Goal: Task Accomplishment & Management: Manage account settings

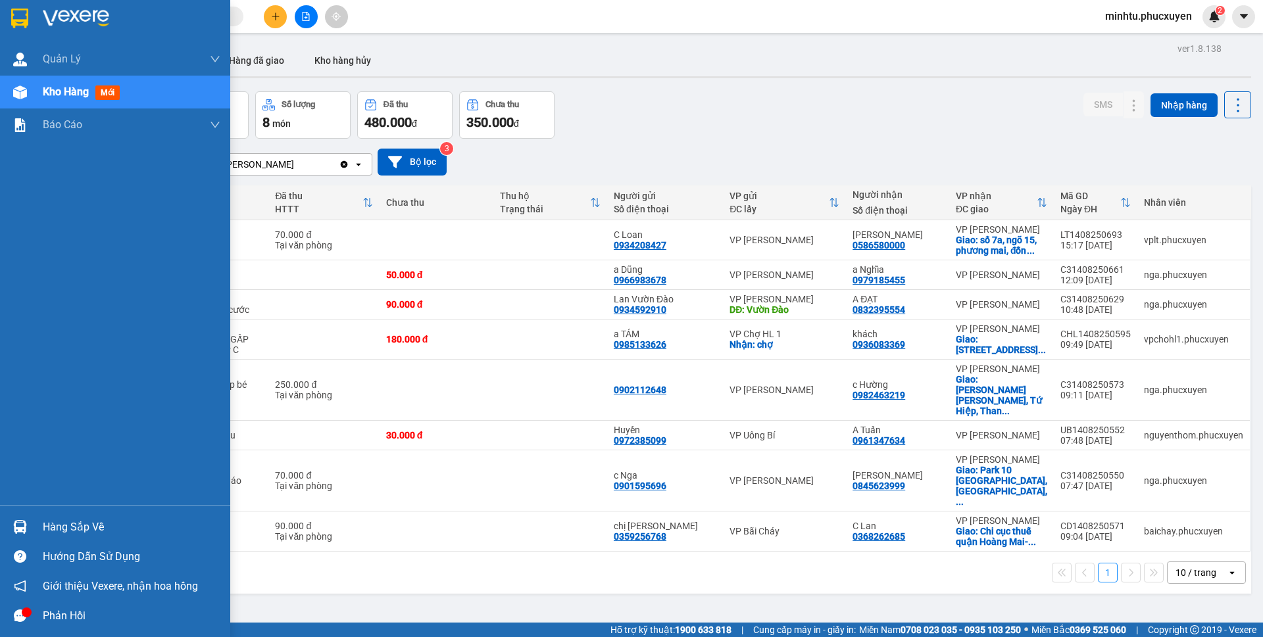
click at [28, 523] on div at bounding box center [20, 527] width 23 height 23
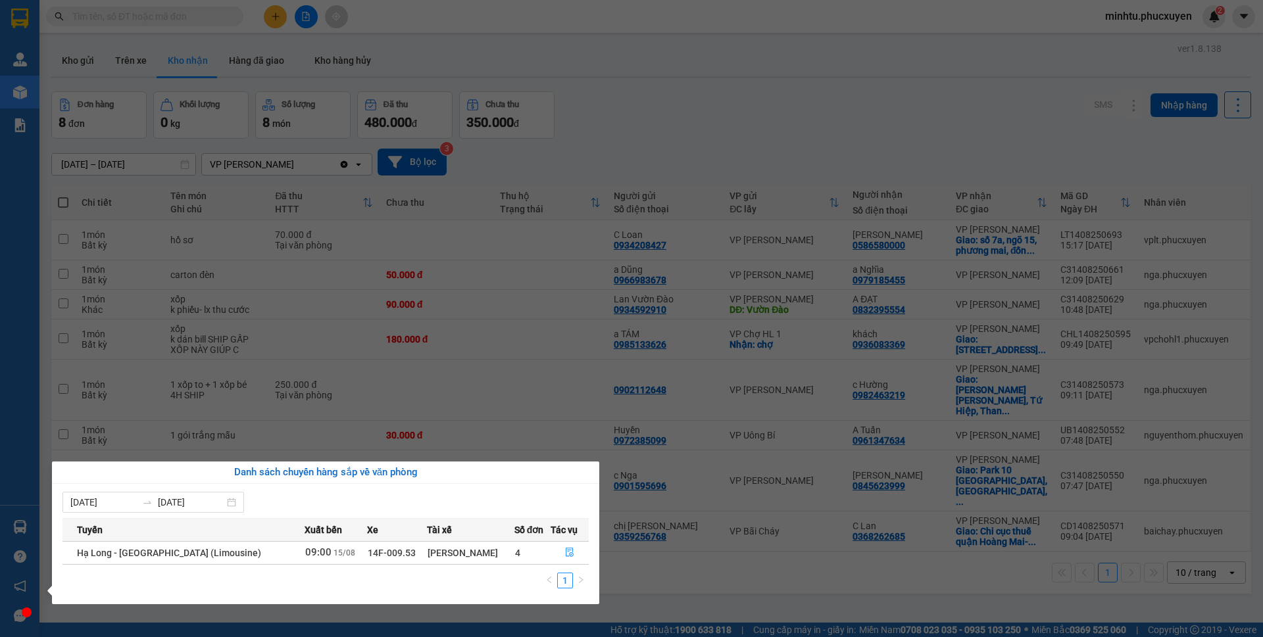
drag, startPoint x: 258, startPoint y: 260, endPoint x: 207, endPoint y: 162, distance: 109.7
click at [260, 258] on section "Kết quả tìm kiếm ( 0 ) Bộ lọc No Data minhtu.phucxuyen 2 Quản Lý Quản lý giao n…" at bounding box center [631, 318] width 1263 height 637
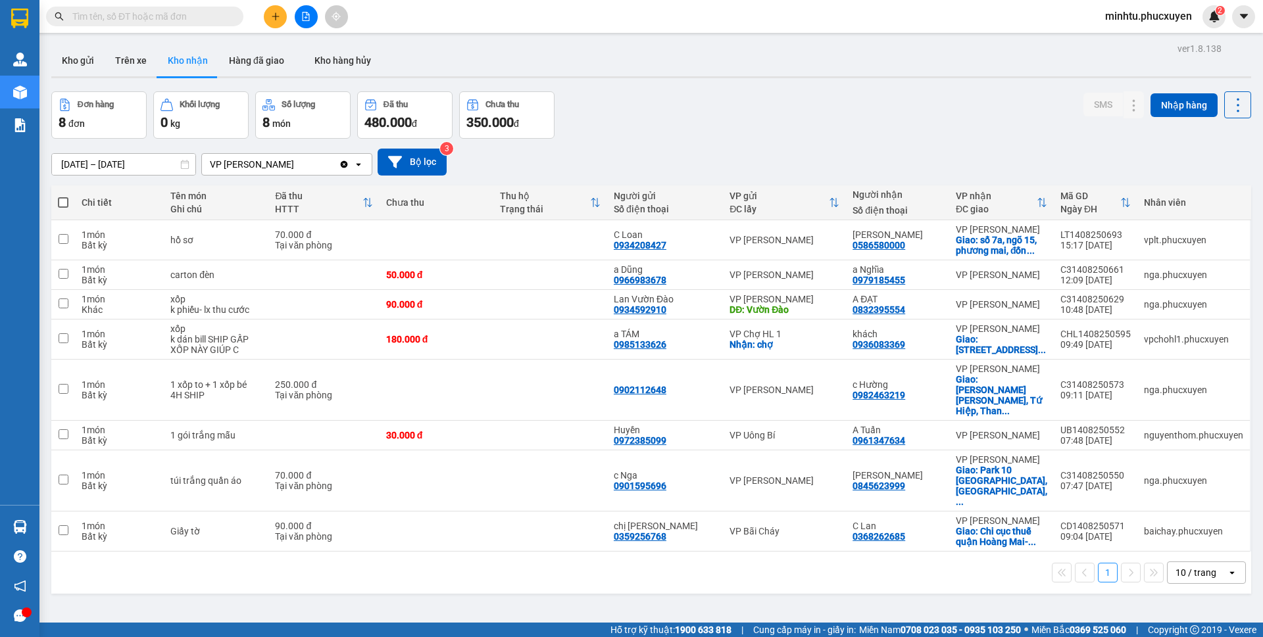
click at [639, 89] on div "ver 1.8.138 Kho gửi Trên xe Kho nhận Hàng đã giao Kho hàng hủy Đơn hàng 8 đơn K…" at bounding box center [651, 357] width 1210 height 637
click at [268, 22] on button at bounding box center [275, 16] width 23 height 23
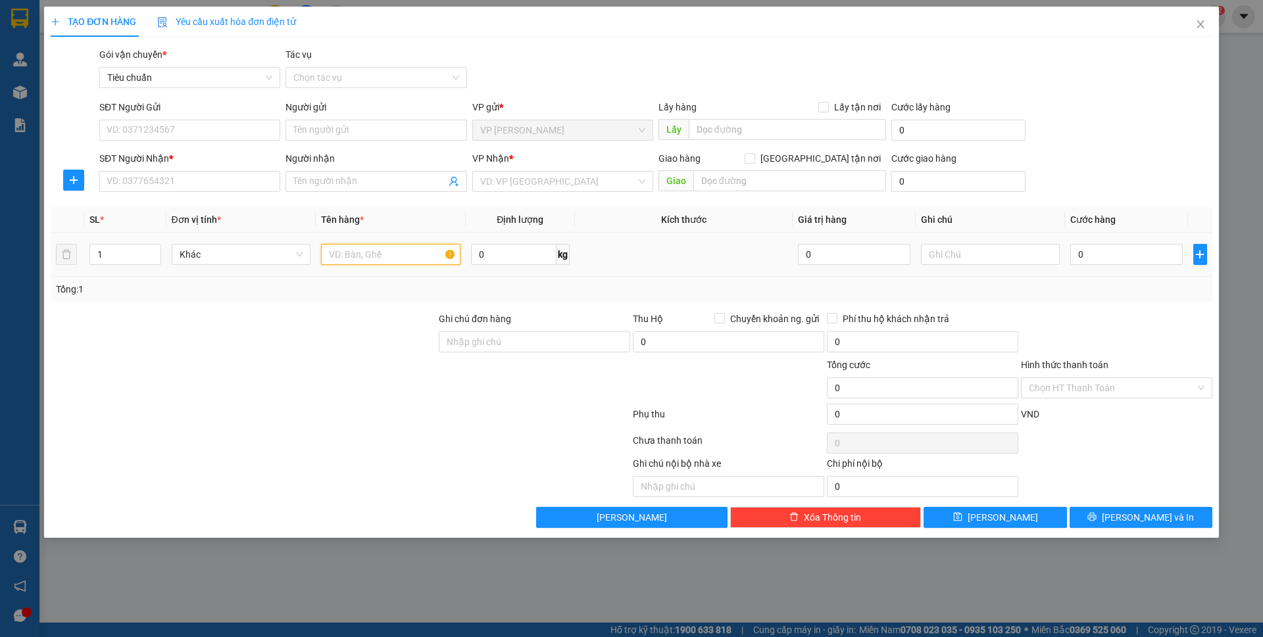
click at [372, 258] on input "text" at bounding box center [390, 254] width 139 height 21
type input "1"
click at [378, 256] on input "text" at bounding box center [390, 254] width 139 height 21
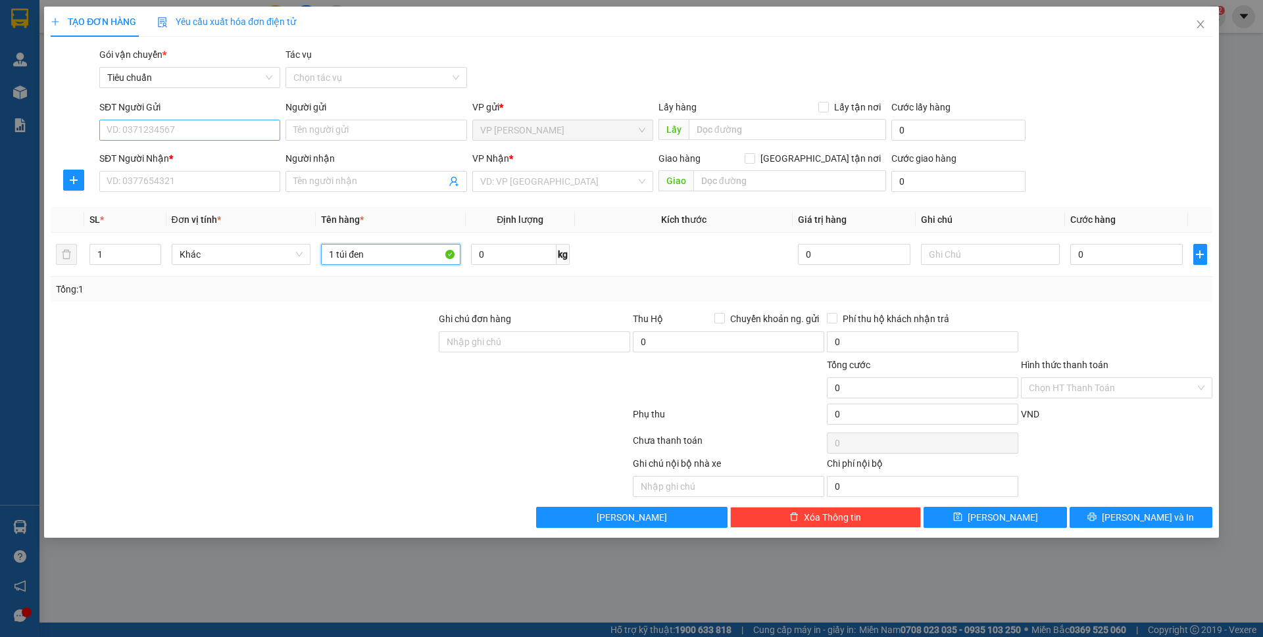
type input "1 túi đen"
click at [227, 132] on input "SĐT Người Gửi" at bounding box center [189, 130] width 181 height 21
click at [232, 140] on input "SĐT Người Gửi" at bounding box center [189, 130] width 181 height 21
click at [232, 140] on input "0916251198" at bounding box center [189, 130] width 181 height 21
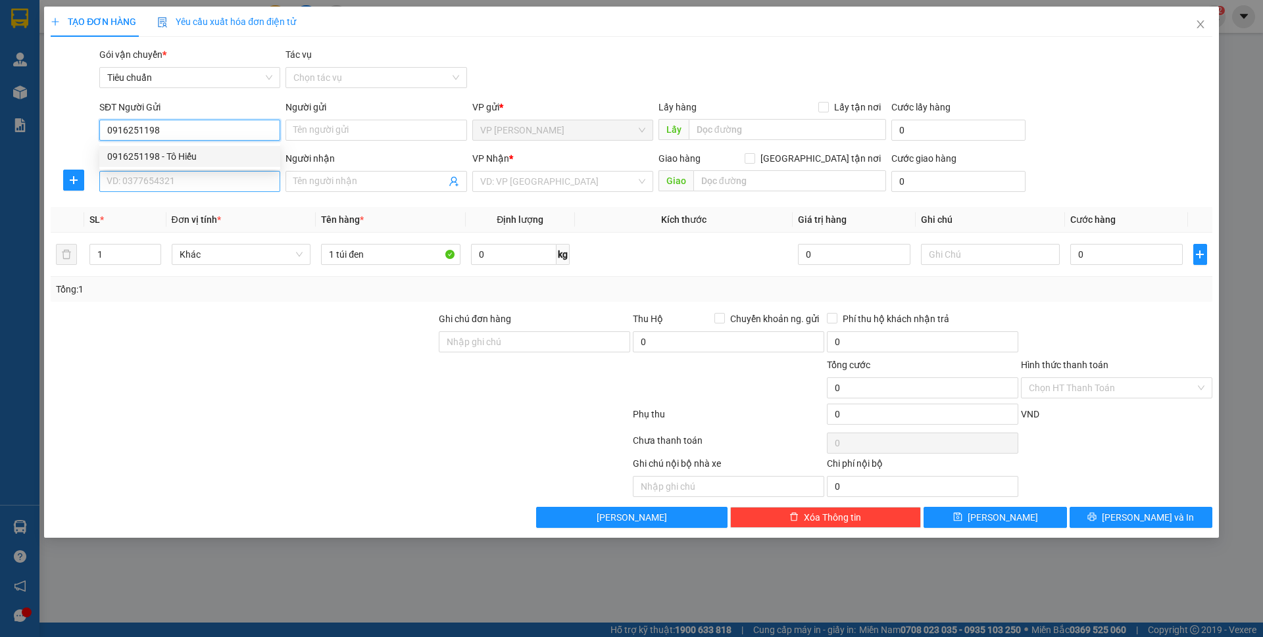
type input "0916251198"
click at [206, 180] on input "SĐT Người Nhận *" at bounding box center [189, 181] width 181 height 21
paste input "0916251198"
type input "0916251198"
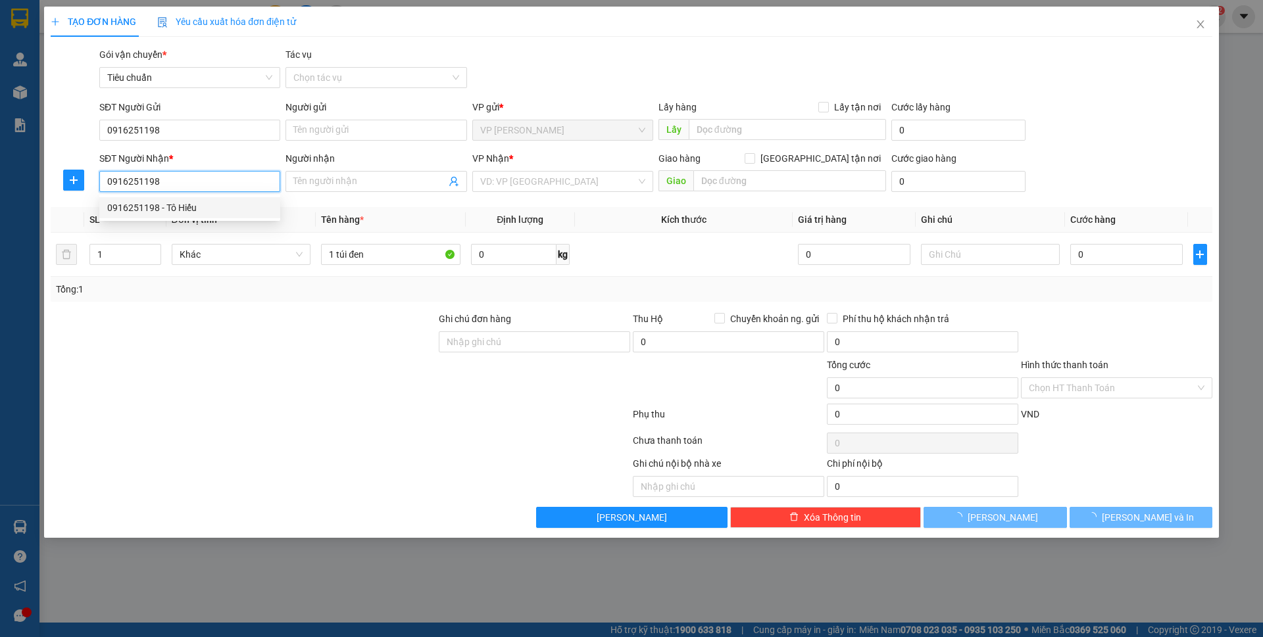
click at [200, 198] on div "0916251198 - Tô Hiếu" at bounding box center [189, 207] width 181 height 21
type input "Tô Hiếu"
type input "0916251198"
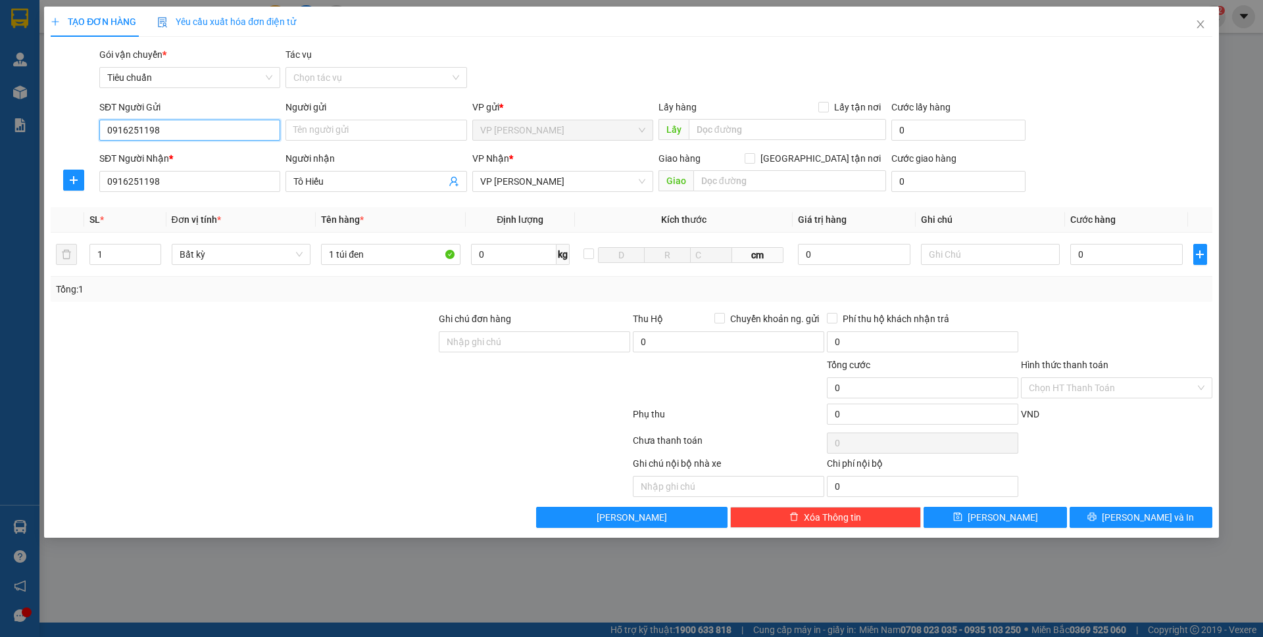
click at [186, 128] on input "0916251198" at bounding box center [189, 130] width 181 height 21
click at [195, 152] on div "0916251198 - Tô Hiếu" at bounding box center [189, 156] width 165 height 14
type input "Tô Hiếu"
click at [1084, 258] on input "0" at bounding box center [1126, 254] width 112 height 21
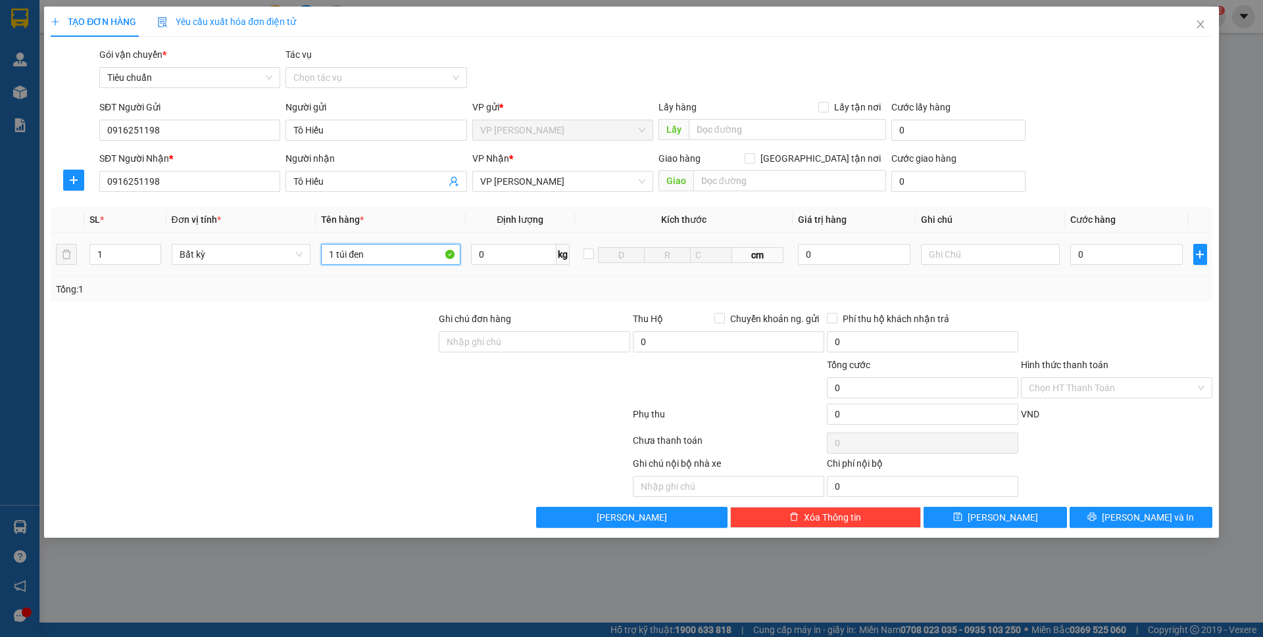
click at [398, 262] on input "1 túi đen" at bounding box center [390, 254] width 139 height 21
type input "1 túi đen ct vẹt"
click at [1139, 247] on input "0" at bounding box center [1126, 254] width 112 height 21
type input "60"
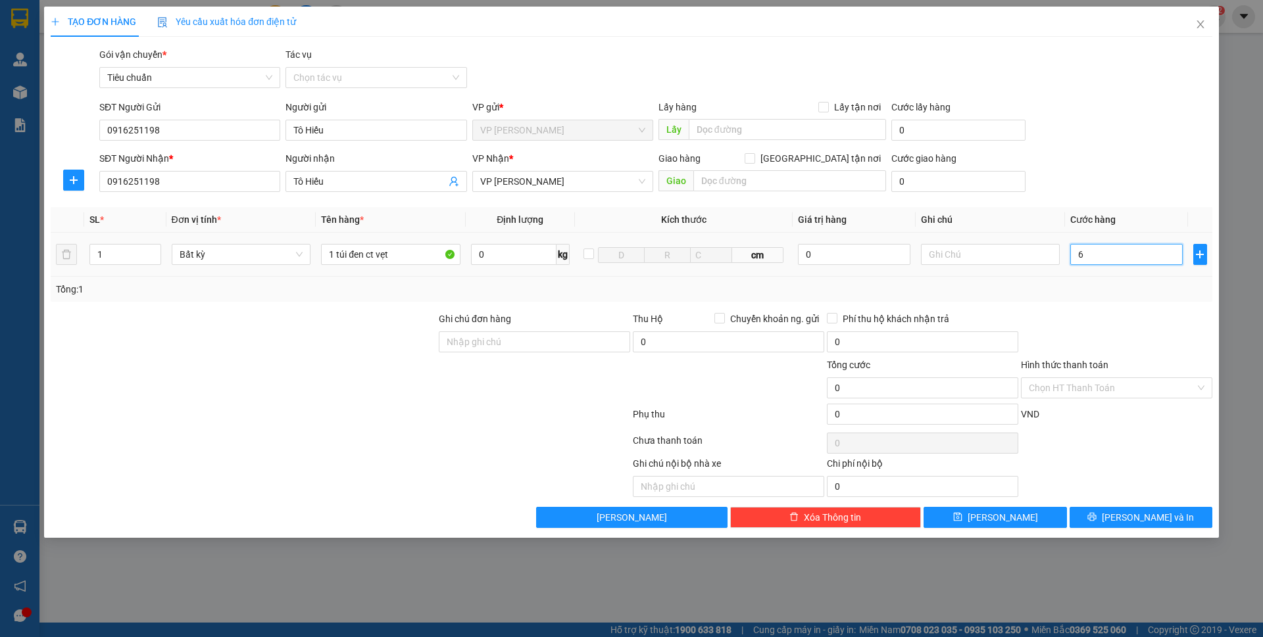
type input "60"
click at [1124, 191] on div "SĐT Người Nhận * 0916251198 Người nhận Tô Hiếu VP Nhận * VP Hạ Long Giao hàng G…" at bounding box center [656, 174] width 1118 height 46
type input "60.000"
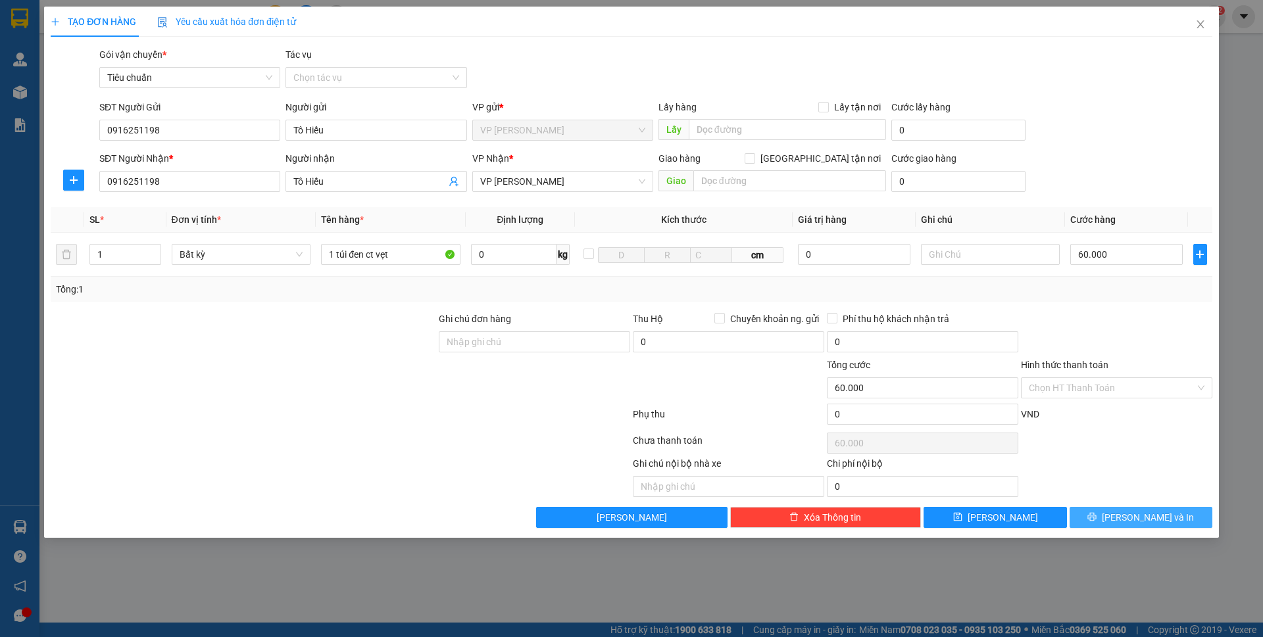
drag, startPoint x: 1132, startPoint y: 509, endPoint x: 1133, endPoint y: 465, distance: 44.1
click at [1132, 510] on button "[PERSON_NAME] và In" at bounding box center [1140, 517] width 143 height 21
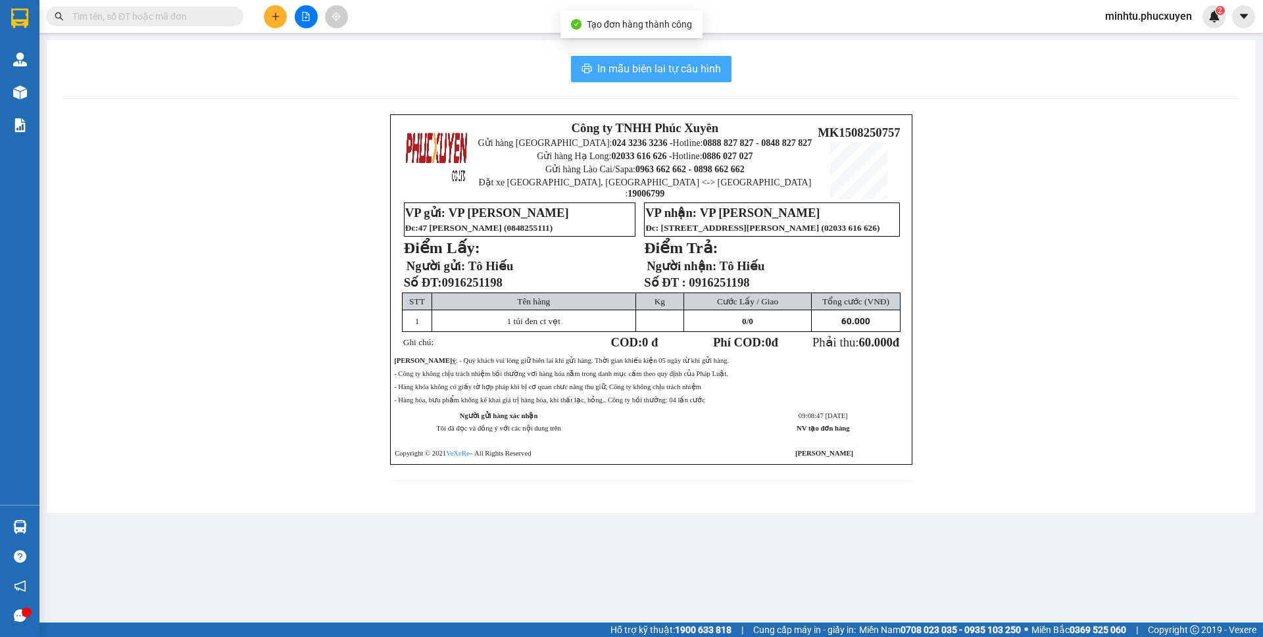
click at [660, 70] on span "In mẫu biên lai tự cấu hình" at bounding box center [659, 68] width 124 height 16
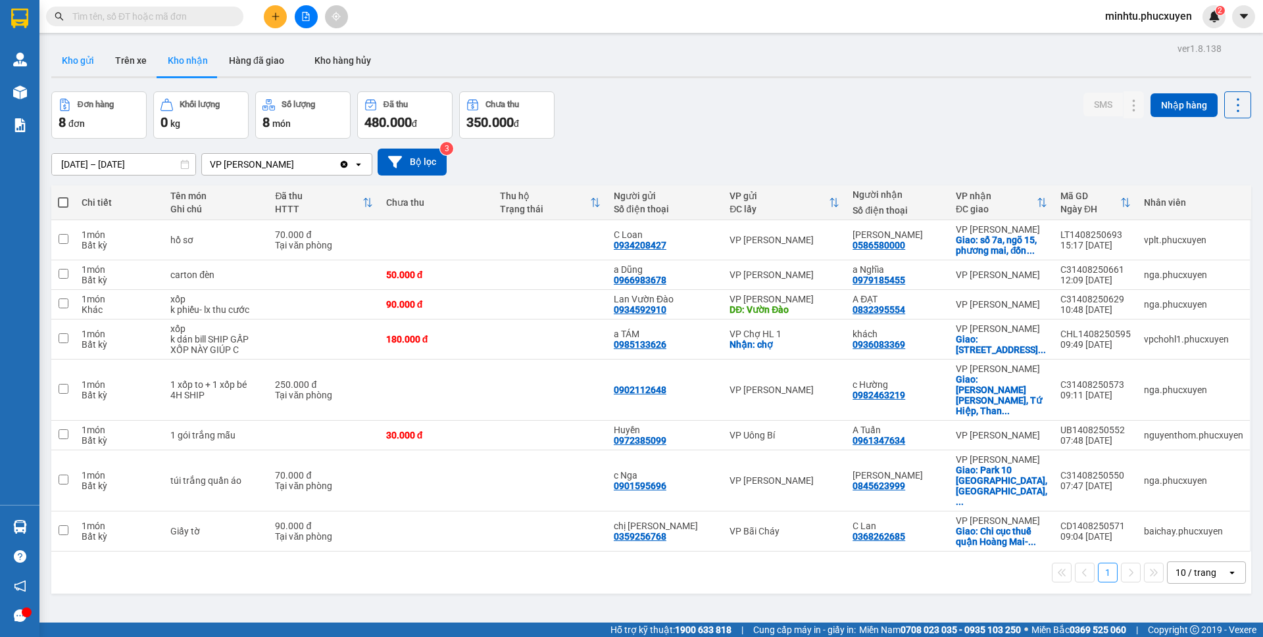
click at [97, 59] on button "Kho gửi" at bounding box center [77, 61] width 53 height 32
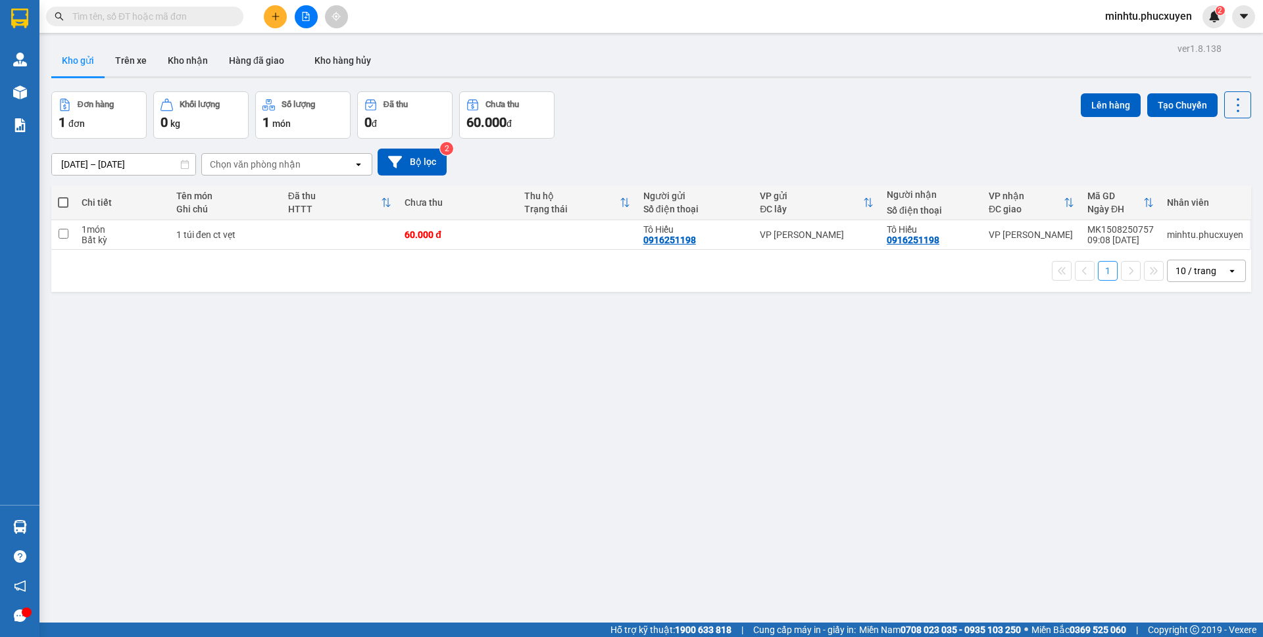
click at [183, 18] on input "text" at bounding box center [149, 16] width 155 height 14
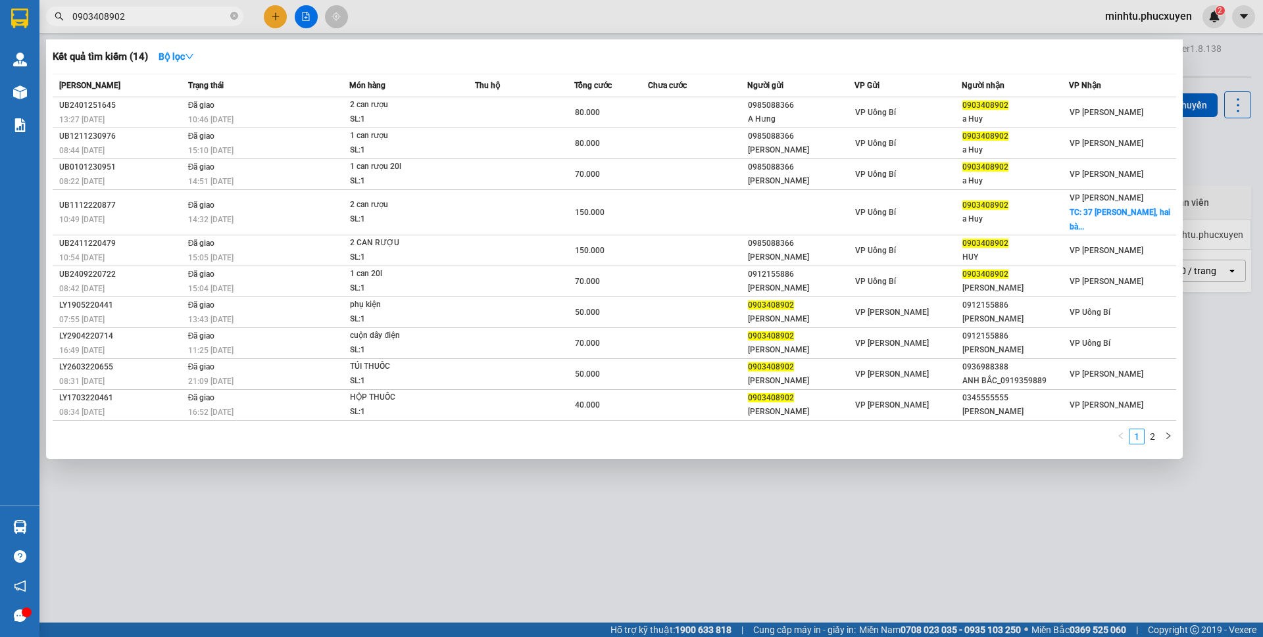
type input "0903408902"
click at [953, 57] on div "Kết quả tìm kiếm ( 14 ) Bộ lọc" at bounding box center [614, 56] width 1123 height 21
click at [988, 485] on div at bounding box center [631, 318] width 1263 height 637
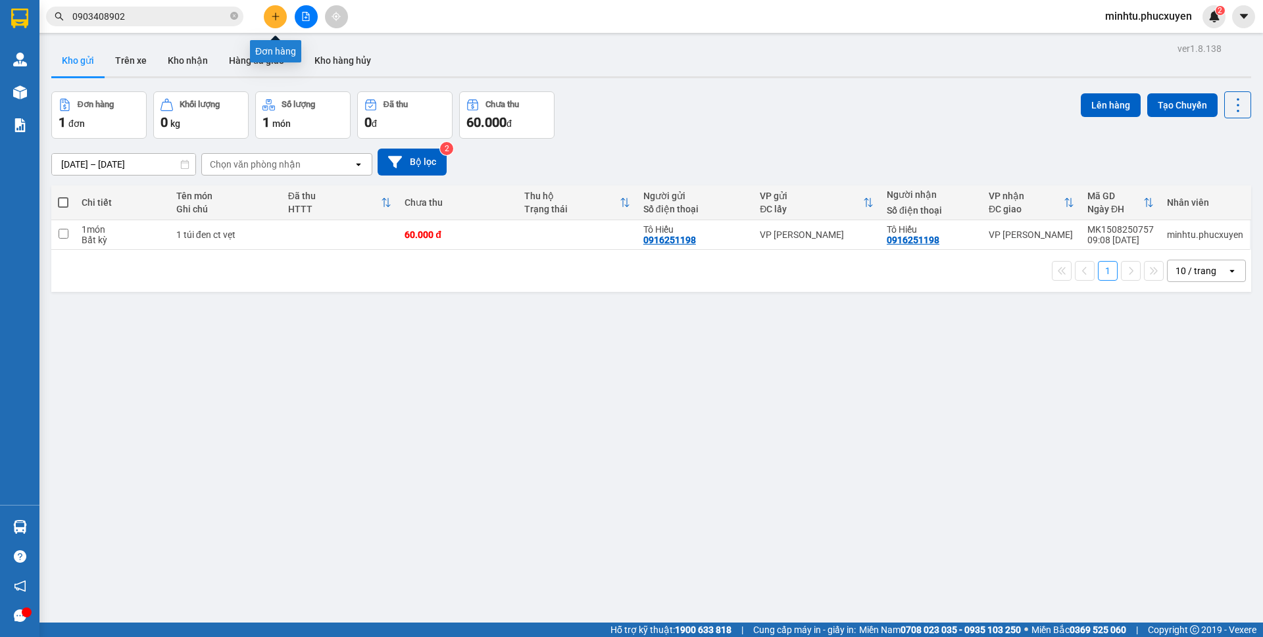
click at [283, 20] on button at bounding box center [275, 16] width 23 height 23
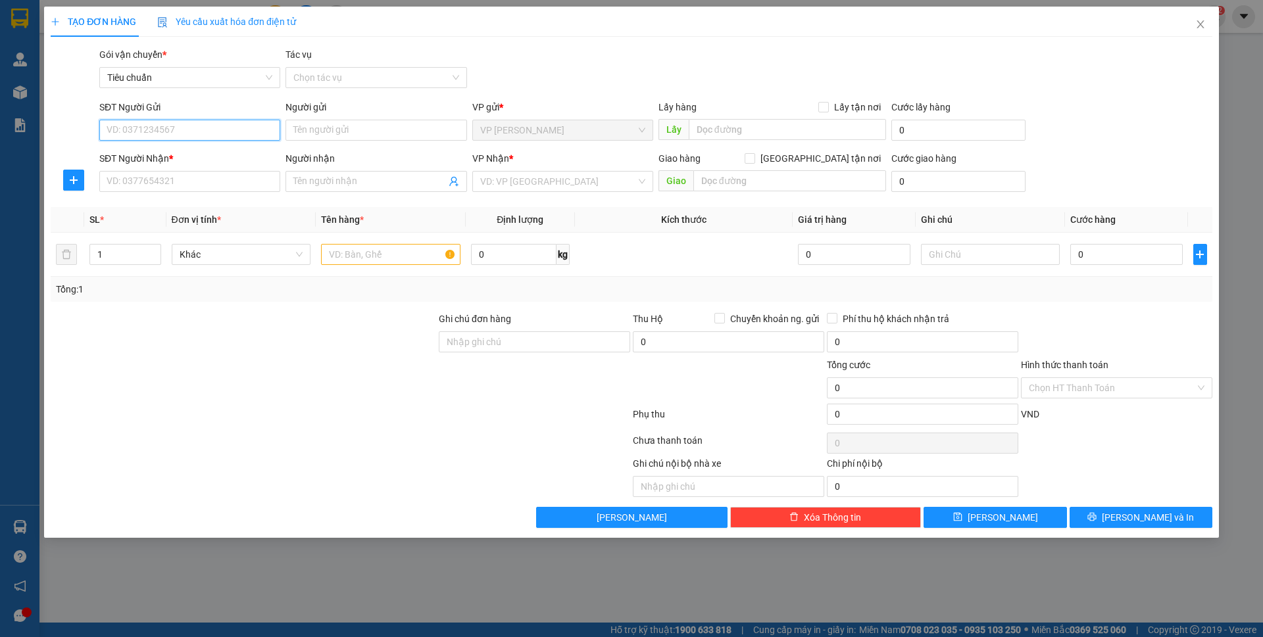
click at [218, 133] on input "SĐT Người Gửi" at bounding box center [189, 130] width 181 height 21
click at [222, 120] on input "SĐT Người Gửi" at bounding box center [189, 130] width 181 height 21
type input "0934688295"
click at [218, 153] on div "0934688295 - cường" at bounding box center [189, 156] width 165 height 14
type input "cường"
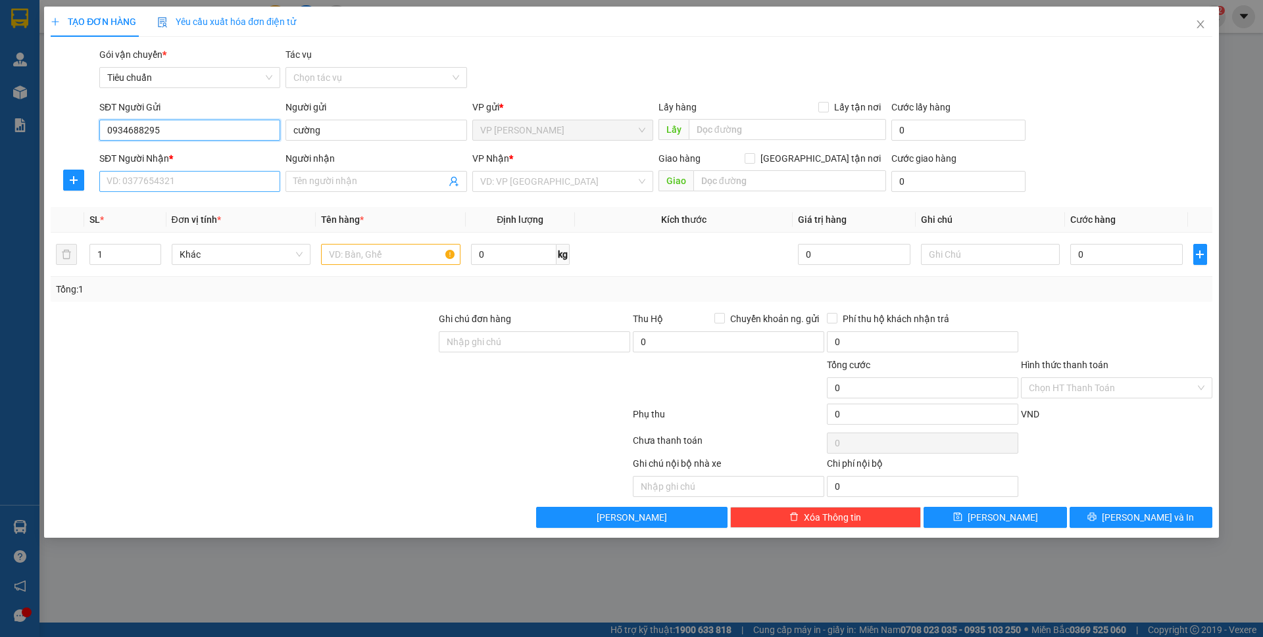
type input "0934688295"
click at [224, 185] on input "SĐT Người Nhận *" at bounding box center [189, 181] width 181 height 21
click at [207, 201] on div "0947339322 - Mr Phương bvbc" at bounding box center [189, 208] width 165 height 14
type input "0947339322"
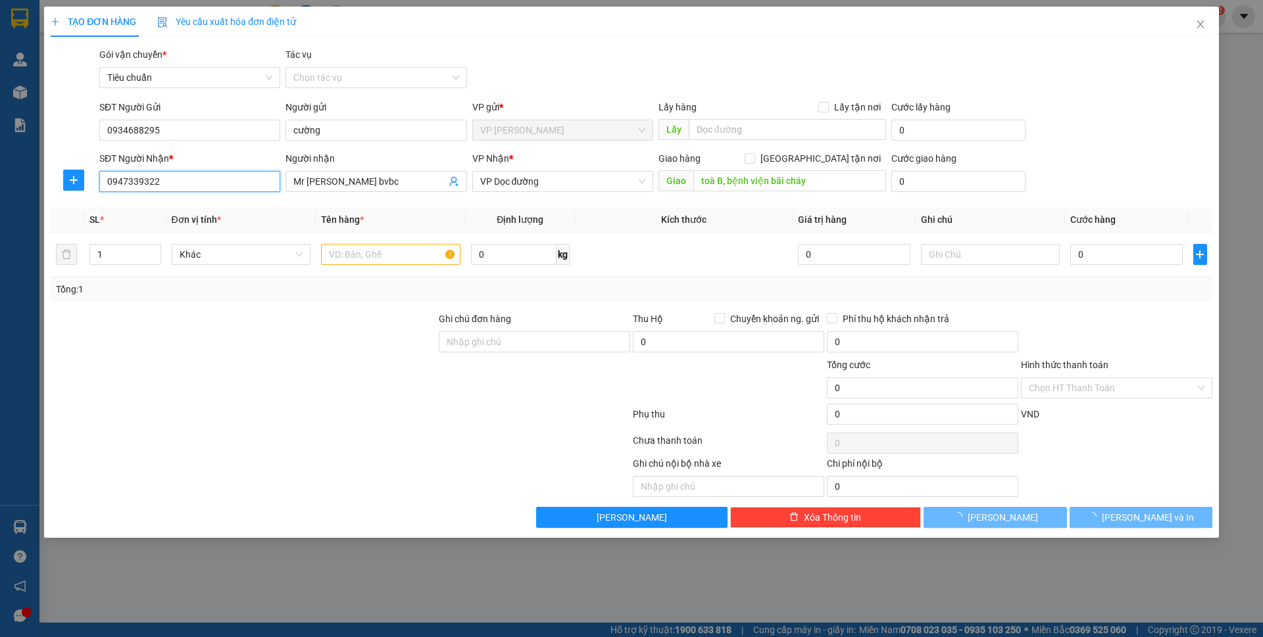
type input "Mr Phương bvbc"
type input "toà B, bệnh viện bãi cháy"
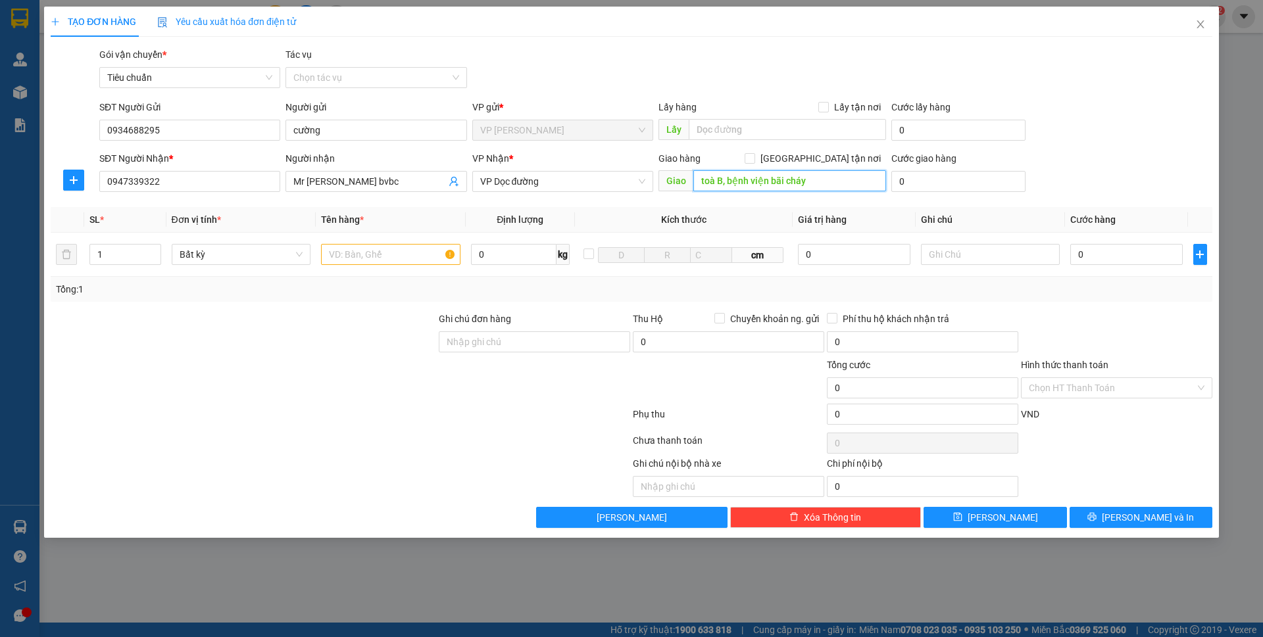
click at [825, 181] on input "toà B, bệnh viện bãi cháy" at bounding box center [789, 180] width 193 height 21
click at [393, 260] on input "text" at bounding box center [390, 254] width 139 height 21
type input "1 ct"
click at [187, 172] on input "0947339322" at bounding box center [189, 181] width 181 height 21
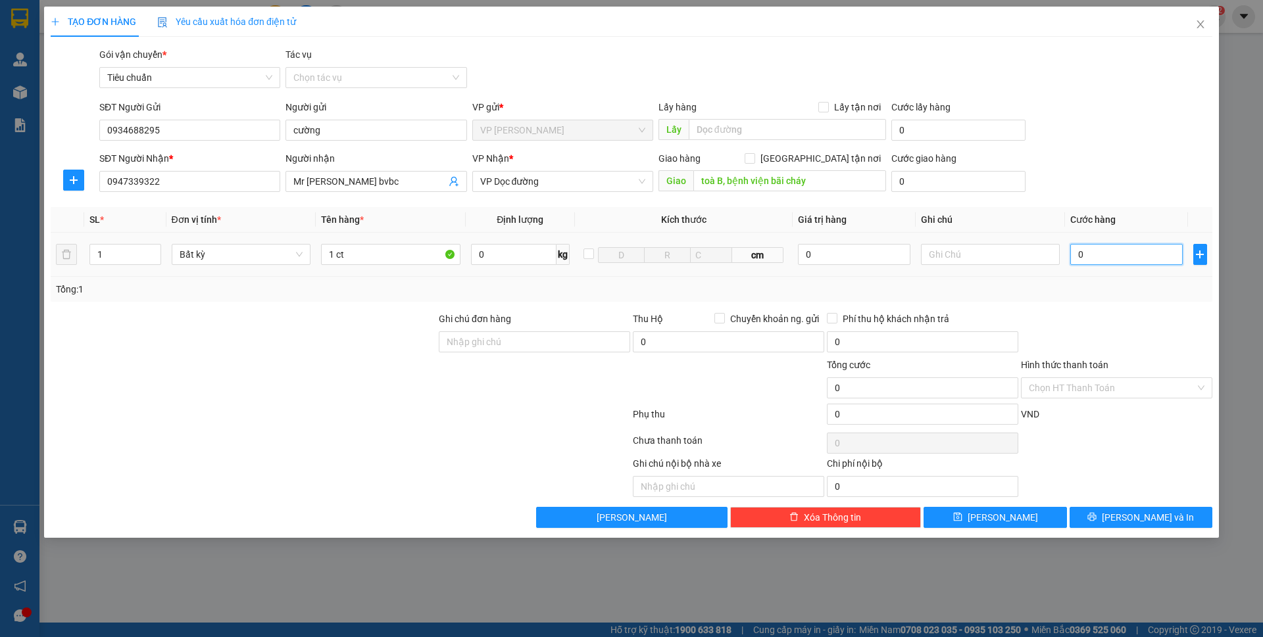
click at [1077, 253] on input "0" at bounding box center [1126, 254] width 112 height 21
type input "7"
type input "710"
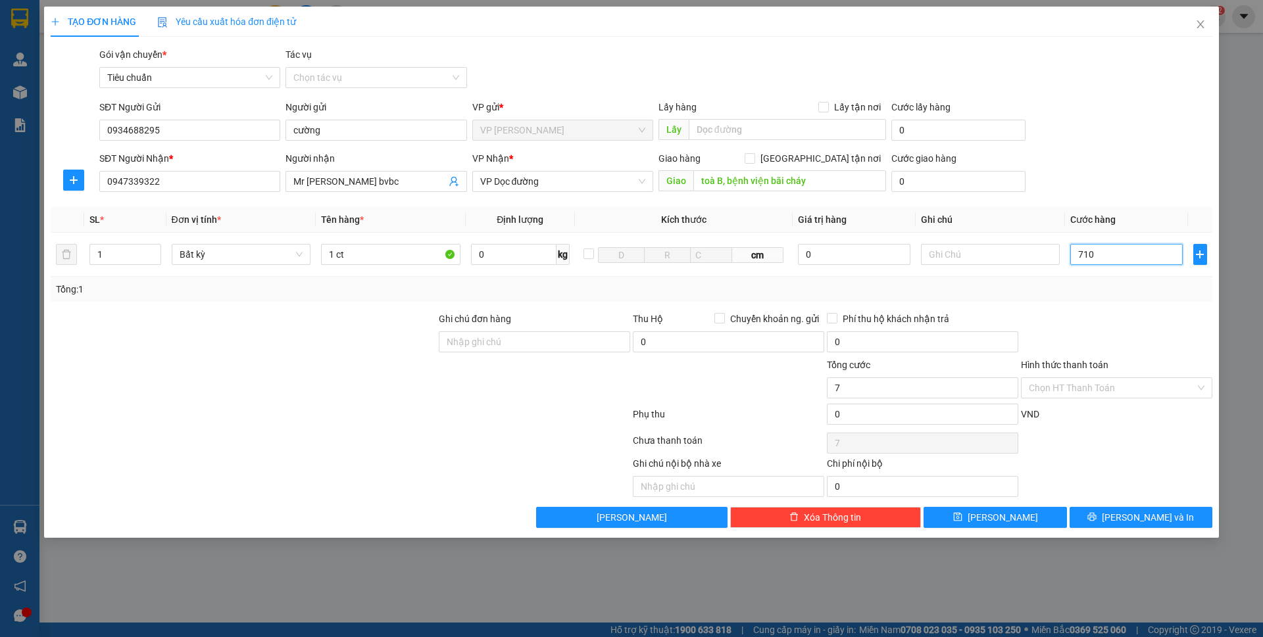
type input "710"
click at [1111, 206] on div "Transit Pickup Surcharge Ids Transit Deliver Surcharge Ids Transit Deliver Surc…" at bounding box center [631, 287] width 1161 height 481
type input "710.000"
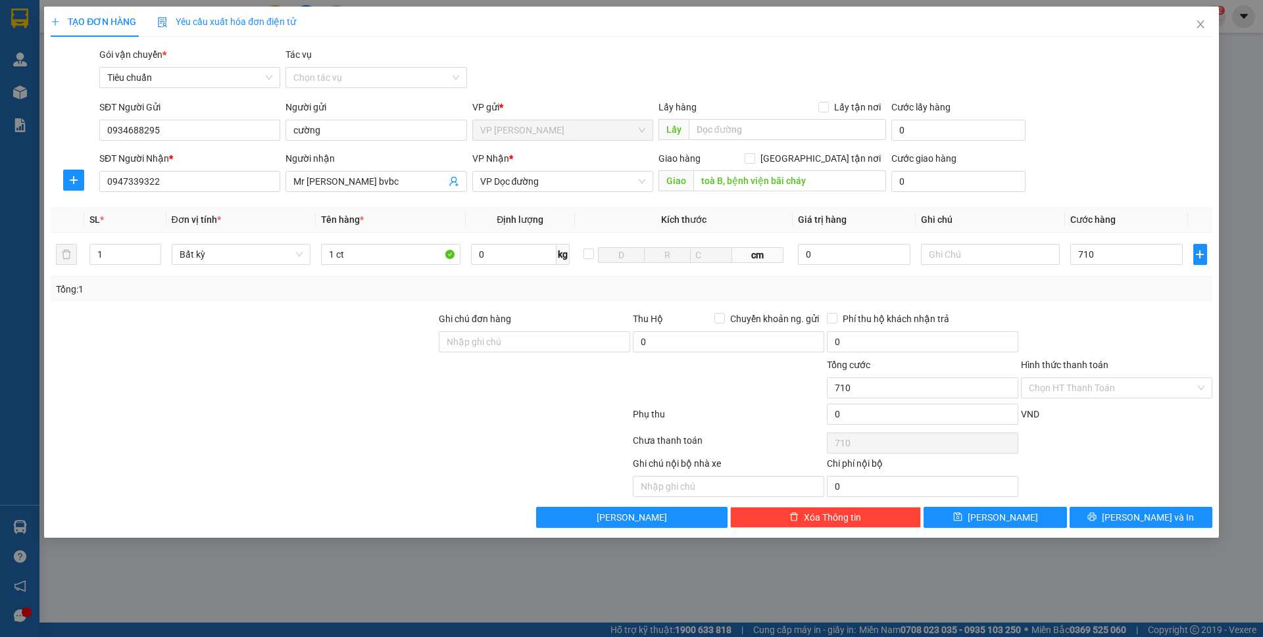
type input "710.000"
click at [1100, 261] on input "710.000" at bounding box center [1126, 254] width 112 height 21
type input "70"
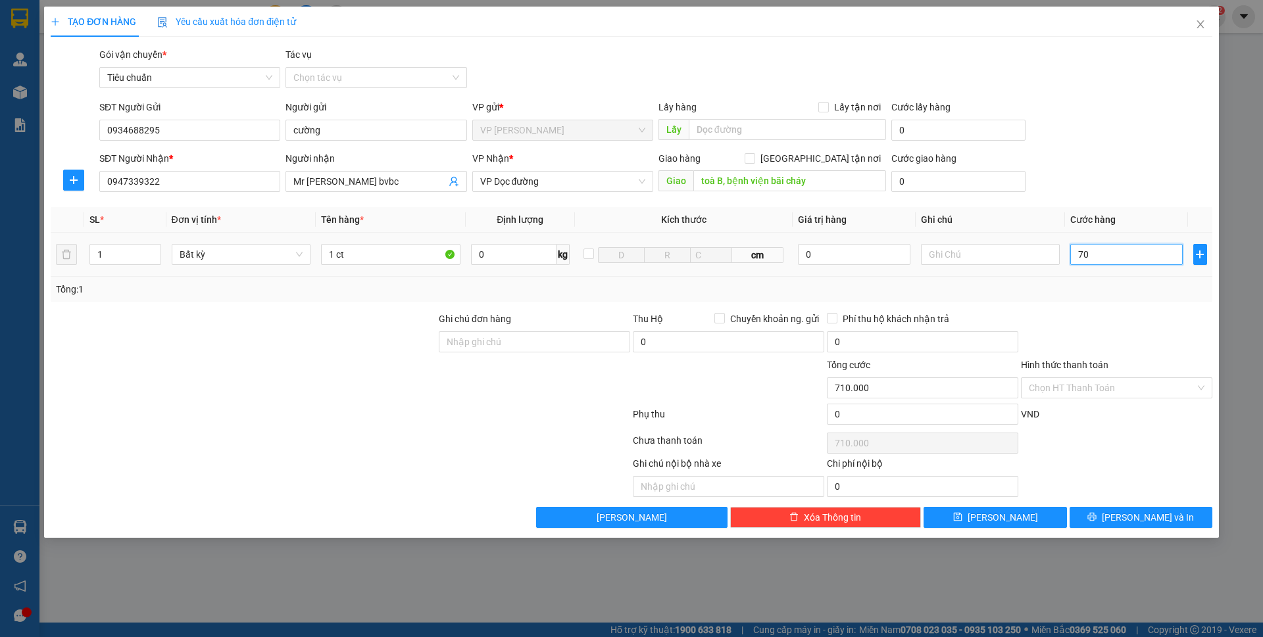
type input "70"
click at [1113, 203] on div "Transit Pickup Surcharge Ids Transit Deliver Surcharge Ids Transit Deliver Surc…" at bounding box center [631, 287] width 1161 height 481
type input "70.000"
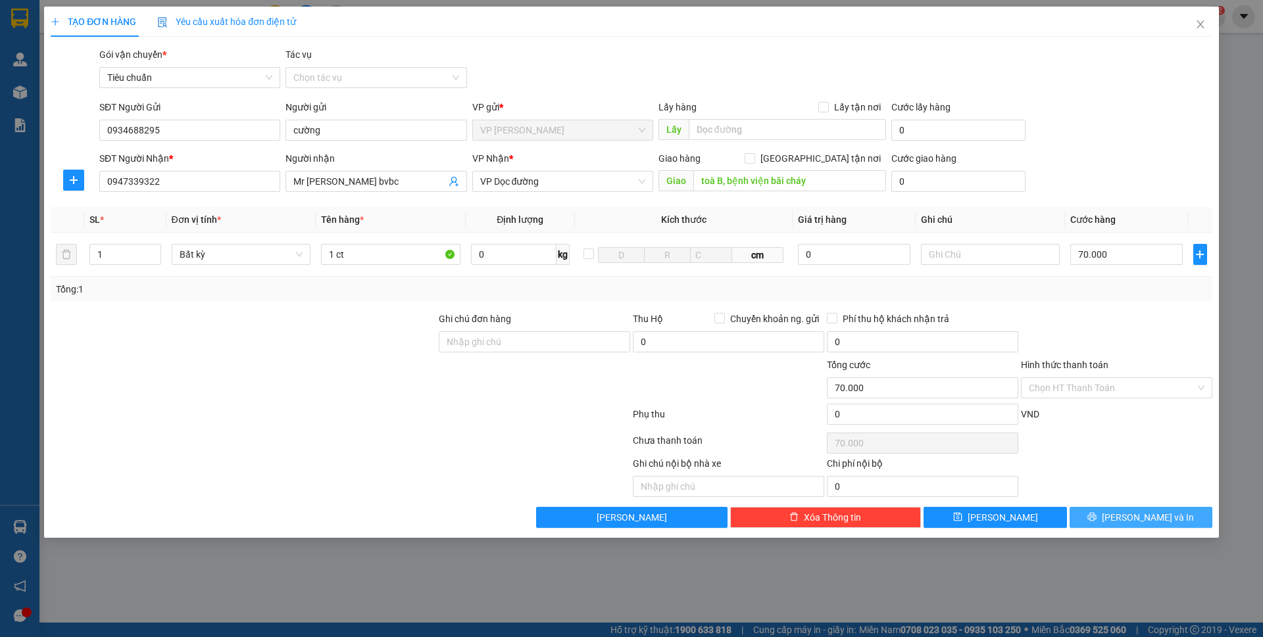
click at [1148, 520] on span "Lưu và In" at bounding box center [1147, 517] width 92 height 14
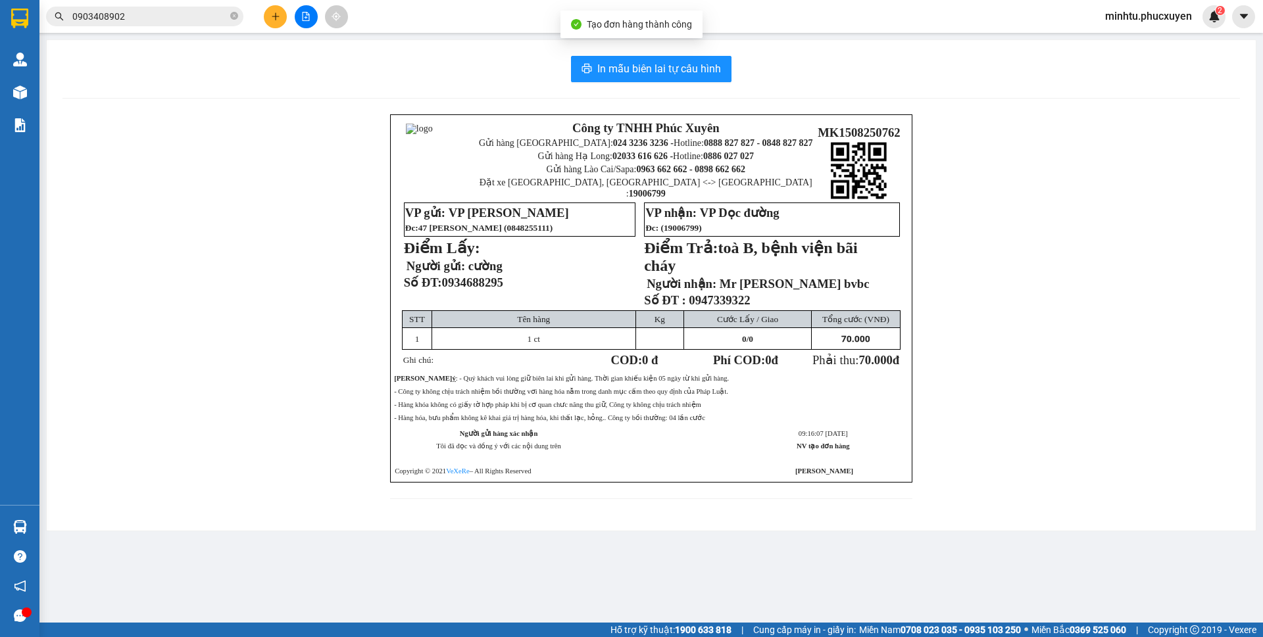
click at [733, 86] on div "In mẫu biên lai tự cấu hình Công ty TNHH Phúc Xuyên Gửi hàng Hà Nội: 024 3236 3…" at bounding box center [651, 285] width 1209 height 491
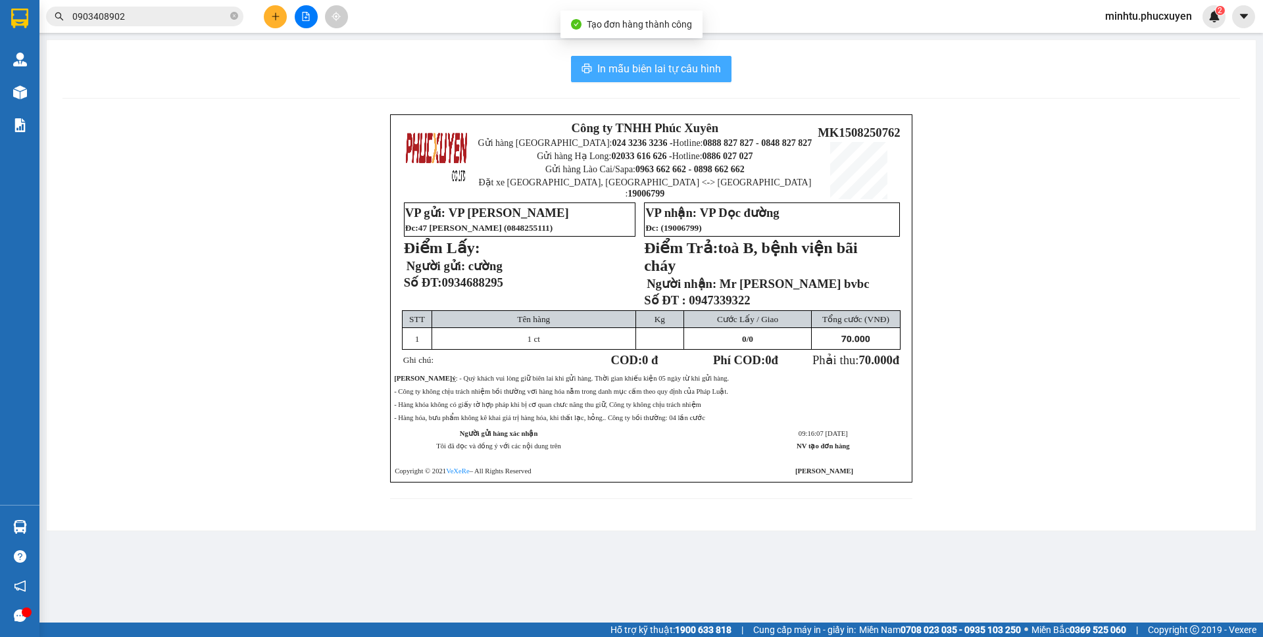
click at [719, 80] on button "In mẫu biên lai tự cấu hình" at bounding box center [651, 69] width 160 height 26
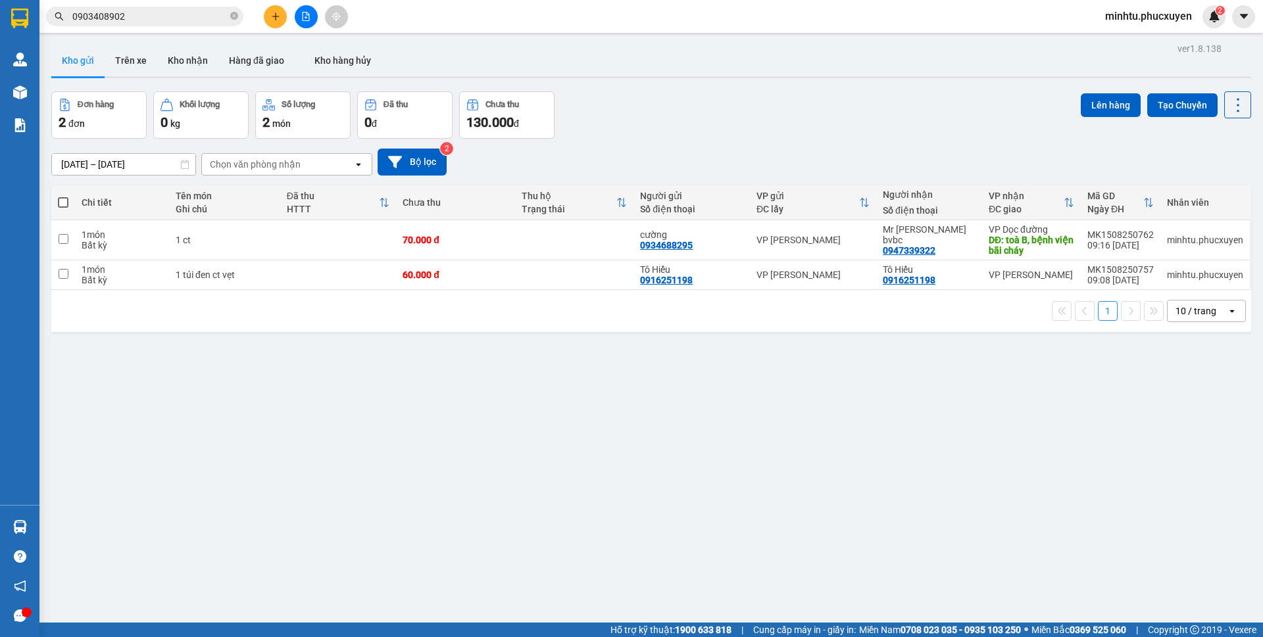
click at [149, 22] on input "0903408902" at bounding box center [149, 16] width 155 height 14
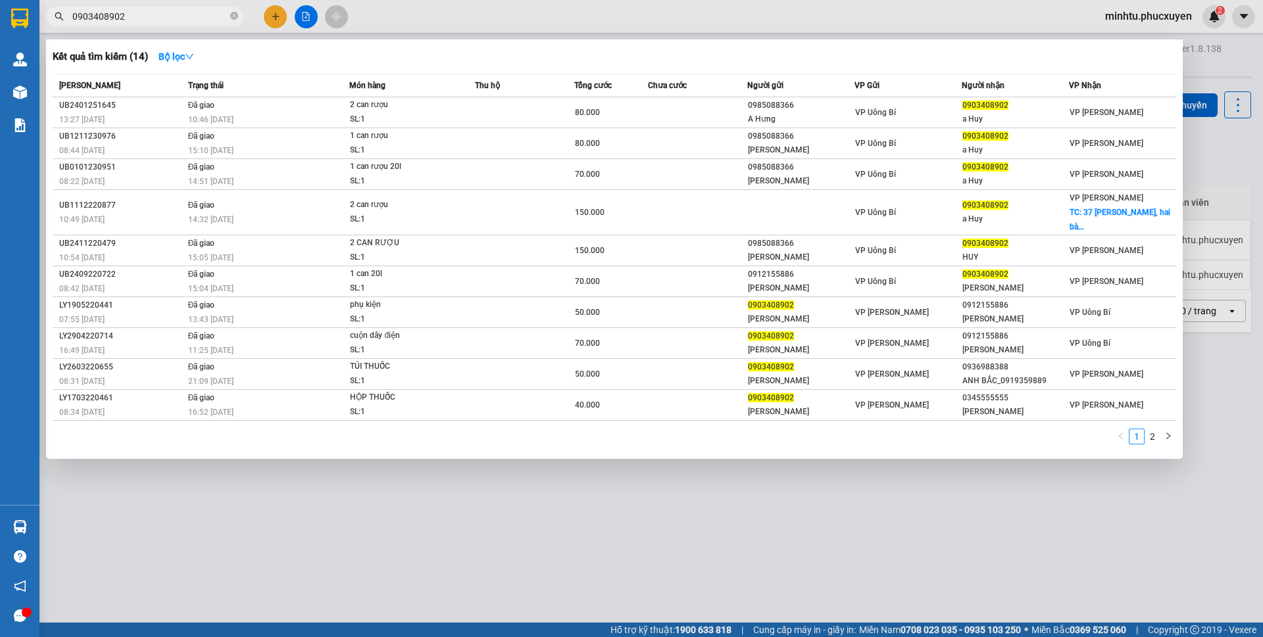
click at [504, 566] on div at bounding box center [631, 318] width 1263 height 637
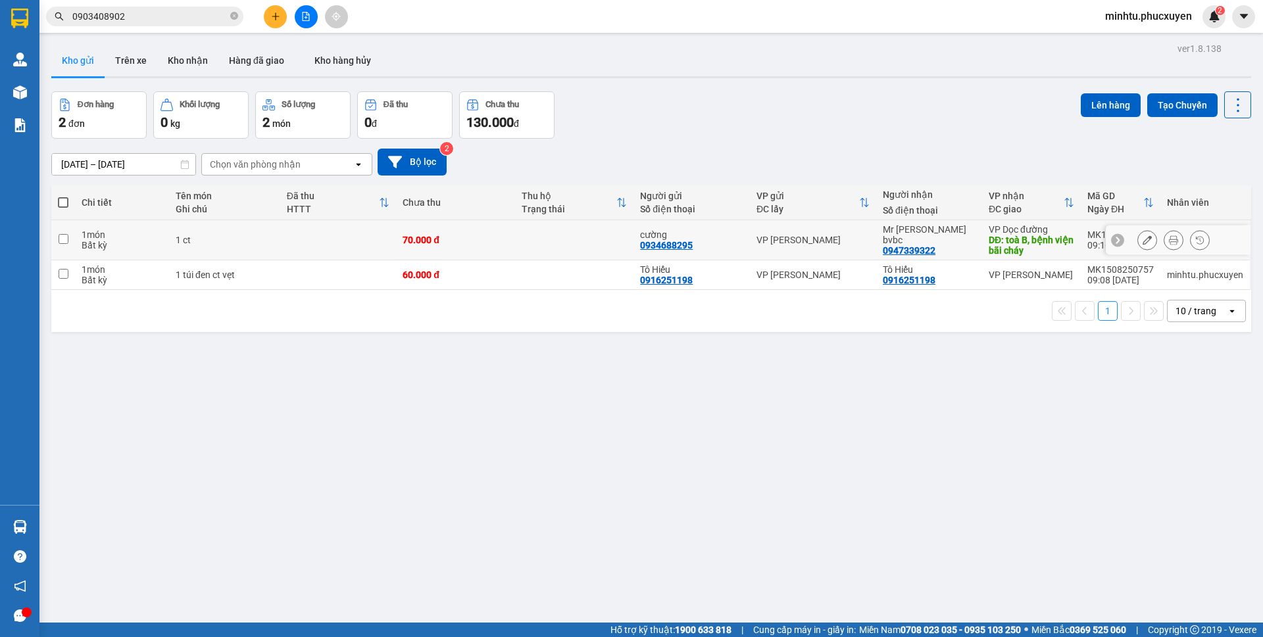
click at [1142, 241] on icon at bounding box center [1146, 239] width 9 height 9
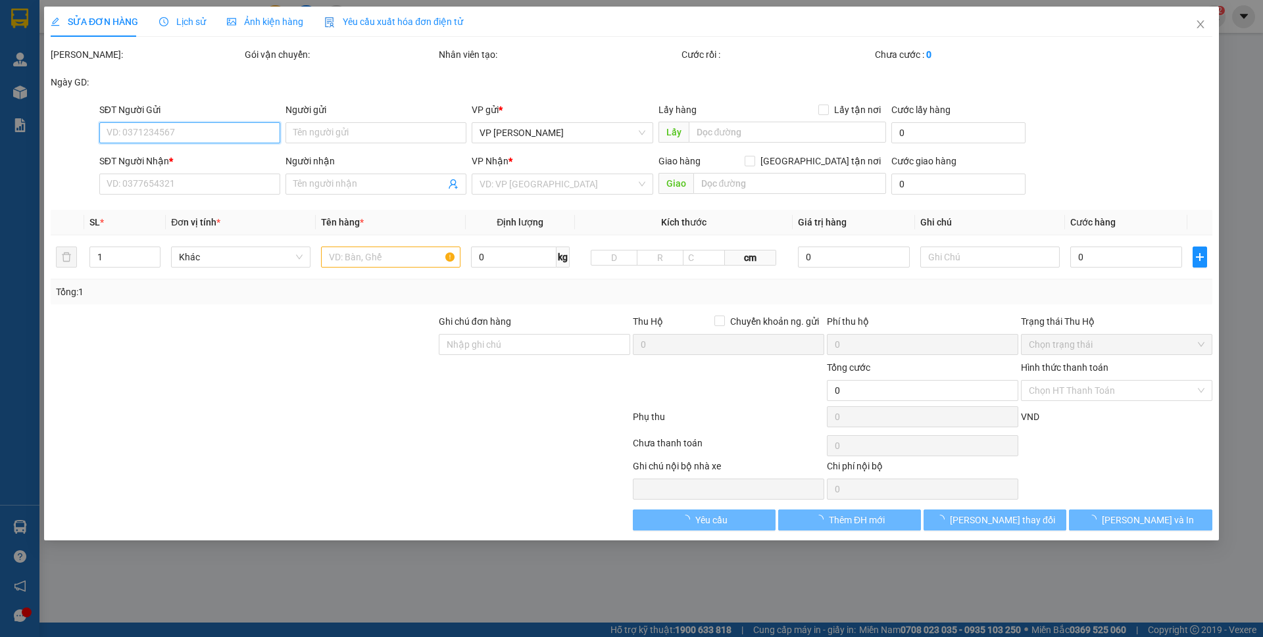
type input "0934688295"
type input "cường"
type input "0947339322"
type input "Mr Phương bvbc"
type input "toà B, bệnh viện bãi cháy"
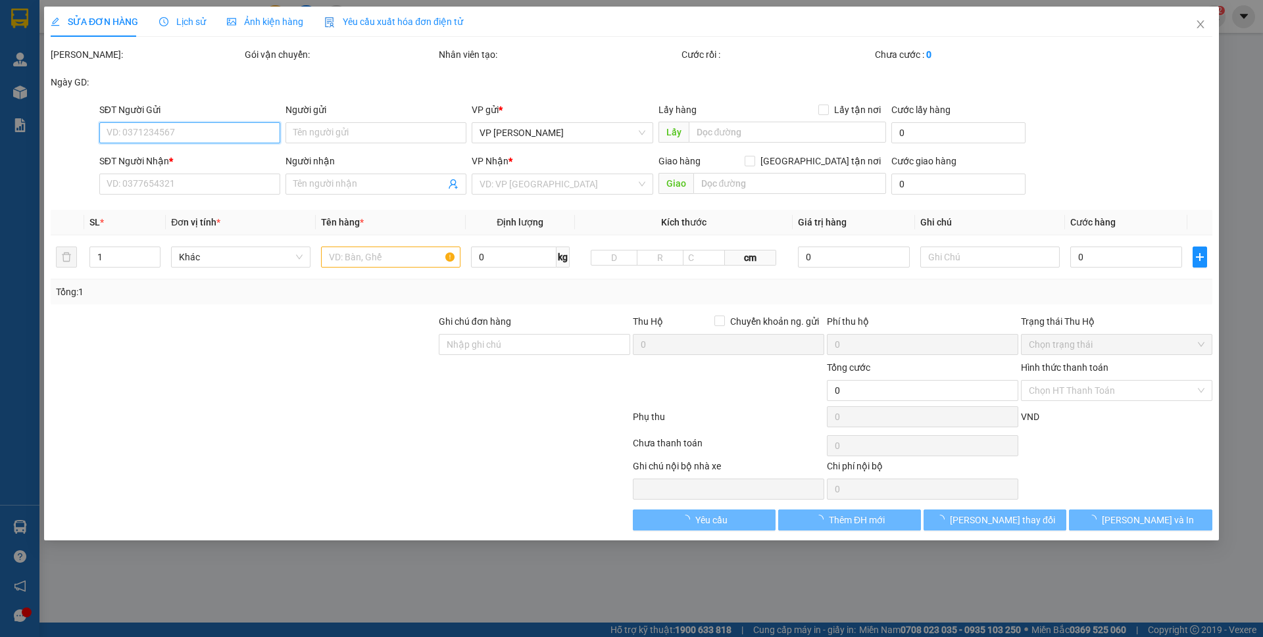
type input "70.000"
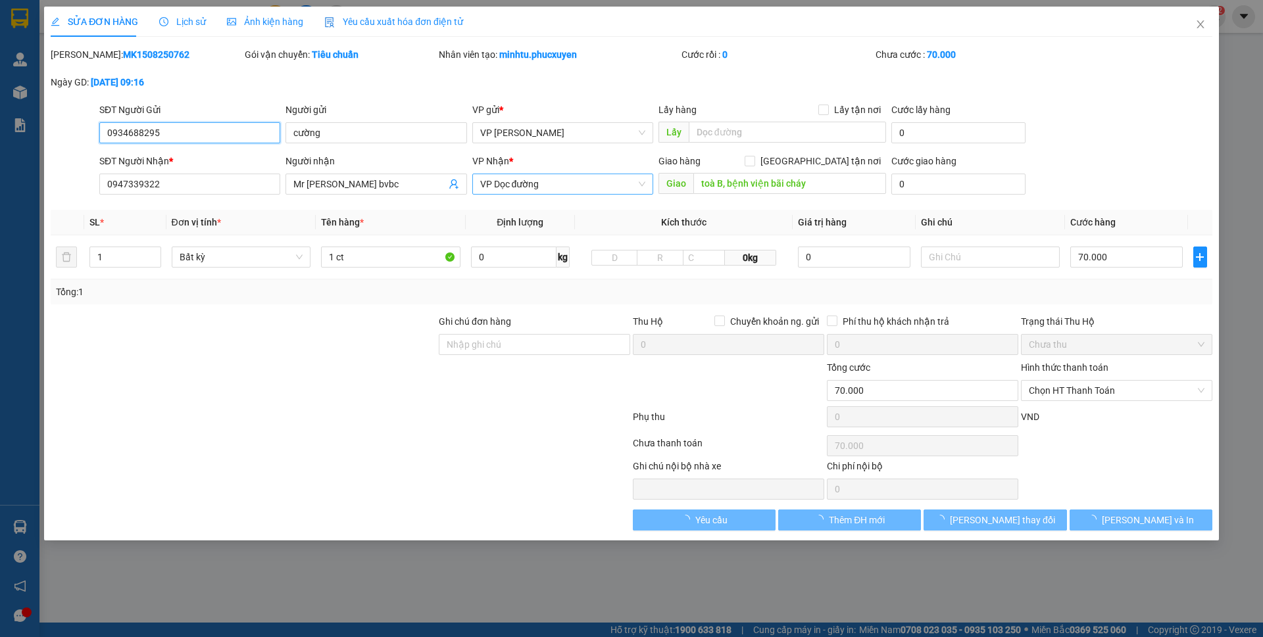
click at [541, 183] on span "VP Dọc đường" at bounding box center [562, 184] width 165 height 20
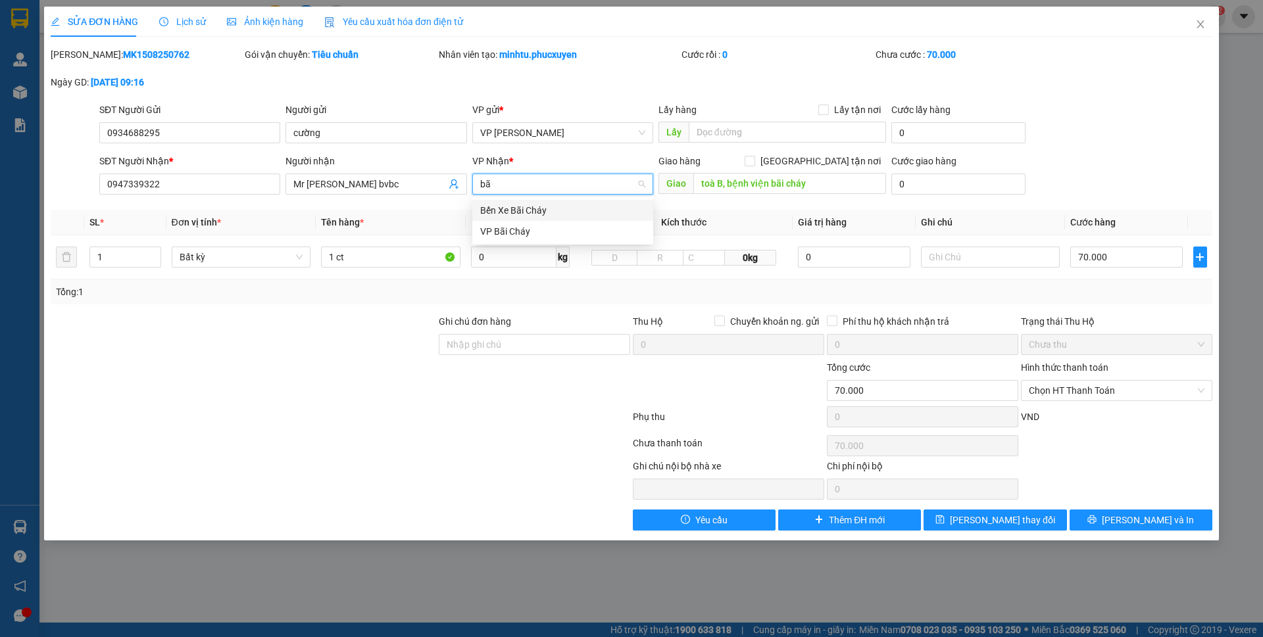
type input "bãi"
click at [535, 226] on div "VP Bãi Cháy" at bounding box center [562, 231] width 165 height 14
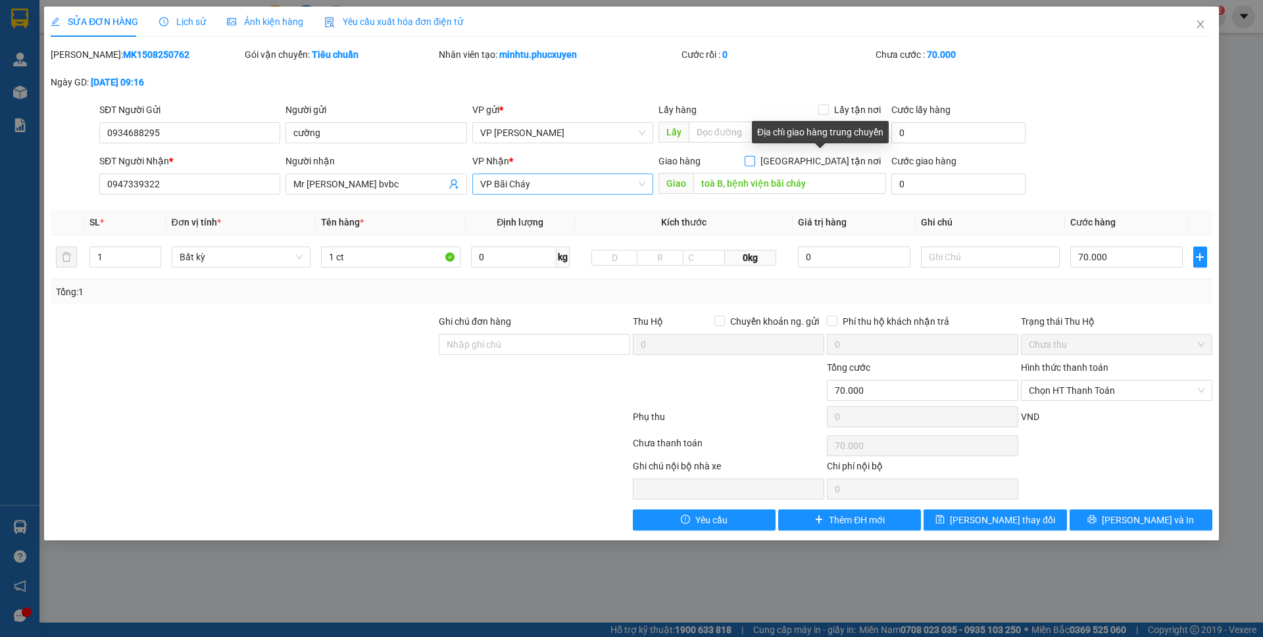
click at [833, 166] on span "Giao tận nơi" at bounding box center [820, 161] width 131 height 14
click at [754, 165] on input "Giao tận nơi" at bounding box center [748, 160] width 9 height 9
checkbox input "true"
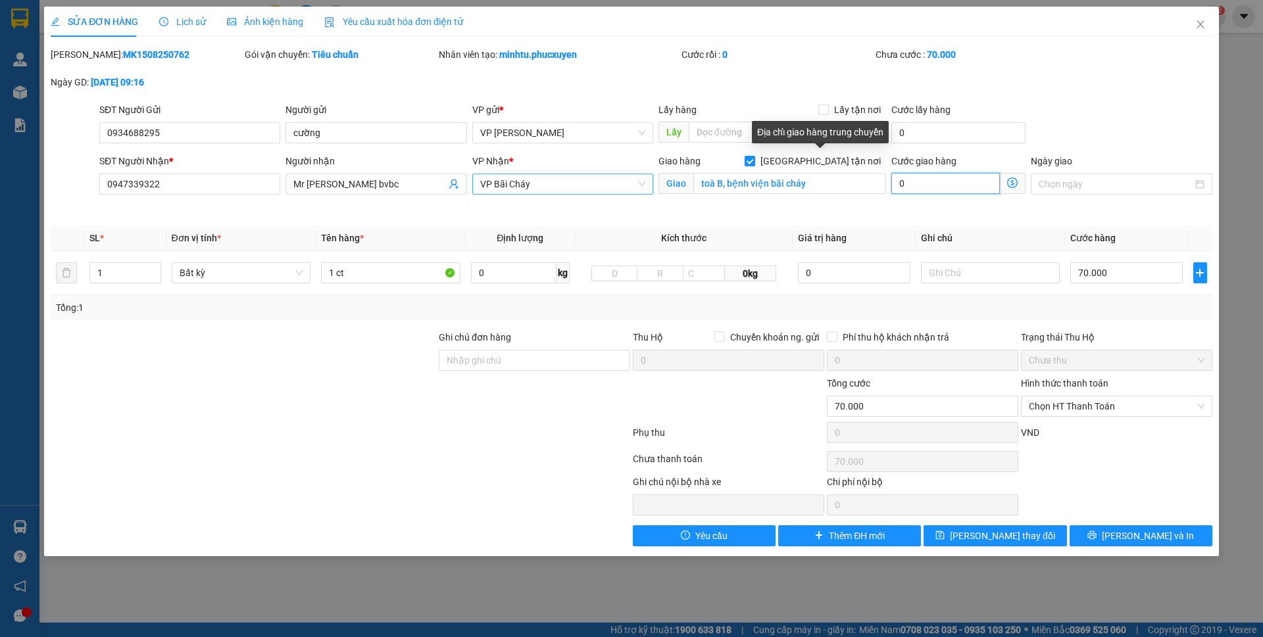
click at [924, 185] on input "0" at bounding box center [945, 183] width 109 height 21
type input "30"
type input "70.030"
type input "30"
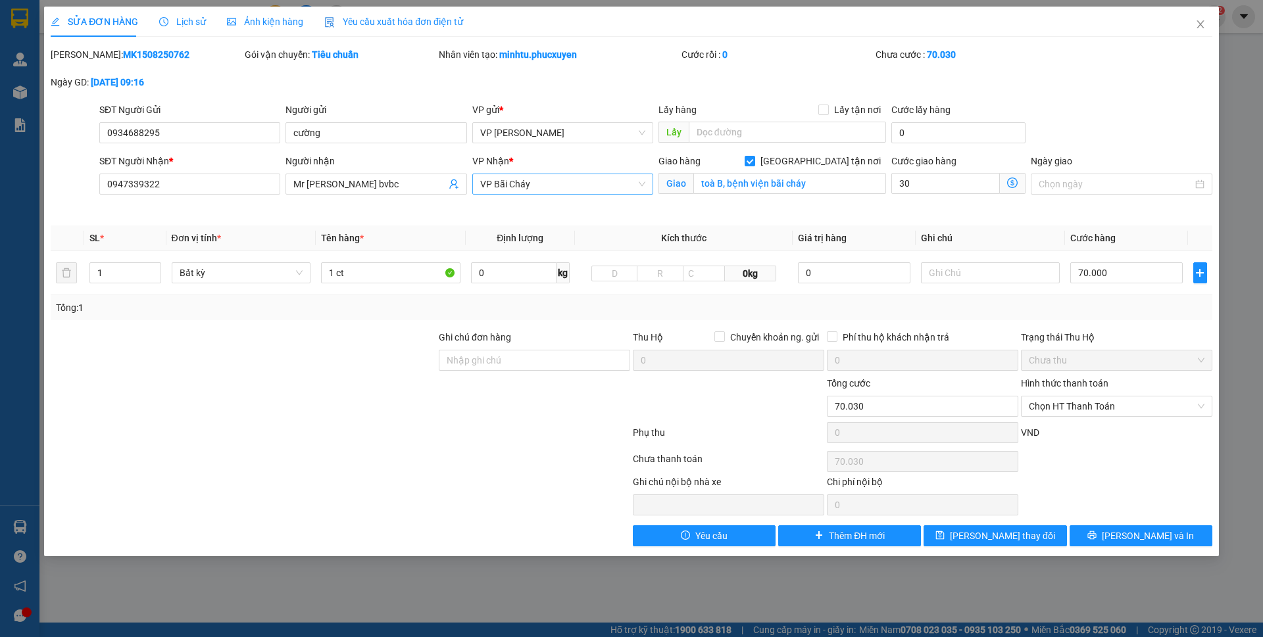
click at [1078, 142] on div "SĐT Người Gửi 0934688295 Người gửi cường VP gửi * VP Minh Khai Lấy hàng Lấy tận…" at bounding box center [656, 126] width 1118 height 46
type input "100.000"
type input "30.000"
click at [395, 270] on input "1 ct" at bounding box center [390, 272] width 139 height 21
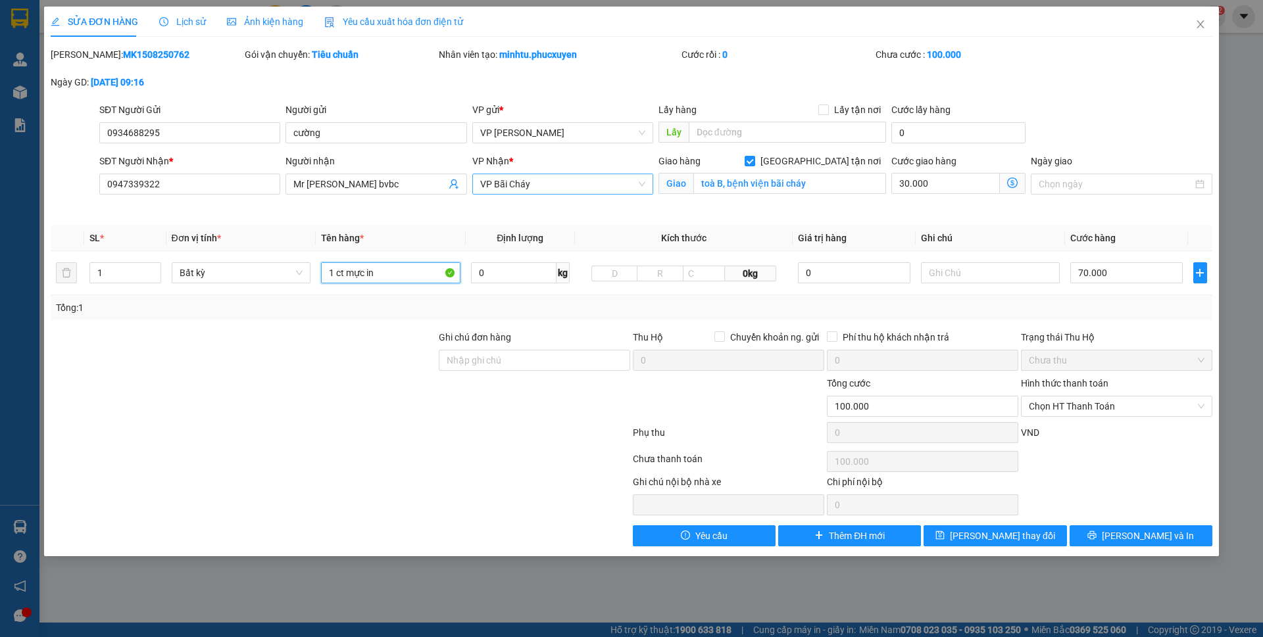
type input "1 ct mực in"
click at [778, 218] on div "Total Paid Fee 0 Total UnPaid Fee 70.000 Cash Collection Total Fee Mã ĐH: MK150…" at bounding box center [631, 296] width 1161 height 499
click at [1163, 531] on span "Lưu và In" at bounding box center [1147, 536] width 92 height 14
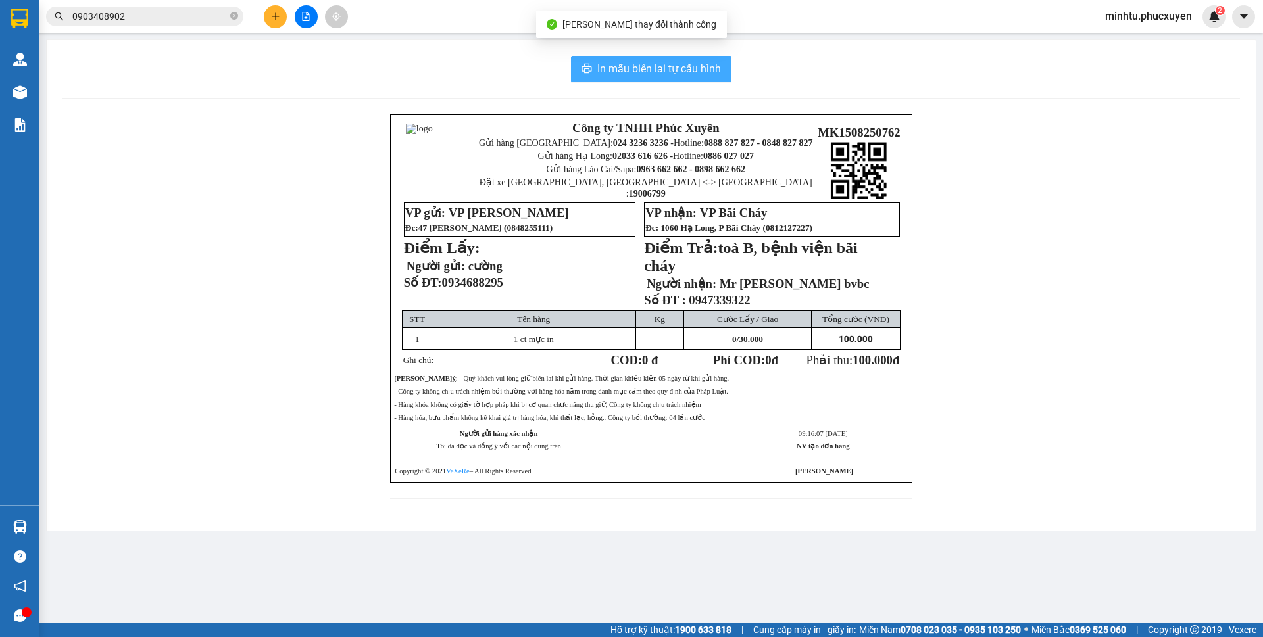
click at [700, 60] on button "In mẫu biên lai tự cấu hình" at bounding box center [651, 69] width 160 height 26
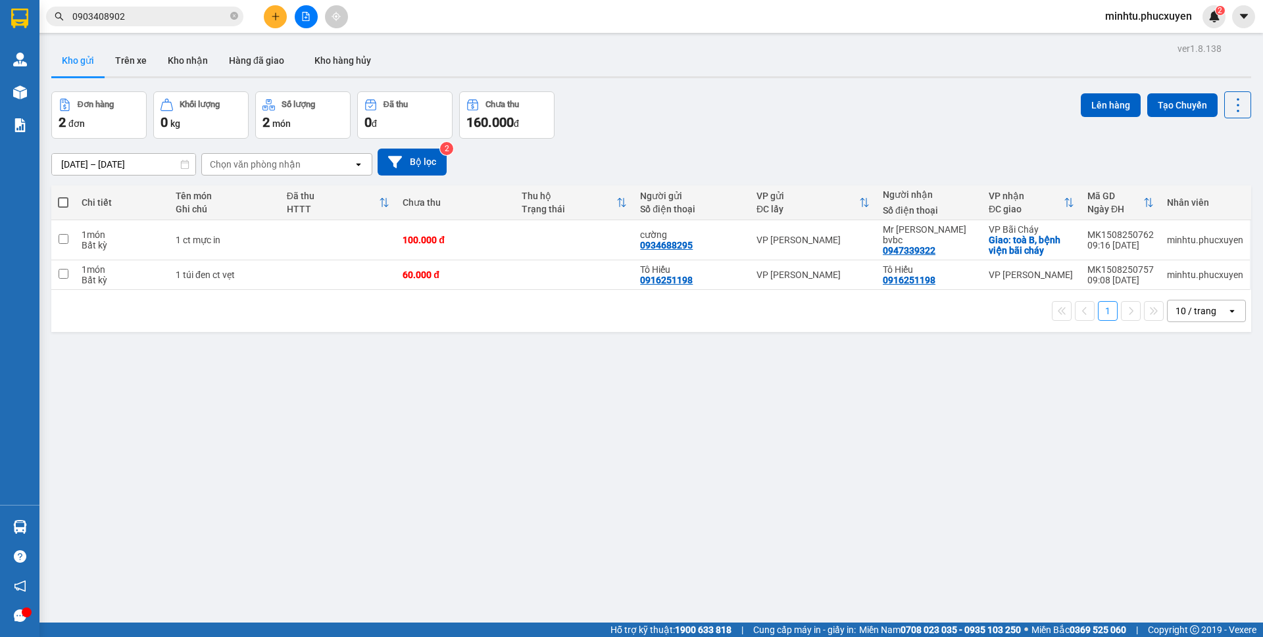
click at [274, 17] on icon "plus" at bounding box center [275, 16] width 9 height 9
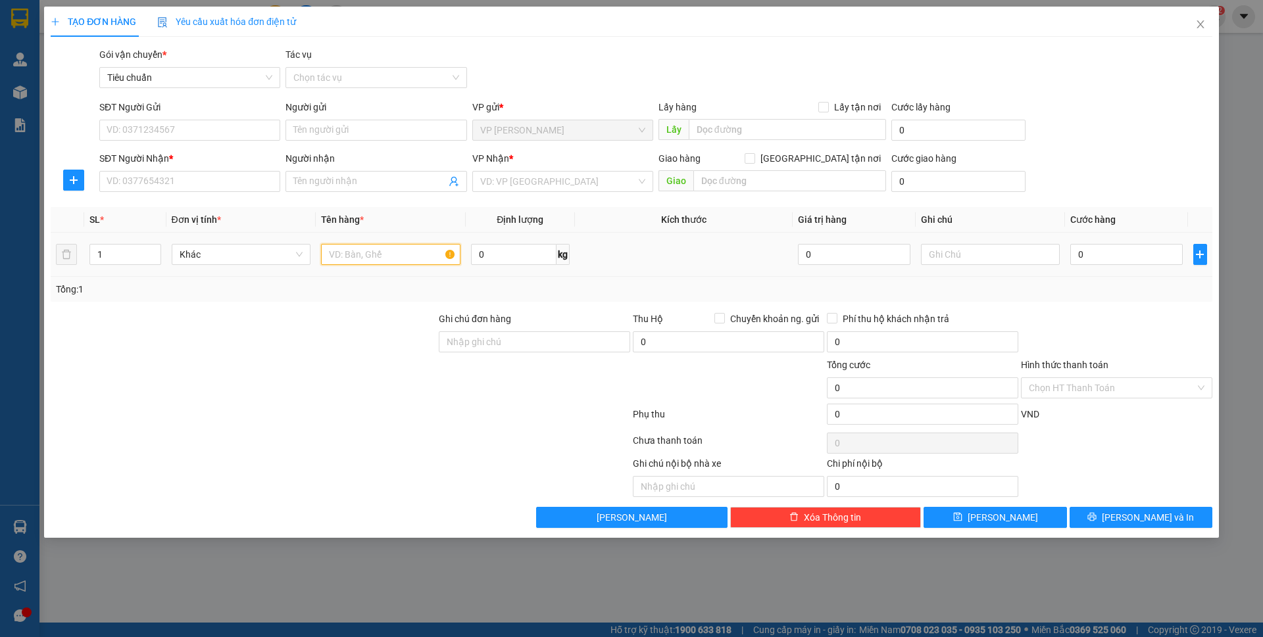
click at [359, 254] on input "text" at bounding box center [390, 254] width 139 height 21
type input "1 hso"
click at [207, 135] on input "SĐT Người Gửi" at bounding box center [189, 130] width 181 height 21
type input "0903408902"
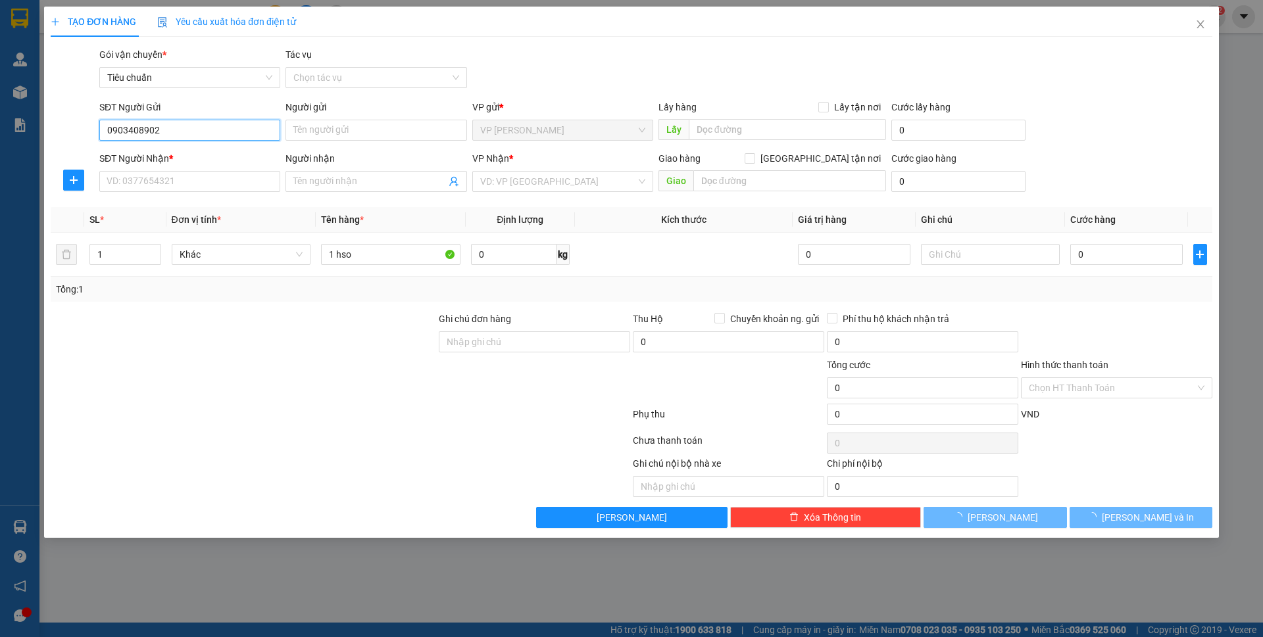
click at [216, 131] on input "0903408902" at bounding box center [189, 130] width 181 height 21
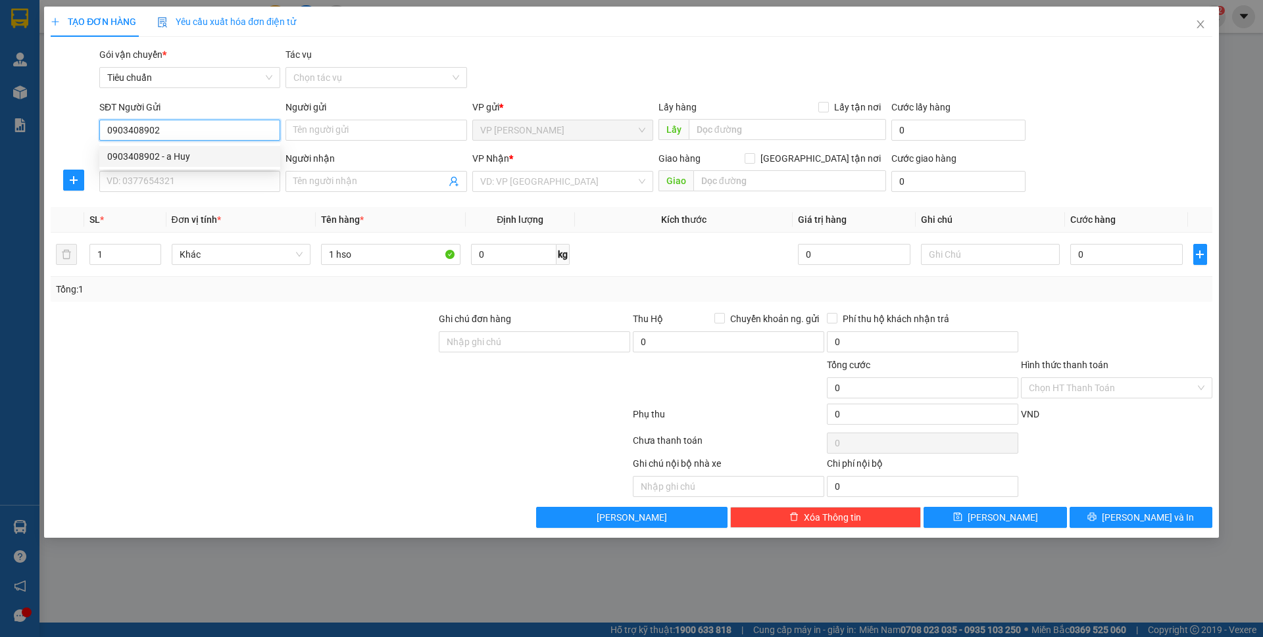
click at [195, 155] on div "0903408902 - a Huy" at bounding box center [189, 156] width 165 height 14
type input "a Huy"
type input "0903408902"
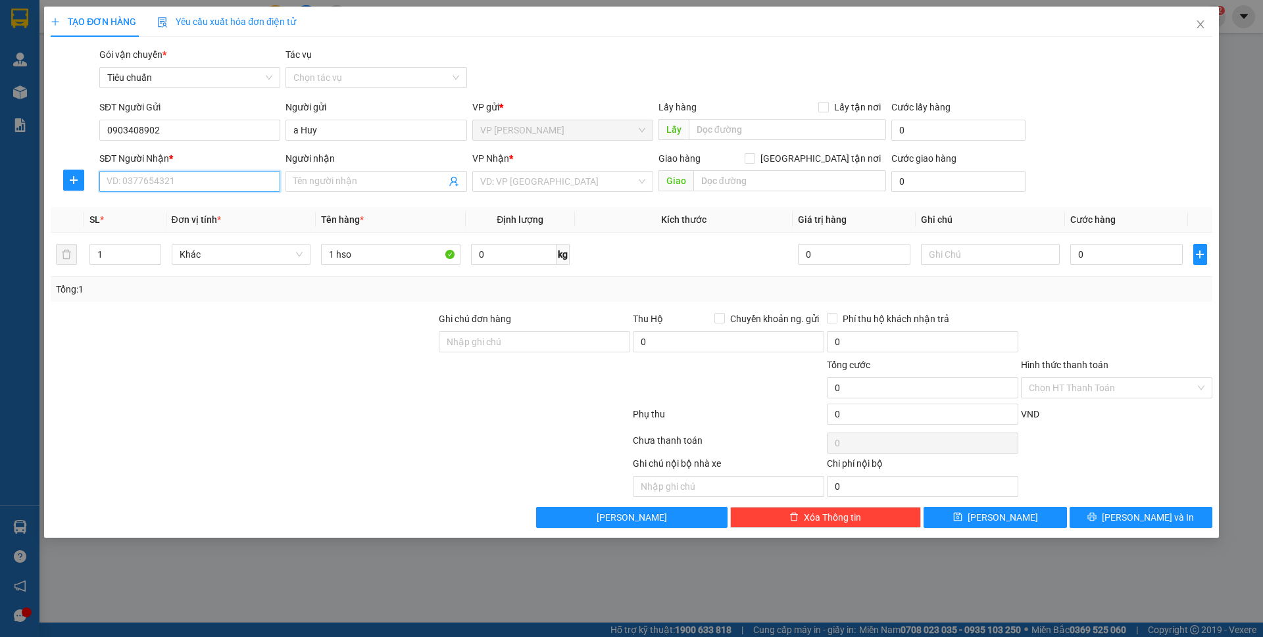
click at [191, 178] on input "SĐT Người Nhận *" at bounding box center [189, 181] width 181 height 21
click at [205, 177] on input "0913263787" at bounding box center [189, 181] width 181 height 21
click at [195, 188] on input "0913263787" at bounding box center [189, 181] width 181 height 21
click at [194, 182] on input "0913263787" at bounding box center [189, 181] width 181 height 21
type input "0913263787"
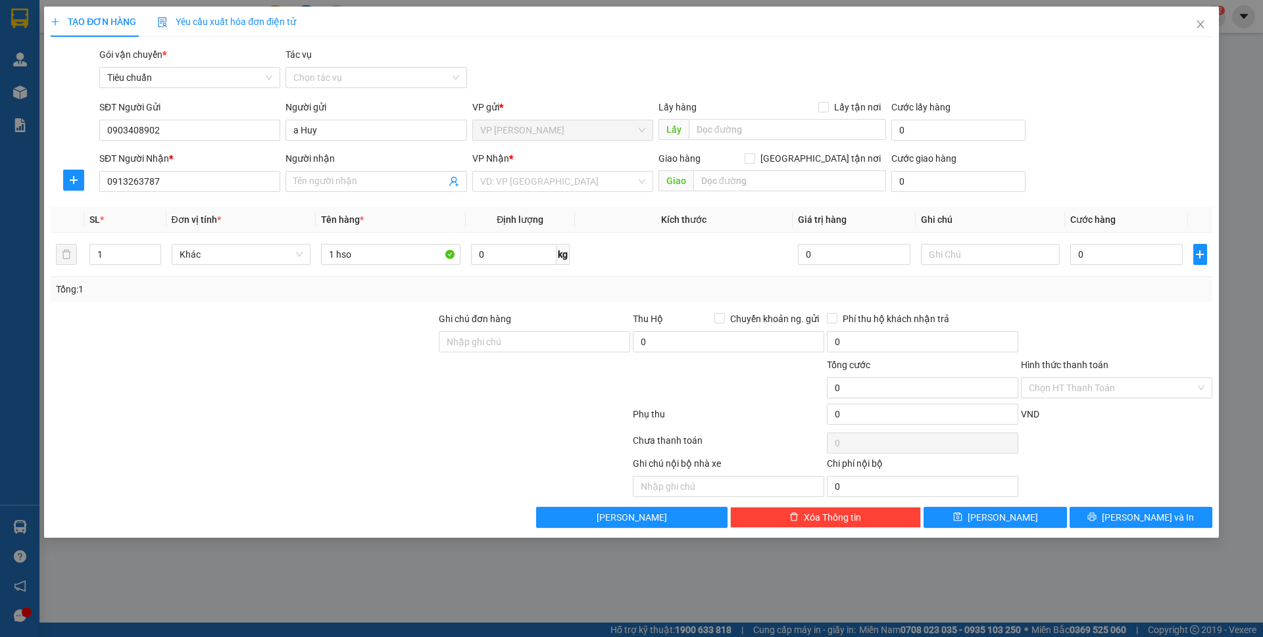
click at [829, 77] on div "Gói vận chuyển * Tiêu chuẩn Tác vụ Chọn tác vụ" at bounding box center [656, 70] width 1118 height 46
click at [420, 182] on input "Người nhận" at bounding box center [369, 181] width 152 height 14
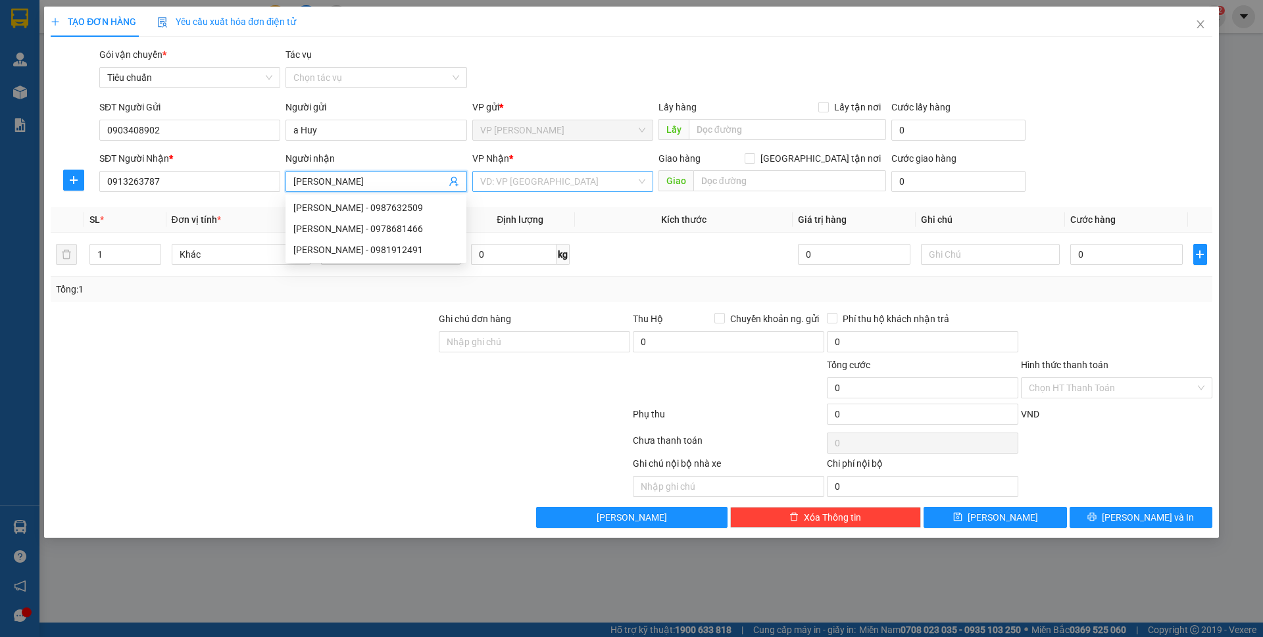
type input "Mạnh Tùng"
click at [562, 185] on input "search" at bounding box center [558, 182] width 156 height 20
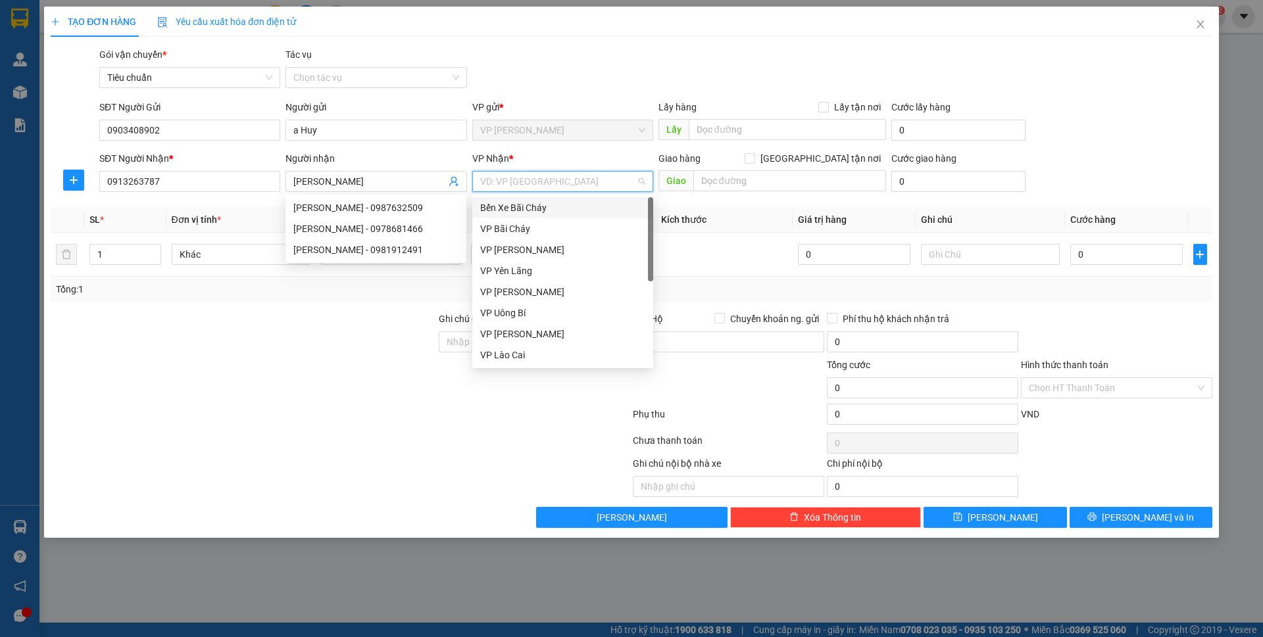
type input "d"
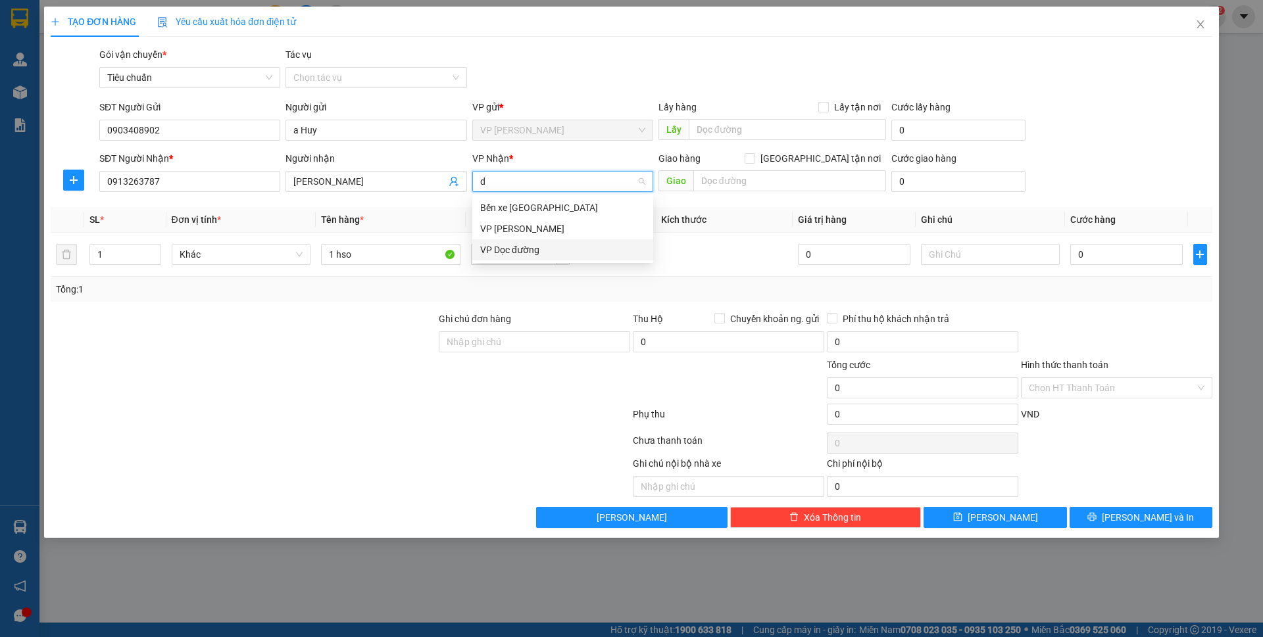
click at [539, 255] on div "VP Dọc đường" at bounding box center [562, 250] width 165 height 14
click at [1155, 149] on form "SĐT Người Gửi 0903408902 Người gửi a Huy VP gửi * VP Minh Khai Lấy hàng Lấy tận…" at bounding box center [631, 148] width 1161 height 97
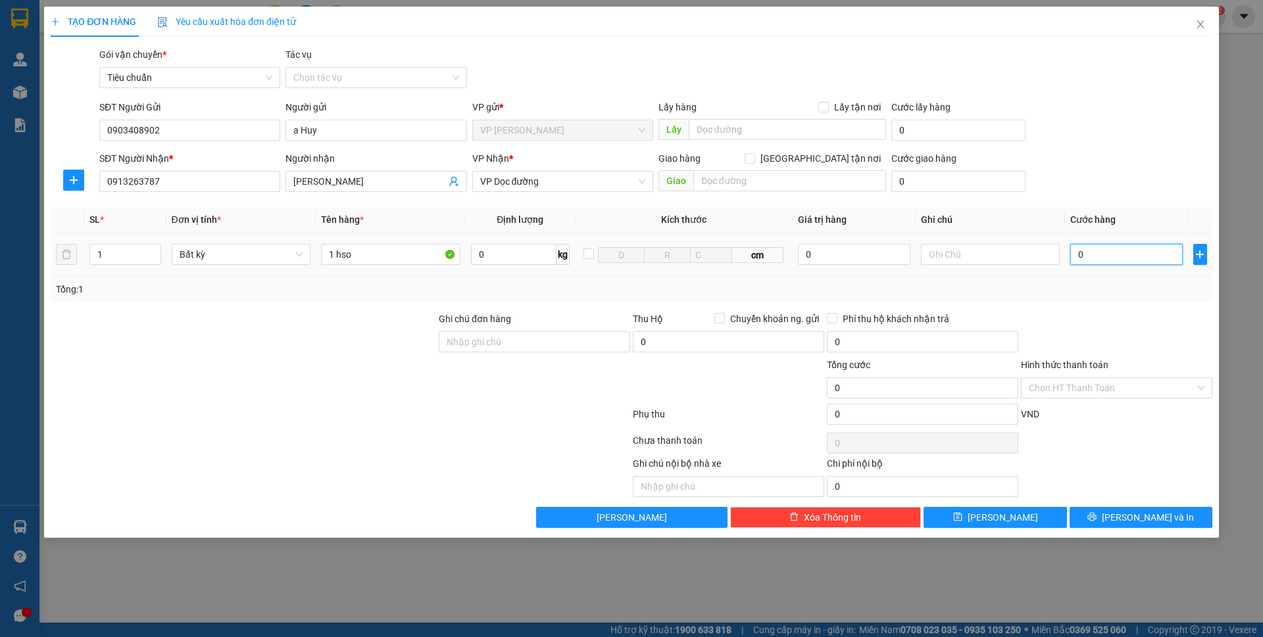
click at [1101, 254] on input "0" at bounding box center [1126, 254] width 112 height 21
type input "50"
click at [811, 183] on input "text" at bounding box center [789, 180] width 193 height 21
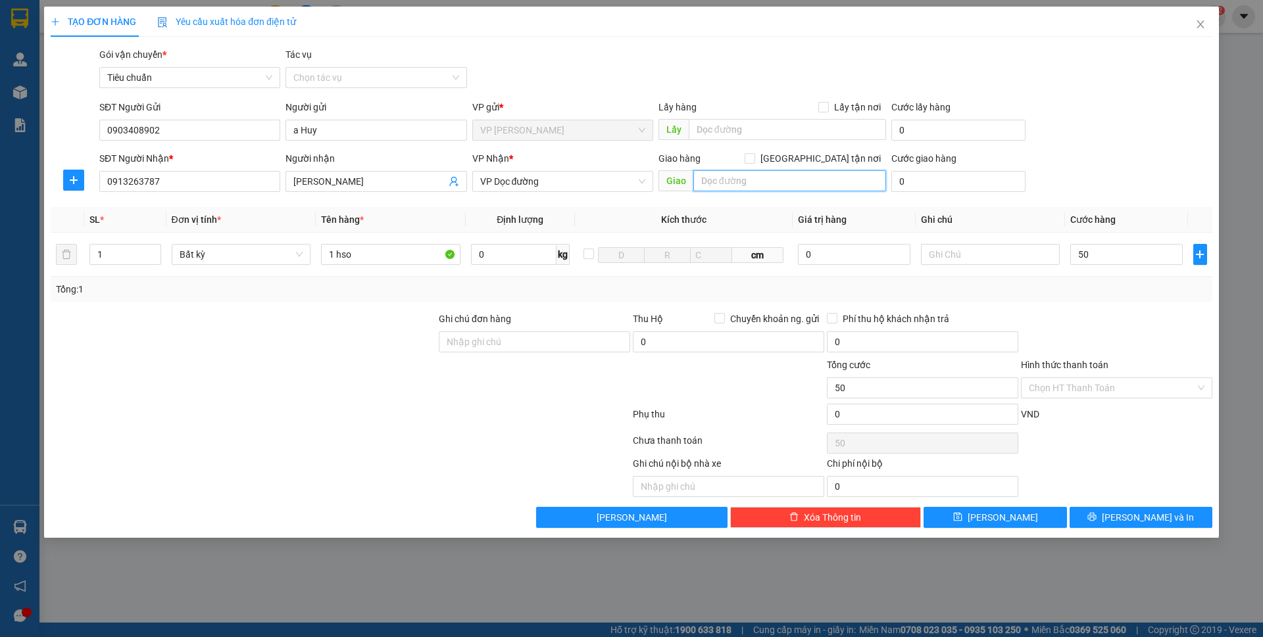
type input "50.000"
click at [712, 180] on input "Ccj Hải quan khu vực 8" at bounding box center [789, 180] width 193 height 21
type input "Cục Hải quan khu vực 8"
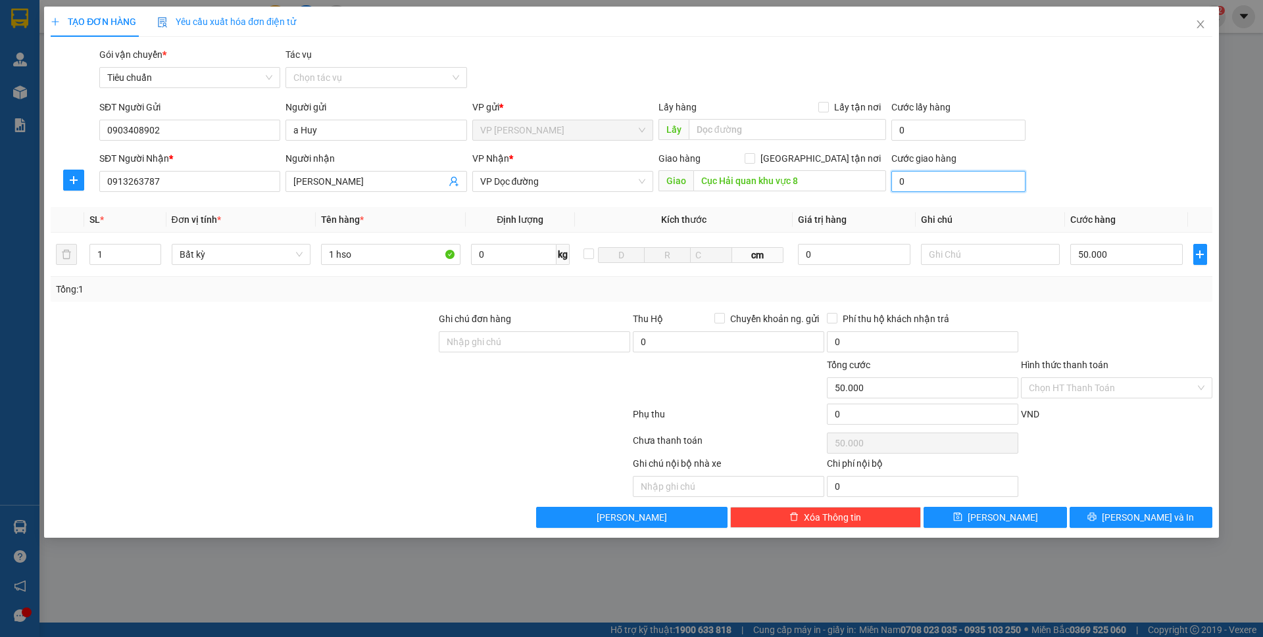
click at [1007, 186] on input "0" at bounding box center [958, 181] width 134 height 21
type input "30"
type input "50.030"
click at [1099, 149] on form "SĐT Người Gửi 0903408902 Người gửi a Huy VP gửi * VP Minh Khai Lấy hàng Lấy tận…" at bounding box center [631, 148] width 1161 height 97
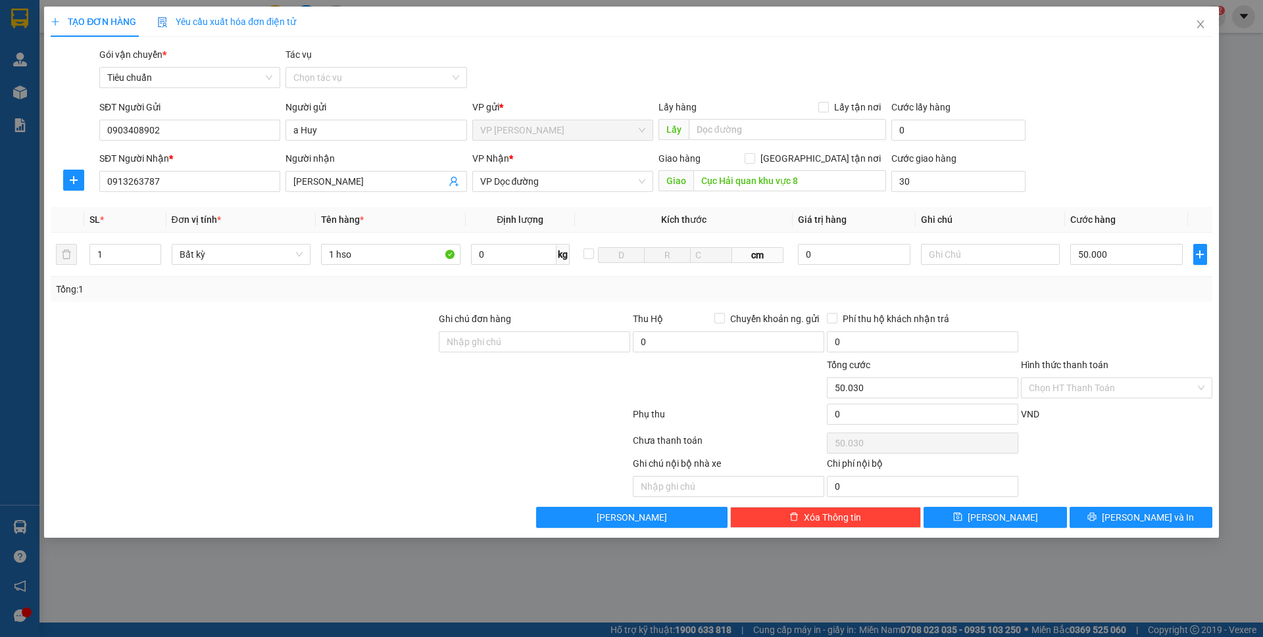
type input "30.000"
type input "80.000"
click at [1109, 391] on input "Hình thức thanh toán" at bounding box center [1111, 388] width 166 height 20
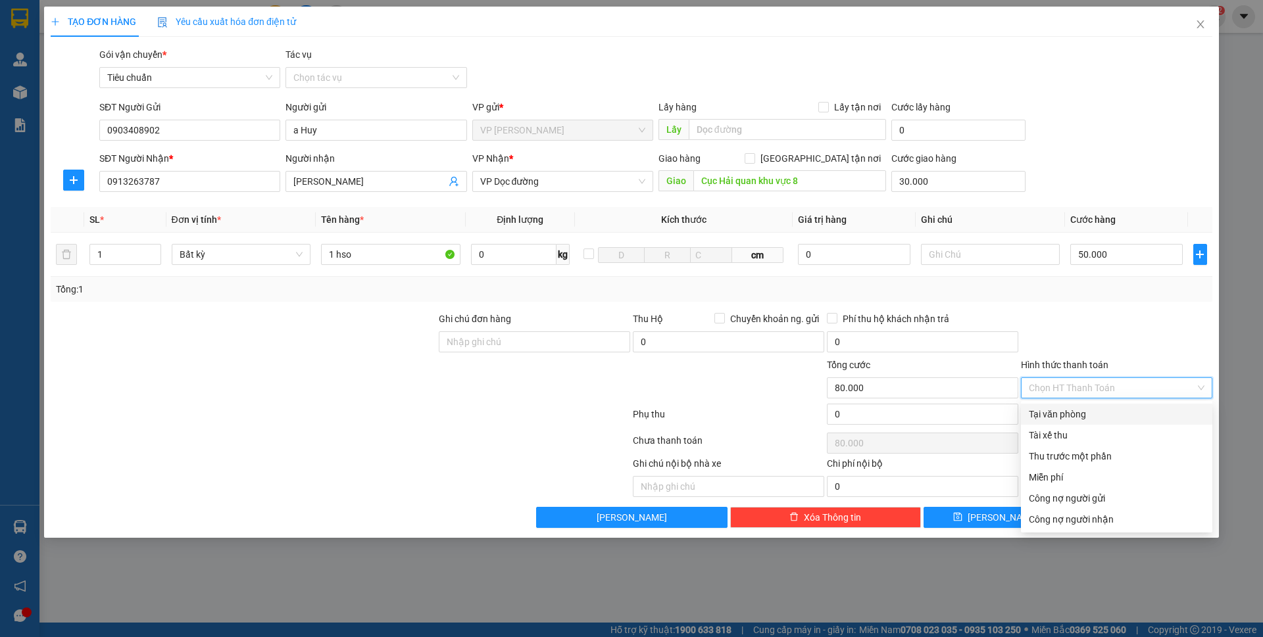
click at [1082, 410] on div "Tại văn phòng" at bounding box center [1116, 414] width 176 height 14
type input "0"
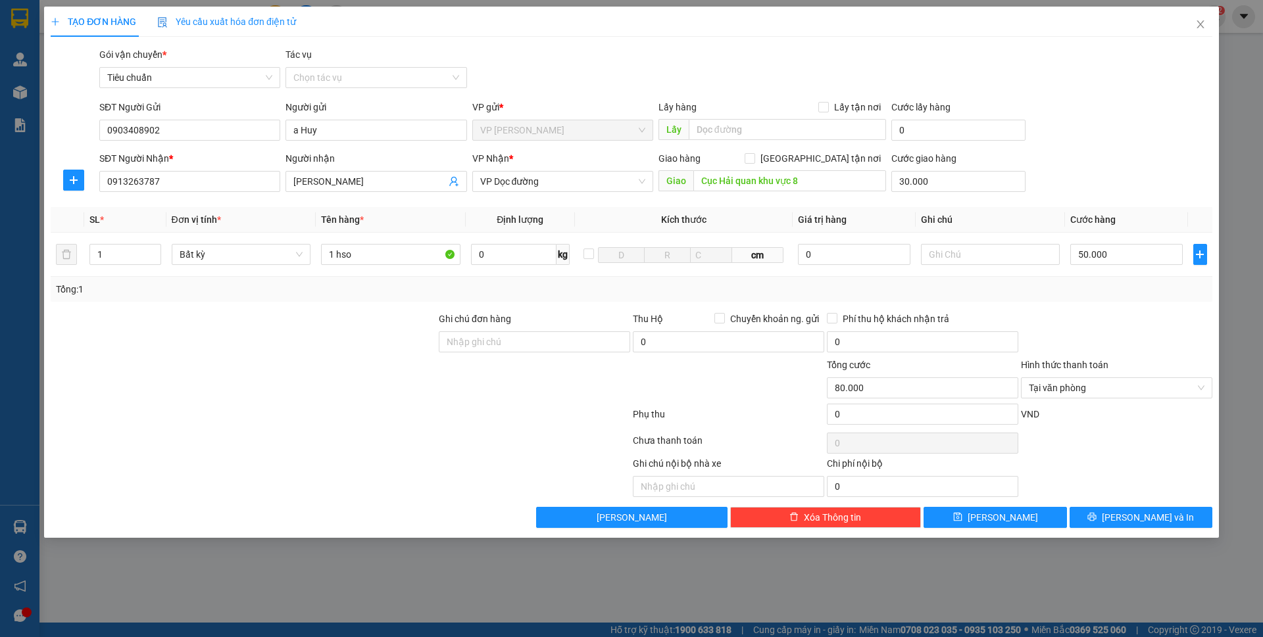
click at [1190, 504] on div "Transit Pickup Surcharge Ids Transit Deliver Surcharge Ids Transit Deliver Surc…" at bounding box center [631, 287] width 1161 height 481
click at [1187, 508] on button "Lưu và In" at bounding box center [1140, 517] width 143 height 21
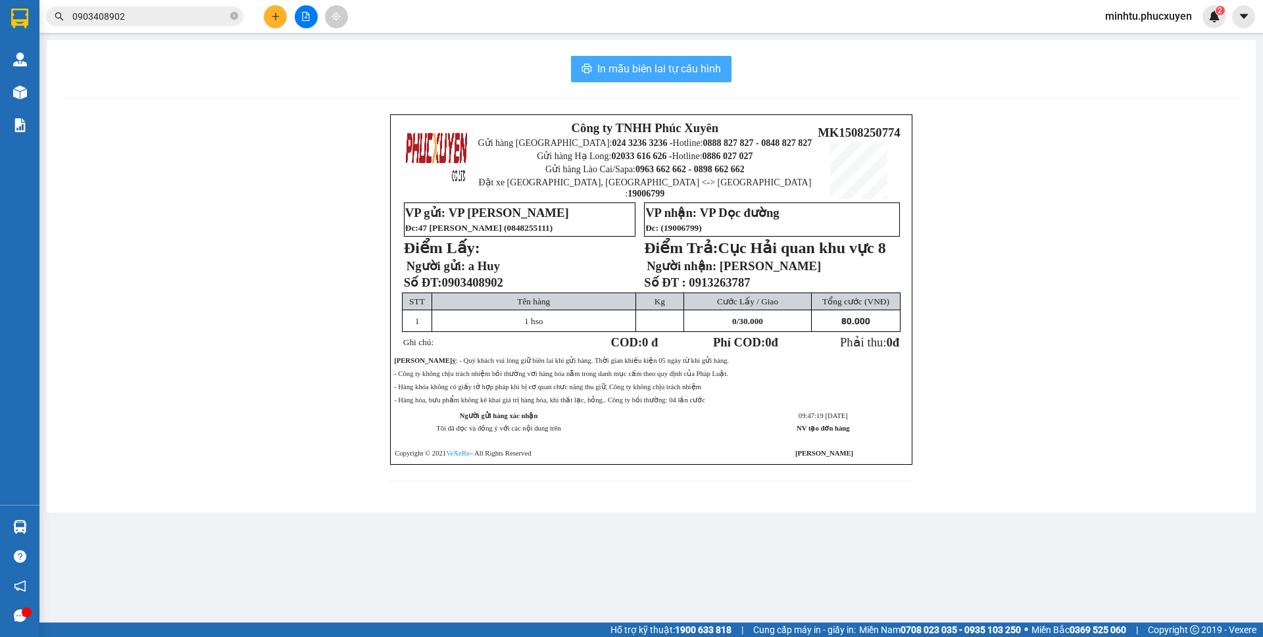
click at [639, 68] on span "In mẫu biên lai tự cấu hình" at bounding box center [659, 68] width 124 height 16
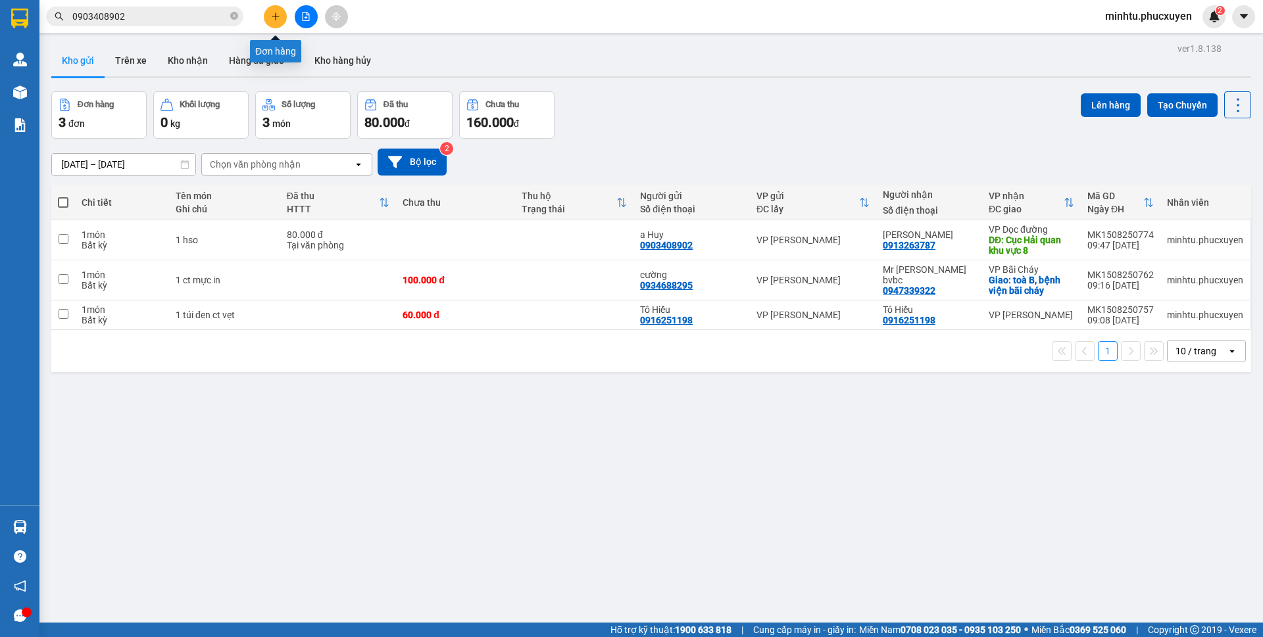
click at [278, 13] on icon "plus" at bounding box center [275, 16] width 9 height 9
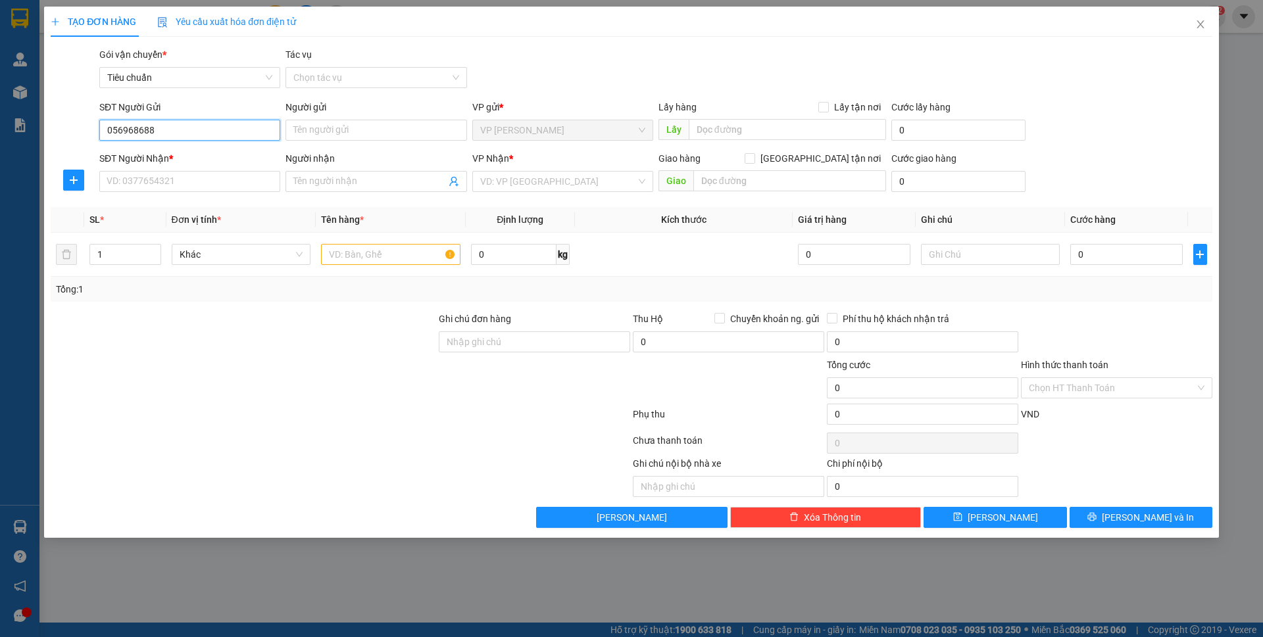
type input "0569686888"
click at [227, 127] on input "0569686888" at bounding box center [189, 130] width 181 height 21
click at [224, 155] on div "0569686888 - ANH TUẤN" at bounding box center [189, 156] width 165 height 14
type input "ANH TUẤN"
type input "0569686888"
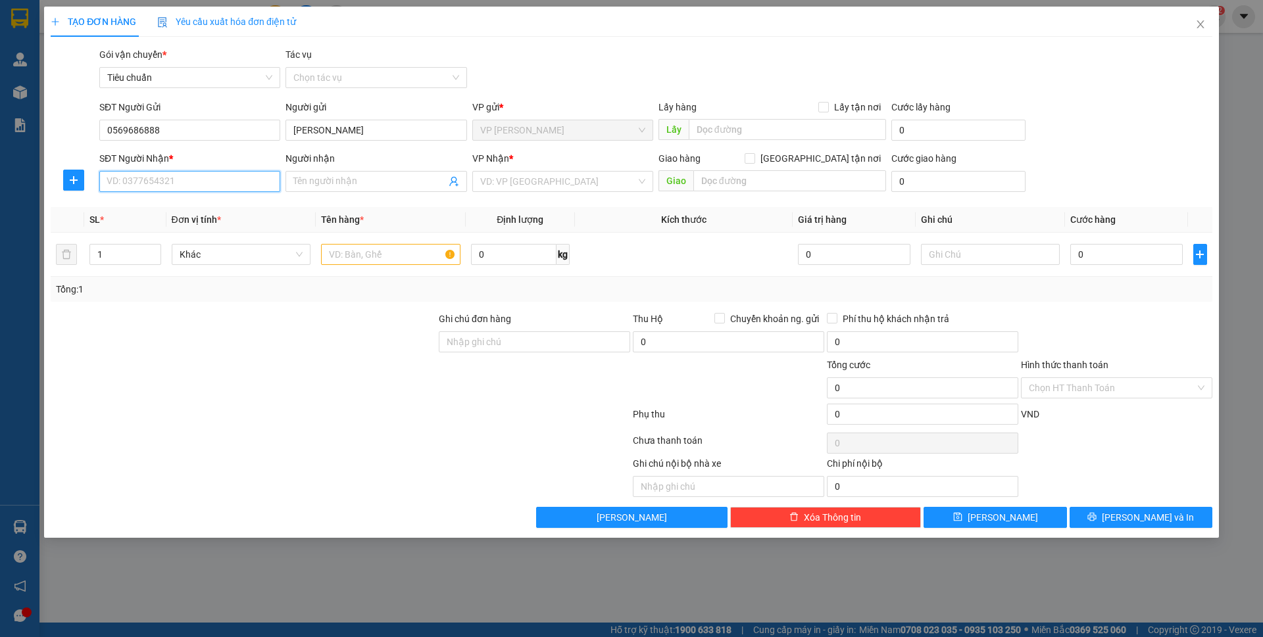
click at [234, 177] on input "SĐT Người Nhận *" at bounding box center [189, 181] width 181 height 21
click at [226, 208] on div "0379763989 - Anh Nam chỉ gửi limo" at bounding box center [196, 208] width 178 height 14
type input "0379763989"
type input "Anh Nam chỉ gửi limo"
click at [350, 254] on input "text" at bounding box center [390, 254] width 139 height 21
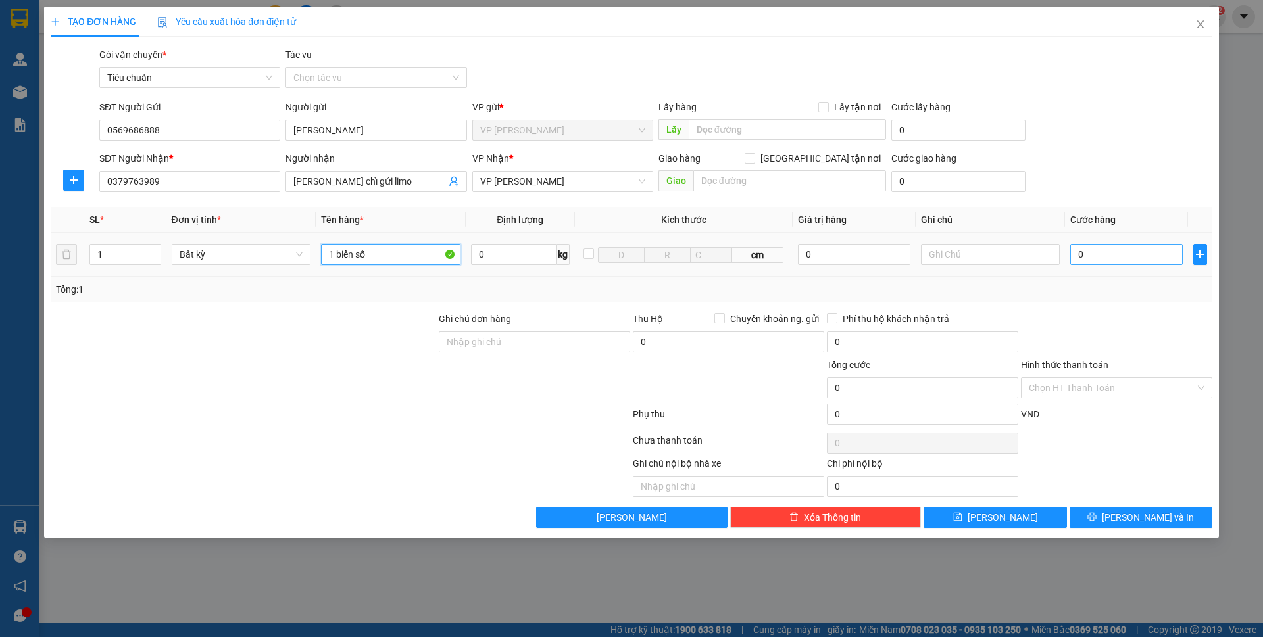
type input "1 biển số"
click at [1138, 260] on input "0" at bounding box center [1126, 254] width 112 height 21
type input "5"
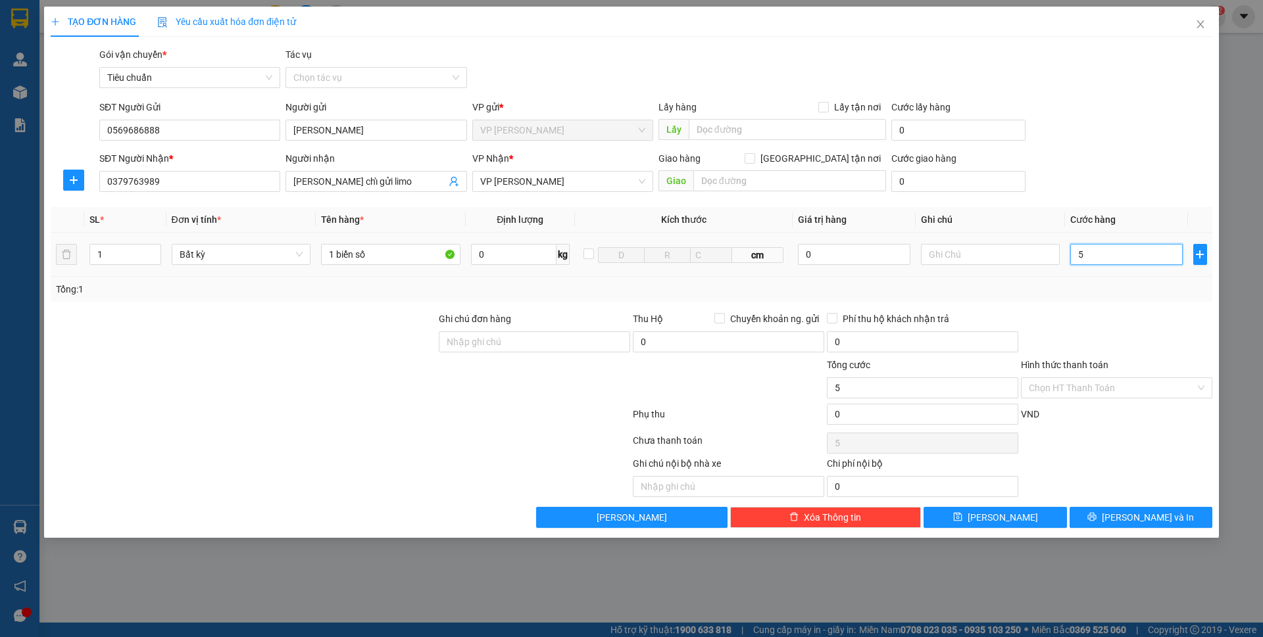
type input "50"
click at [1157, 195] on div "SĐT Người Nhận * 0379763989 Người nhận Anh Nam chỉ gửi limo VP Nhận * VP Loong …" at bounding box center [656, 174] width 1118 height 46
type input "50.000"
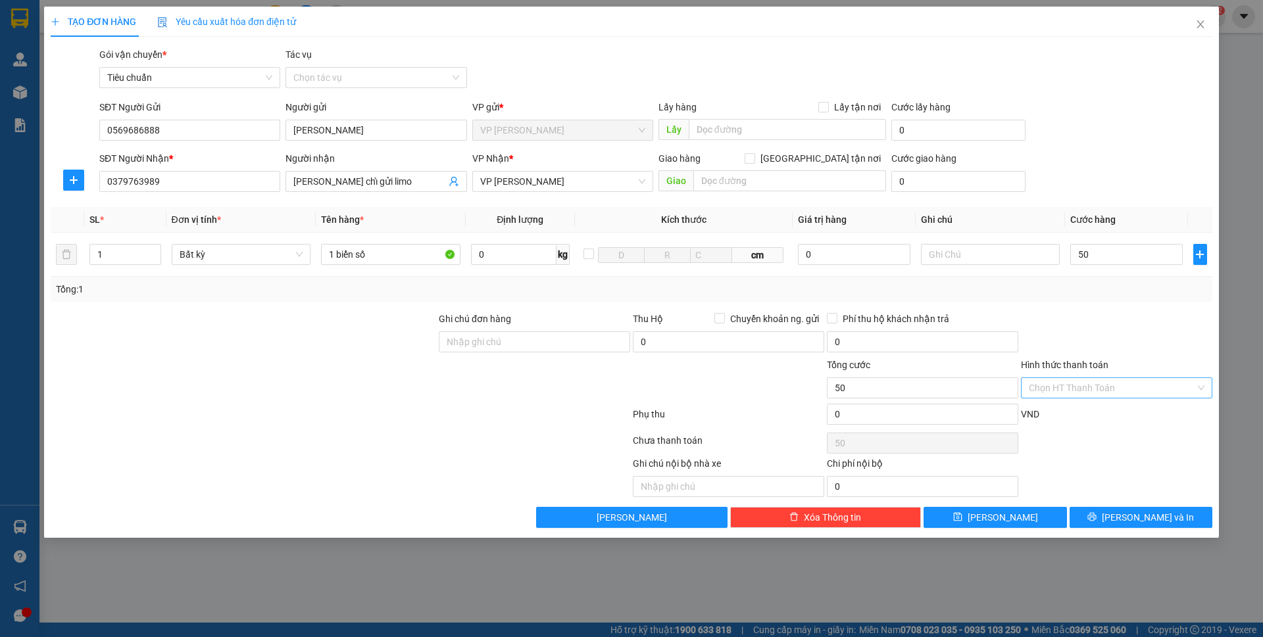
type input "50.000"
click at [1140, 528] on div "TẠO ĐƠN HÀNG Yêu cầu xuất hóa đơn điện tử Transit Pickup Surcharge Ids Transit …" at bounding box center [631, 272] width 1174 height 531
click at [1140, 523] on span "Lưu và In" at bounding box center [1147, 517] width 92 height 14
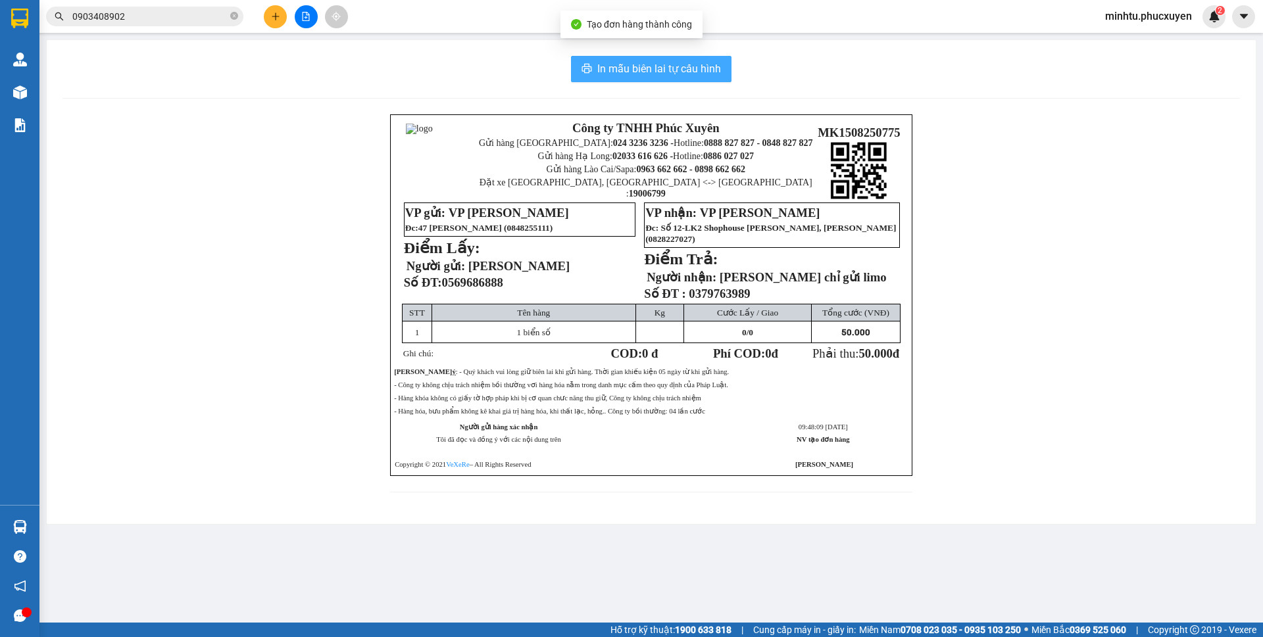
drag, startPoint x: 684, startPoint y: 70, endPoint x: 911, endPoint y: 316, distance: 334.6
click at [684, 70] on span "In mẫu biên lai tự cấu hình" at bounding box center [659, 68] width 124 height 16
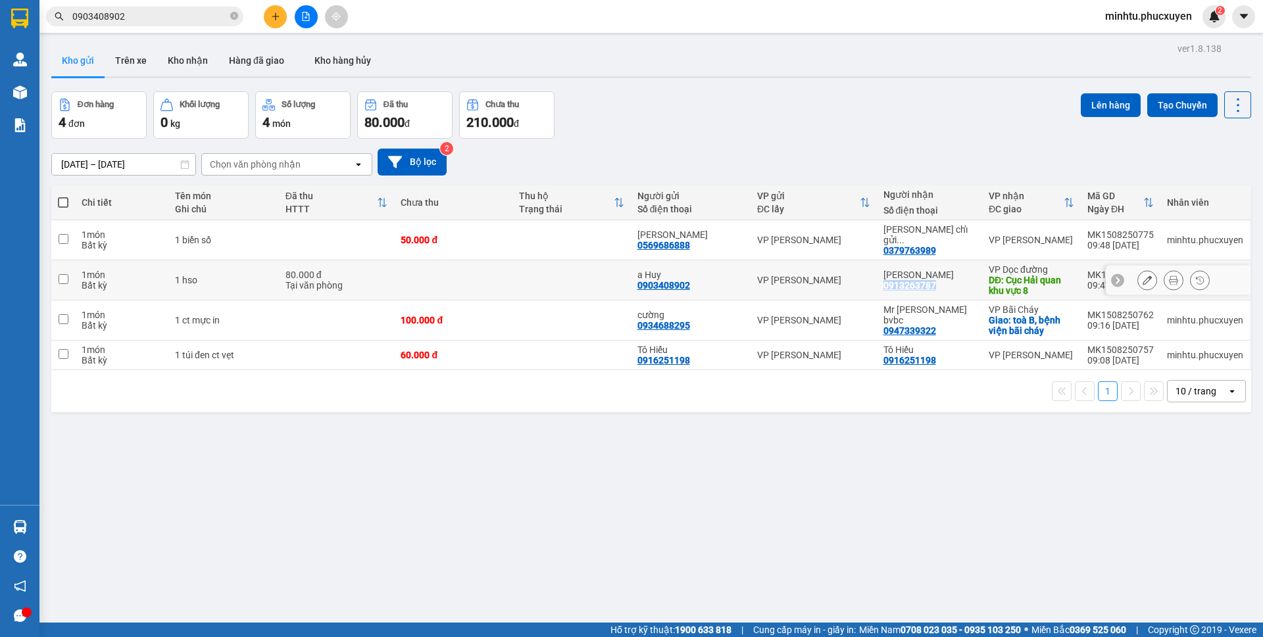
drag, startPoint x: 941, startPoint y: 278, endPoint x: 879, endPoint y: 278, distance: 61.8
click at [879, 278] on td "Mạnh Tùng 0913263787" at bounding box center [929, 280] width 105 height 40
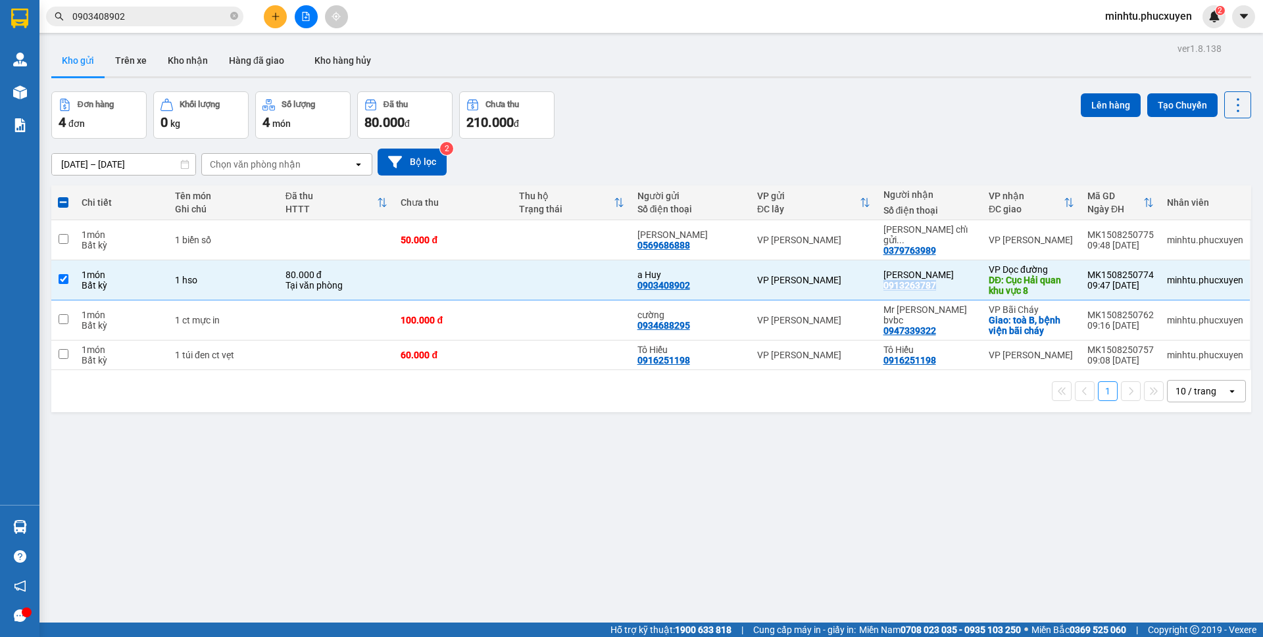
click at [790, 436] on div "ver 1.8.138 Kho gửi Trên xe Kho nhận Hàng đã giao Kho hàng hủy Đơn hàng 4 đơn K…" at bounding box center [651, 357] width 1210 height 637
drag, startPoint x: 704, startPoint y: 279, endPoint x: 633, endPoint y: 279, distance: 71.7
click at [633, 279] on td "a Huy 0903408902" at bounding box center [691, 280] width 120 height 40
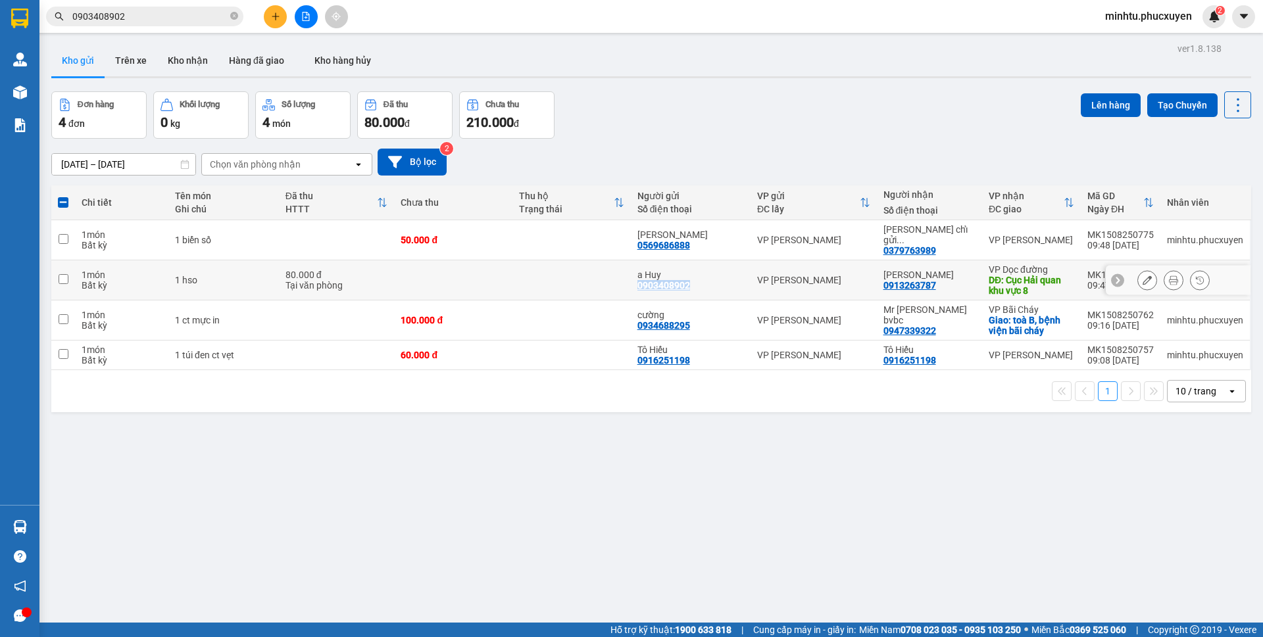
copy div "0903408902"
click at [187, 10] on input "0903408902" at bounding box center [149, 16] width 155 height 14
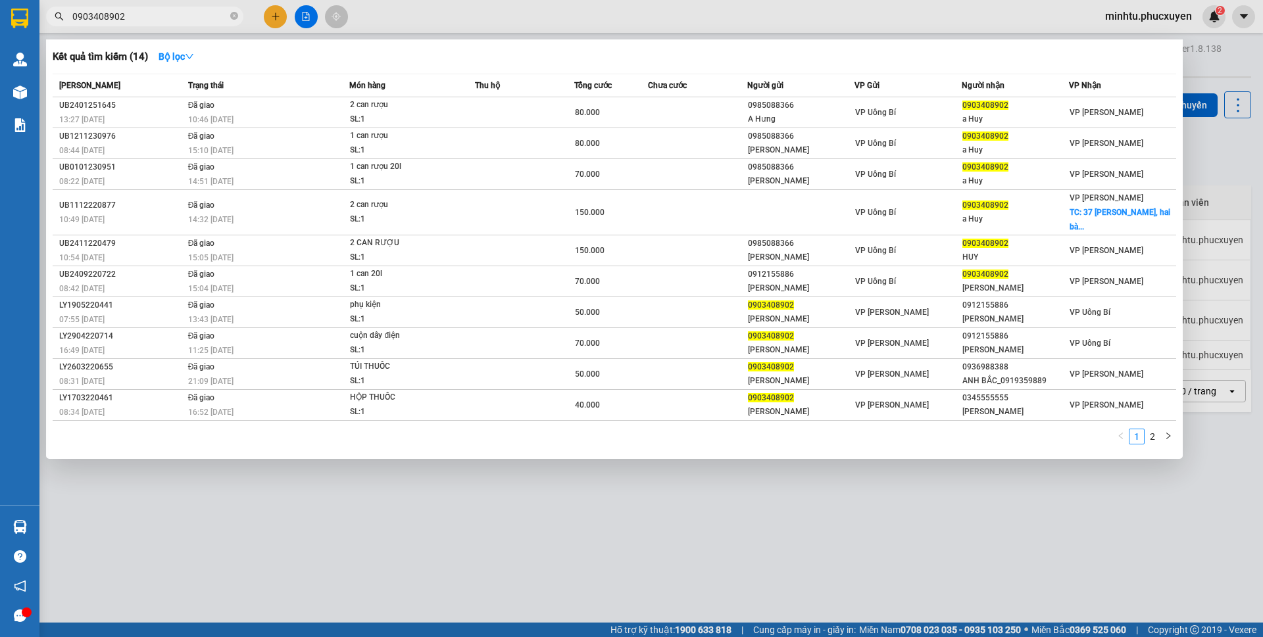
click at [187, 10] on input "0903408902" at bounding box center [149, 16] width 155 height 14
click at [521, 495] on div at bounding box center [631, 318] width 1263 height 637
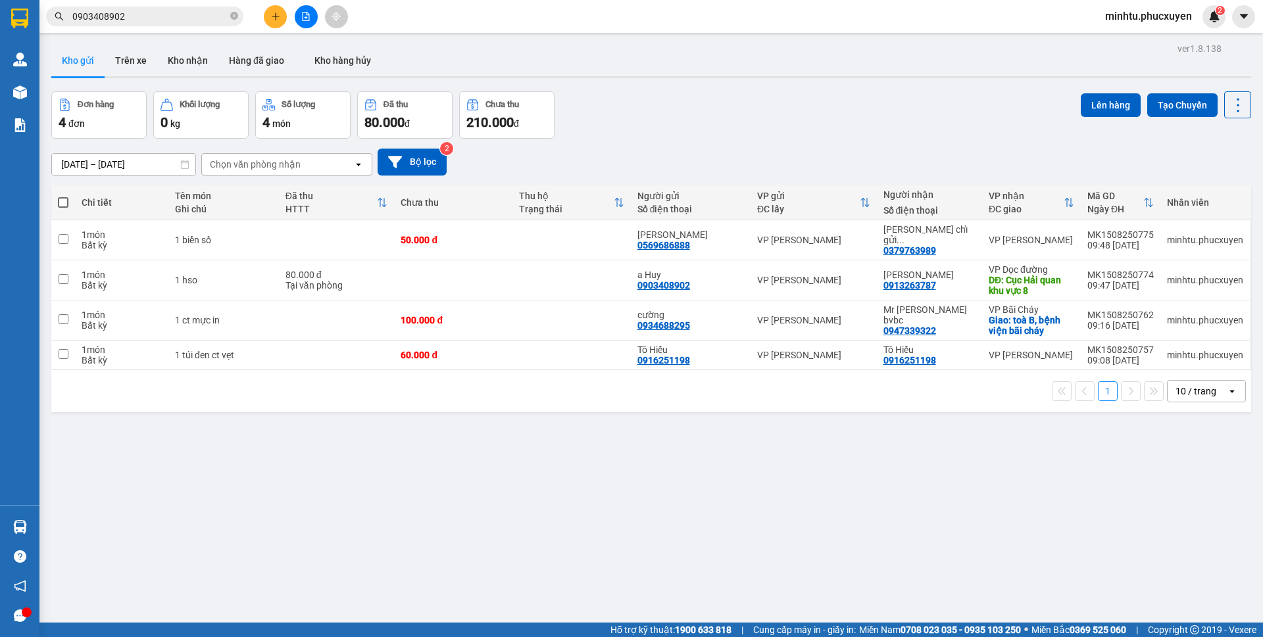
click at [160, 20] on input "0903408902" at bounding box center [149, 16] width 155 height 14
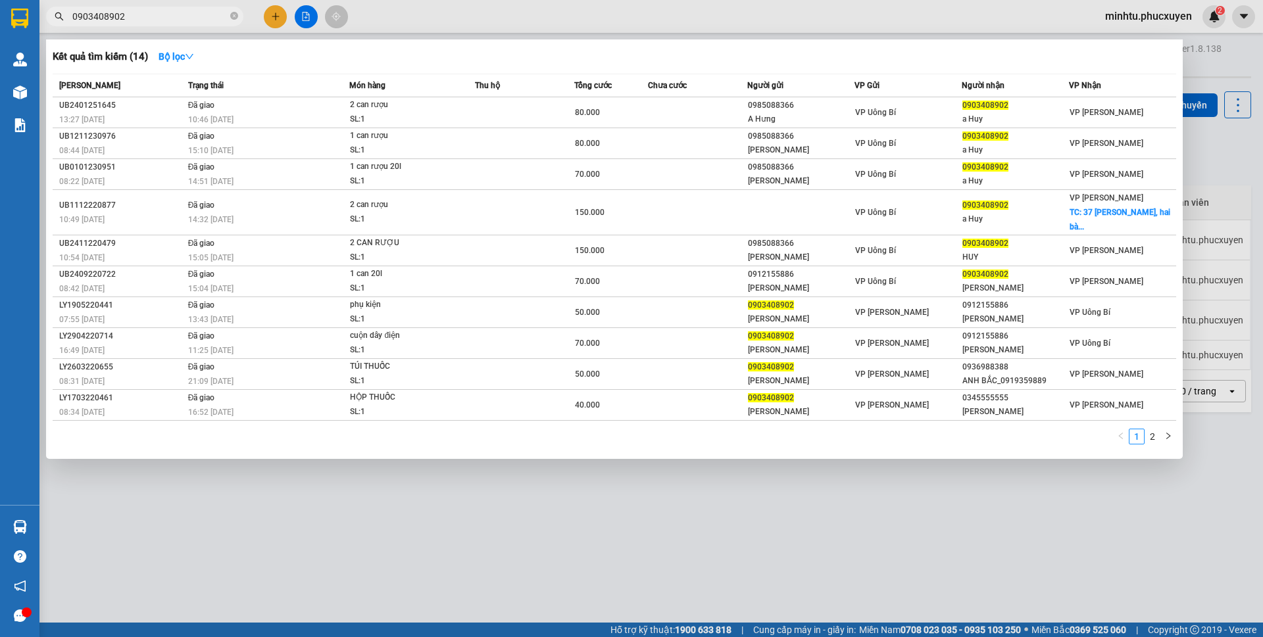
click at [761, 507] on div at bounding box center [631, 318] width 1263 height 637
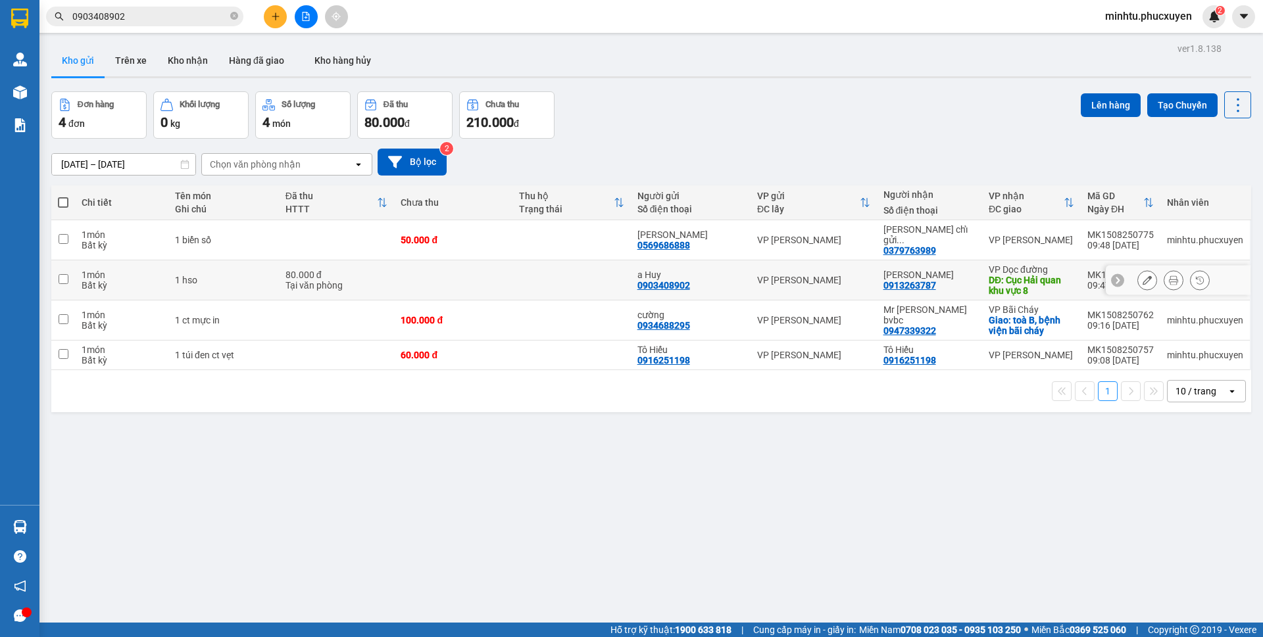
click at [1087, 270] on div "MK1508250774" at bounding box center [1120, 275] width 66 height 11
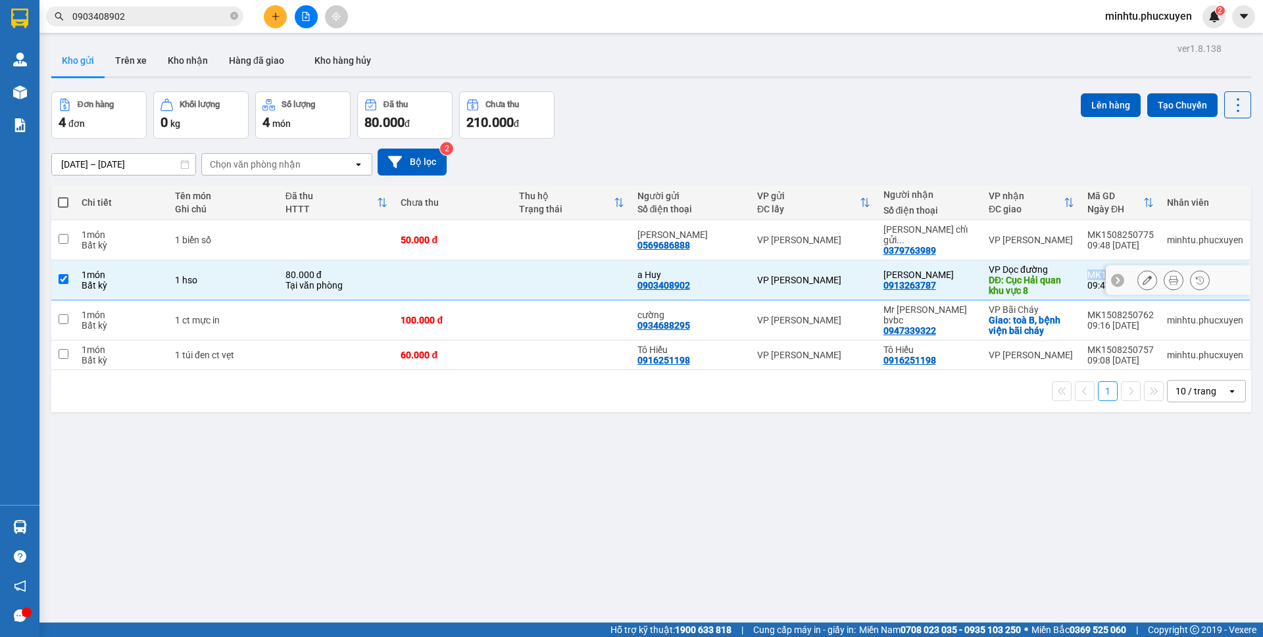
click at [1087, 270] on div "MK1508250774" at bounding box center [1120, 275] width 66 height 11
checkbox input "false"
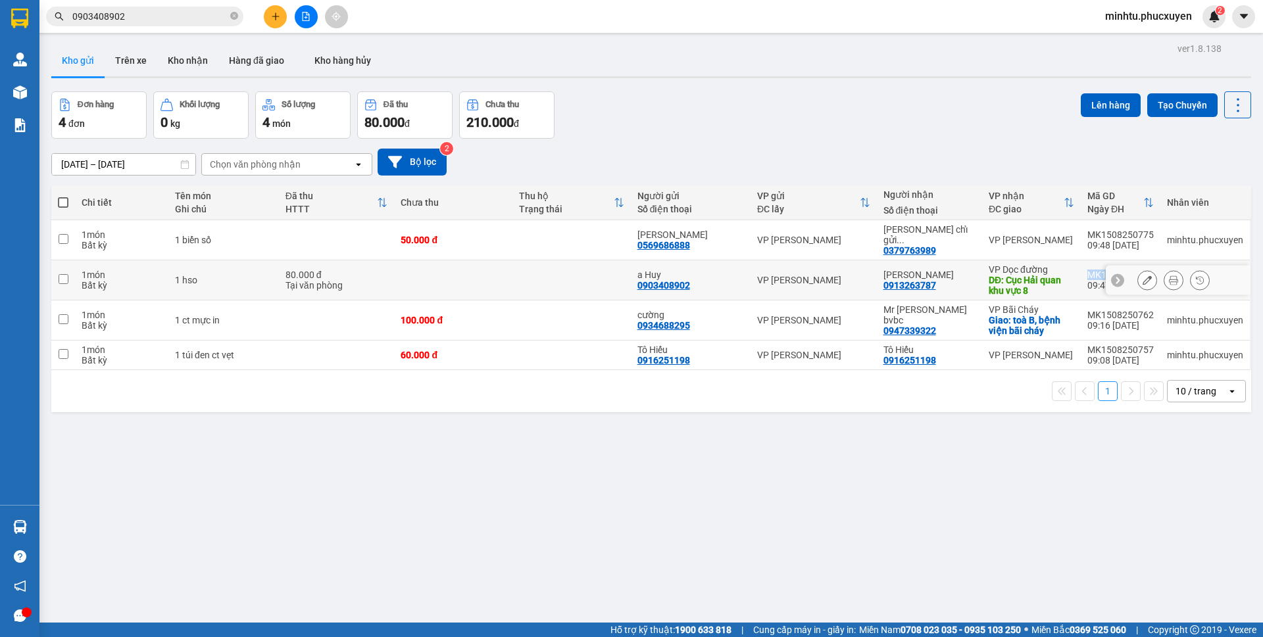
copy div "MK1508250774"
click at [145, 474] on div "ver 1.8.138 Kho gửi Trên xe Kho nhận Hàng đã giao Kho hàng hủy Đơn hàng 4 đơn K…" at bounding box center [651, 357] width 1210 height 637
drag, startPoint x: 63, startPoint y: 234, endPoint x: 99, endPoint y: 234, distance: 35.5
click at [62, 234] on input "checkbox" at bounding box center [64, 239] width 10 height 10
checkbox input "true"
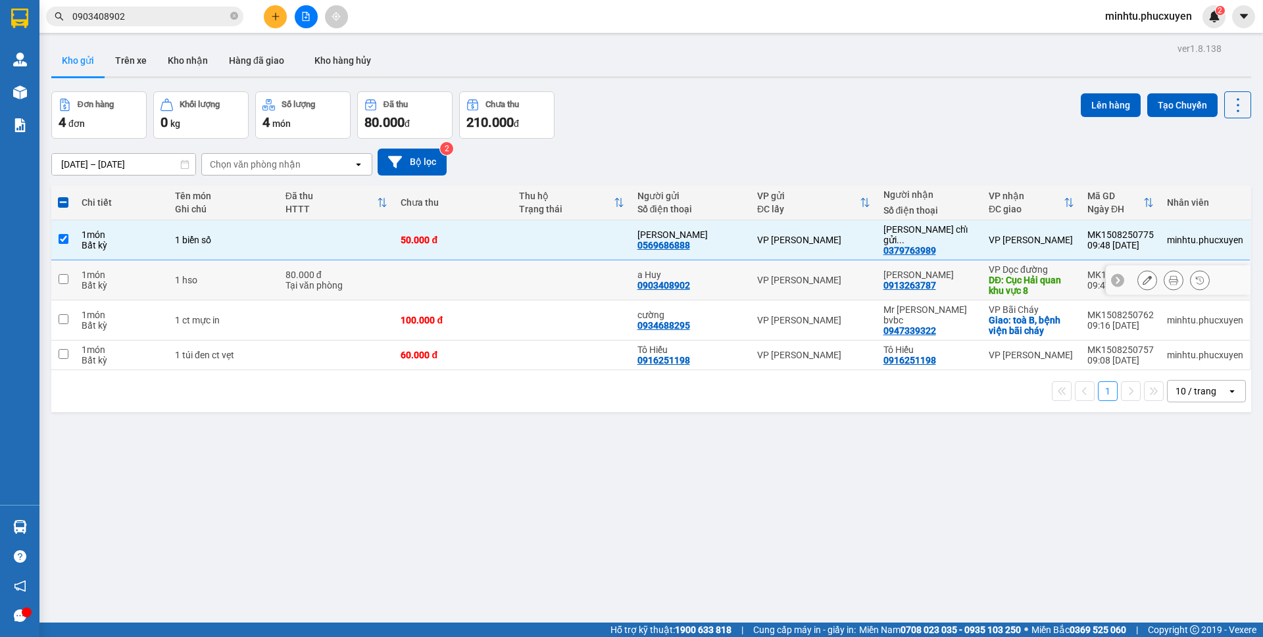
click at [60, 274] on input "checkbox" at bounding box center [64, 279] width 10 height 10
checkbox input "true"
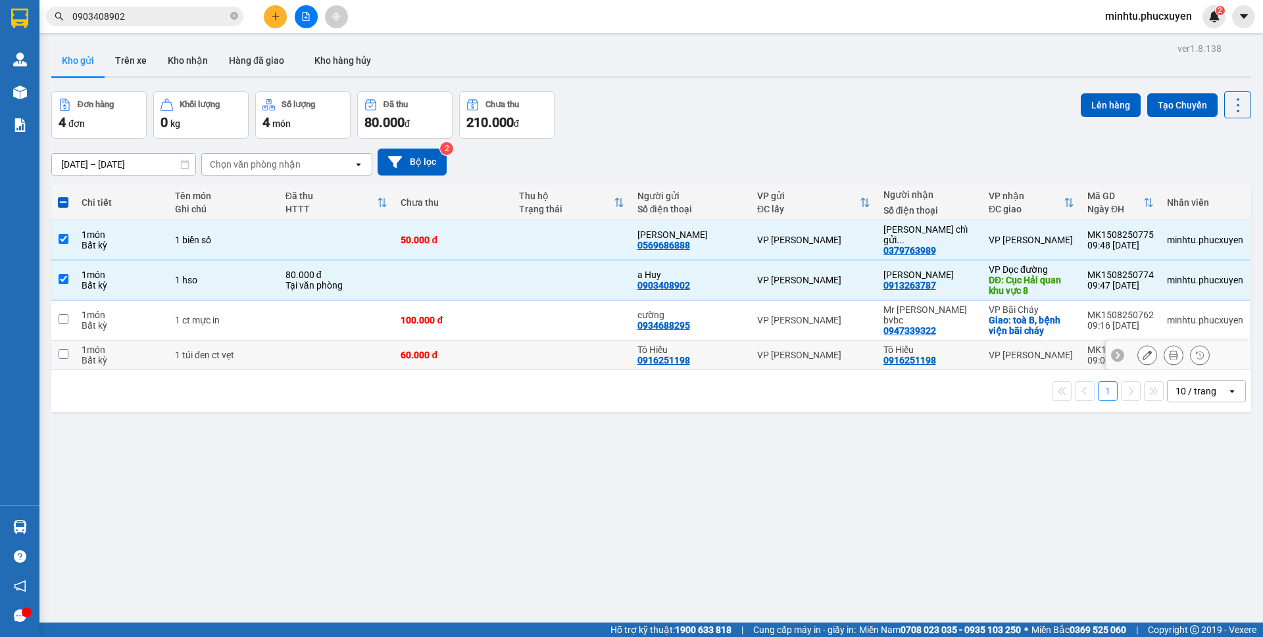
click at [66, 349] on input "checkbox" at bounding box center [64, 354] width 10 height 10
checkbox input "true"
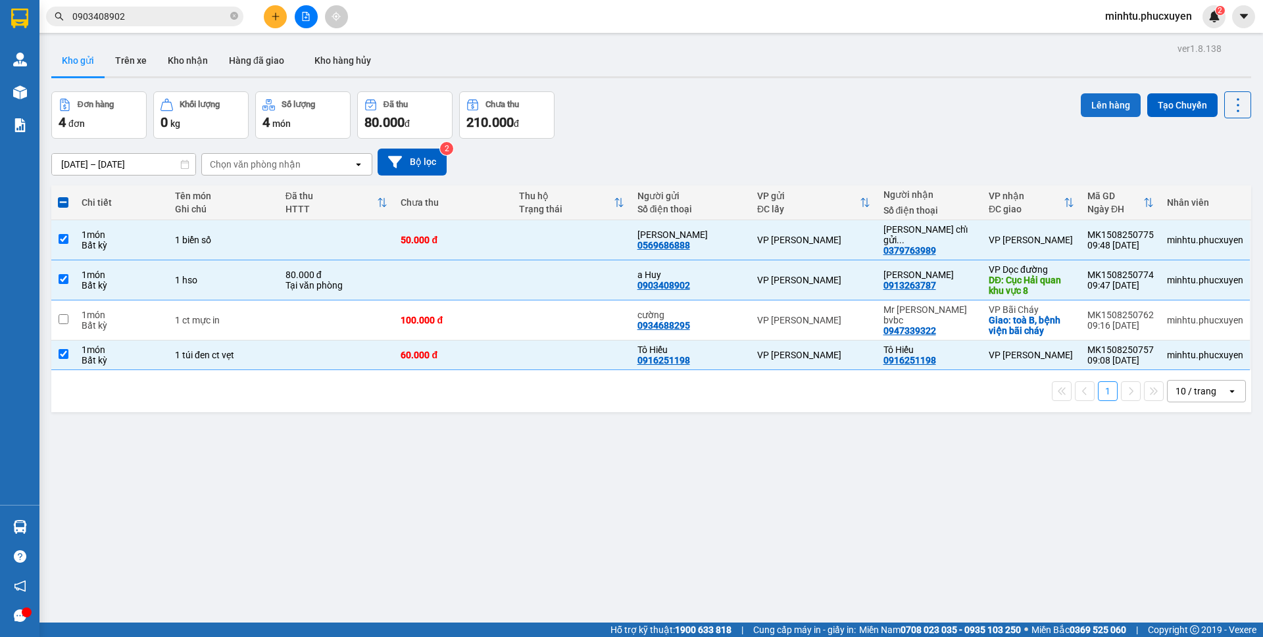
click at [1095, 107] on button "Lên hàng" at bounding box center [1110, 105] width 60 height 24
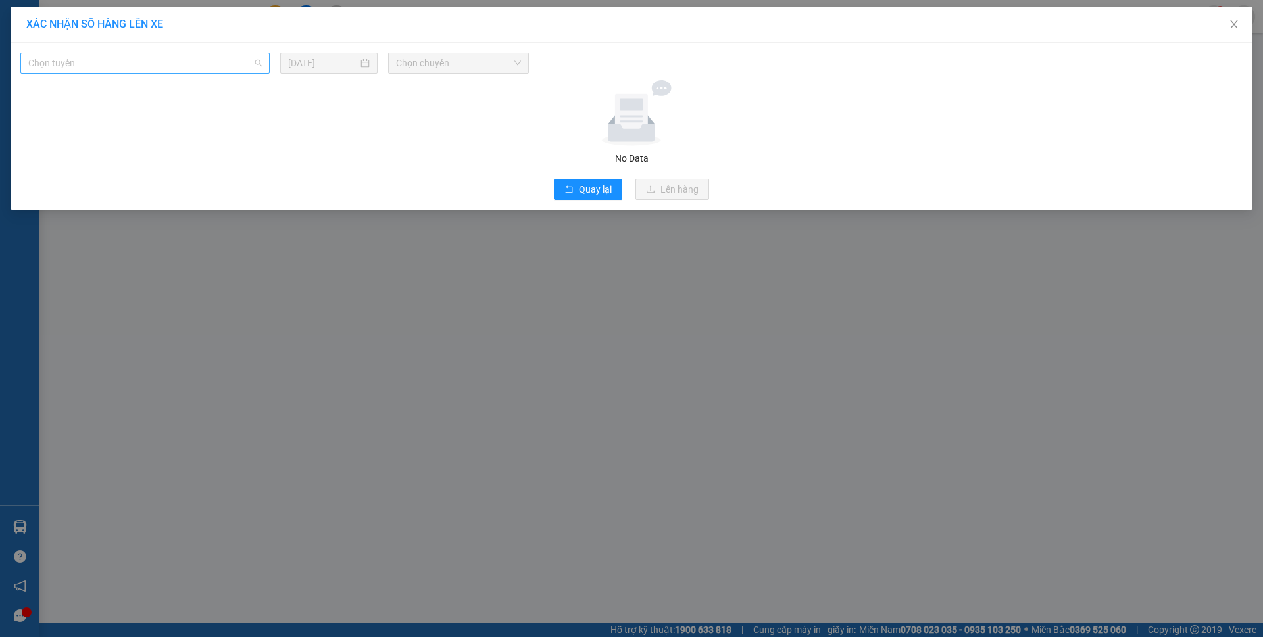
click at [210, 59] on span "Chọn tuyến" at bounding box center [144, 63] width 233 height 20
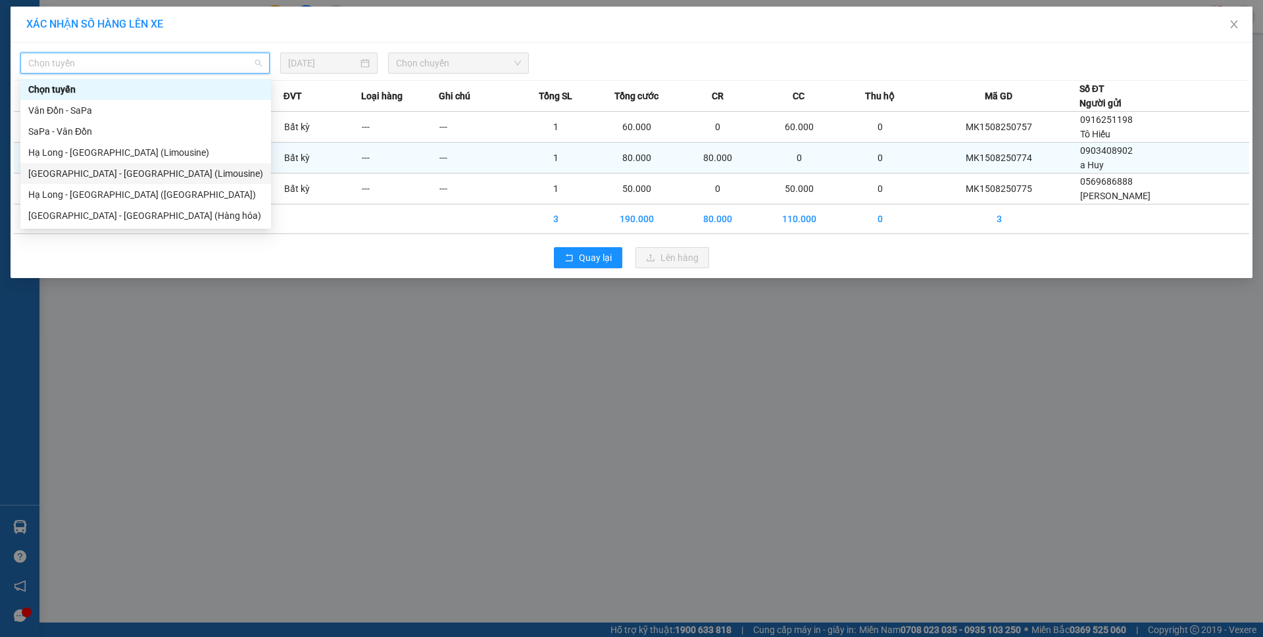
drag, startPoint x: 166, startPoint y: 171, endPoint x: 224, endPoint y: 164, distance: 59.0
click at [166, 171] on div "Hà Nội - Hạ Long (Limousine)" at bounding box center [145, 173] width 235 height 14
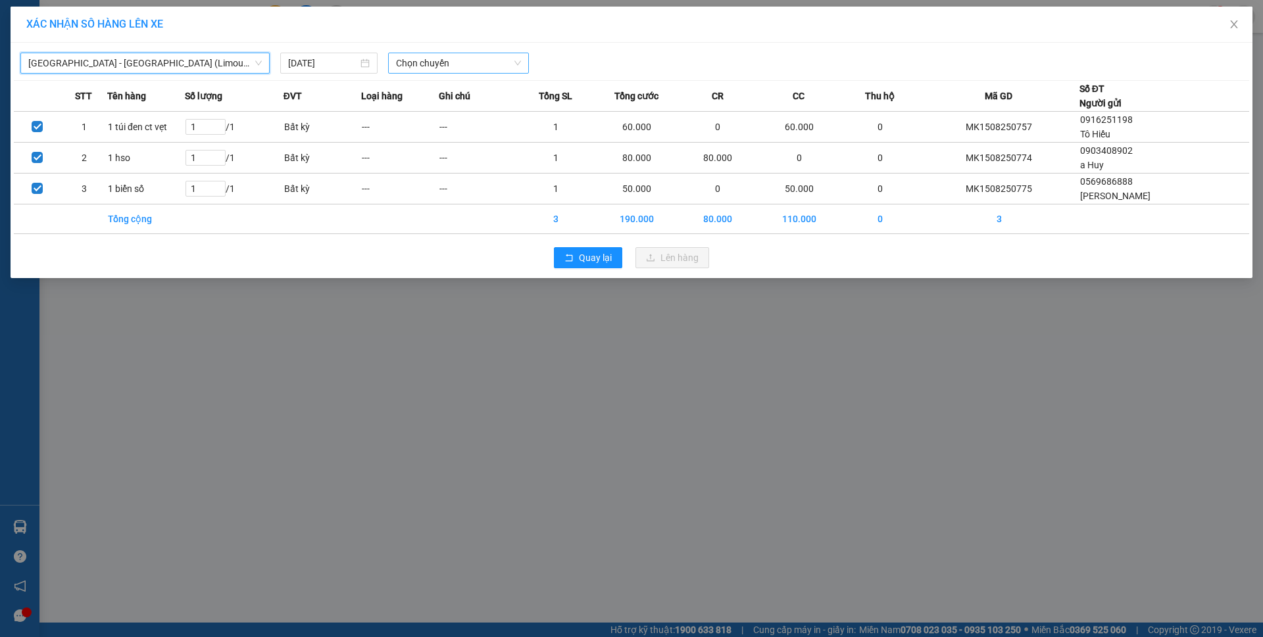
click at [495, 66] on span "Chọn chuyến" at bounding box center [458, 63] width 125 height 20
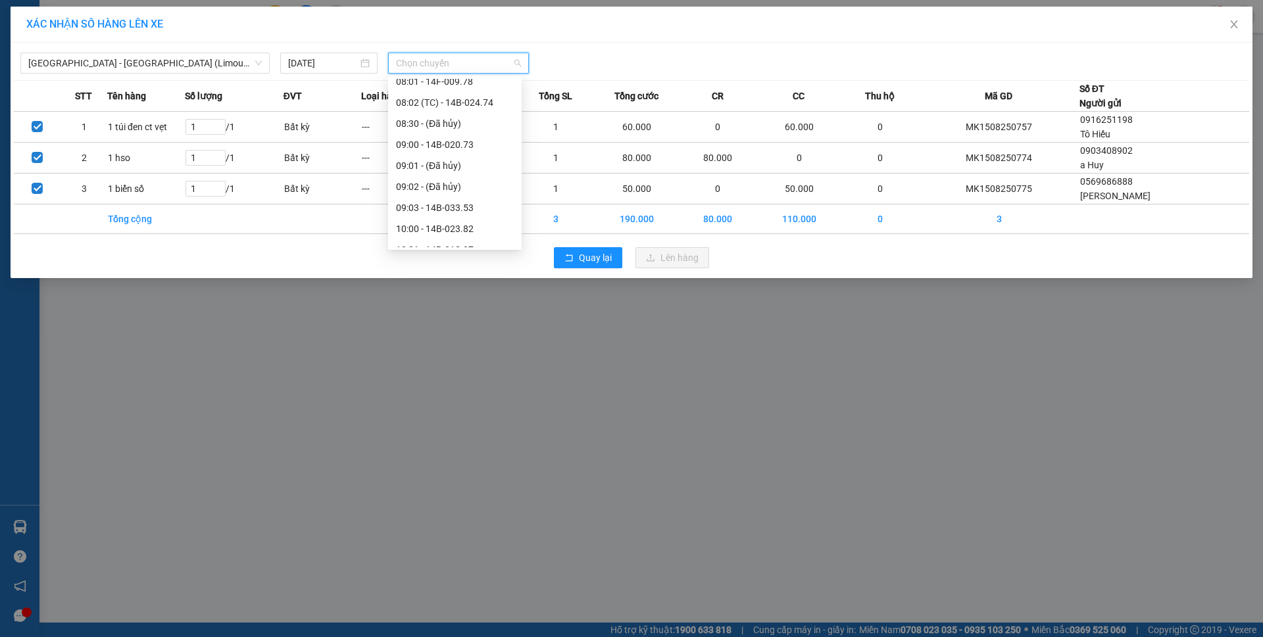
scroll to position [263, 0]
click at [498, 203] on div "10:02 (TC) - 14H-042.97" at bounding box center [455, 205] width 118 height 14
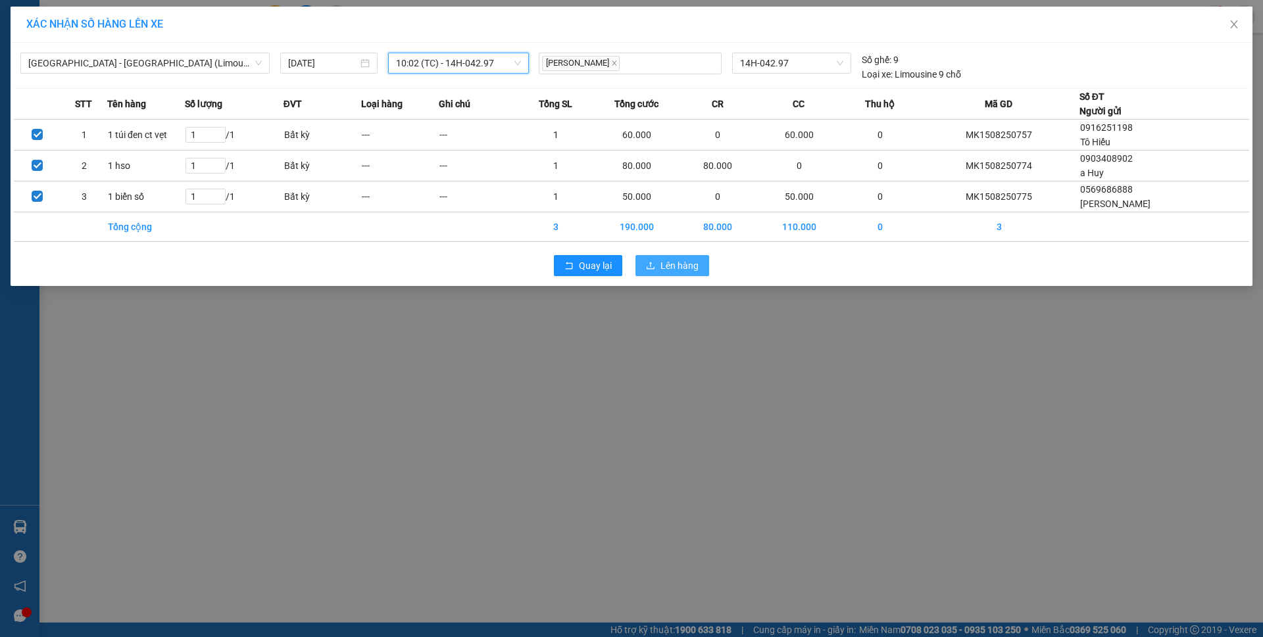
click at [669, 264] on span "Lên hàng" at bounding box center [679, 265] width 38 height 14
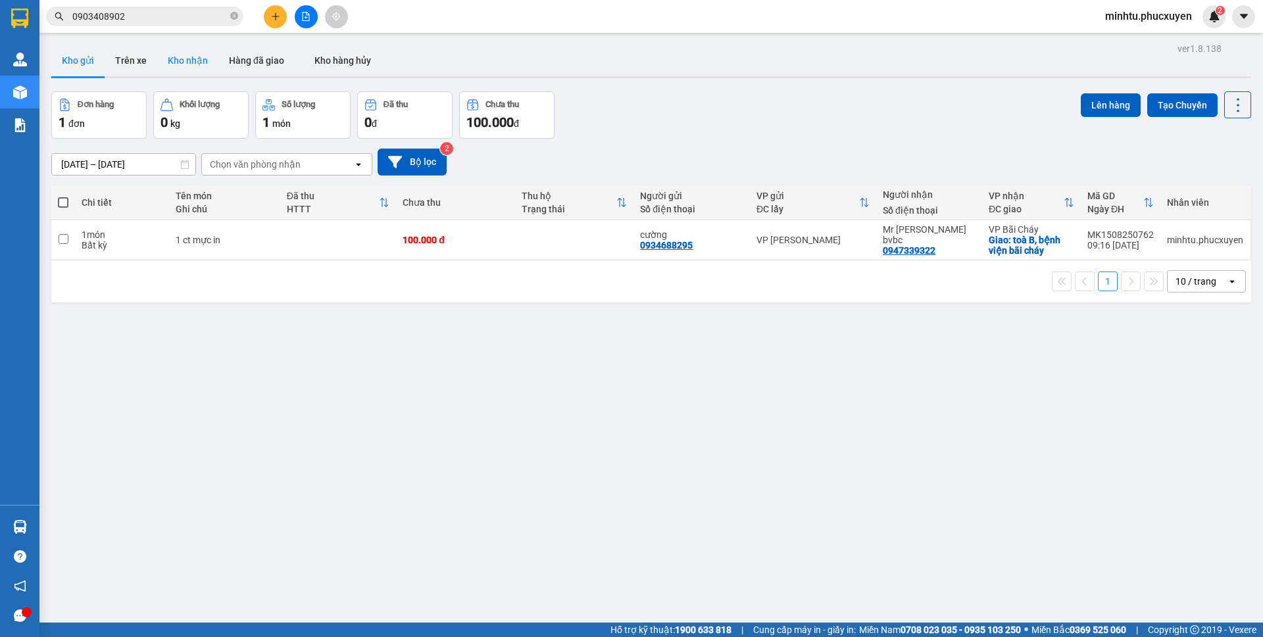
click at [191, 63] on button "Kho nhận" at bounding box center [187, 61] width 61 height 32
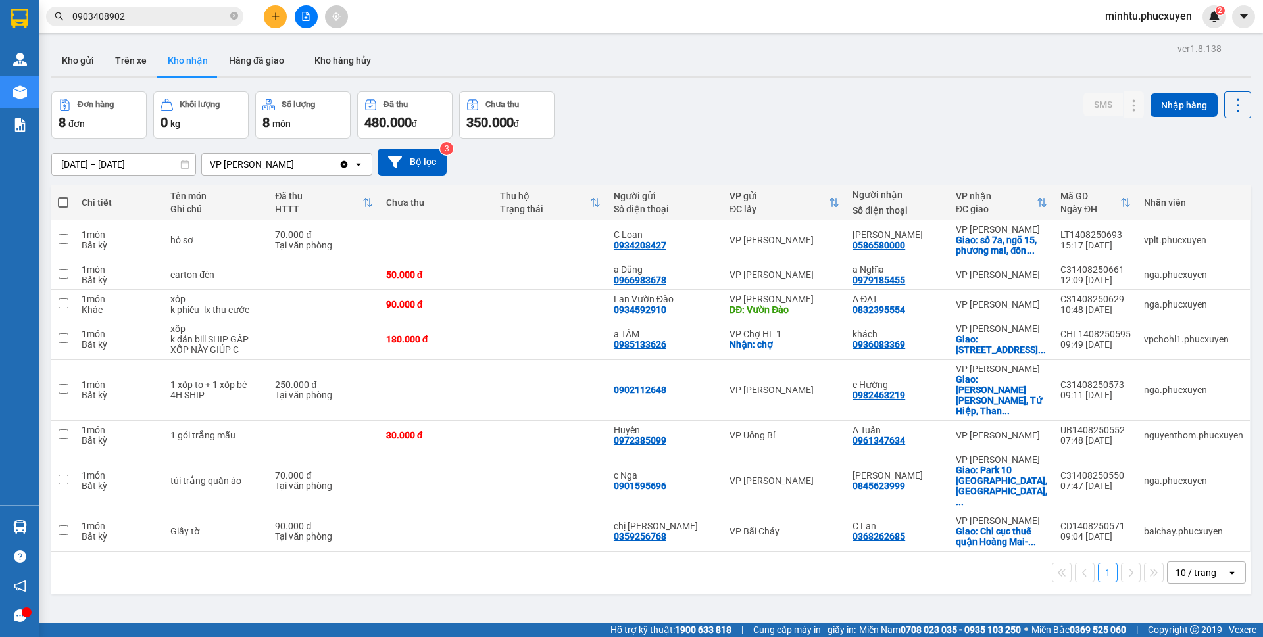
click at [76, 65] on button "Kho gửi" at bounding box center [77, 61] width 53 height 32
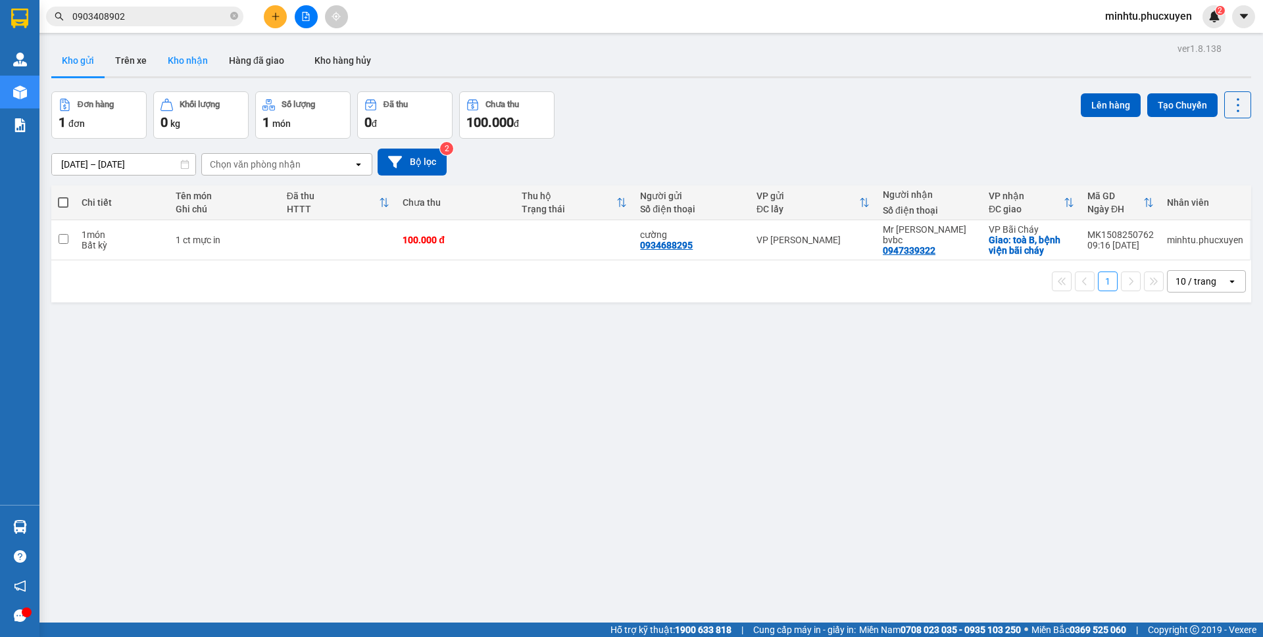
click at [185, 65] on button "Kho nhận" at bounding box center [187, 61] width 61 height 32
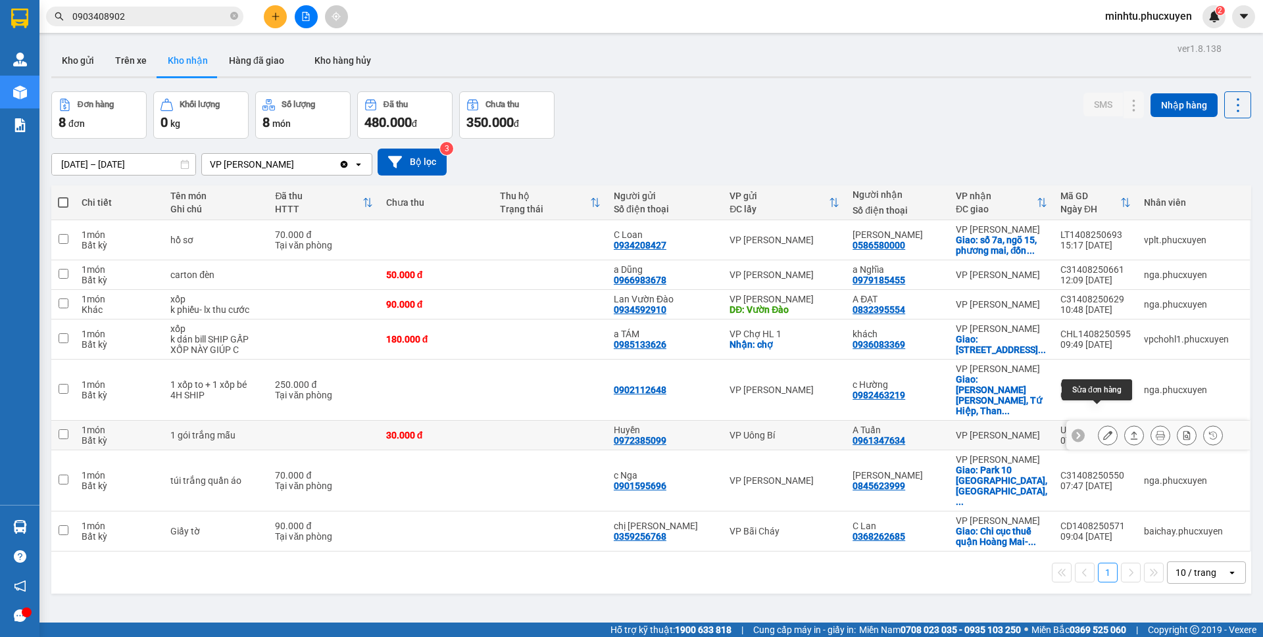
click at [1102, 424] on button at bounding box center [1107, 435] width 18 height 23
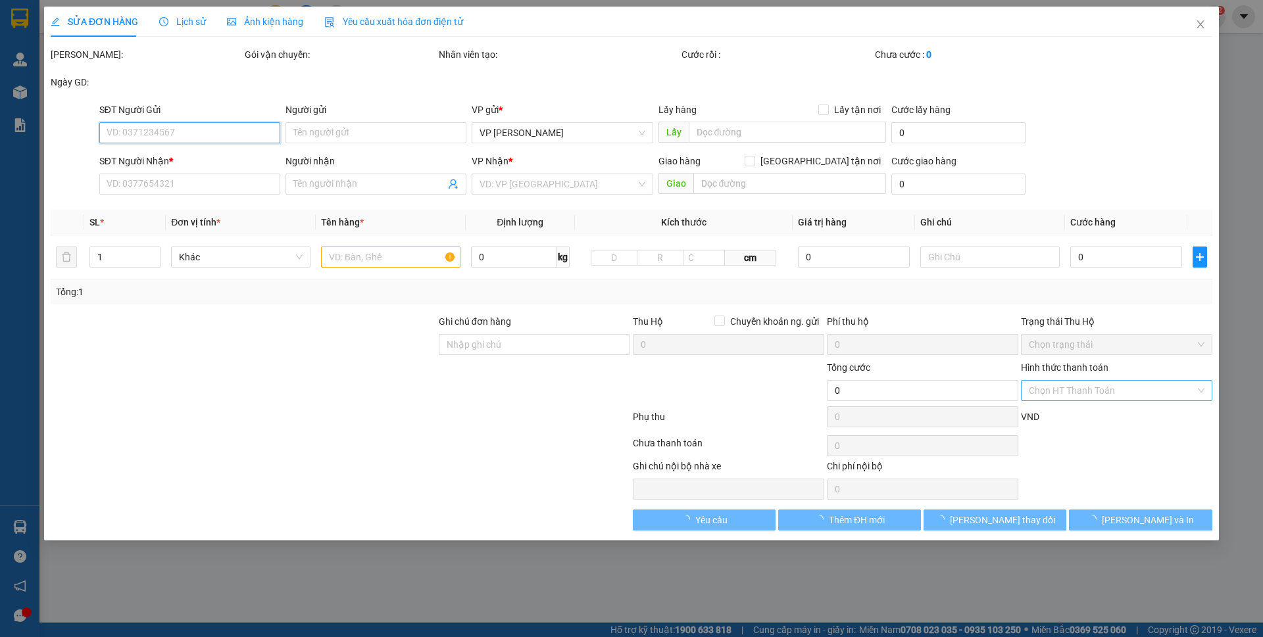
type input "0972385099"
type input "Huyền"
type input "0961347634"
type input "A Tuấn"
type input "30.000"
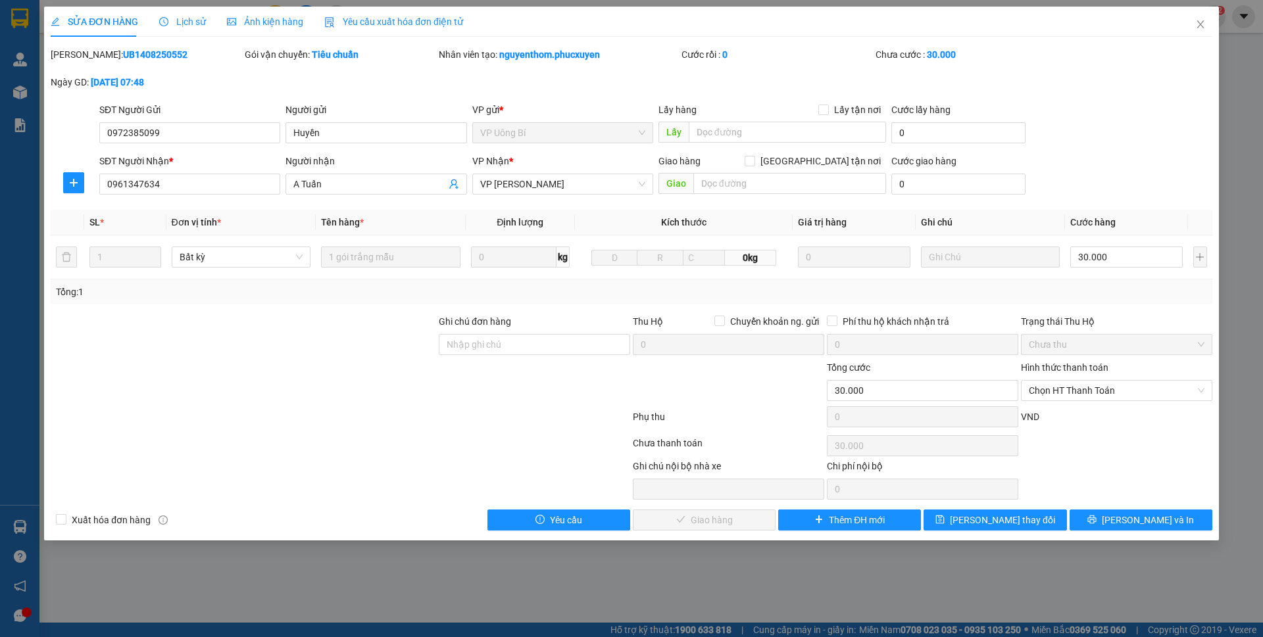
click at [123, 53] on b "UB1408250552" at bounding box center [155, 54] width 64 height 11
copy b "UB1408250552"
click at [562, 29] on div "SỬA ĐƠN HÀNG Lịch sử Ảnh kiện hàng Yêu cầu xuất hóa đơn điện tử" at bounding box center [631, 22] width 1161 height 30
click at [1072, 391] on span "Chọn HT Thanh Toán" at bounding box center [1116, 391] width 176 height 20
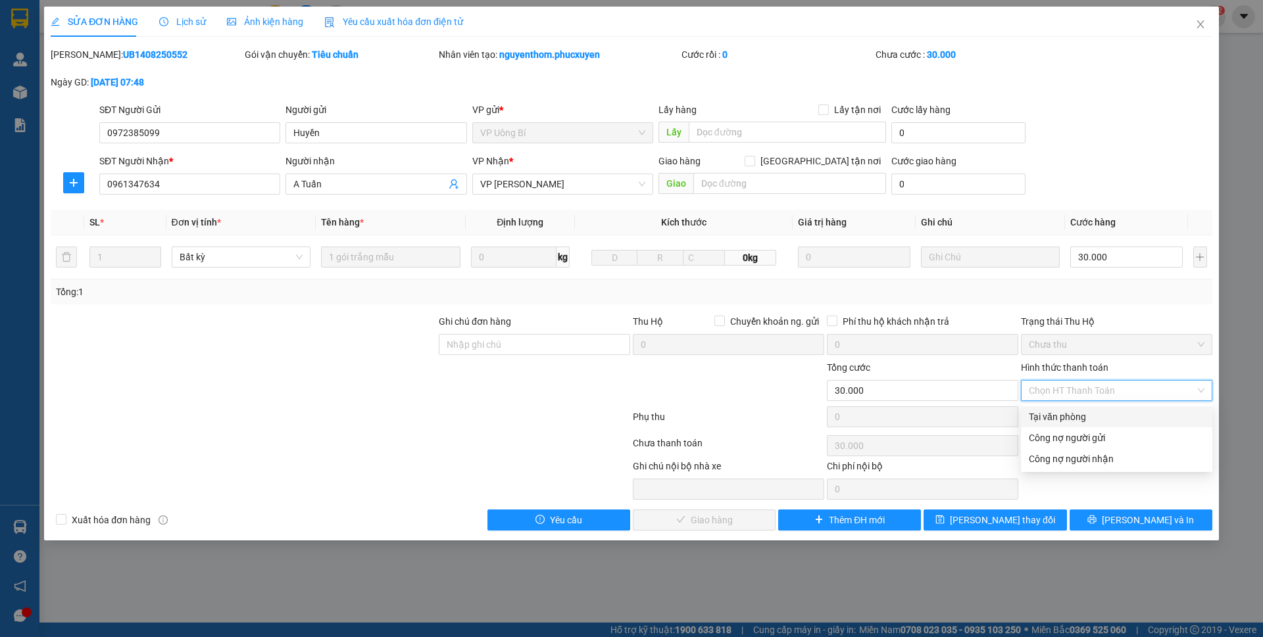
click at [1067, 414] on div "Tại văn phòng" at bounding box center [1116, 417] width 176 height 14
type input "0"
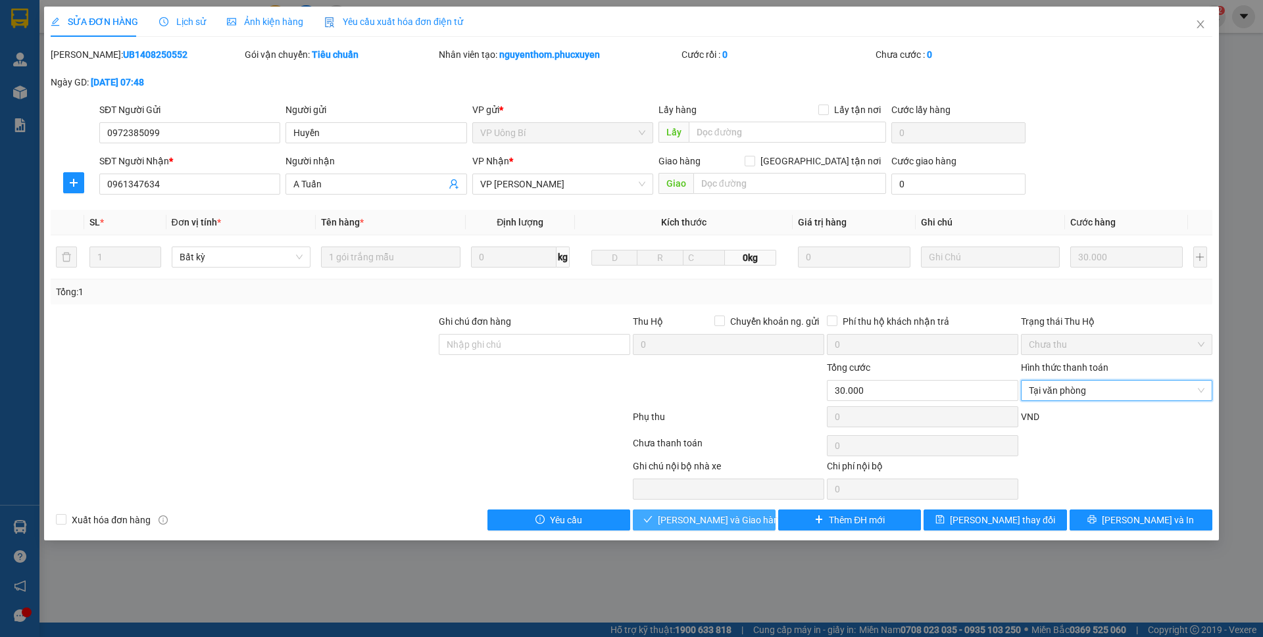
click at [735, 513] on span "Lưu và Giao hàng" at bounding box center [721, 520] width 126 height 14
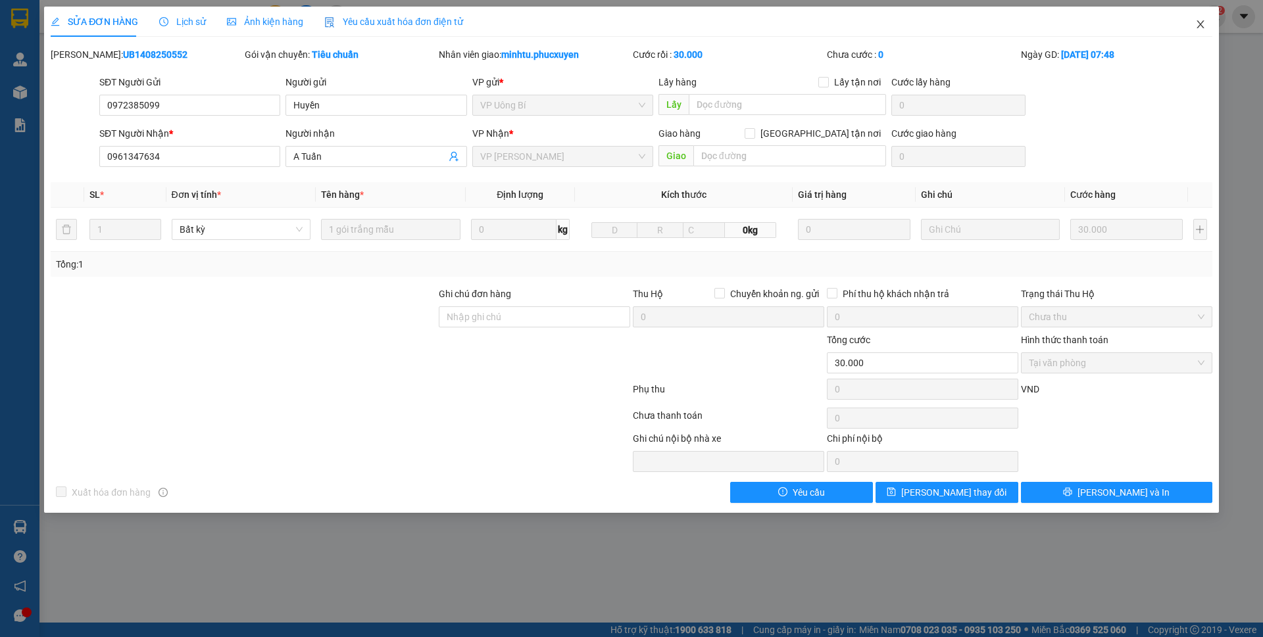
click at [1199, 30] on icon "close" at bounding box center [1200, 24] width 11 height 11
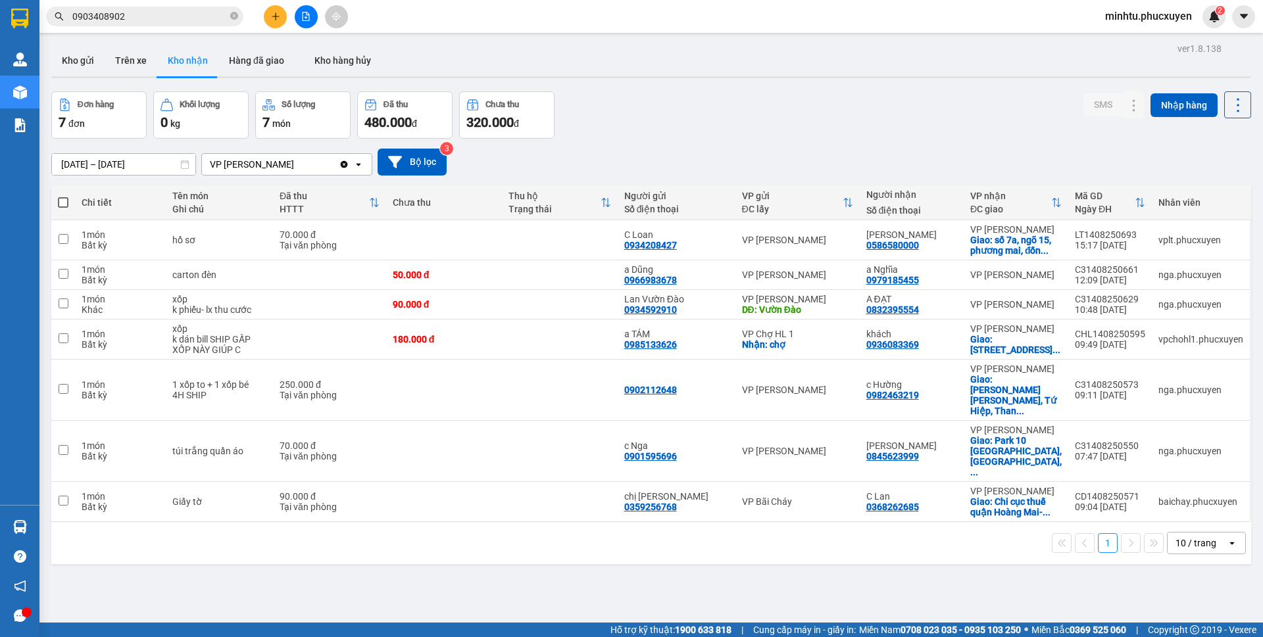
click at [298, 18] on button at bounding box center [306, 16] width 23 height 23
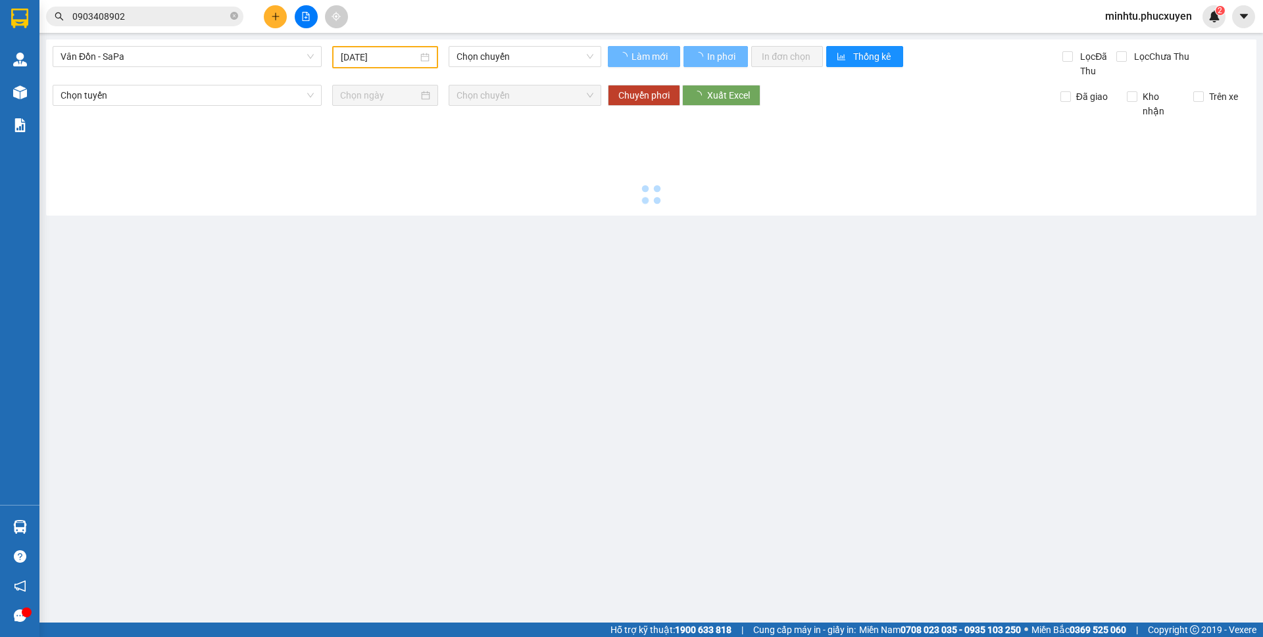
type input "[DATE]"
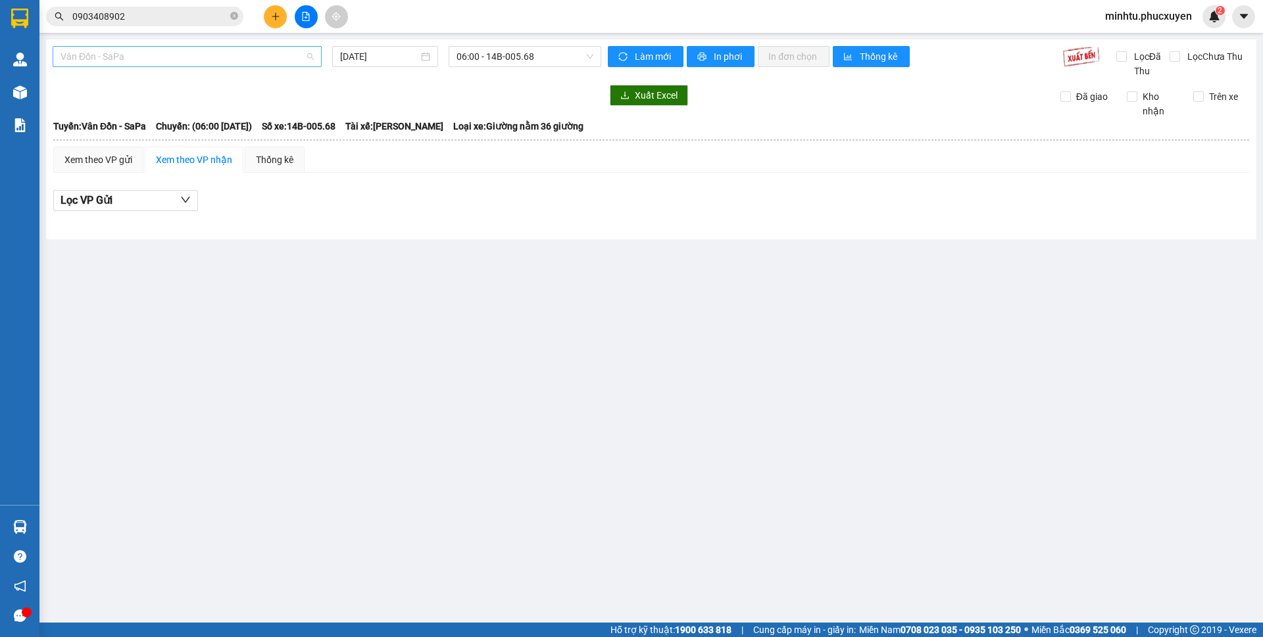
click at [198, 50] on span "Vân Đồn - SaPa" at bounding box center [186, 57] width 253 height 20
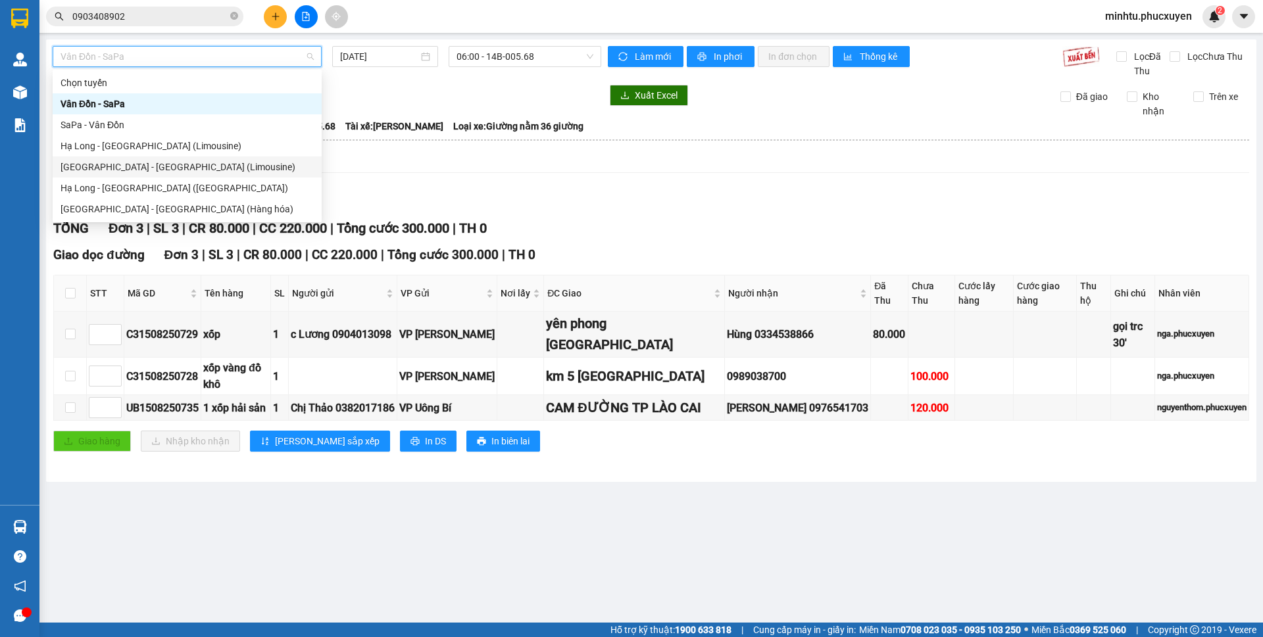
click at [201, 165] on div "Hà Nội - Hạ Long (Limousine)" at bounding box center [186, 167] width 253 height 14
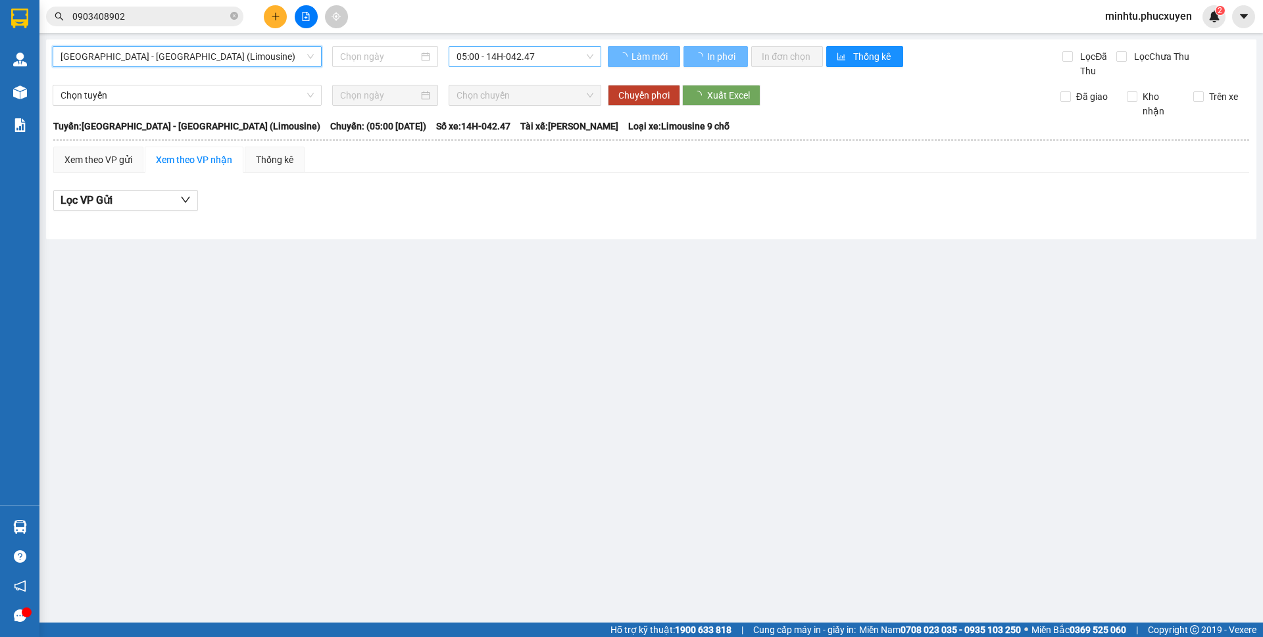
type input "[DATE]"
click at [523, 60] on span "05:00 - 14H-042.47" at bounding box center [524, 57] width 137 height 20
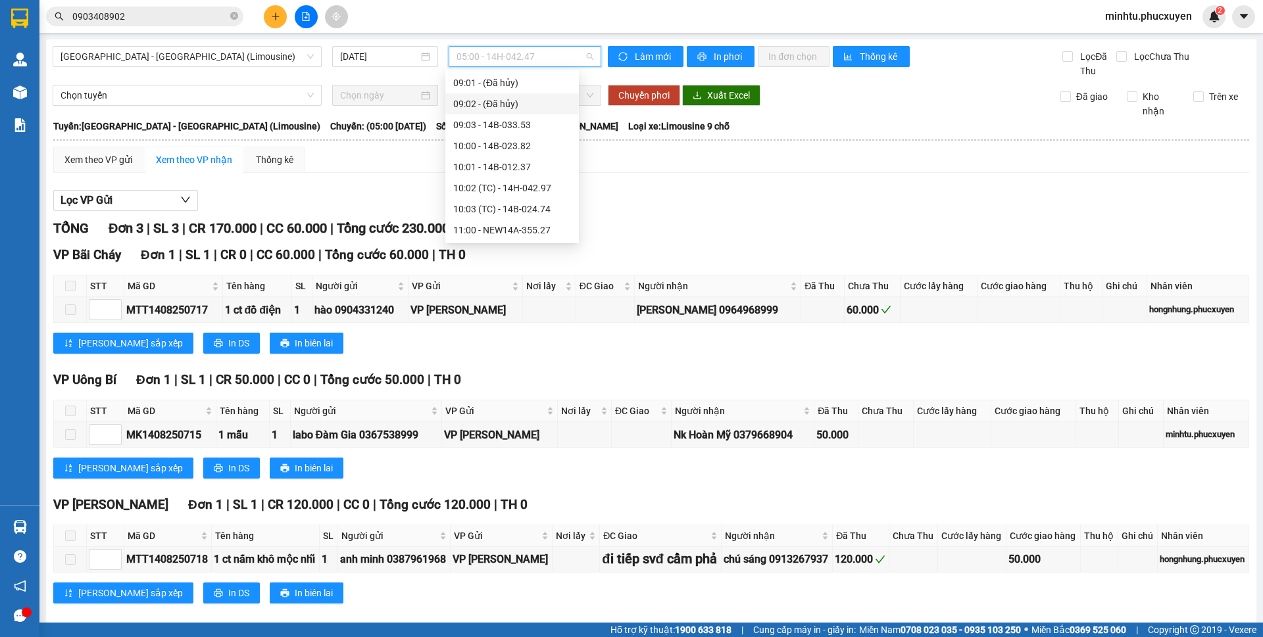
scroll to position [263, 0]
click at [554, 194] on div "10:02 (TC) - 14H-042.97" at bounding box center [512, 198] width 118 height 14
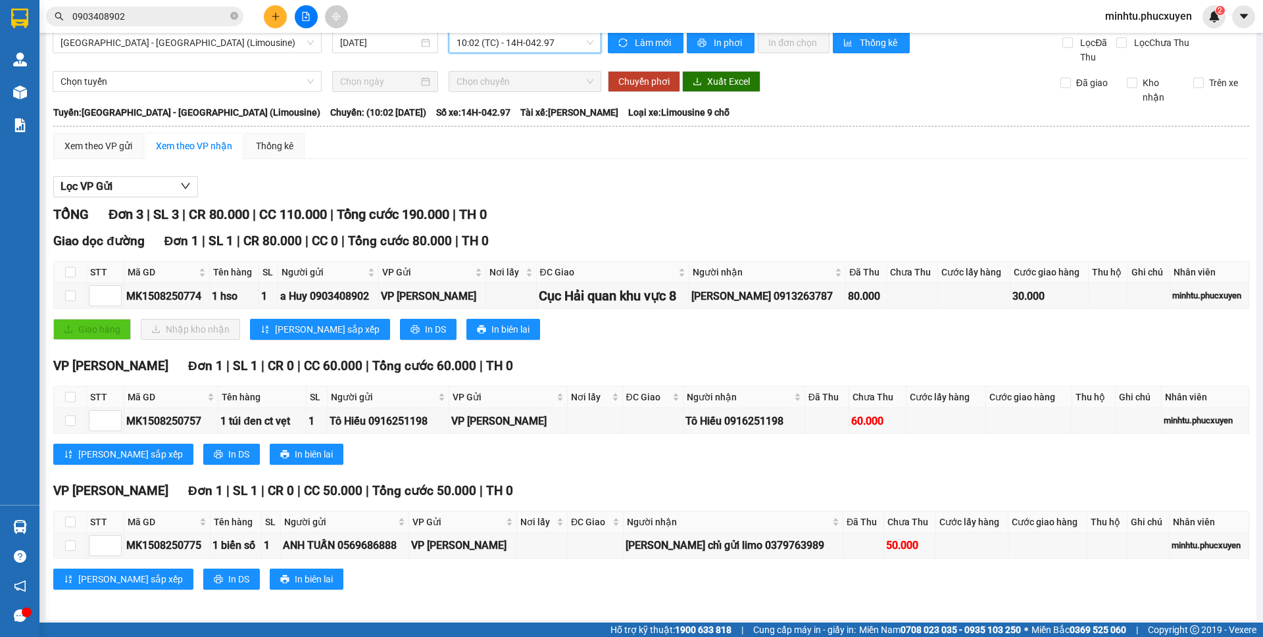
scroll to position [18, 0]
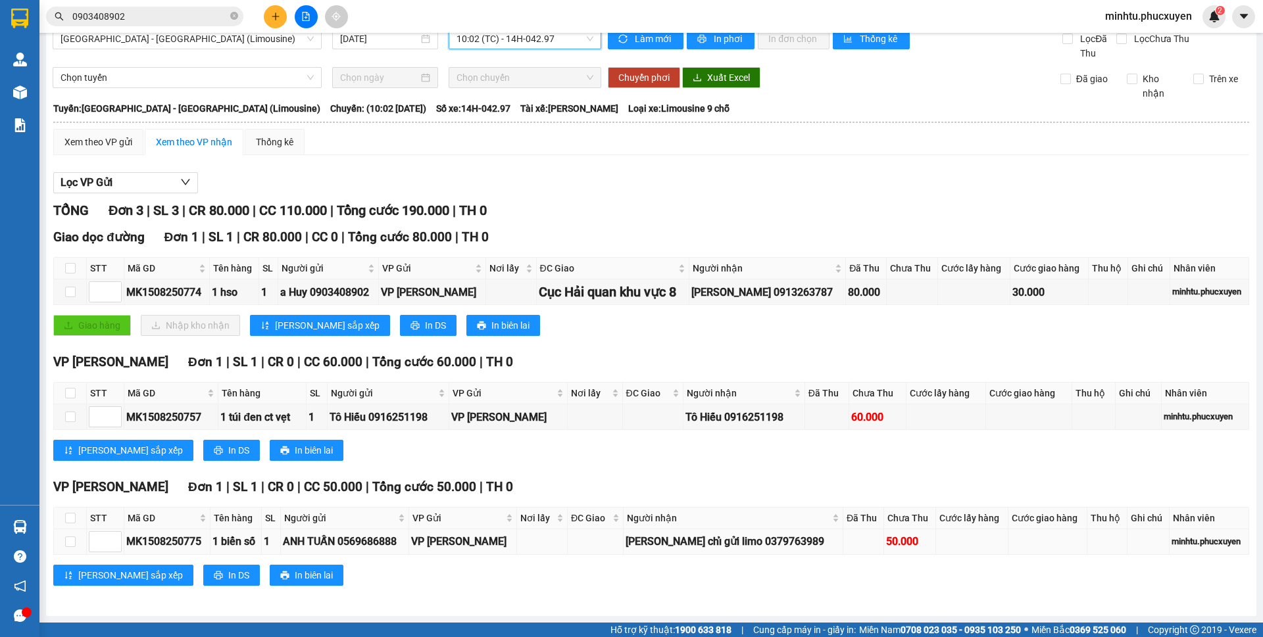
click at [187, 537] on div "MK1508250775" at bounding box center [167, 541] width 82 height 16
click at [629, 630] on span "Hỗ trợ kỹ thuật: 1900 633 818" at bounding box center [670, 630] width 121 height 14
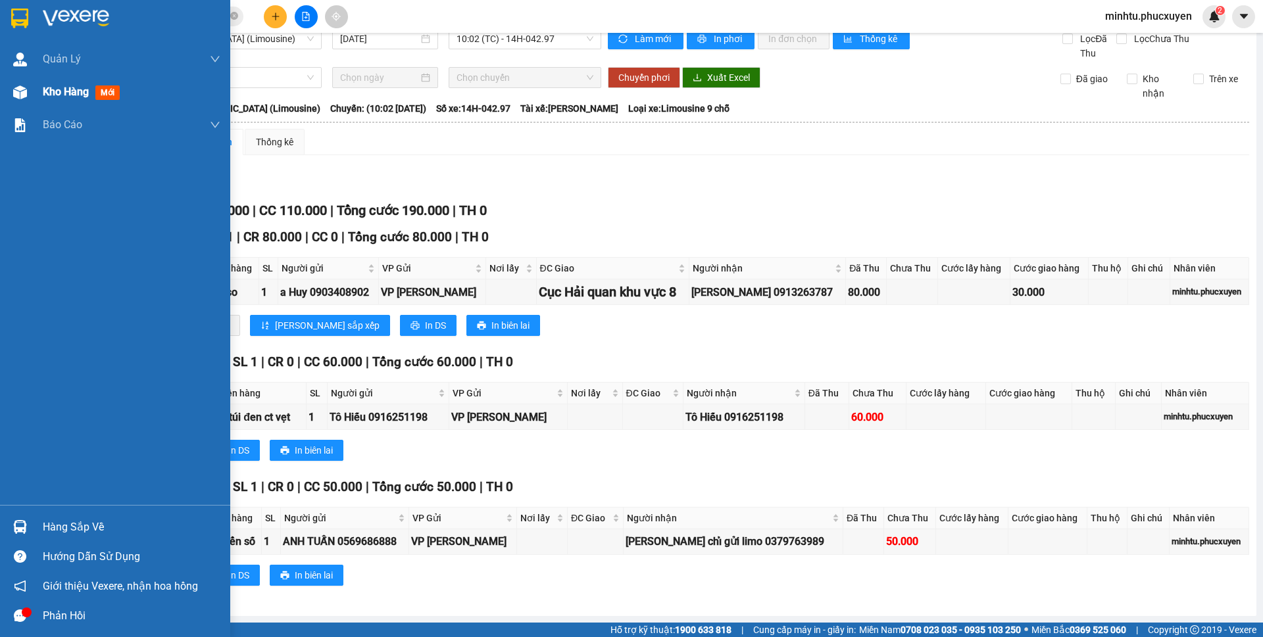
click at [35, 89] on div "Kho hàng mới" at bounding box center [115, 92] width 230 height 33
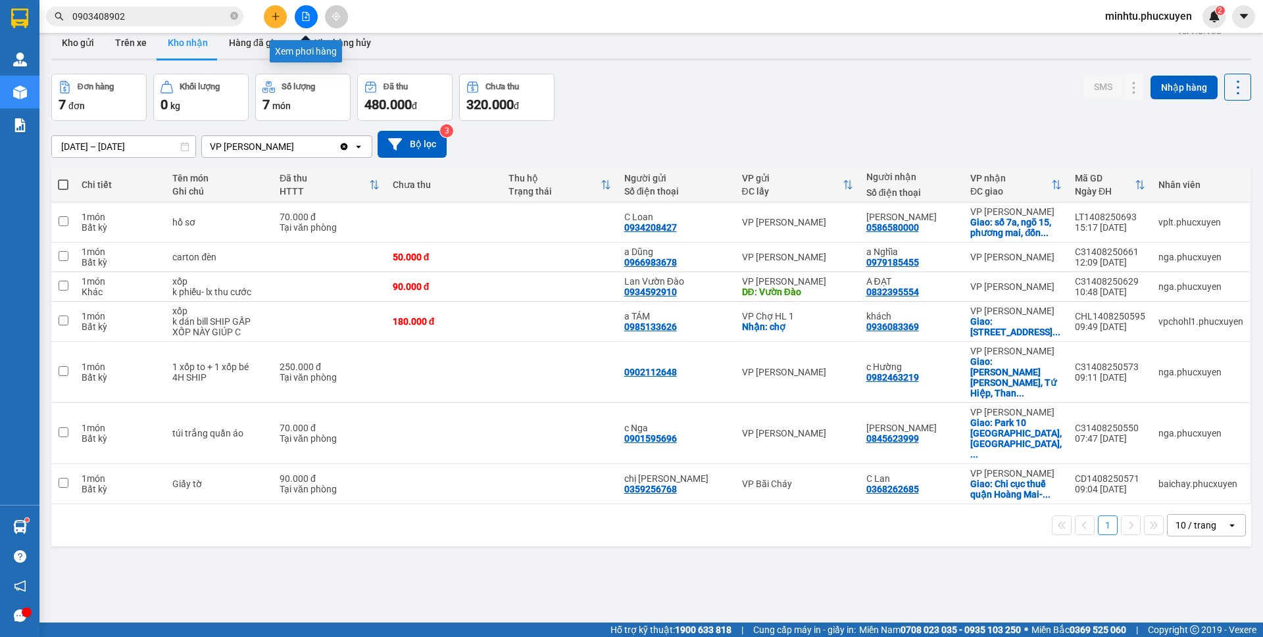
click at [310, 12] on icon "file-add" at bounding box center [305, 16] width 9 height 9
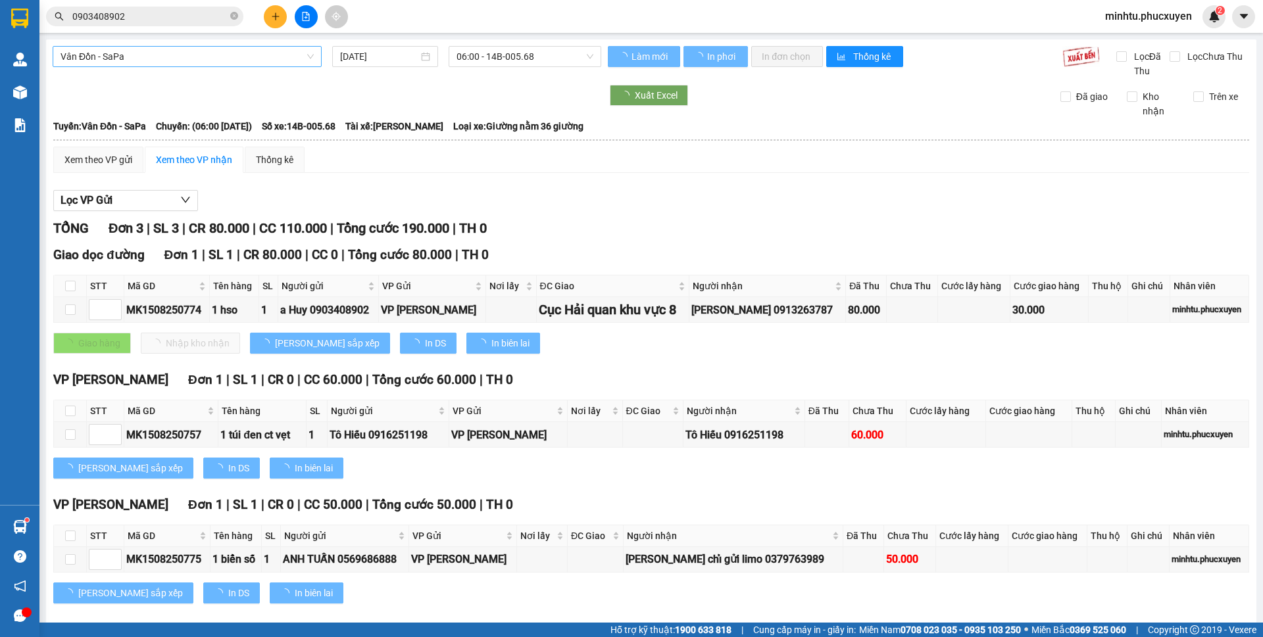
click at [194, 64] on span "Vân Đồn - SaPa" at bounding box center [186, 57] width 253 height 20
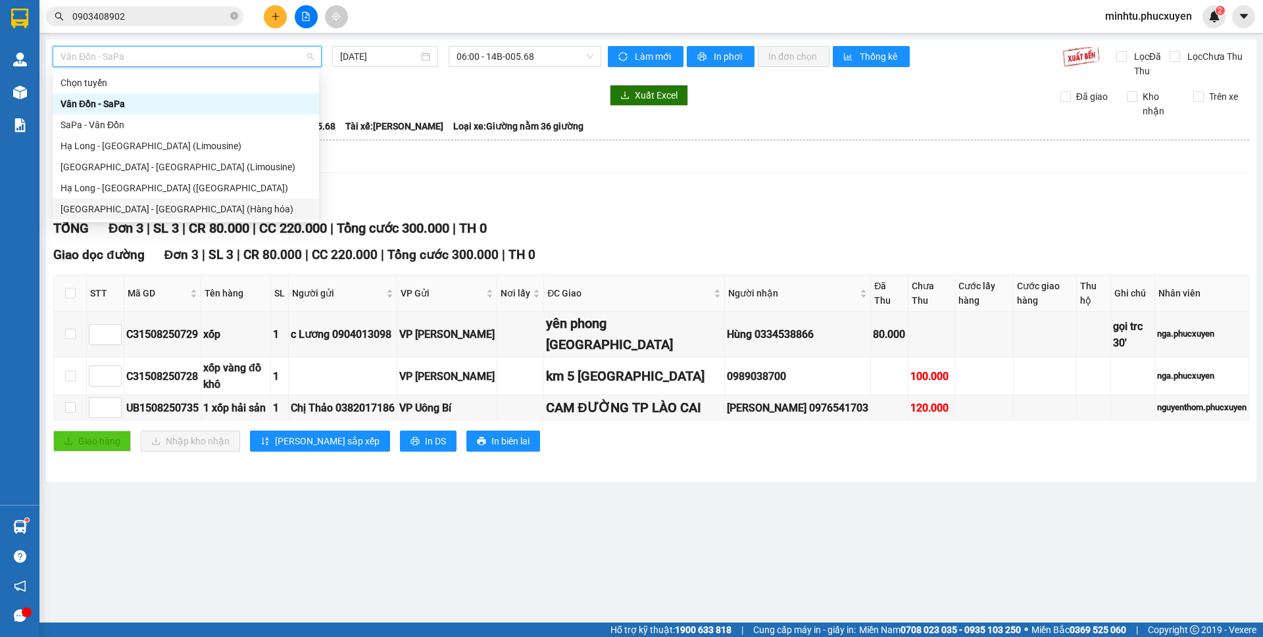
click at [187, 201] on div "Hà Nội - Hạ Long (Hàng hóa)" at bounding box center [186, 209] width 266 height 21
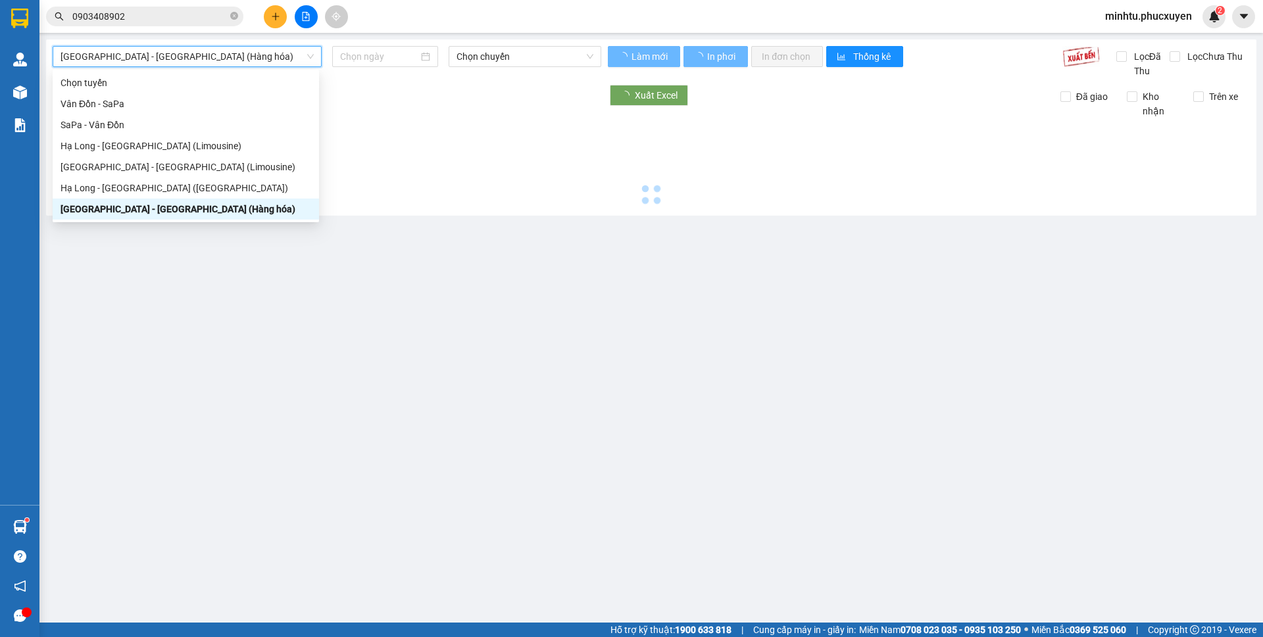
type input "[DATE]"
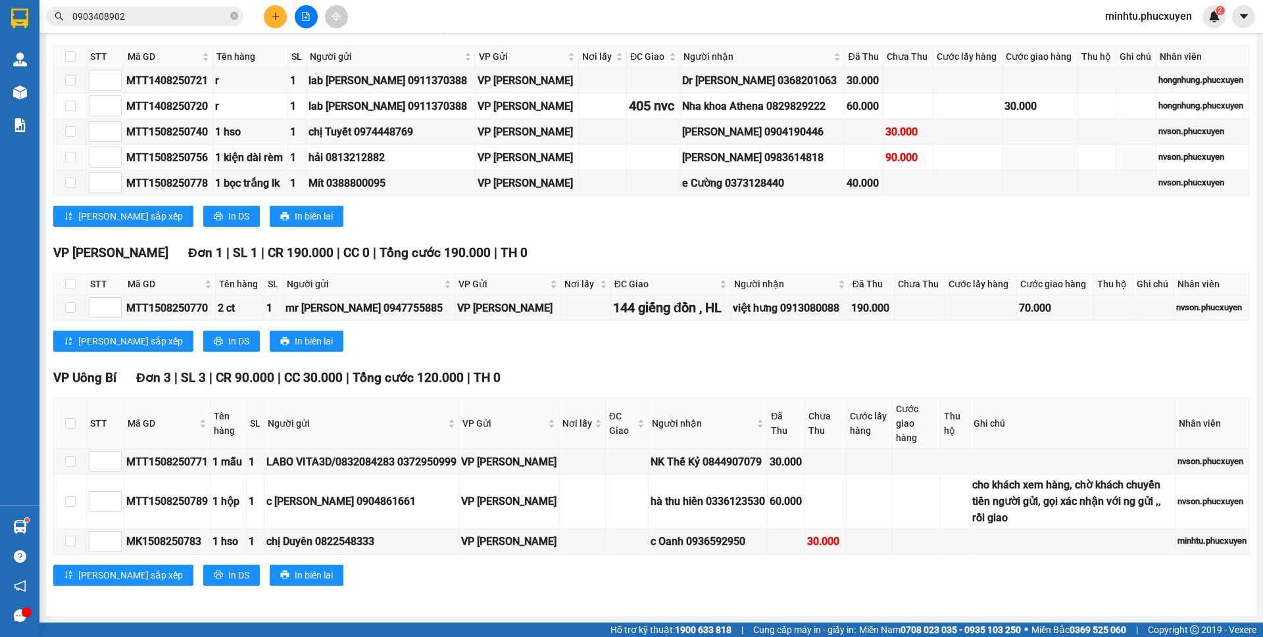
scroll to position [886, 0]
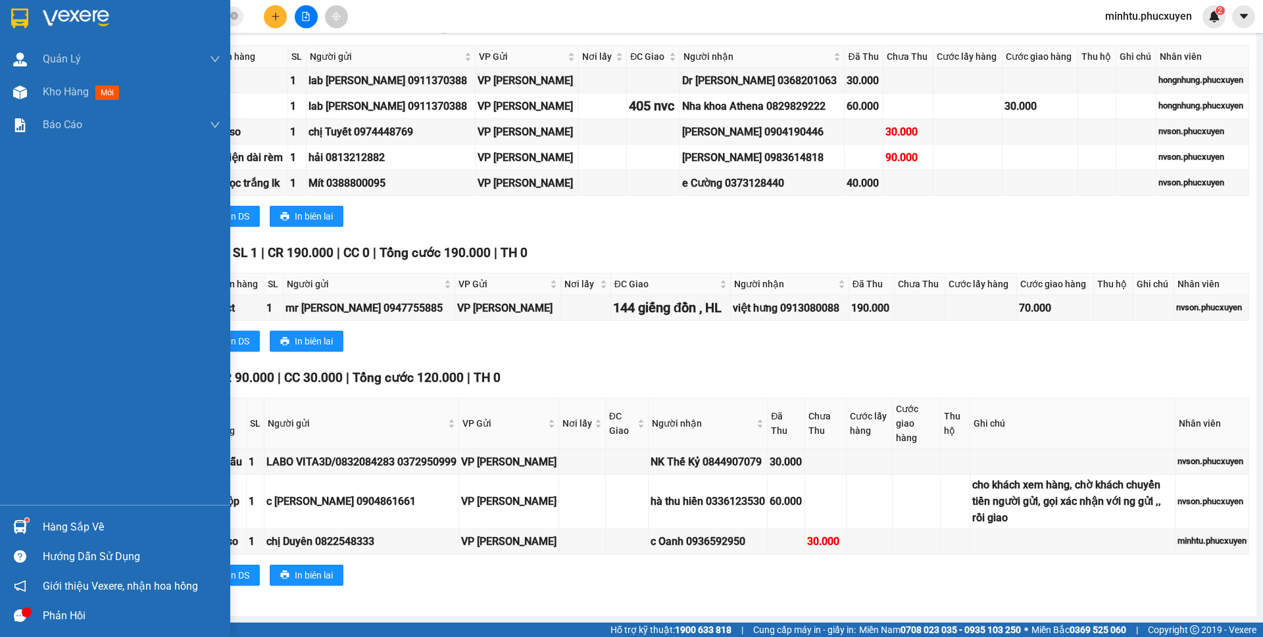
click at [21, 516] on div at bounding box center [20, 527] width 23 height 23
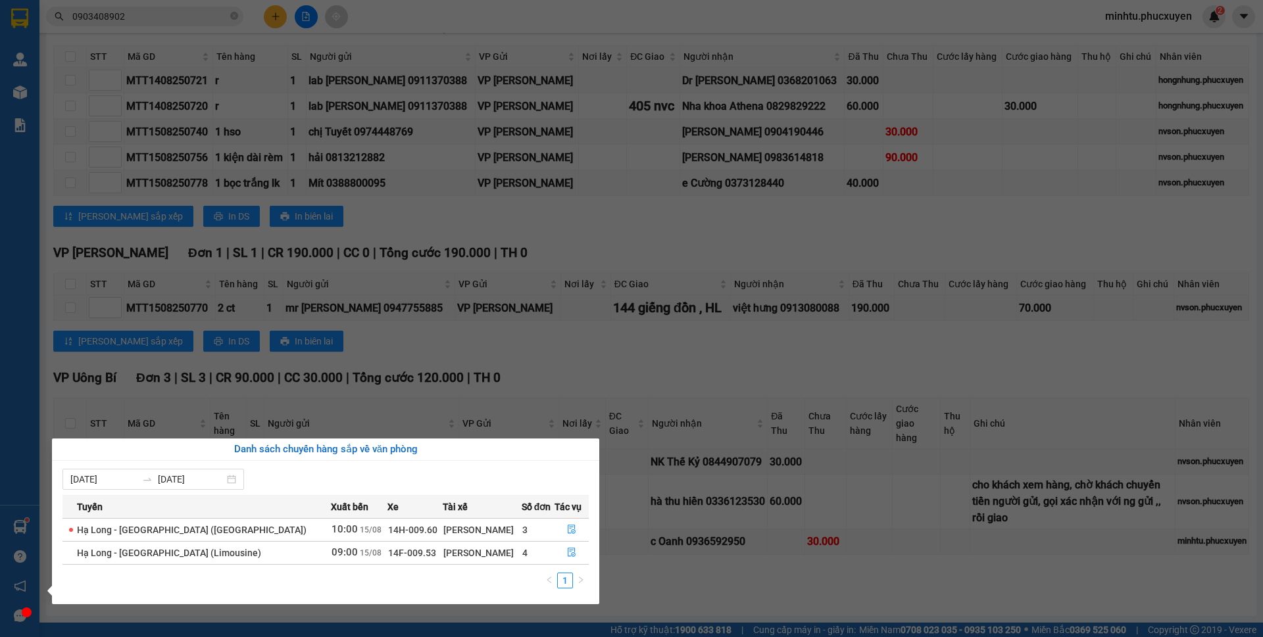
click at [643, 295] on section "Kết quả tìm kiếm ( 14 ) Bộ lọc Mã ĐH Trạng thái Món hàng Thu hộ Tổng cước Chưa …" at bounding box center [631, 318] width 1263 height 637
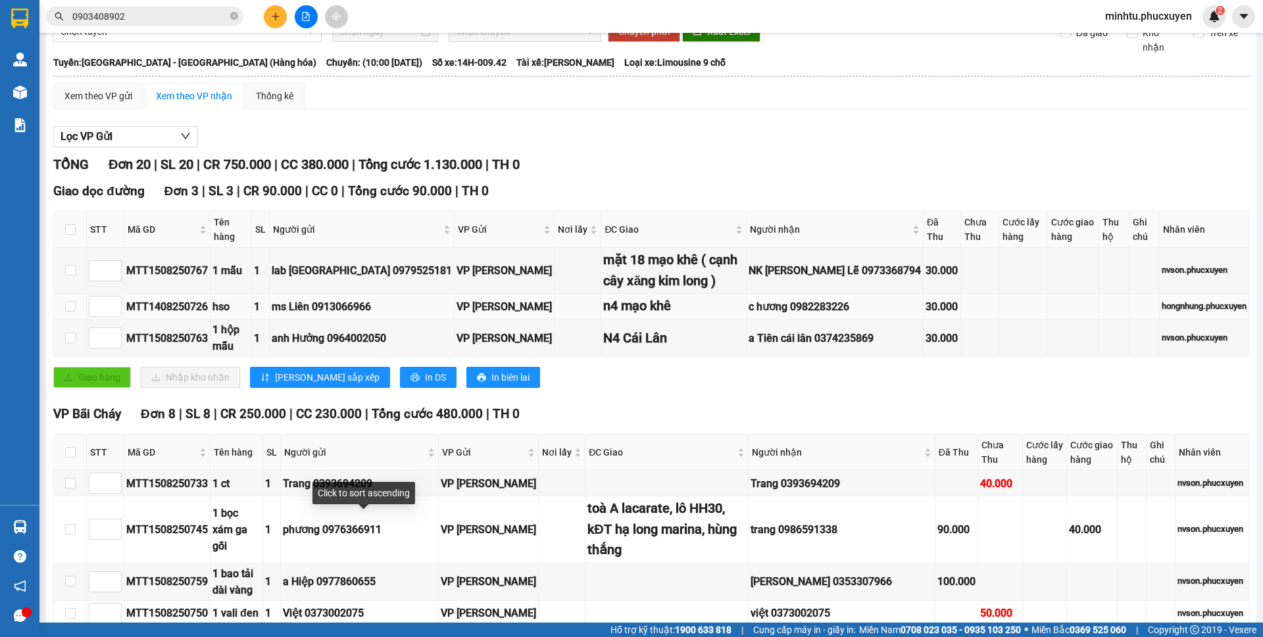
scroll to position [0, 0]
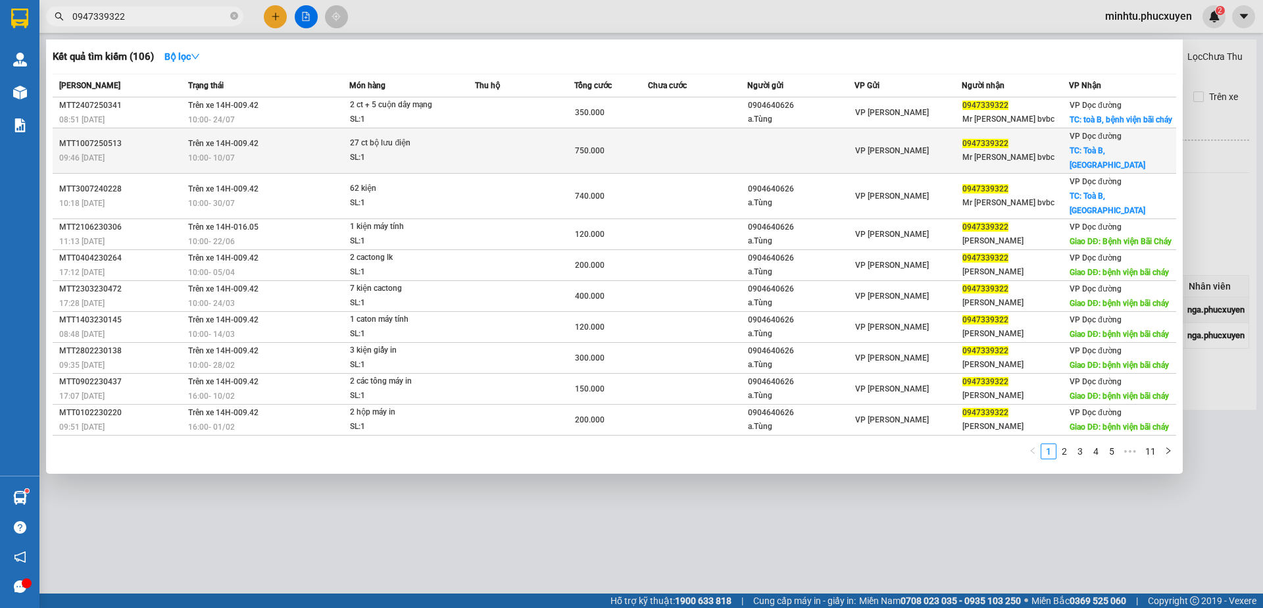
type input "0947339322"
click at [485, 137] on td at bounding box center [524, 150] width 99 height 45
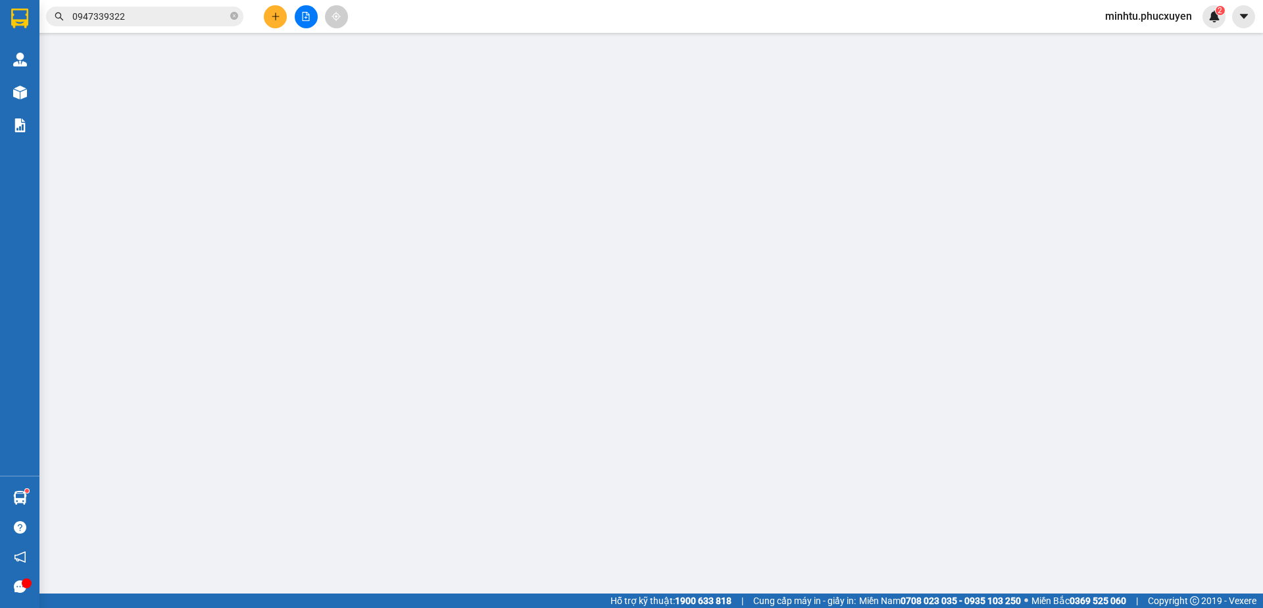
type input "0947339322"
type input "Mr [PERSON_NAME] bvbc"
checkbox input "true"
type input "Toà B, Bệnh viện Bãi Cháy"
type input "750.000"
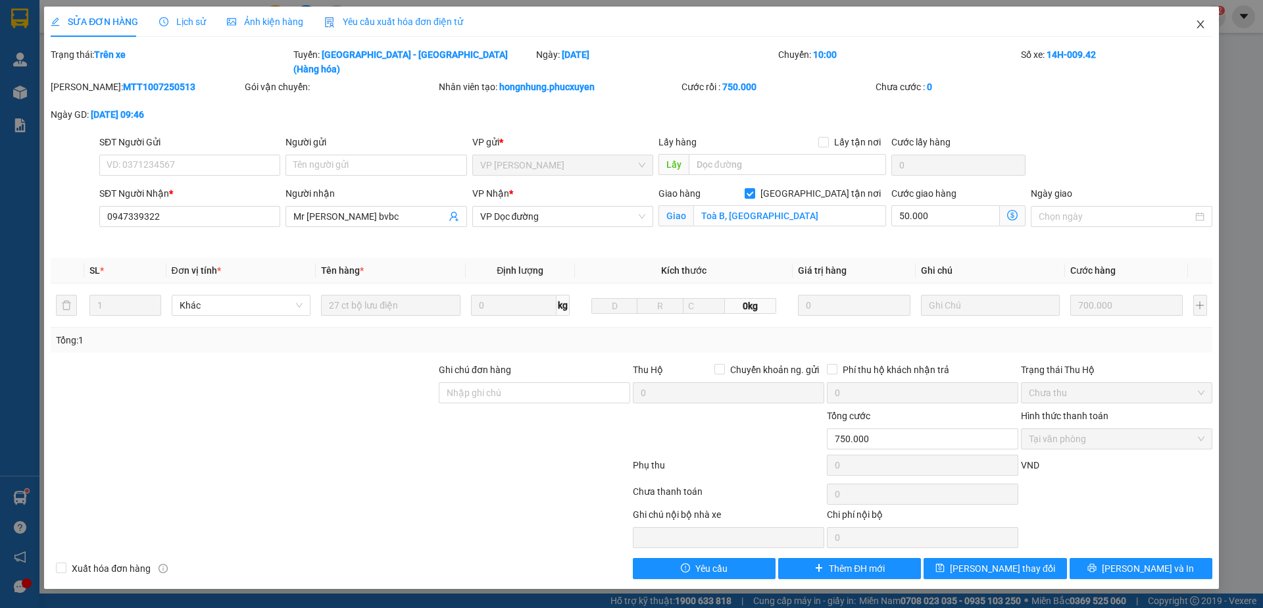
click at [1201, 31] on span "Close" at bounding box center [1200, 25] width 37 height 37
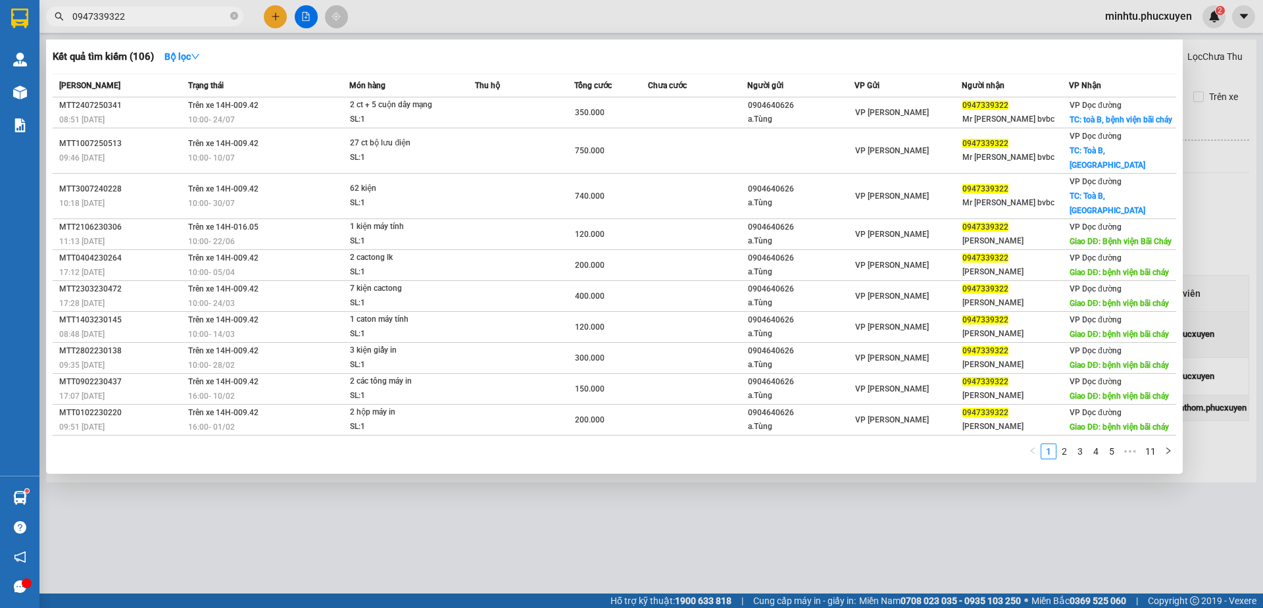
click at [143, 15] on input "0947339322" at bounding box center [149, 16] width 155 height 14
click at [922, 443] on div "1 2 3 4 5 ••• 11" at bounding box center [614, 455] width 1123 height 24
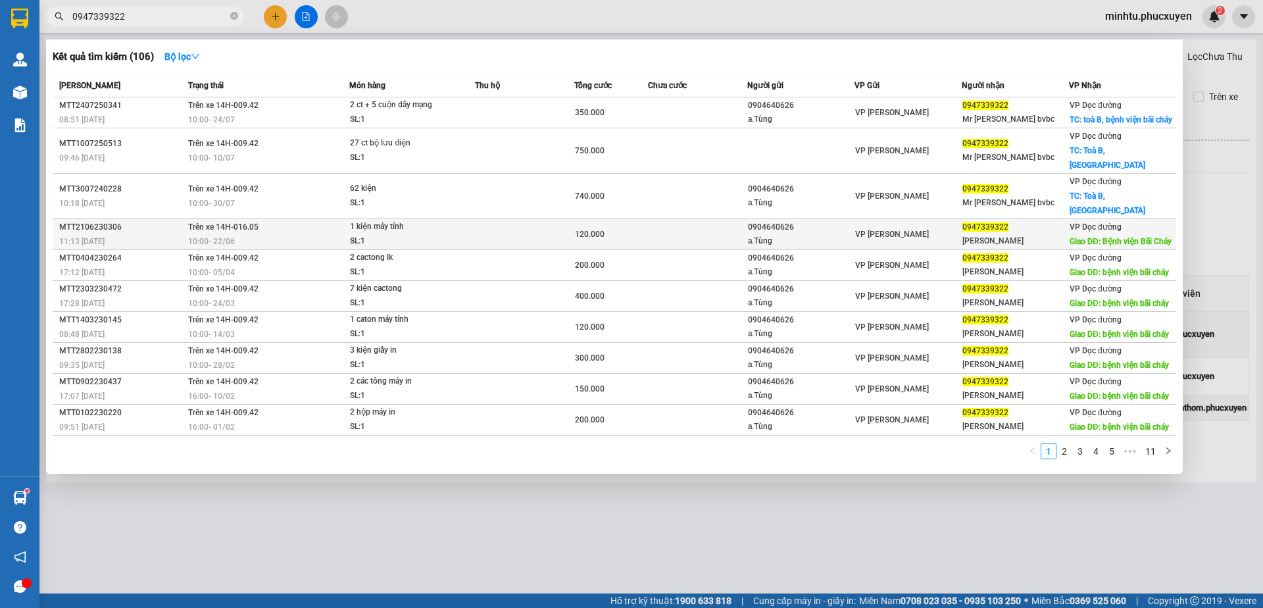
click at [857, 230] on span "VP [PERSON_NAME]" at bounding box center [892, 234] width 74 height 9
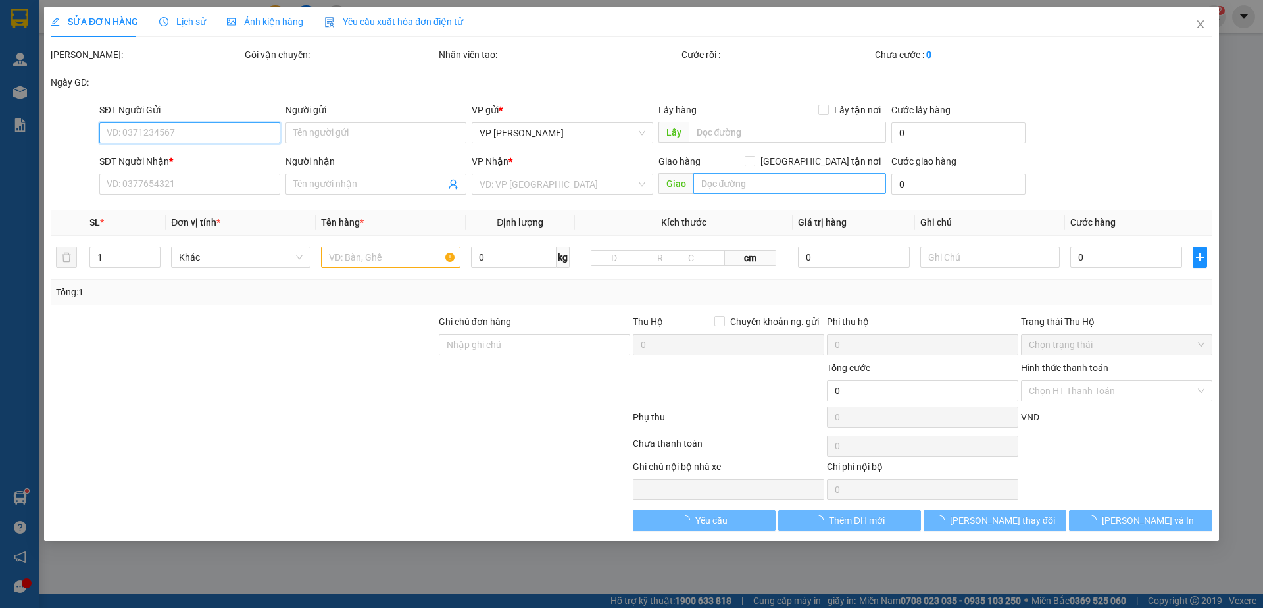
type input "0904640626"
type input "a.Tùng"
type input "0947339322"
type input "Anh Phương"
type input "Bệnh viện Bãi Cháy"
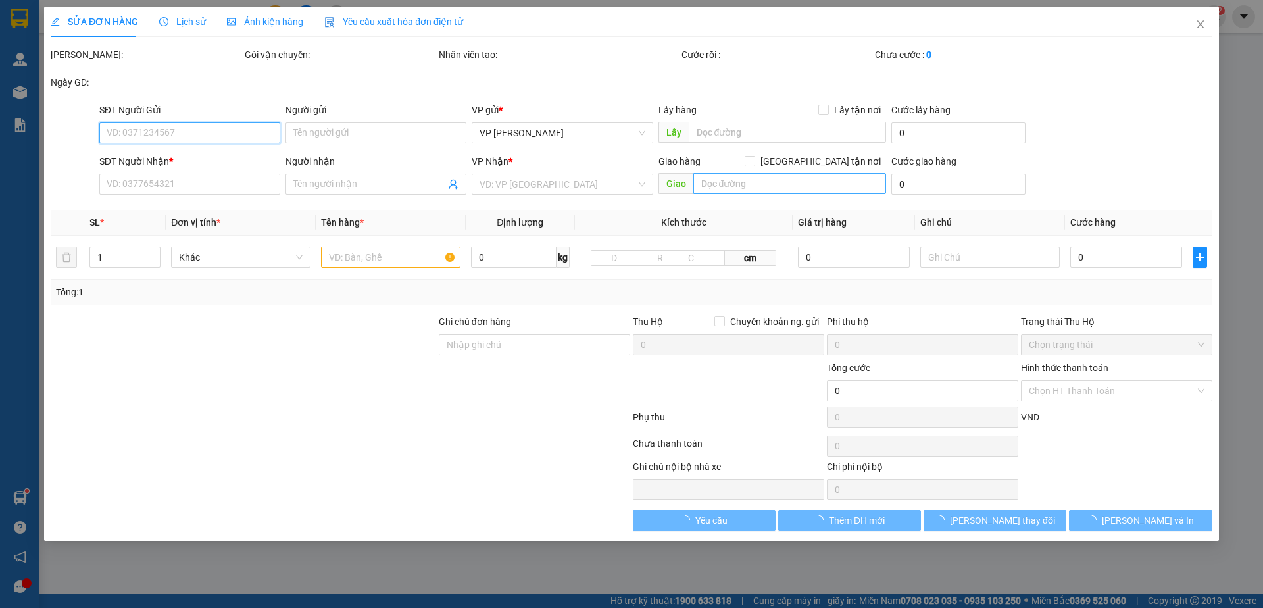
type input "120.000"
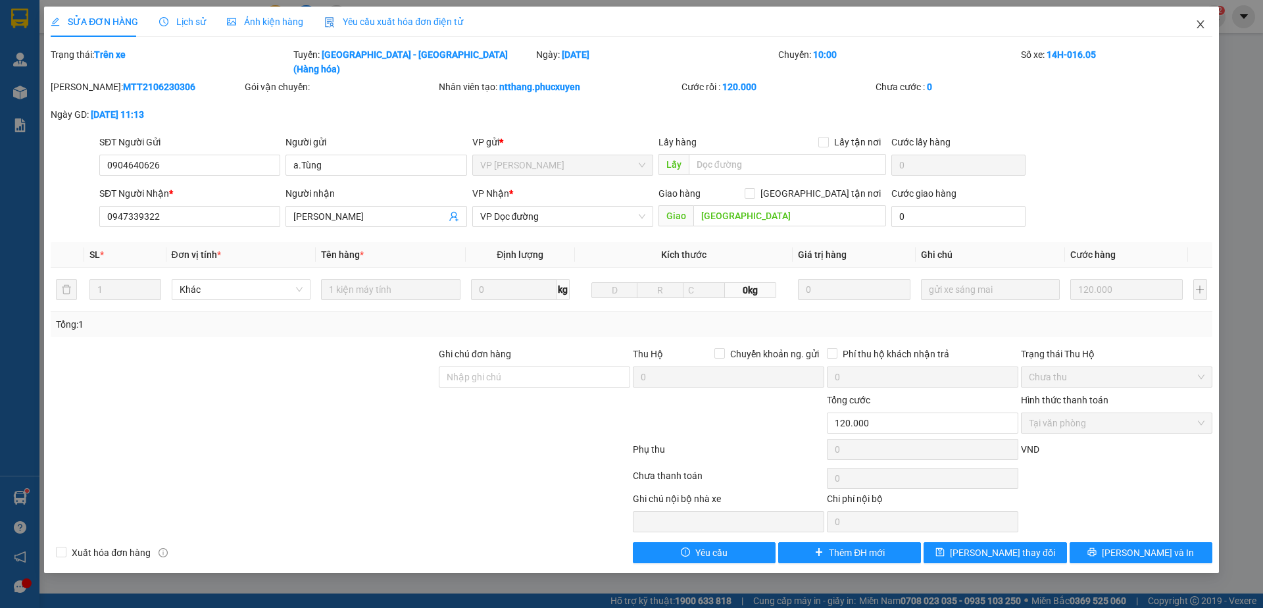
click at [1197, 27] on icon "close" at bounding box center [1200, 24] width 11 height 11
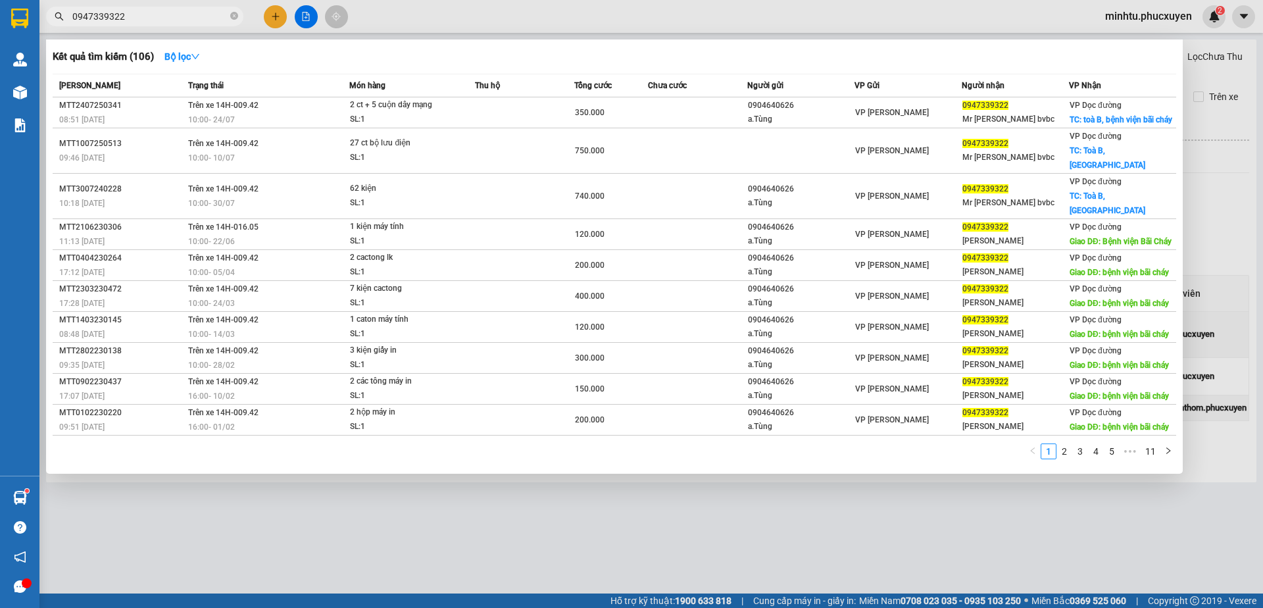
click at [152, 23] on input "0947339322" at bounding box center [149, 16] width 155 height 14
click at [693, 510] on div at bounding box center [631, 304] width 1263 height 608
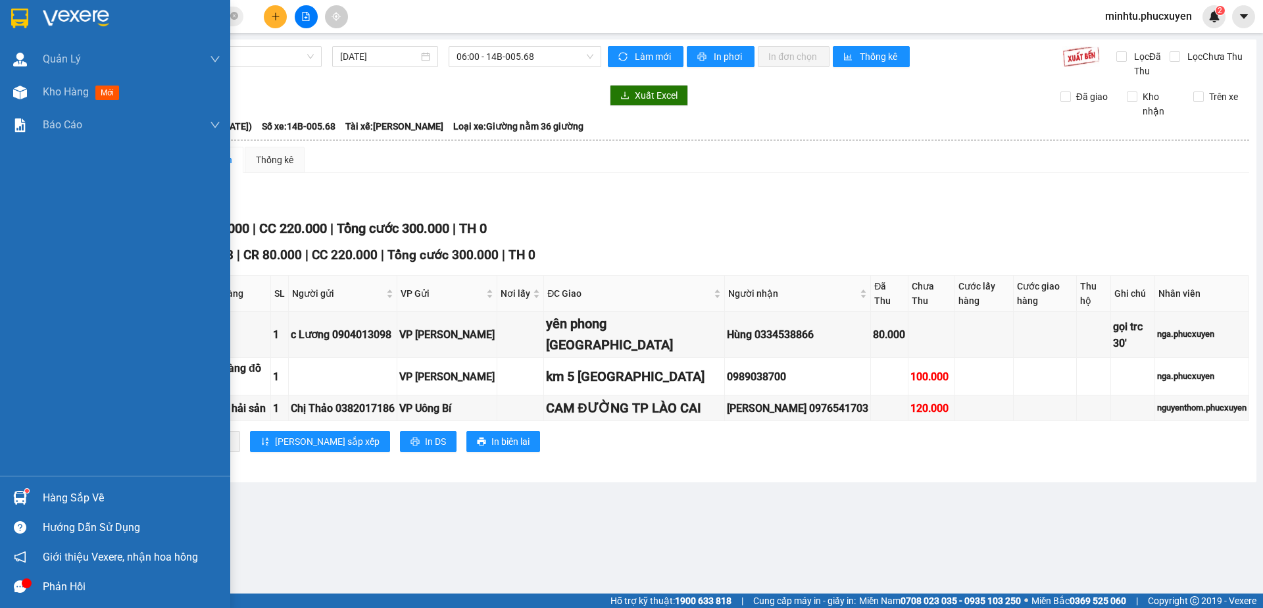
click at [19, 496] on img at bounding box center [20, 498] width 14 height 14
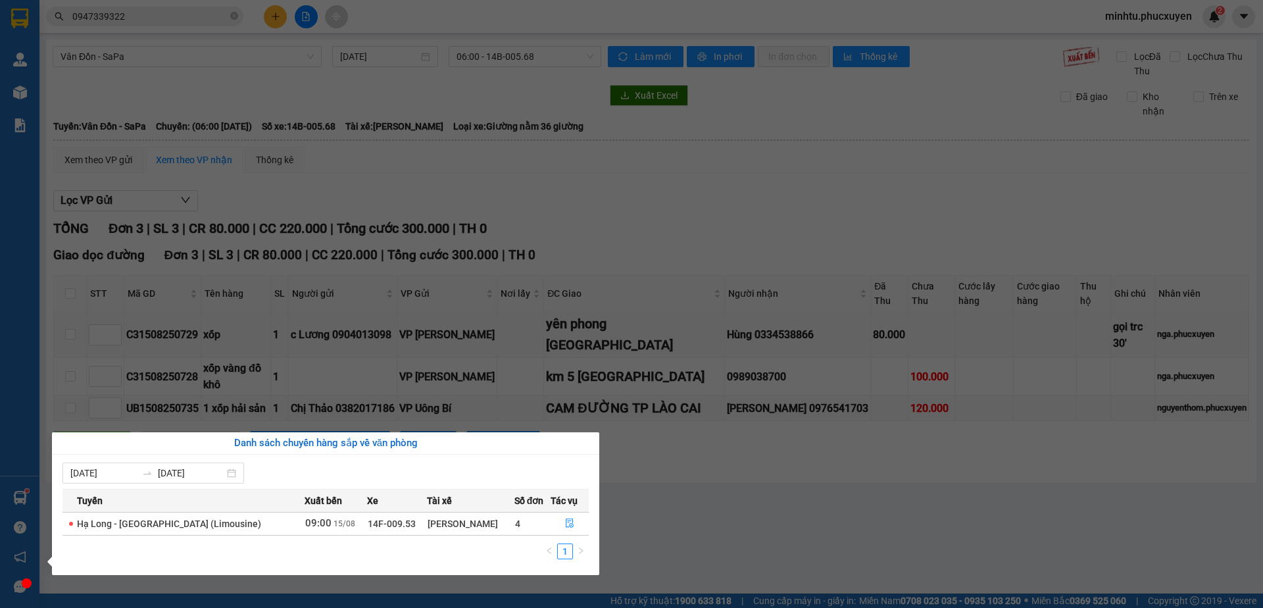
click at [439, 298] on section "Kết quả tìm kiếm ( 106 ) Bộ lọc Mã ĐH Trạng thái Món hàng Thu hộ Tổng cước Chưa…" at bounding box center [631, 304] width 1263 height 608
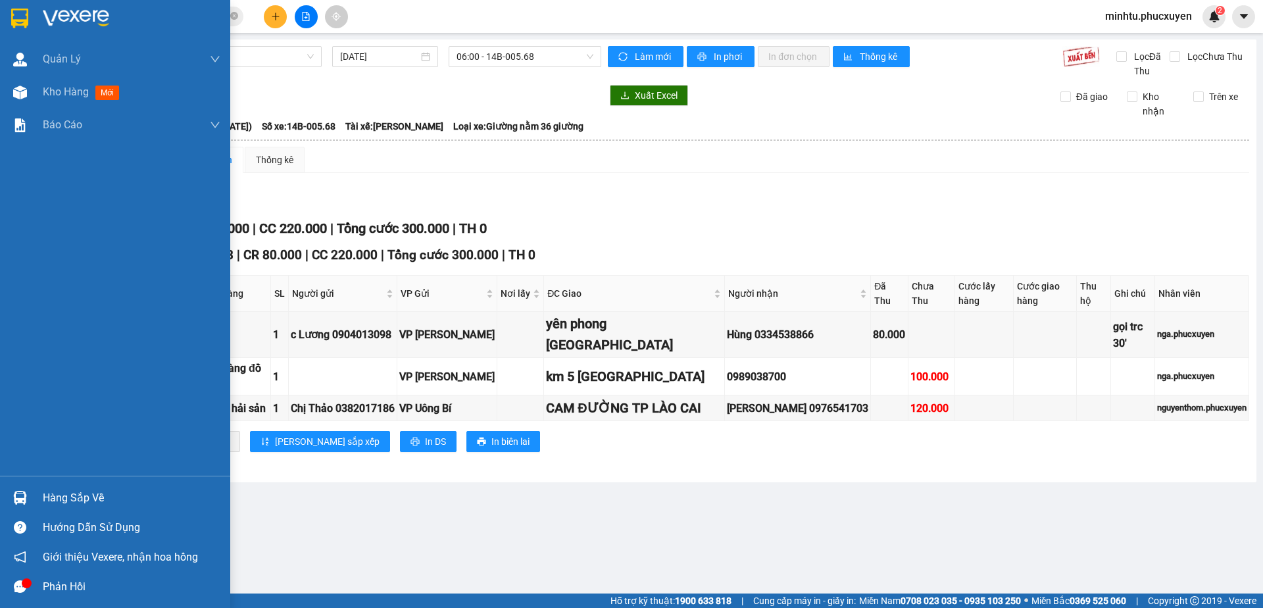
click at [20, 498] on img at bounding box center [20, 498] width 14 height 14
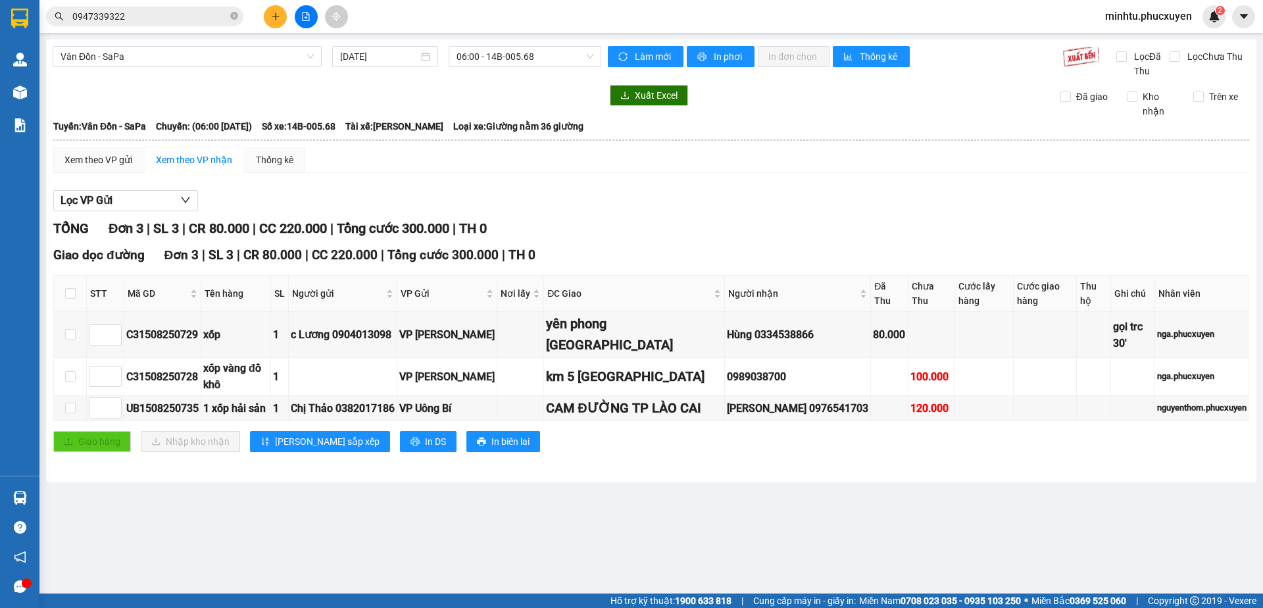
click at [842, 544] on section "Kết quả tìm kiếm ( 106 ) Bộ lọc Mã ĐH Trạng thái Món hàng Thu hộ Tổng cước Chưa…" at bounding box center [631, 304] width 1263 height 608
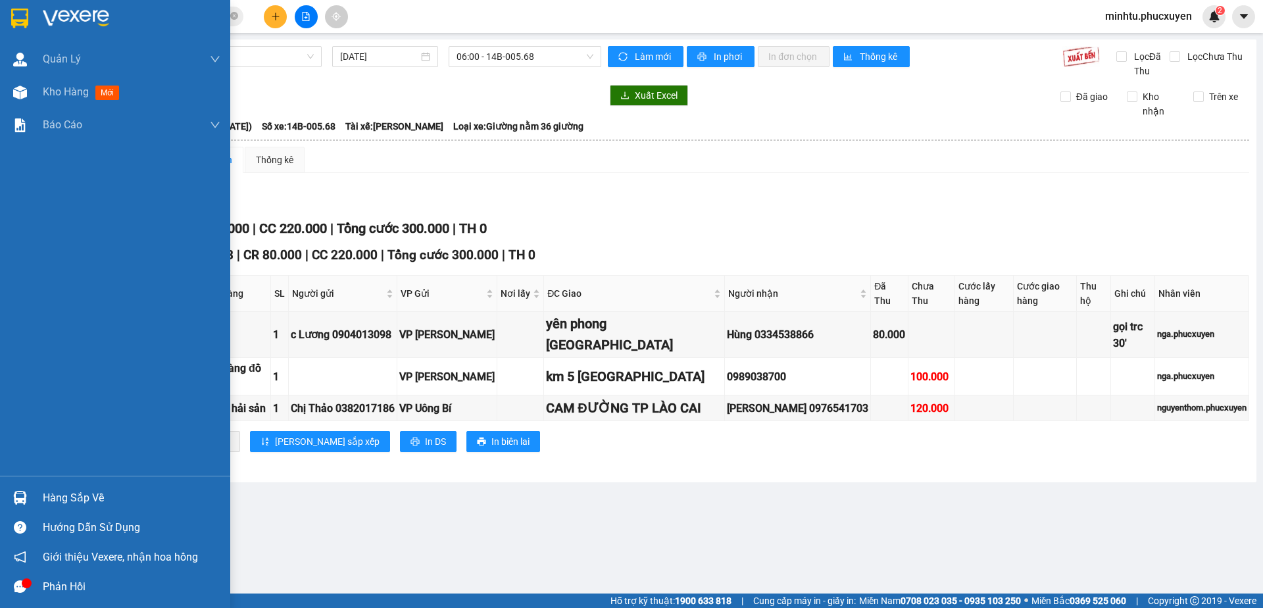
click at [22, 484] on div "Hàng sắp về" at bounding box center [115, 498] width 230 height 30
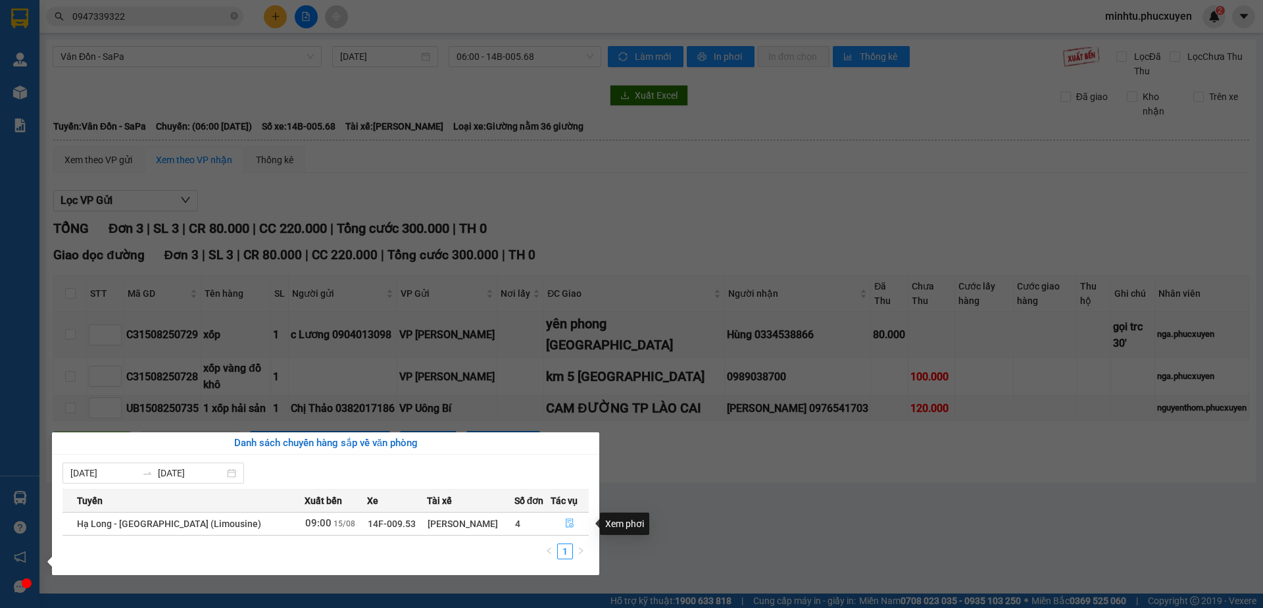
click at [560, 527] on button "button" at bounding box center [569, 523] width 37 height 21
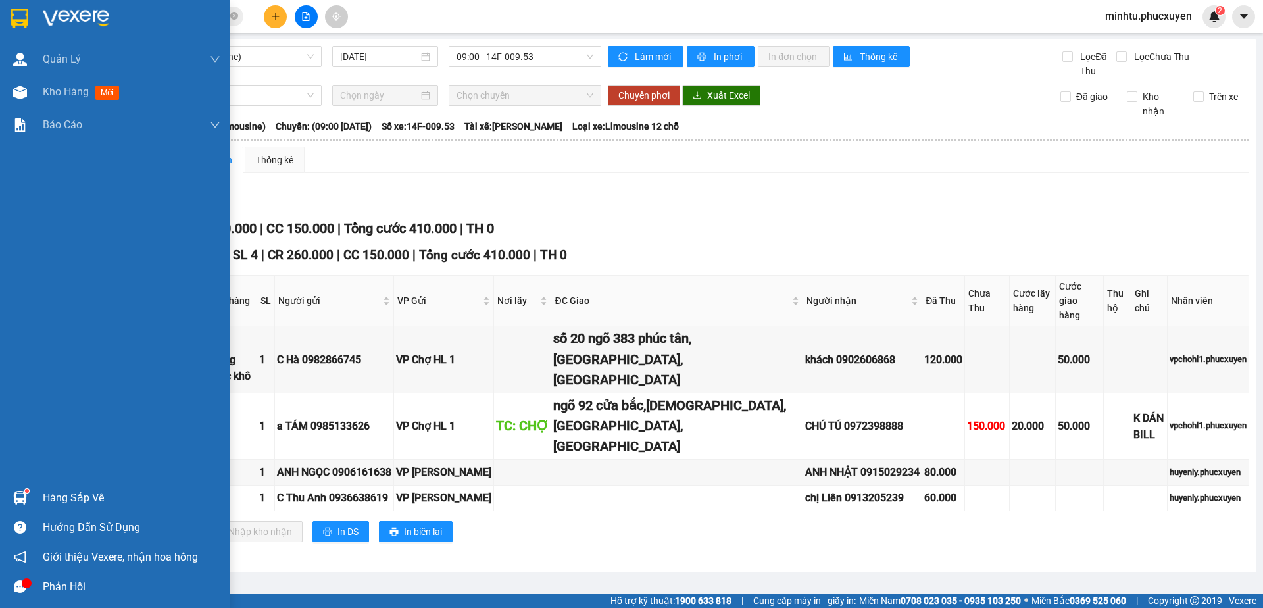
click at [22, 495] on img at bounding box center [20, 498] width 14 height 14
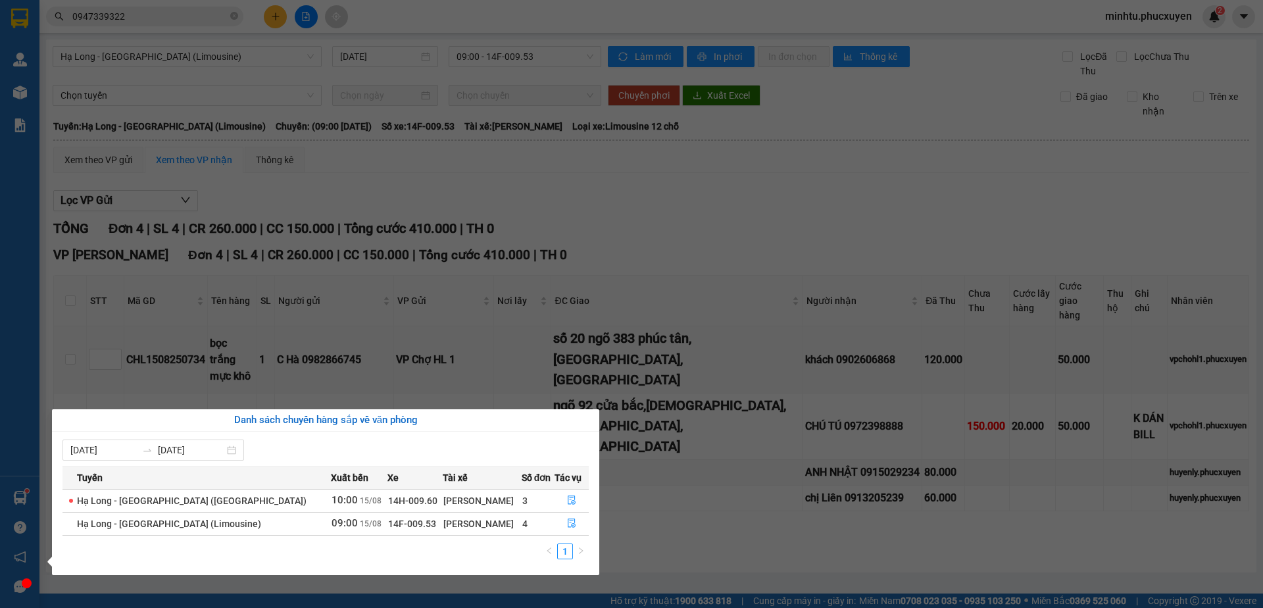
click at [457, 289] on section "Kết quả tìm kiếm ( 106 ) Bộ lọc Mã ĐH Trạng thái Món hàng Thu hộ Tổng cước Chưa…" at bounding box center [631, 304] width 1263 height 608
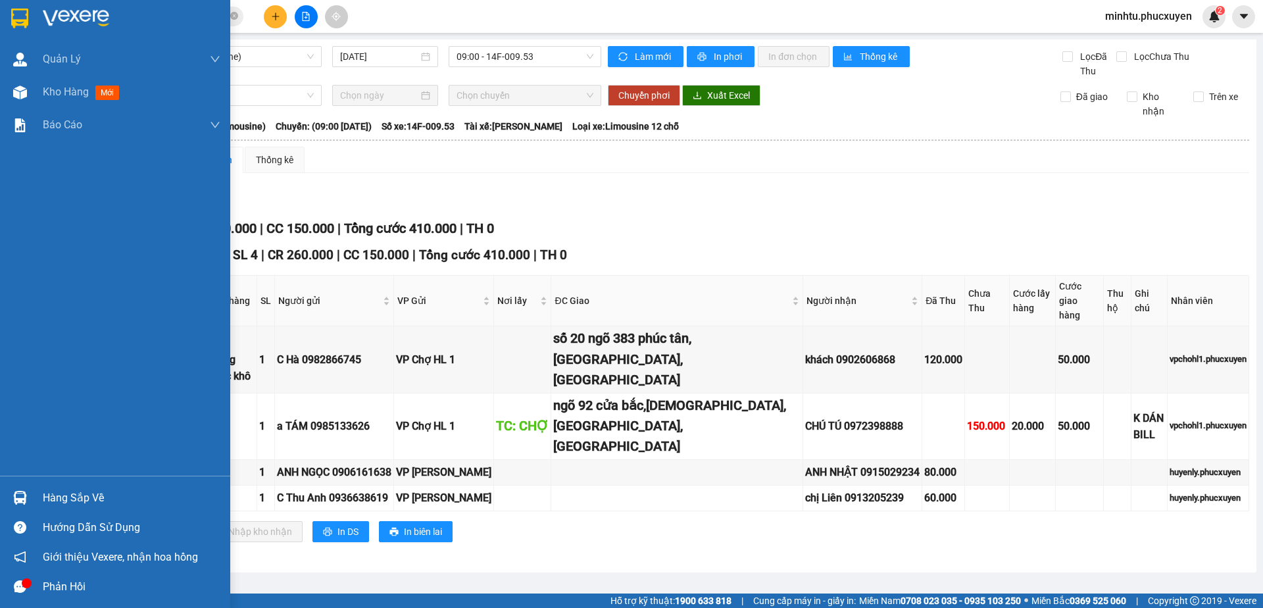
click at [49, 493] on div "Hàng sắp về" at bounding box center [132, 498] width 178 height 20
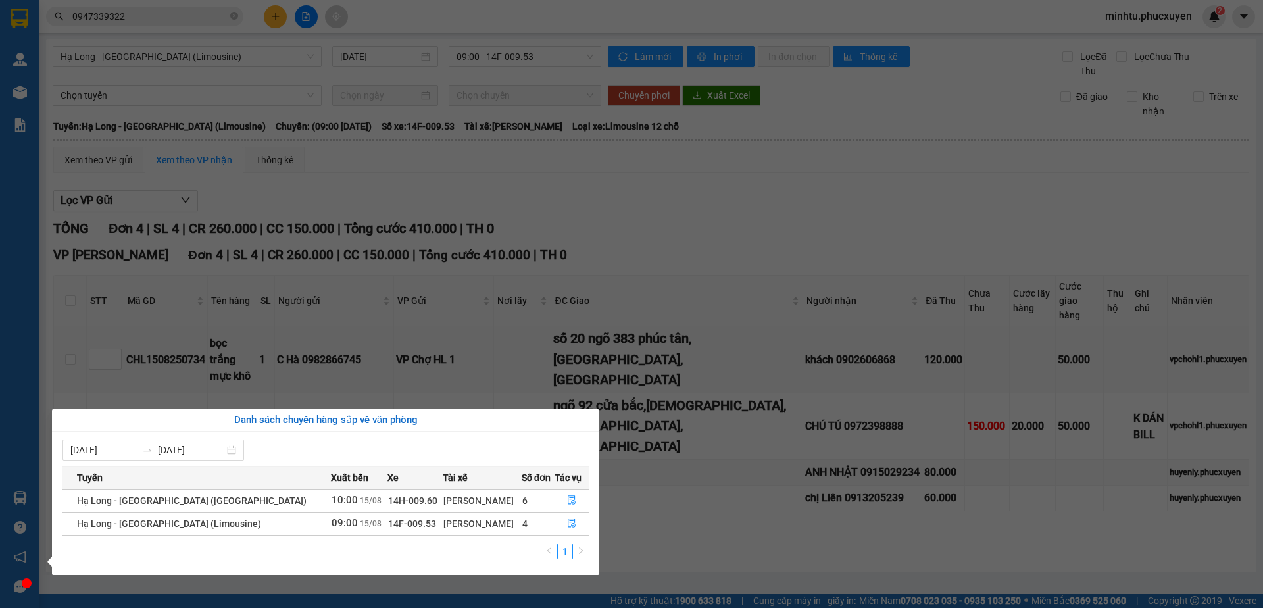
click at [652, 502] on section "Kết quả tìm kiếm ( 106 ) Bộ lọc Mã ĐH Trạng thái Món hàng Thu hộ Tổng cước Chưa…" at bounding box center [631, 304] width 1263 height 608
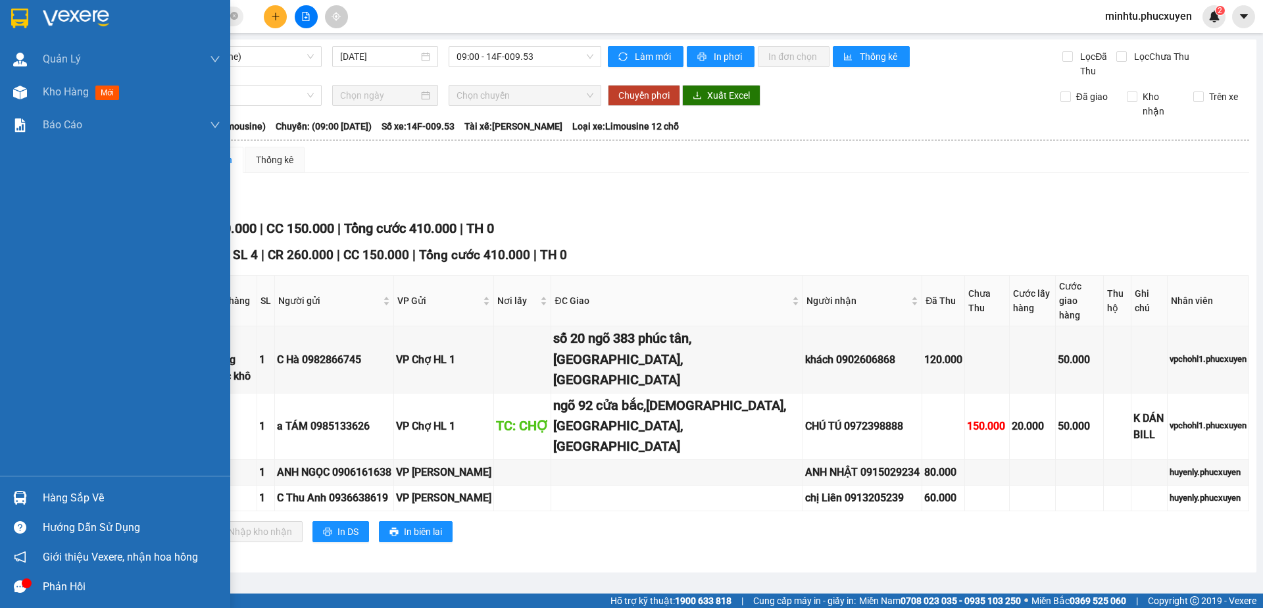
click at [34, 496] on div "Hàng sắp về" at bounding box center [115, 498] width 230 height 30
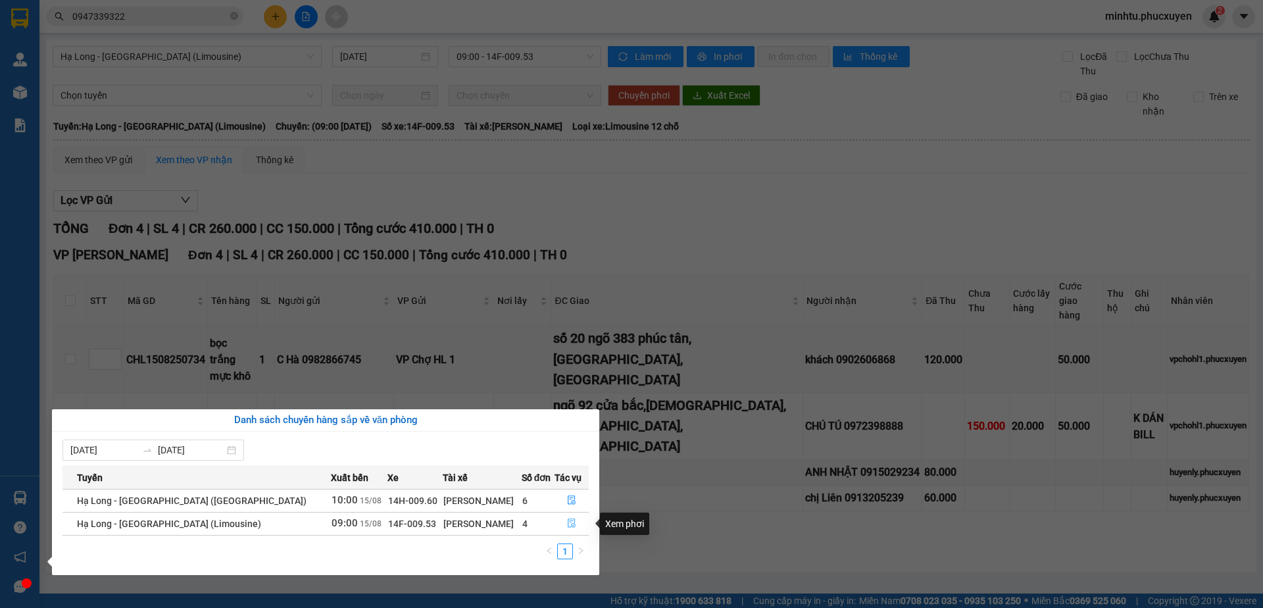
click at [567, 524] on icon "file-done" at bounding box center [571, 522] width 9 height 9
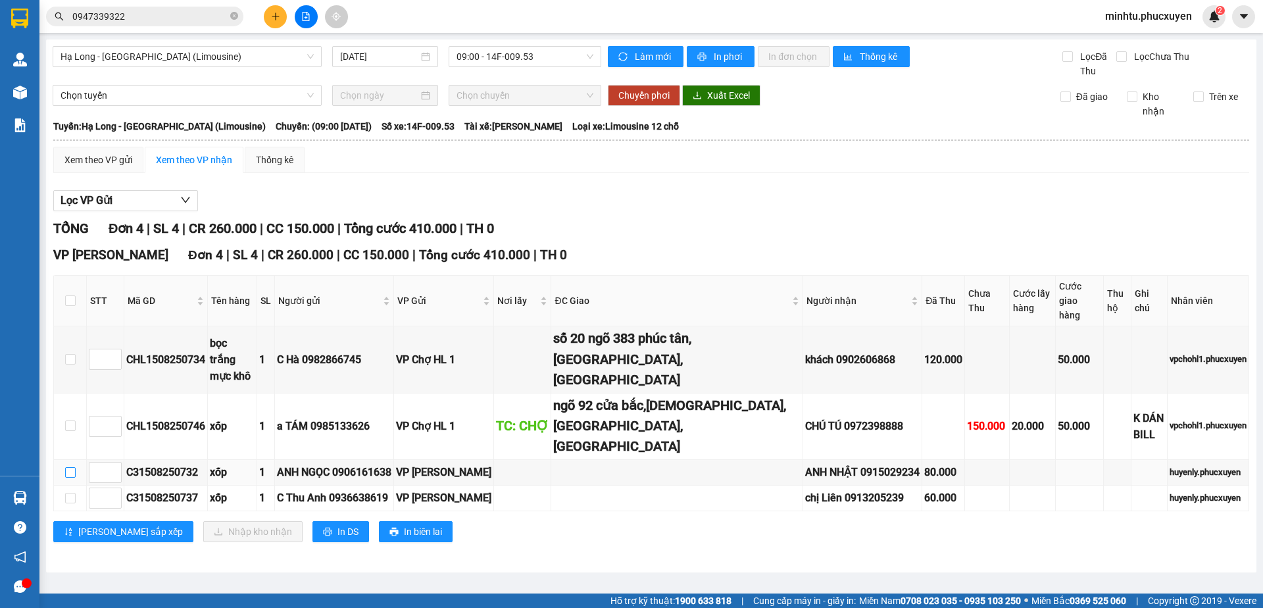
drag, startPoint x: 72, startPoint y: 416, endPoint x: 173, endPoint y: 467, distance: 113.5
click at [72, 467] on input "checkbox" at bounding box center [70, 472] width 11 height 11
checkbox input "true"
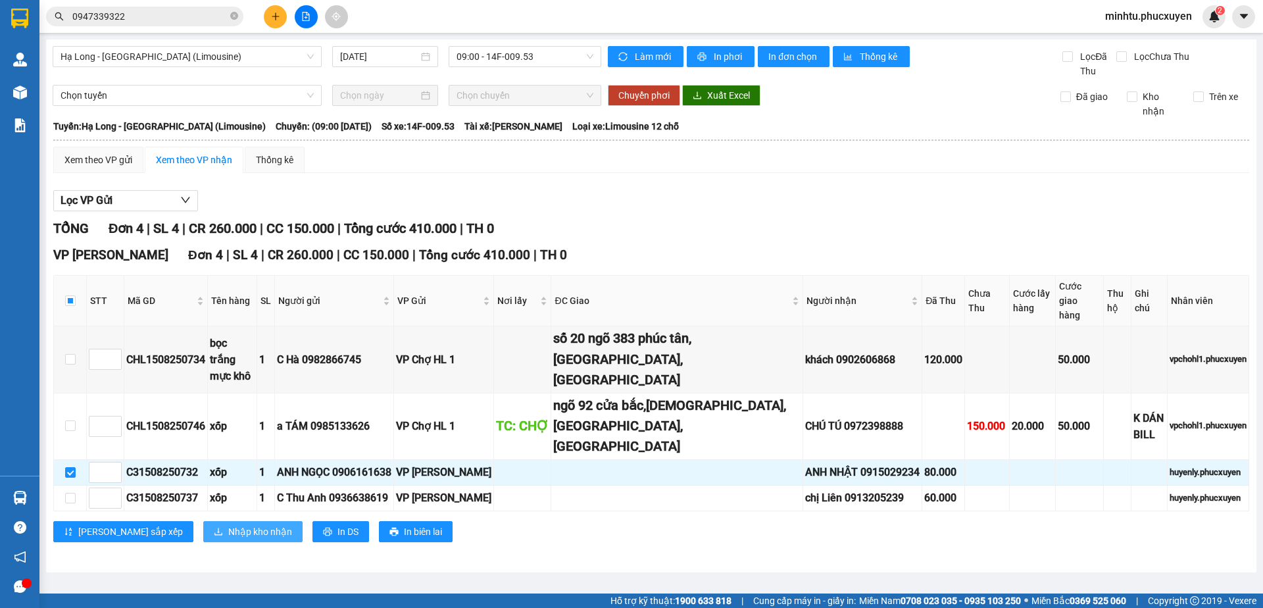
click at [228, 524] on span "Nhập kho nhận" at bounding box center [260, 531] width 64 height 14
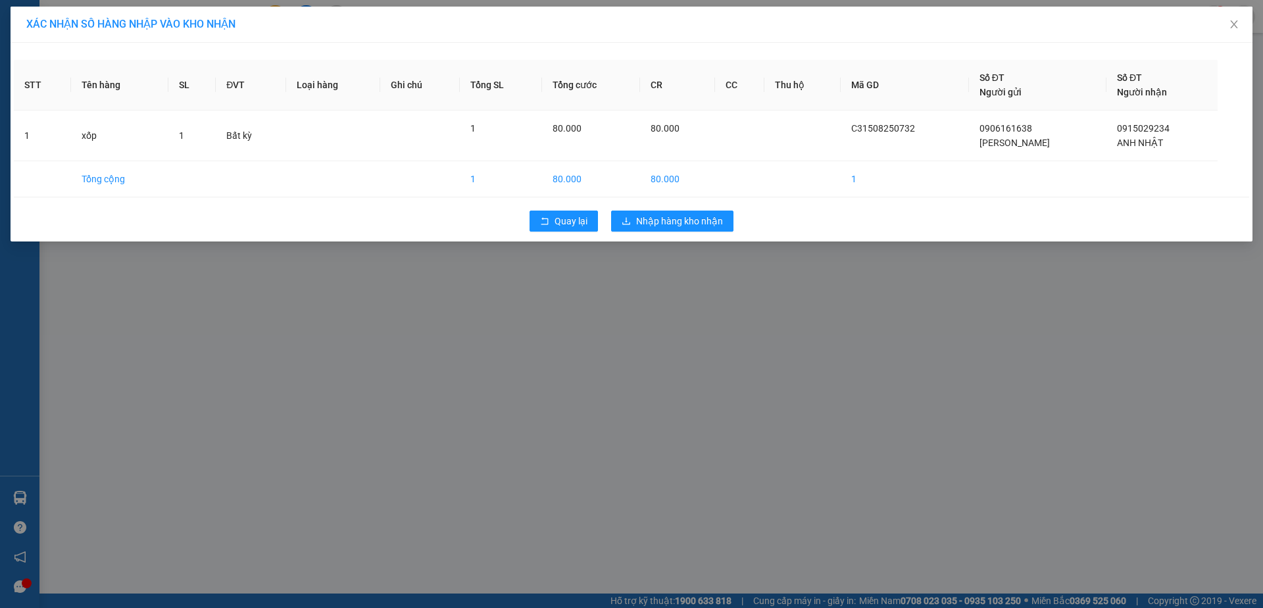
click at [720, 269] on div "XÁC NHẬN SỐ HÀNG NHẬP VÀO KHO NHẬN STT Tên hàng SL ĐVT Loại hàng Ghi chú Tổng S…" at bounding box center [631, 304] width 1263 height 608
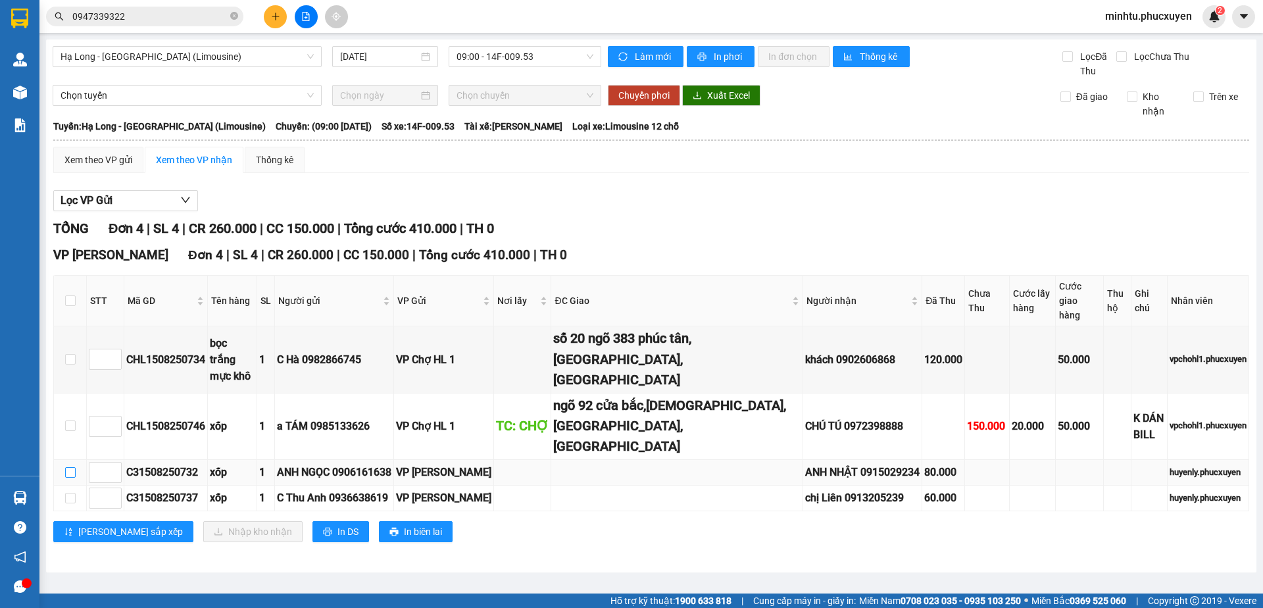
click at [73, 467] on input "checkbox" at bounding box center [70, 472] width 11 height 11
checkbox input "true"
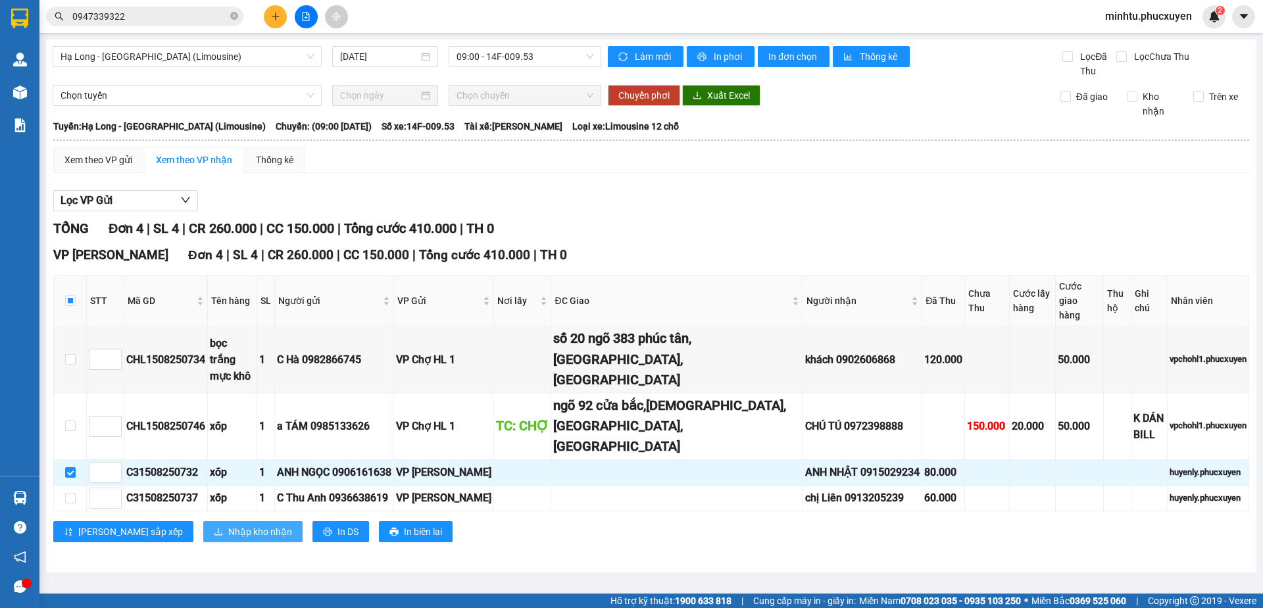
click at [228, 524] on span "Nhập kho nhận" at bounding box center [260, 531] width 64 height 14
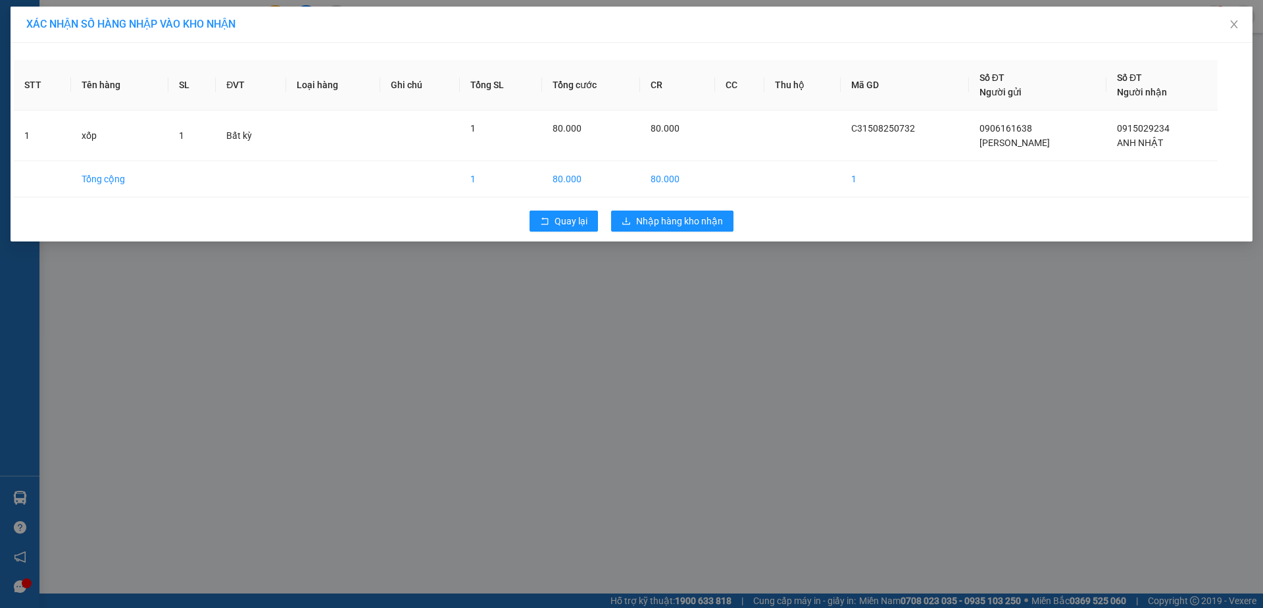
click at [708, 210] on div "Quay lại Nhập hàng kho nhận" at bounding box center [631, 221] width 1235 height 34
click at [710, 211] on button "Nhập hàng kho nhận" at bounding box center [672, 220] width 122 height 21
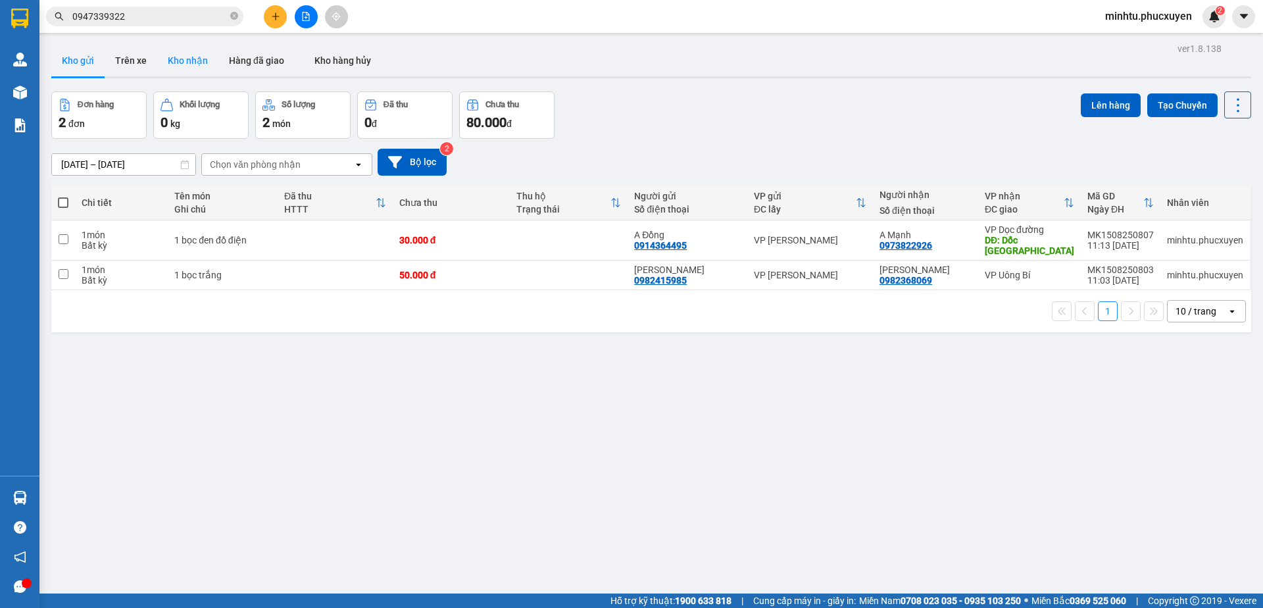
click at [162, 56] on button "Kho nhận" at bounding box center [187, 61] width 61 height 32
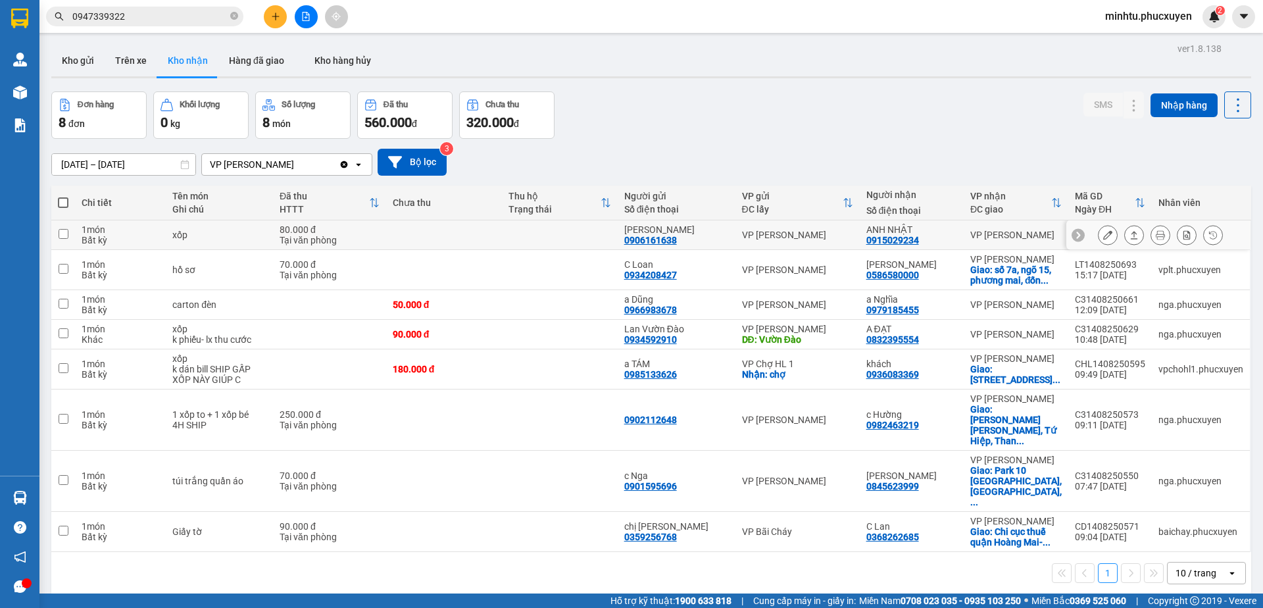
click at [1098, 238] on button at bounding box center [1107, 235] width 18 height 23
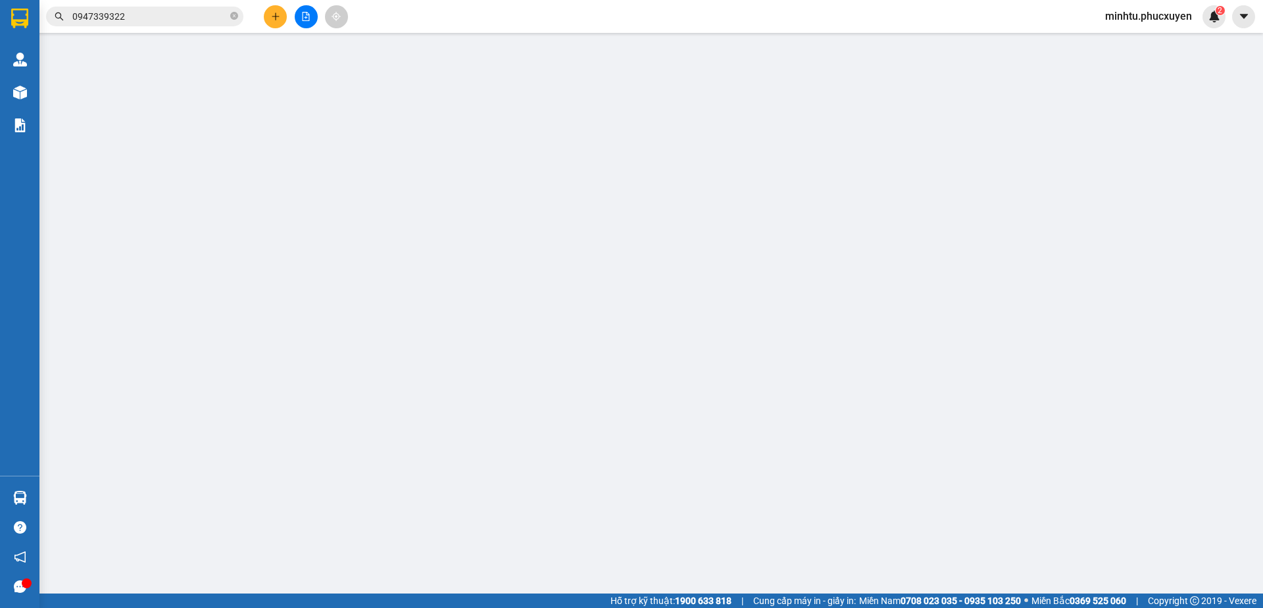
type input "0906161638"
type input "[PERSON_NAME]"
type input "0915029234"
type input "ANH NHẬT"
type input "80.000"
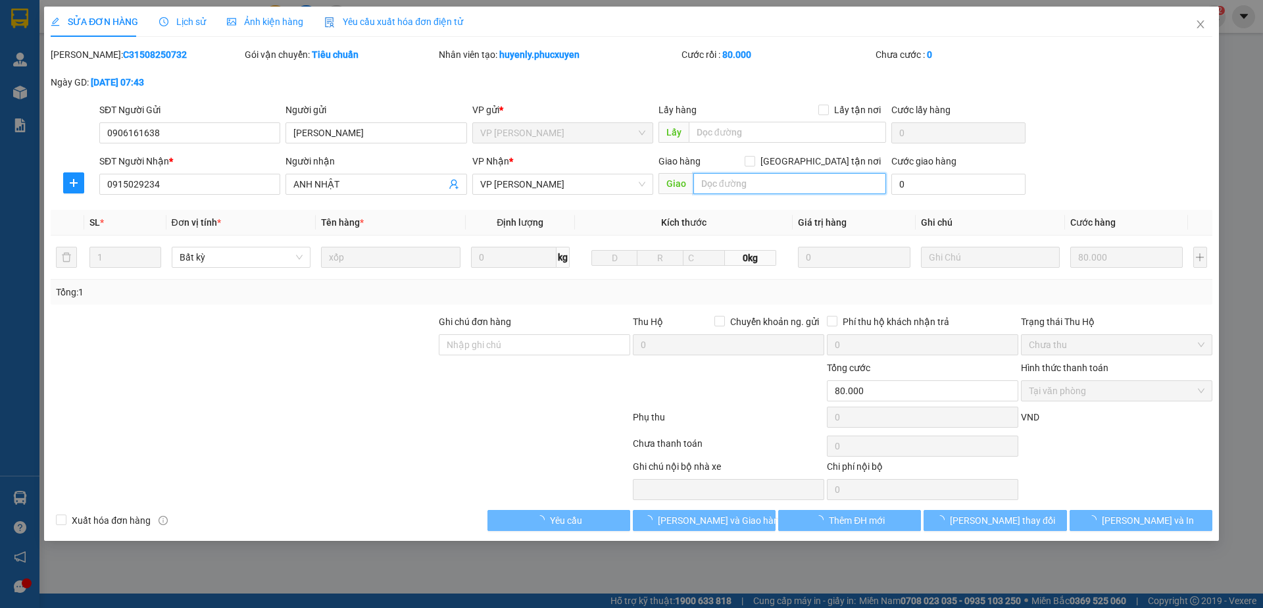
click at [736, 182] on input "text" at bounding box center [789, 183] width 193 height 21
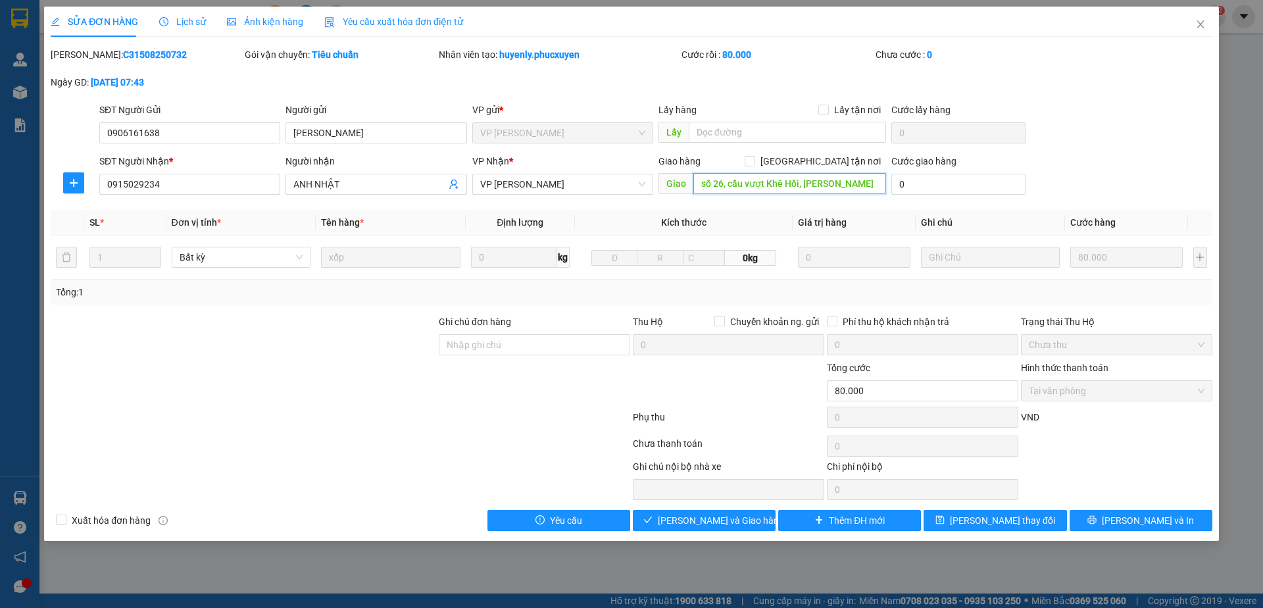
click at [842, 181] on input "số 26, cầu vượt Khê Hồi, Hồng VÂN" at bounding box center [789, 183] width 193 height 21
type input "số 26, cầu vượt Khê Hồi, Hồng Vân"
click at [846, 165] on span "Giao tận nơi" at bounding box center [820, 161] width 131 height 14
click at [754, 165] on input "Giao tận nơi" at bounding box center [748, 160] width 9 height 9
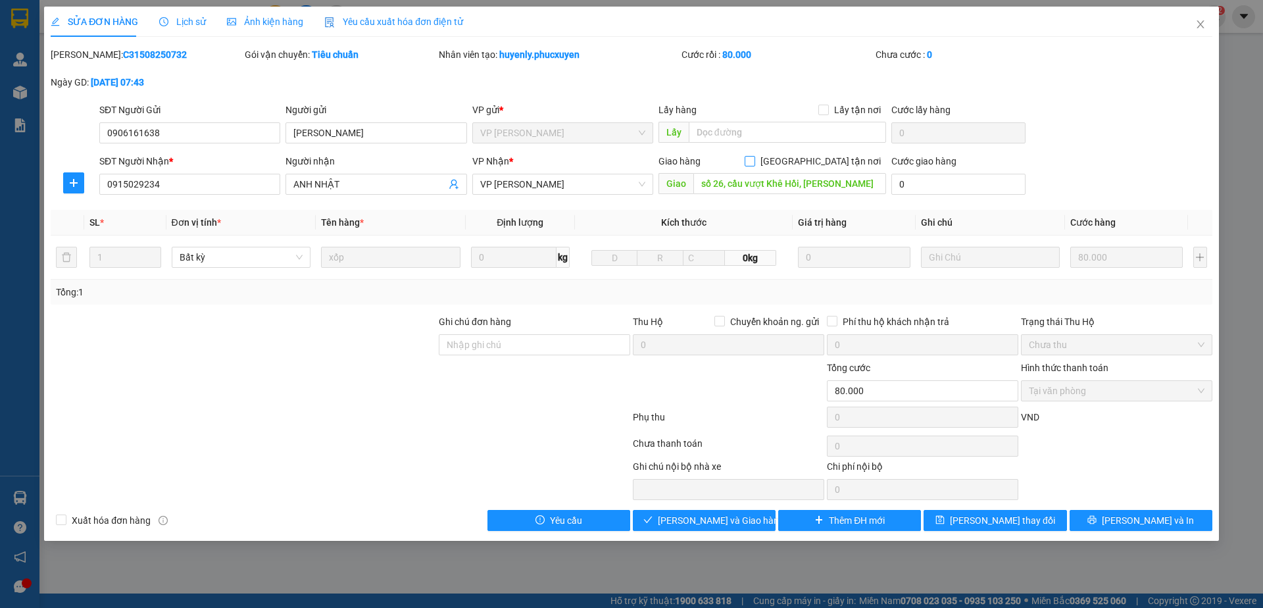
checkbox input "true"
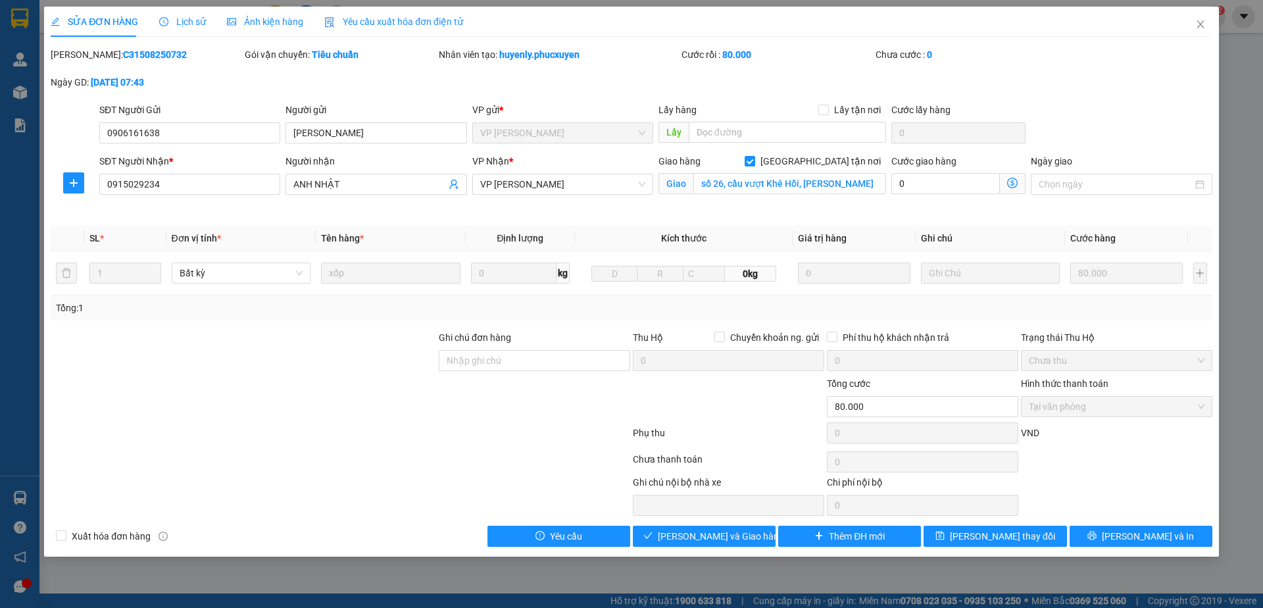
click at [1102, 133] on div "SĐT Người Gửi 0906161638 Người gửi ANH NGỌC VP gửi * VP Hạ Long Lấy hàng Lấy tậ…" at bounding box center [656, 126] width 1118 height 46
drag, startPoint x: 992, startPoint y: 543, endPoint x: 999, endPoint y: 539, distance: 7.4
click at [992, 542] on span "Lưu thay đổi" at bounding box center [1002, 536] width 105 height 14
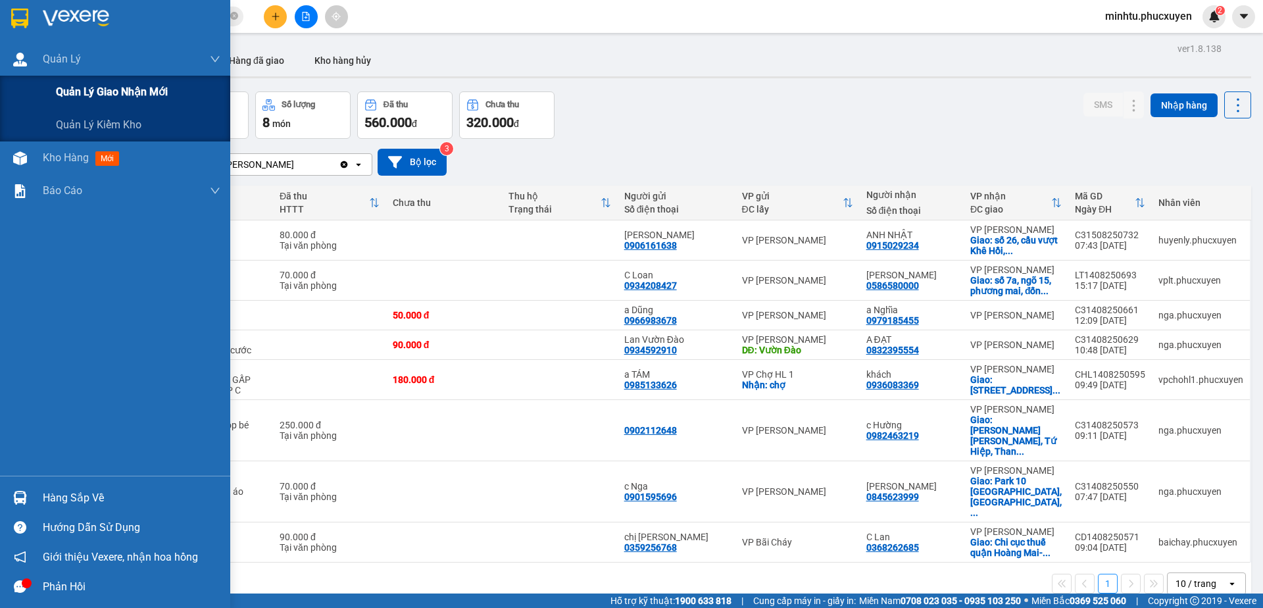
drag, startPoint x: 63, startPoint y: 92, endPoint x: 649, endPoint y: 264, distance: 610.7
click at [64, 93] on span "Quản lý giao nhận mới" at bounding box center [112, 92] width 112 height 16
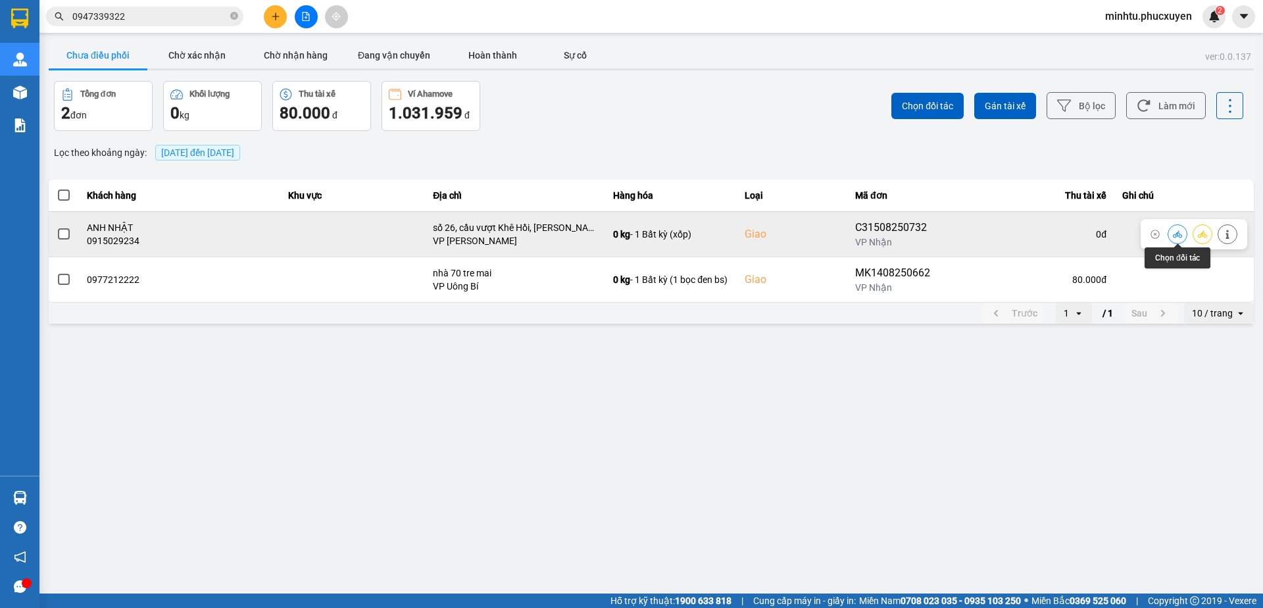
click at [1173, 232] on icon at bounding box center [1176, 234] width 9 height 9
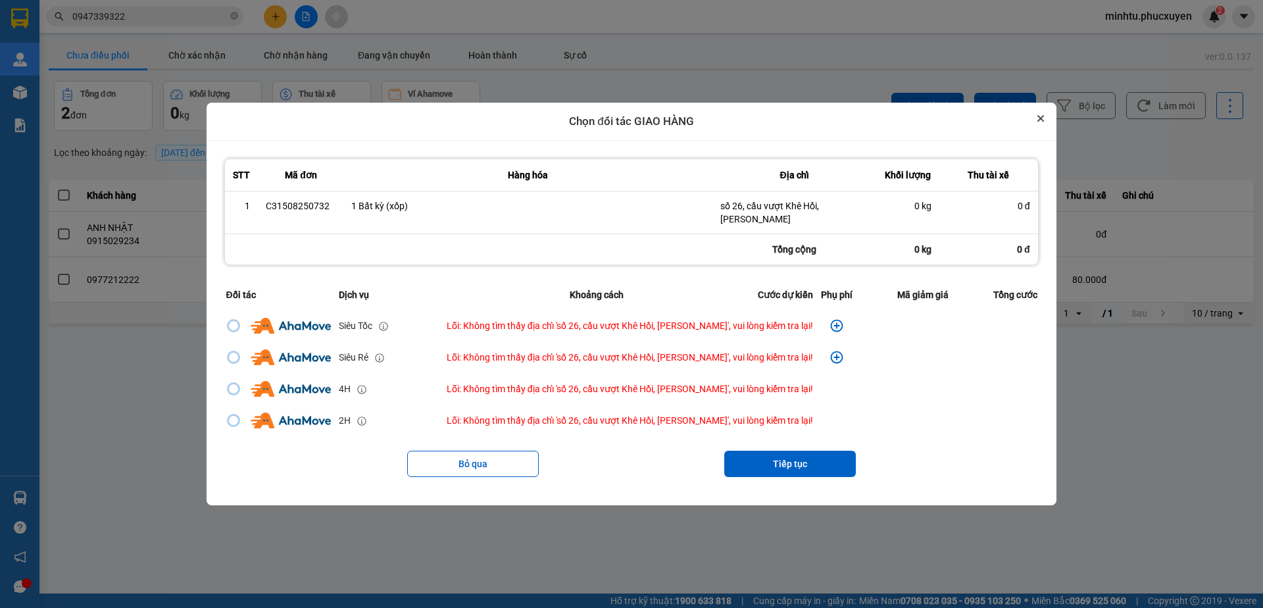
click at [1037, 122] on icon "Close" at bounding box center [1040, 118] width 7 height 7
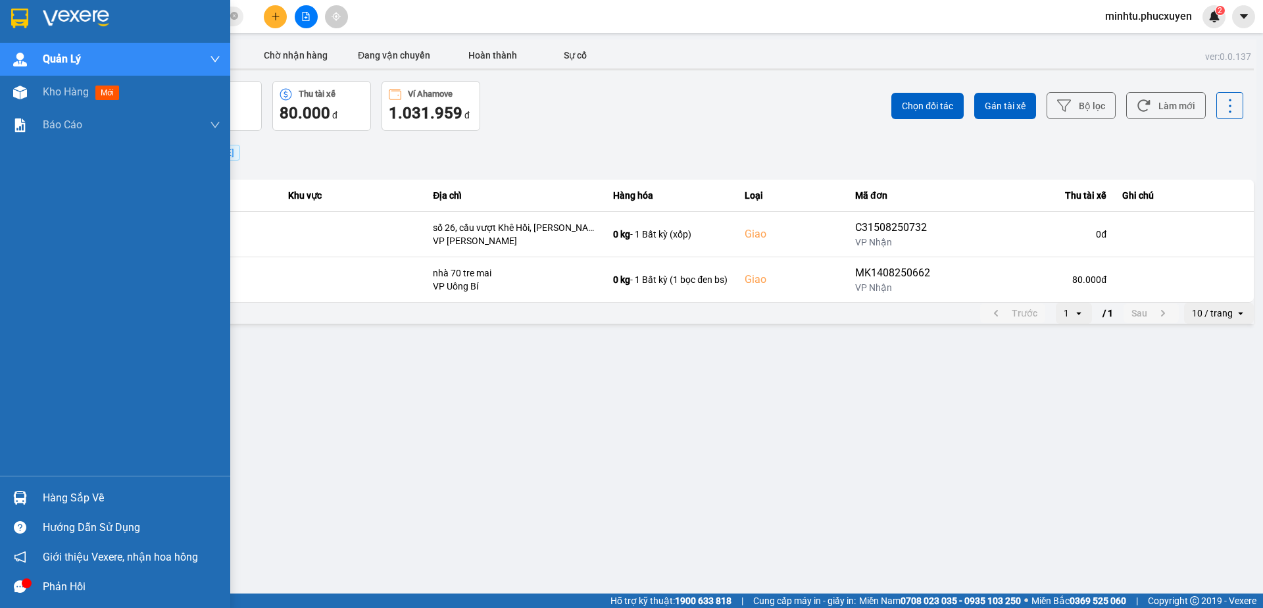
click at [23, 490] on div at bounding box center [20, 497] width 23 height 23
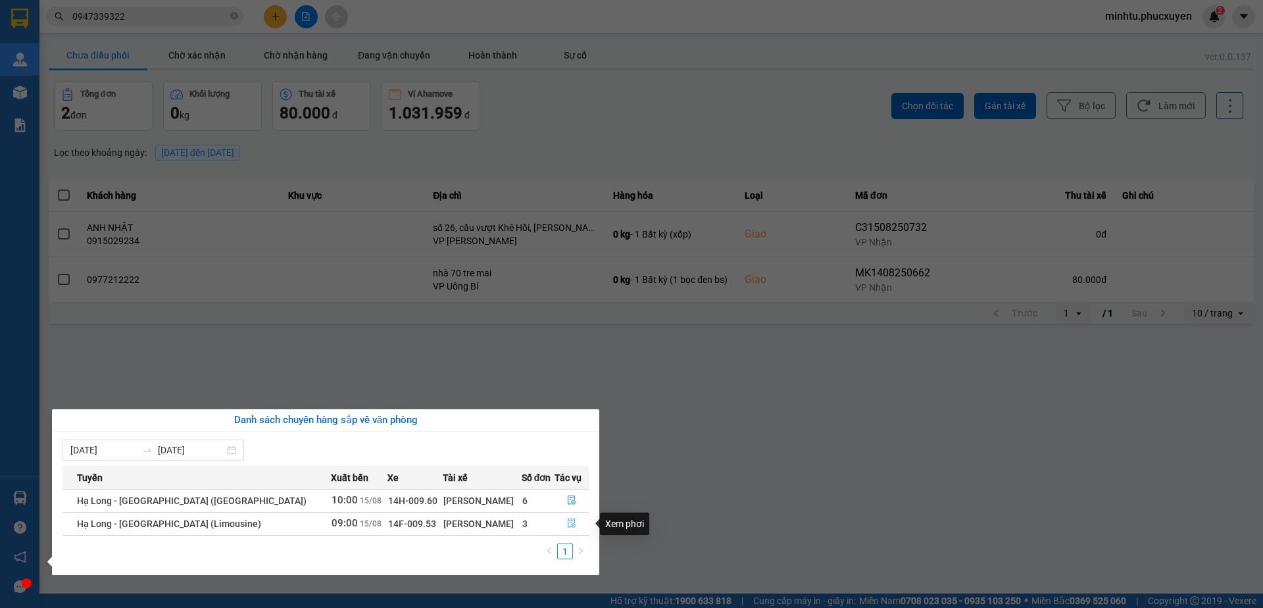
click at [578, 523] on button "button" at bounding box center [572, 523] width 34 height 21
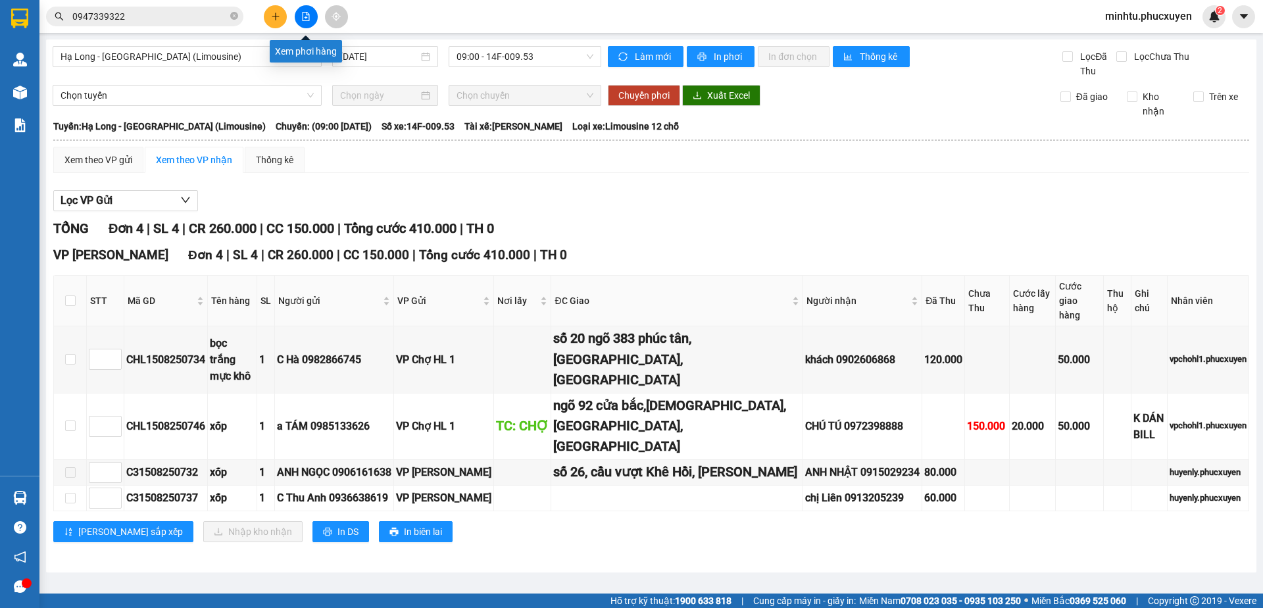
click at [302, 20] on icon "file-add" at bounding box center [305, 16] width 9 height 9
click at [251, 60] on span "Hạ Long - Hà Nội (Limousine)" at bounding box center [186, 57] width 253 height 20
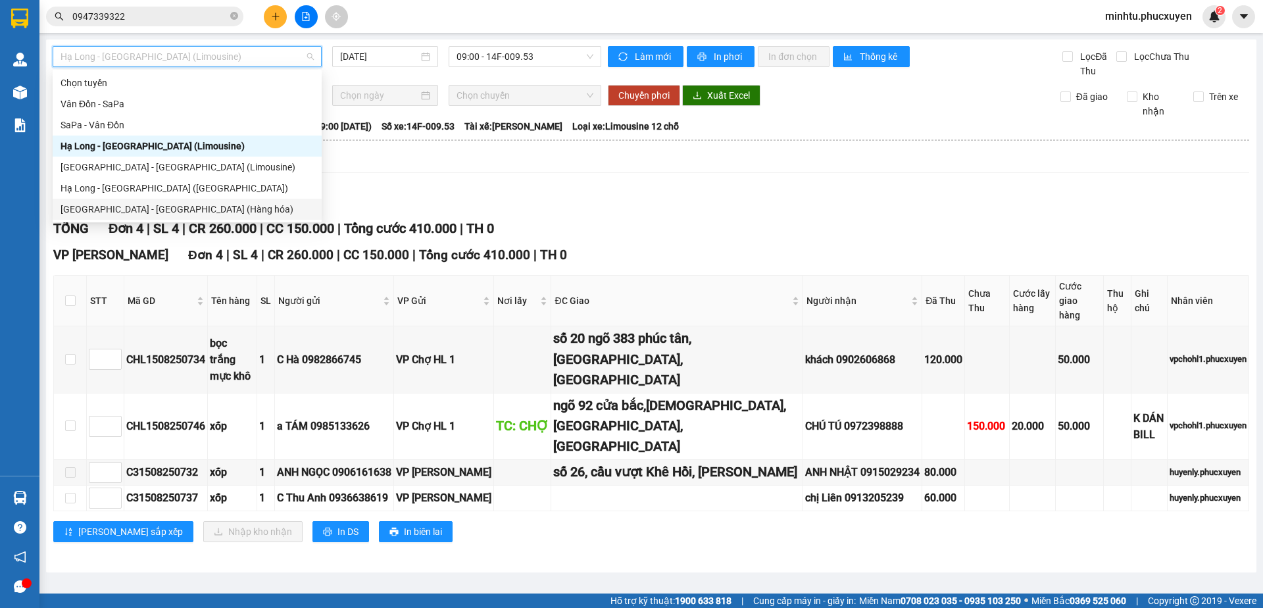
click at [204, 205] on div "[GEOGRAPHIC_DATA] - [GEOGRAPHIC_DATA] (Hàng hóa)" at bounding box center [186, 209] width 253 height 14
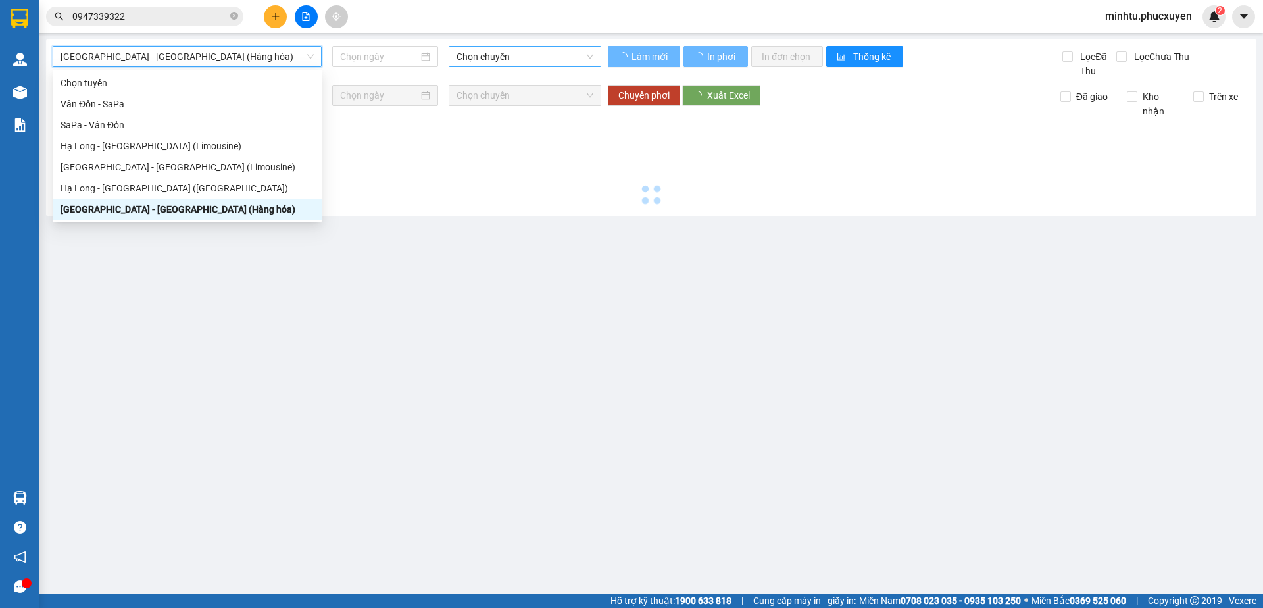
type input "[DATE]"
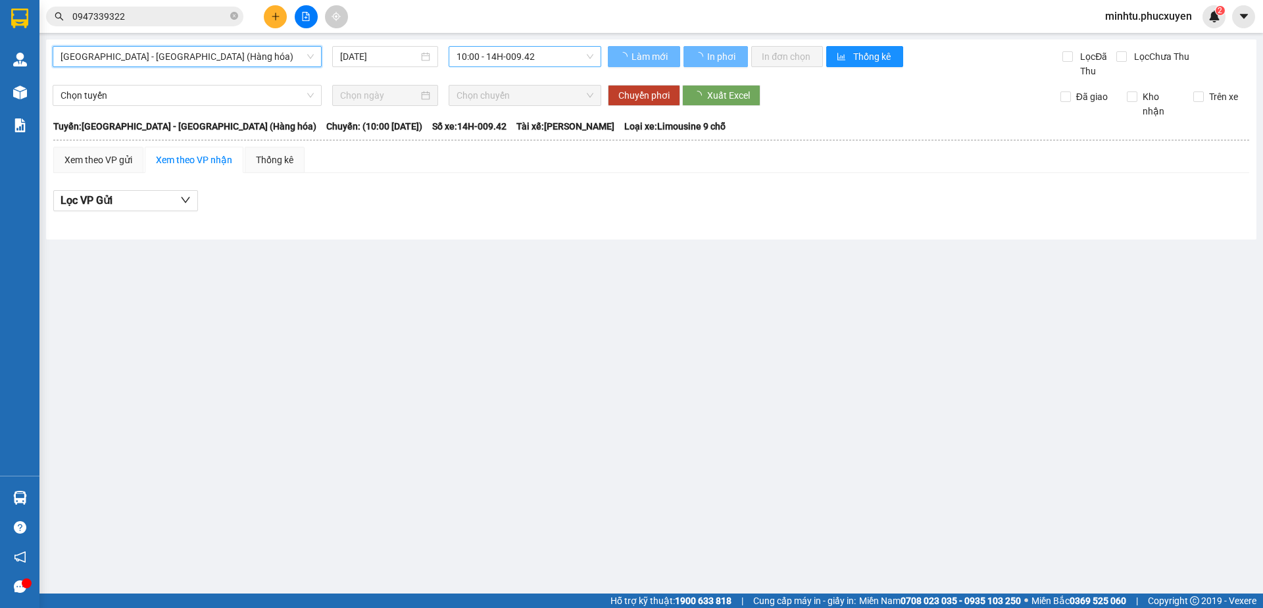
click at [527, 61] on span "10:00 - 14H-009.42" at bounding box center [524, 57] width 137 height 20
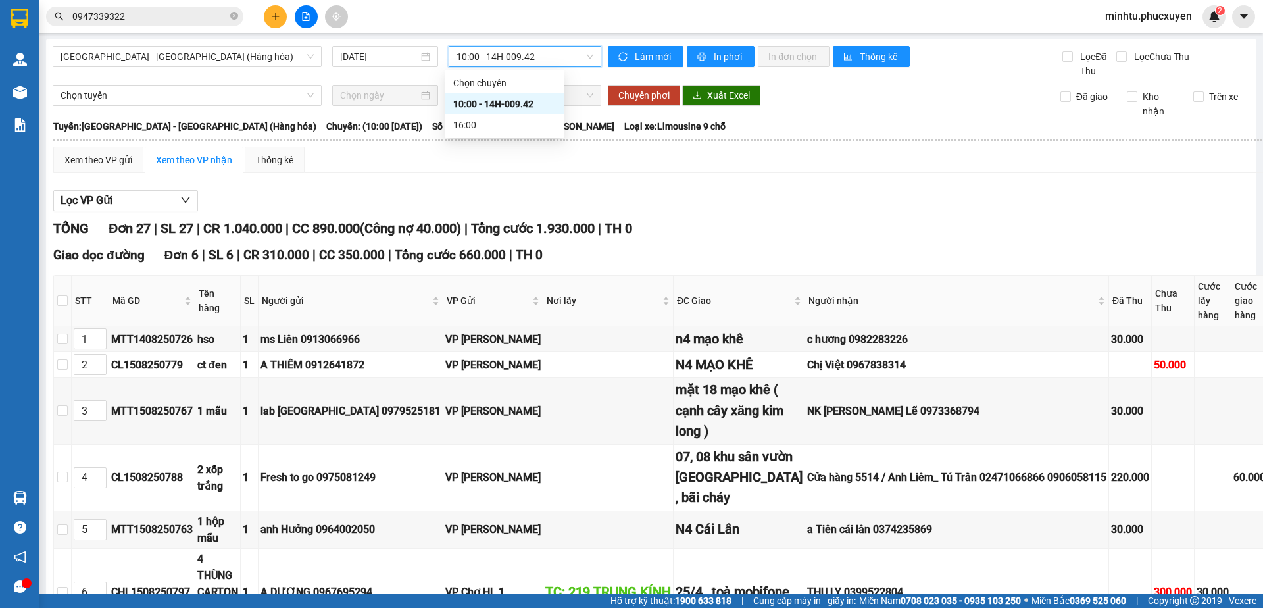
click at [528, 59] on span "10:00 - 14H-009.42" at bounding box center [524, 57] width 137 height 20
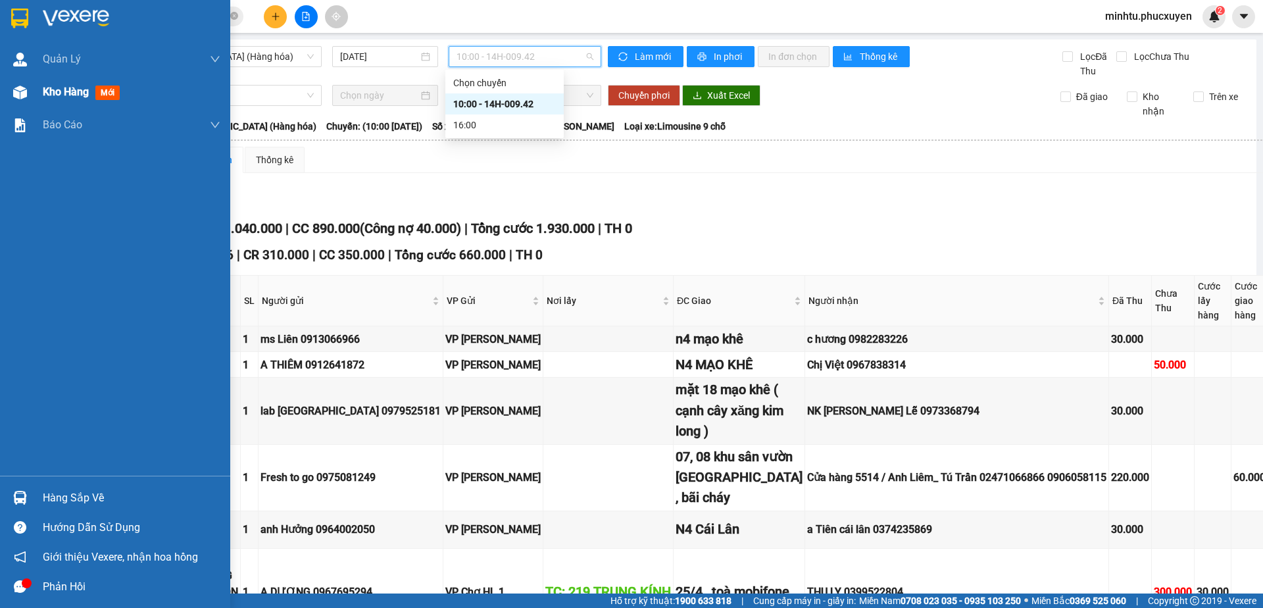
click at [45, 95] on main "Hà Nội - Hạ Long (Hàng hóa) 15/08/2025 10:00 - 14H-009.42 Làm mới In phơi In đơ…" at bounding box center [631, 296] width 1263 height 593
click at [36, 95] on div "Kho hàng mới" at bounding box center [115, 92] width 230 height 33
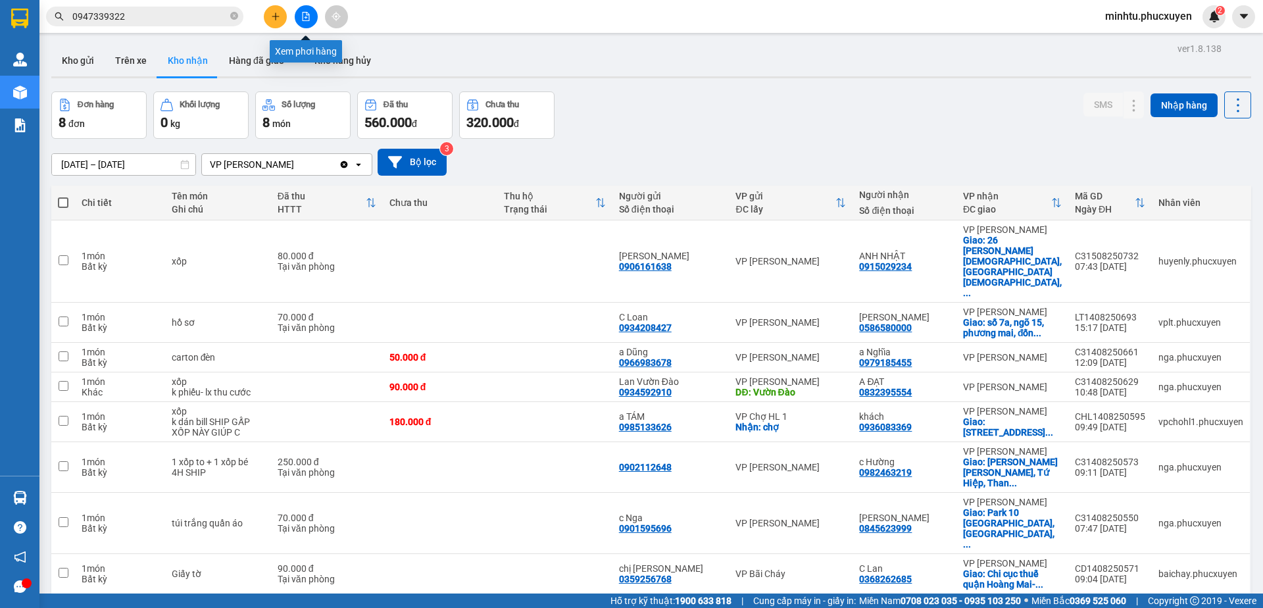
click at [297, 16] on button at bounding box center [306, 16] width 23 height 23
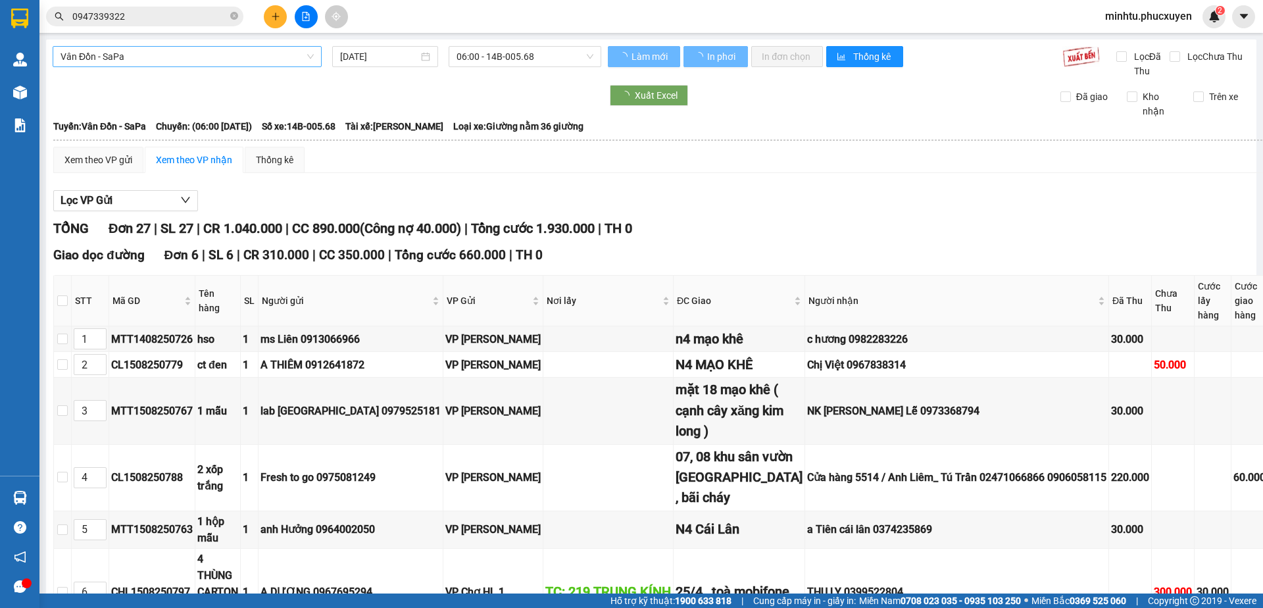
click at [271, 60] on span "Vân Đồn - SaPa" at bounding box center [186, 57] width 253 height 20
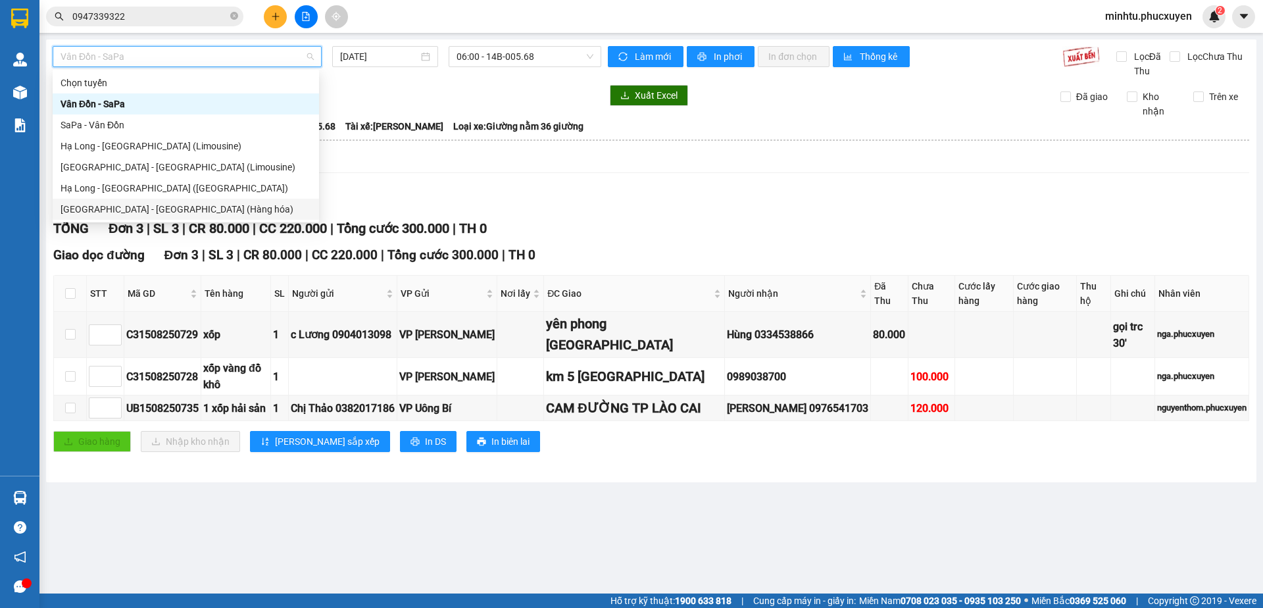
click at [215, 205] on div "[GEOGRAPHIC_DATA] - [GEOGRAPHIC_DATA] (Hàng hóa)" at bounding box center [185, 209] width 251 height 14
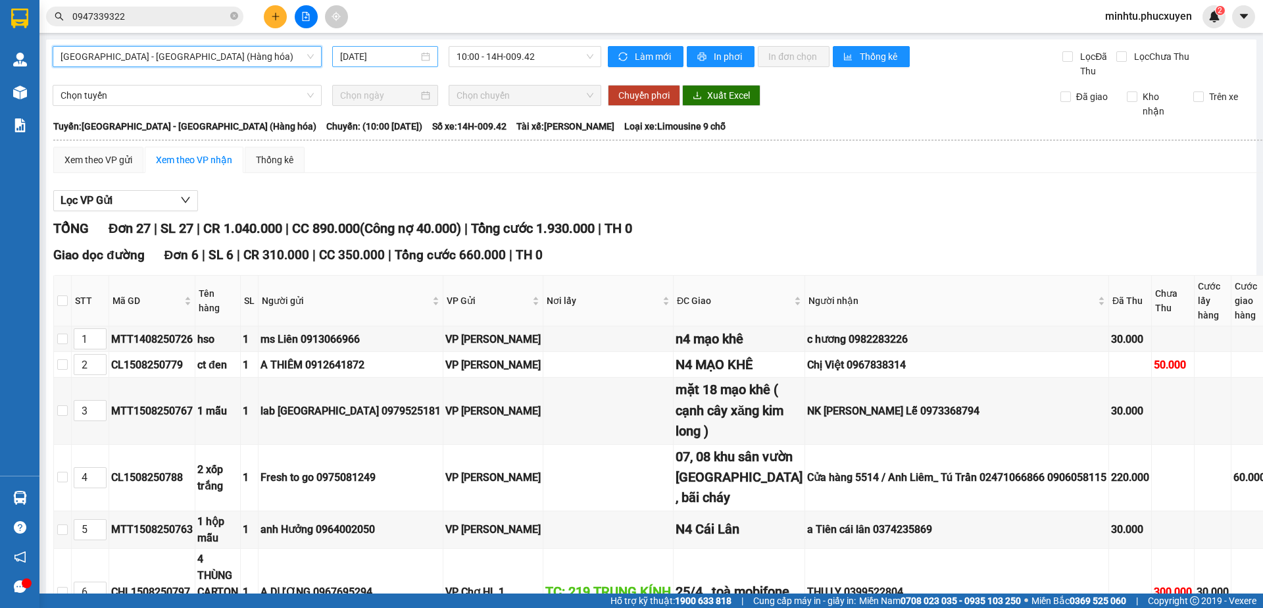
click at [385, 54] on input "[DATE]" at bounding box center [379, 56] width 78 height 14
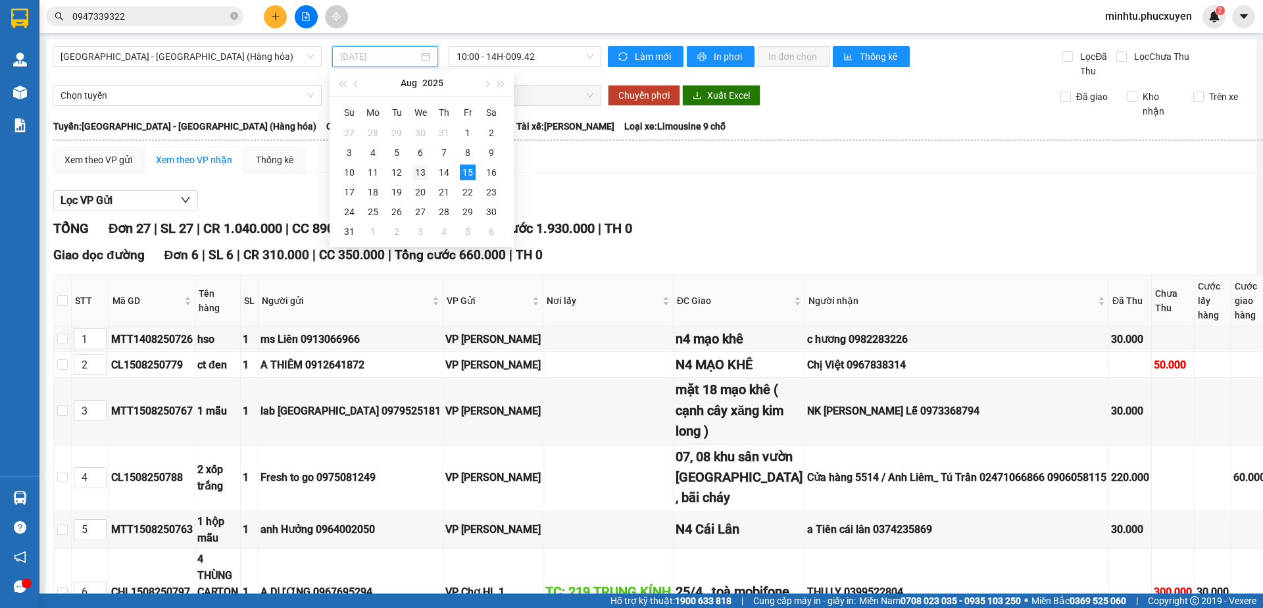
click at [420, 176] on div "13" at bounding box center [420, 172] width 16 height 16
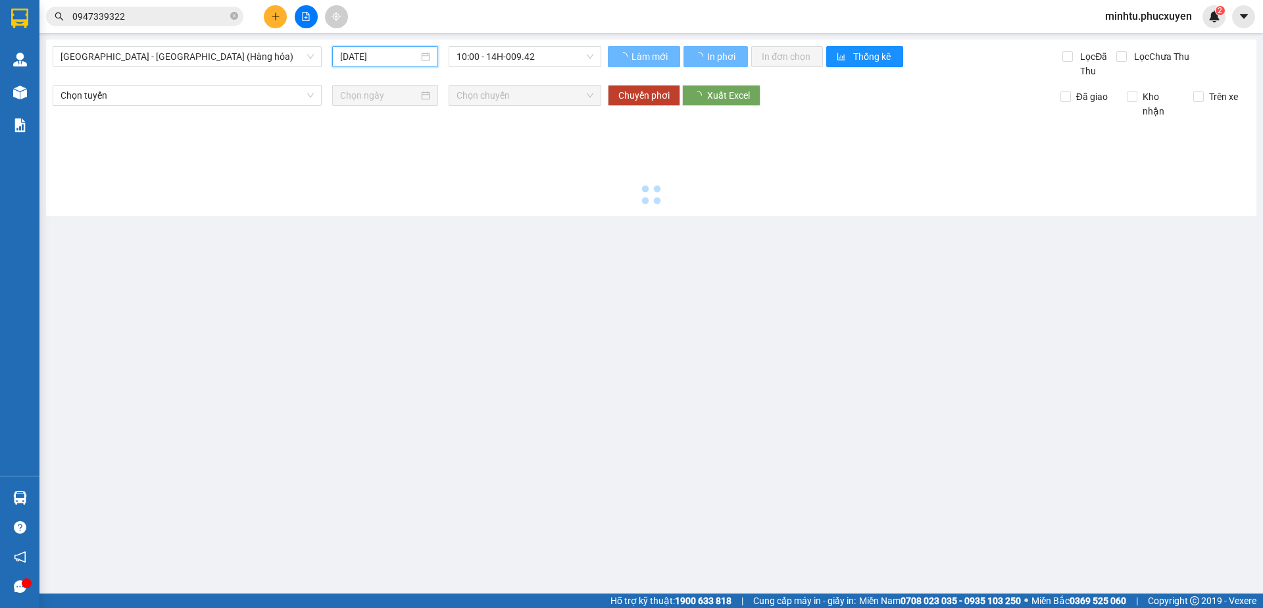
type input "[DATE]"
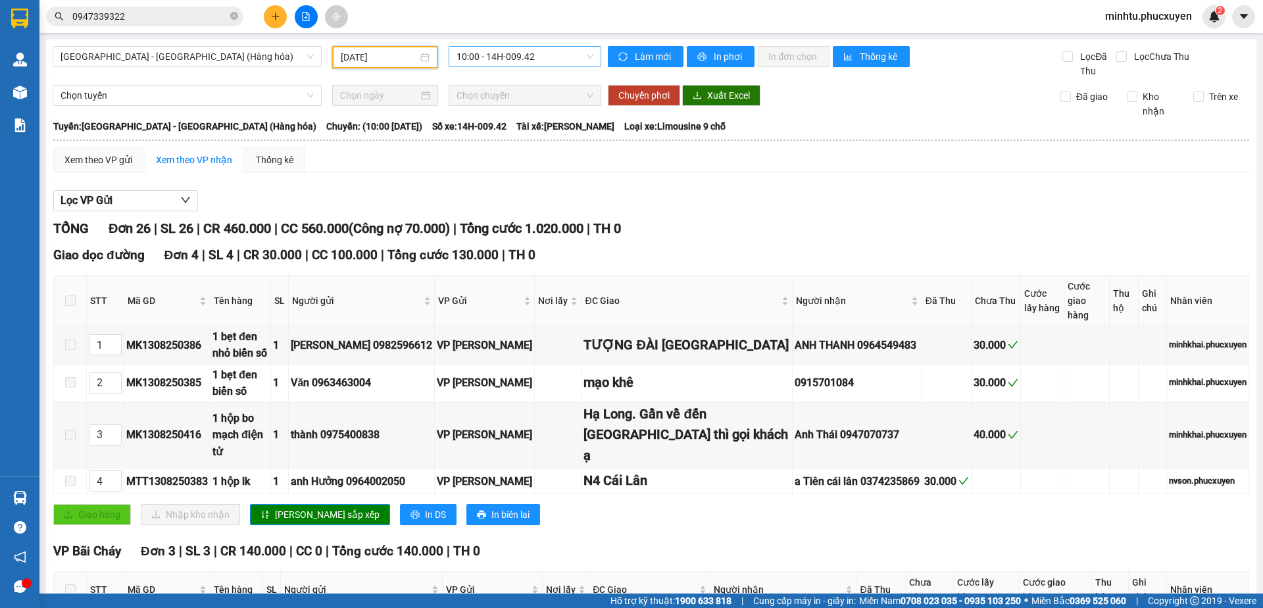
click at [569, 60] on span "10:00 - 14H-009.42" at bounding box center [524, 57] width 137 height 20
click at [541, 124] on div "16:00 - 14H-009.60" at bounding box center [504, 125] width 103 height 14
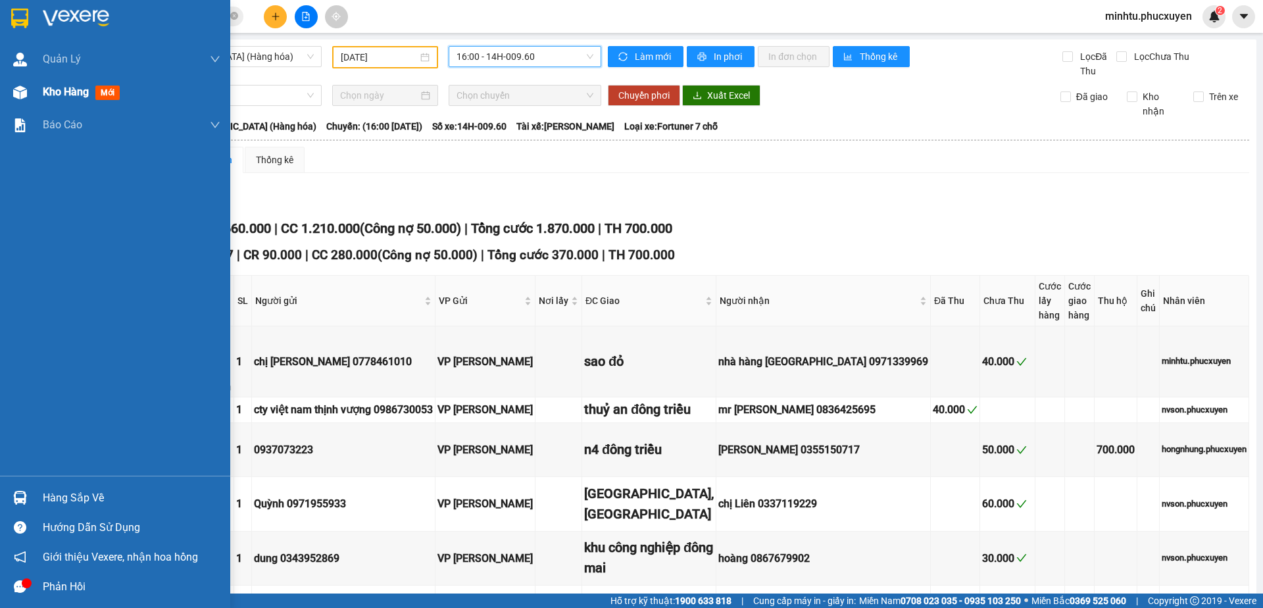
click at [30, 89] on div at bounding box center [20, 92] width 23 height 23
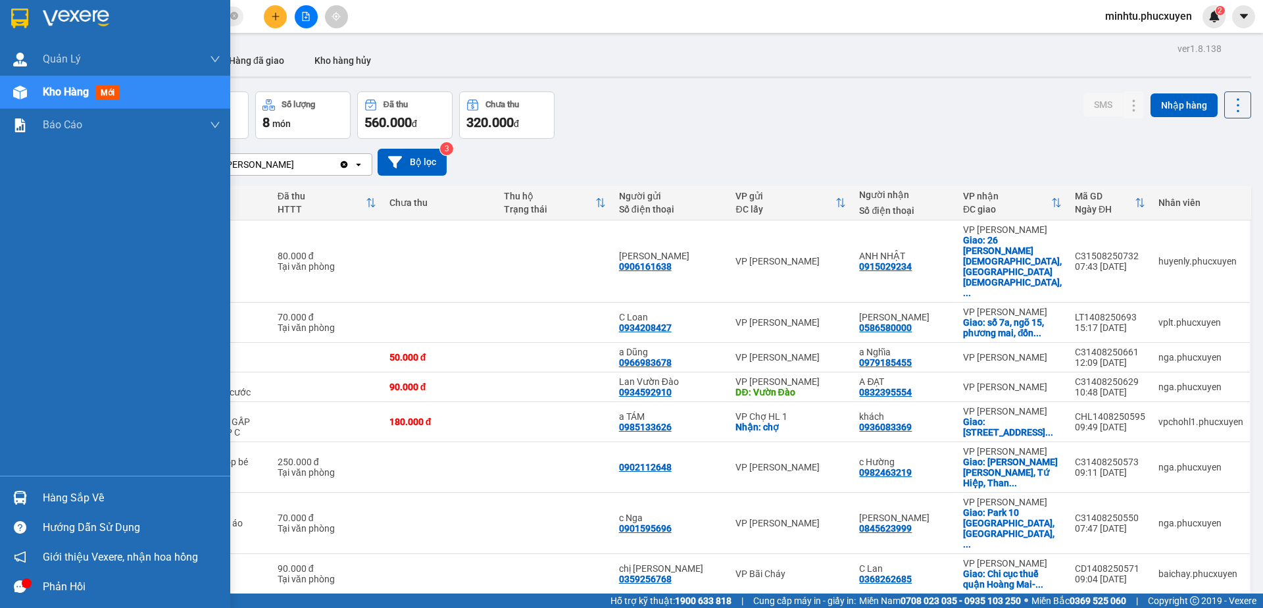
drag, startPoint x: 39, startPoint y: 505, endPoint x: 57, endPoint y: 505, distance: 17.8
click at [45, 504] on div "Hàng sắp về" at bounding box center [115, 498] width 230 height 30
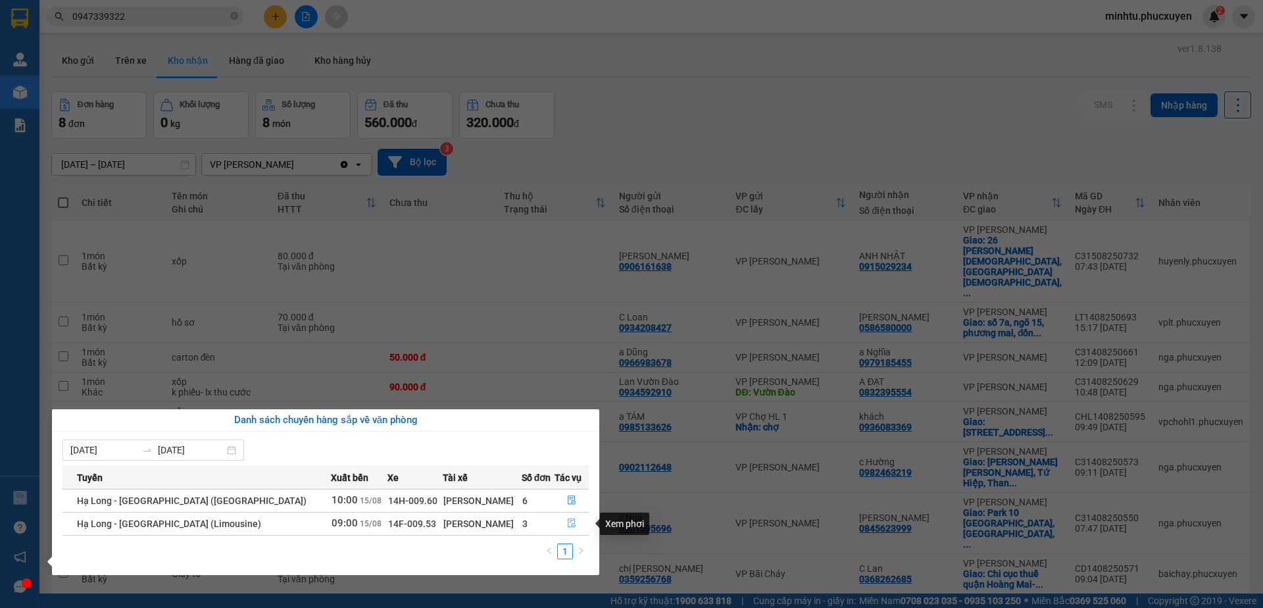
click at [571, 522] on button "button" at bounding box center [572, 523] width 34 height 21
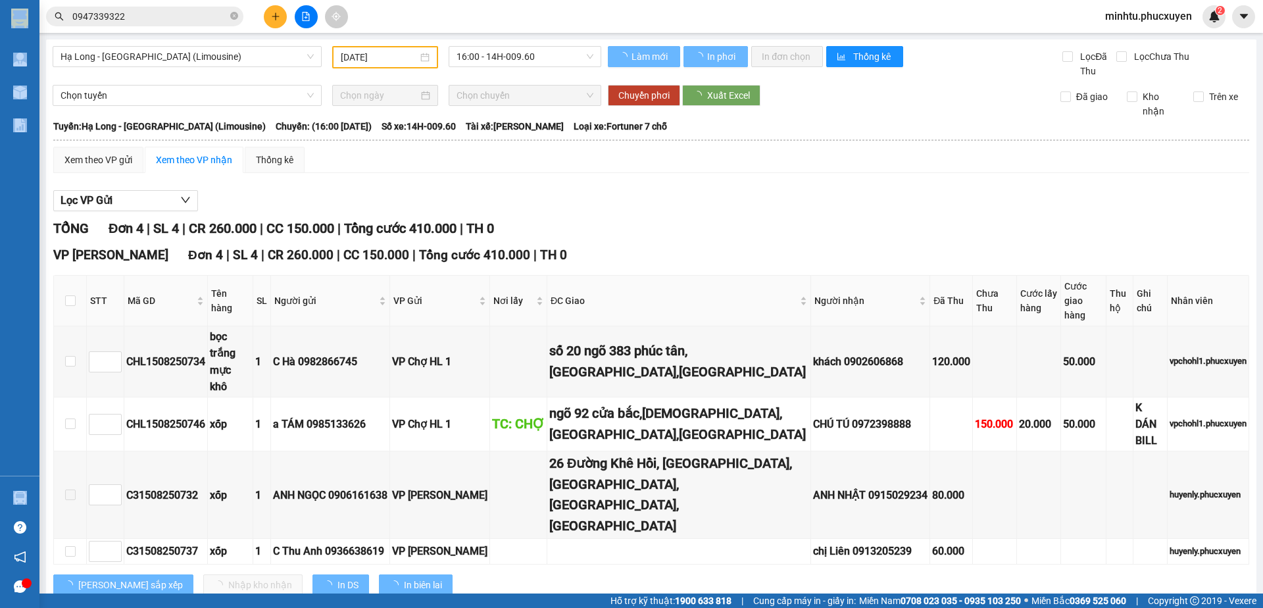
type input "[DATE]"
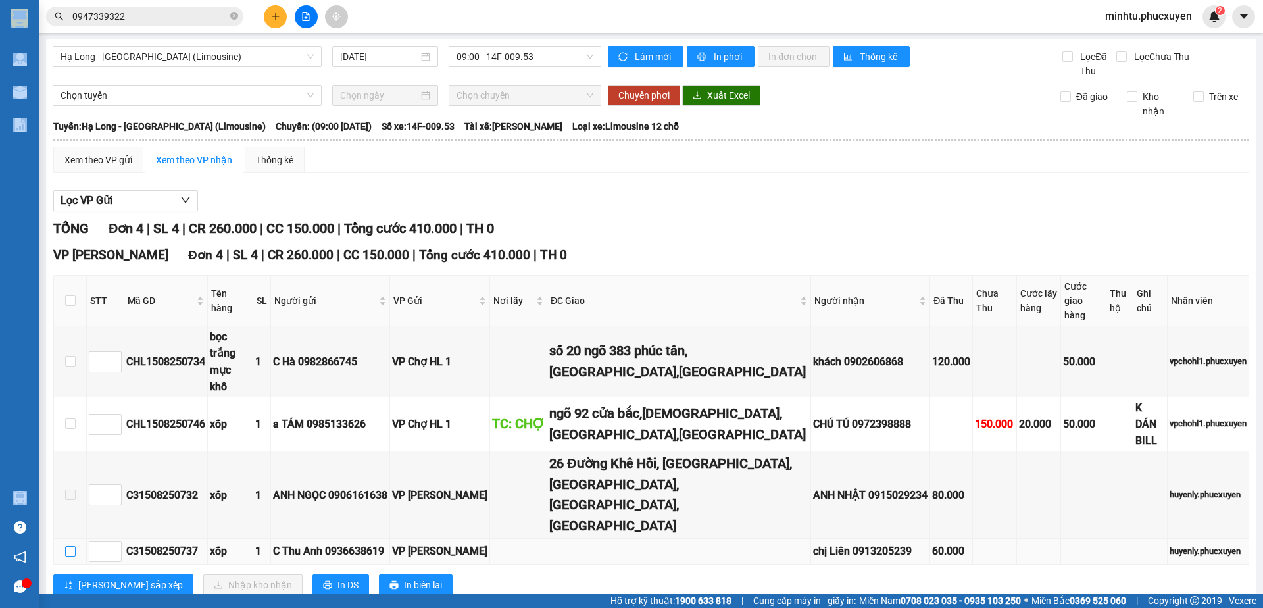
click at [66, 546] on input "checkbox" at bounding box center [70, 551] width 11 height 11
checkbox input "true"
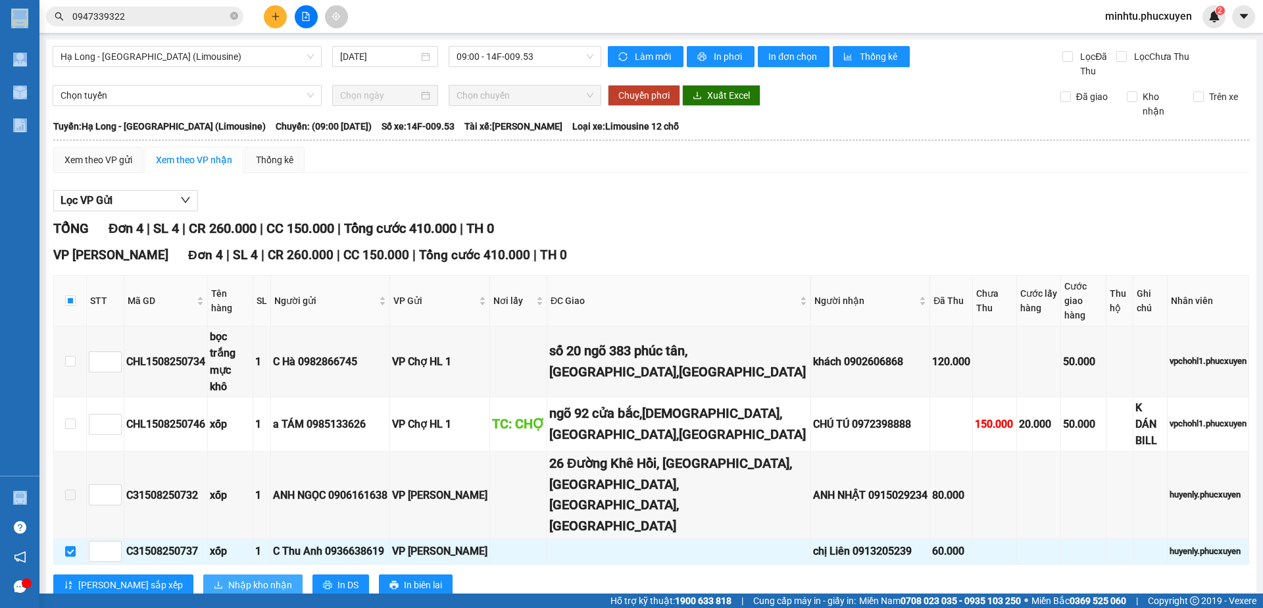
click at [228, 577] on span "Nhập kho nhận" at bounding box center [260, 584] width 64 height 14
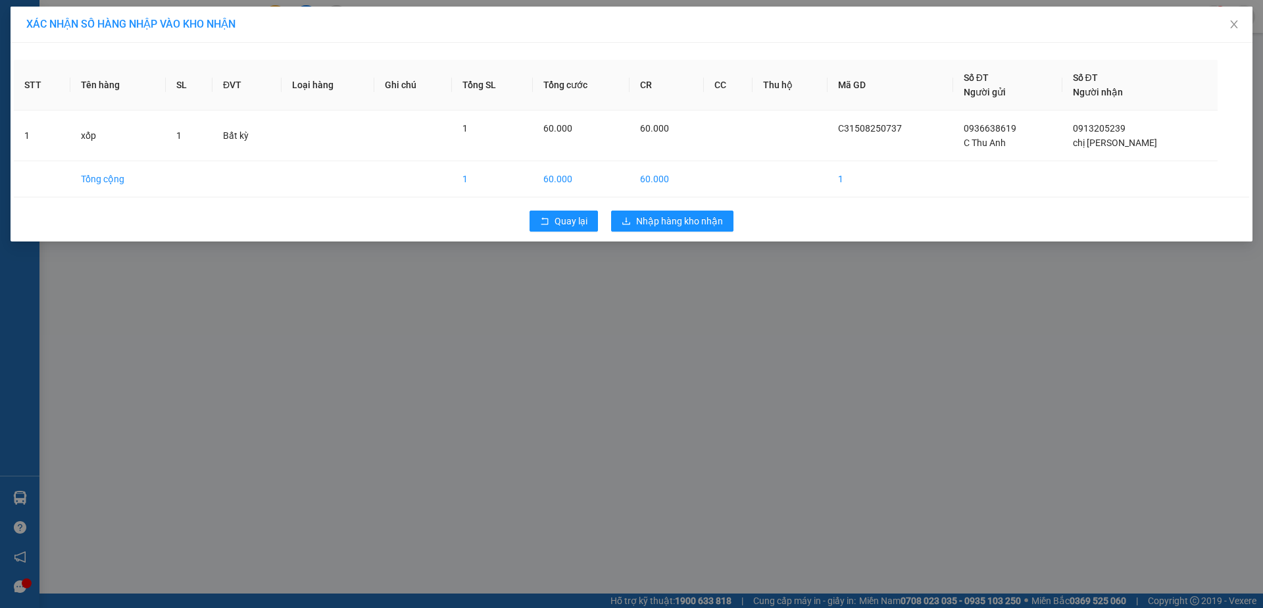
click at [696, 201] on div "STT Tên hàng SL ĐVT Loại hàng Ghi chú Tổng SL Tổng cước CR CC Thu hộ Mã GD Số Đ…" at bounding box center [632, 142] width 1242 height 199
click at [694, 205] on div "Quay lại Nhập hàng kho nhận" at bounding box center [631, 221] width 1235 height 34
drag, startPoint x: 702, startPoint y: 214, endPoint x: 699, endPoint y: 231, distance: 16.6
click at [699, 212] on button "Nhập hàng kho nhận" at bounding box center [672, 220] width 122 height 21
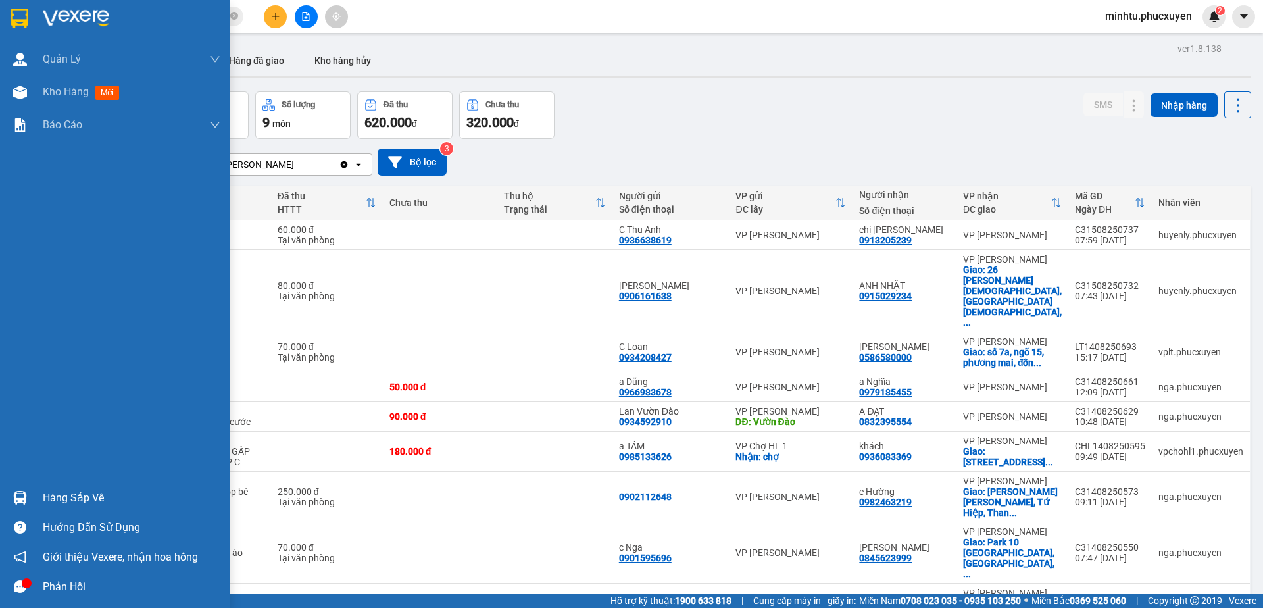
click at [14, 490] on div at bounding box center [20, 497] width 23 height 23
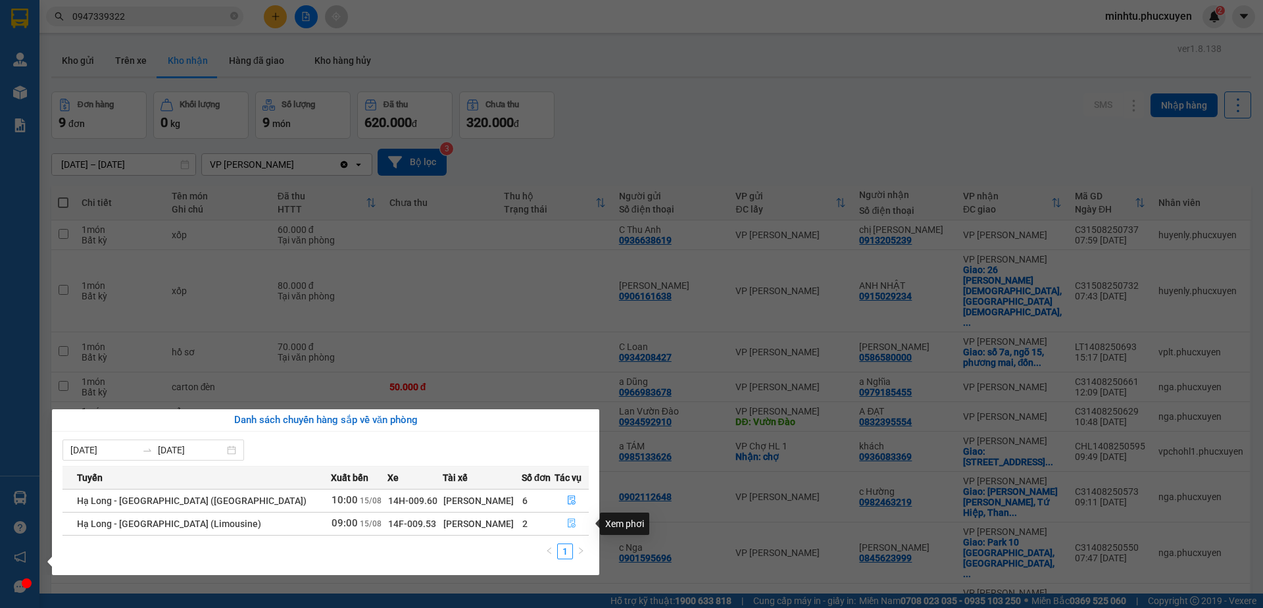
click at [560, 528] on button "button" at bounding box center [572, 523] width 34 height 21
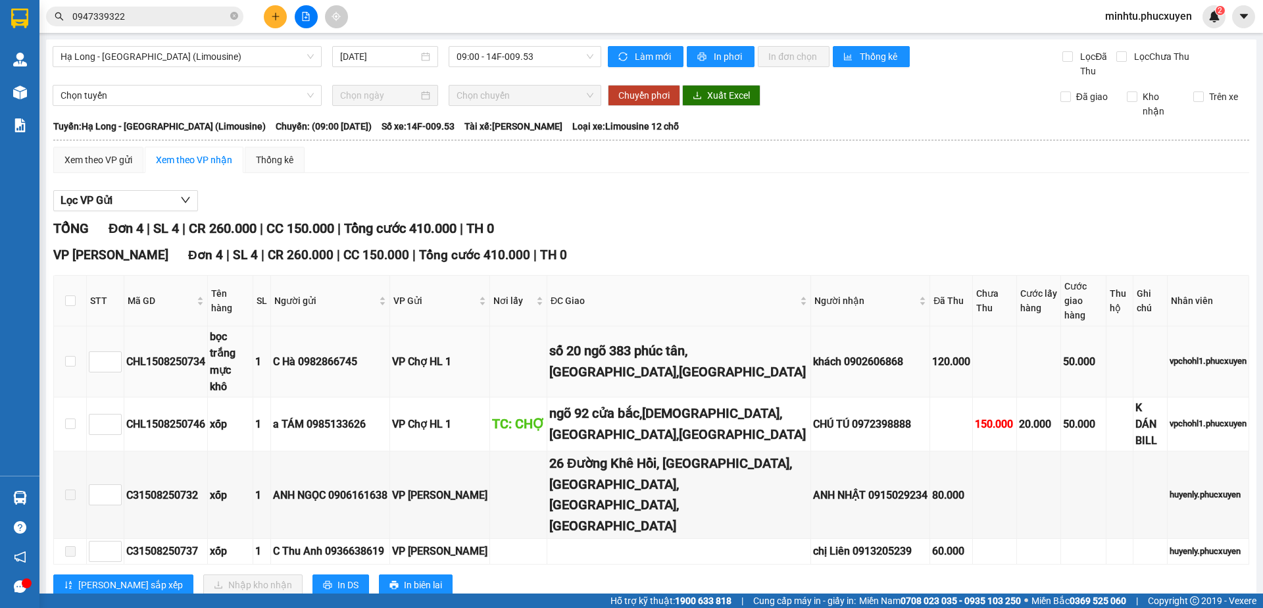
click at [78, 335] on td at bounding box center [70, 361] width 33 height 71
click at [74, 356] on input "checkbox" at bounding box center [70, 361] width 11 height 11
checkbox input "true"
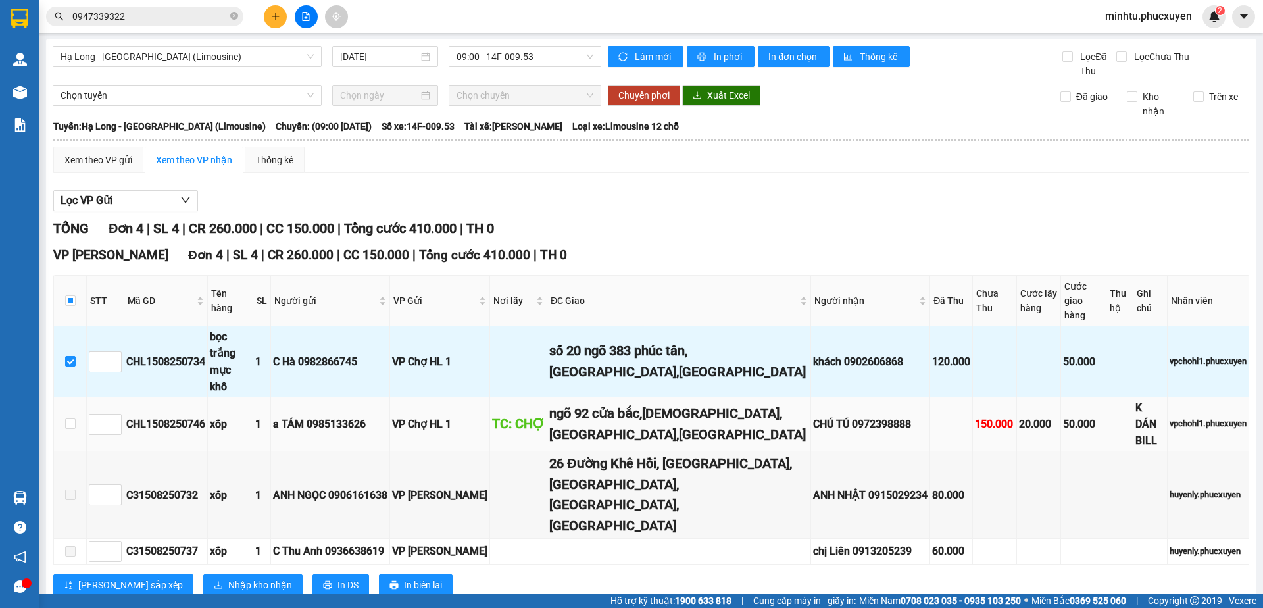
click at [76, 397] on td at bounding box center [70, 424] width 33 height 54
click at [66, 418] on input "checkbox" at bounding box center [70, 423] width 11 height 11
checkbox input "true"
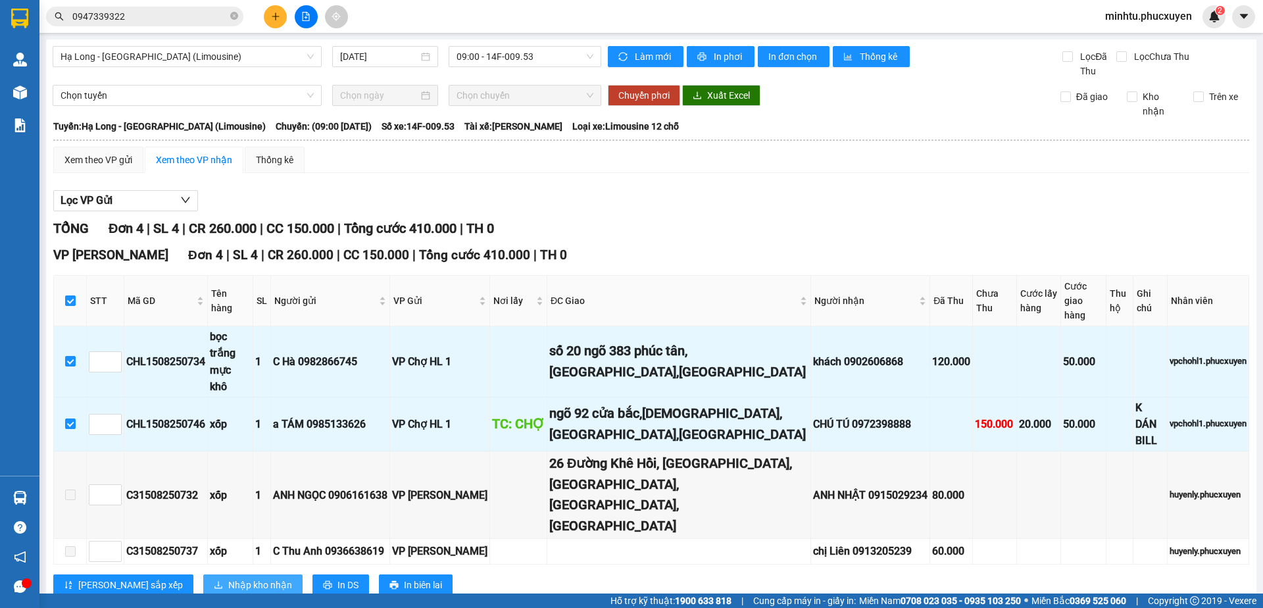
click at [228, 577] on span "Nhập kho nhận" at bounding box center [260, 584] width 64 height 14
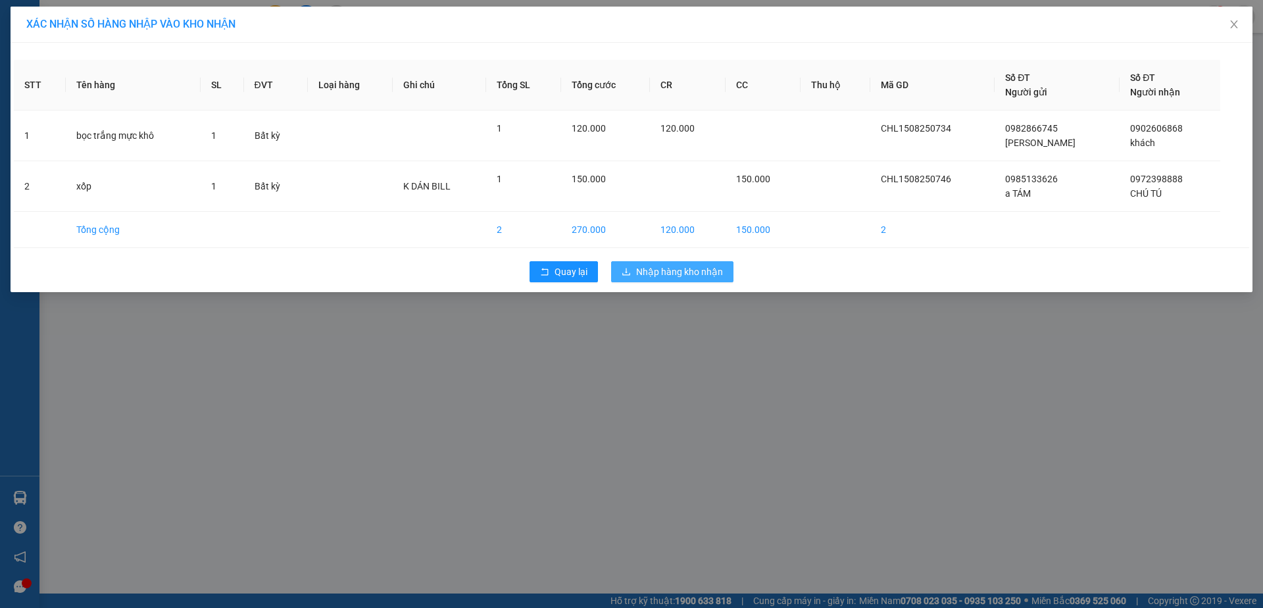
click at [665, 266] on span "Nhập hàng kho nhận" at bounding box center [679, 271] width 87 height 14
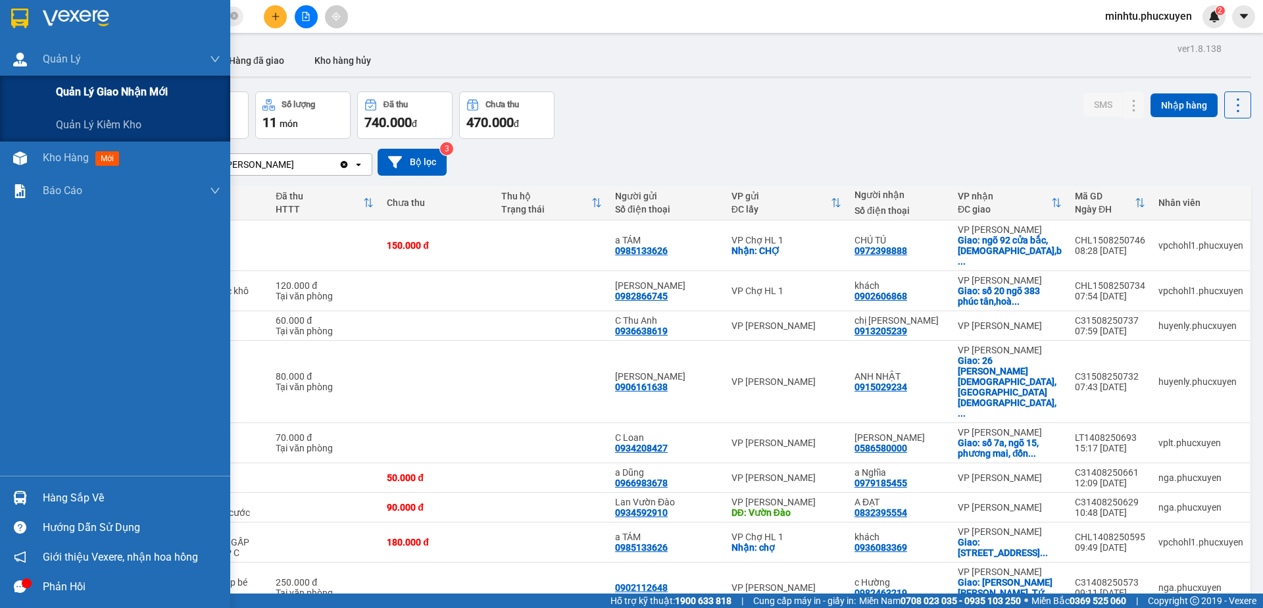
click at [85, 92] on span "Quản lý giao nhận mới" at bounding box center [112, 92] width 112 height 16
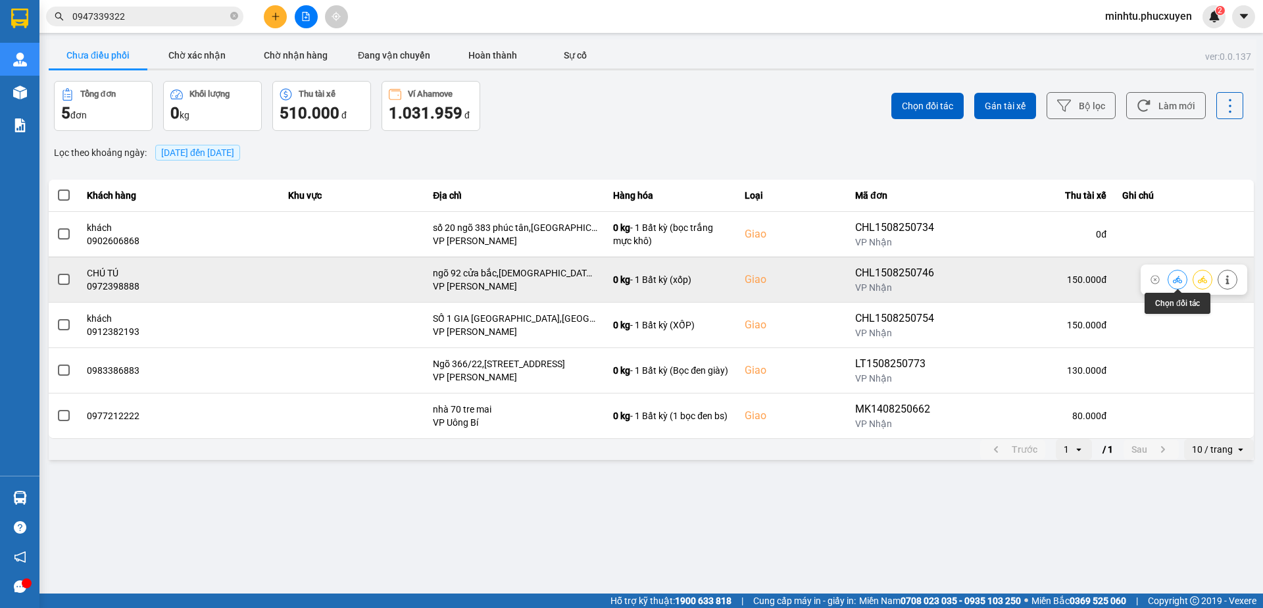
click at [1182, 276] on button at bounding box center [1177, 279] width 18 height 23
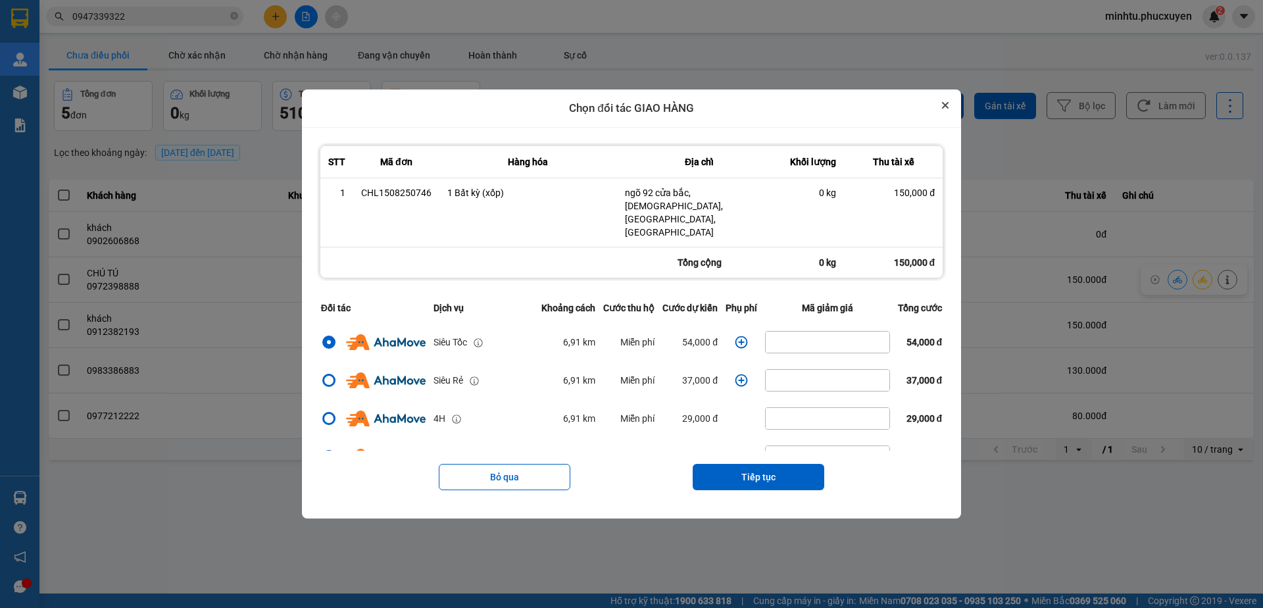
click at [948, 108] on icon "Close" at bounding box center [944, 105] width 5 height 5
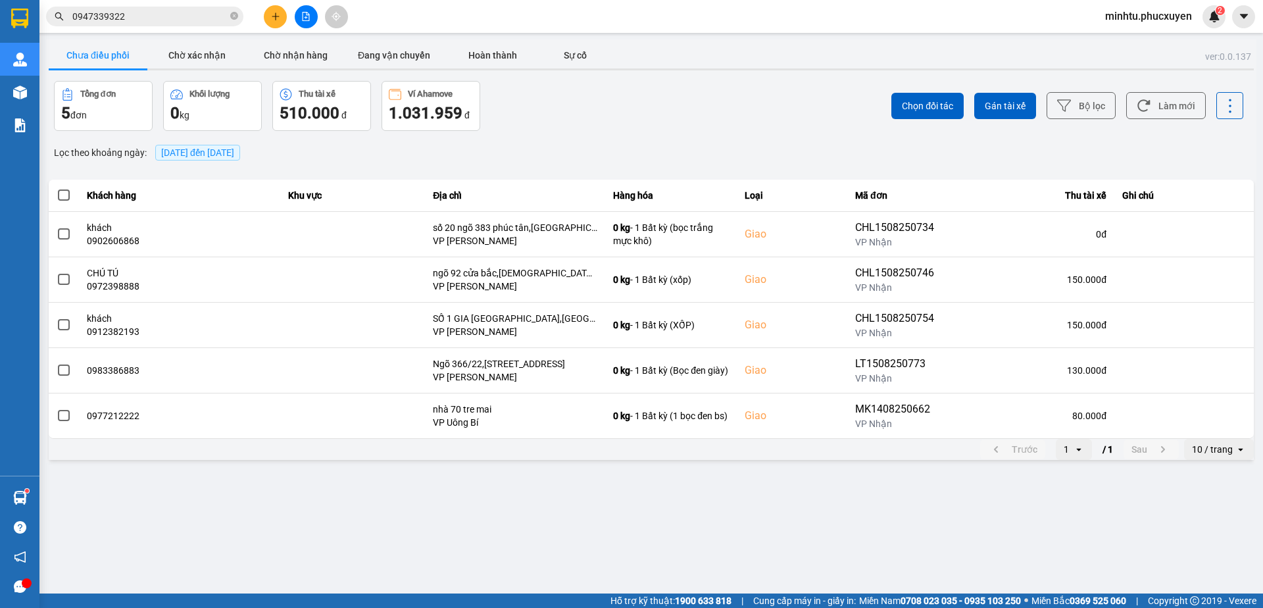
click at [470, 471] on main "ver: 0.0.137 Chưa điều phối Chờ xác nhận Chờ nhận hàng Đang vận chuyển Hoàn thà…" at bounding box center [631, 296] width 1263 height 593
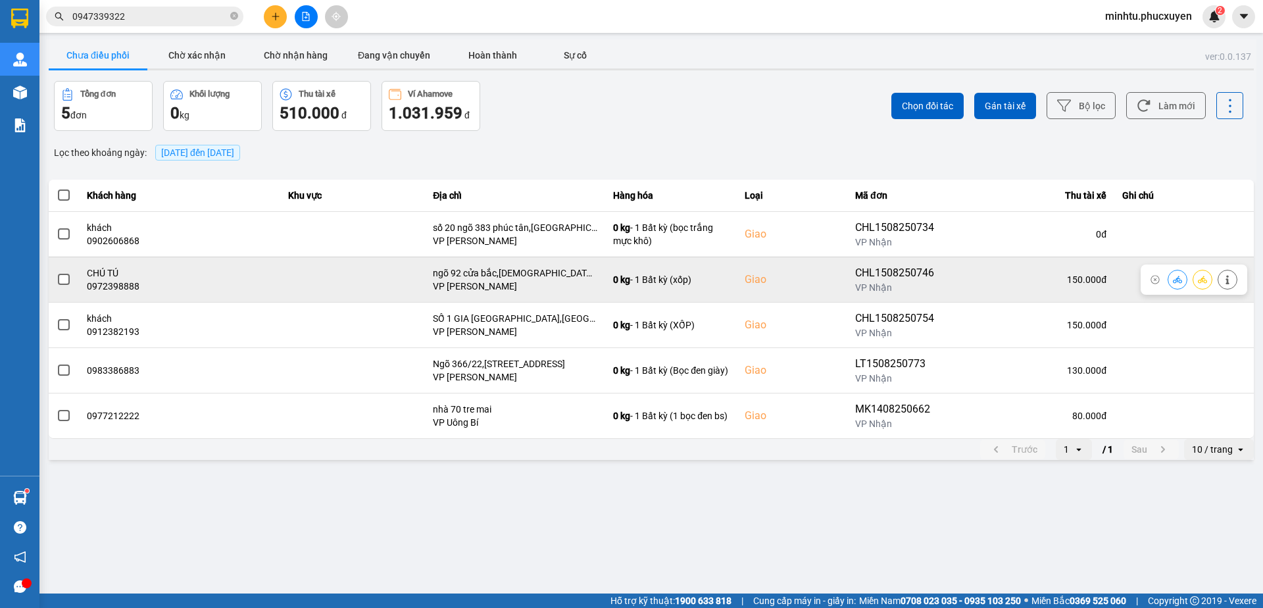
click at [1176, 276] on icon at bounding box center [1176, 279] width 9 height 9
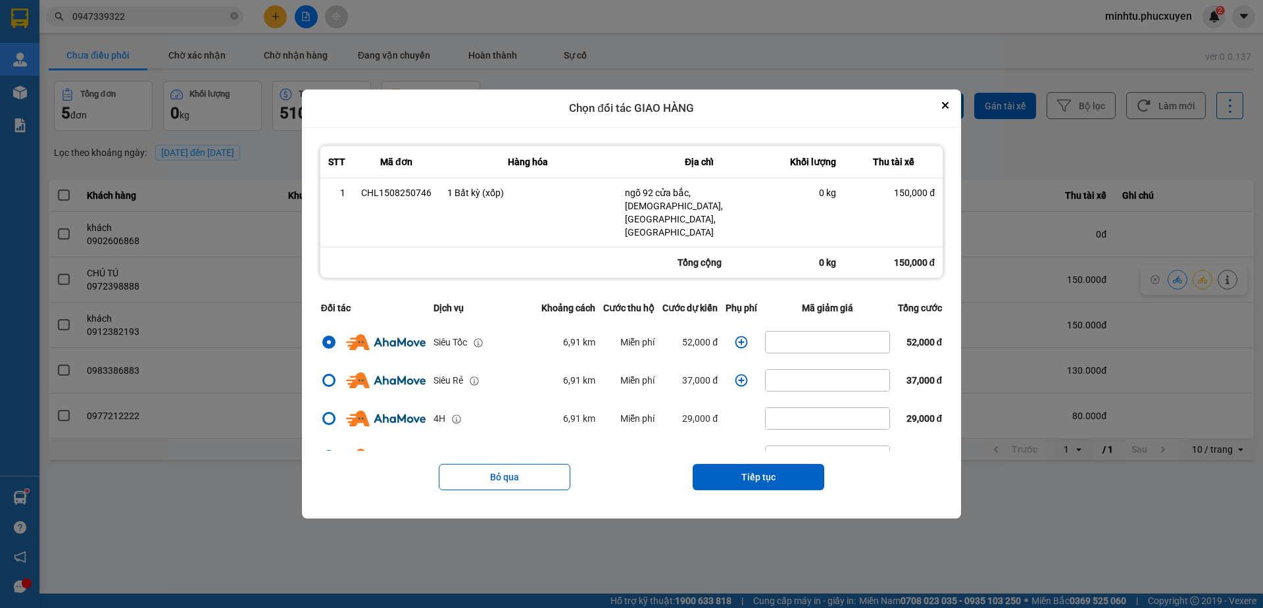
click at [744, 331] on td "dialog" at bounding box center [740, 342] width 39 height 38
click at [741, 335] on icon "dialog" at bounding box center [741, 341] width 13 height 13
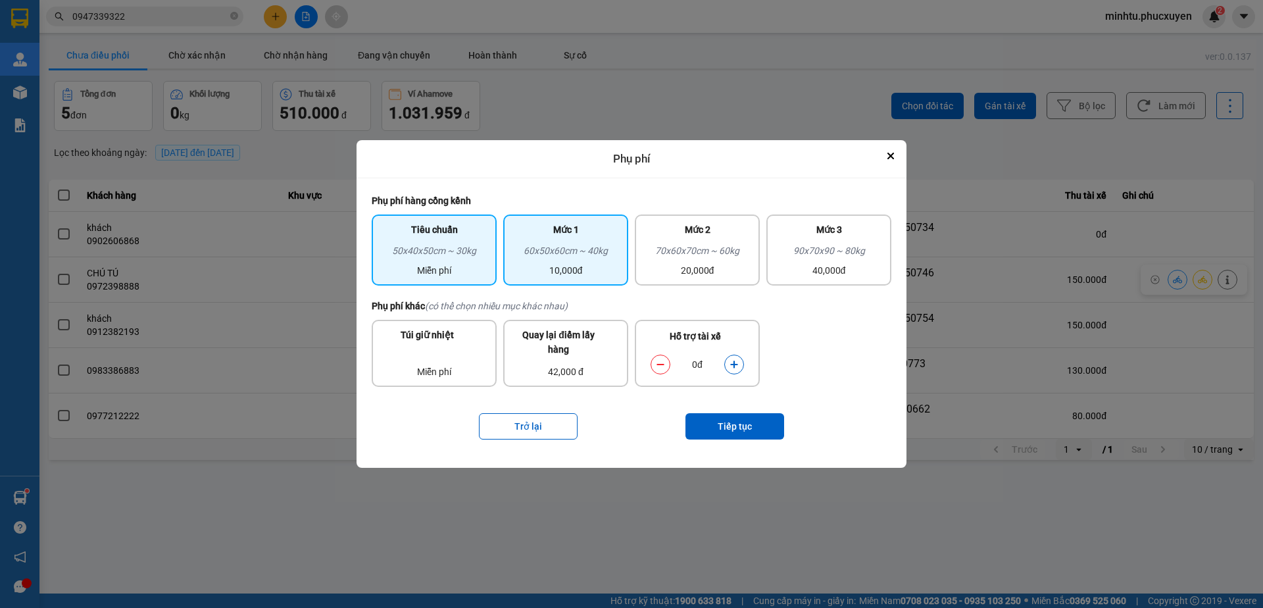
click at [579, 269] on div "10,000đ" at bounding box center [565, 270] width 109 height 14
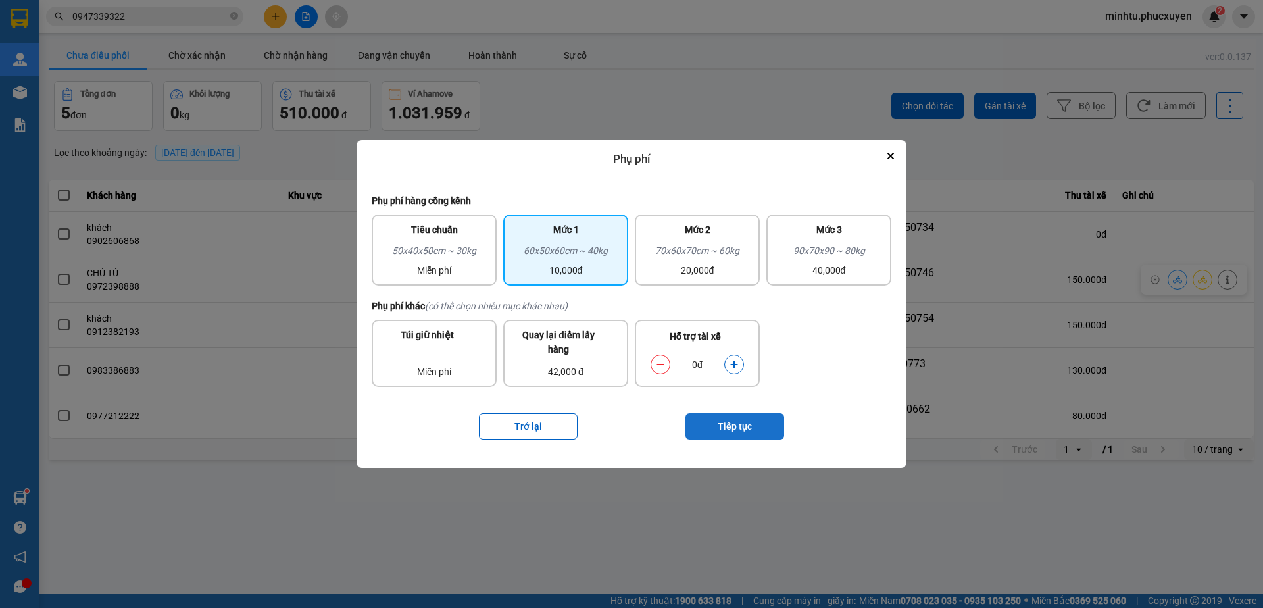
click at [725, 429] on button "Tiếp tục" at bounding box center [734, 426] width 99 height 26
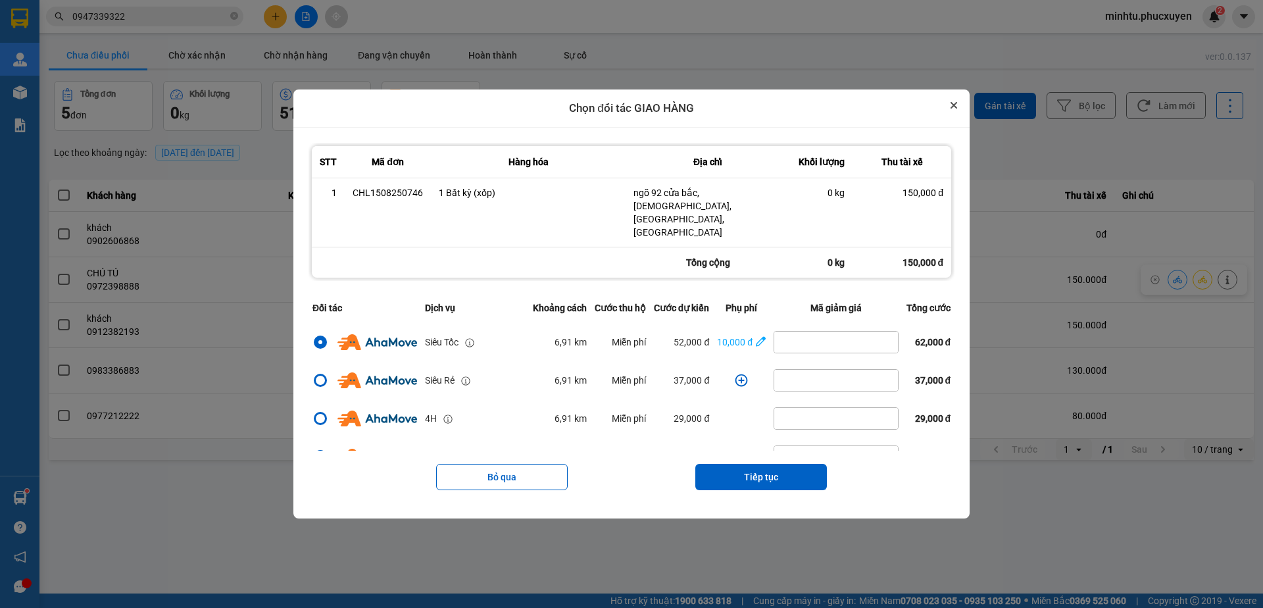
click at [961, 113] on button "Close" at bounding box center [954, 105] width 16 height 16
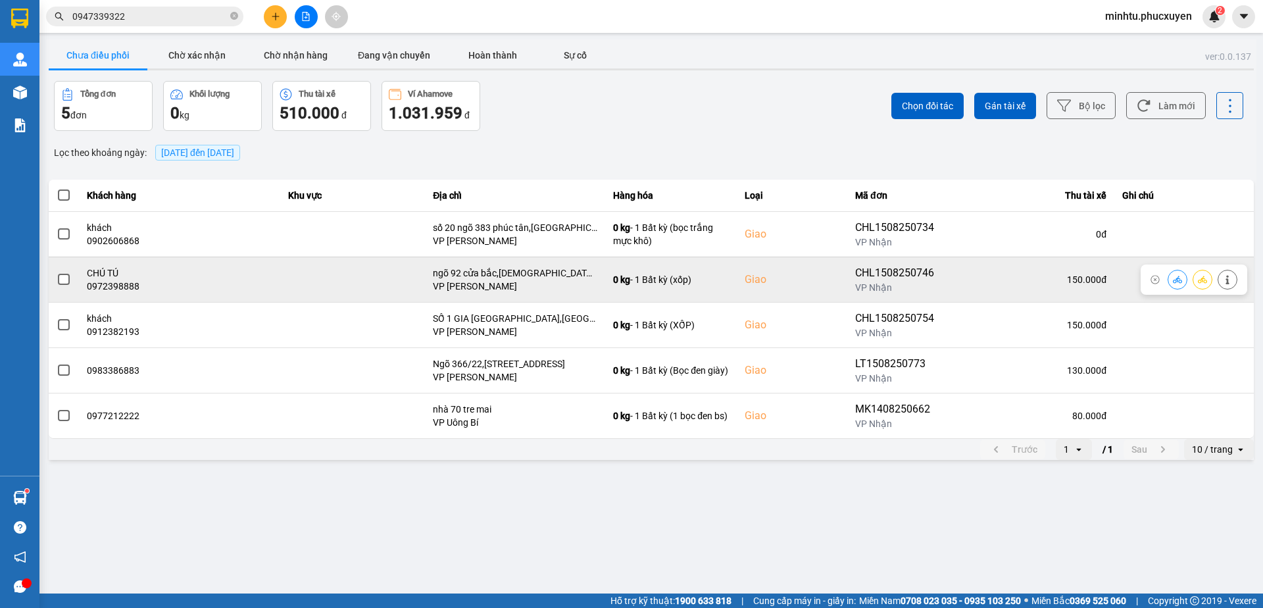
click at [1172, 281] on button at bounding box center [1177, 279] width 18 height 23
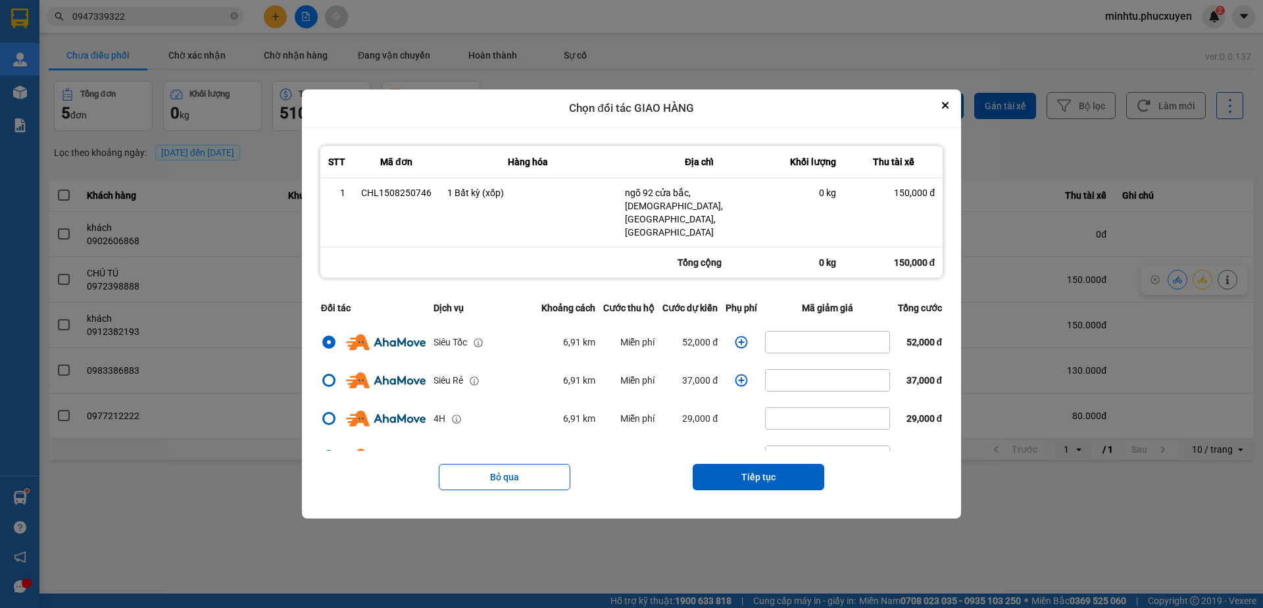
click at [735, 335] on icon "dialog" at bounding box center [741, 341] width 13 height 13
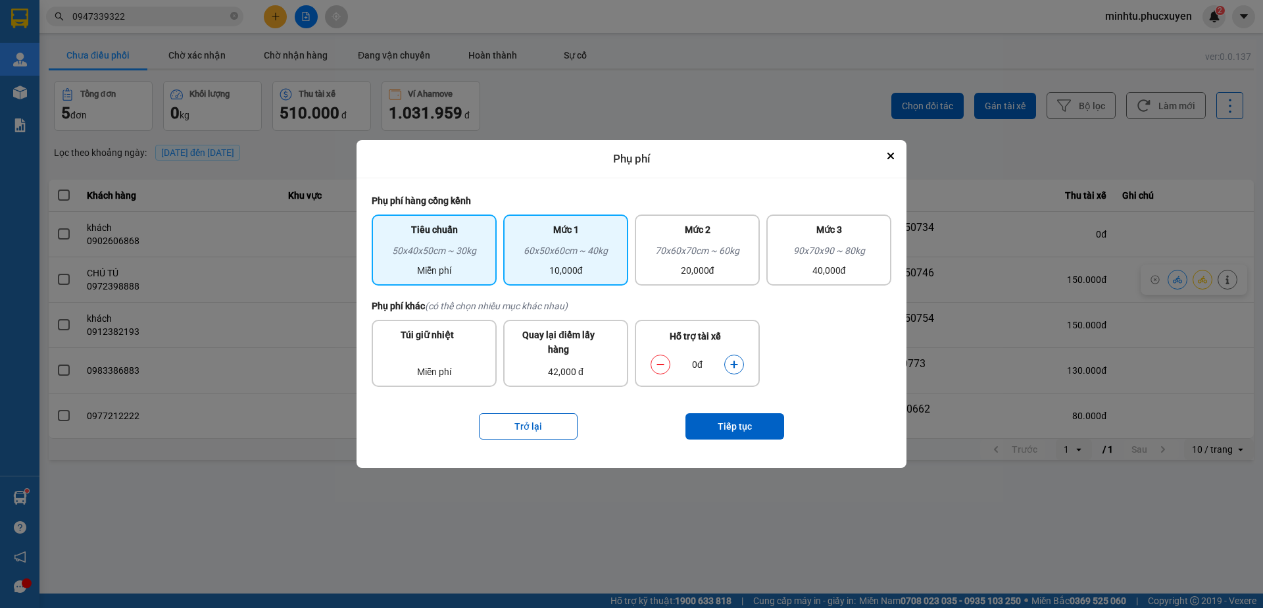
click at [558, 271] on div "10,000đ" at bounding box center [565, 270] width 109 height 14
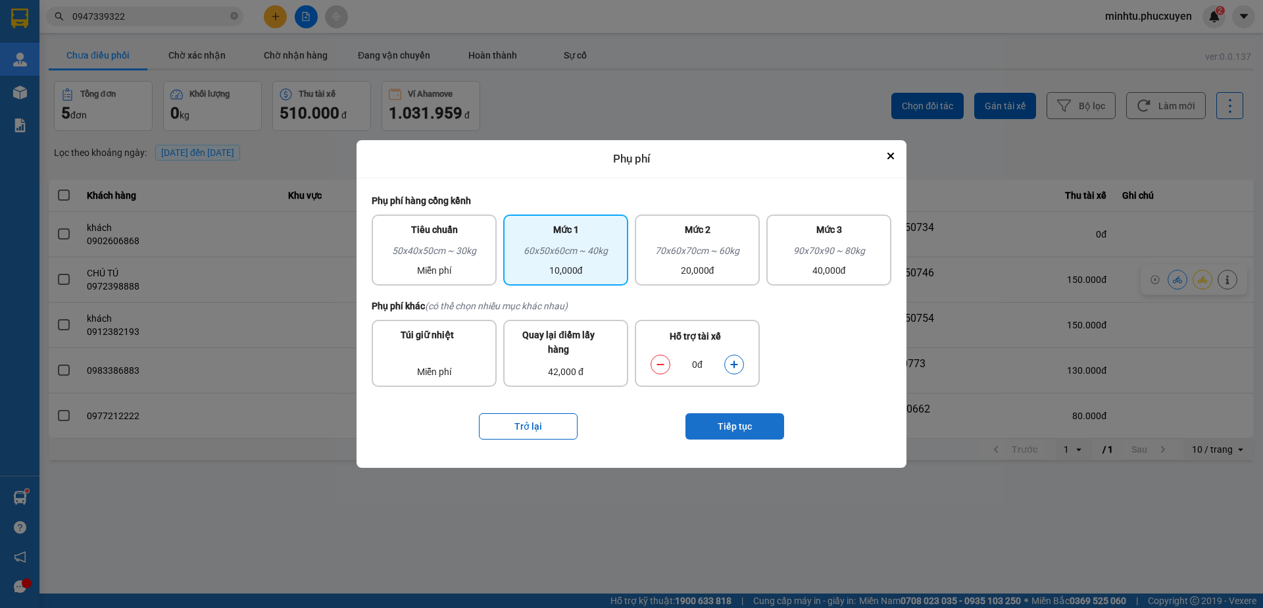
click at [729, 420] on button "Tiếp tục" at bounding box center [734, 426] width 99 height 26
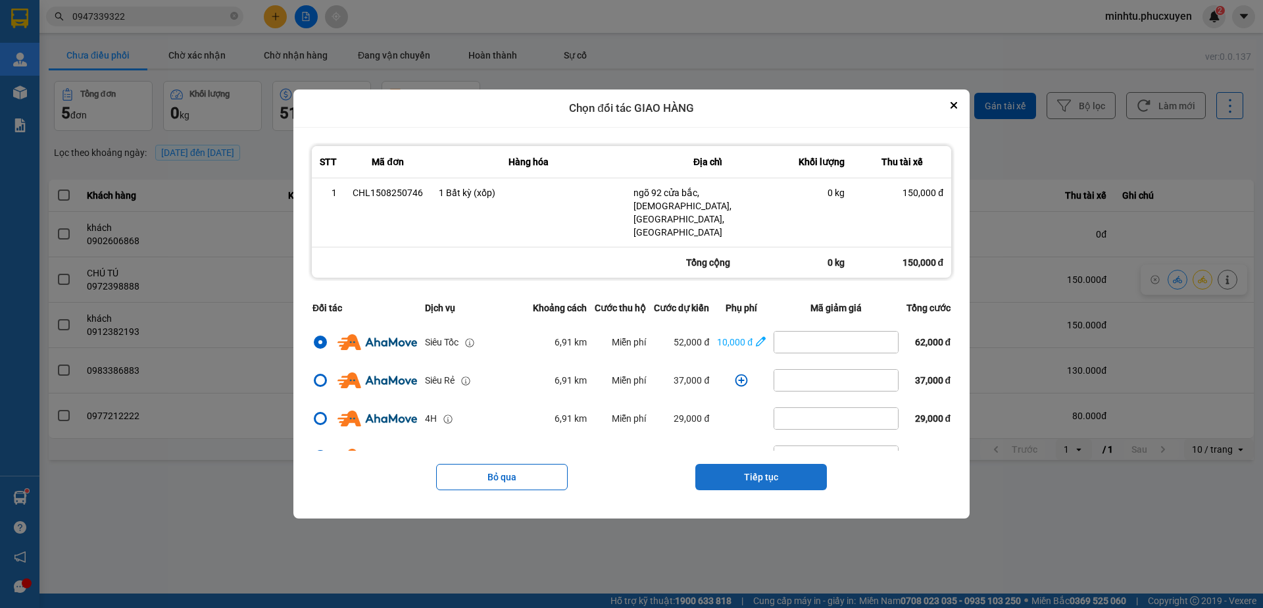
click at [775, 464] on button "Tiếp tục" at bounding box center [761, 477] width 132 height 26
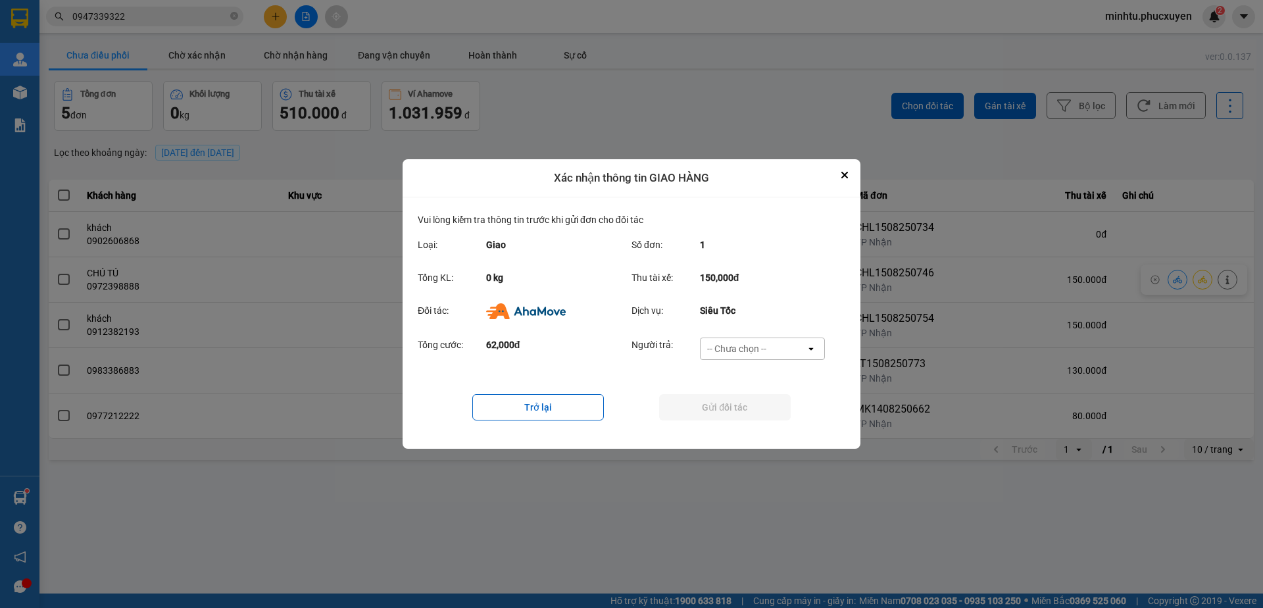
click at [739, 343] on div "-- Chưa chọn --" at bounding box center [736, 348] width 59 height 13
click at [761, 422] on span "Ví Ahamove" at bounding box center [736, 424] width 53 height 13
click at [758, 414] on button "Gửi đối tác" at bounding box center [725, 407] width 132 height 26
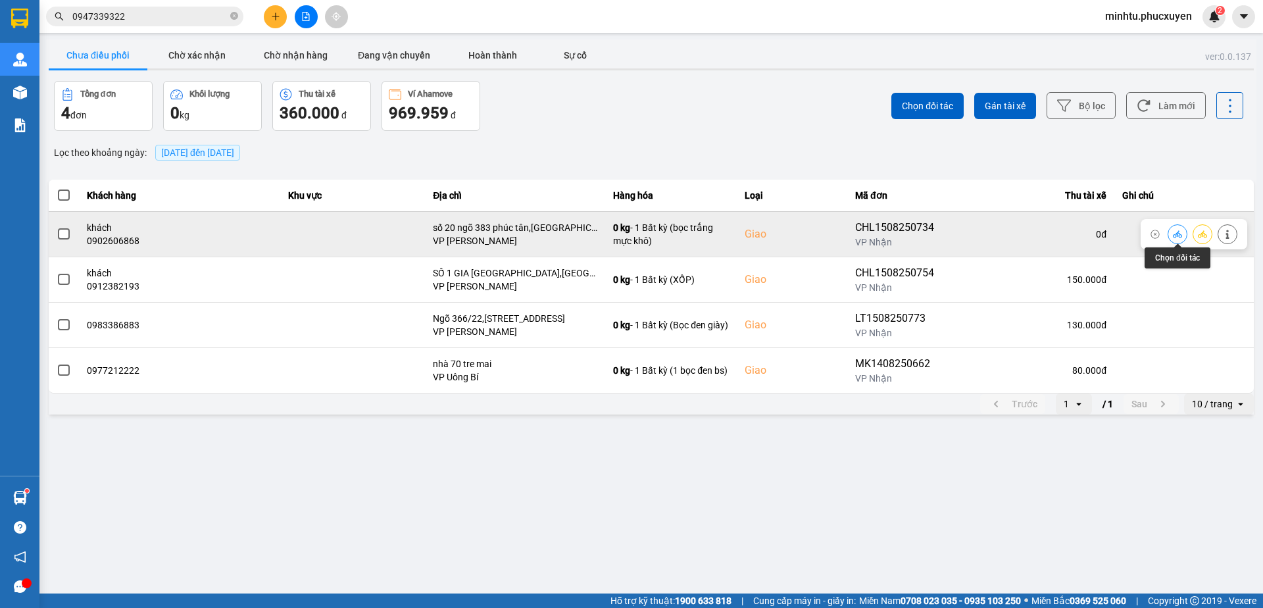
click at [1172, 235] on icon at bounding box center [1176, 234] width 9 height 9
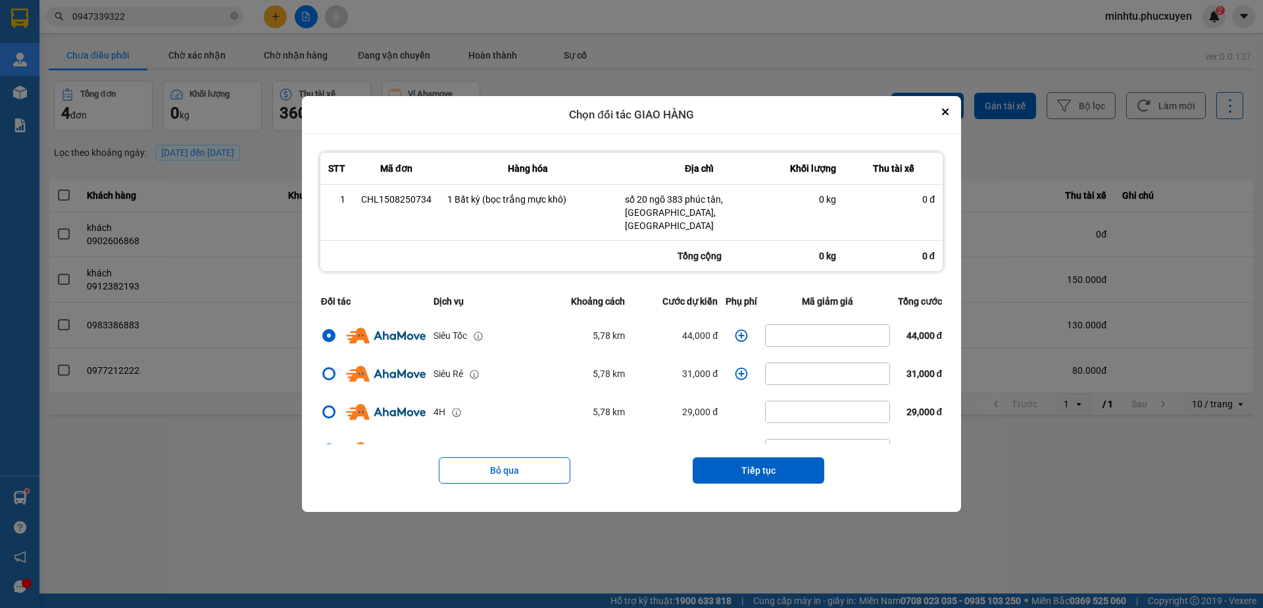
click at [551, 244] on div "Tổng cộng 0 kg 0 đ" at bounding box center [631, 256] width 622 height 30
drag, startPoint x: 747, startPoint y: 458, endPoint x: 750, endPoint y: 450, distance: 8.5
click at [748, 457] on button "Tiếp tục" at bounding box center [758, 470] width 132 height 26
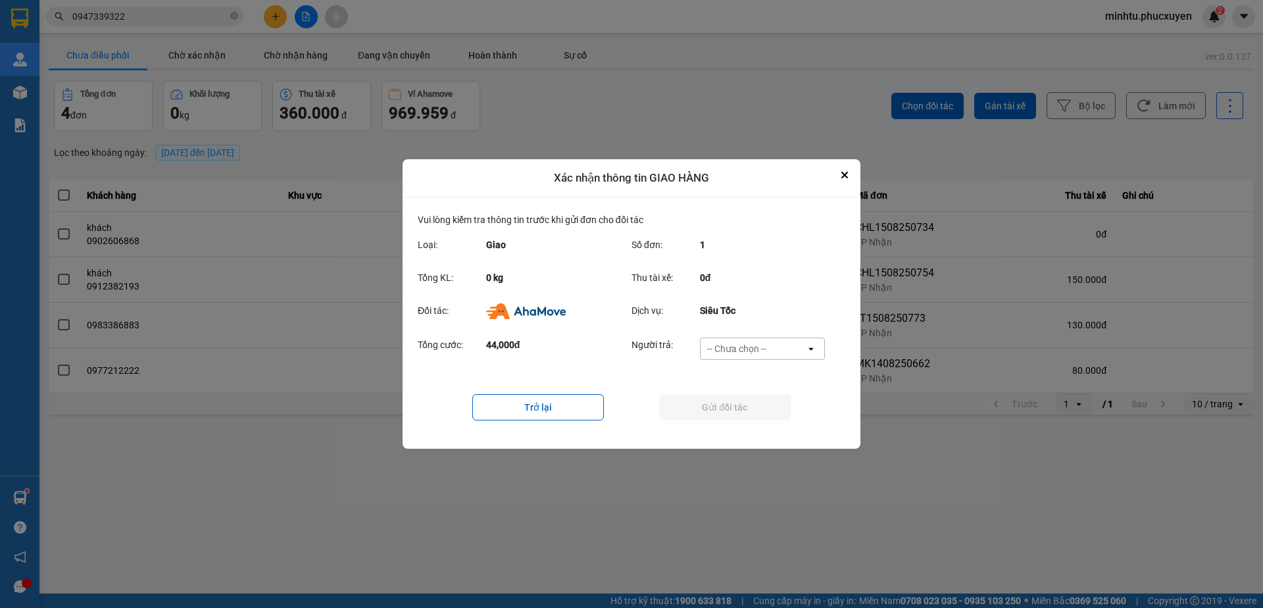
click at [754, 356] on div "-- Chưa chọn --" at bounding box center [752, 348] width 105 height 21
click at [747, 431] on div "Ví Ahamove" at bounding box center [761, 424] width 125 height 24
click at [742, 412] on button "Gửi đối tác" at bounding box center [725, 407] width 132 height 26
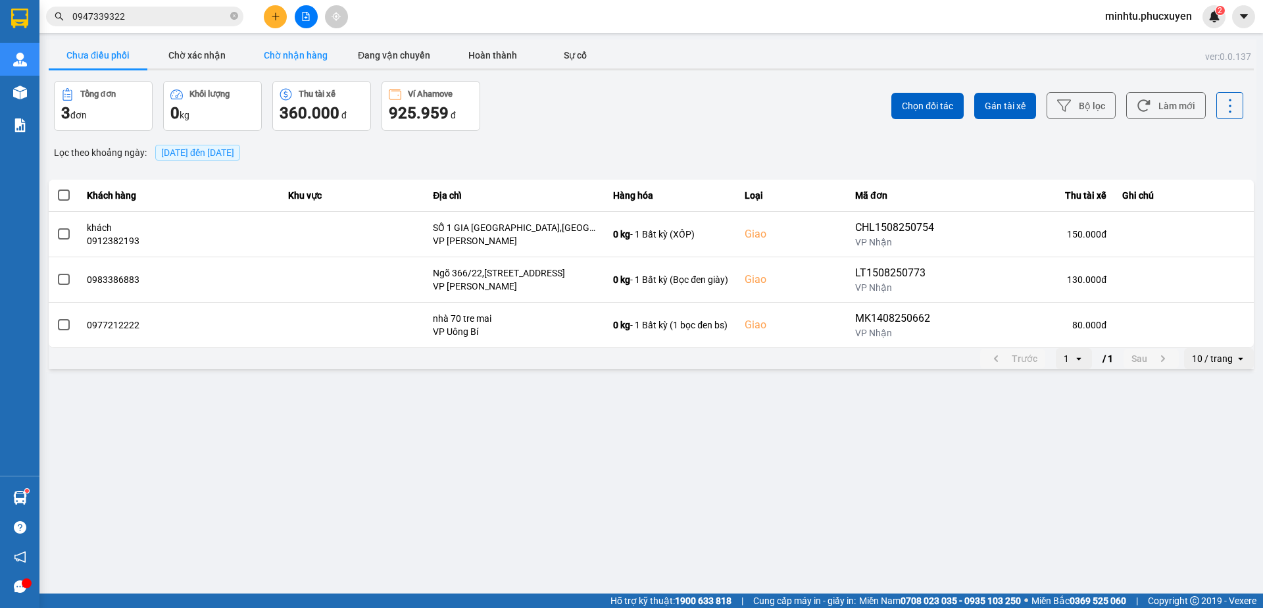
click at [320, 64] on button "Chờ nhận hàng" at bounding box center [295, 55] width 99 height 26
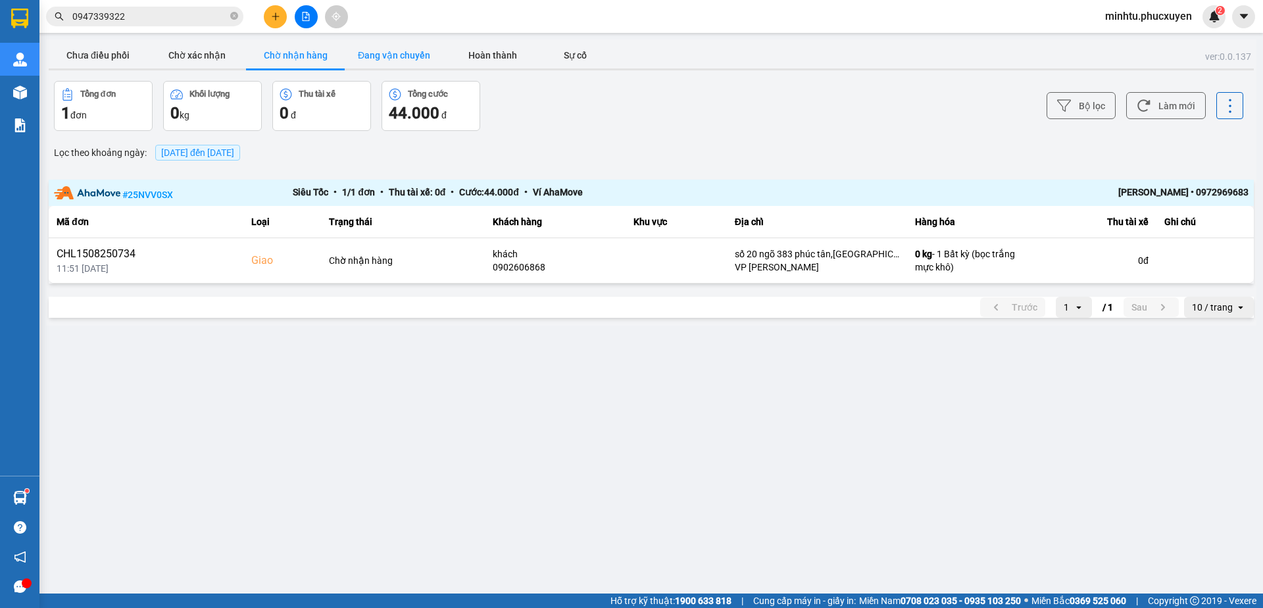
click at [370, 55] on button "Đang vận chuyển" at bounding box center [394, 55] width 99 height 26
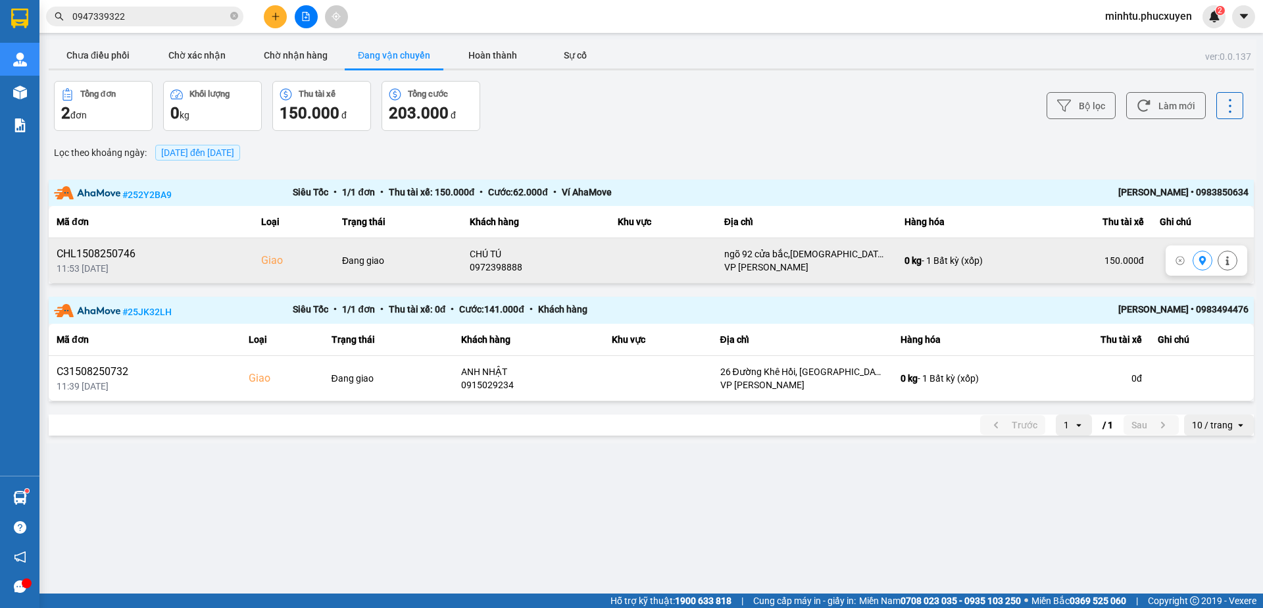
click at [122, 257] on div "CHL1508250746" at bounding box center [151, 254] width 189 height 16
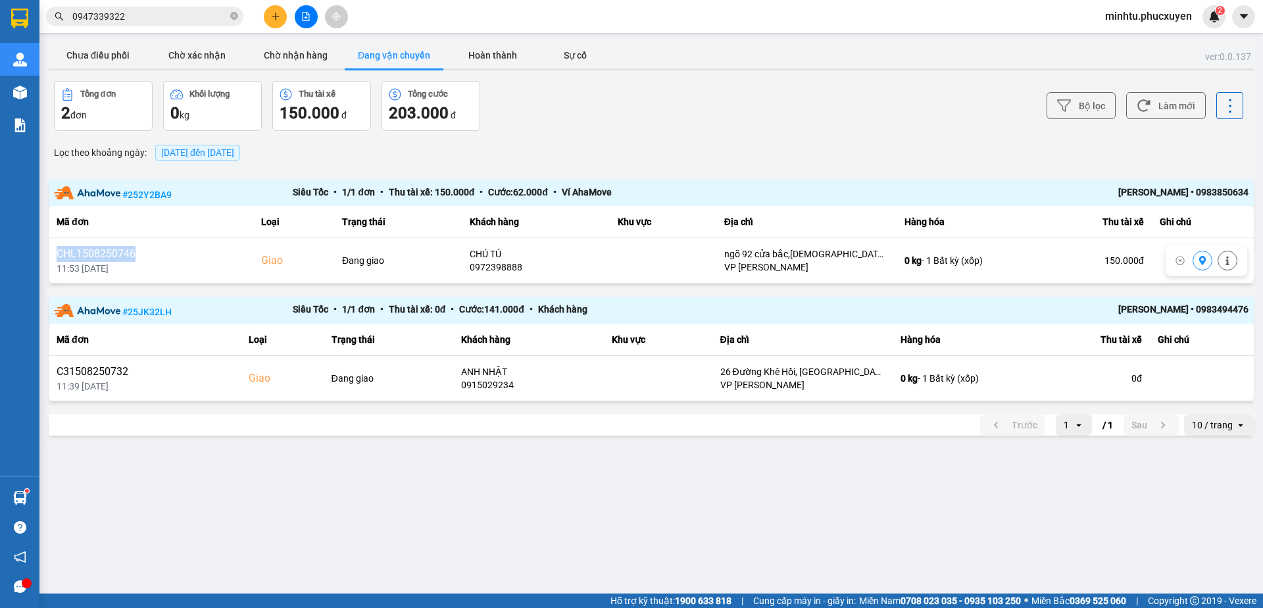
copy div "CHL1508250746"
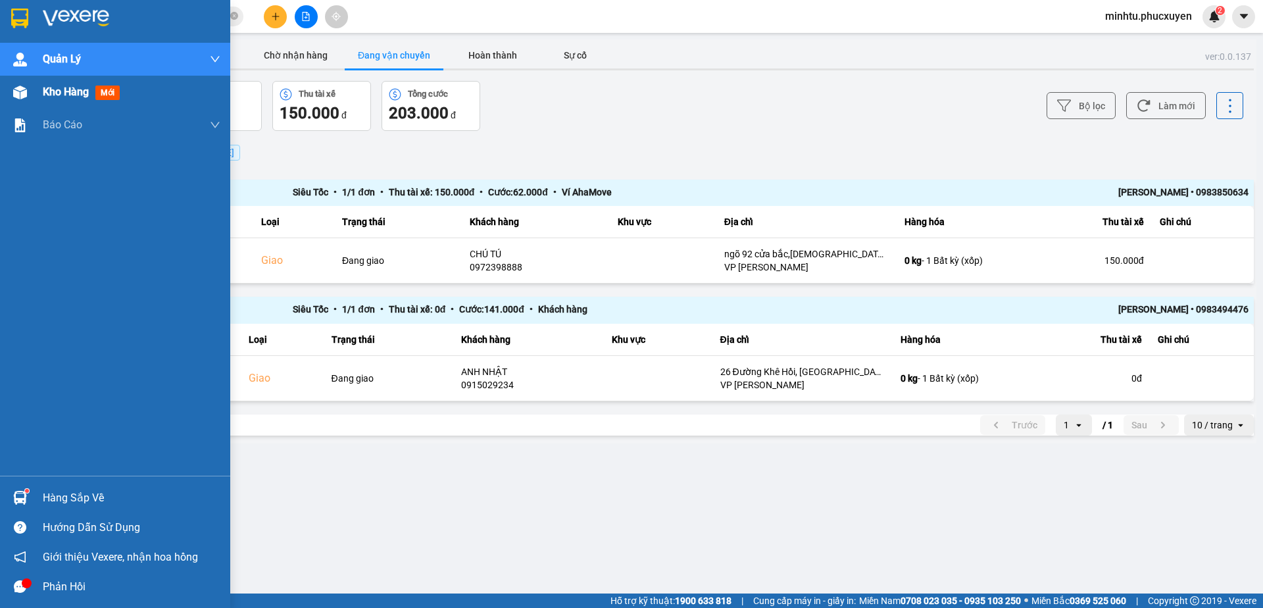
click at [14, 91] on img at bounding box center [20, 92] width 14 height 14
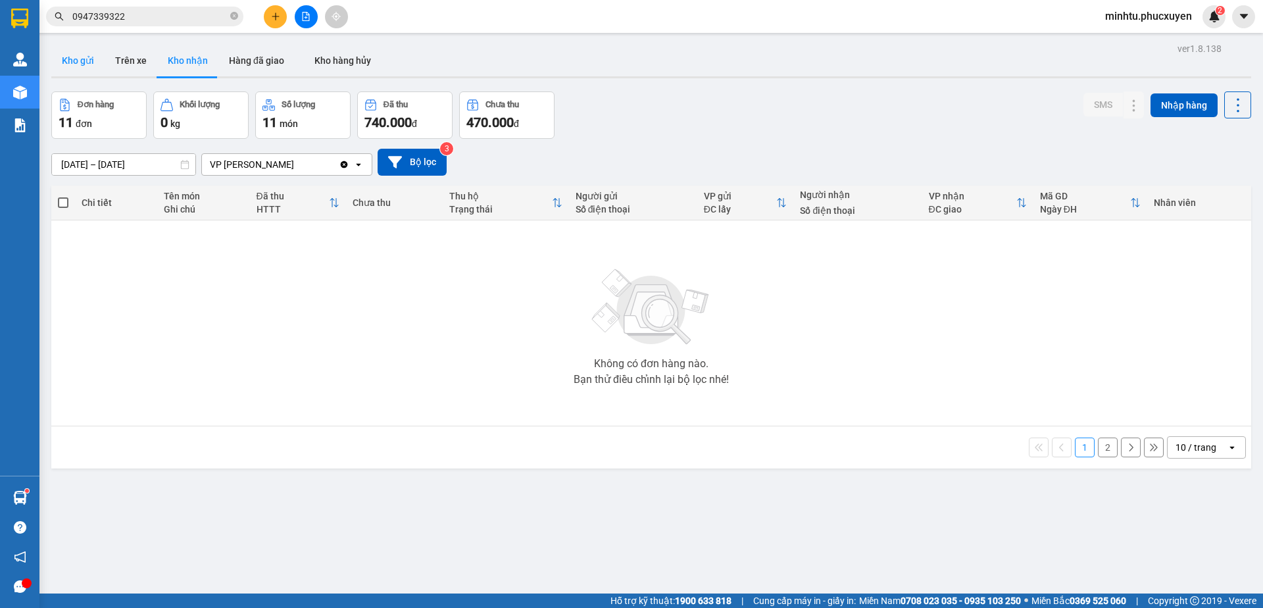
click at [91, 57] on button "Kho gửi" at bounding box center [77, 61] width 53 height 32
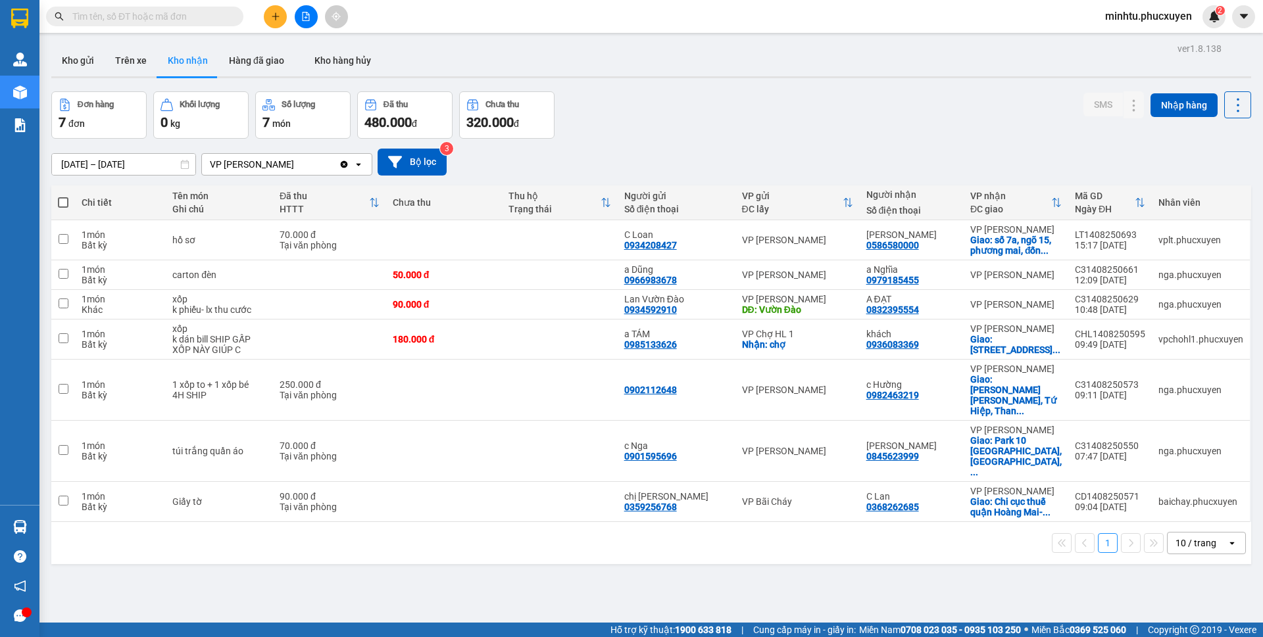
click at [276, 24] on button at bounding box center [275, 16] width 23 height 23
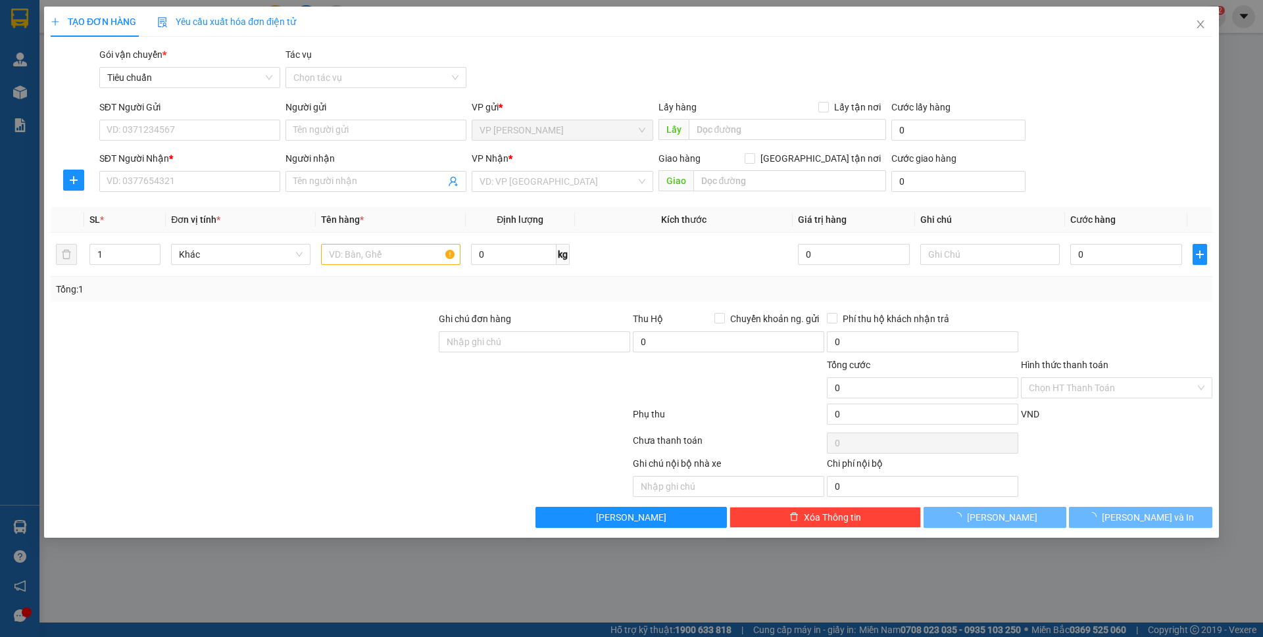
click at [243, 132] on div "TẠO ĐƠN HÀNG Yêu cầu xuất hóa đơn điện tử Transit Pickup Surcharge Ids Transit …" at bounding box center [631, 318] width 1263 height 637
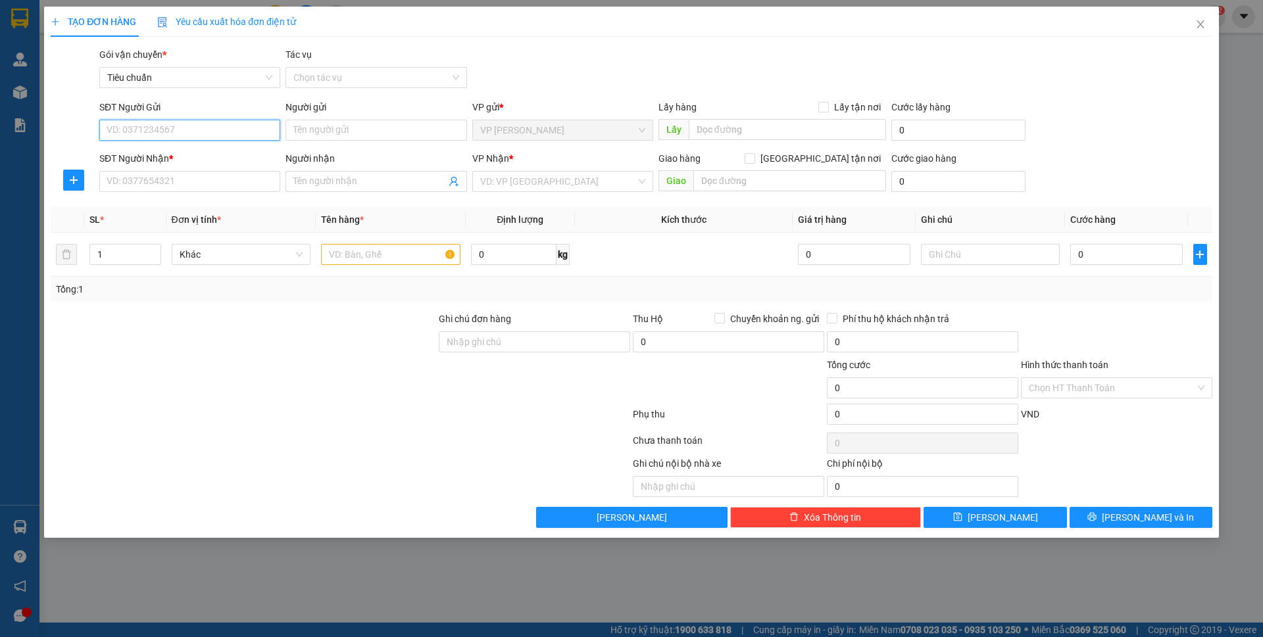
click at [240, 131] on input "SĐT Người Gửi" at bounding box center [189, 130] width 181 height 21
type input "0822548333"
click at [169, 157] on div "0822548333 - chị Duyên" at bounding box center [189, 156] width 165 height 14
type input "chị Duyên"
type input "0822548333"
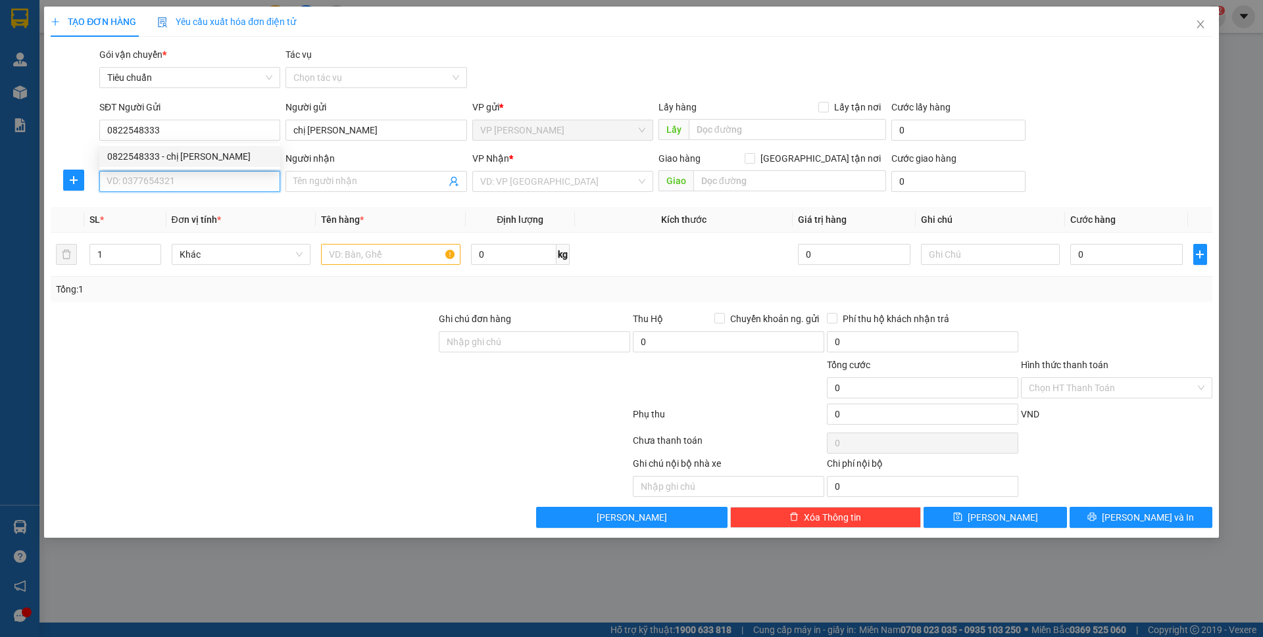
click at [176, 182] on input "SĐT Người Nhận *" at bounding box center [189, 181] width 181 height 21
click at [184, 207] on div "0936592950 - c Oanh" at bounding box center [189, 208] width 165 height 14
type input "0936592950"
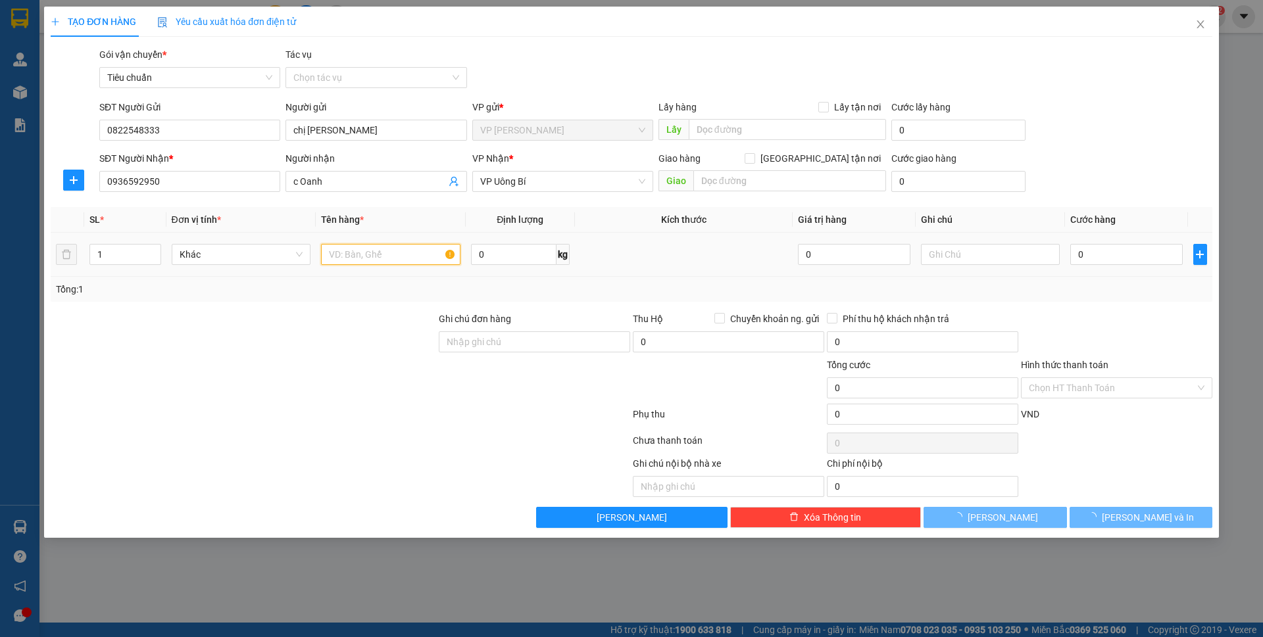
type input "c Oanh"
click at [337, 251] on input "text" at bounding box center [390, 254] width 139 height 21
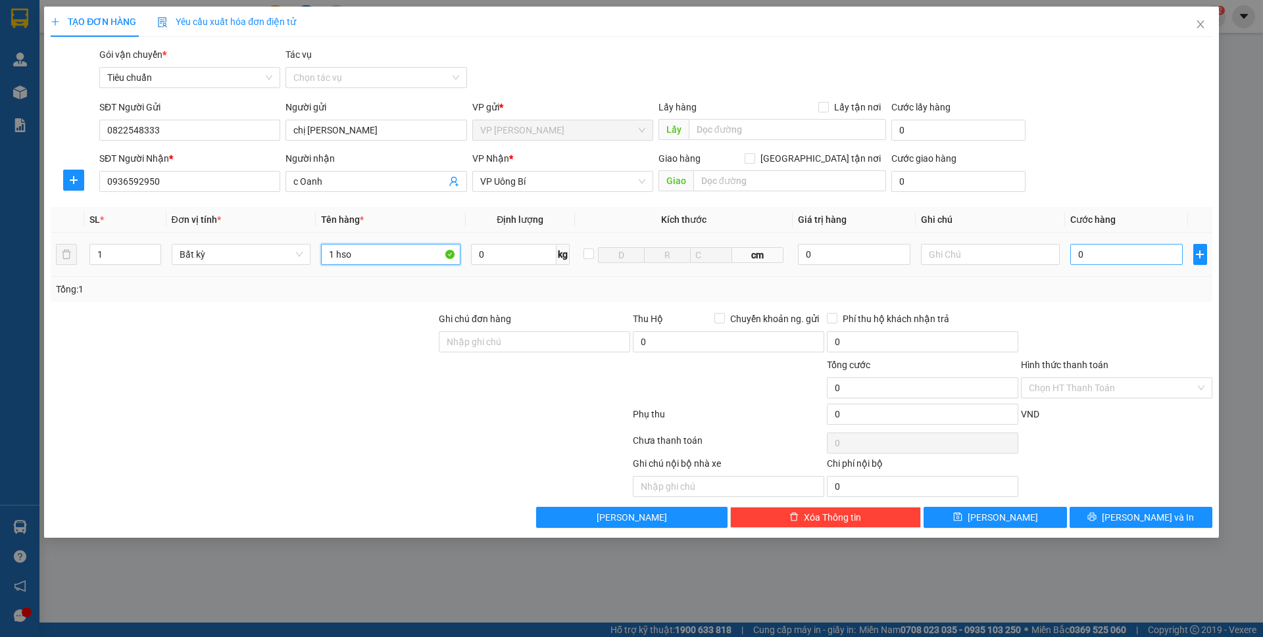
type input "1 hso"
click at [1105, 253] on input "0" at bounding box center [1126, 254] width 112 height 21
type input "30"
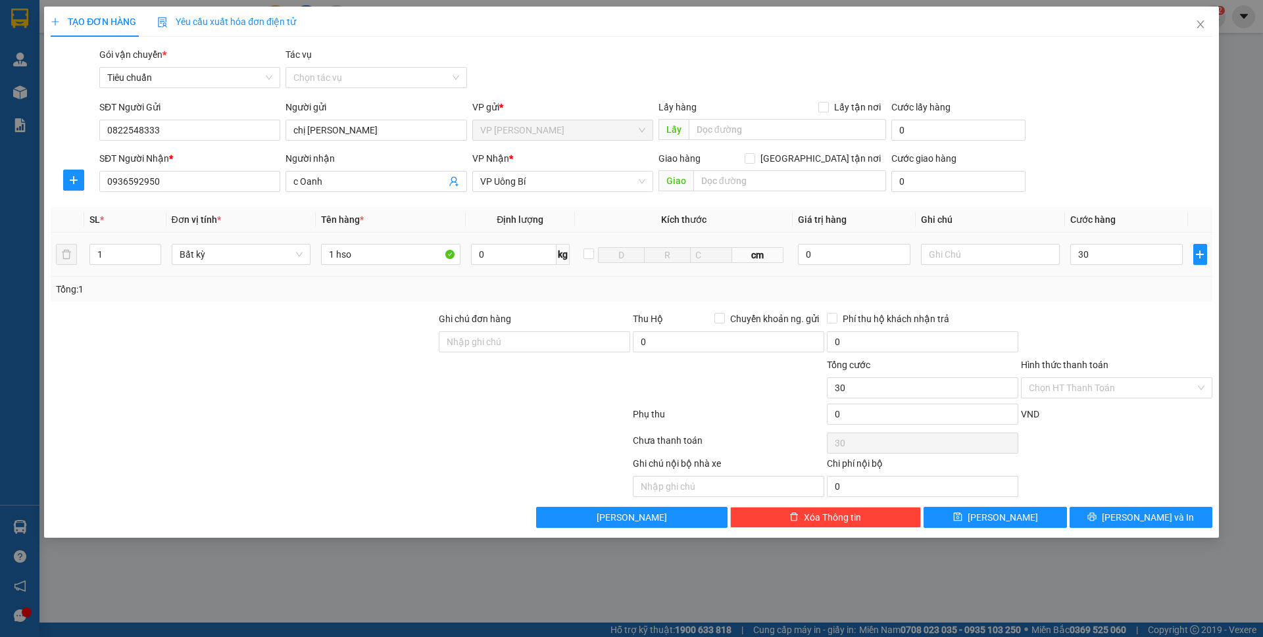
click at [1196, 167] on div "SĐT Người Nhận * 0936592950 Người nhận c Oanh VP Nhận * VP Uông Bí Giao hàng Gi…" at bounding box center [656, 174] width 1118 height 46
type input "30.000"
click at [1142, 516] on span "Lưu và In" at bounding box center [1147, 517] width 92 height 14
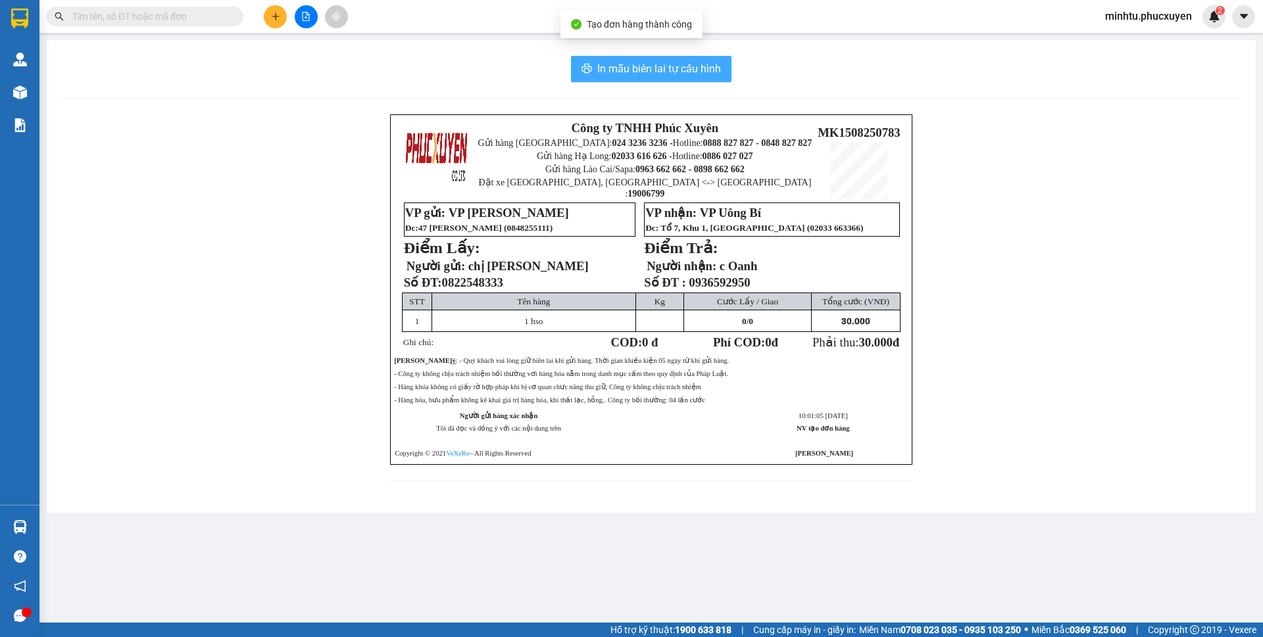
click at [587, 62] on button "In mẫu biên lai tự cấu hình" at bounding box center [651, 69] width 160 height 26
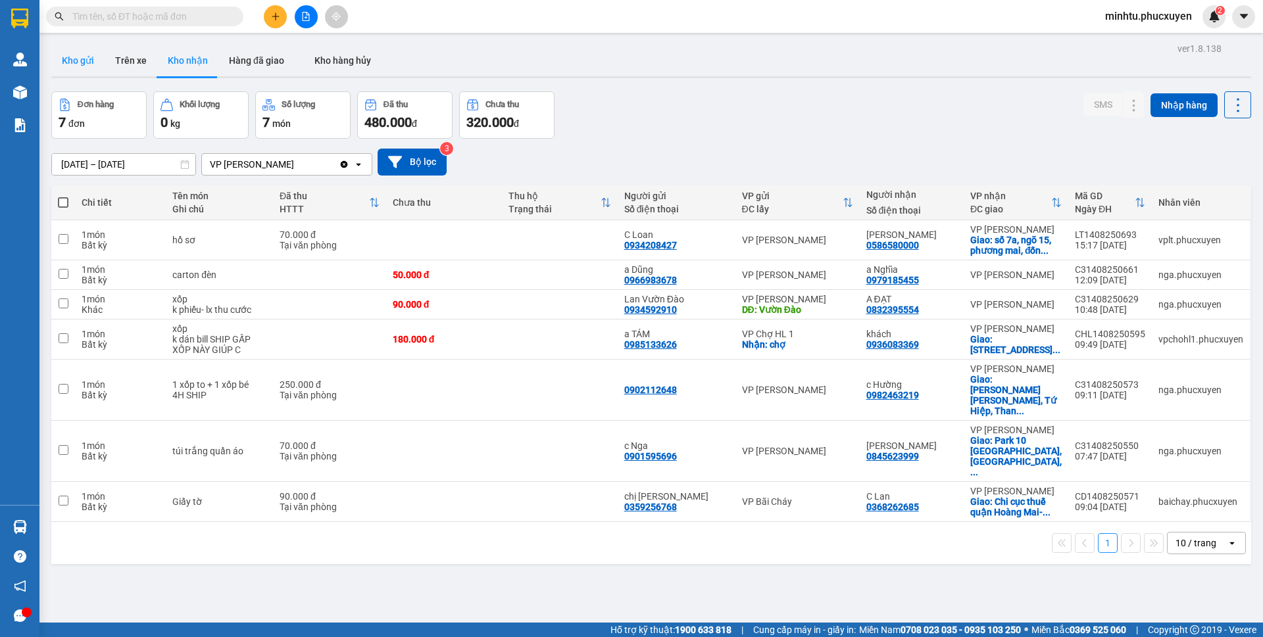
click at [74, 74] on button "Kho gửi" at bounding box center [77, 61] width 53 height 32
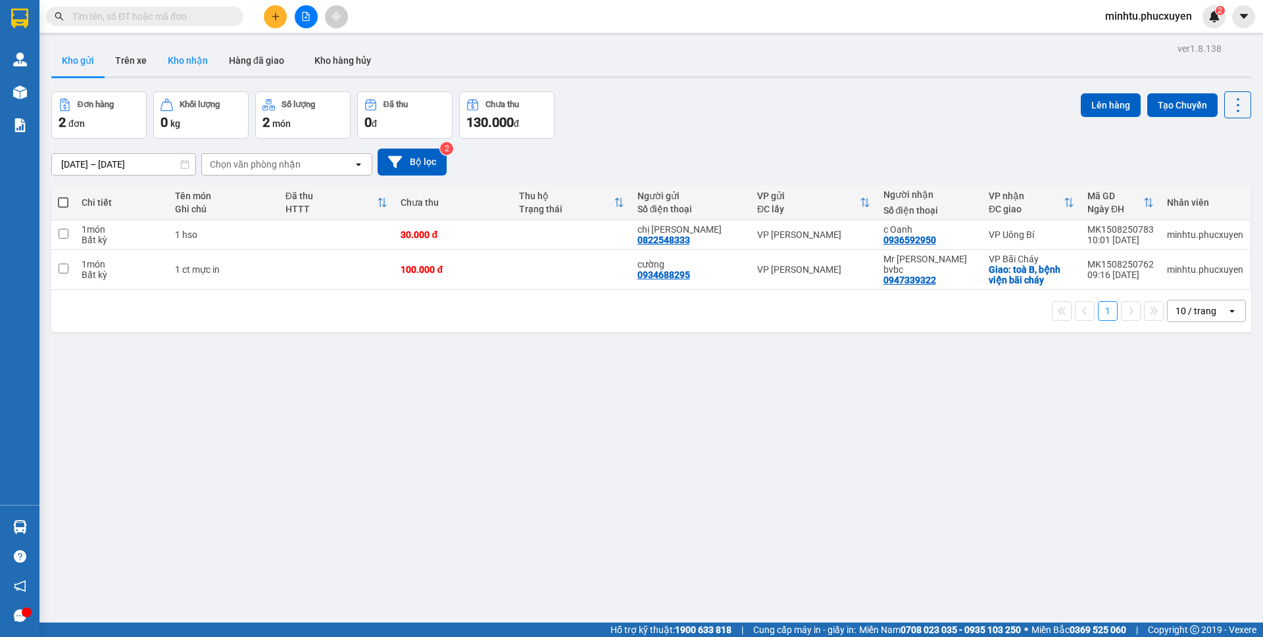
click at [196, 55] on button "Kho nhận" at bounding box center [187, 61] width 61 height 32
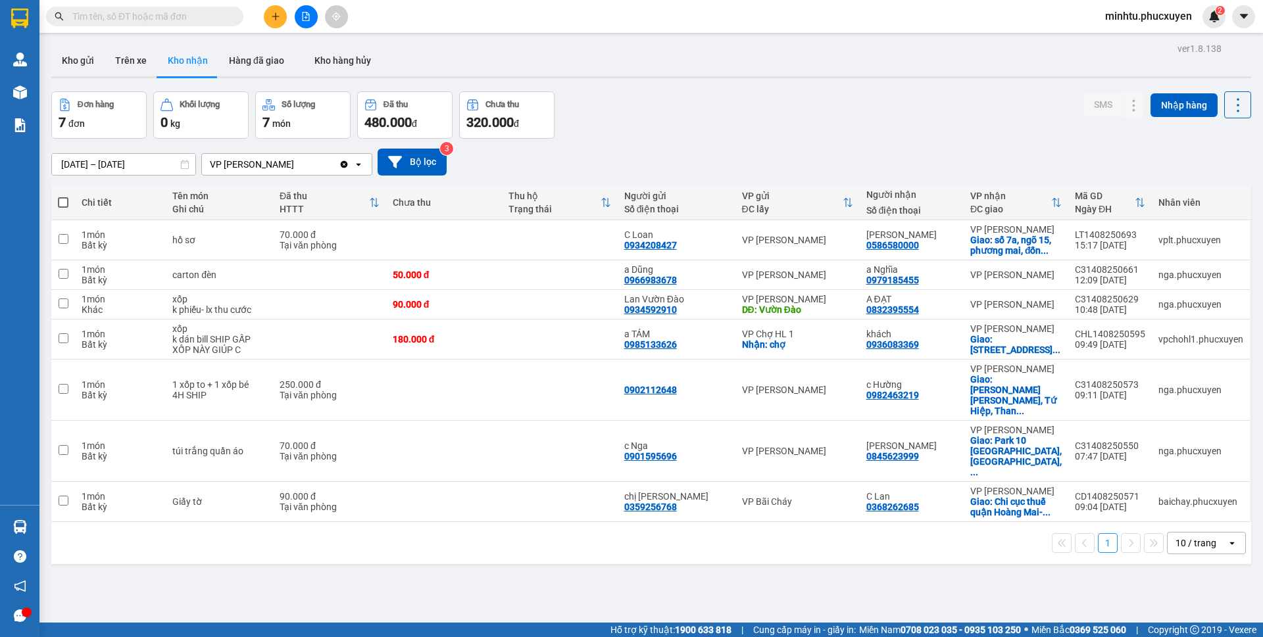
click at [84, 65] on button "Kho gửi" at bounding box center [77, 61] width 53 height 32
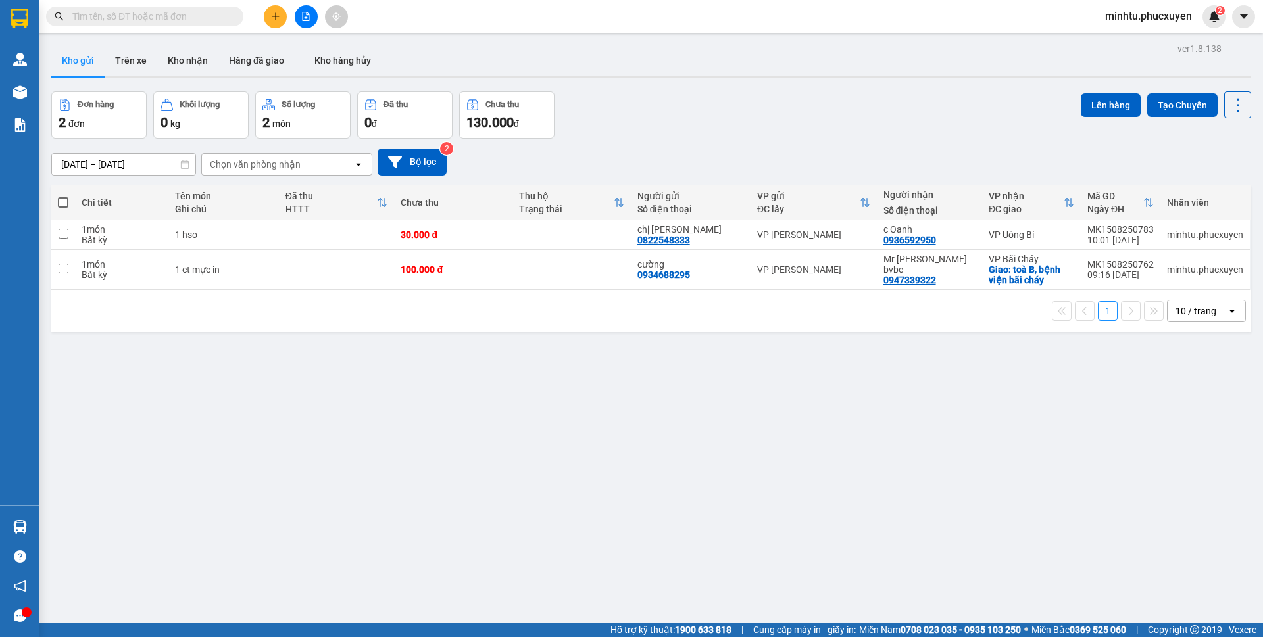
click at [63, 203] on span at bounding box center [63, 202] width 11 height 11
click at [63, 196] on input "checkbox" at bounding box center [63, 196] width 0 height 0
checkbox input "true"
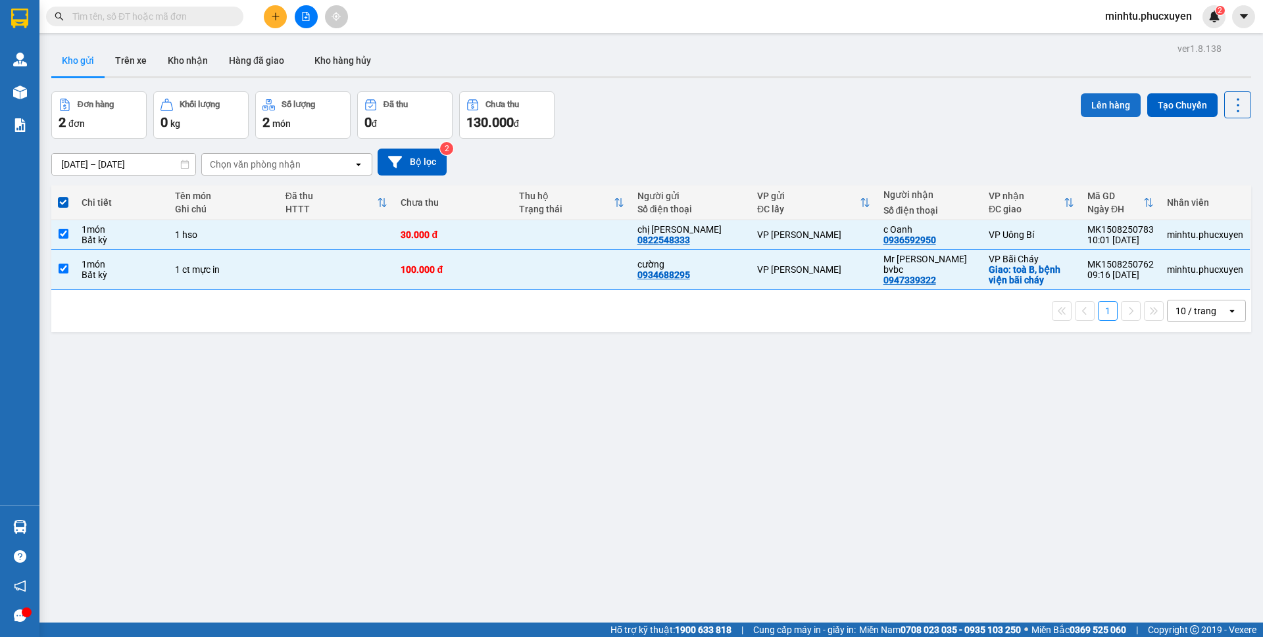
click at [1096, 116] on button "Lên hàng" at bounding box center [1110, 105] width 60 height 24
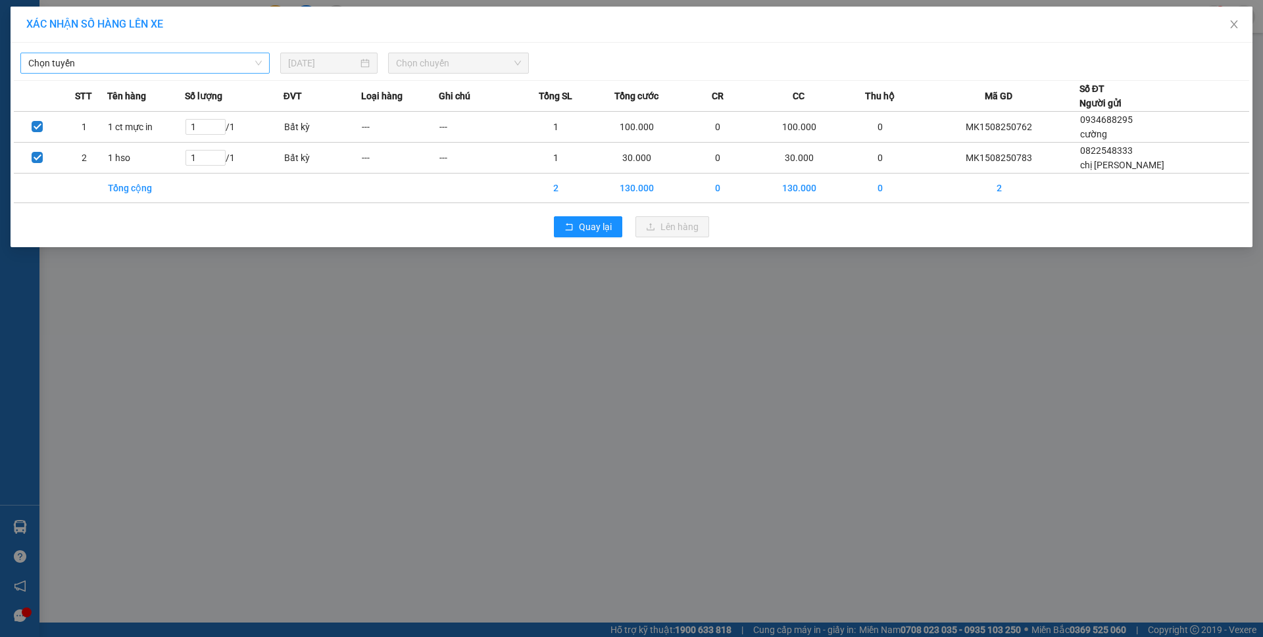
click at [160, 61] on span "Chọn tuyến" at bounding box center [144, 63] width 233 height 20
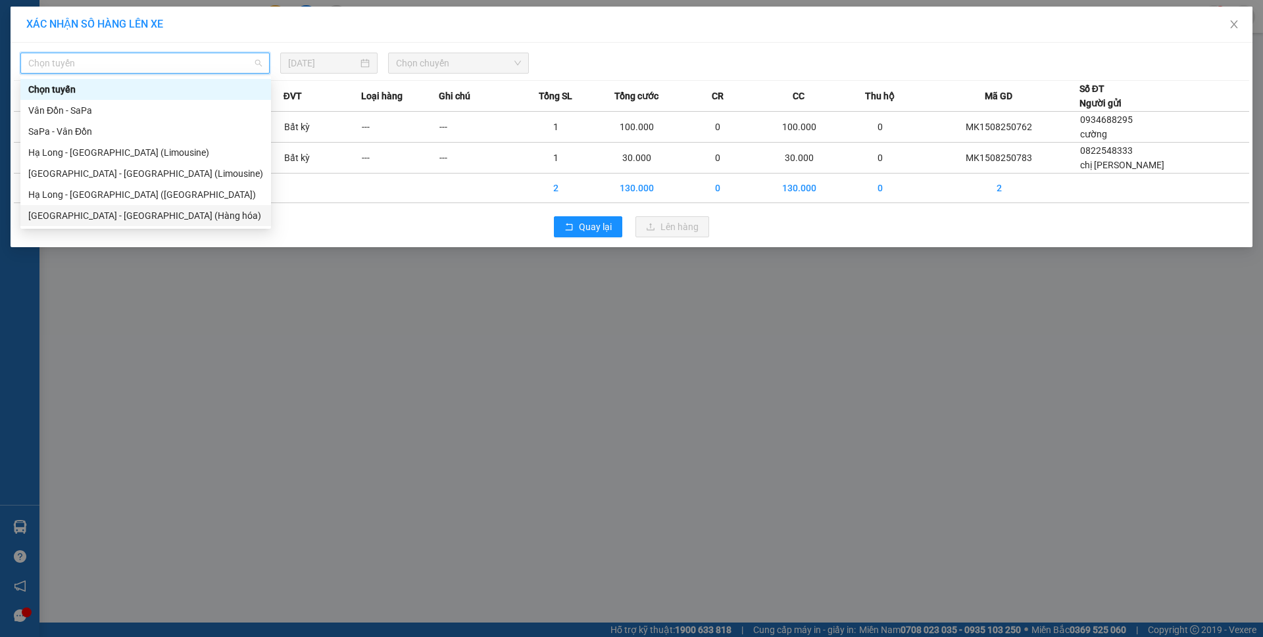
click at [114, 217] on div "[GEOGRAPHIC_DATA] - [GEOGRAPHIC_DATA] (Hàng hóa)" at bounding box center [145, 215] width 235 height 14
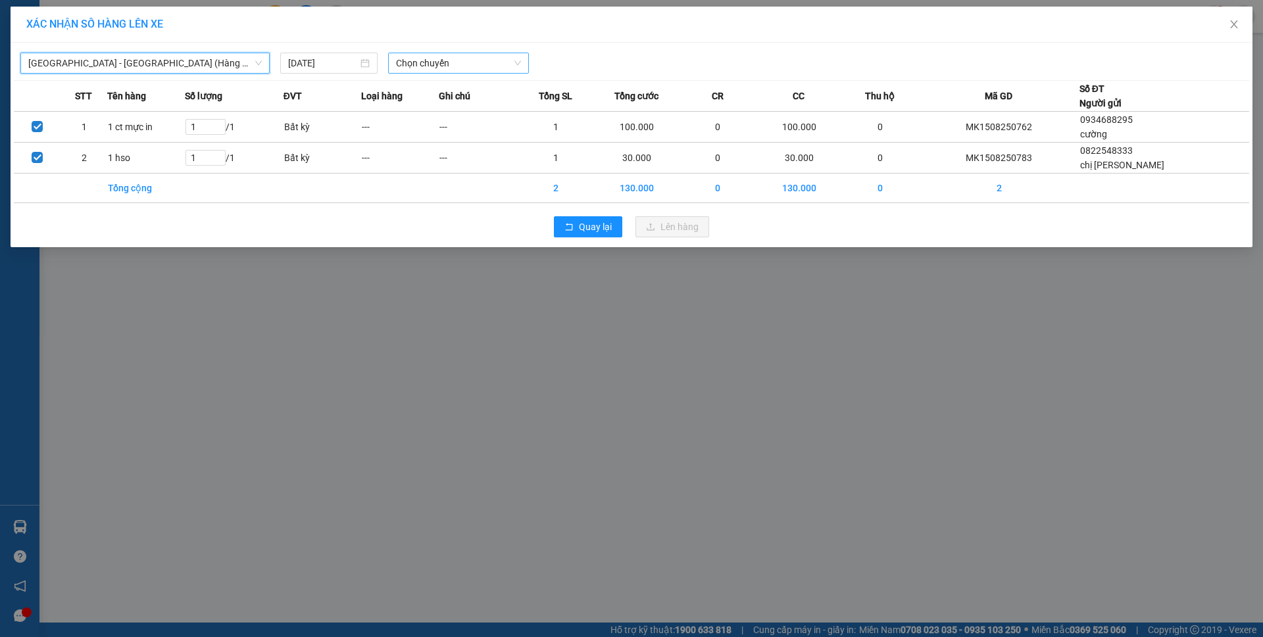
click at [483, 63] on span "Chọn chuyến" at bounding box center [458, 63] width 125 height 20
click at [477, 115] on div "10:00" at bounding box center [447, 110] width 103 height 14
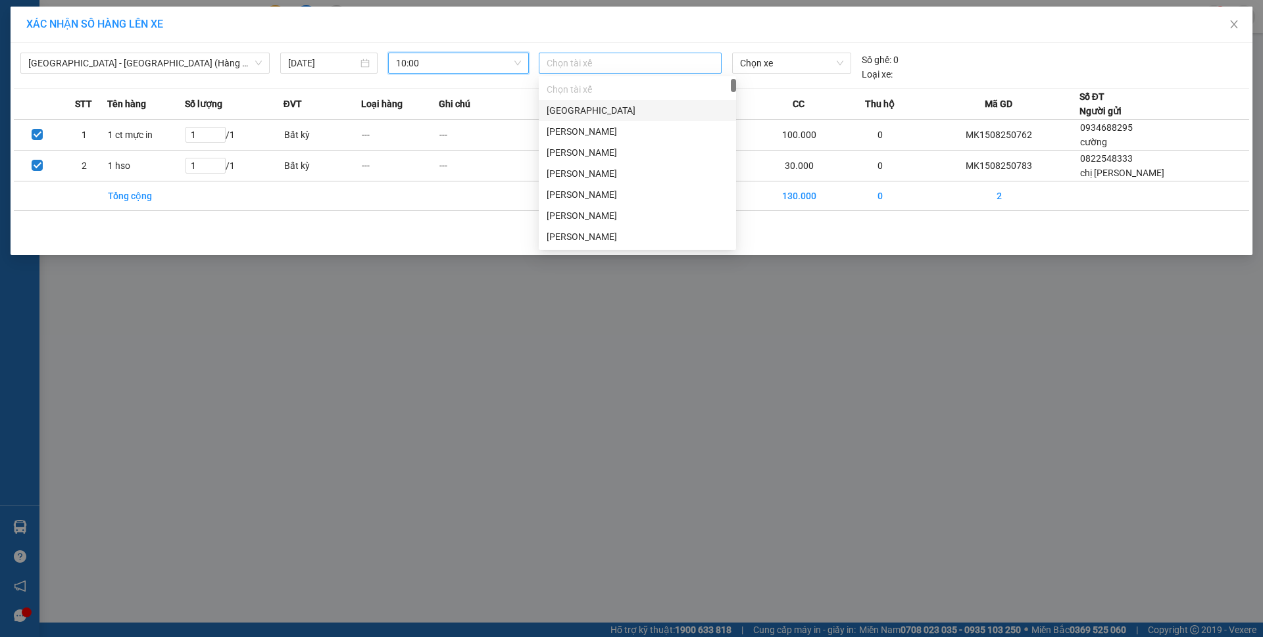
click at [614, 55] on div "Chọn tài xế" at bounding box center [630, 63] width 183 height 21
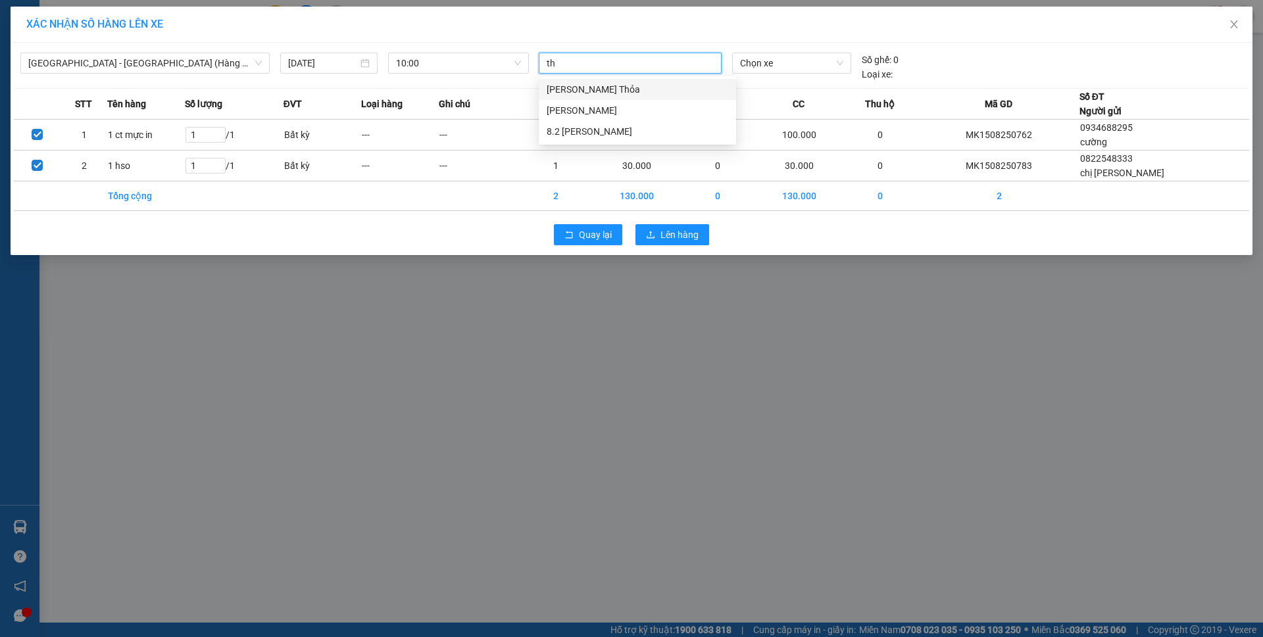
type input "thơ"
click at [627, 107] on div "[PERSON_NAME]" at bounding box center [636, 110] width 181 height 14
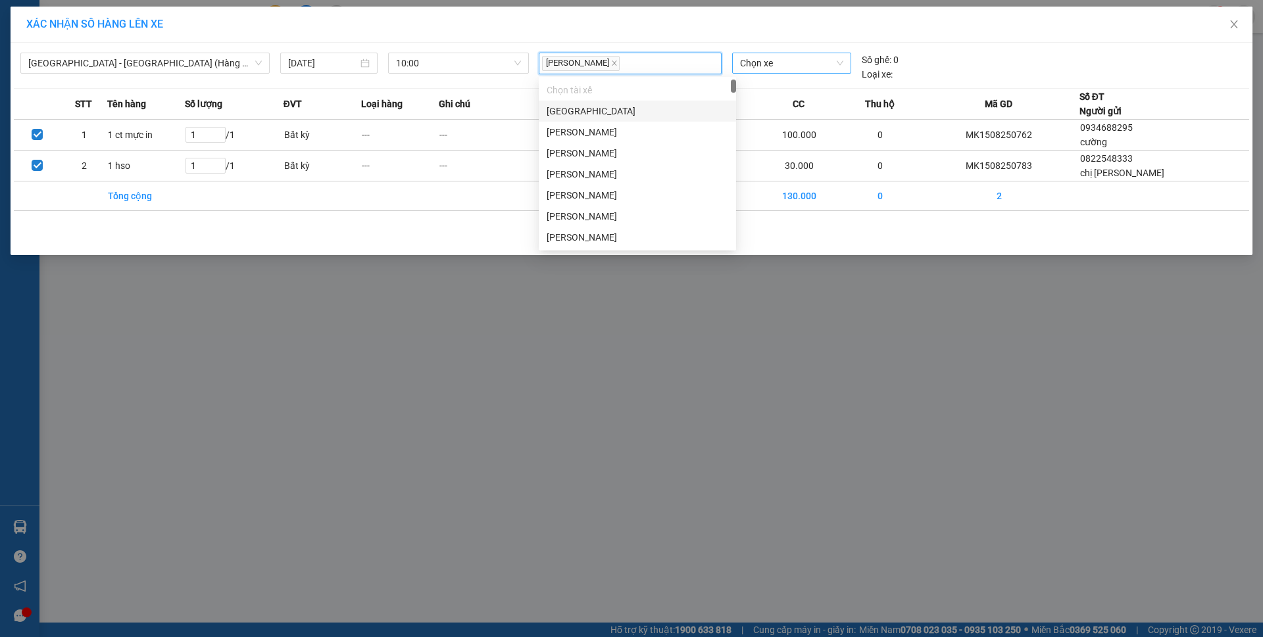
click at [775, 70] on span "Chọn xe" at bounding box center [791, 63] width 103 height 20
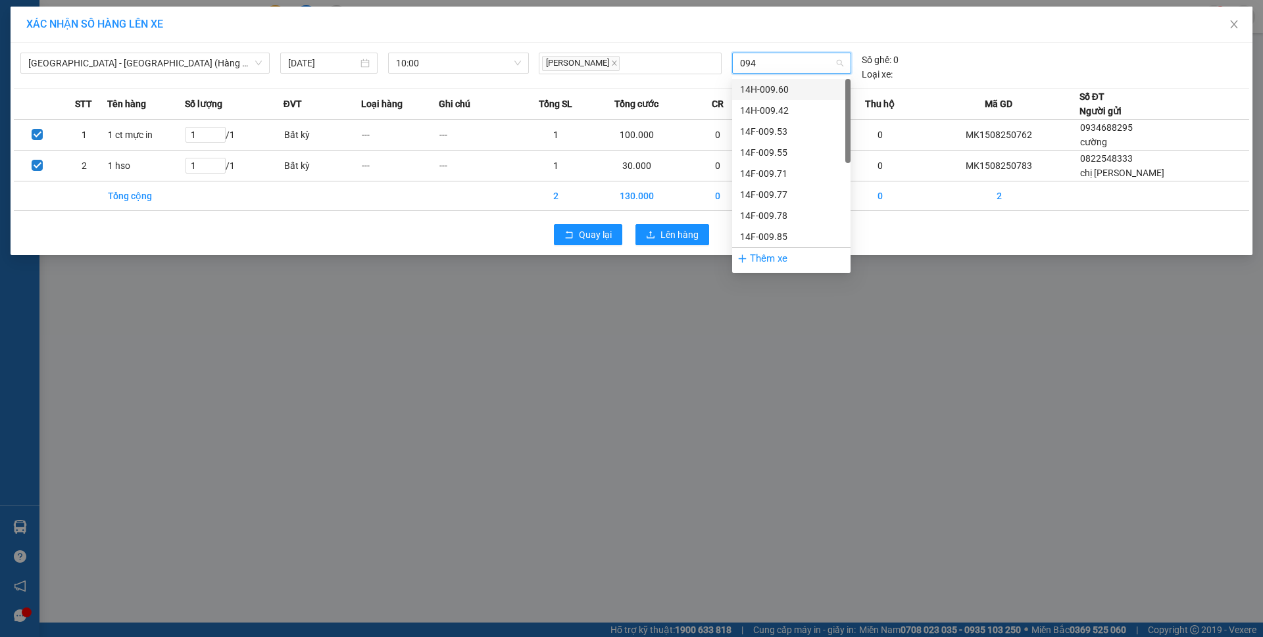
type input "0942"
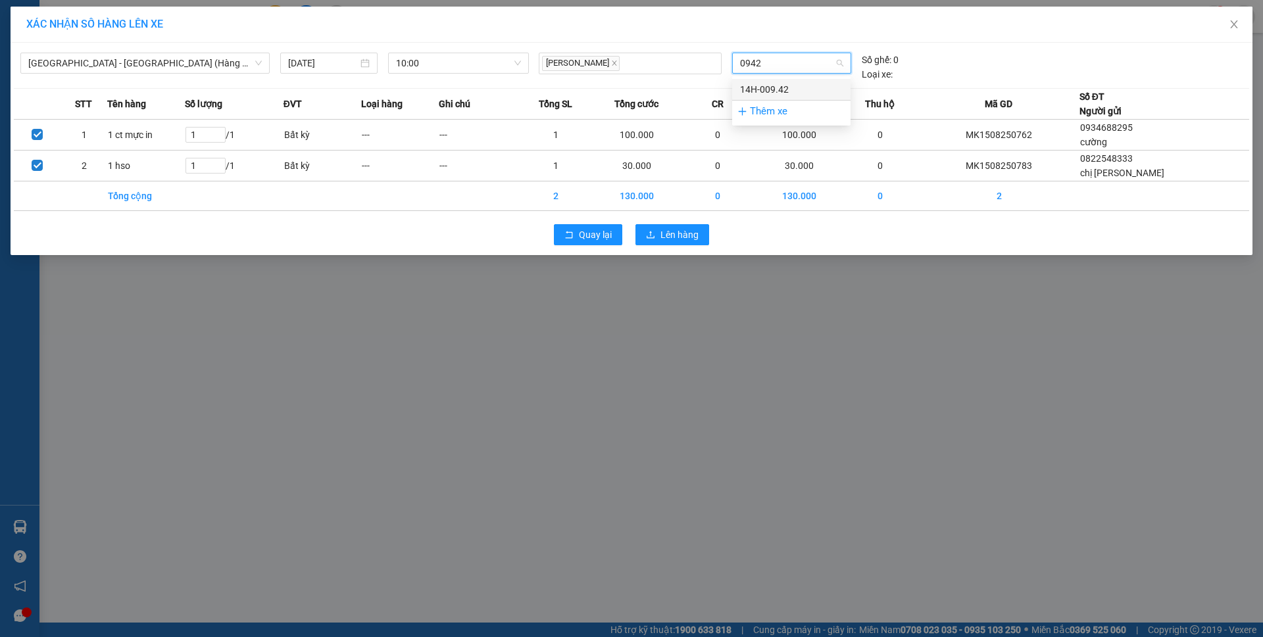
click at [756, 93] on div "14H-009.42" at bounding box center [791, 89] width 103 height 14
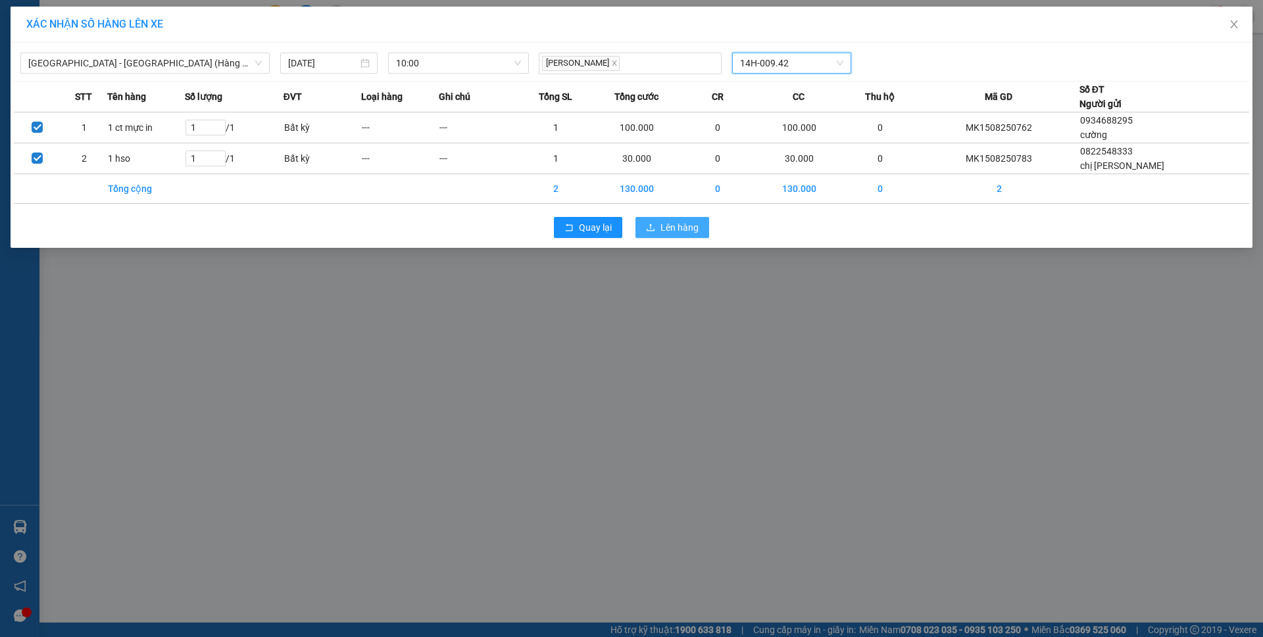
click at [670, 220] on span "Lên hàng" at bounding box center [679, 227] width 38 height 14
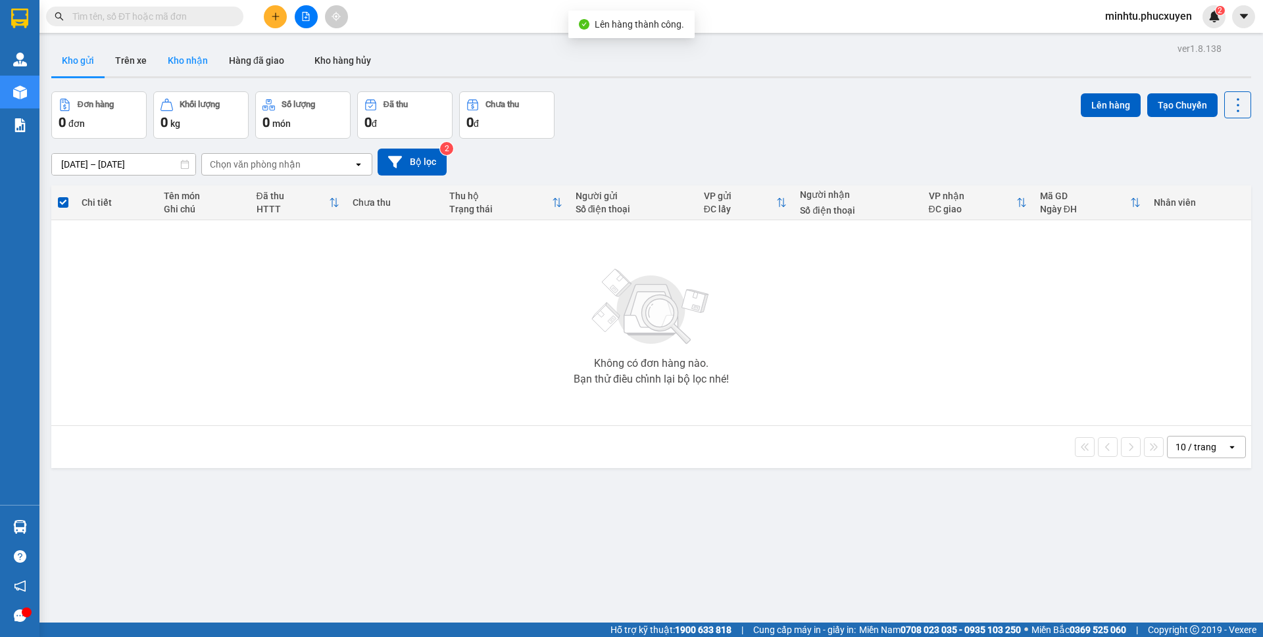
click at [188, 65] on button "Kho nhận" at bounding box center [187, 61] width 61 height 32
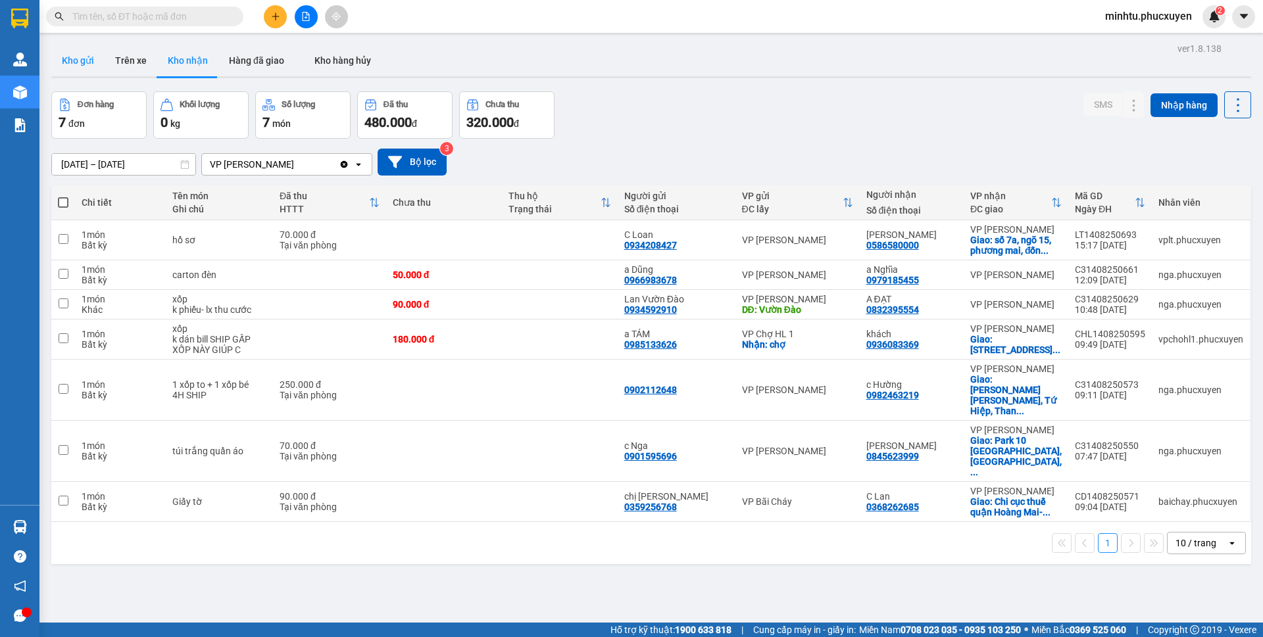
drag, startPoint x: 158, startPoint y: 66, endPoint x: 95, endPoint y: 60, distance: 63.4
click at [91, 63] on button "Kho gửi" at bounding box center [77, 61] width 53 height 32
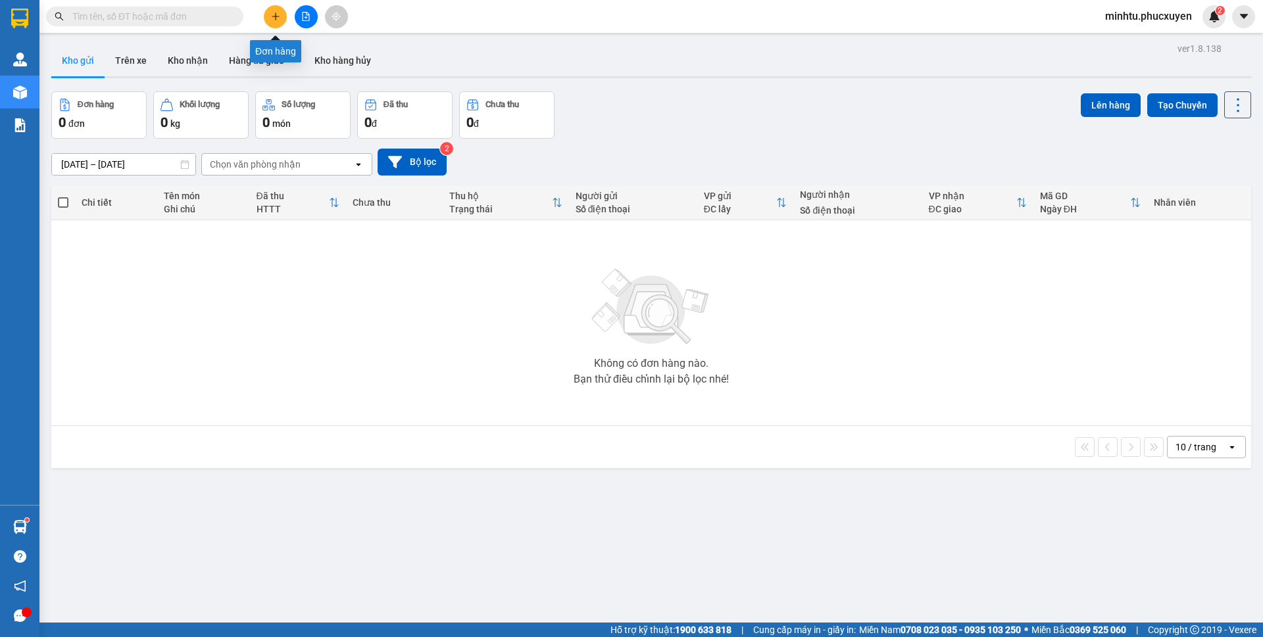
click at [277, 21] on button at bounding box center [275, 16] width 23 height 23
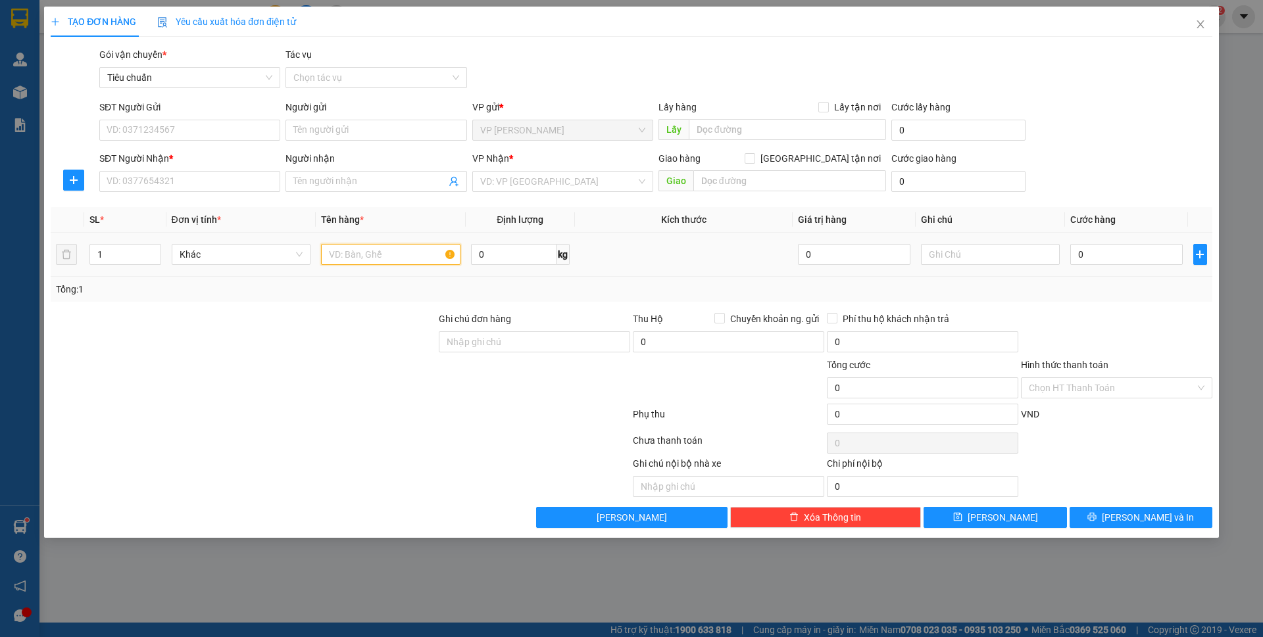
click at [390, 245] on input "text" at bounding box center [390, 254] width 139 height 21
type input "1 túi vải"
click at [143, 127] on input "SĐT Người Gửi" at bounding box center [189, 130] width 181 height 21
click at [175, 127] on input "0844338989" at bounding box center [189, 130] width 181 height 21
click at [183, 131] on input "0844338989" at bounding box center [189, 130] width 181 height 21
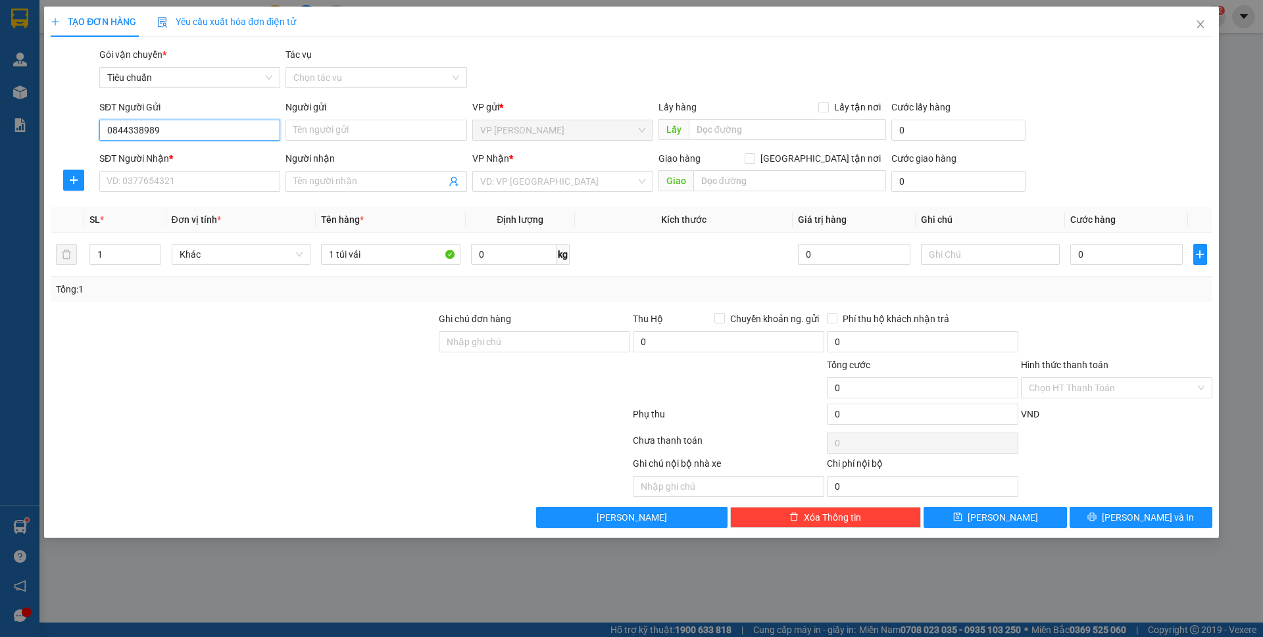
click at [197, 130] on input "0844338989" at bounding box center [189, 130] width 181 height 21
type input "0844338989"
click at [344, 134] on input "Người gửi" at bounding box center [375, 130] width 181 height 21
click at [344, 129] on input "Người gửi" at bounding box center [375, 130] width 181 height 21
type input "A Thịnh cỏ may"
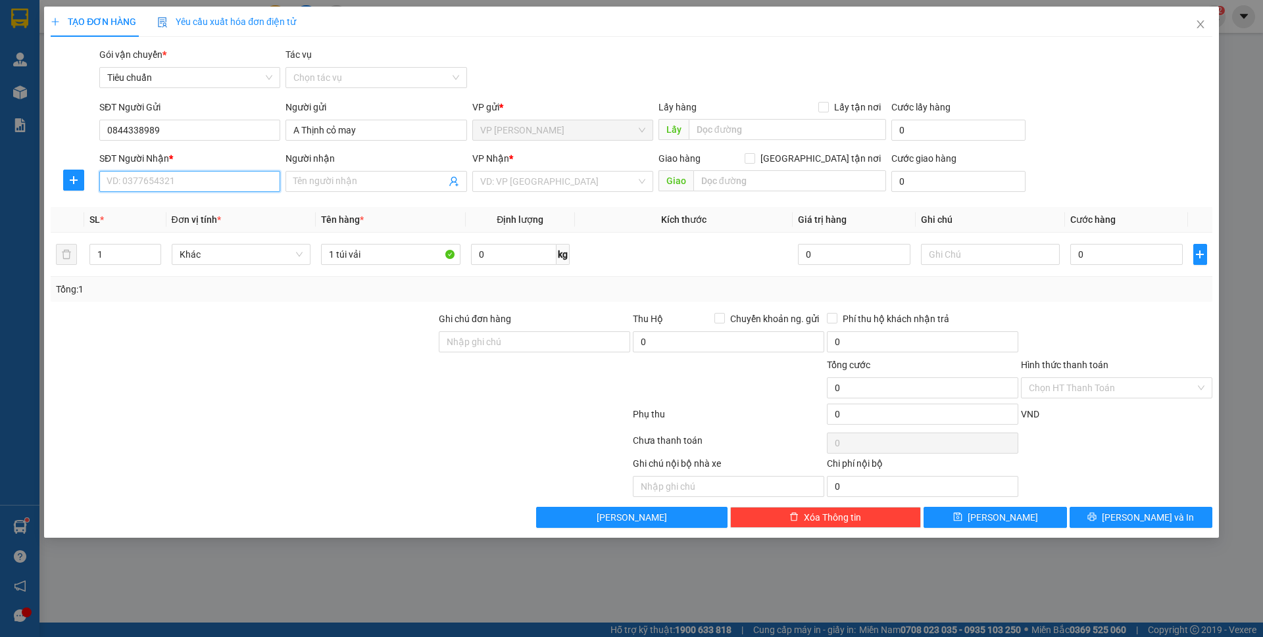
click at [191, 174] on input "SĐT Người Nhận *" at bounding box center [189, 181] width 181 height 21
type input "0965694566"
click at [185, 185] on input "0965694566" at bounding box center [189, 181] width 181 height 21
click at [187, 204] on div "0965694566 - đức long" at bounding box center [189, 208] width 165 height 14
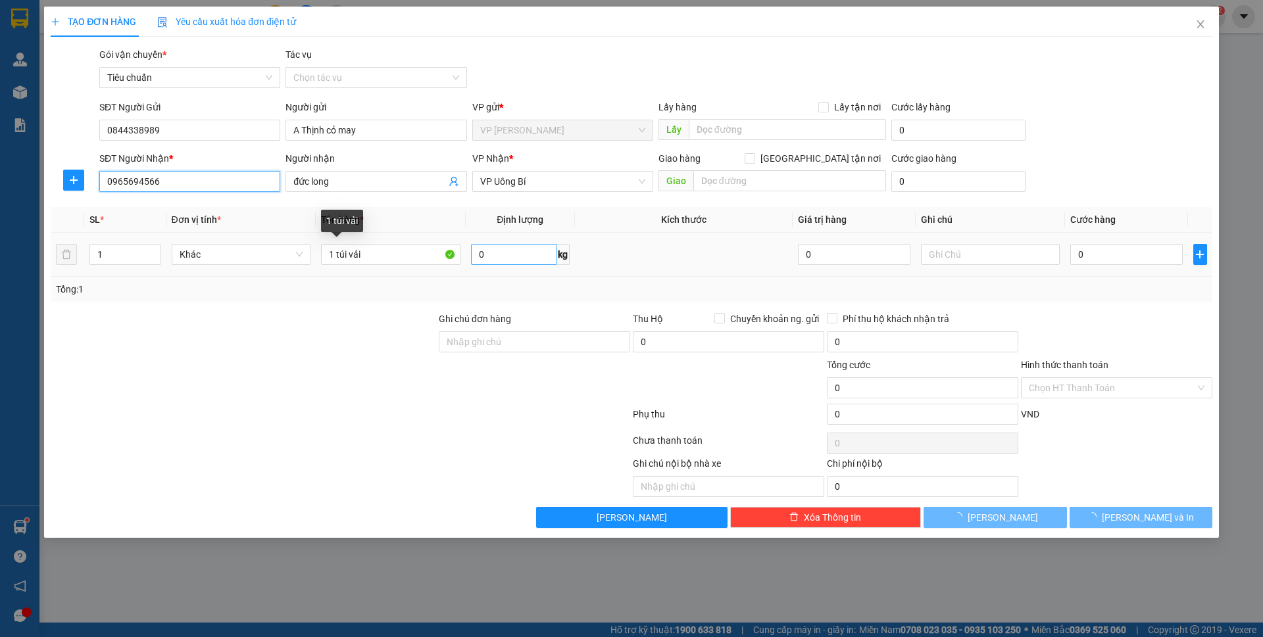
type input "đức long"
type input "0965694566"
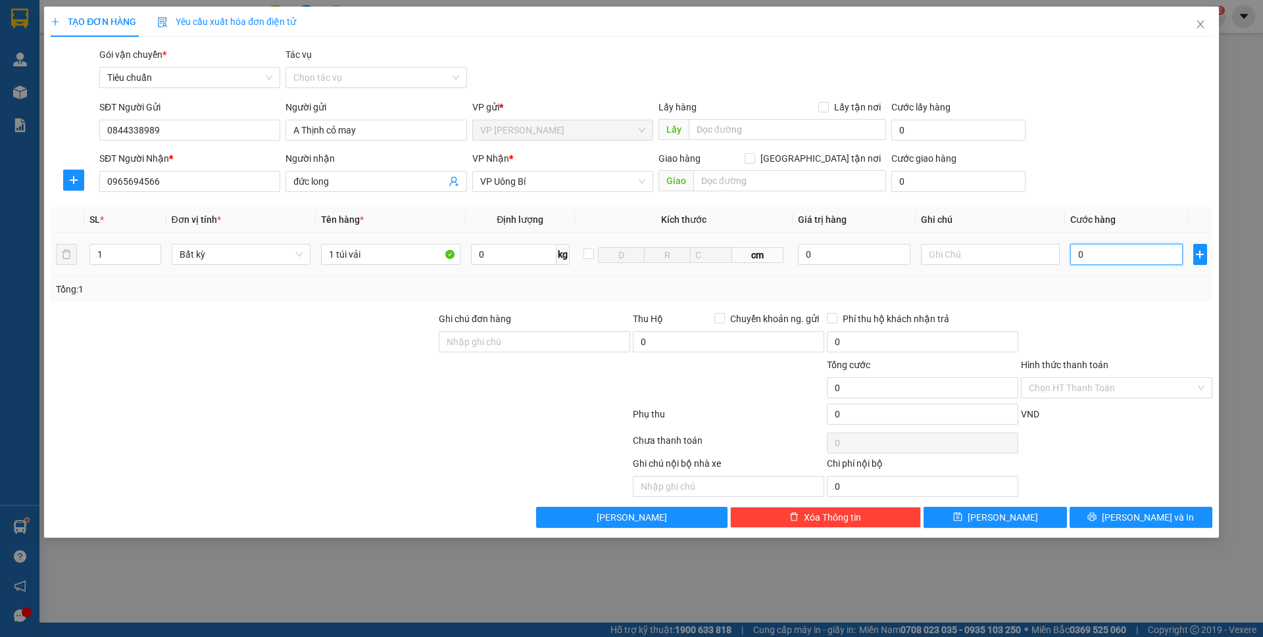
click at [1138, 256] on input "0" at bounding box center [1126, 254] width 112 height 21
type input "30"
click at [1128, 185] on div "SĐT Người Nhận * 0965694566 Người nhận đức long VP Nhận * VP Uông Bí Giao hàng …" at bounding box center [656, 174] width 1118 height 46
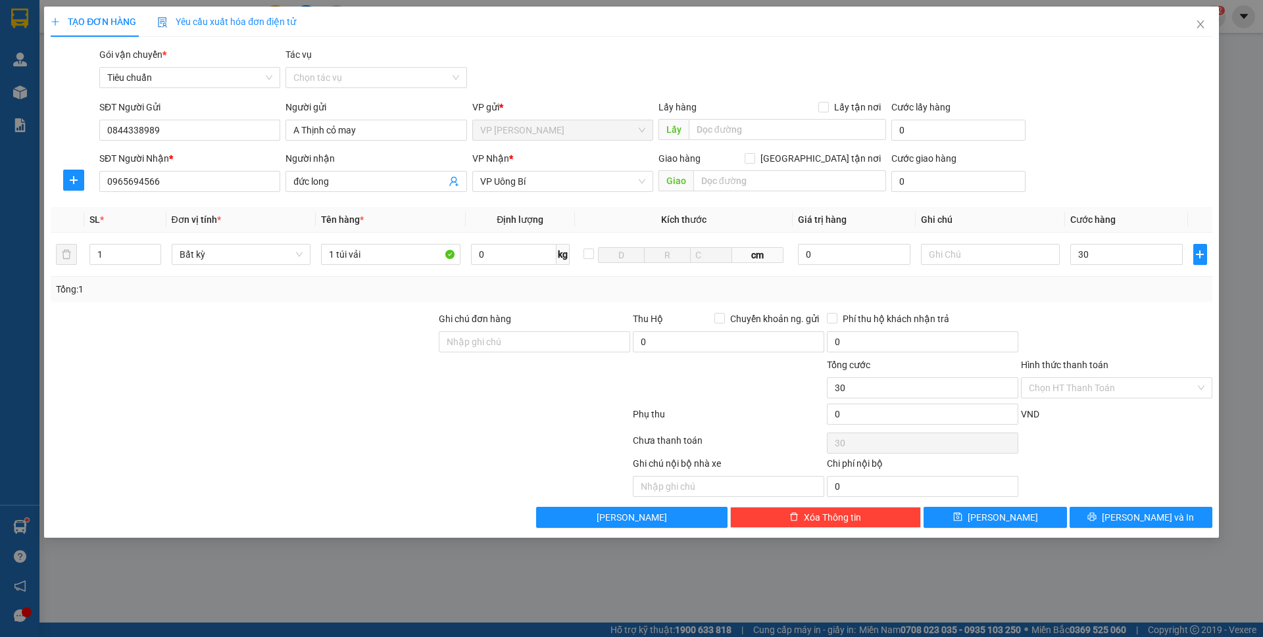
type input "30.000"
click at [1143, 510] on span "[PERSON_NAME] và In" at bounding box center [1147, 517] width 92 height 14
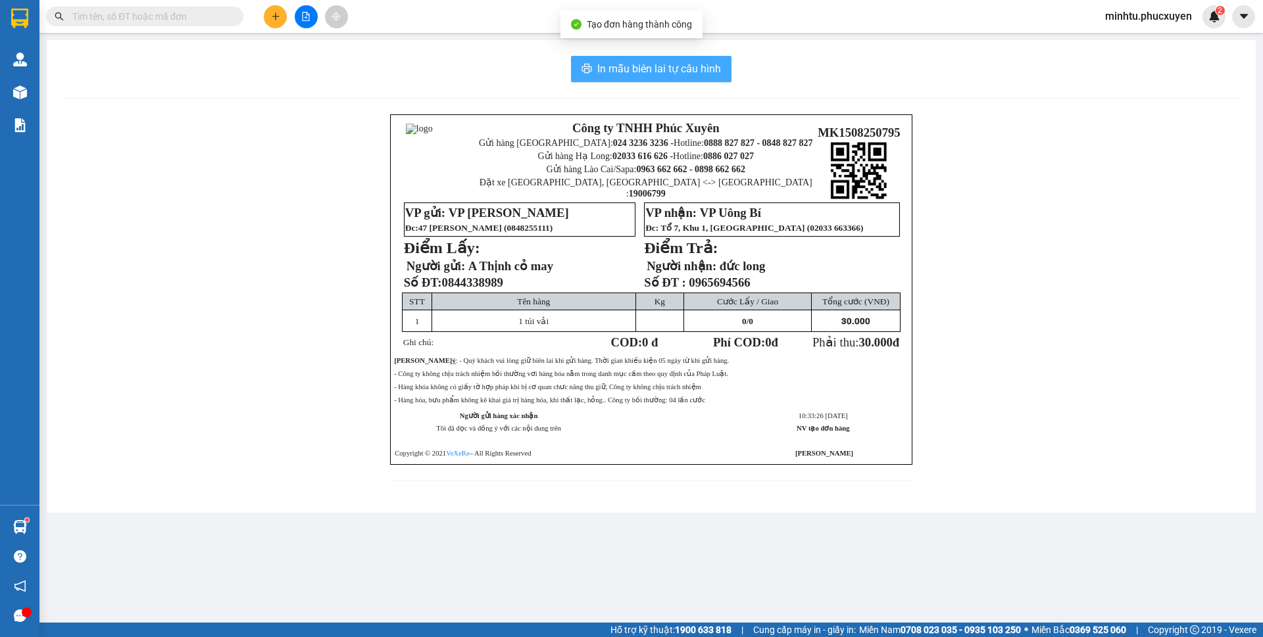
click at [629, 70] on span "In mẫu biên lai tự cấu hình" at bounding box center [659, 68] width 124 height 16
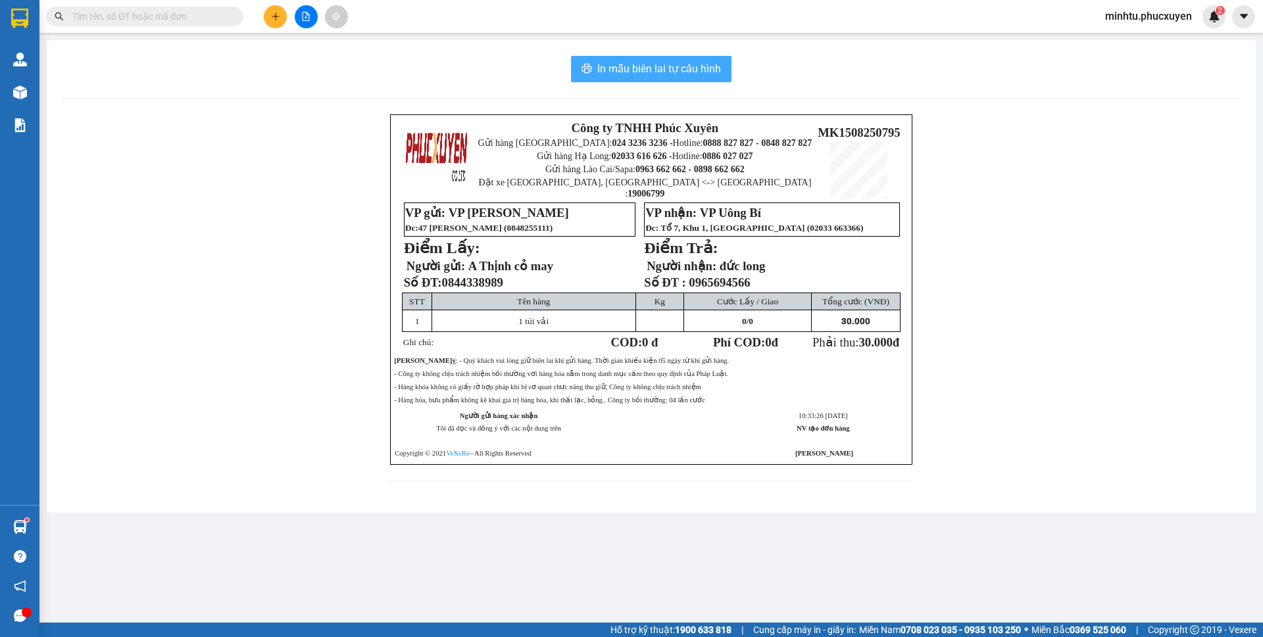
click at [703, 59] on button "In mẫu biên lai tự cấu hình" at bounding box center [651, 69] width 160 height 26
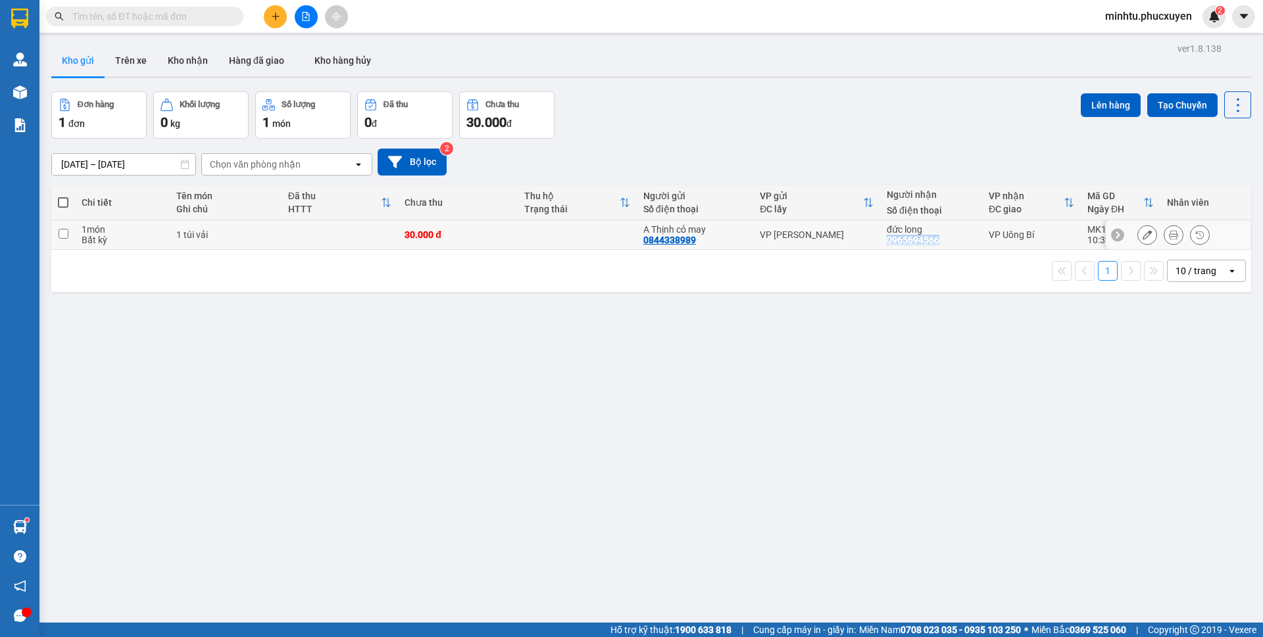
drag, startPoint x: 948, startPoint y: 244, endPoint x: 881, endPoint y: 242, distance: 67.8
click at [886, 242] on div "đức long 0965694566" at bounding box center [930, 234] width 89 height 21
checkbox input "true"
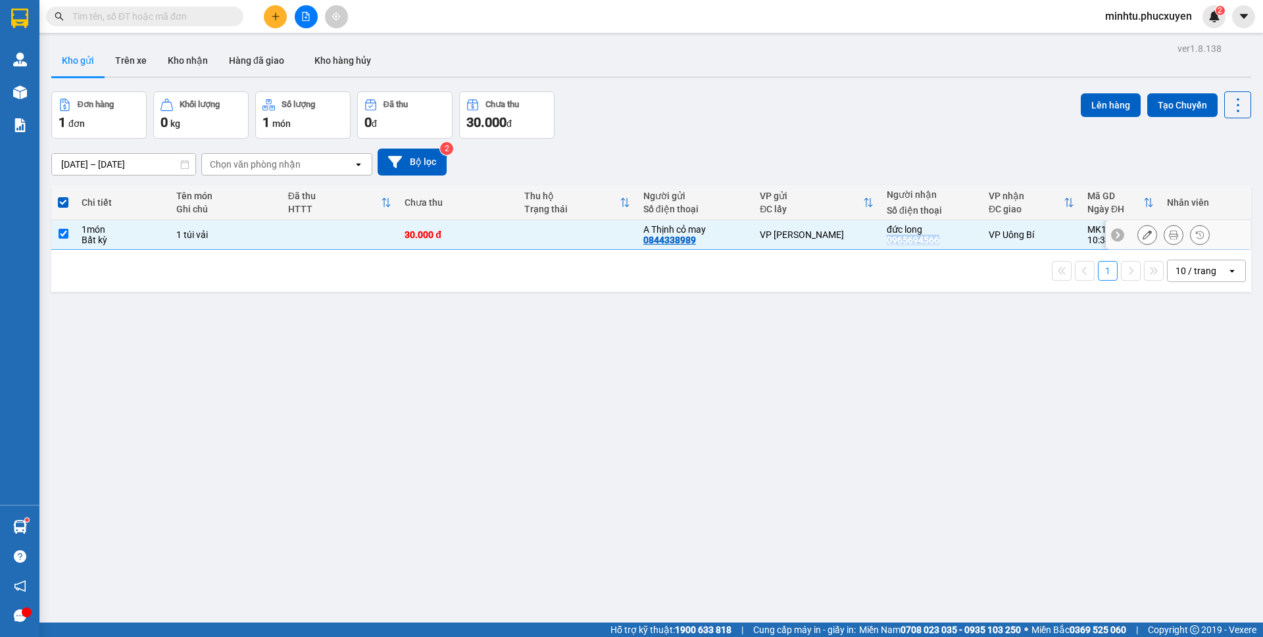
copy div "0965694566"
click at [183, 22] on input "text" at bounding box center [149, 16] width 155 height 14
paste input "0965694566"
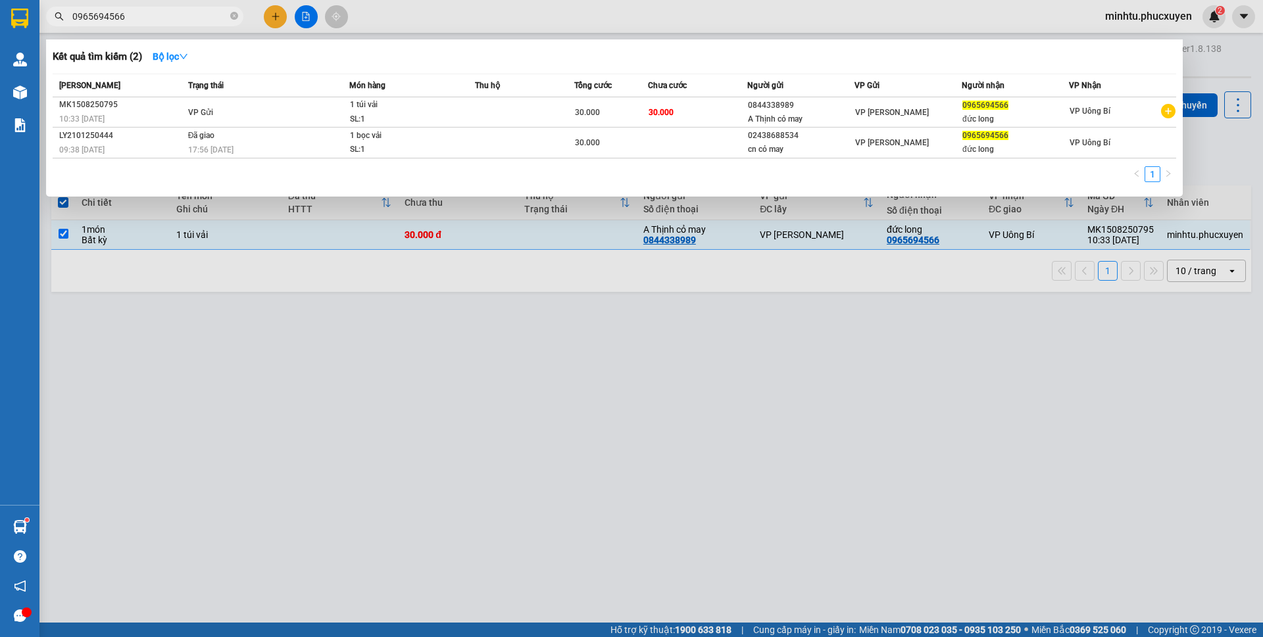
type input "0965694566"
click at [416, 405] on div at bounding box center [631, 318] width 1263 height 637
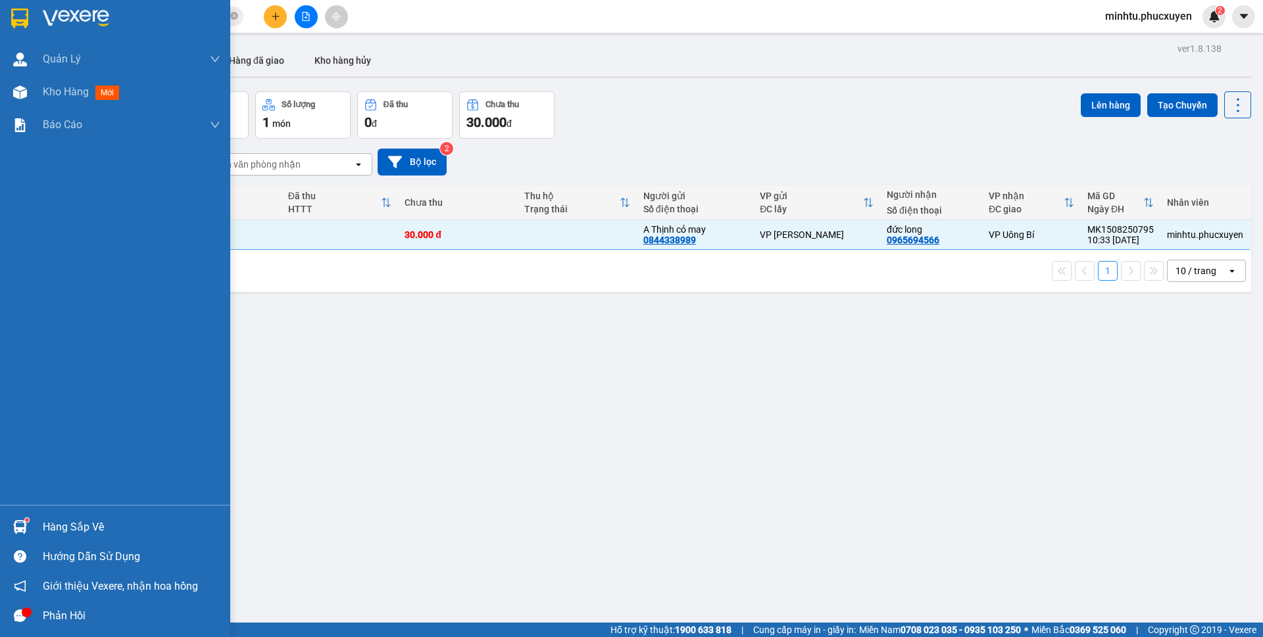
click at [24, 525] on img at bounding box center [20, 527] width 14 height 14
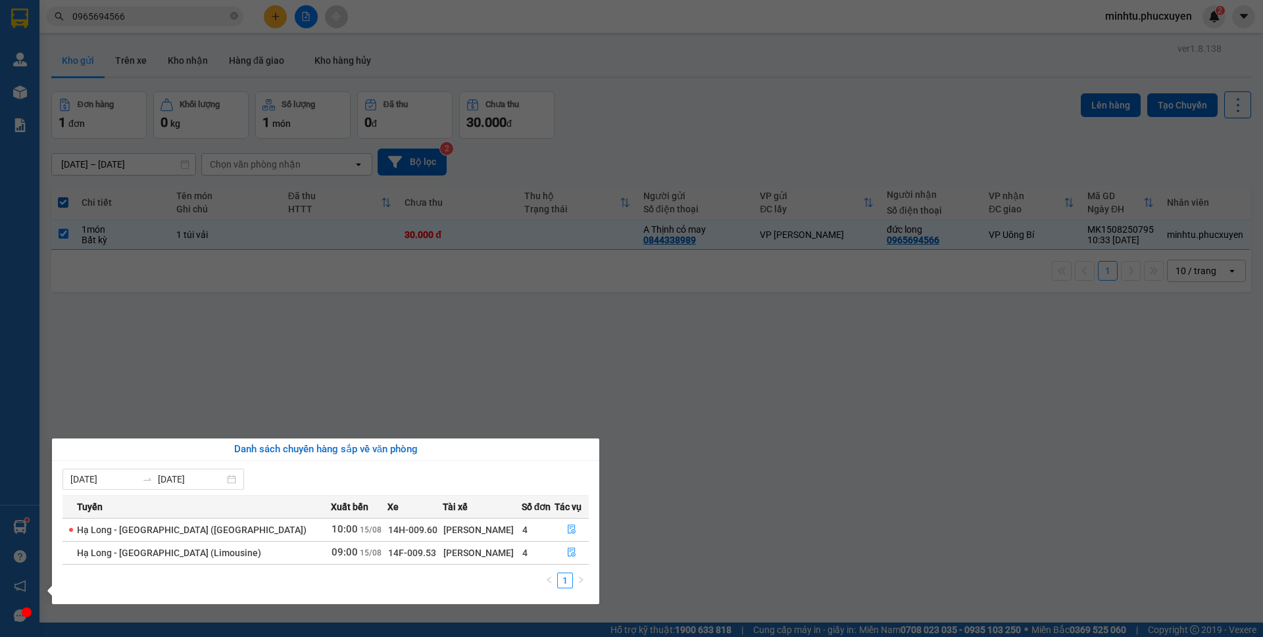
click at [400, 393] on section "Kết quả tìm kiếm ( 2 ) Bộ lọc Mã ĐH Trạng thái Món hàng Thu hộ Tổng cước Chưa c…" at bounding box center [631, 318] width 1263 height 637
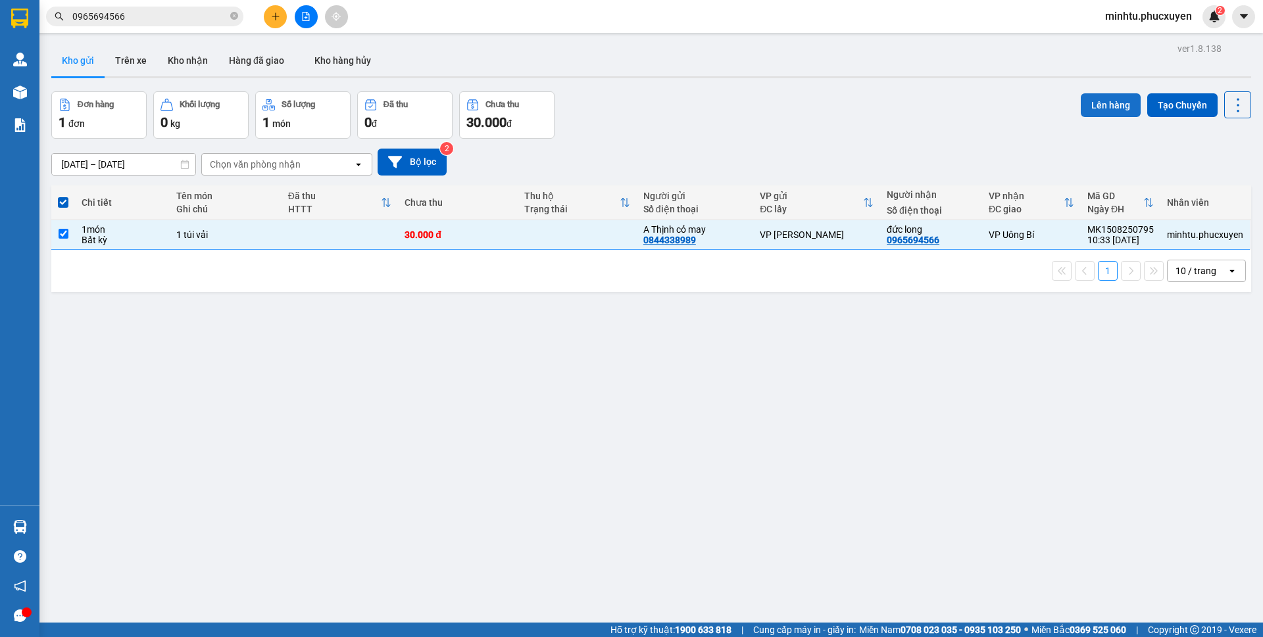
click at [1085, 105] on button "Lên hàng" at bounding box center [1110, 105] width 60 height 24
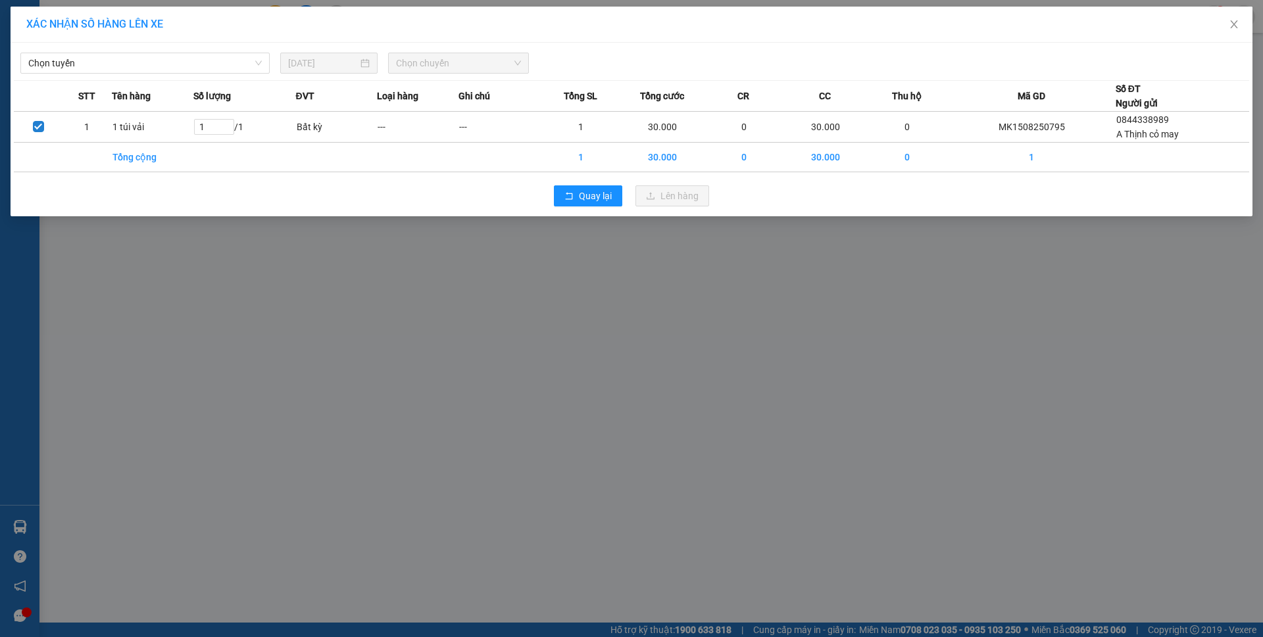
click at [89, 77] on div "Chọn tuyến 15/08/2025 Chọn chuyến STT Tên hàng Số lượng ĐVT Loại hàng Ghi chú T…" at bounding box center [632, 130] width 1242 height 174
click at [103, 68] on span "Chọn tuyến" at bounding box center [144, 63] width 233 height 20
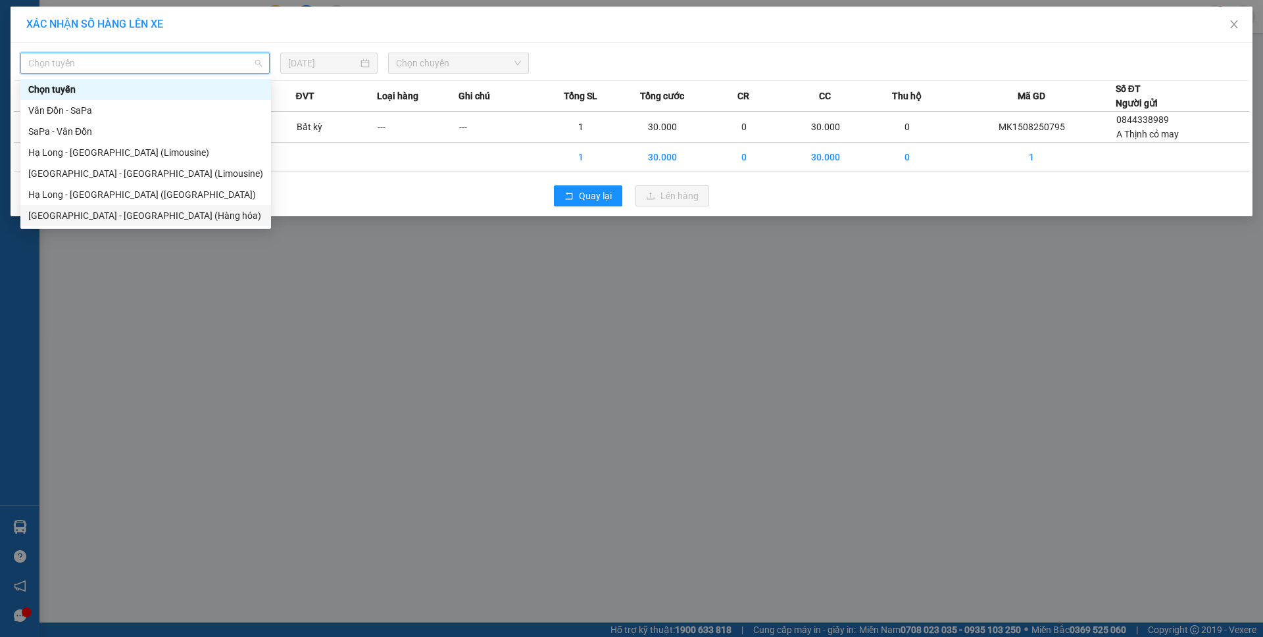
click at [98, 218] on div "[GEOGRAPHIC_DATA] - [GEOGRAPHIC_DATA] (Hàng hóa)" at bounding box center [145, 215] width 235 height 14
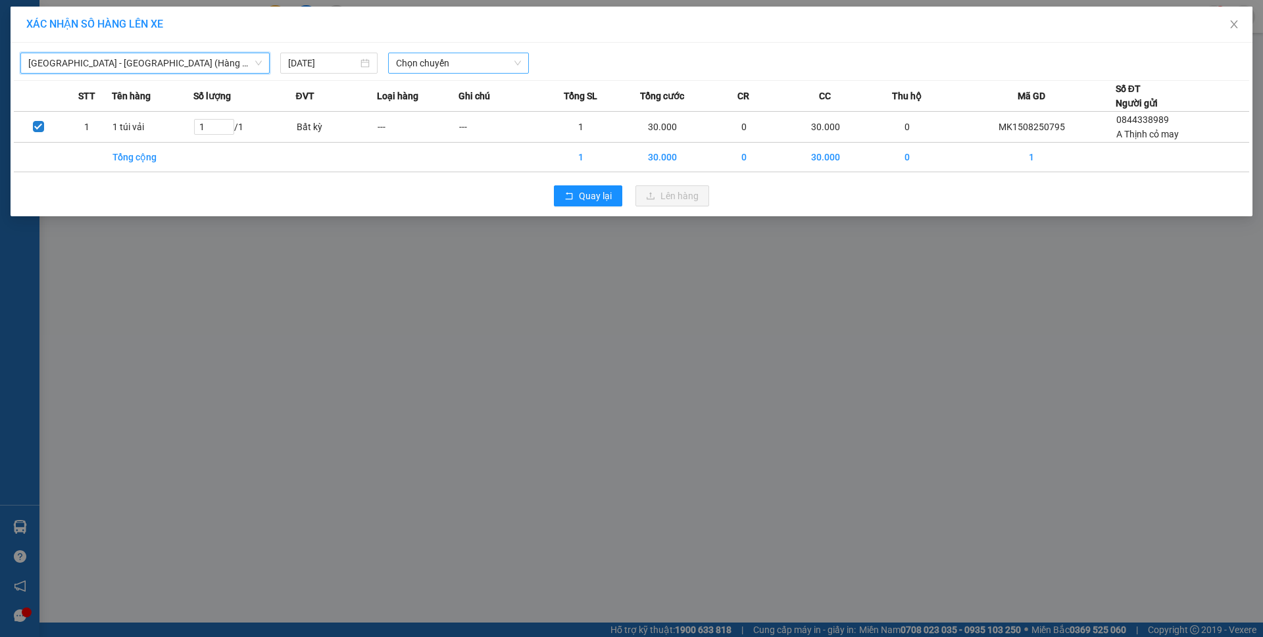
click at [476, 61] on span "Chọn chuyến" at bounding box center [458, 63] width 125 height 20
click at [493, 112] on div "10:00 - 14H-009.42" at bounding box center [447, 110] width 103 height 14
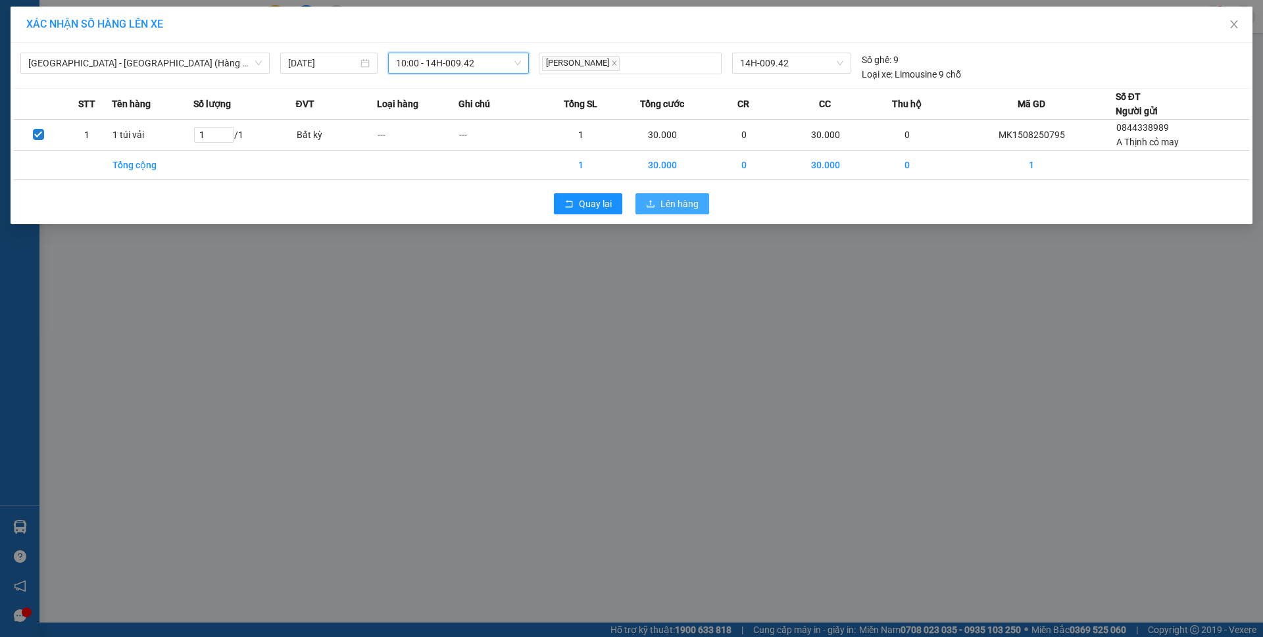
click at [694, 200] on span "Lên hàng" at bounding box center [679, 204] width 38 height 14
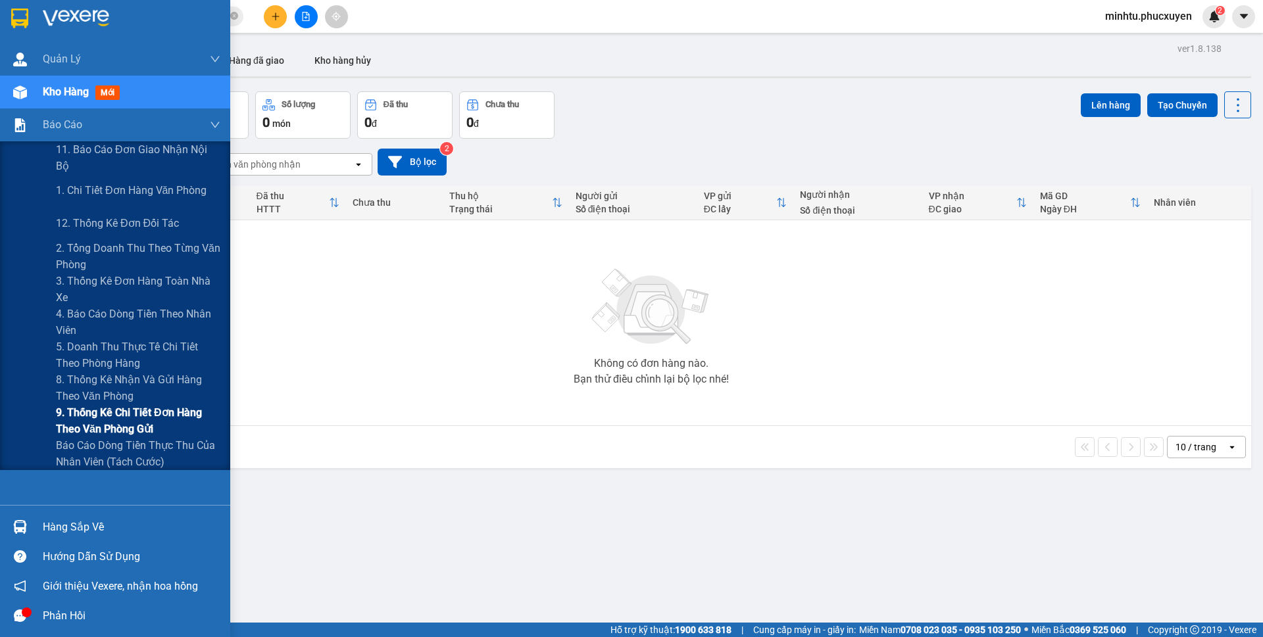
click at [113, 409] on span "9. Thống kê chi tiết đơn hàng theo văn phòng gửi" at bounding box center [138, 420] width 164 height 33
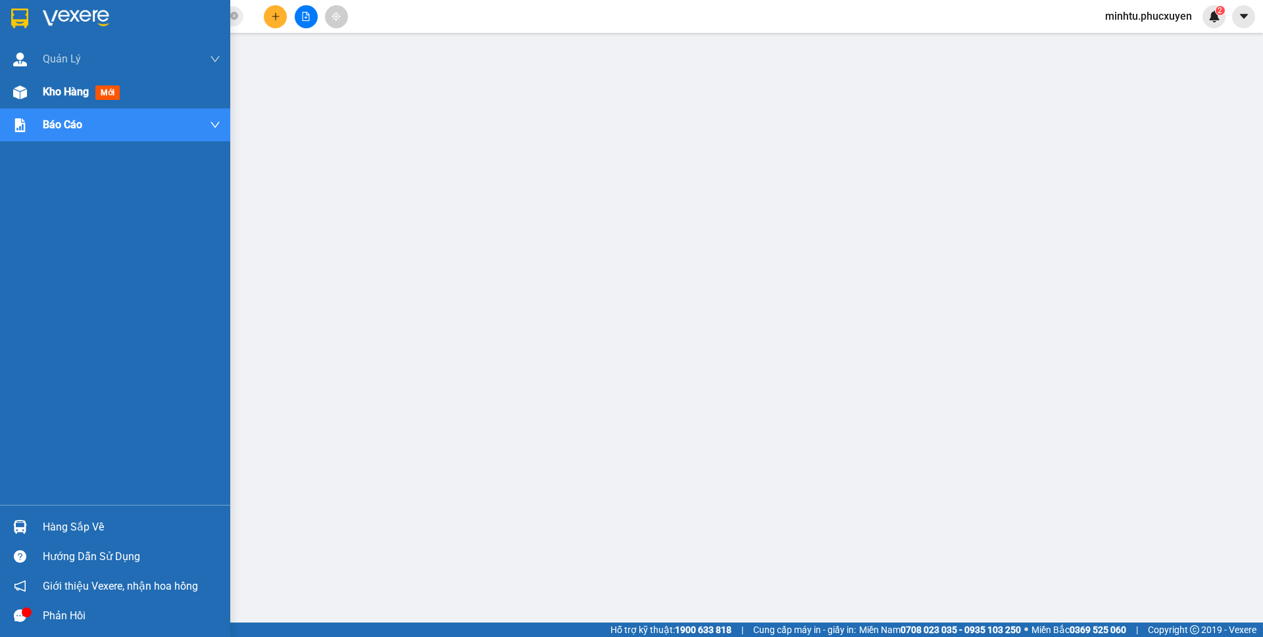
click at [39, 92] on div "Kho hàng mới" at bounding box center [115, 92] width 230 height 33
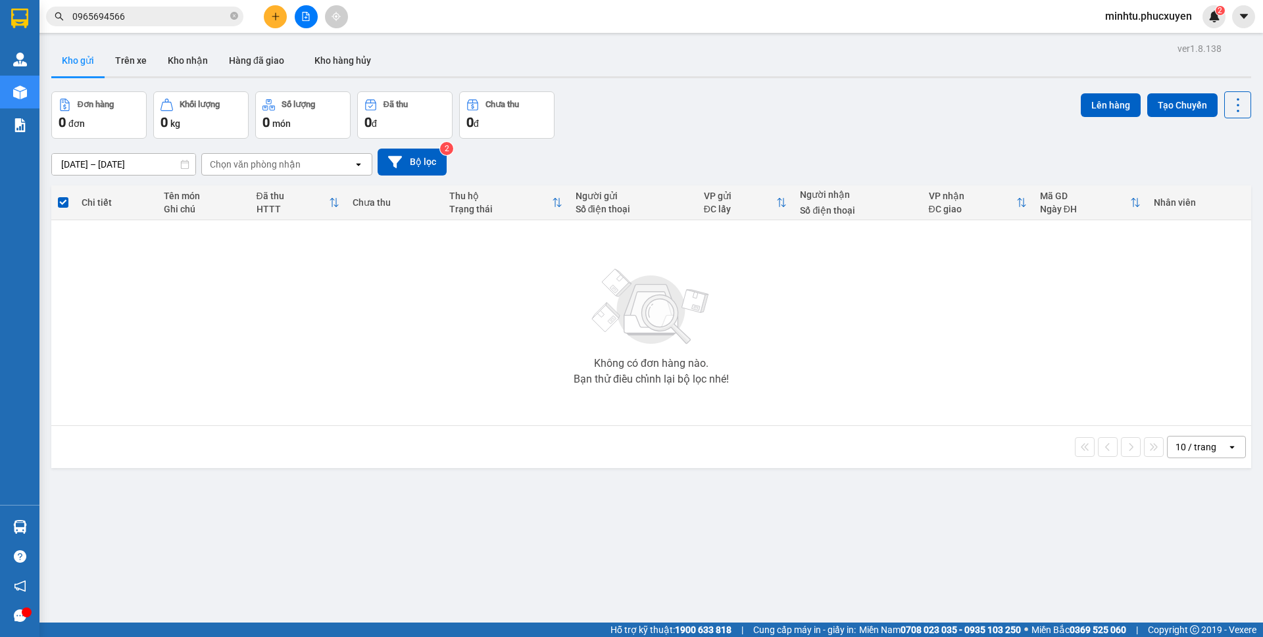
click at [274, 16] on icon "plus" at bounding box center [275, 16] width 9 height 9
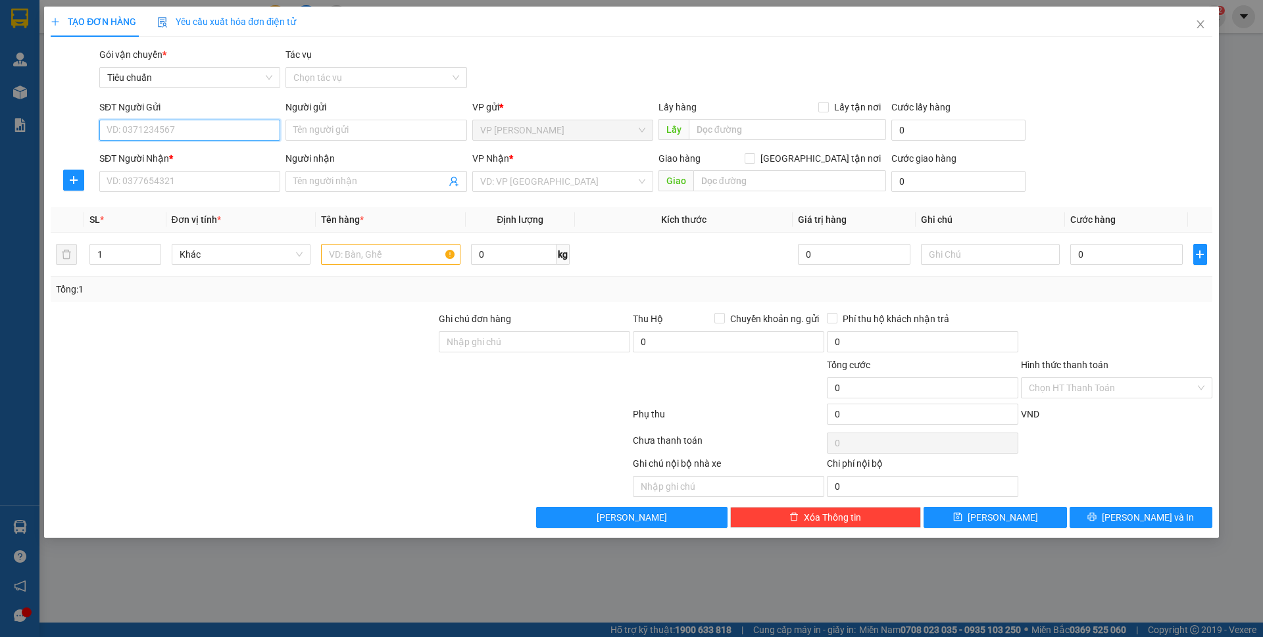
click at [185, 120] on input "SĐT Người Gửi" at bounding box center [189, 130] width 181 height 21
type input "0912511797"
click at [185, 128] on input "0912511797" at bounding box center [189, 130] width 181 height 21
click at [185, 161] on div "0912511797 - A Dương" at bounding box center [189, 156] width 165 height 14
type input "A Dương"
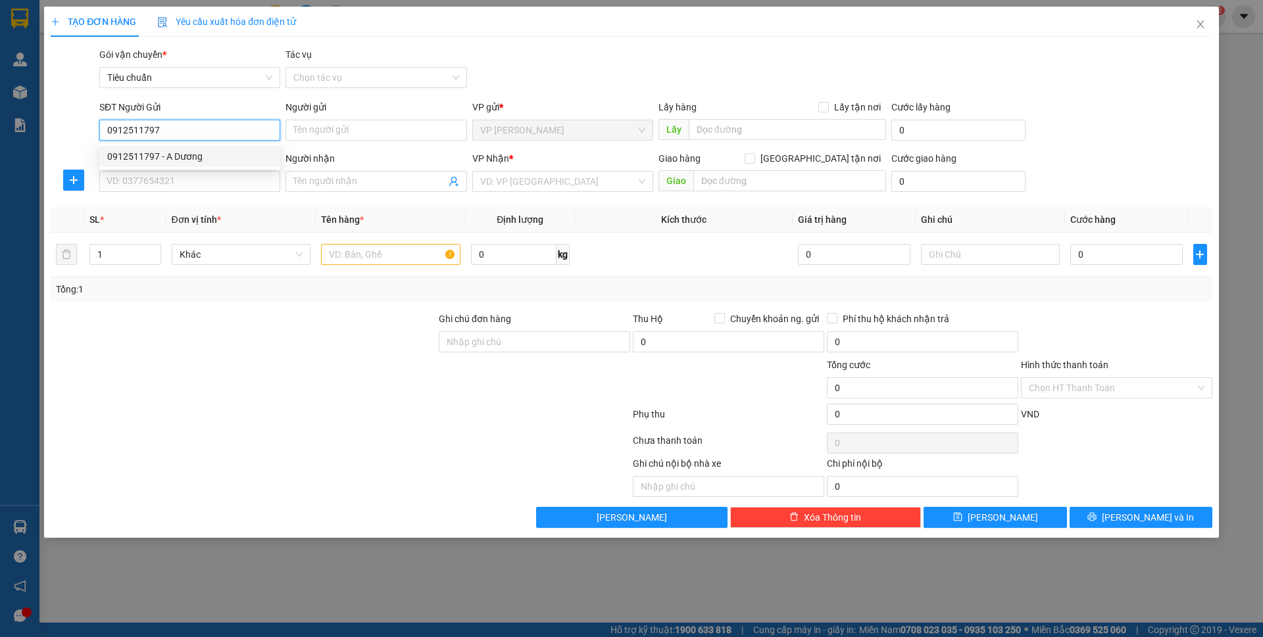
type input "Ngã 3 Hải Quân"
click at [237, 128] on input "0912511797" at bounding box center [189, 130] width 181 height 21
click at [237, 130] on input "0912511797" at bounding box center [189, 130] width 181 height 21
type input "0912511797"
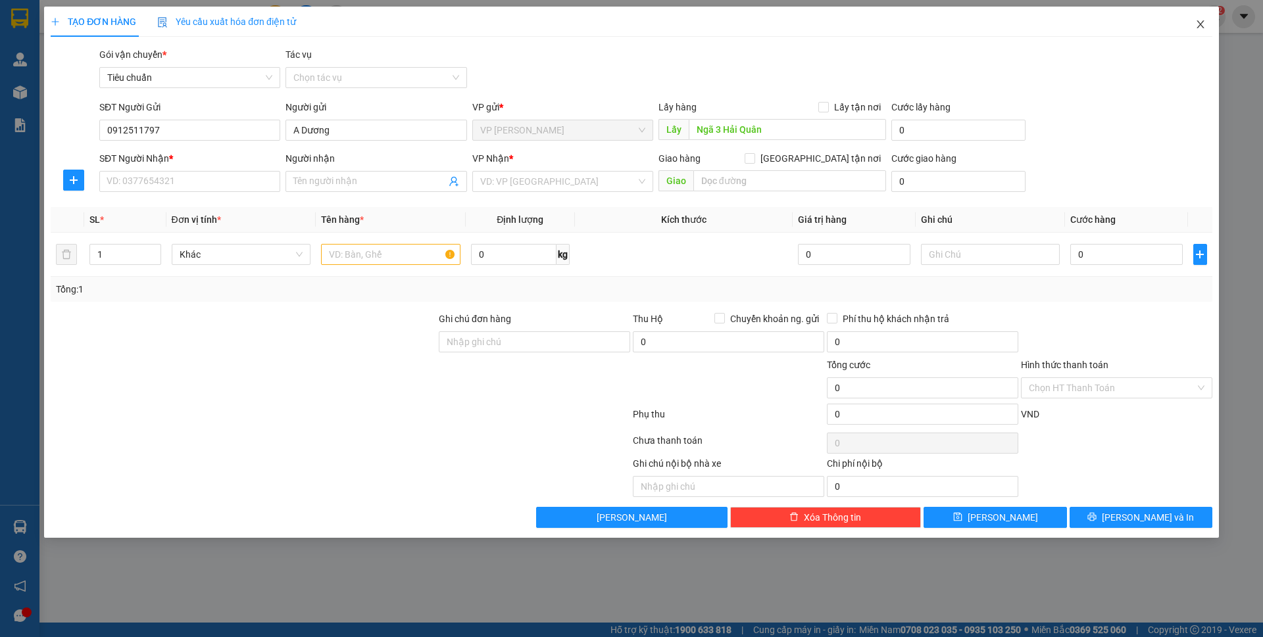
click at [1205, 26] on icon "close" at bounding box center [1200, 24] width 11 height 11
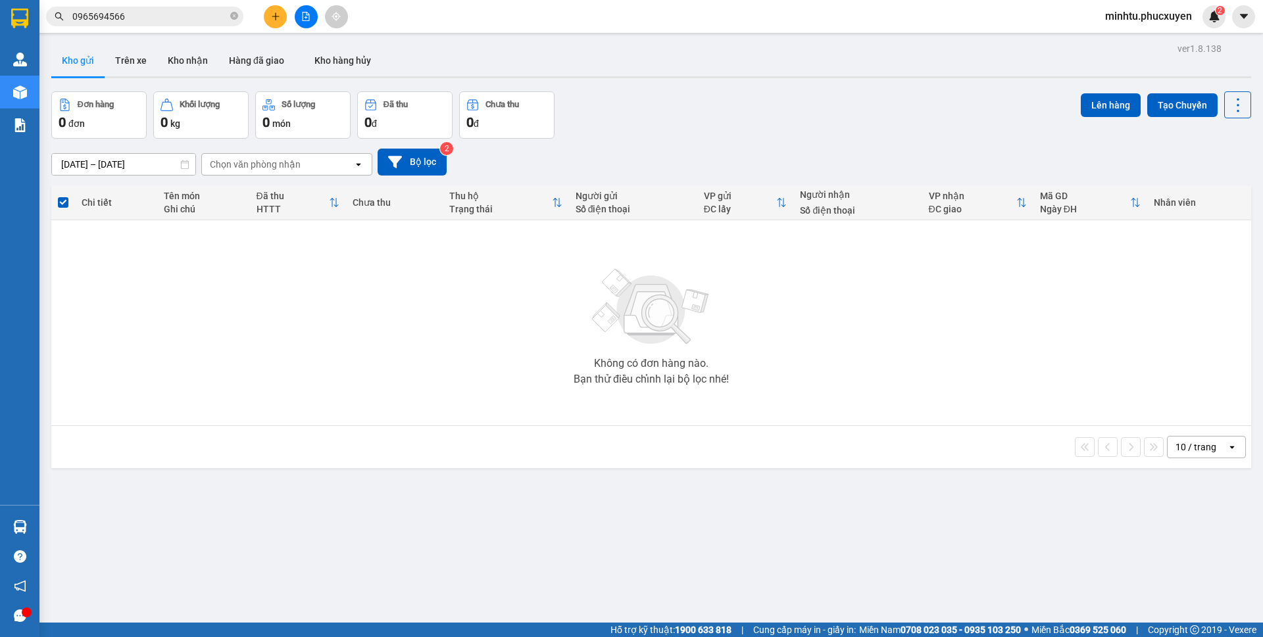
click at [268, 16] on button at bounding box center [275, 16] width 23 height 23
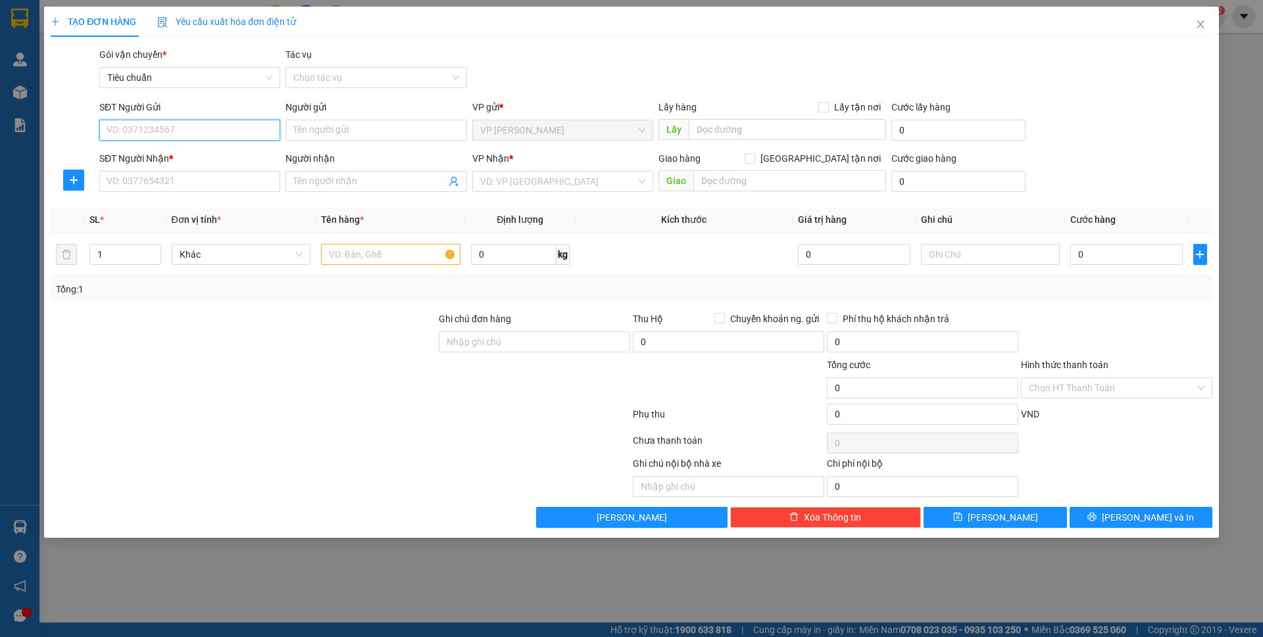
click at [213, 134] on input "SĐT Người Gửi" at bounding box center [189, 130] width 181 height 21
click at [320, 211] on th "Tên hàng *" at bounding box center [391, 220] width 150 height 26
click at [247, 187] on input "SĐT Người Nhận *" at bounding box center [189, 181] width 181 height 21
type input "0912511797"
click at [257, 202] on div "0912511797 - A Dương" at bounding box center [189, 208] width 165 height 14
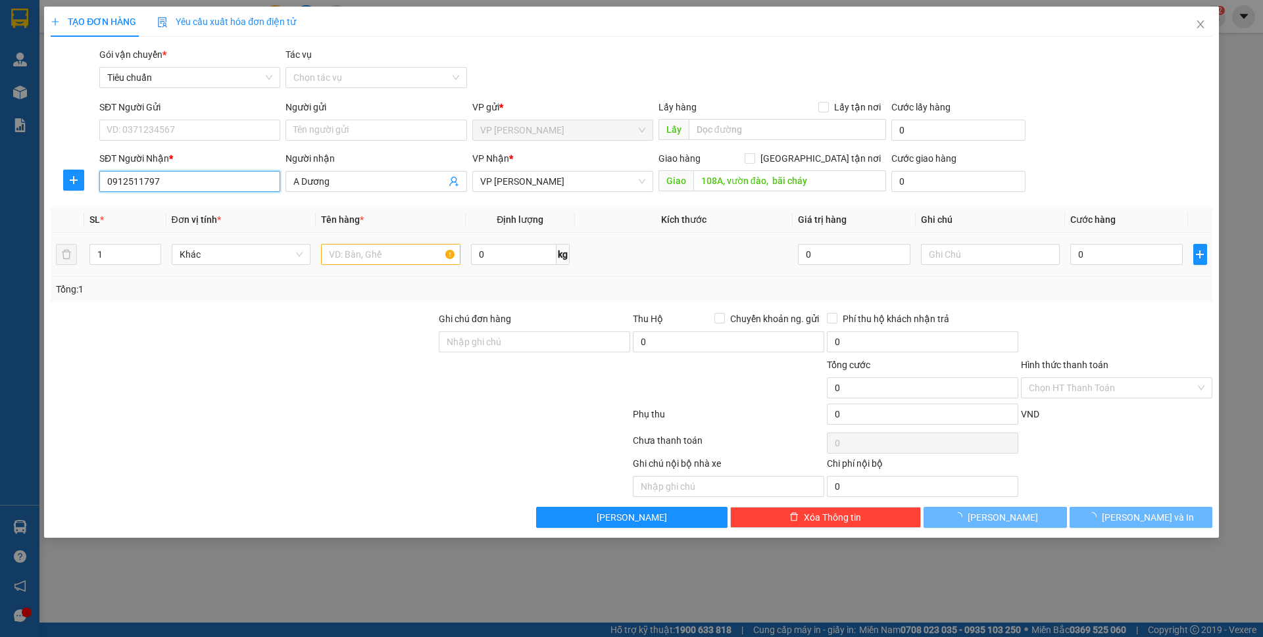
type input "A Dương"
type input "108A, vườn đào, bãi cháy"
type input "0912511797"
click at [370, 251] on input "text" at bounding box center [390, 254] width 139 height 21
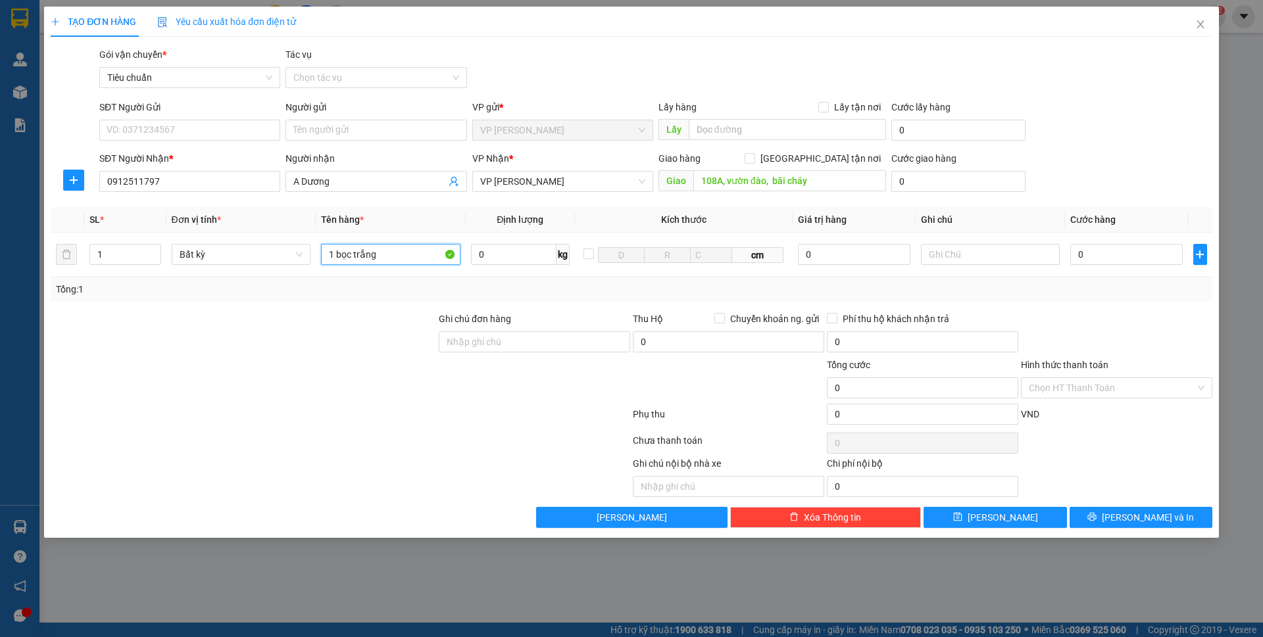
type input "1 bọc trắng"
click at [268, 192] on div "SĐT Người Nhận * 0912511797" at bounding box center [189, 174] width 181 height 46
drag, startPoint x: 422, startPoint y: 257, endPoint x: 223, endPoint y: 254, distance: 198.6
click at [223, 254] on tr "1 Bất kỳ 1 bọc trắng 0 kg cm 0 0" at bounding box center [631, 255] width 1161 height 44
click at [1195, 22] on icon "close" at bounding box center [1200, 24] width 11 height 11
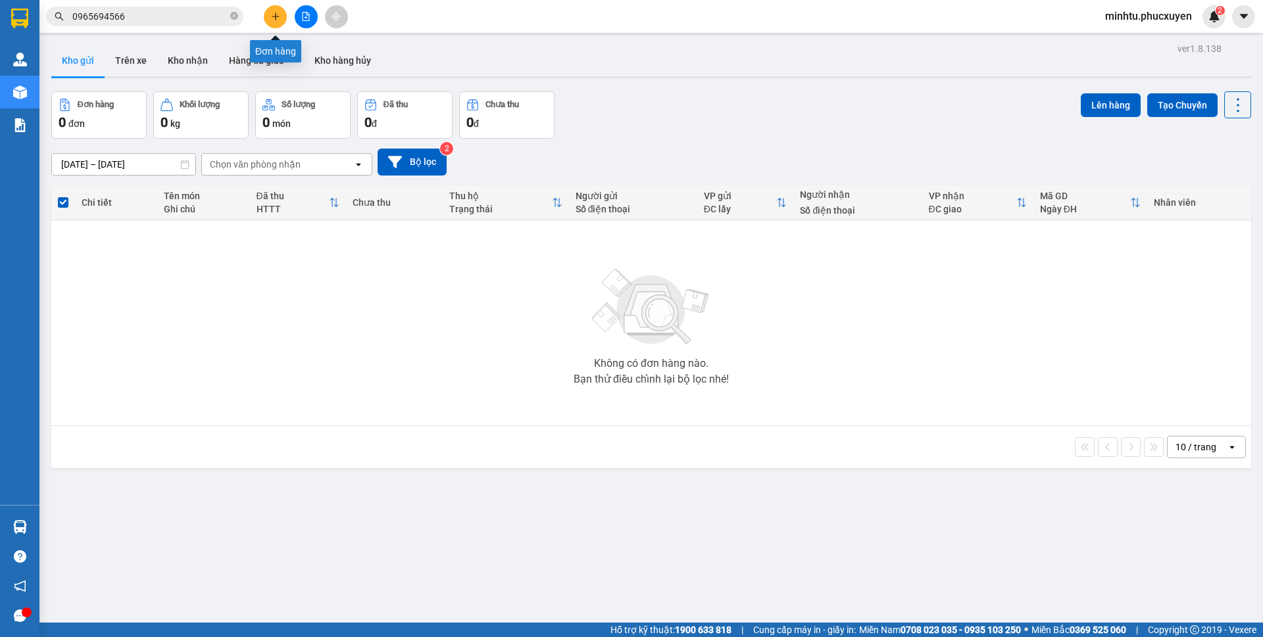
click at [279, 18] on icon "plus" at bounding box center [275, 16] width 9 height 9
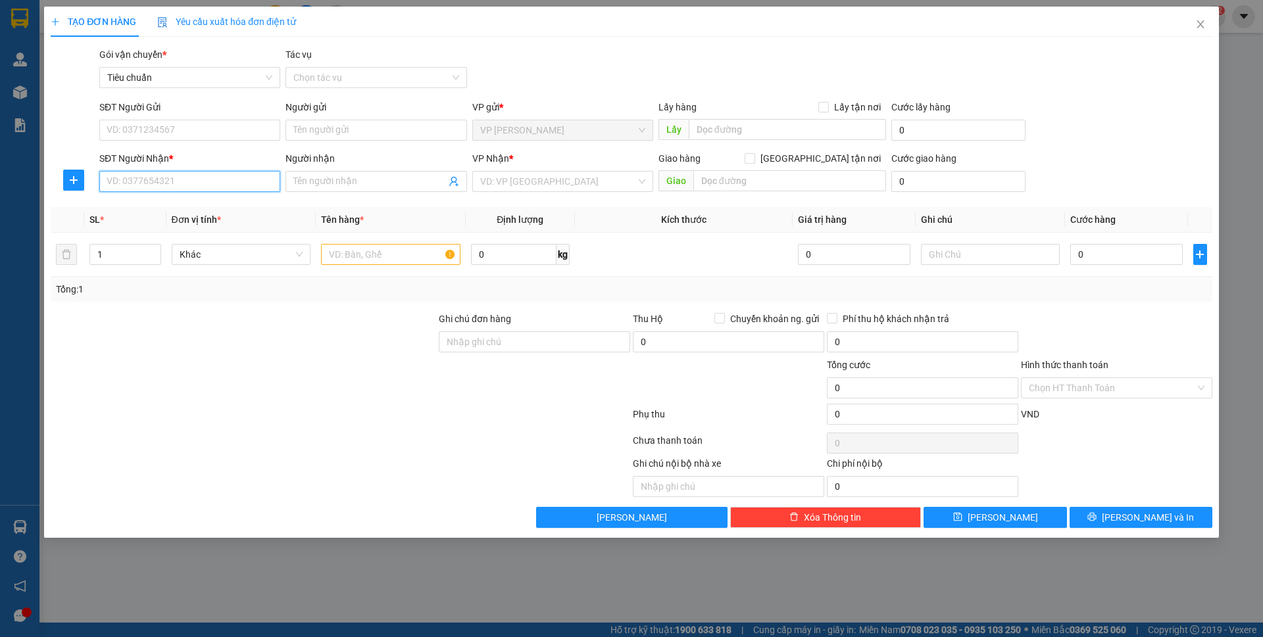
click at [220, 187] on input "SĐT Người Nhận *" at bounding box center [189, 181] width 181 height 21
paste input "1 bọc trắng"
type input "1 bọc trắng"
click at [350, 251] on input "text" at bounding box center [390, 254] width 139 height 21
paste input "1 bọc trắng"
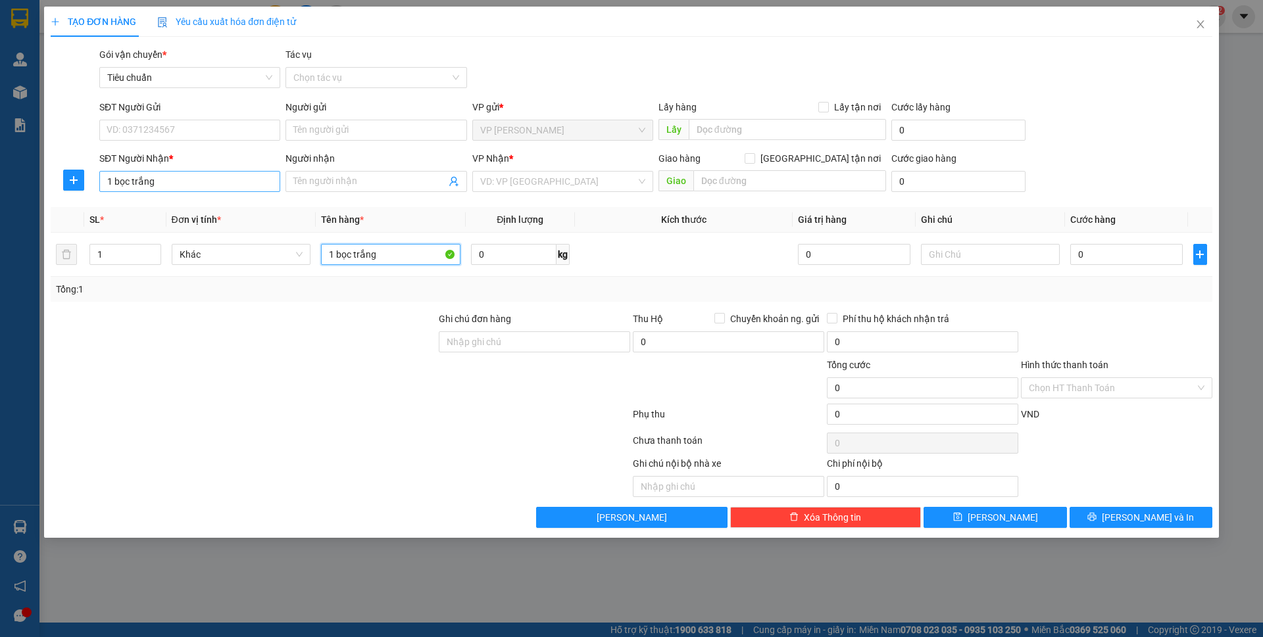
type input "1 bọc trắng"
click at [184, 181] on input "1 bọc trắng" at bounding box center [189, 181] width 181 height 21
click at [132, 183] on input "098238069" at bounding box center [189, 181] width 181 height 21
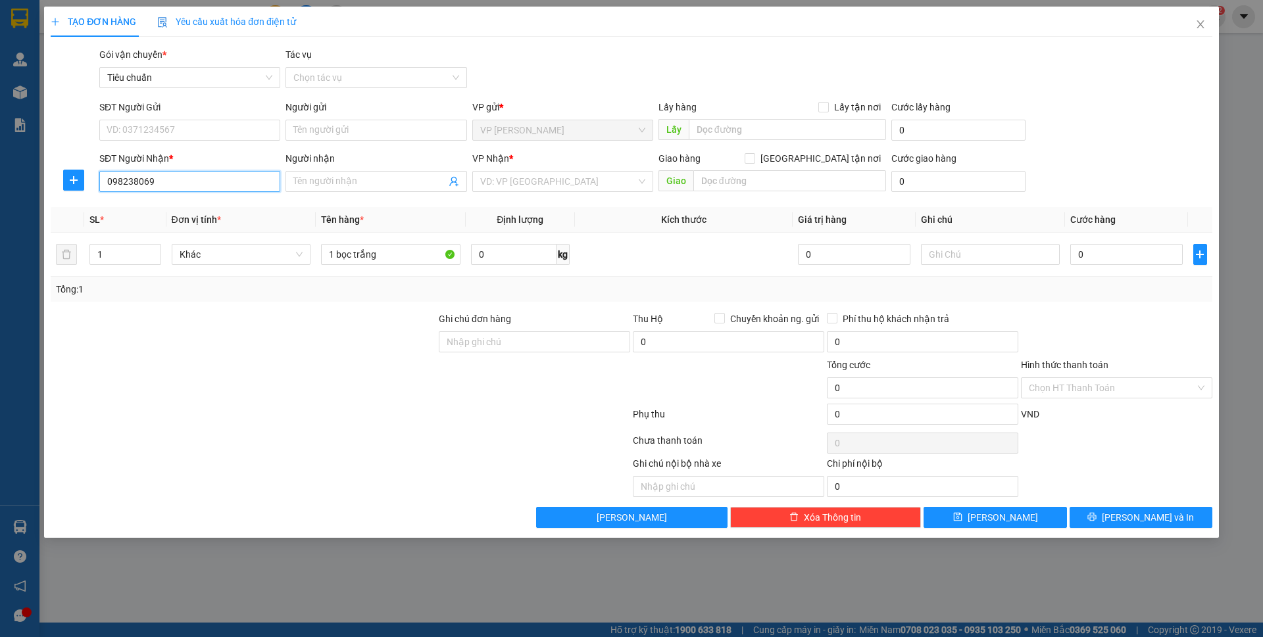
type input "0982368069"
click at [178, 172] on input "0982368069" at bounding box center [189, 181] width 181 height 21
click at [179, 203] on div "0982368069 - Phạm Thị Sóng" at bounding box center [189, 208] width 165 height 14
type input "Phạm Thị Sóng"
type input "0982368069"
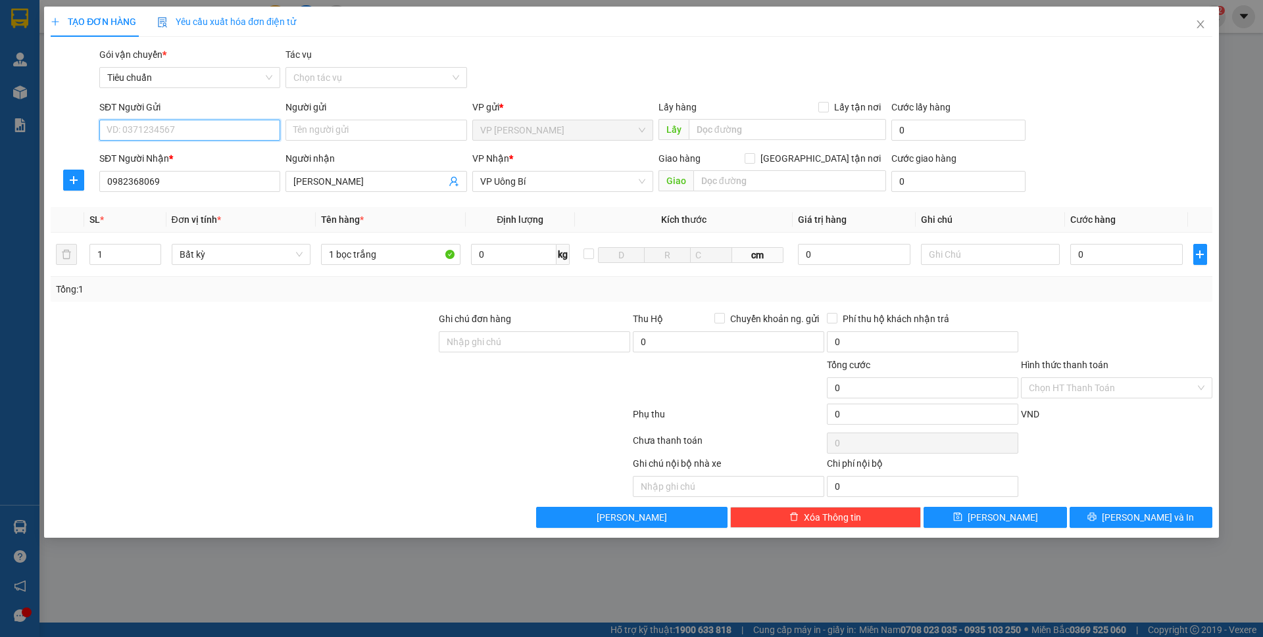
click at [213, 130] on input "SĐT Người Gửi" at bounding box center [189, 130] width 181 height 21
type input "0982415985"
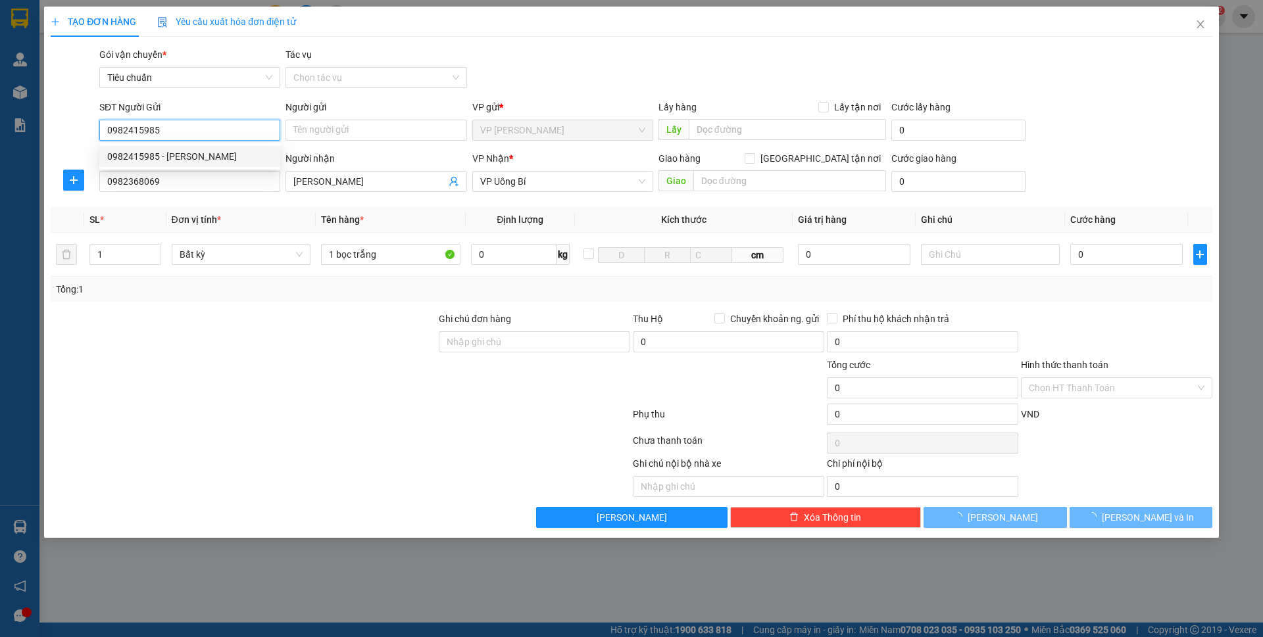
click at [210, 158] on div "0982415985 - Anh Tuấn" at bounding box center [189, 156] width 165 height 14
type input "Anh Tuấn"
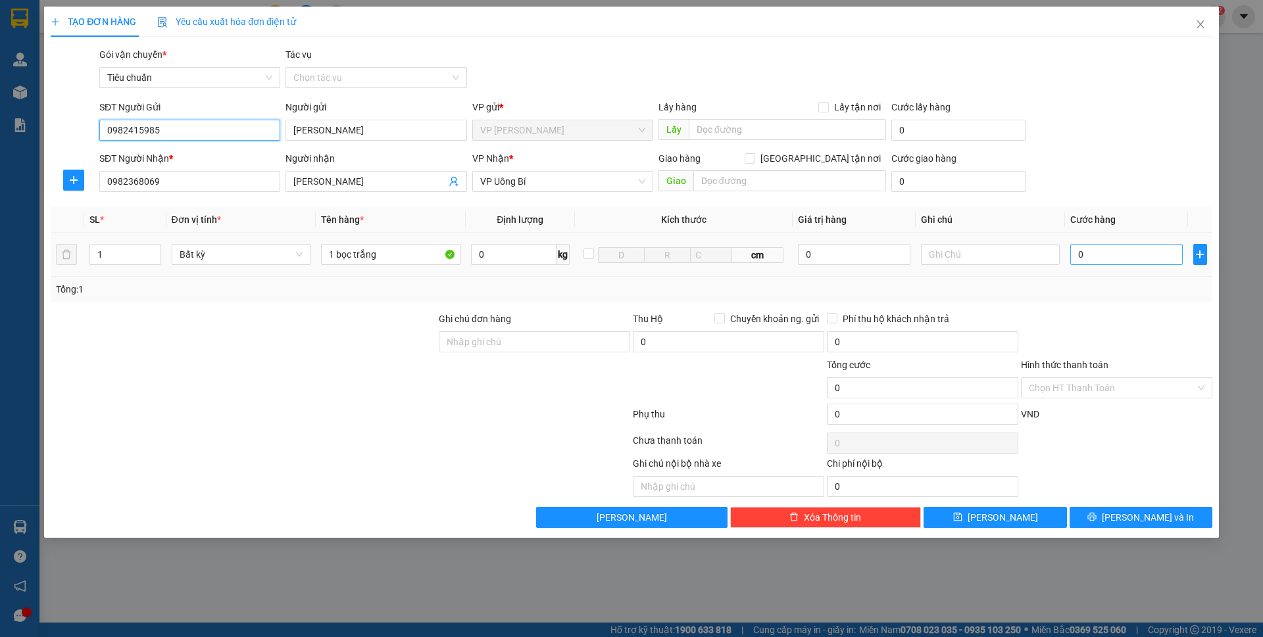
type input "0982415985"
click at [1101, 255] on input "0" at bounding box center [1126, 254] width 112 height 21
type input "5"
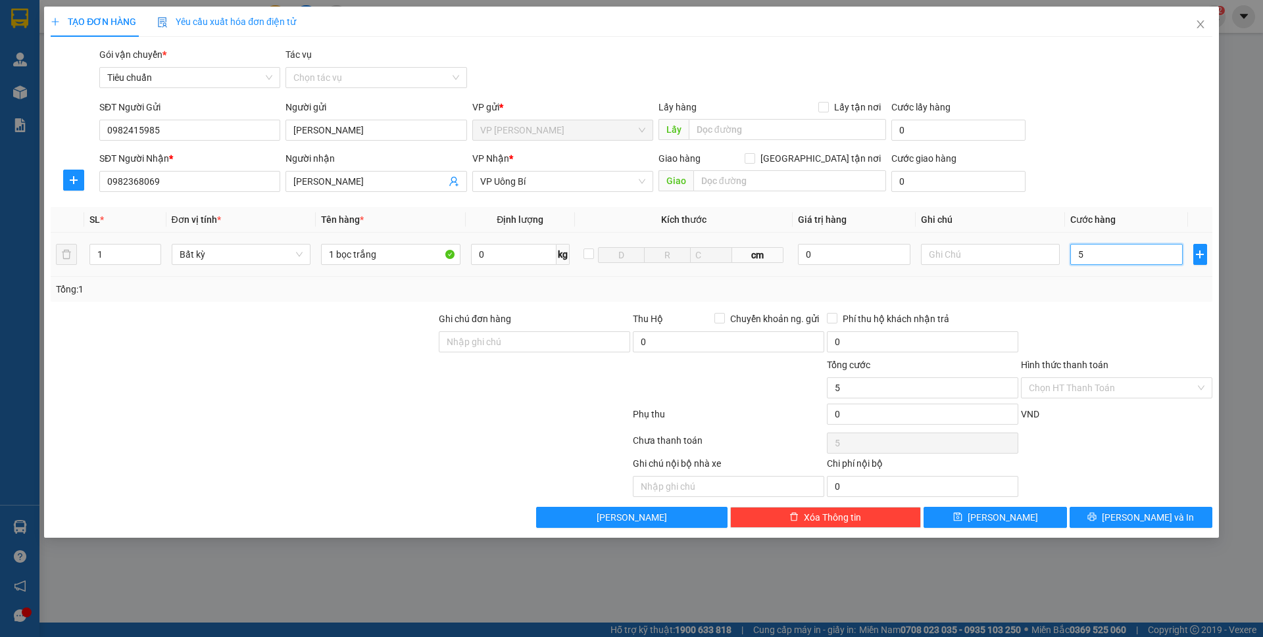
type input "50"
click at [1085, 199] on div "Transit Pickup Surcharge Ids Transit Deliver Surcharge Ids Transit Deliver Surc…" at bounding box center [631, 287] width 1161 height 481
type input "50.000"
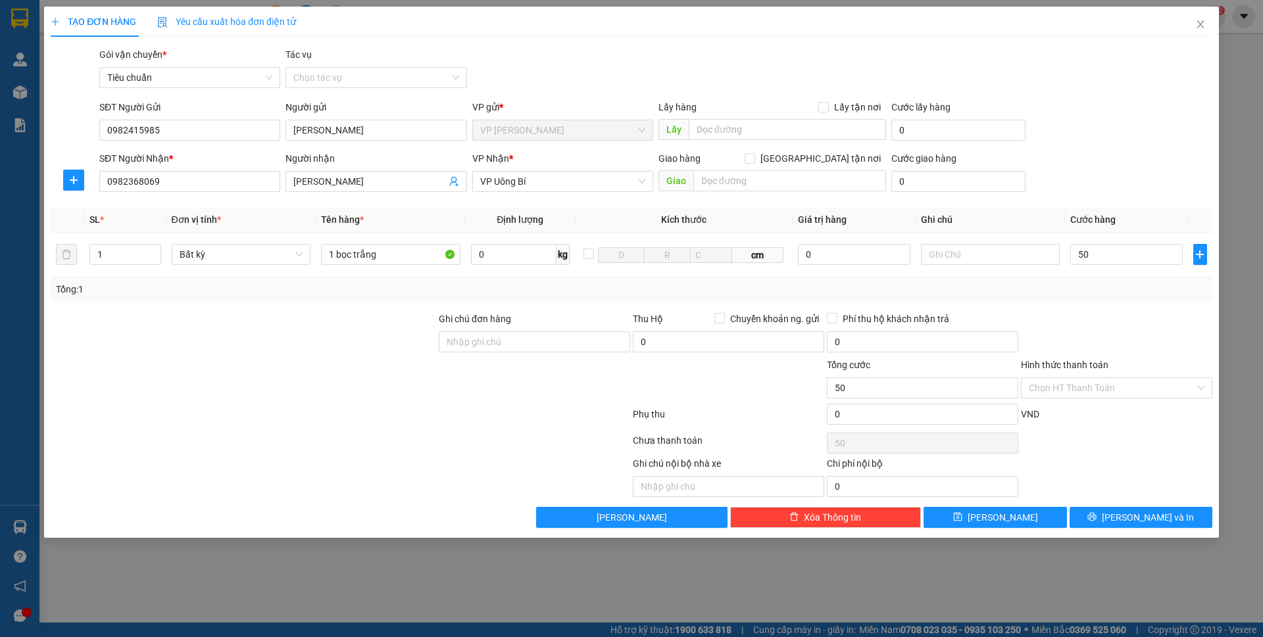
type input "50.000"
click at [1143, 516] on span "Lưu và In" at bounding box center [1147, 517] width 92 height 14
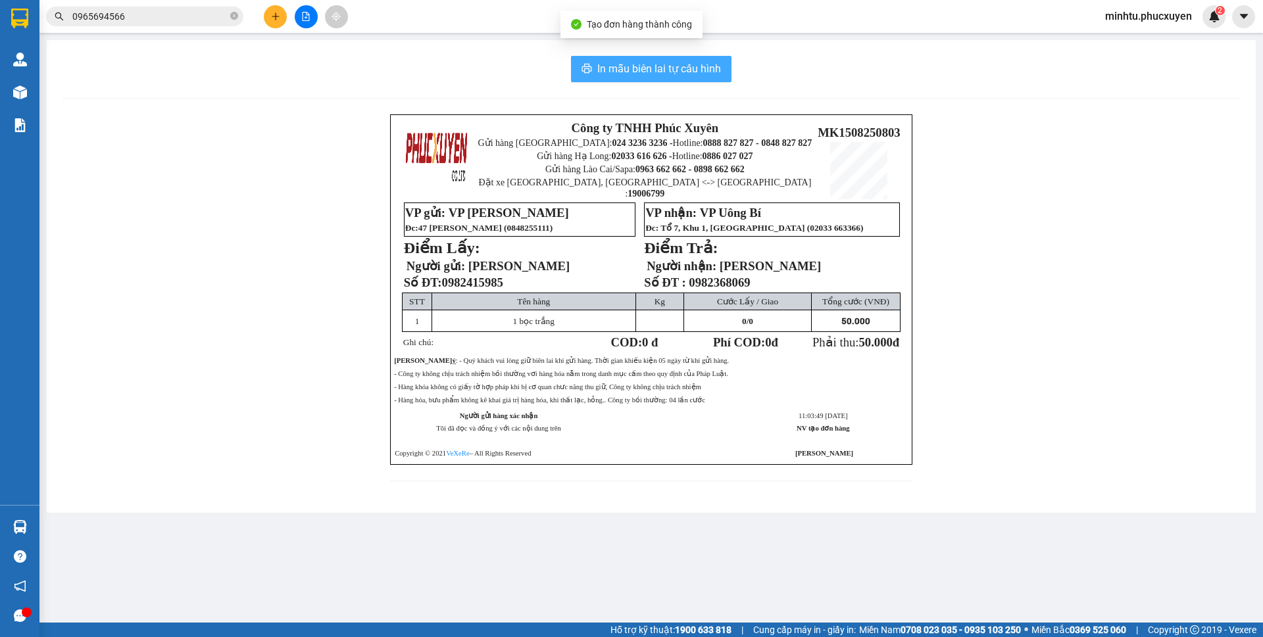
click at [710, 72] on span "In mẫu biên lai tự cấu hình" at bounding box center [659, 68] width 124 height 16
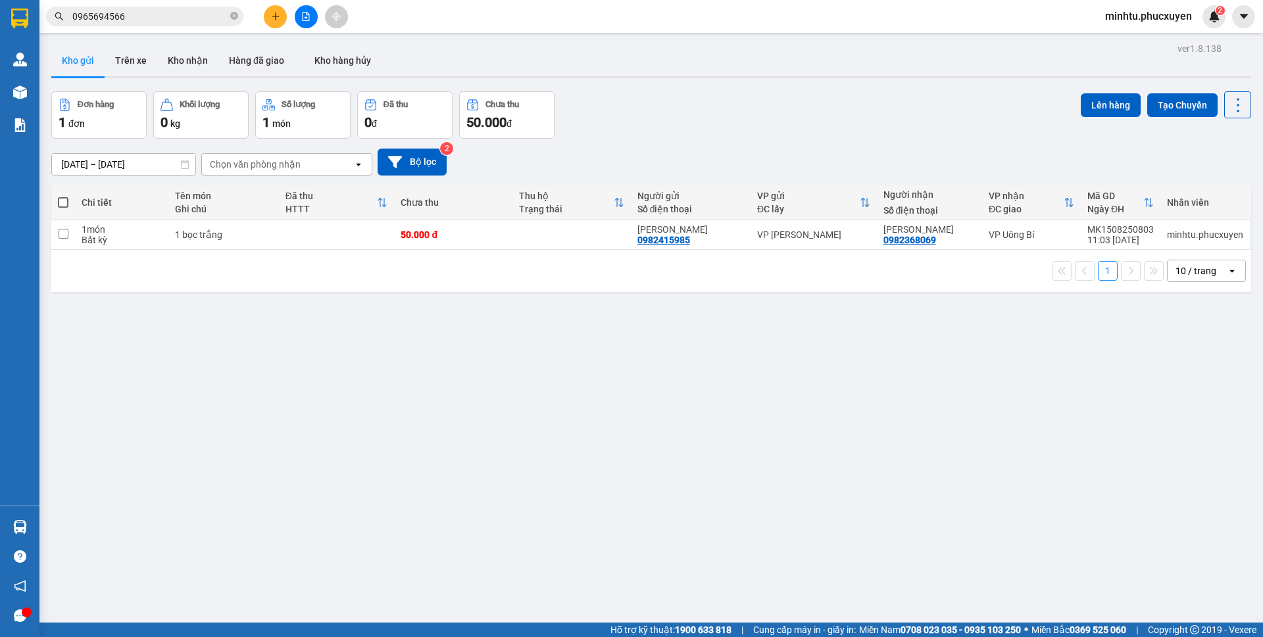
click at [470, 347] on div "ver 1.8.138 Kho gửi Trên xe Kho nhận Hàng đã giao Kho hàng hủy Đơn hàng 1 đơn K…" at bounding box center [651, 357] width 1210 height 637
click at [201, 60] on button "Kho nhận" at bounding box center [187, 61] width 61 height 32
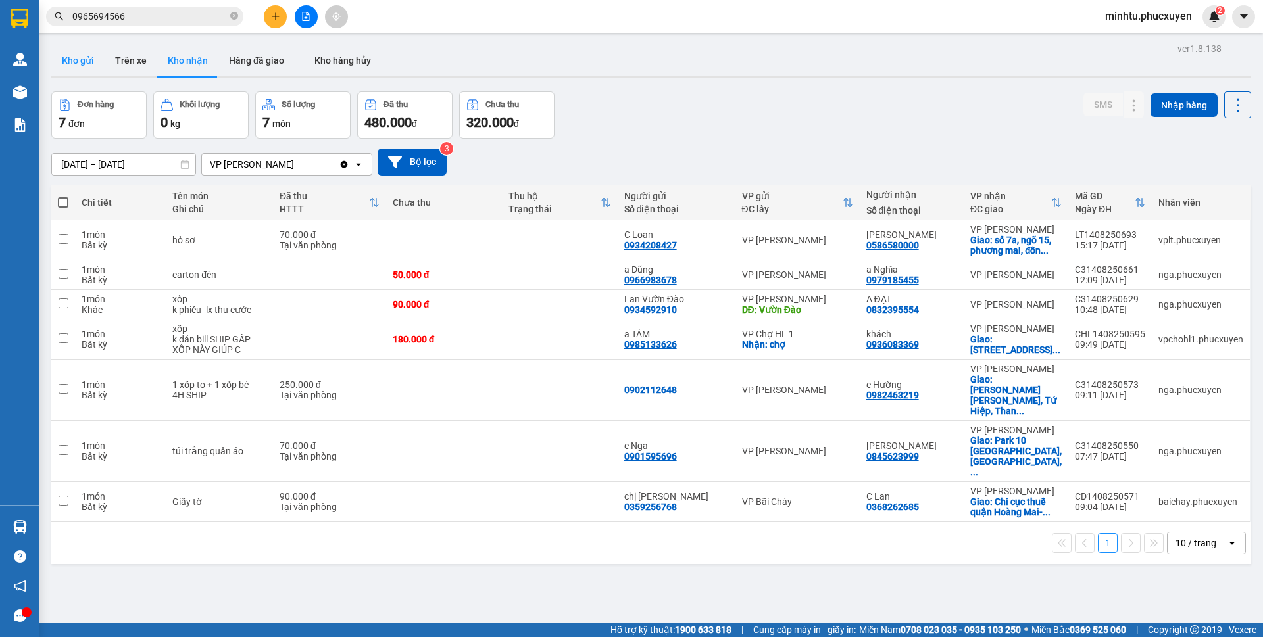
click at [82, 68] on button "Kho gửi" at bounding box center [77, 61] width 53 height 32
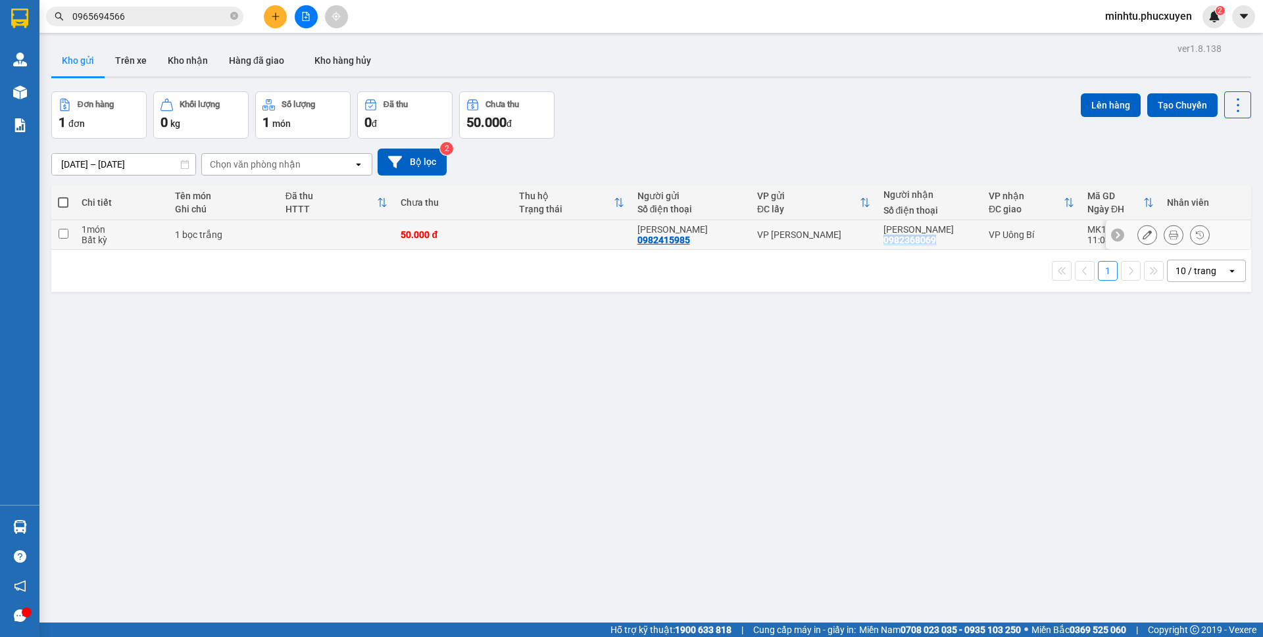
drag, startPoint x: 947, startPoint y: 245, endPoint x: 877, endPoint y: 246, distance: 69.7
click at [877, 246] on td "Phạm Thị Sóng 0982368069" at bounding box center [929, 235] width 105 height 30
copy div "0982368069"
checkbox input "true"
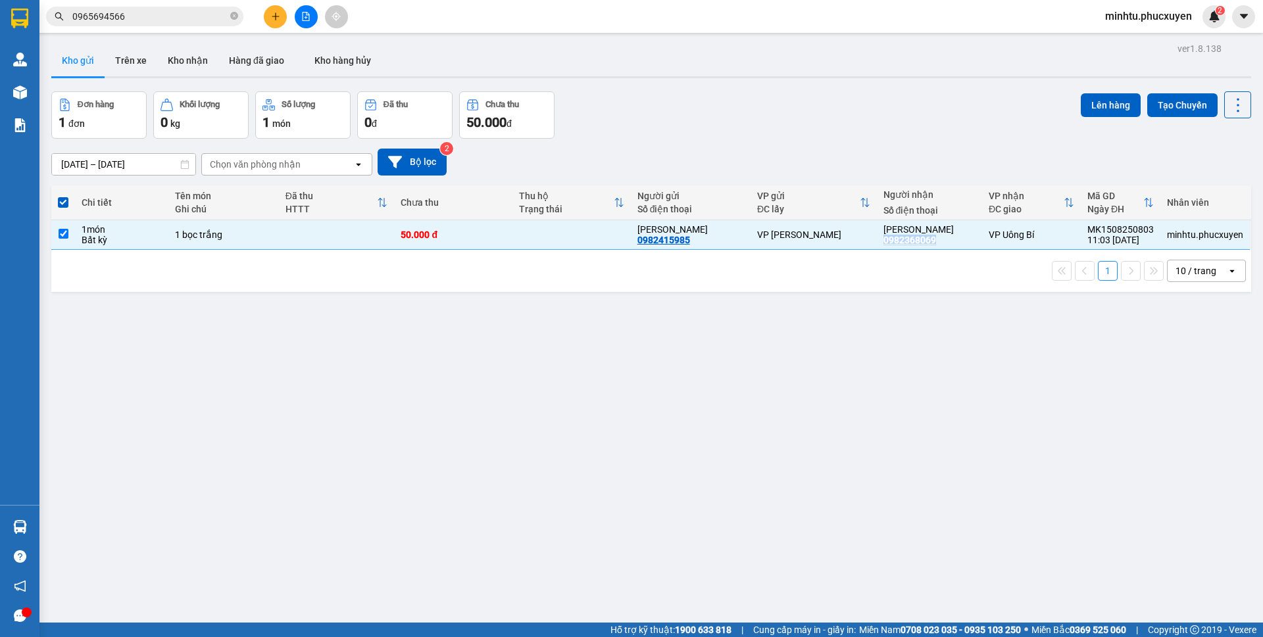
click at [164, 20] on input "0965694566" at bounding box center [149, 16] width 155 height 14
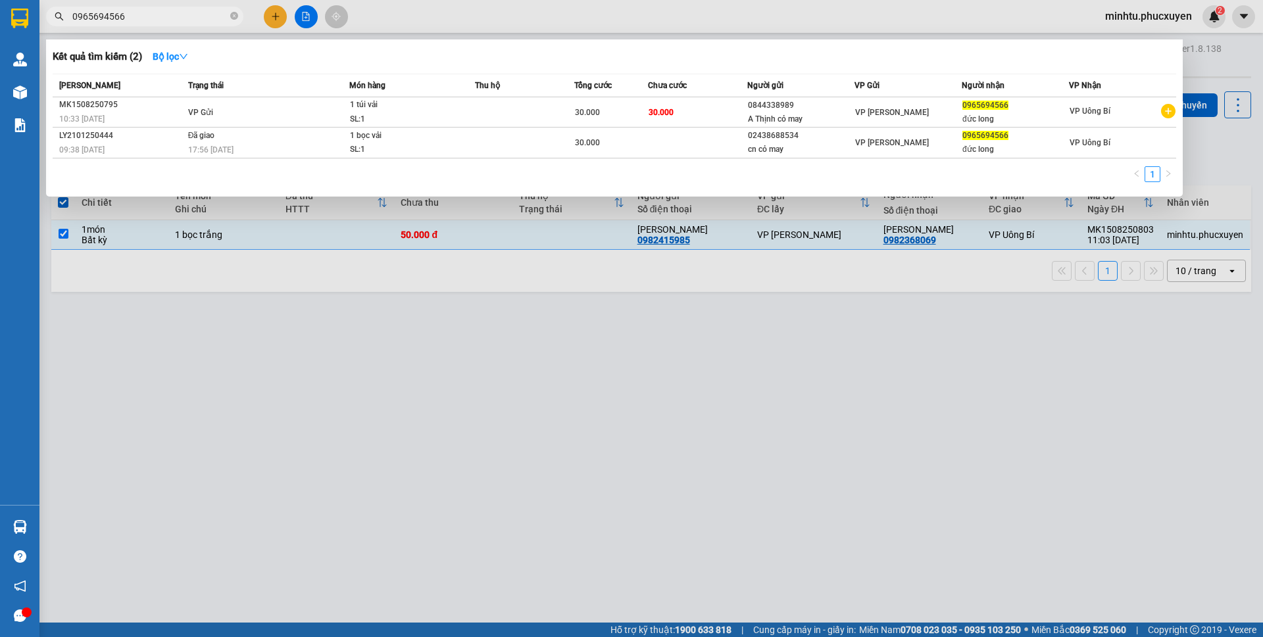
click at [164, 20] on input "0965694566" at bounding box center [149, 16] width 155 height 14
paste input "82368069"
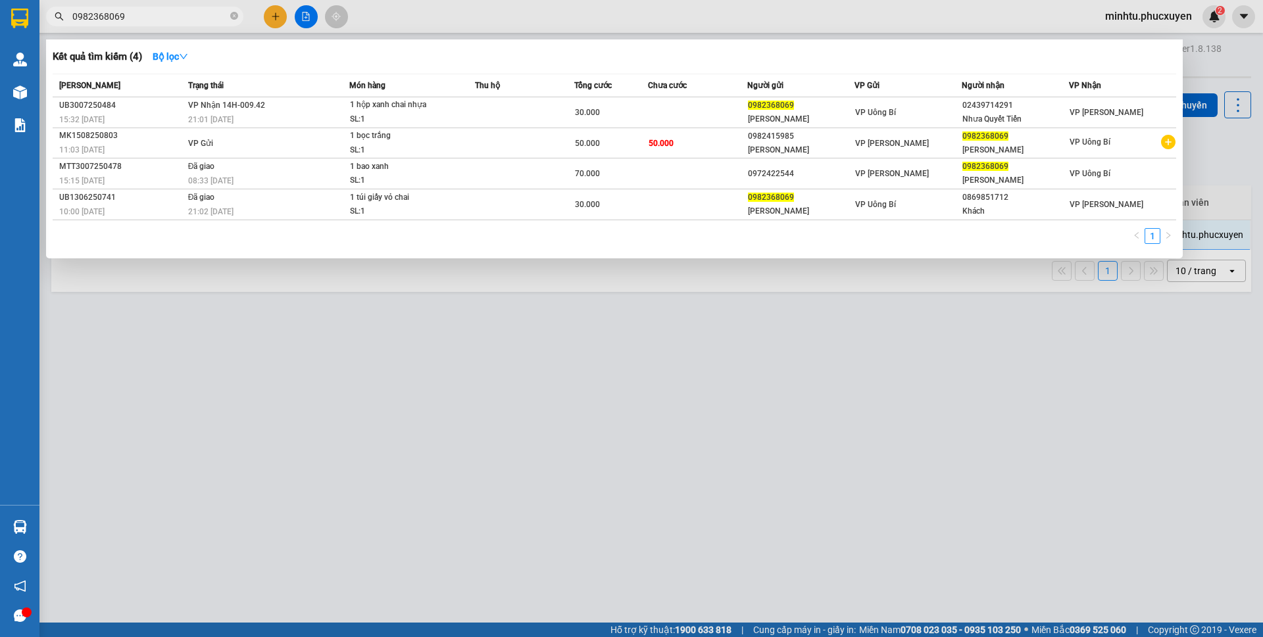
type input "0982368069"
click at [698, 336] on div at bounding box center [631, 318] width 1263 height 637
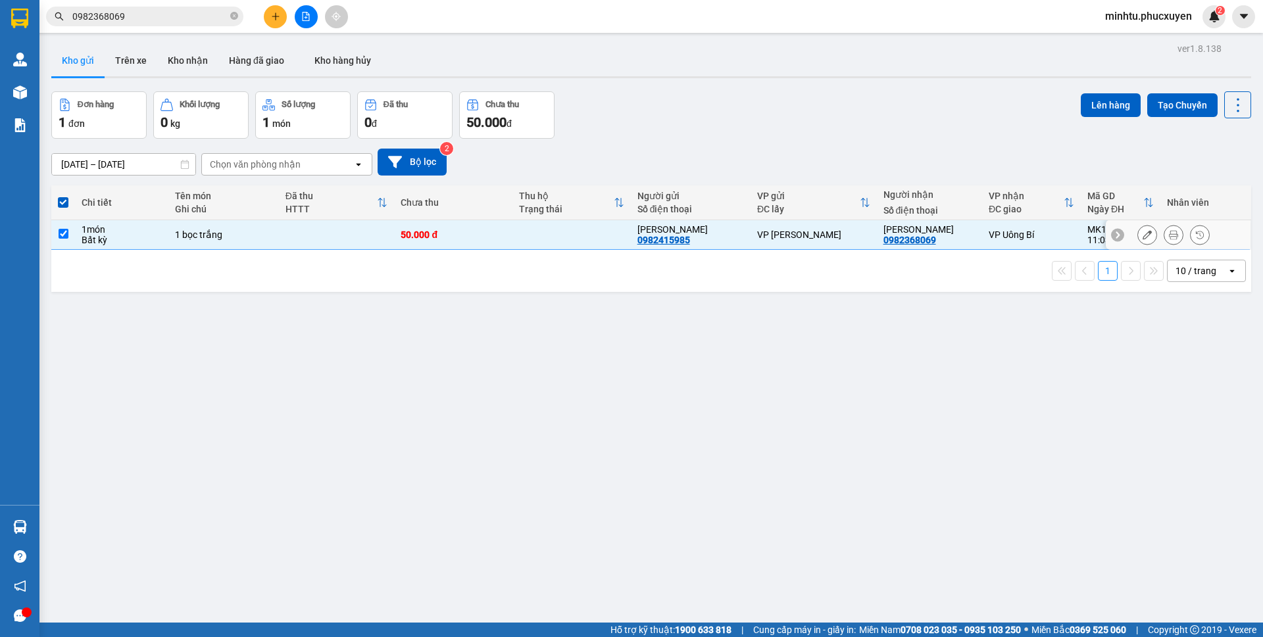
click at [61, 239] on td at bounding box center [63, 235] width 24 height 30
checkbox input "false"
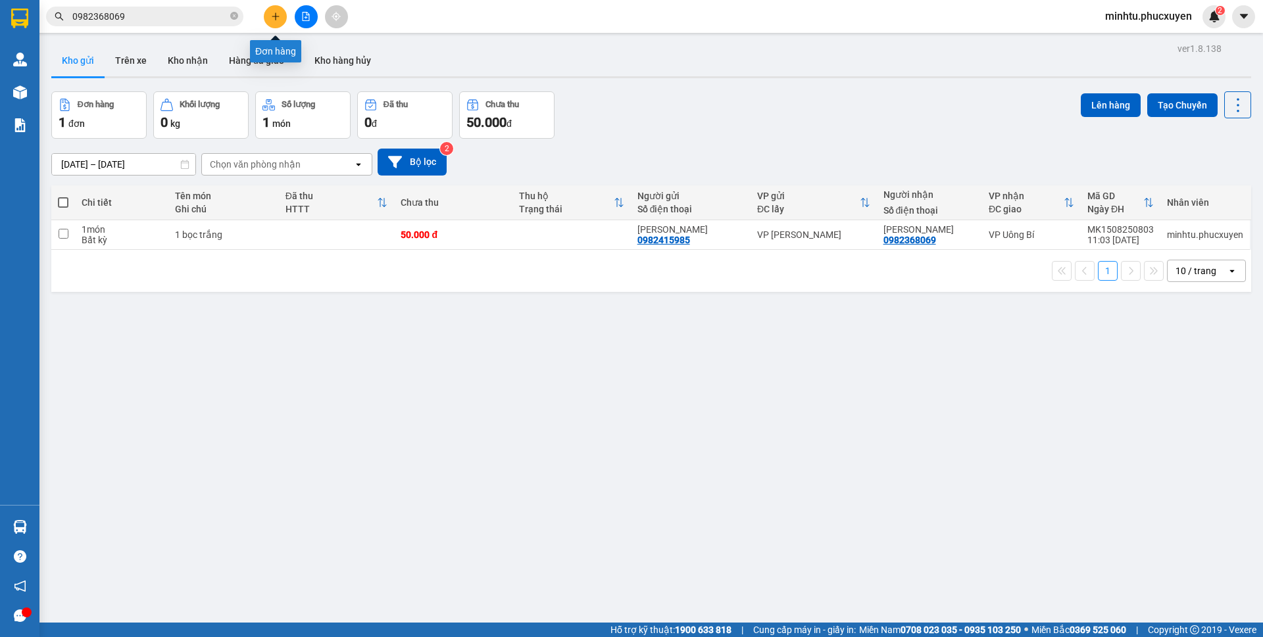
click at [273, 21] on button at bounding box center [275, 16] width 23 height 23
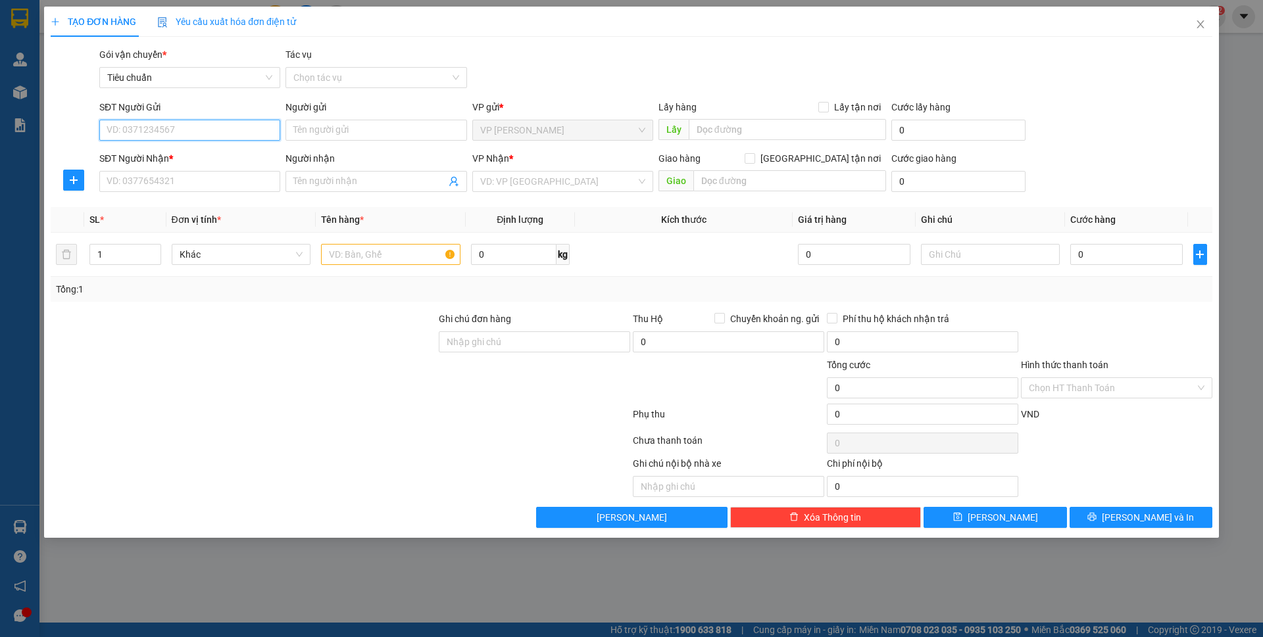
click at [263, 130] on input "SĐT Người Gửi" at bounding box center [189, 130] width 181 height 21
drag, startPoint x: 126, startPoint y: 126, endPoint x: 195, endPoint y: 127, distance: 68.4
click at [192, 127] on input "0914444555" at bounding box center [189, 130] width 181 height 21
click at [218, 134] on input "0914364495" at bounding box center [189, 130] width 181 height 21
type input "0914364495"
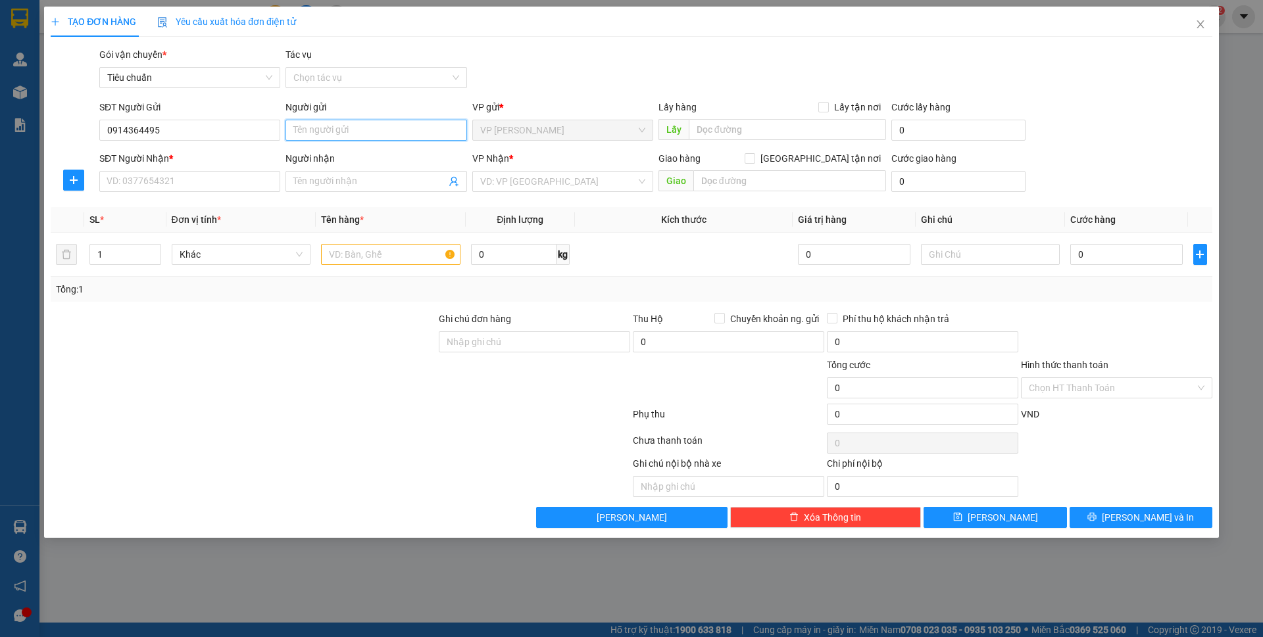
click at [336, 128] on input "Người gửi" at bounding box center [375, 130] width 181 height 21
click at [344, 131] on input "Người gửi" at bounding box center [375, 130] width 181 height 21
type input "D"
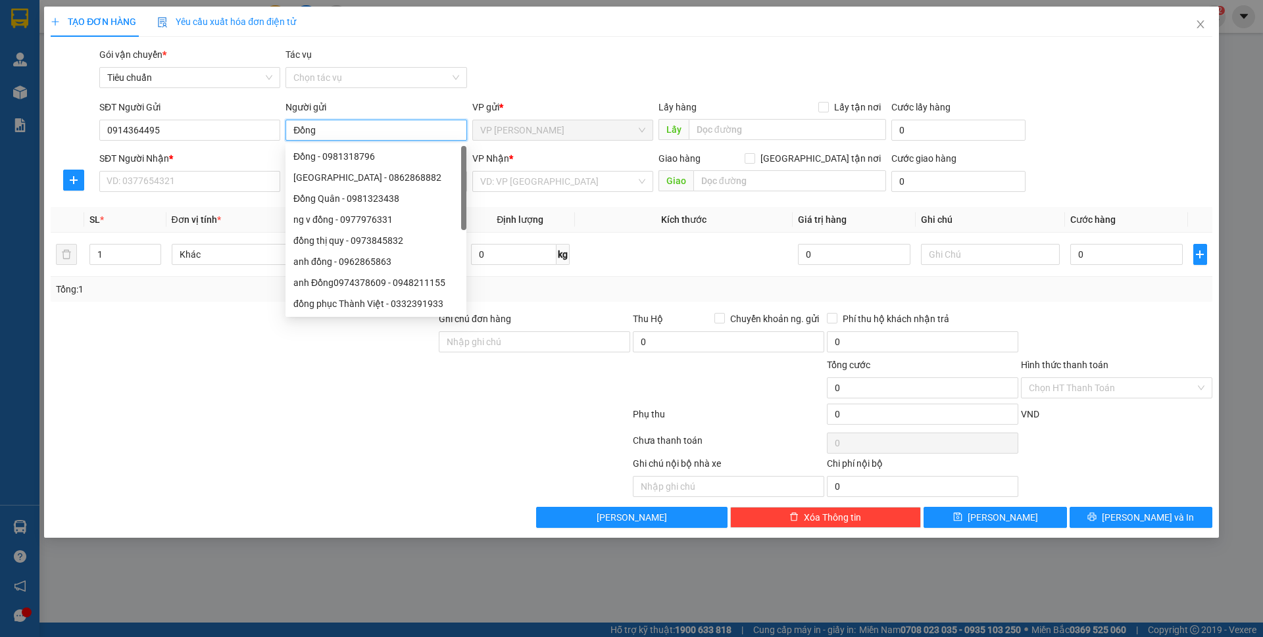
click at [293, 133] on input "Đồng" at bounding box center [375, 130] width 181 height 21
type input "A Đồng"
click at [209, 181] on input "SĐT Người Nhận *" at bounding box center [189, 181] width 181 height 21
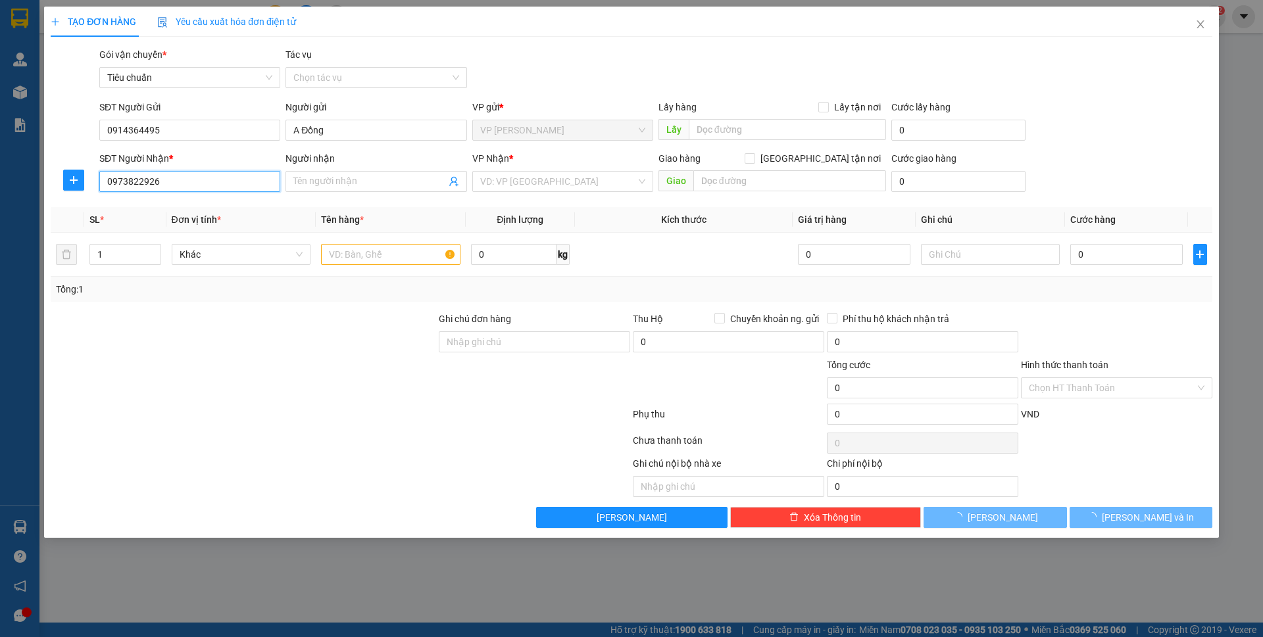
click at [195, 176] on input "0973822926" at bounding box center [189, 181] width 181 height 21
click at [202, 176] on input "0973822926" at bounding box center [189, 181] width 181 height 21
type input "0973822926"
click at [412, 191] on span at bounding box center [375, 181] width 181 height 21
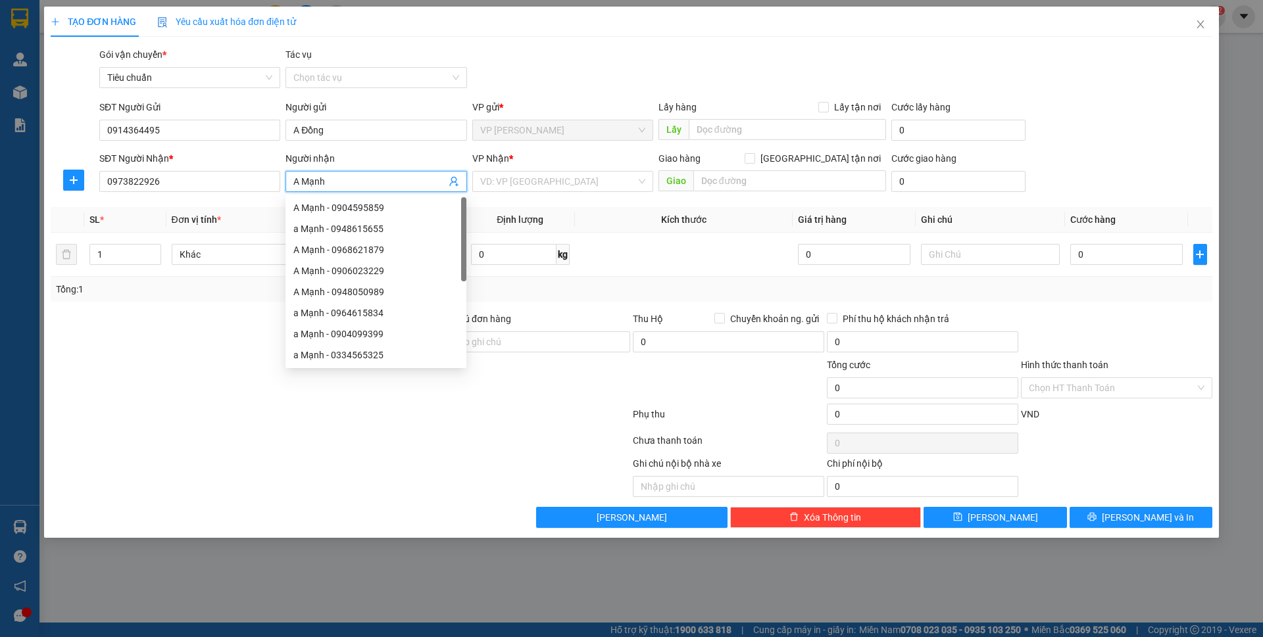
type input "A Mạnh"
click at [507, 205] on div "Transit Pickup Surcharge Ids Transit Deliver Surcharge Ids Transit Deliver Surc…" at bounding box center [631, 287] width 1161 height 481
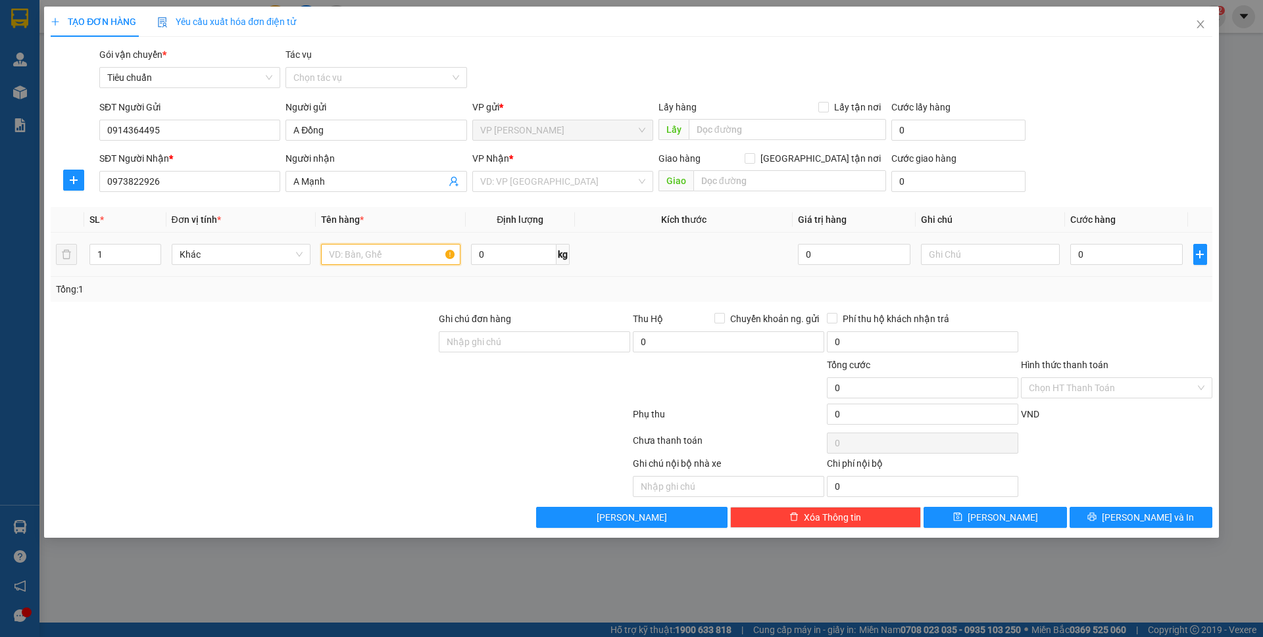
click at [395, 254] on input "text" at bounding box center [390, 254] width 139 height 21
type input "1 bọc đen đồ điện"
click at [535, 218] on span "Định lượng" at bounding box center [519, 219] width 47 height 11
click at [556, 174] on input "search" at bounding box center [558, 182] width 156 height 20
type input "dọc"
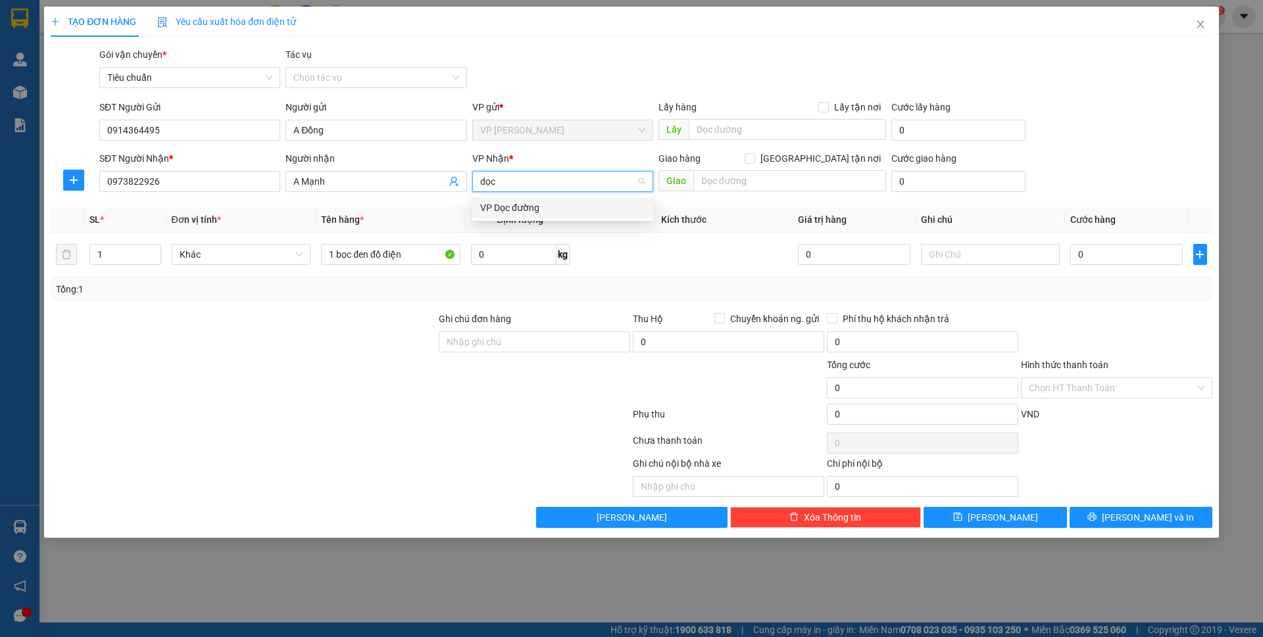
click at [544, 212] on div "VP Dọc đường" at bounding box center [562, 208] width 165 height 14
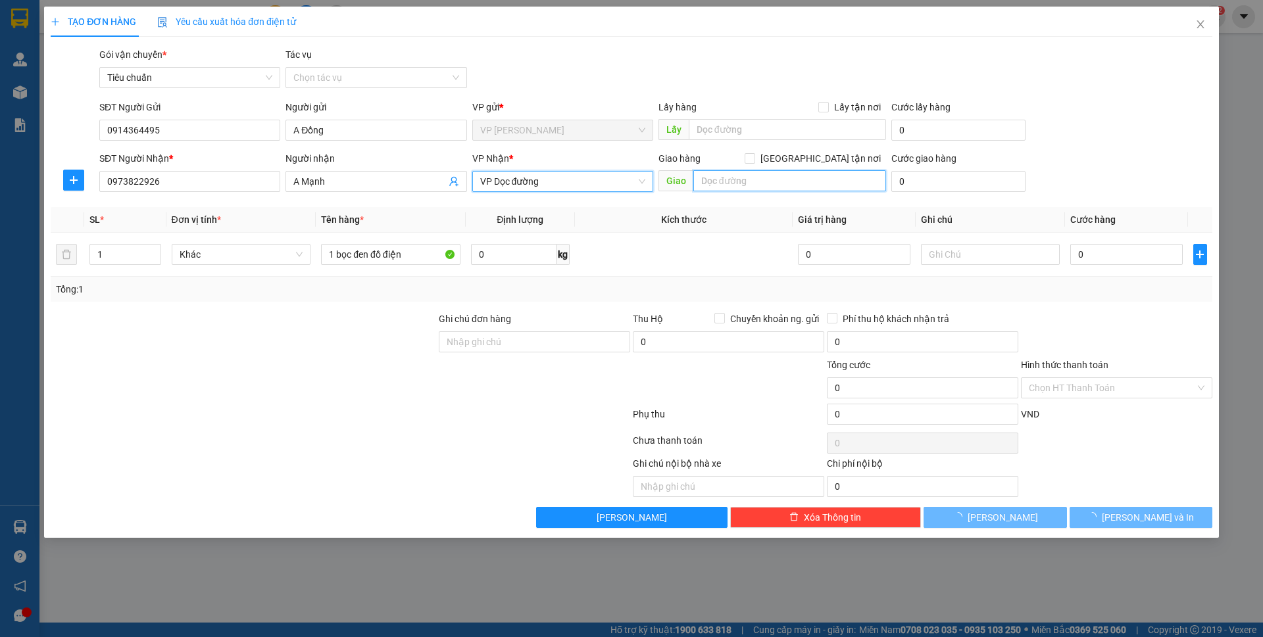
click at [748, 181] on input "text" at bounding box center [789, 180] width 193 height 21
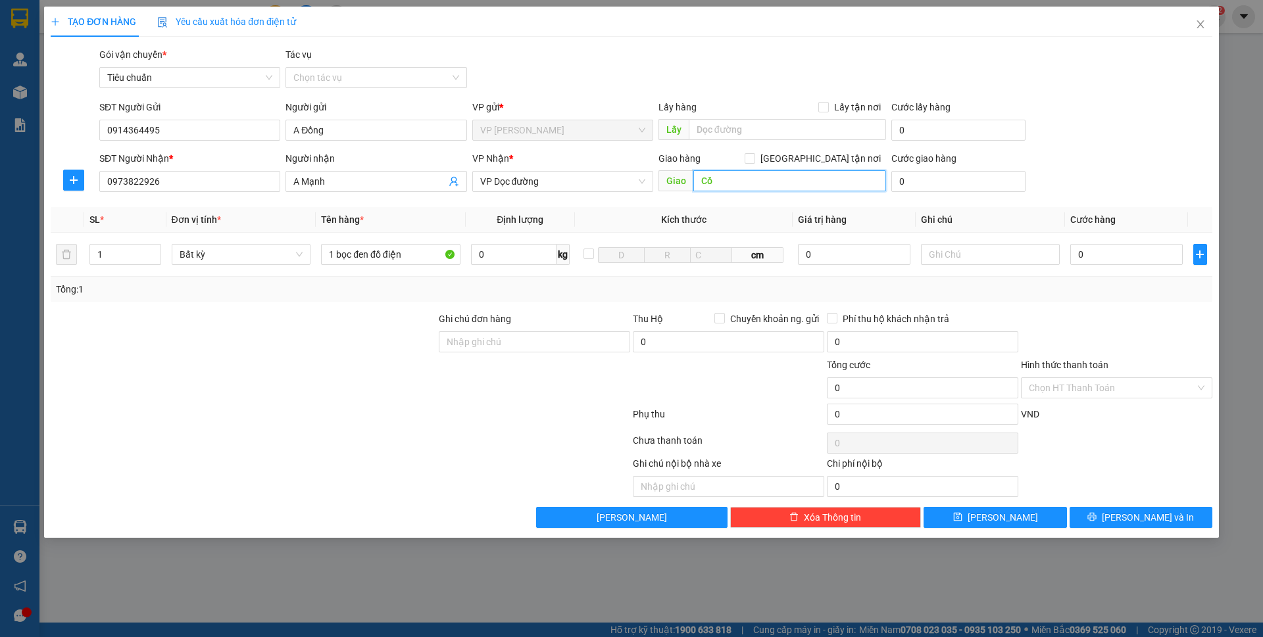
type input "C"
type input "D"
type input "Dốc chùa Trình"
click at [1137, 256] on input "0" at bounding box center [1126, 254] width 112 height 21
type input "3"
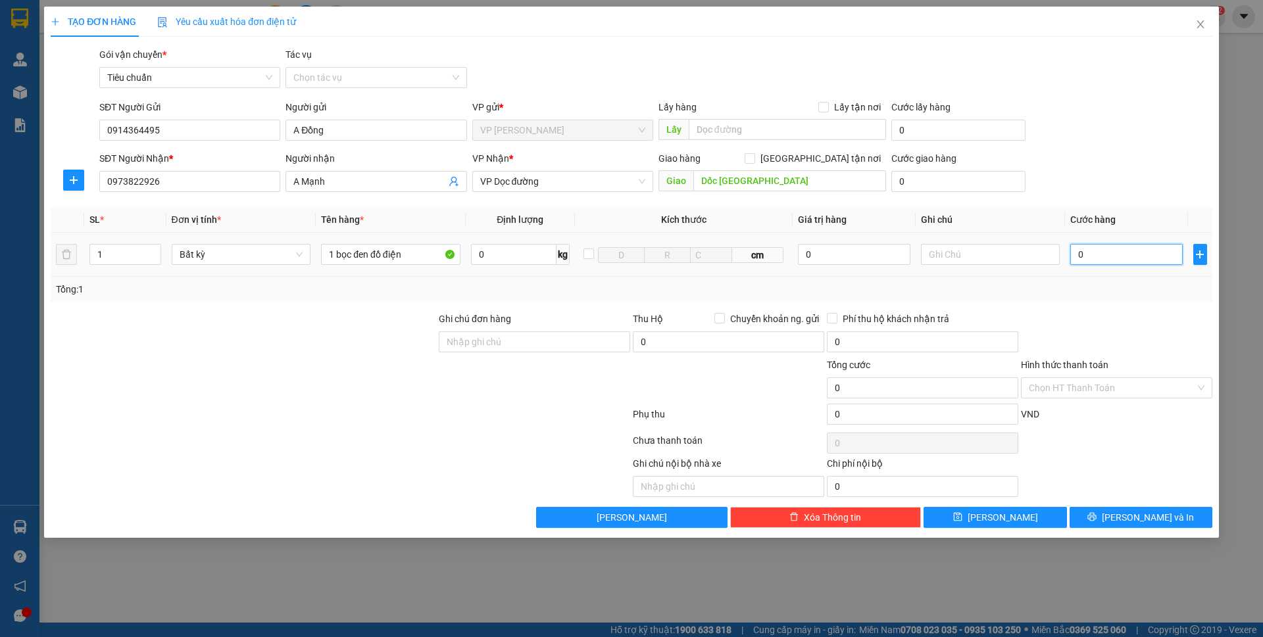
type input "3"
click at [1146, 180] on div "SĐT Người Nhận * 0973822926 Người nhận A Mạnh VP Nhận * VP Dọc đường Giao hàng …" at bounding box center [656, 174] width 1118 height 46
type input "3.000"
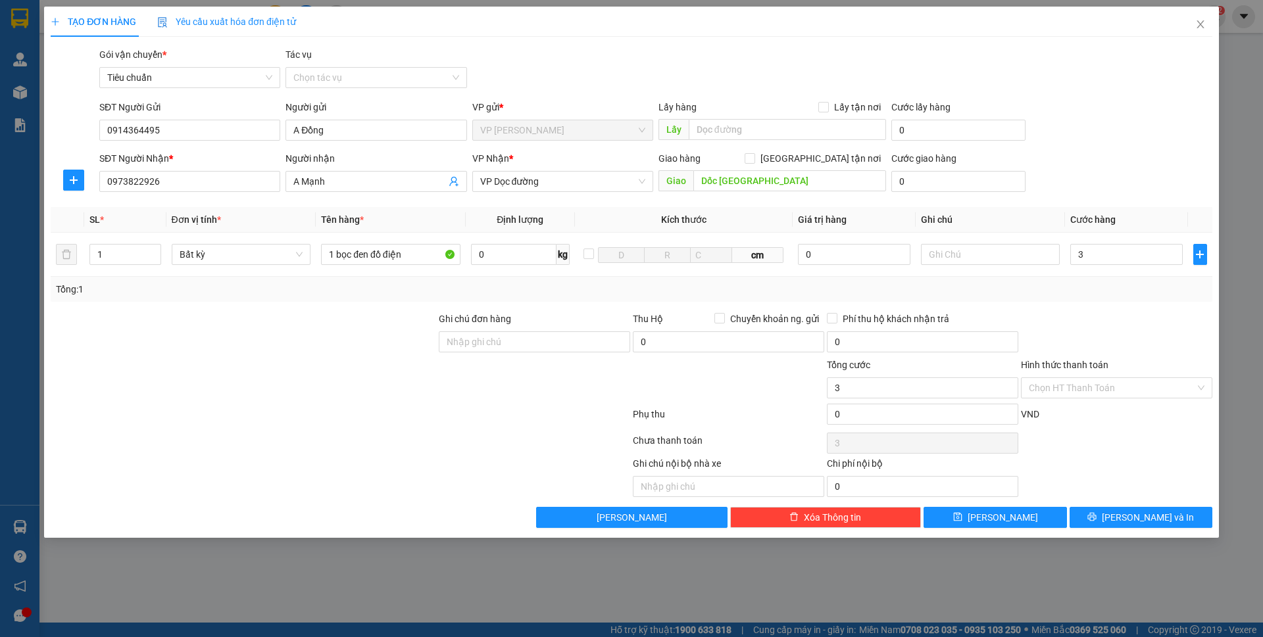
type input "3.000"
click at [1119, 251] on input "3.000" at bounding box center [1126, 254] width 112 height 21
type input "30"
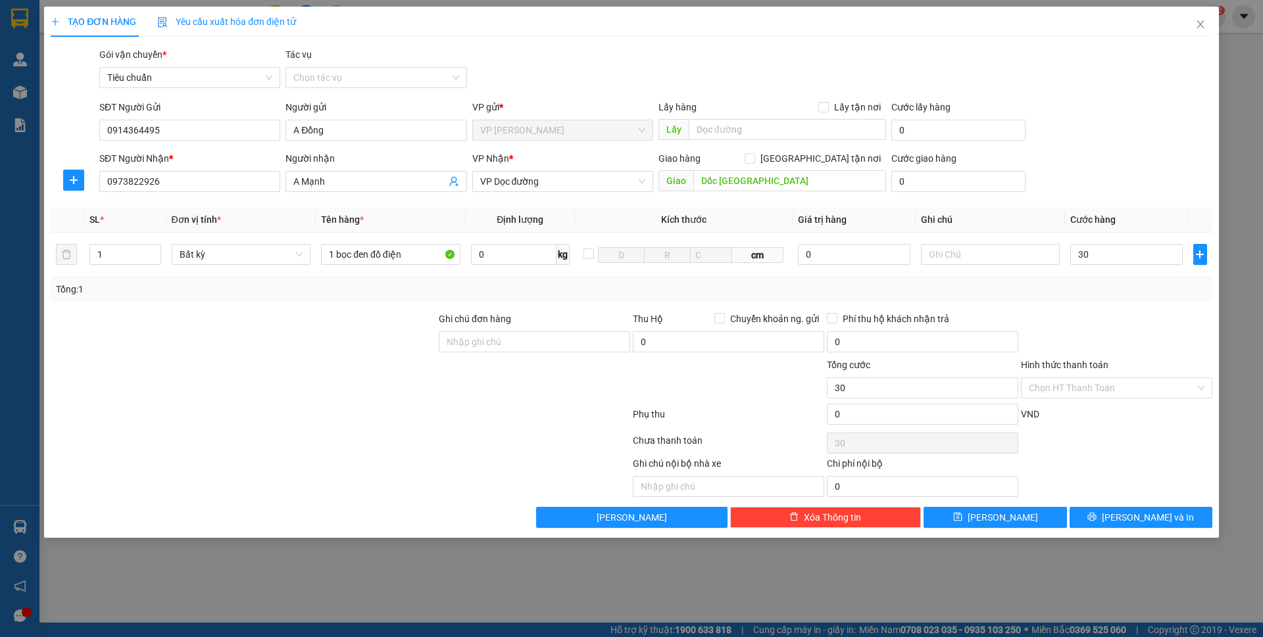
click at [1130, 213] on th "Cước hàng" at bounding box center [1126, 220] width 122 height 26
type input "30.000"
click at [1142, 516] on span "Lưu và In" at bounding box center [1147, 517] width 92 height 14
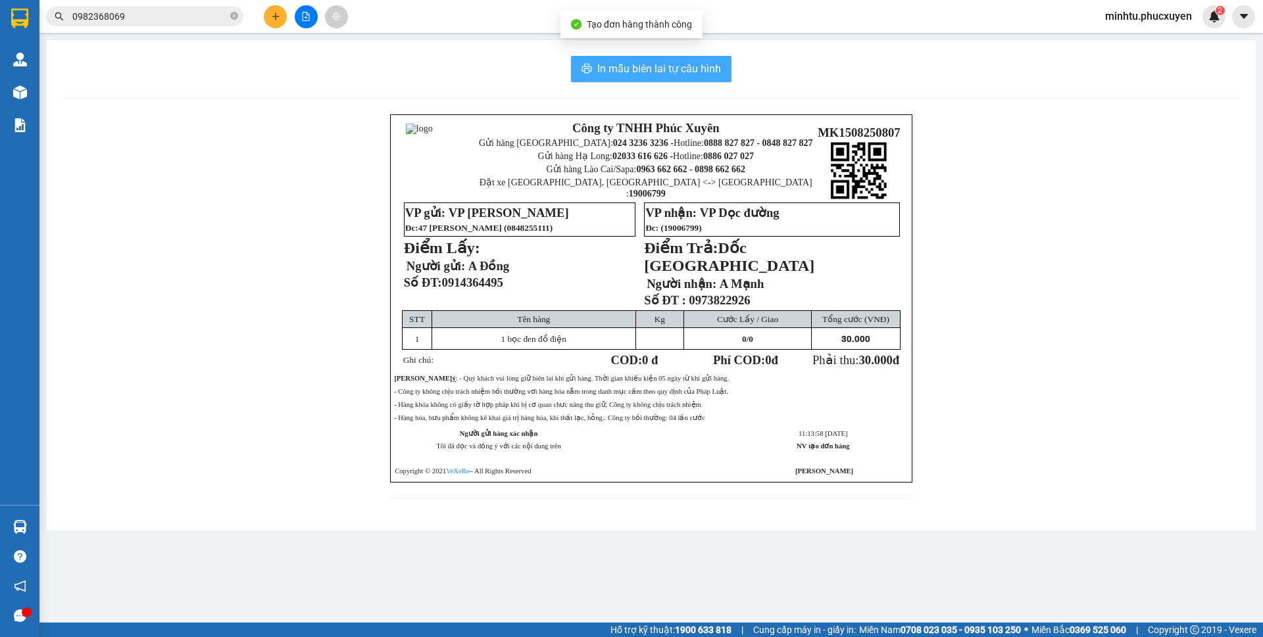
click at [704, 74] on span "In mẫu biên lai tự cấu hình" at bounding box center [659, 68] width 124 height 16
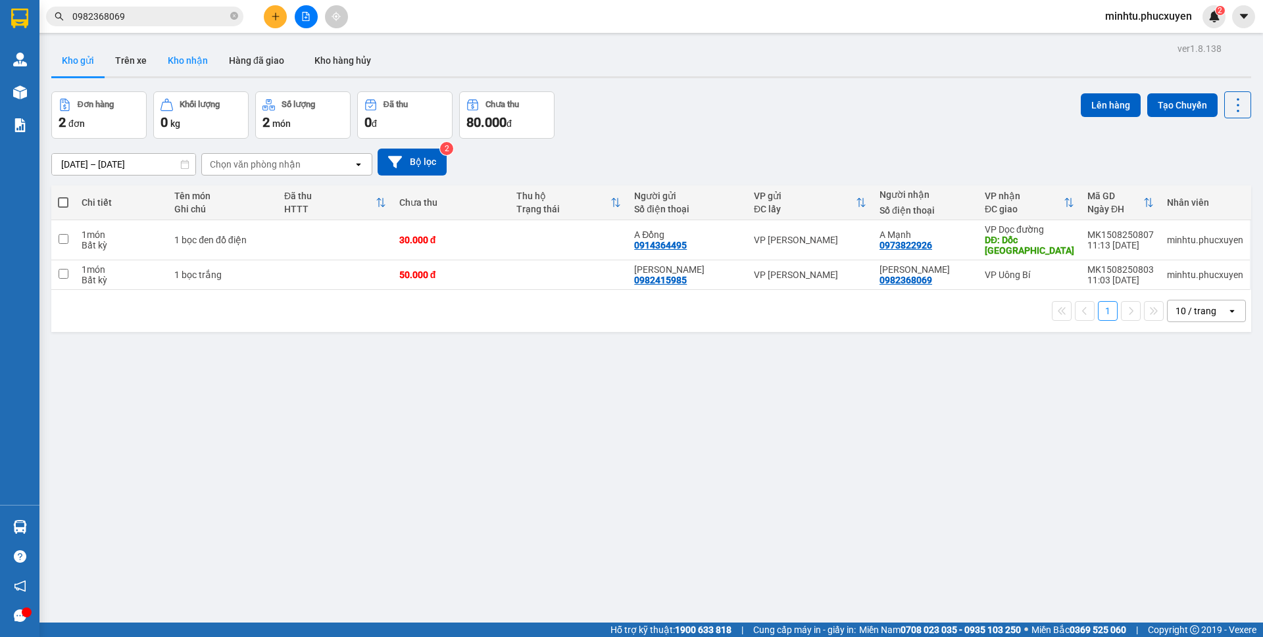
click at [162, 50] on button "Kho nhận" at bounding box center [187, 61] width 61 height 32
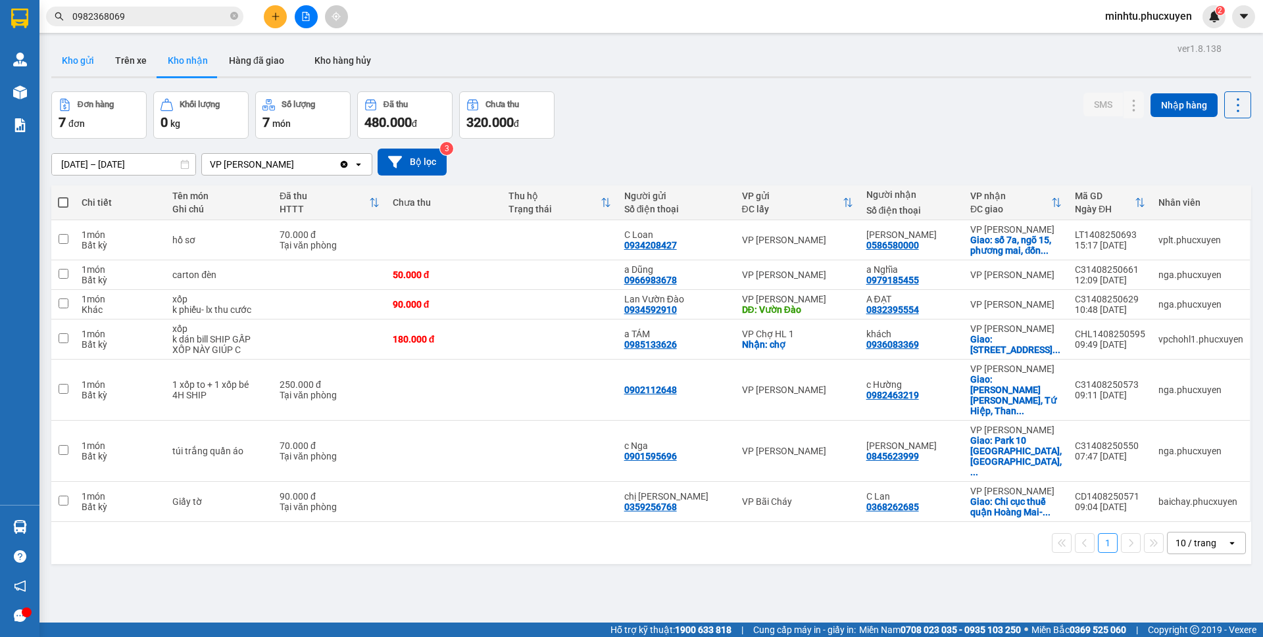
click at [81, 61] on button "Kho gửi" at bounding box center [77, 61] width 53 height 32
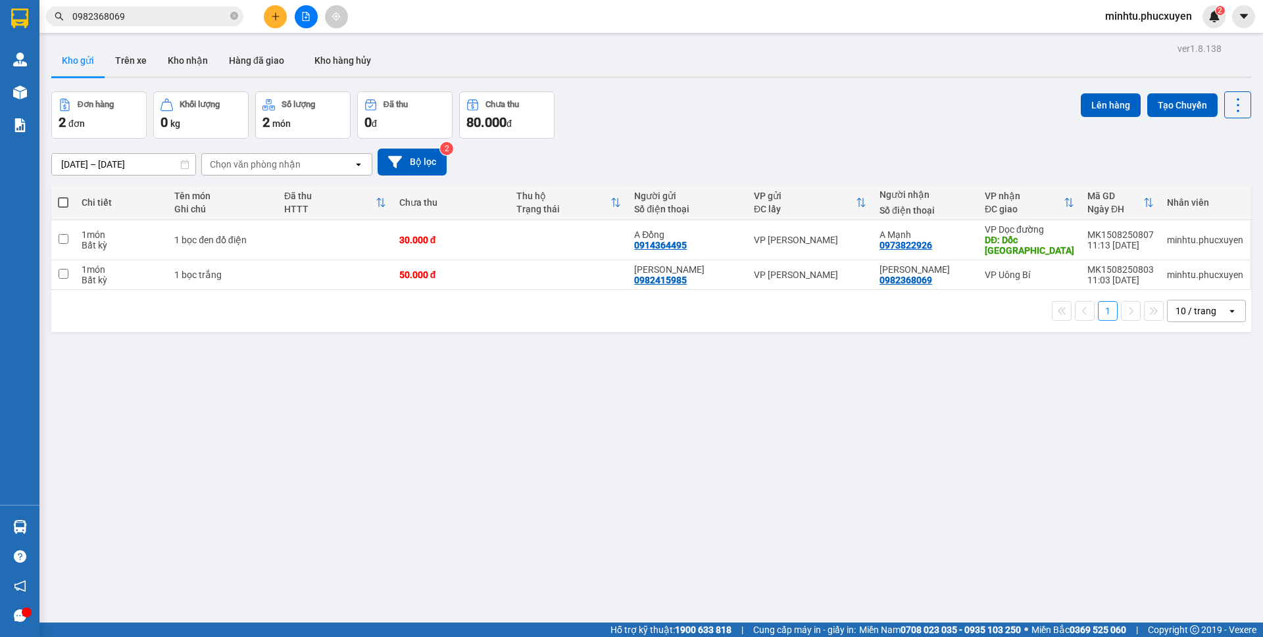
click at [181, 57] on button "Kho nhận" at bounding box center [187, 61] width 61 height 32
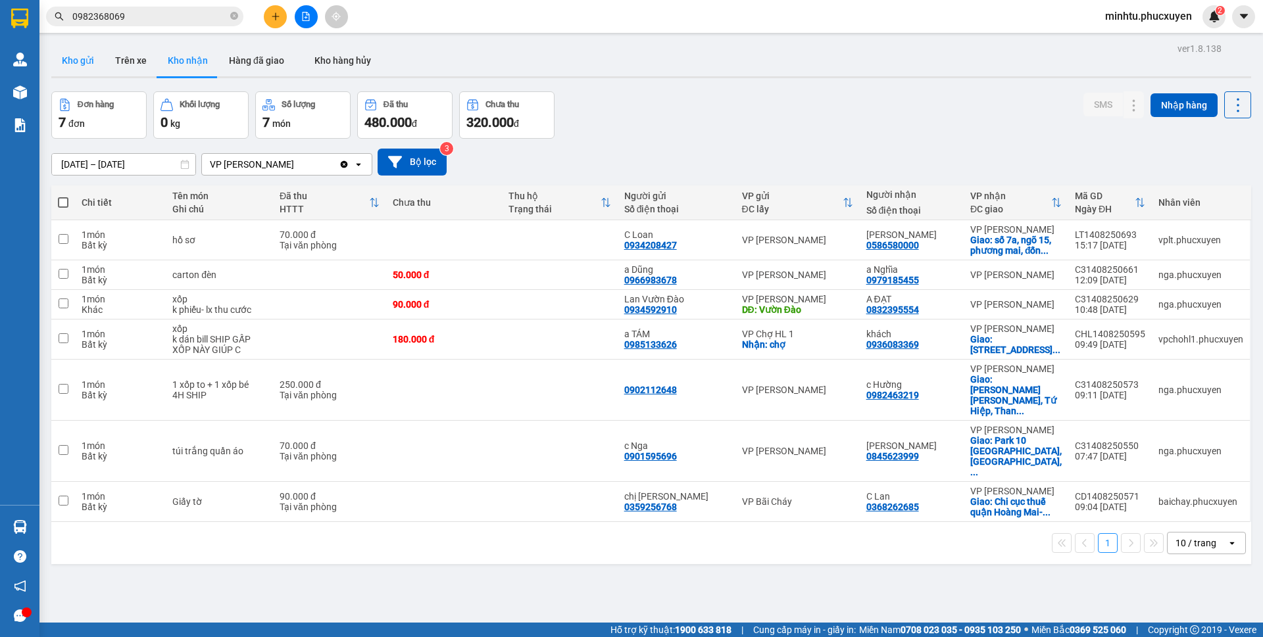
click at [77, 67] on button "Kho gửi" at bounding box center [77, 61] width 53 height 32
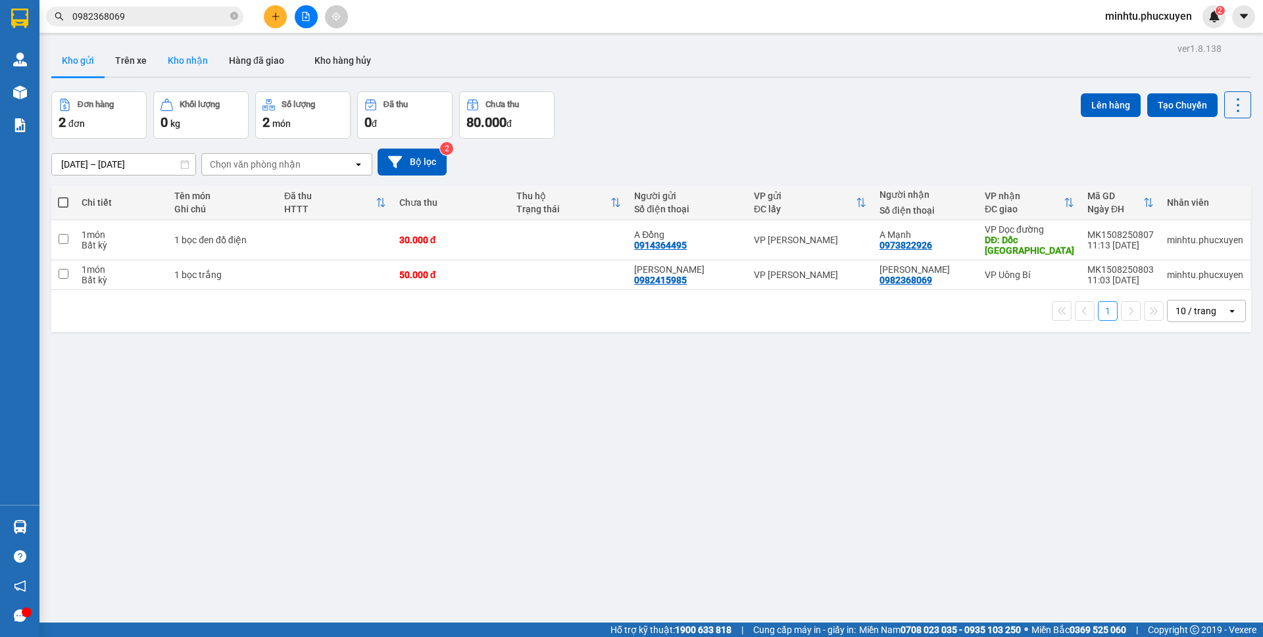
click at [201, 67] on button "Kho nhận" at bounding box center [187, 61] width 61 height 32
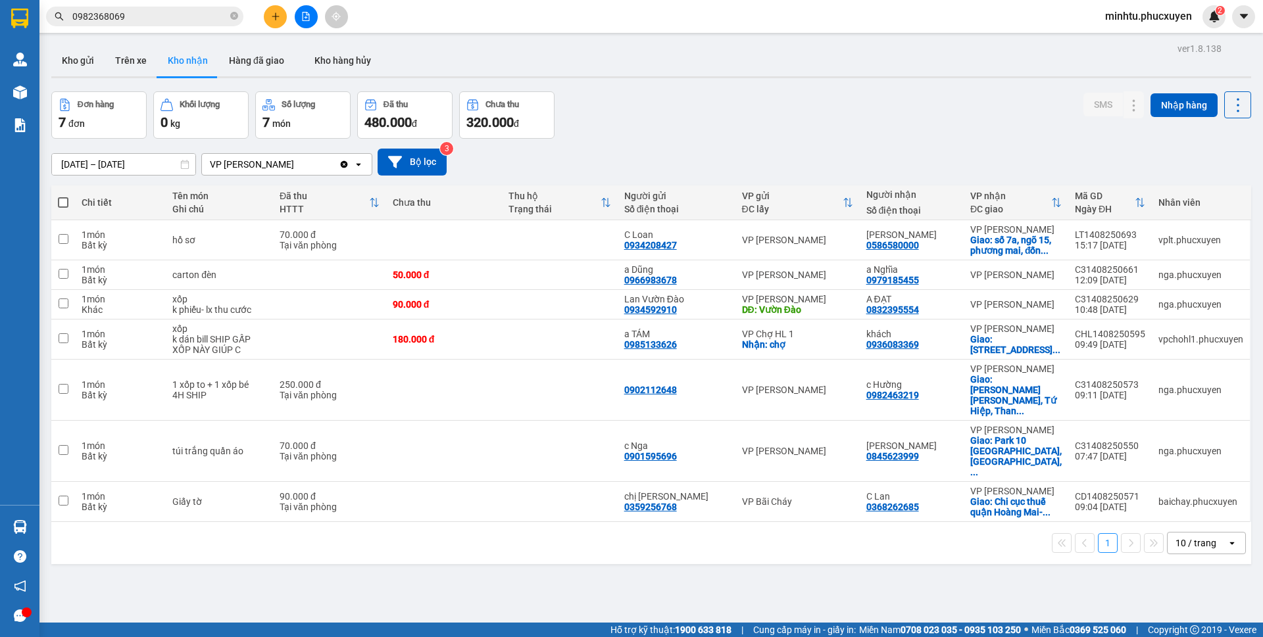
click at [187, 16] on input "0982368069" at bounding box center [149, 16] width 155 height 14
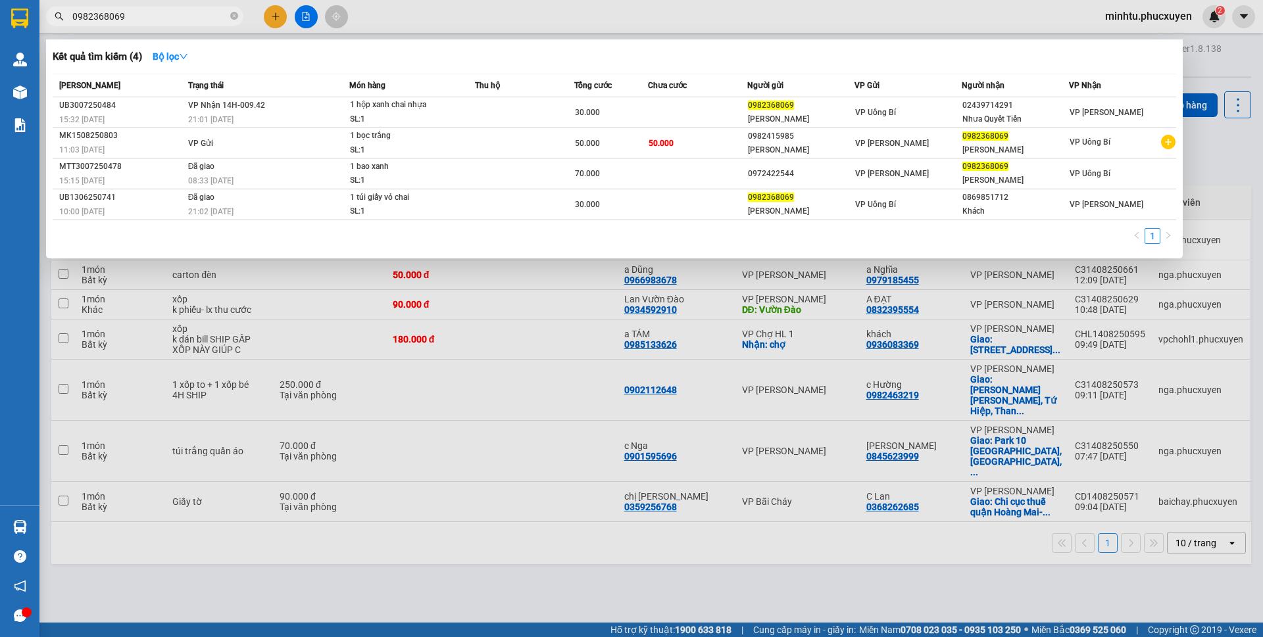
click at [187, 16] on input "0982368069" at bounding box center [149, 16] width 155 height 14
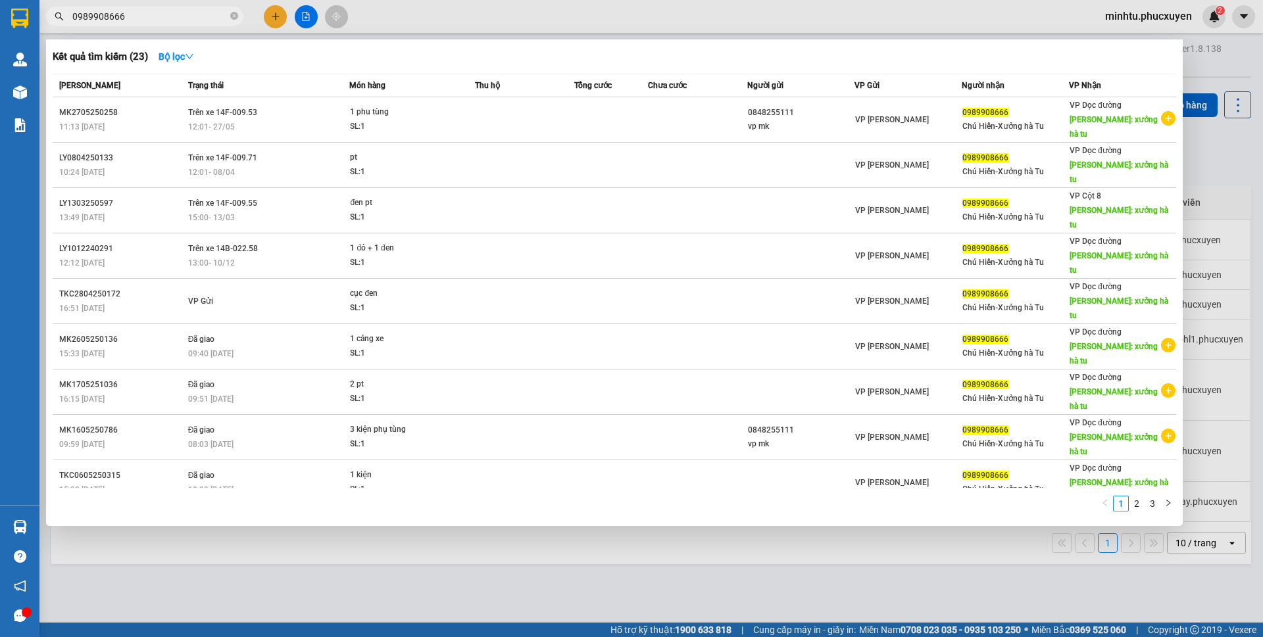
type input "0989908666"
click at [447, 39] on div "Kết quả tìm kiếm ( 23 ) Bộ lọc Mã ĐH Trạng thái Món hàng Thu hộ Tổng cước Chưa …" at bounding box center [614, 282] width 1136 height 487
click at [192, 53] on icon "down" at bounding box center [189, 56] width 9 height 9
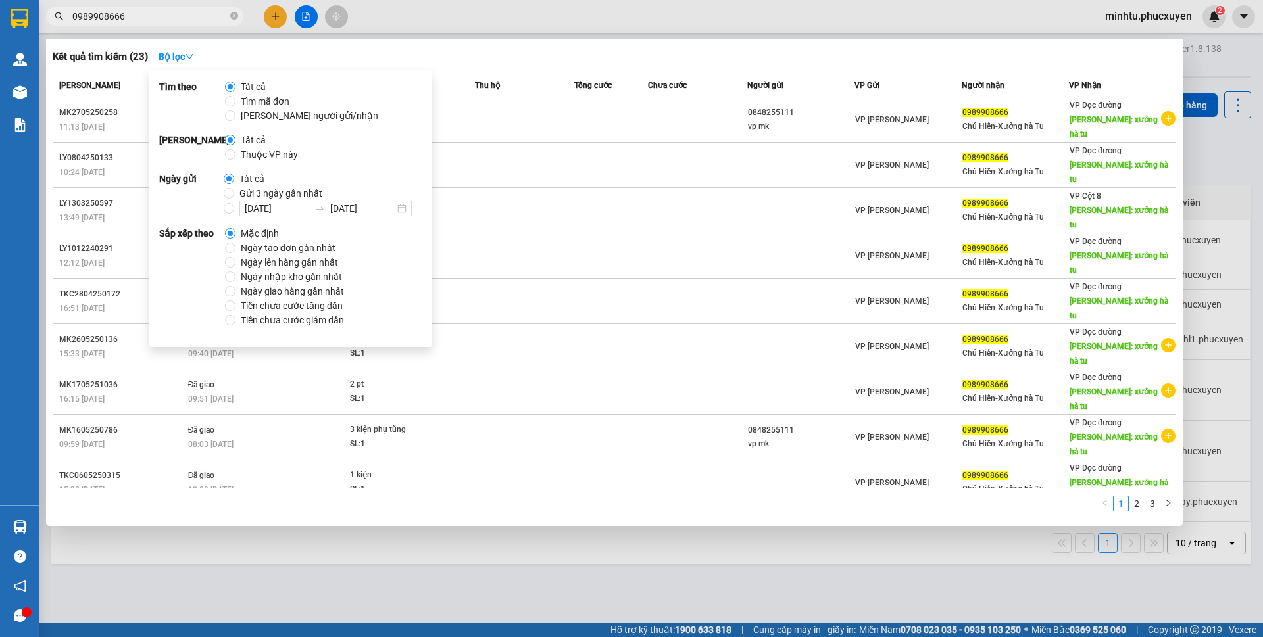
click at [246, 200] on span "Gửi 3 ngày gần nhất" at bounding box center [280, 193] width 93 height 14
click at [234, 199] on input "Gửi 3 ngày gần nhất" at bounding box center [229, 193] width 11 height 11
radio input "true"
radio input "false"
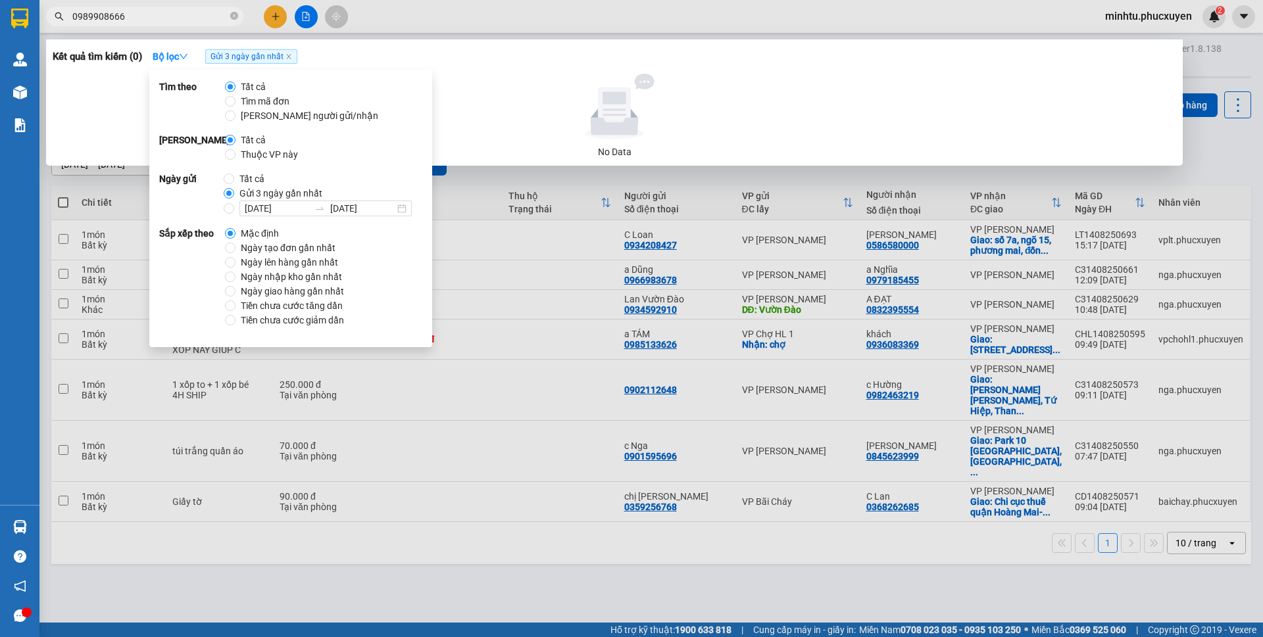
click at [496, 61] on div "Kết quả tìm kiếm ( 0 ) Bộ lọc Gửi 3 ngày gần nhất" at bounding box center [614, 56] width 1123 height 21
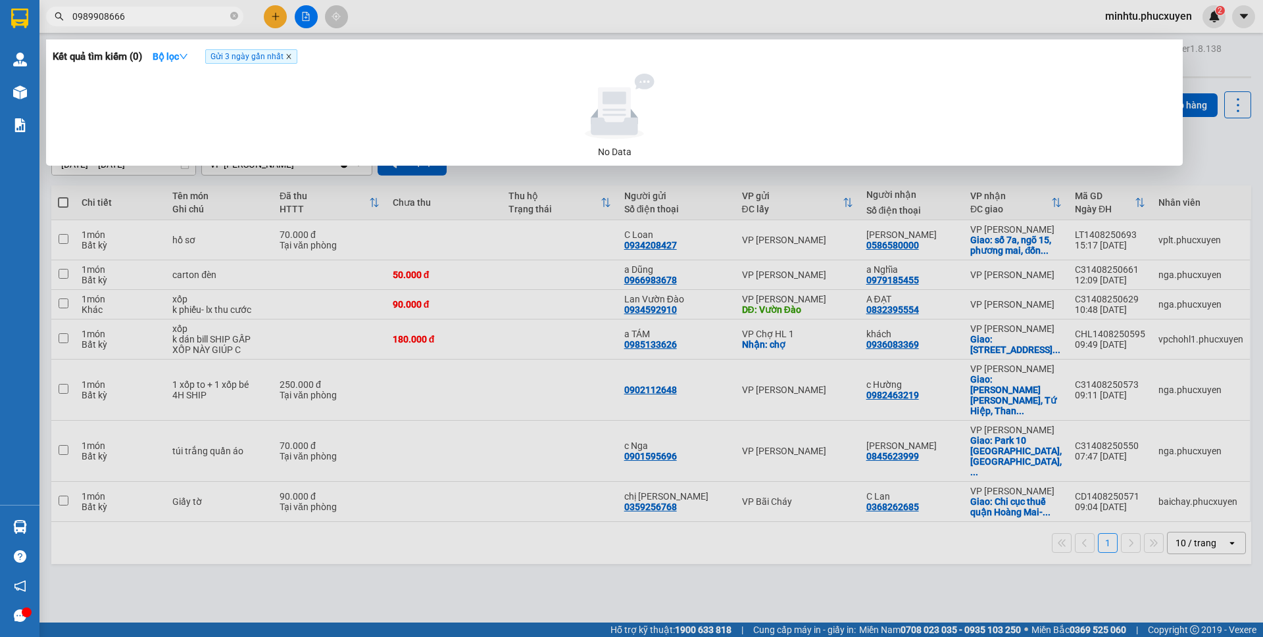
click at [289, 59] on icon "close" at bounding box center [288, 56] width 7 height 7
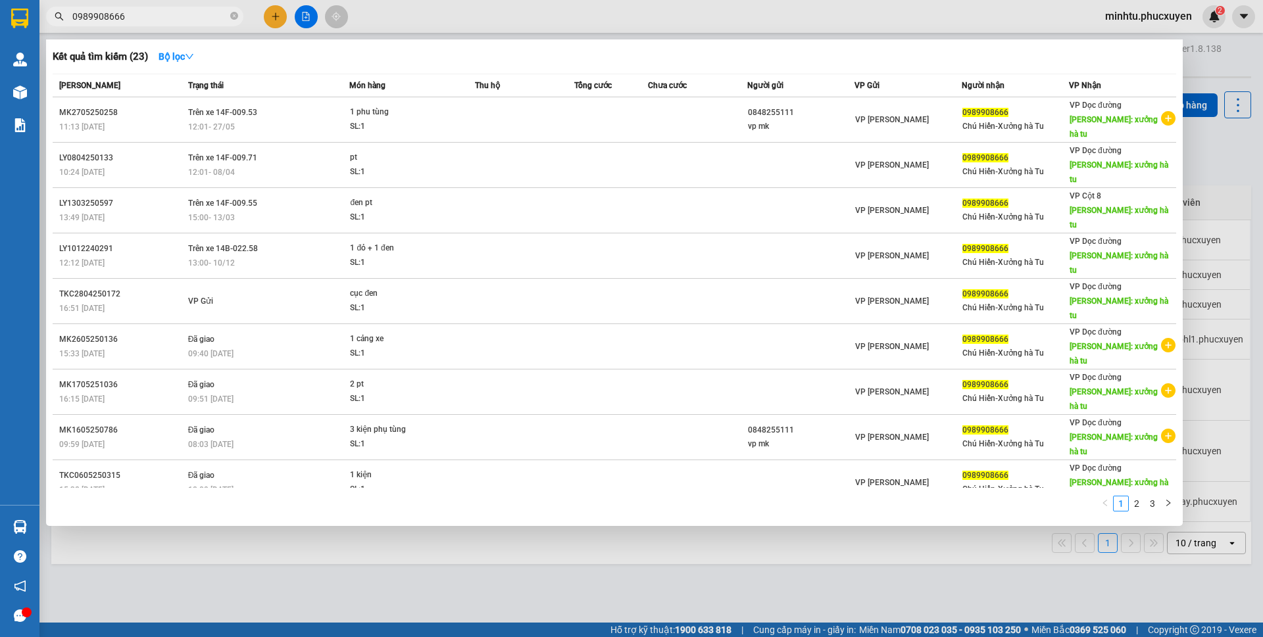
click at [840, 585] on div at bounding box center [631, 318] width 1263 height 637
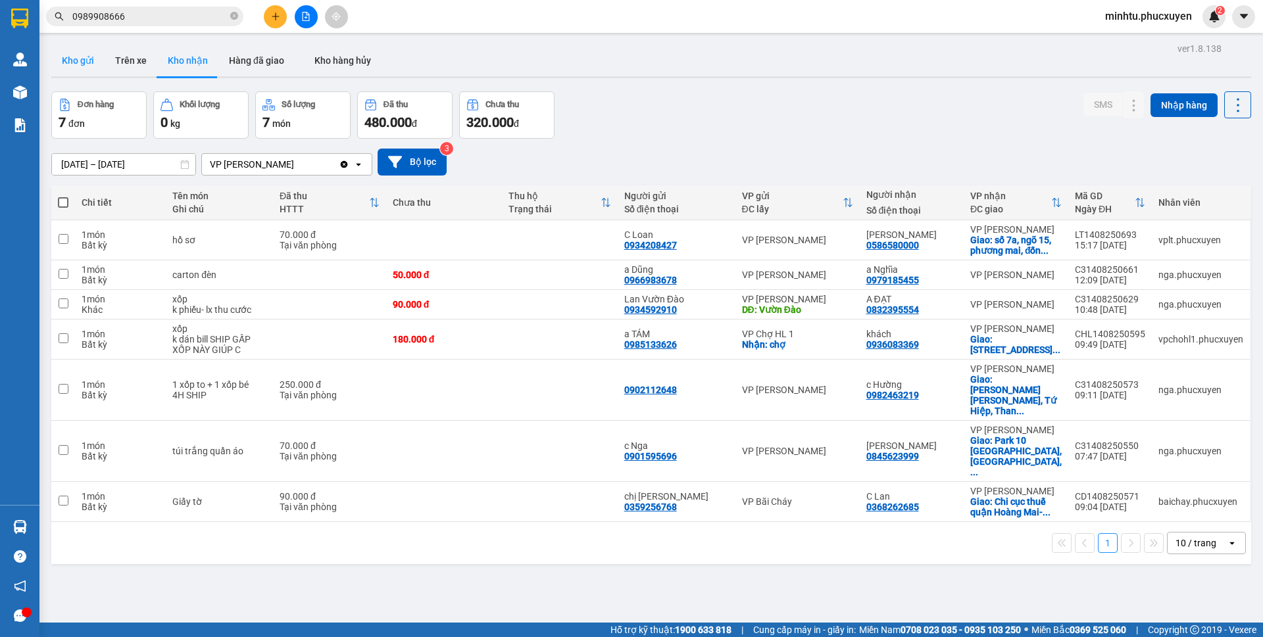
click at [77, 61] on button "Kho gửi" at bounding box center [77, 61] width 53 height 32
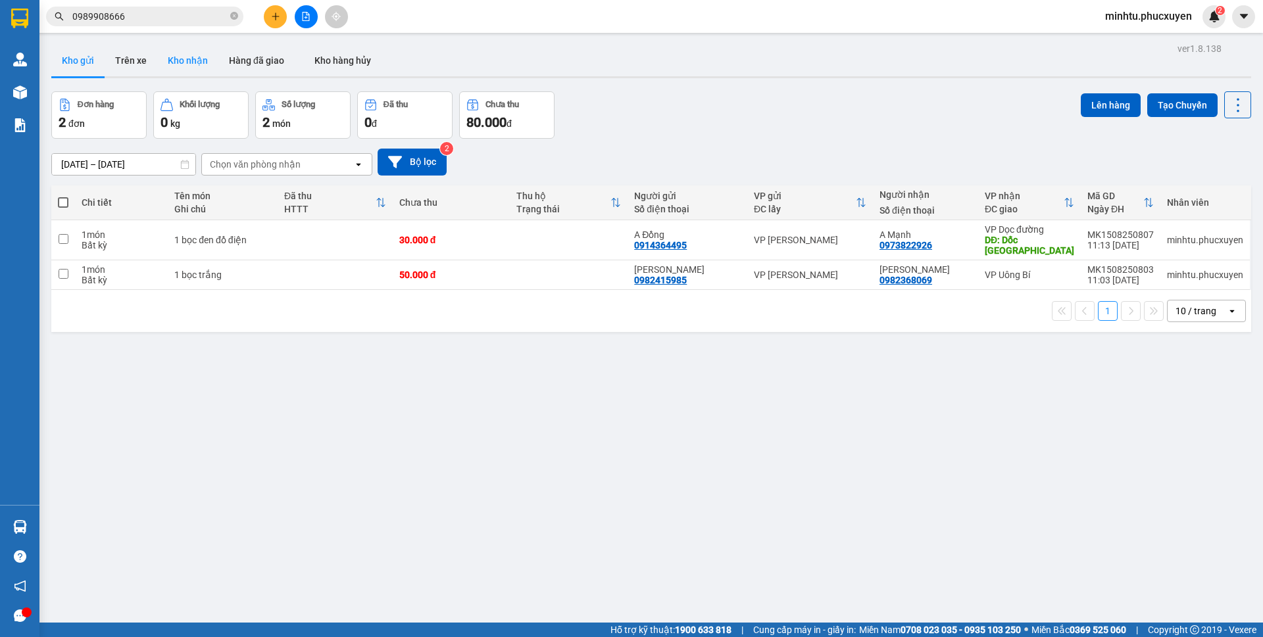
drag, startPoint x: 77, startPoint y: 61, endPoint x: 208, endPoint y: 70, distance: 131.1
click at [185, 64] on button "Kho nhận" at bounding box center [187, 61] width 61 height 32
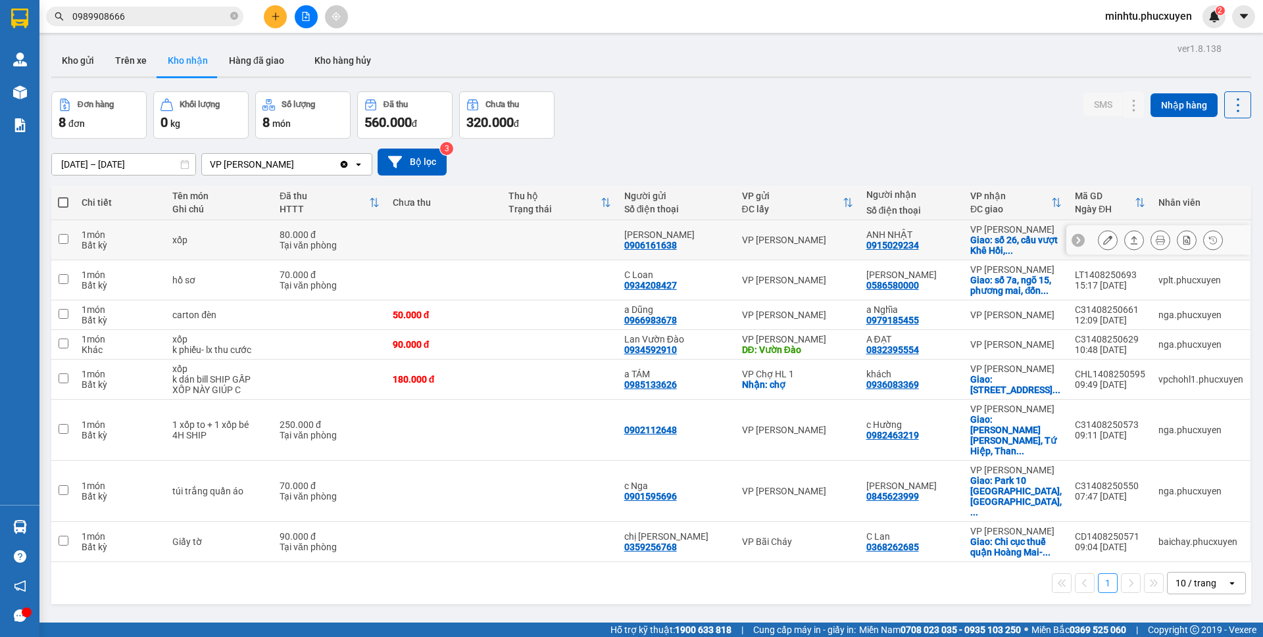
click at [1103, 242] on icon at bounding box center [1107, 239] width 9 height 9
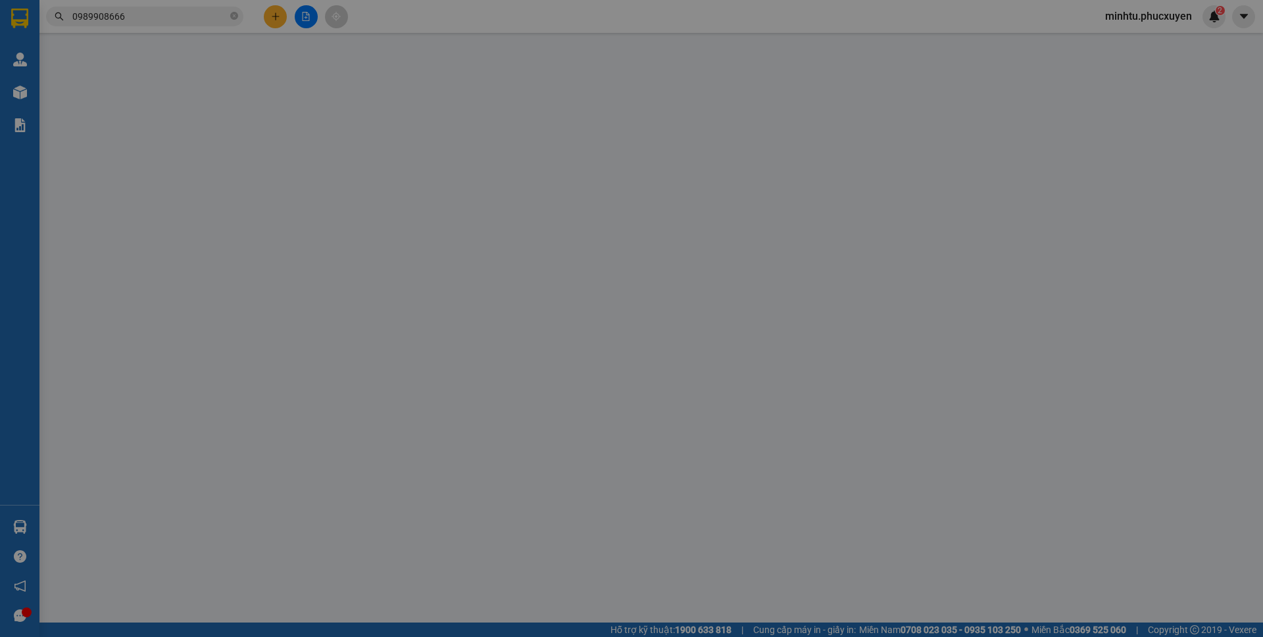
type input "0906161638"
type input "ANH NGỌC"
type input "0915029234"
type input "ANH NHẬT"
checkbox input "true"
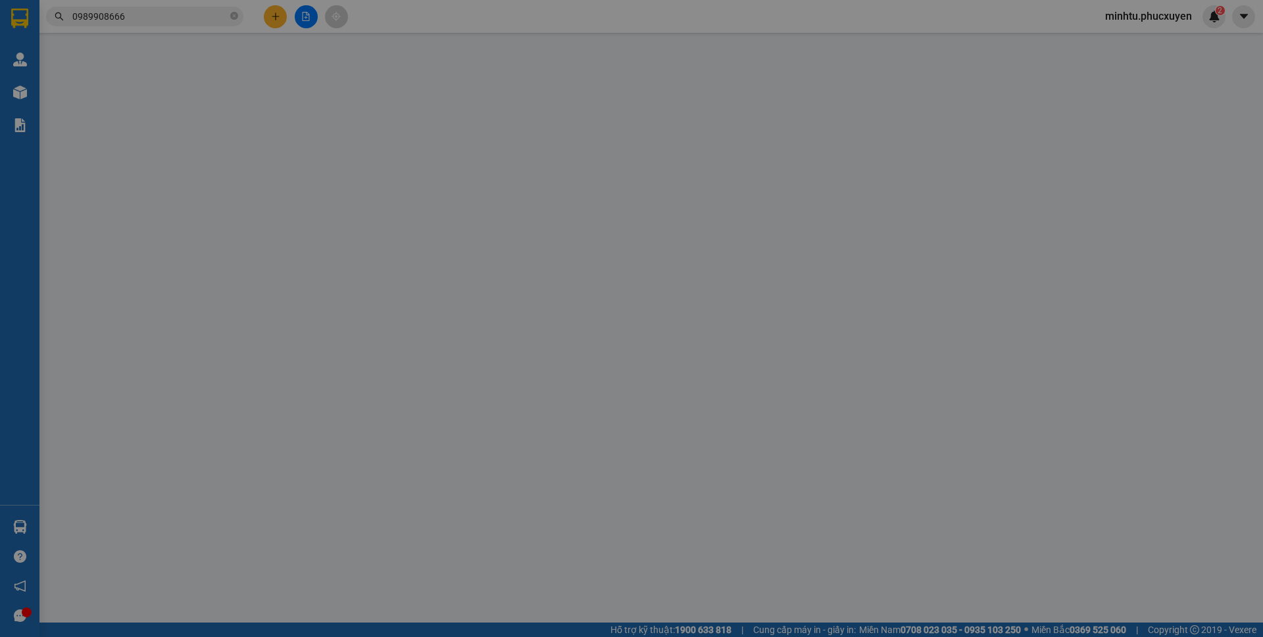
type input "số 26, cầu vượt Khê Hồi, Hồng Vân"
type input "80.000"
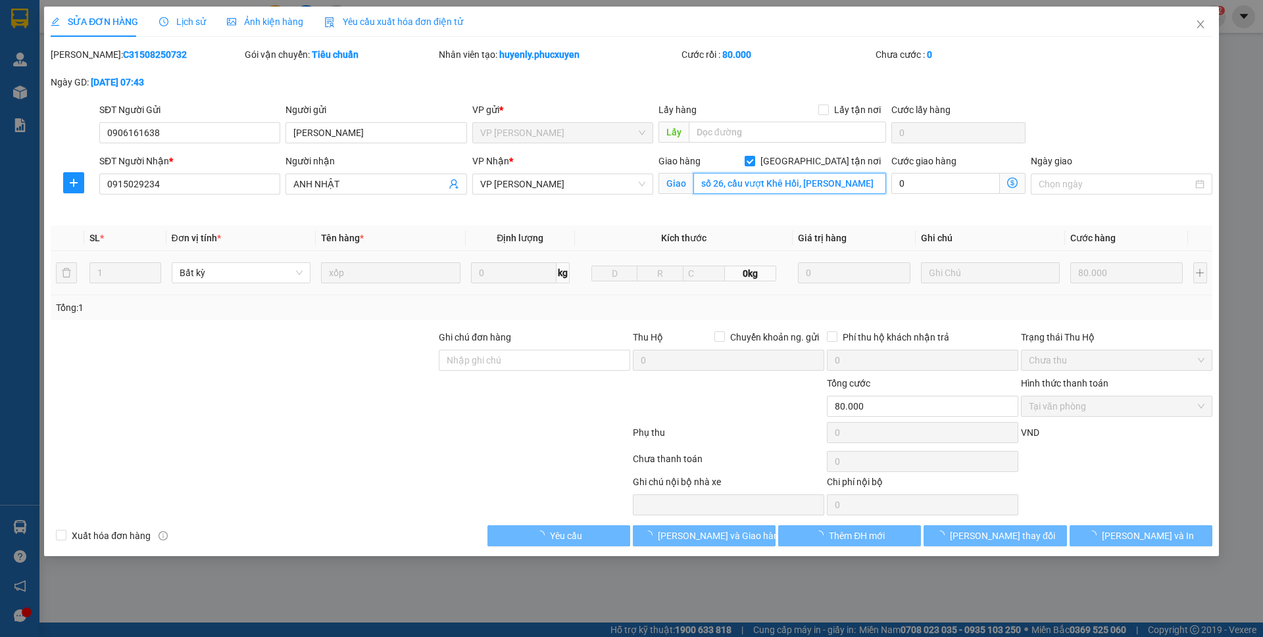
click at [845, 183] on input "số 26, cầu vượt Khê Hồi, Hồng Vân" at bounding box center [789, 183] width 193 height 21
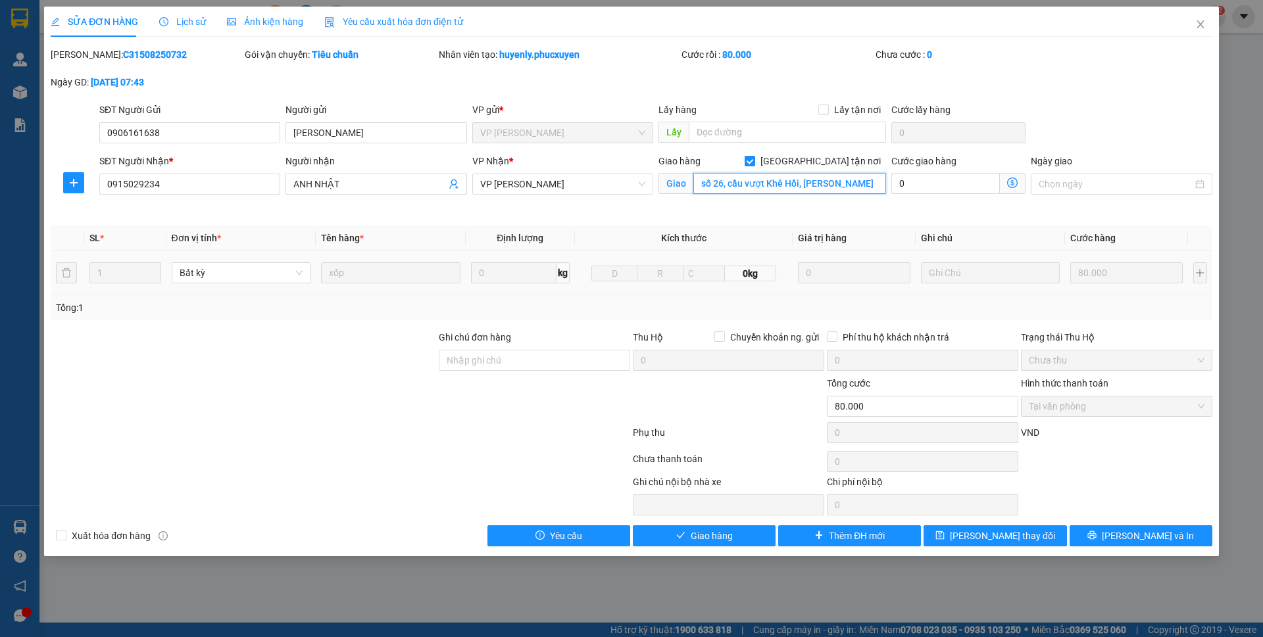
paste input "26 Đường Khê Hồi, Hà Hồi, Thường Tín, Hà Nội, Việt Nam"
type input "26 Đường Khê Hồi, Hà Hồi, Thường Tín, Hà Nội, Việt Nam"
click at [1019, 120] on div "Cước lấy hàng" at bounding box center [958, 113] width 134 height 20
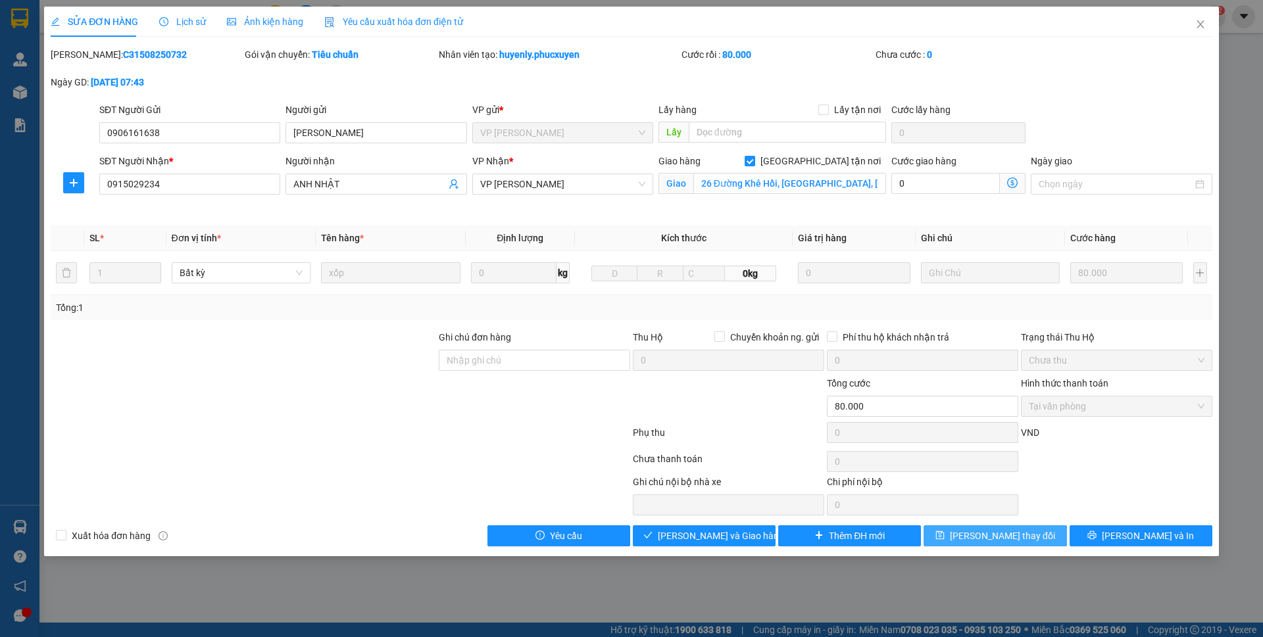
click at [1028, 531] on button "Lưu thay đổi" at bounding box center [994, 535] width 143 height 21
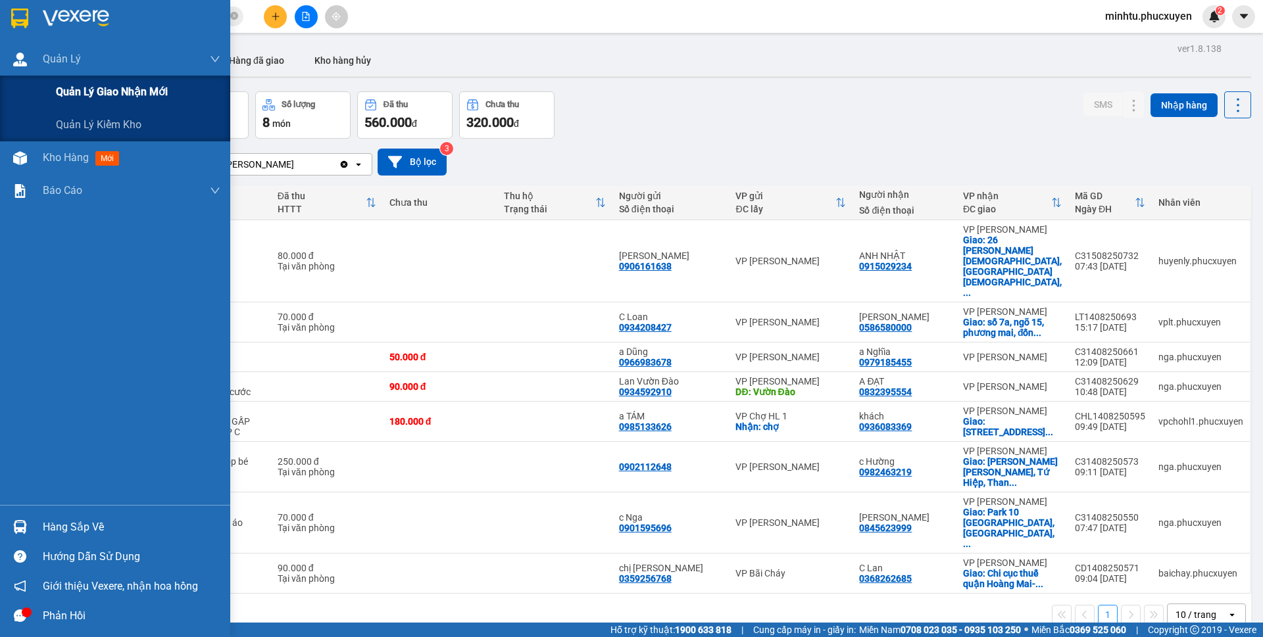
click at [58, 95] on span "Quản lý giao nhận mới" at bounding box center [112, 92] width 112 height 16
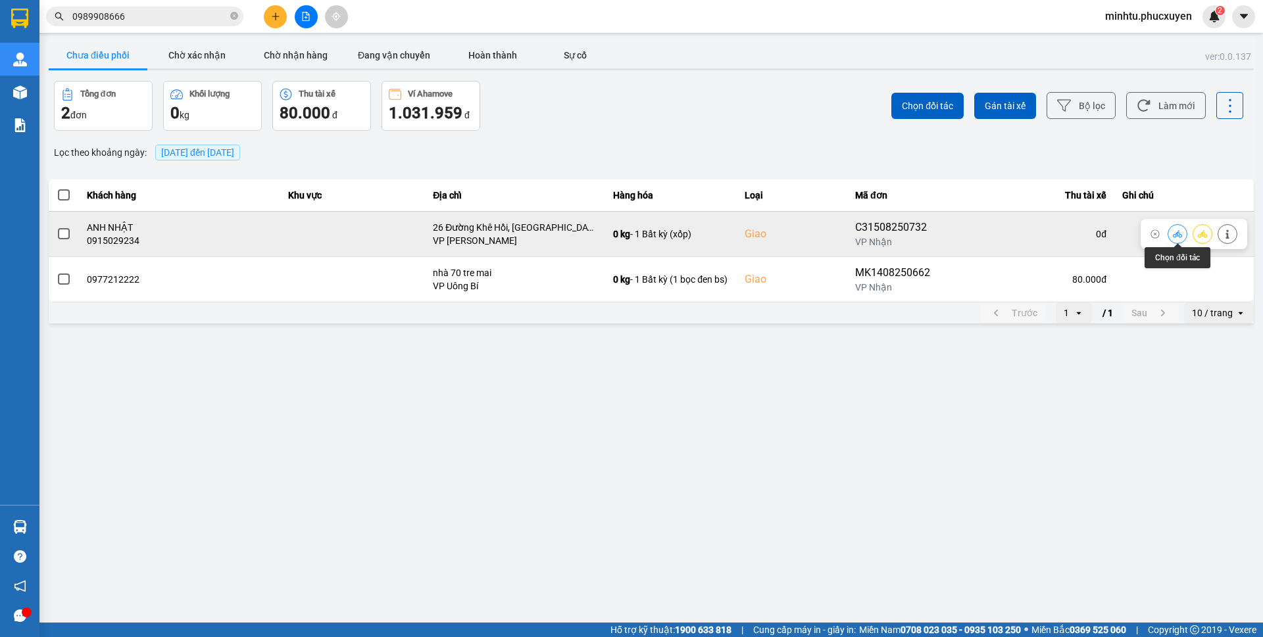
click at [1178, 233] on icon at bounding box center [1176, 233] width 9 height 7
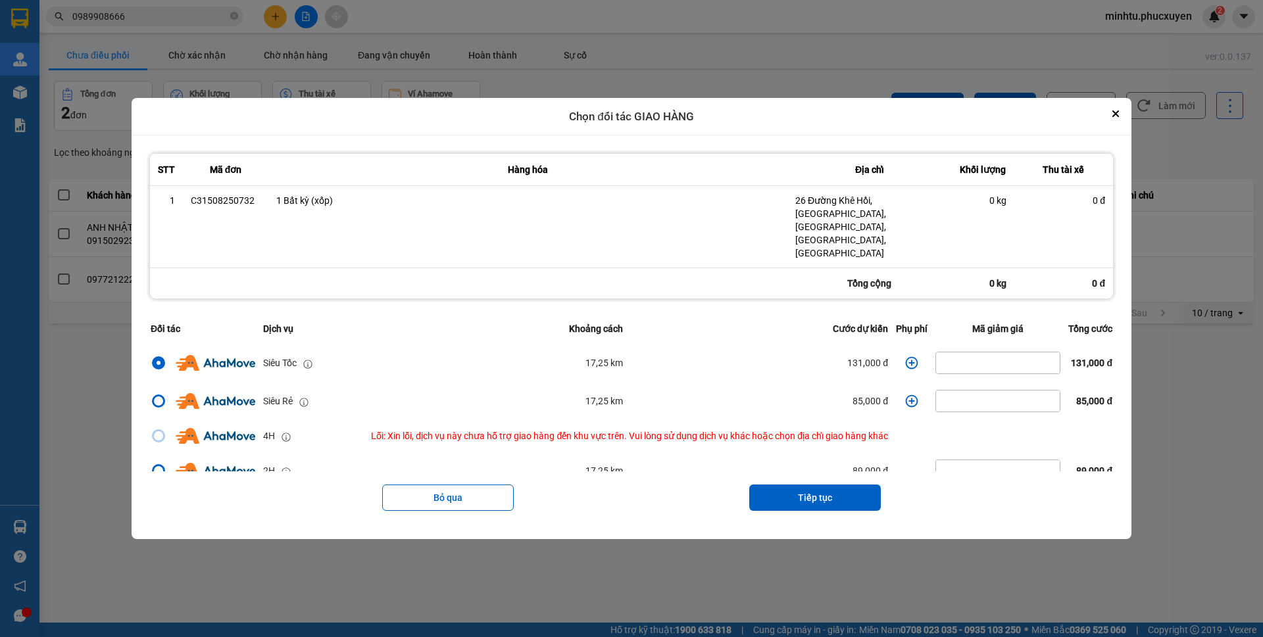
click at [905, 356] on icon "dialog" at bounding box center [911, 362] width 13 height 13
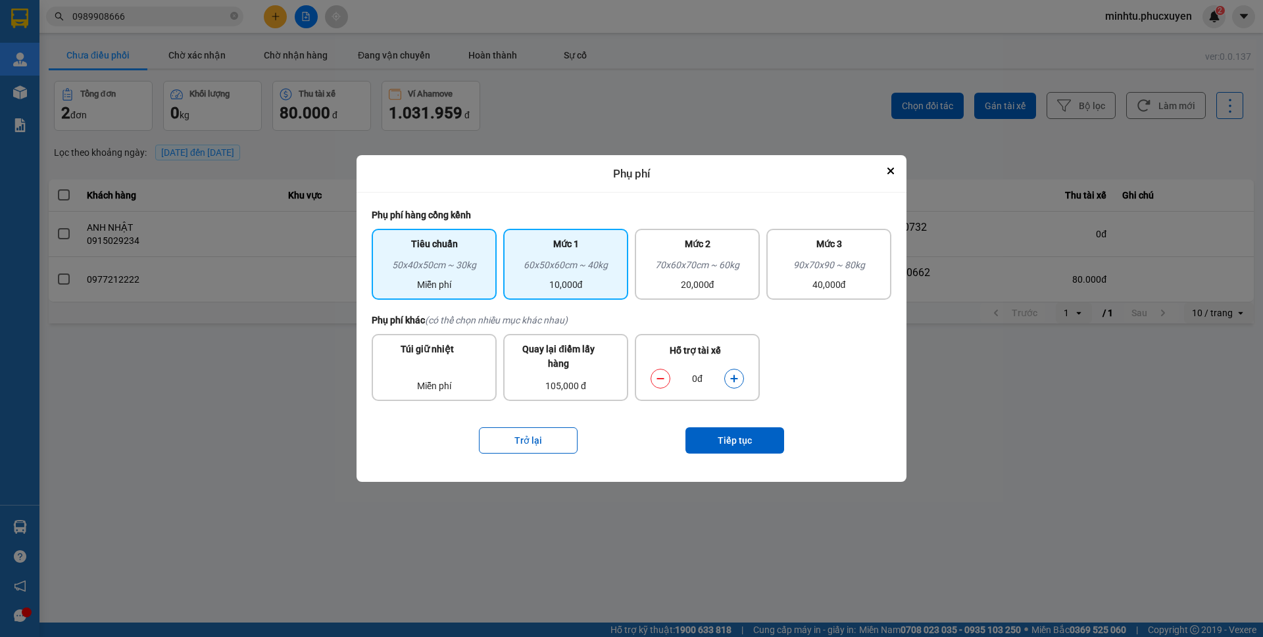
click at [598, 288] on div "10,000đ" at bounding box center [565, 285] width 109 height 14
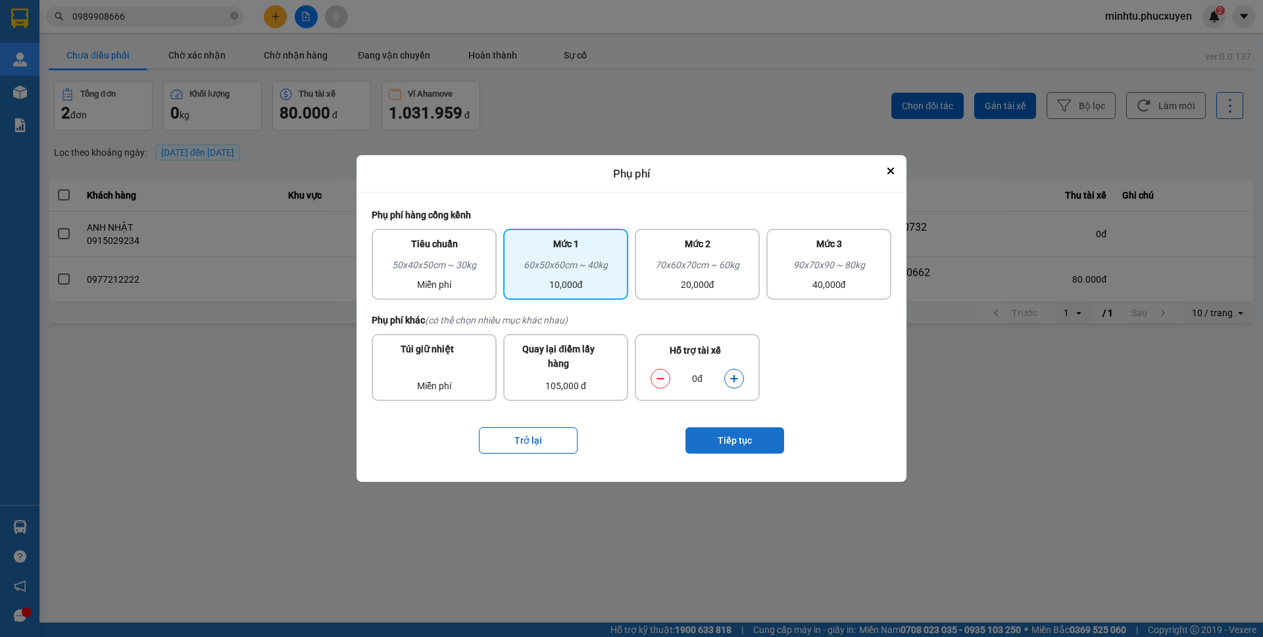
click at [735, 441] on button "Tiếp tục" at bounding box center [734, 440] width 99 height 26
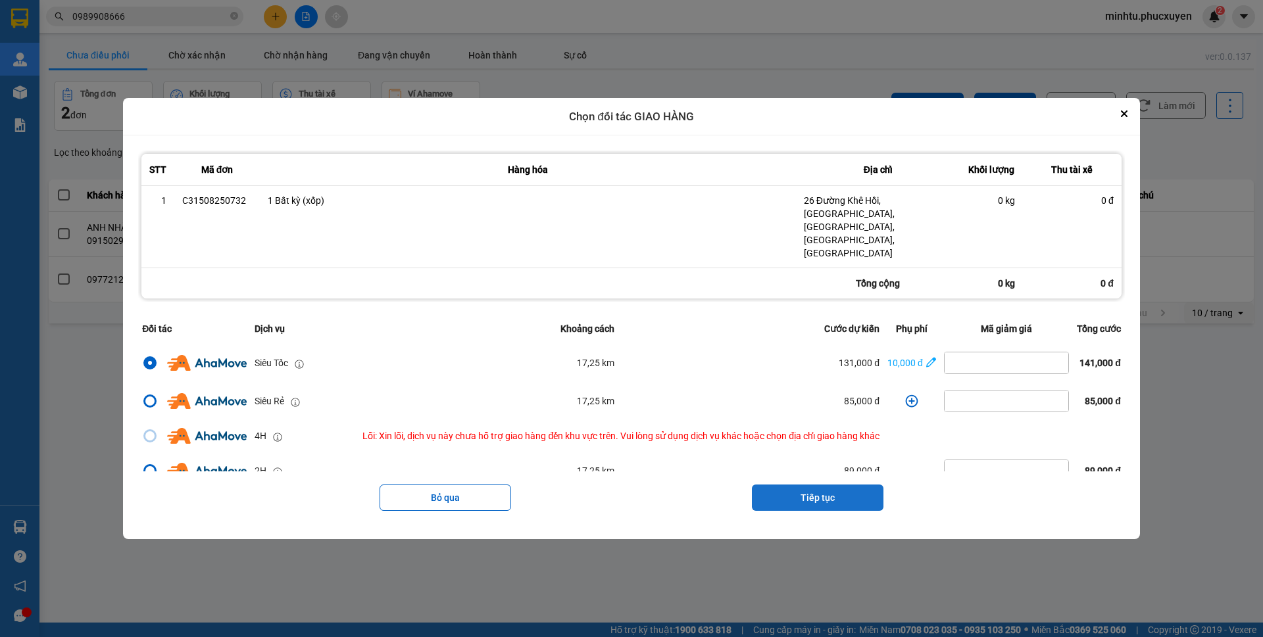
click at [806, 485] on button "Tiếp tục" at bounding box center [818, 498] width 132 height 26
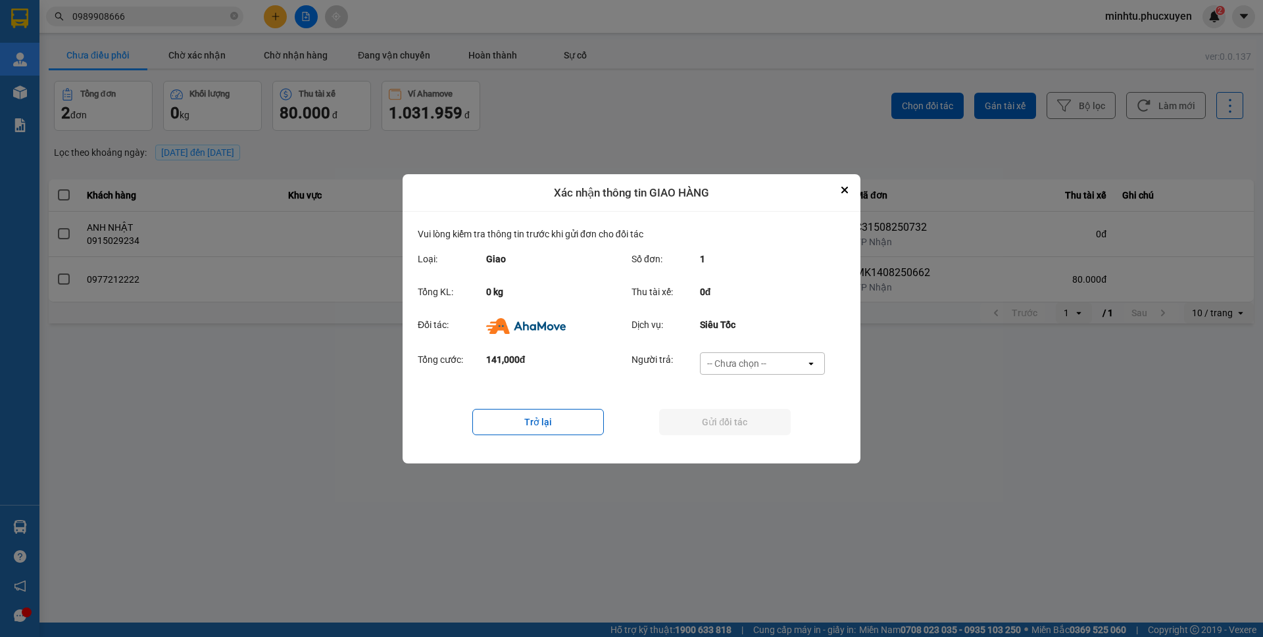
click at [792, 369] on div "-- Chưa chọn --" at bounding box center [752, 363] width 105 height 21
click at [781, 389] on div "Khách hàng" at bounding box center [761, 391] width 125 height 24
click at [763, 414] on button "Gửi đối tác" at bounding box center [725, 422] width 132 height 26
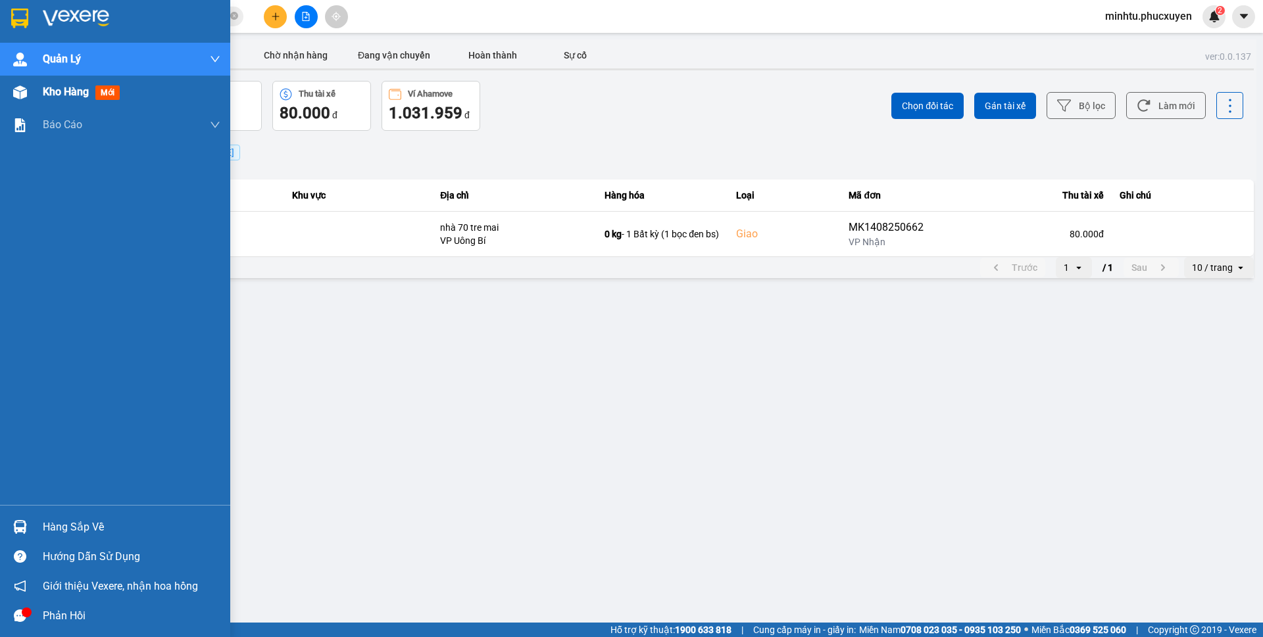
click at [32, 93] on div "Kho hàng mới" at bounding box center [115, 92] width 230 height 33
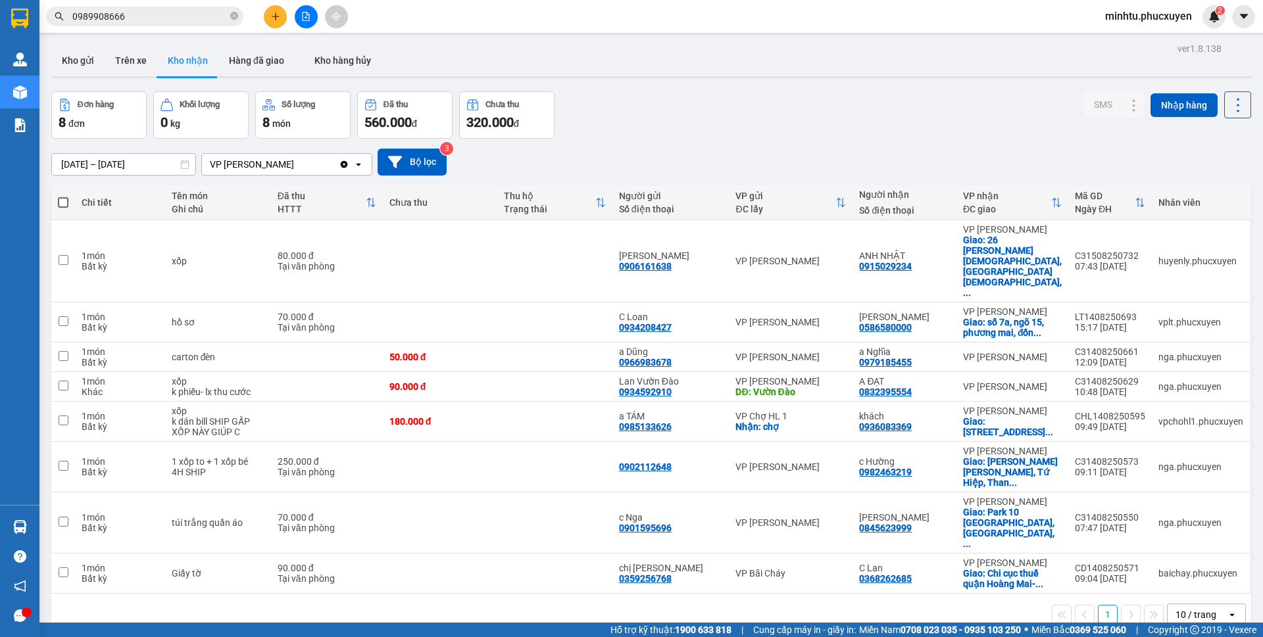
click at [916, 105] on div "Đơn hàng 8 đơn Khối lượng 0 kg Số lượng 8 món Đã thu 560.000 đ Chưa thu 320.000…" at bounding box center [650, 114] width 1199 height 47
click at [191, 22] on input "0989908666" at bounding box center [149, 16] width 155 height 14
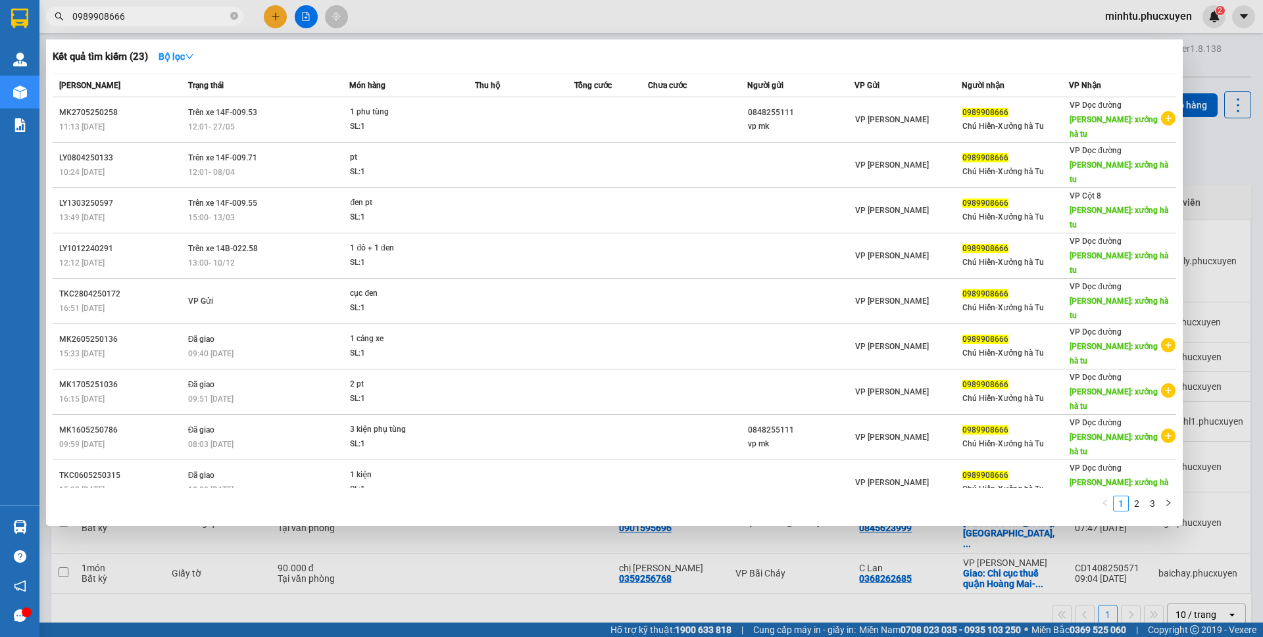
click at [454, 535] on div at bounding box center [631, 318] width 1263 height 637
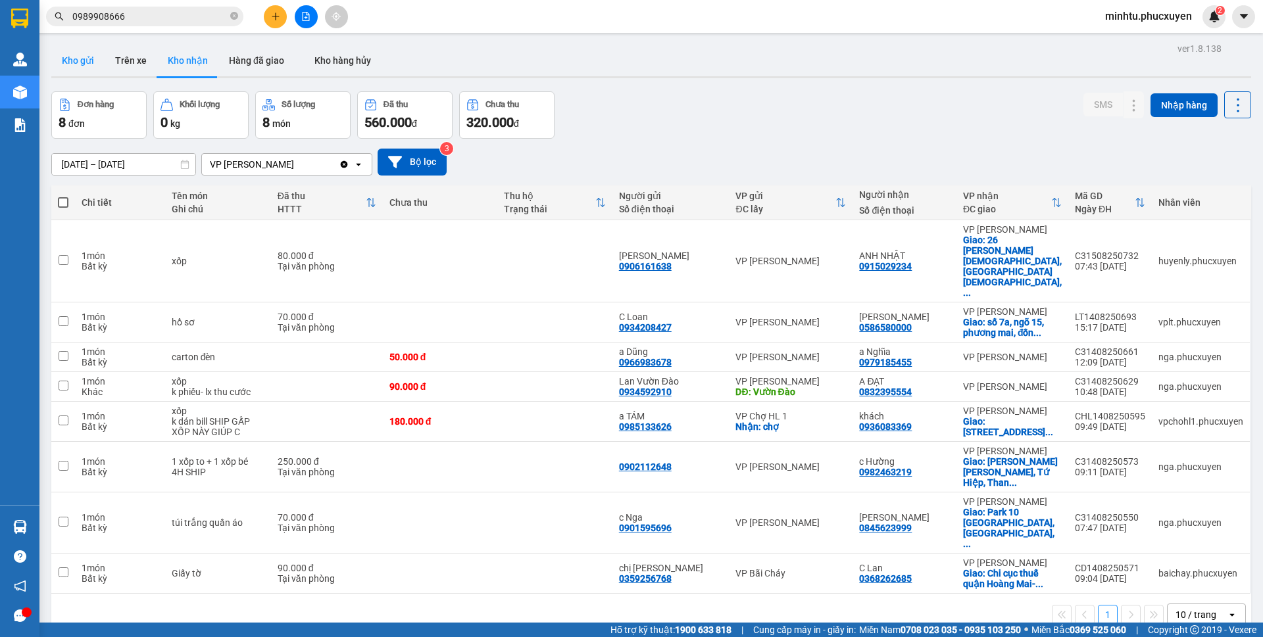
click at [89, 51] on button "Kho gửi" at bounding box center [77, 61] width 53 height 32
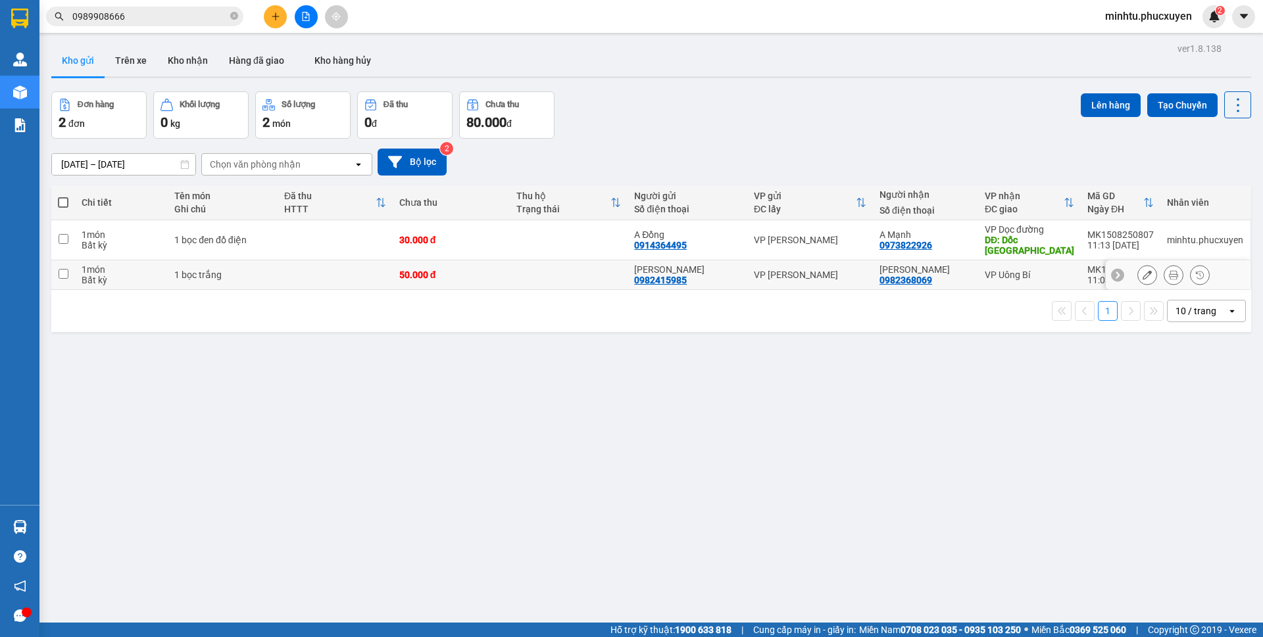
click at [64, 269] on input "checkbox" at bounding box center [64, 274] width 10 height 10
checkbox input "true"
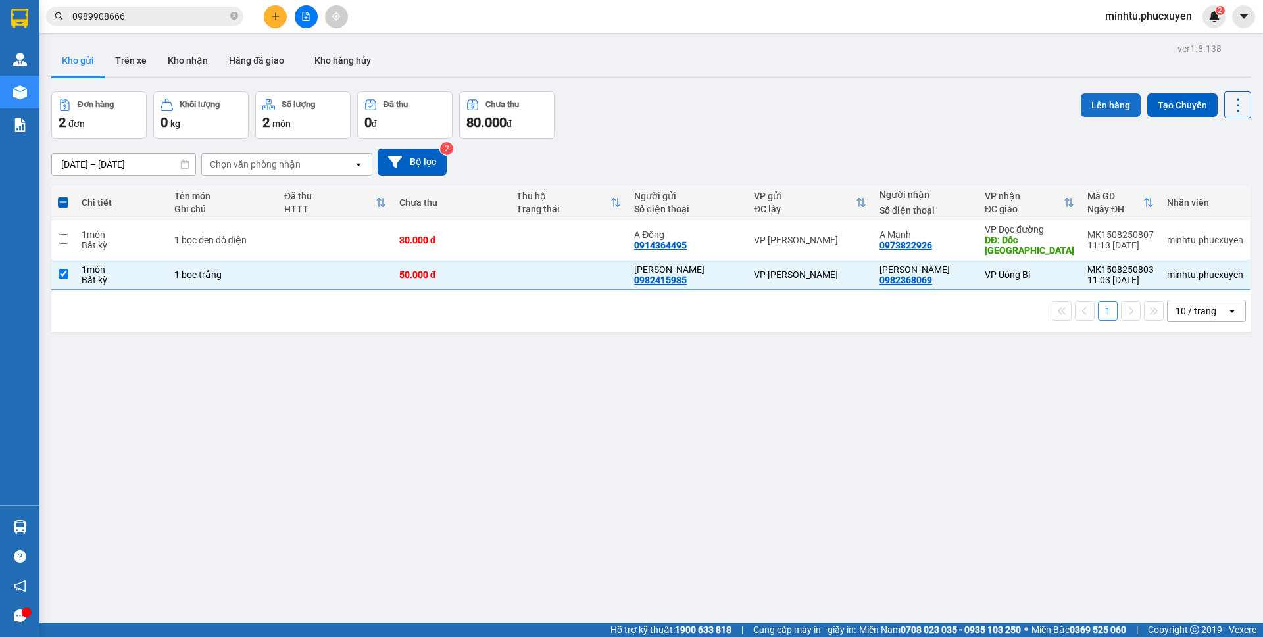
click at [1088, 101] on button "Lên hàng" at bounding box center [1110, 105] width 60 height 24
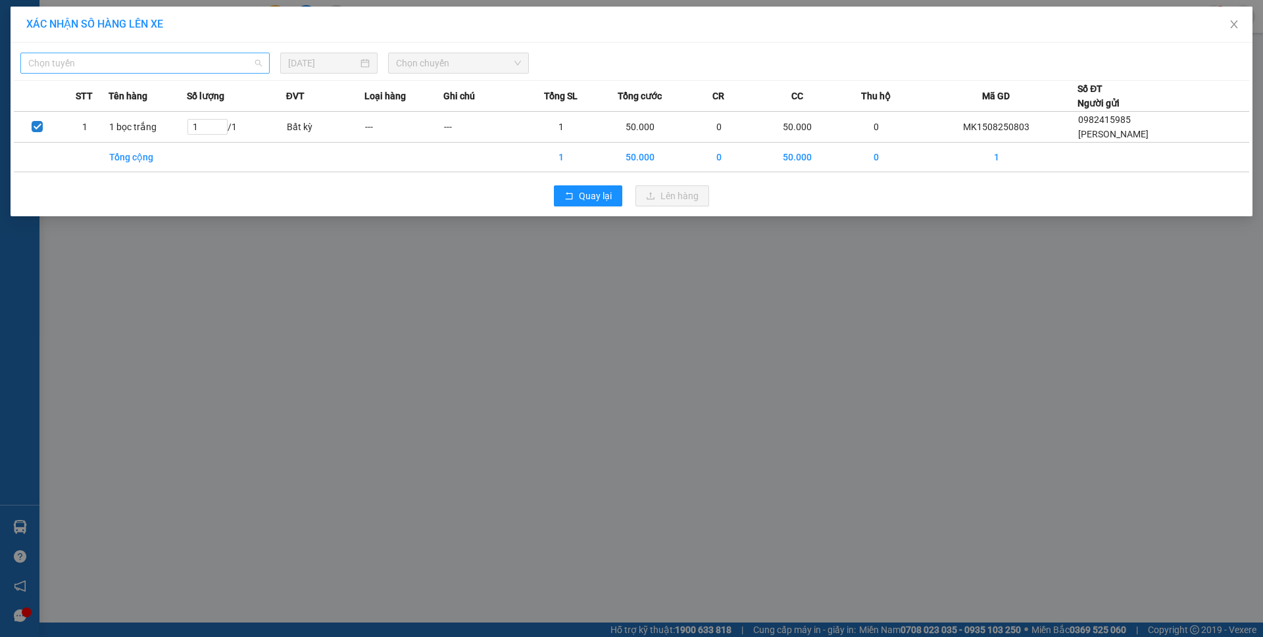
click at [203, 66] on span "Chọn tuyến" at bounding box center [144, 63] width 233 height 20
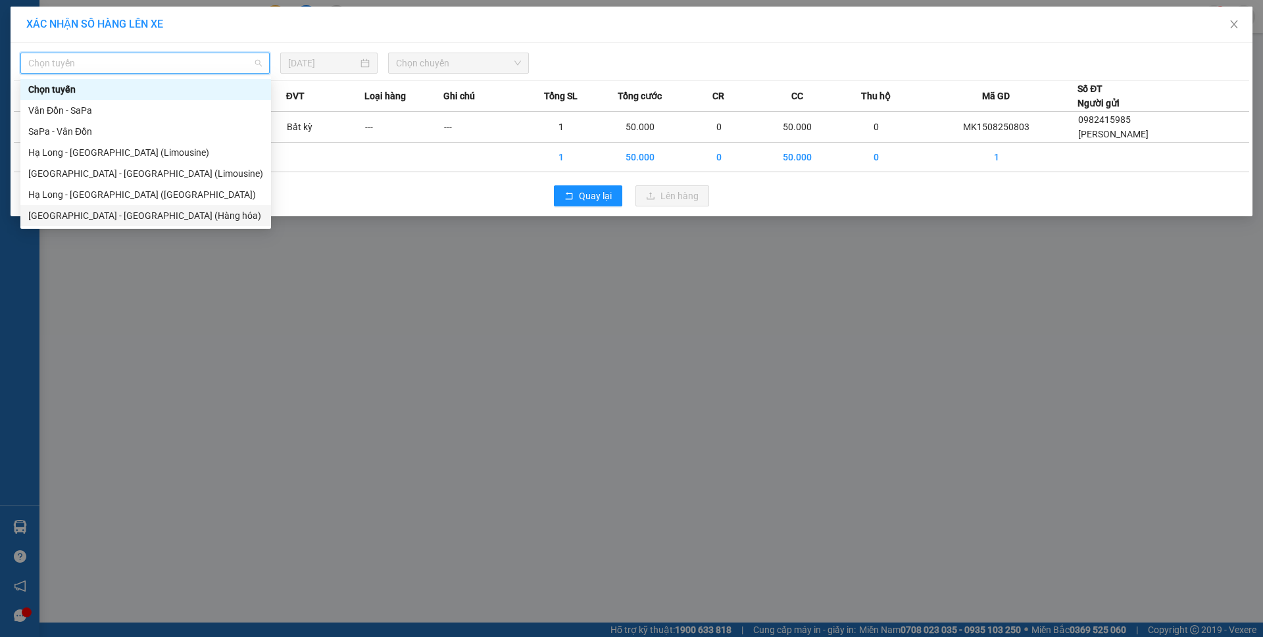
drag, startPoint x: 144, startPoint y: 214, endPoint x: 170, endPoint y: 204, distance: 28.3
click at [144, 214] on div "Hà Nội - Hạ Long (Hàng hóa)" at bounding box center [145, 215] width 235 height 14
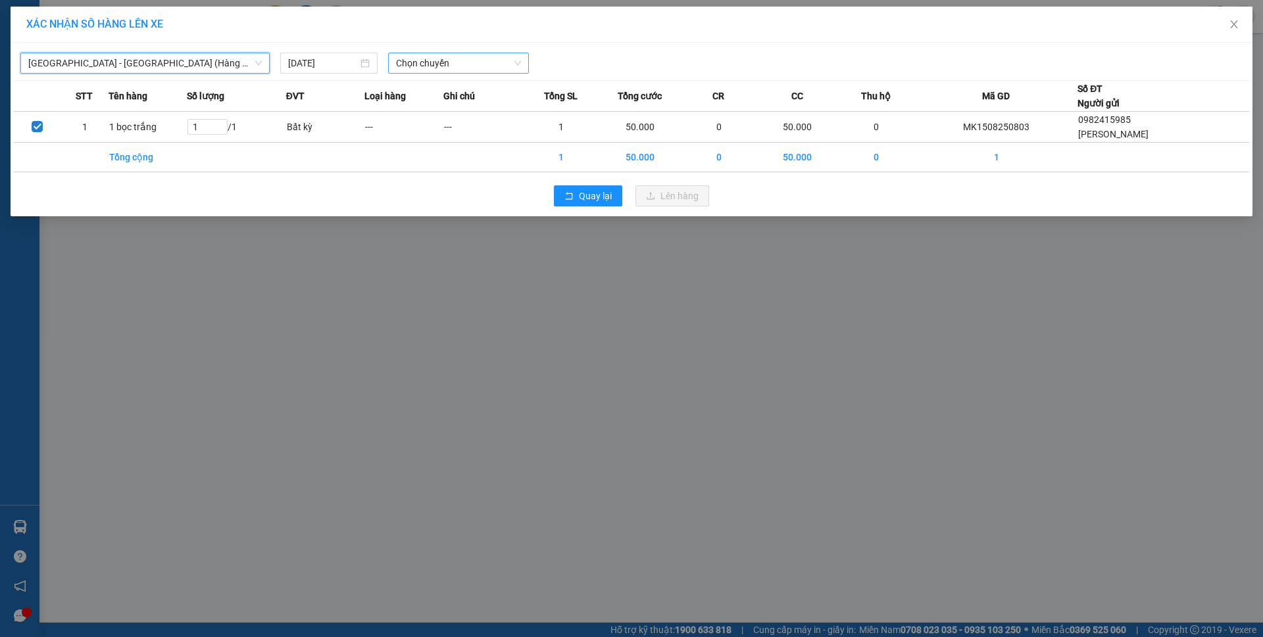
click at [428, 72] on span "Chọn chuyến" at bounding box center [458, 63] width 125 height 20
click at [132, 70] on span "Hà Nội - Hạ Long (Hàng hóa)" at bounding box center [144, 63] width 233 height 20
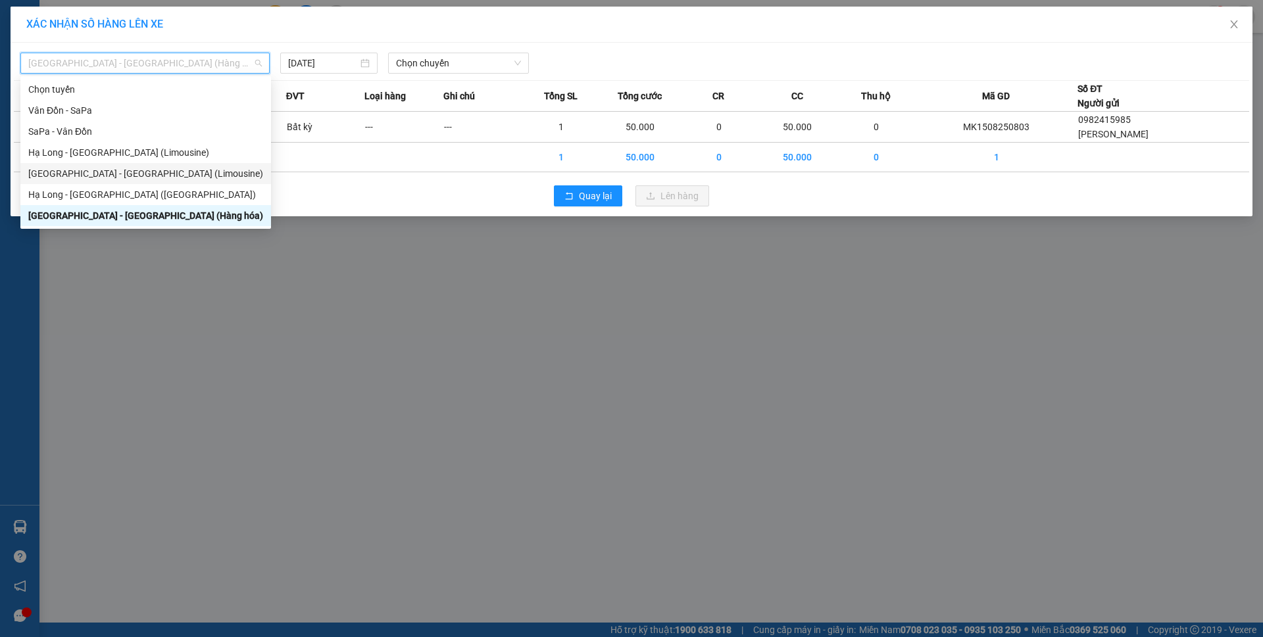
click at [126, 169] on div "Hà Nội - Hạ Long (Limousine)" at bounding box center [145, 173] width 235 height 14
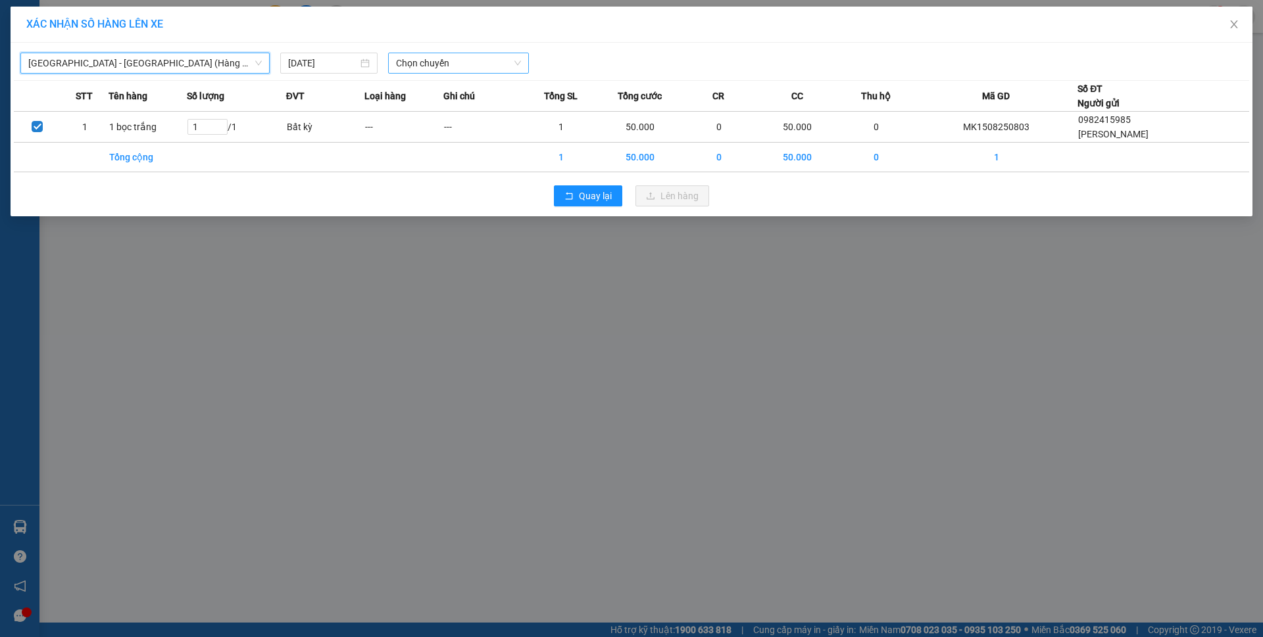
click at [441, 66] on span "Chọn chuyến" at bounding box center [458, 63] width 125 height 20
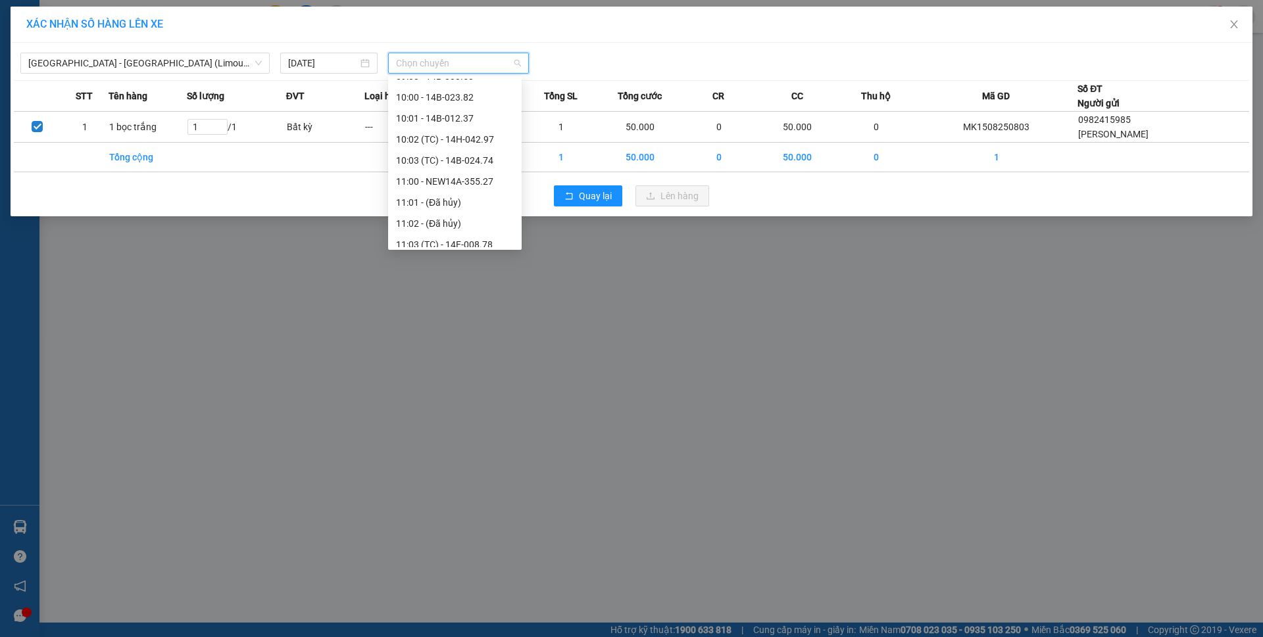
scroll to position [395, 0]
click at [479, 118] on div "11:00 - NEW14A-355.27" at bounding box center [455, 116] width 118 height 14
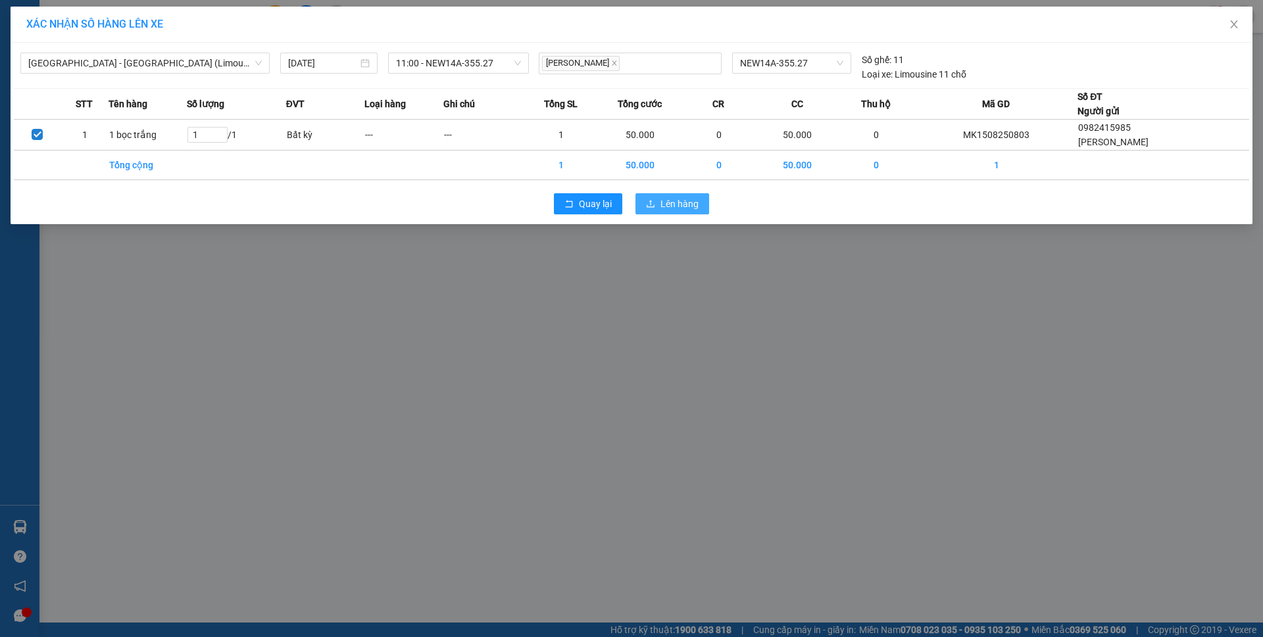
click at [676, 210] on span "Lên hàng" at bounding box center [679, 204] width 38 height 14
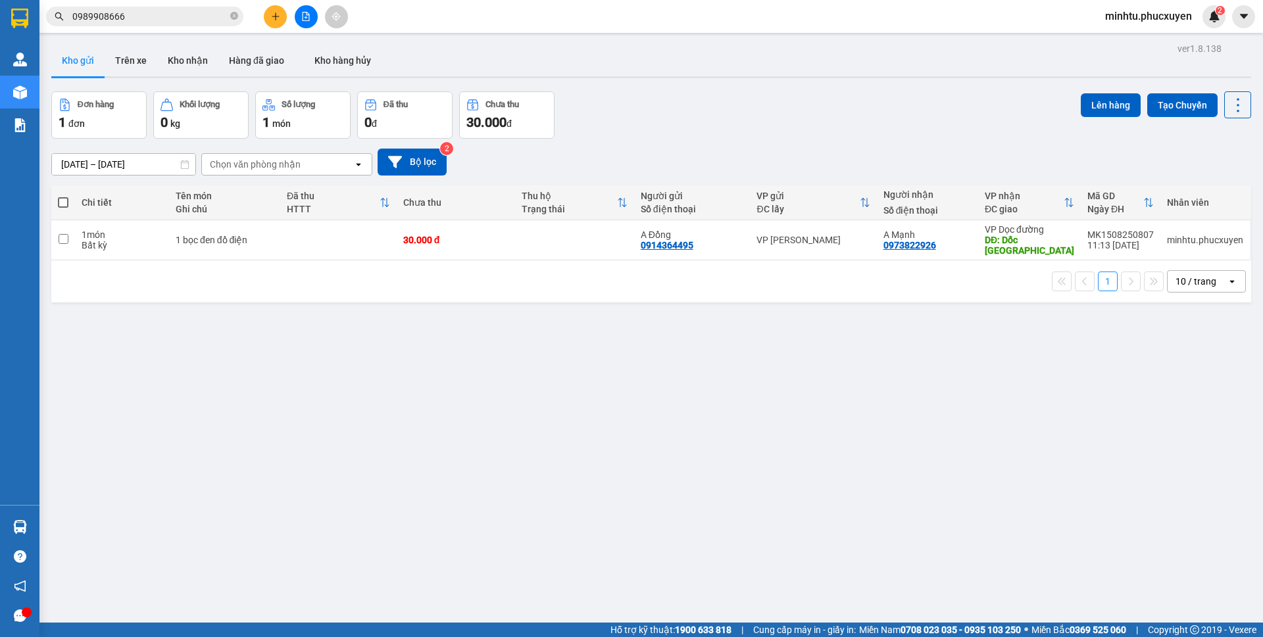
click at [276, 10] on button at bounding box center [275, 16] width 23 height 23
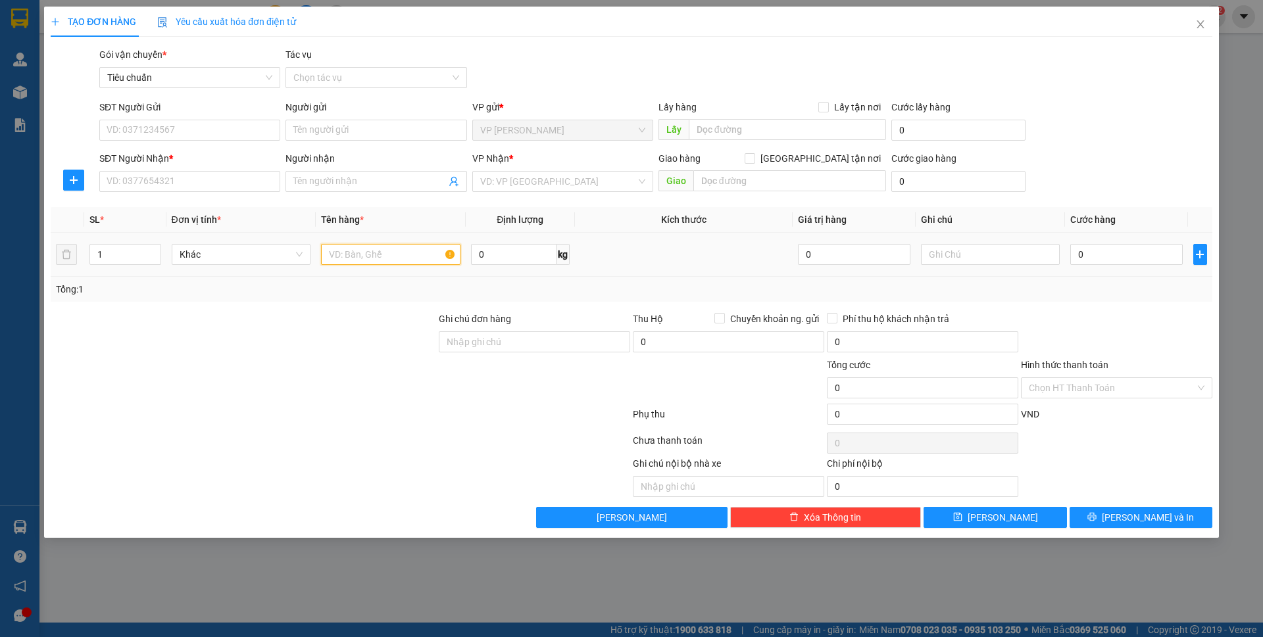
click at [376, 248] on input "text" at bounding box center [390, 254] width 139 height 21
type input "1 biển số"
click at [1144, 258] on input "0" at bounding box center [1126, 254] width 112 height 21
type input "30"
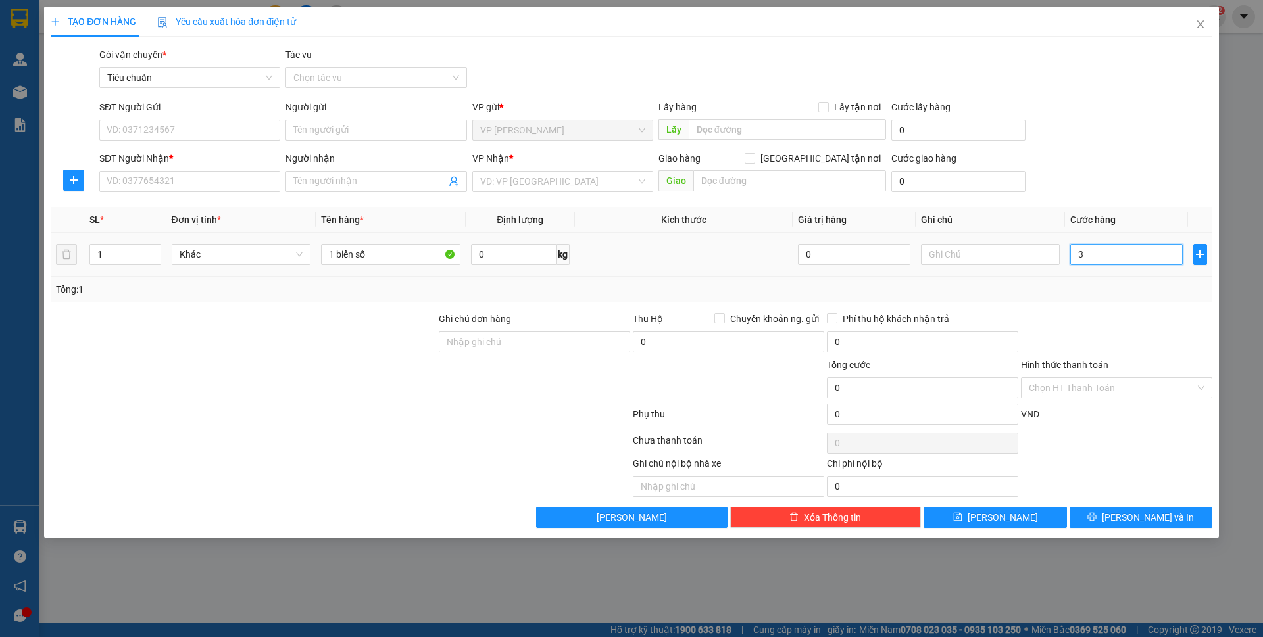
type input "30"
click at [1129, 157] on div "SĐT Người Nhận * VD: 0377654321 Người nhận Tên người nhận VP Nhận * VD: VP Sài …" at bounding box center [656, 174] width 1118 height 46
type input "30.000"
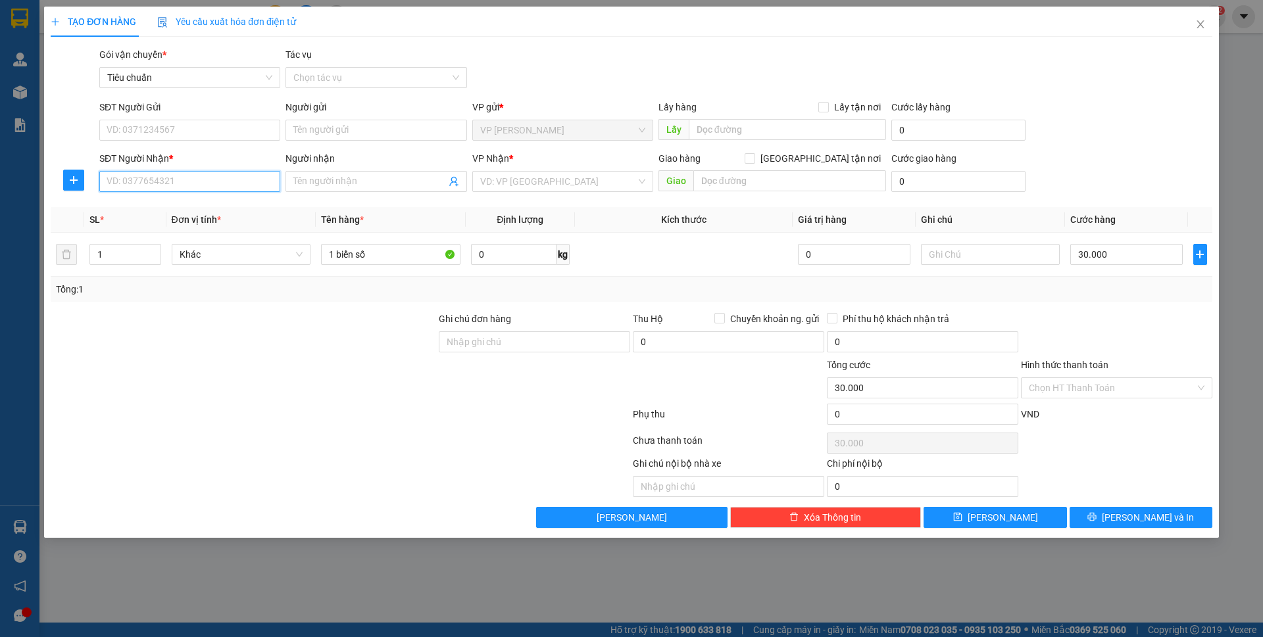
click at [255, 178] on input "SĐT Người Nhận *" at bounding box center [189, 181] width 181 height 21
click at [253, 180] on input "0829839333" at bounding box center [189, 181] width 181 height 21
click at [226, 199] on div "0829839333 - Huy Hoàng" at bounding box center [189, 207] width 181 height 21
type input "0829839333"
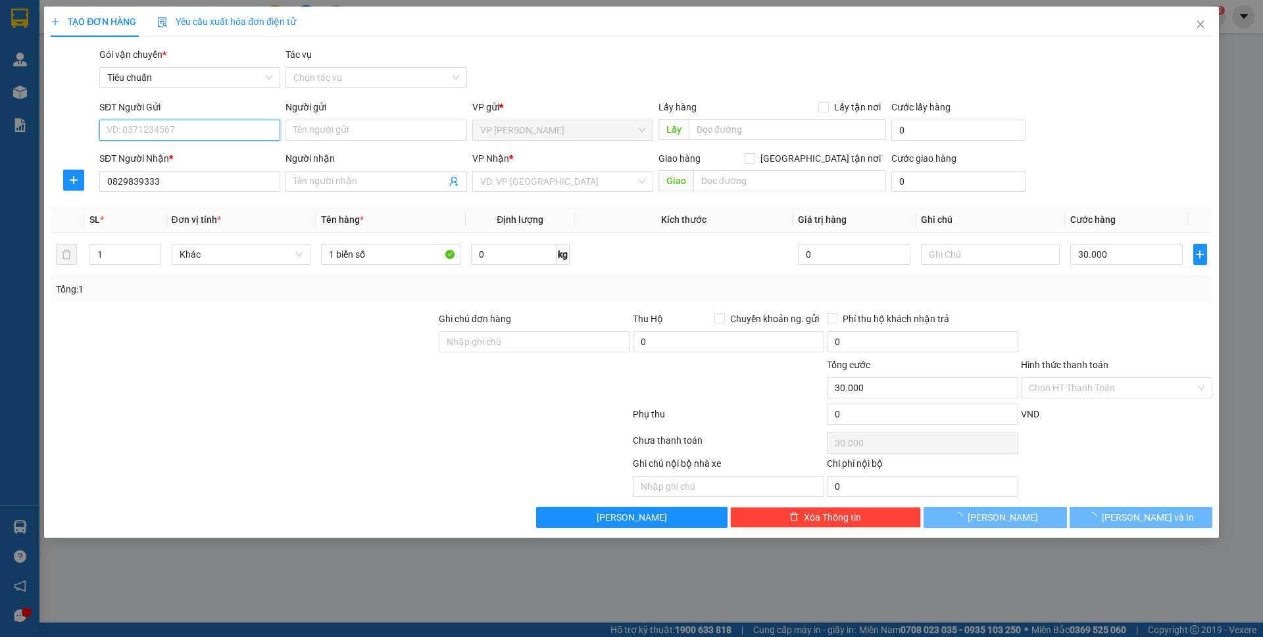
click at [240, 124] on input "SĐT Người Gửi" at bounding box center [189, 130] width 181 height 21
click at [241, 178] on input "0829839333" at bounding box center [189, 181] width 181 height 21
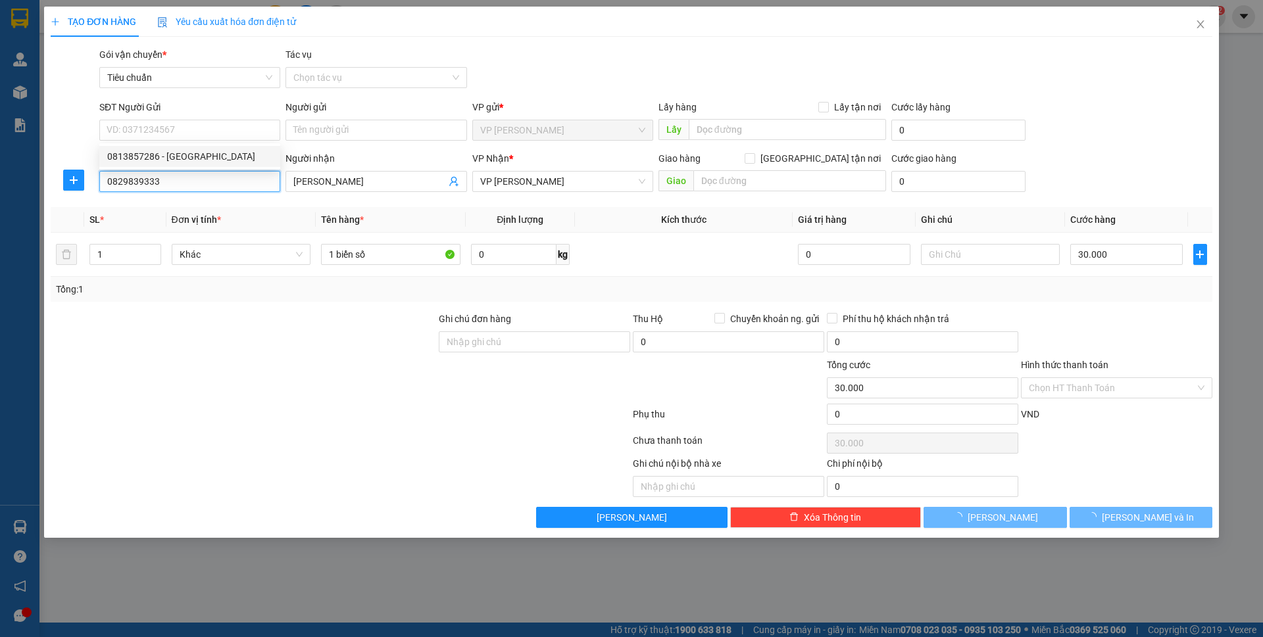
type input "Huy Hoàng"
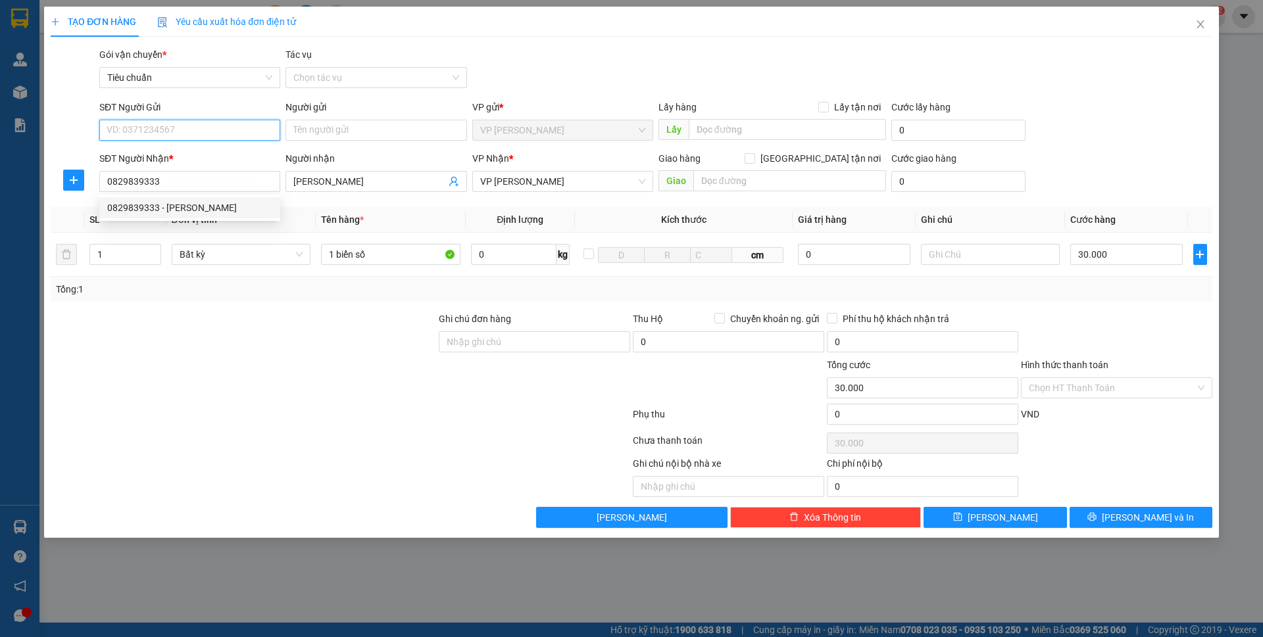
click at [230, 130] on input "SĐT Người Gửi" at bounding box center [189, 130] width 181 height 21
click at [214, 151] on div "0813857286 - Anh Lộc" at bounding box center [189, 156] width 165 height 14
type input "0813857286"
type input "Anh Lộc"
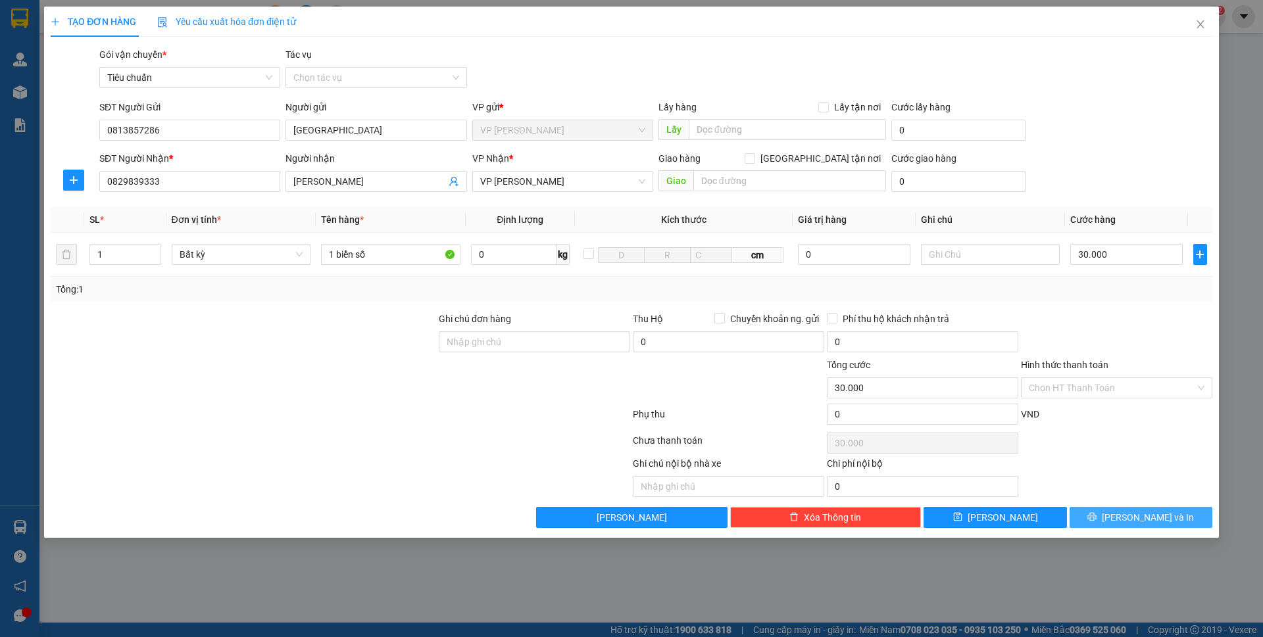
click at [1153, 518] on span "Lưu và In" at bounding box center [1147, 517] width 92 height 14
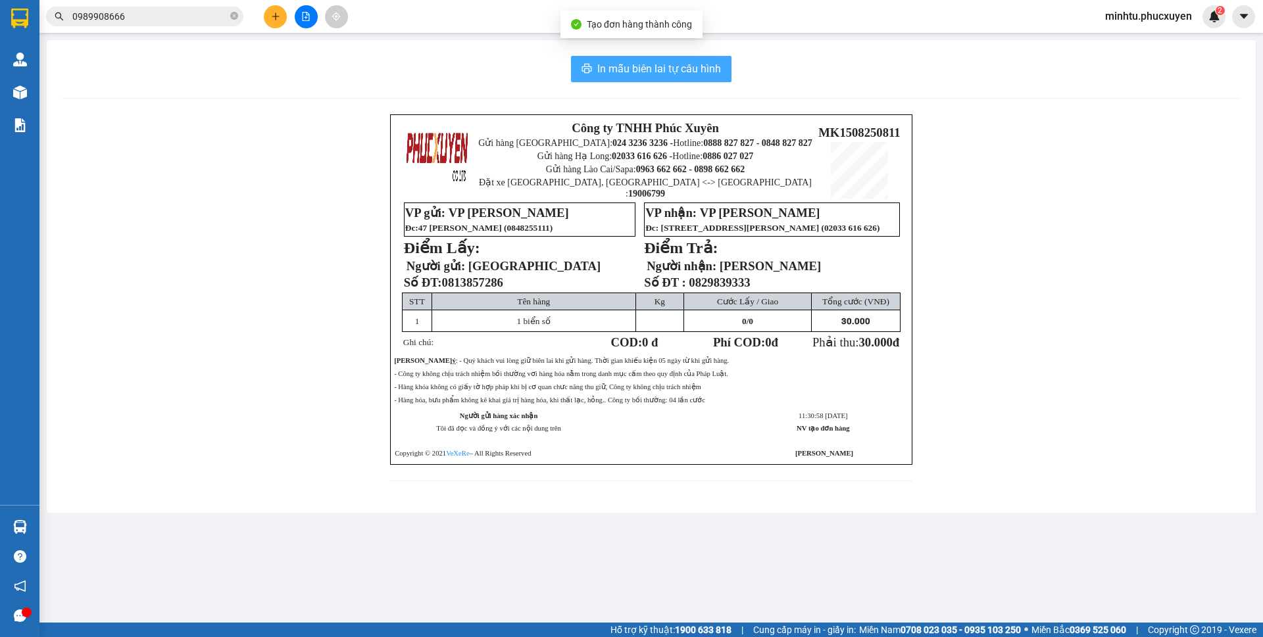
click at [696, 70] on span "In mẫu biên lai tự cấu hình" at bounding box center [659, 68] width 124 height 16
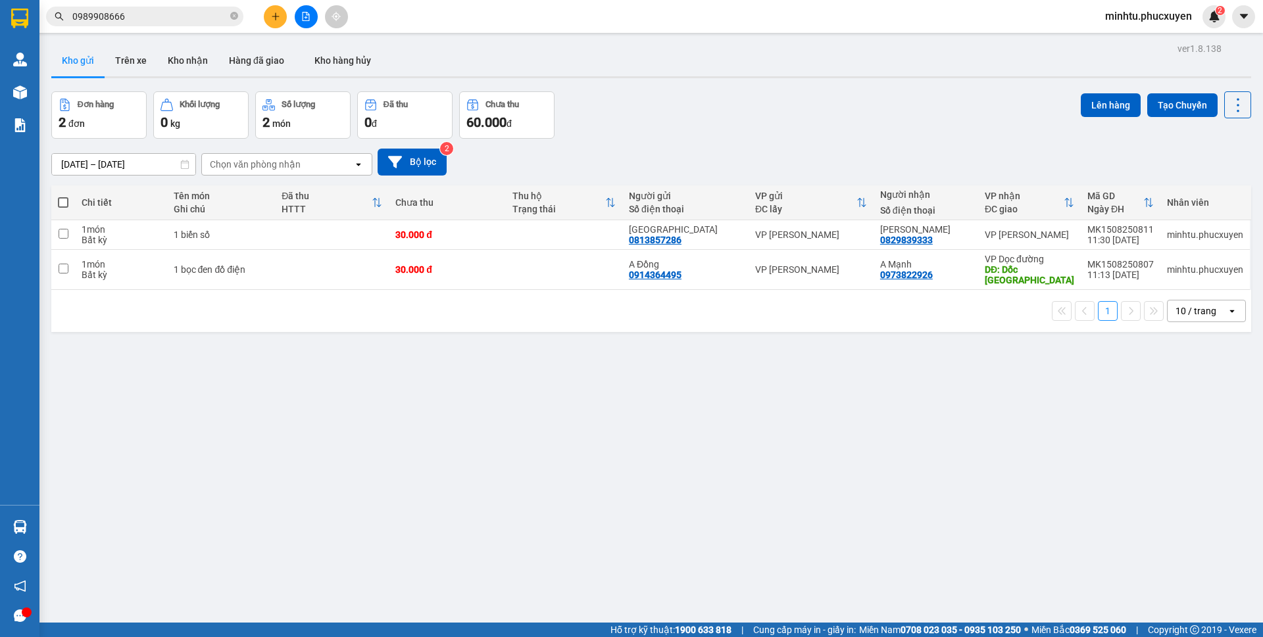
click at [272, 23] on button at bounding box center [275, 16] width 23 height 23
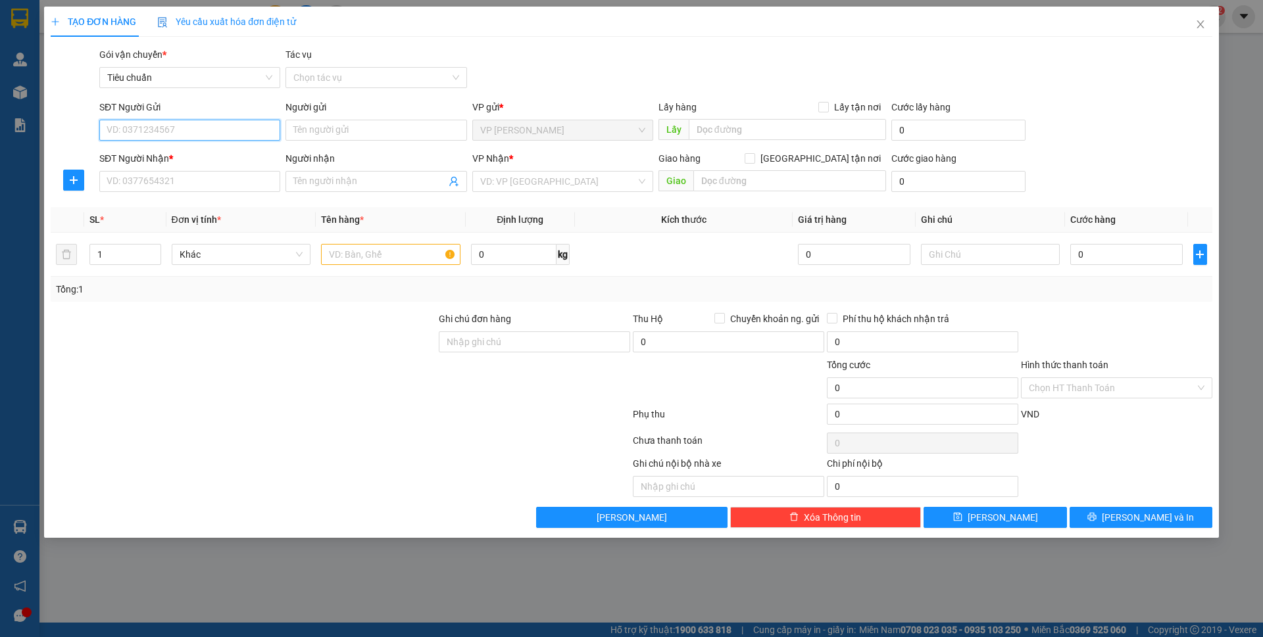
click at [202, 124] on input "SĐT Người Gửi" at bounding box center [189, 130] width 181 height 21
click at [175, 130] on input "SĐT Người Gửi" at bounding box center [189, 130] width 181 height 21
type input "0365435642"
click at [196, 156] on div "0365435642 - c hồng" at bounding box center [189, 156] width 165 height 14
type input "c hồng"
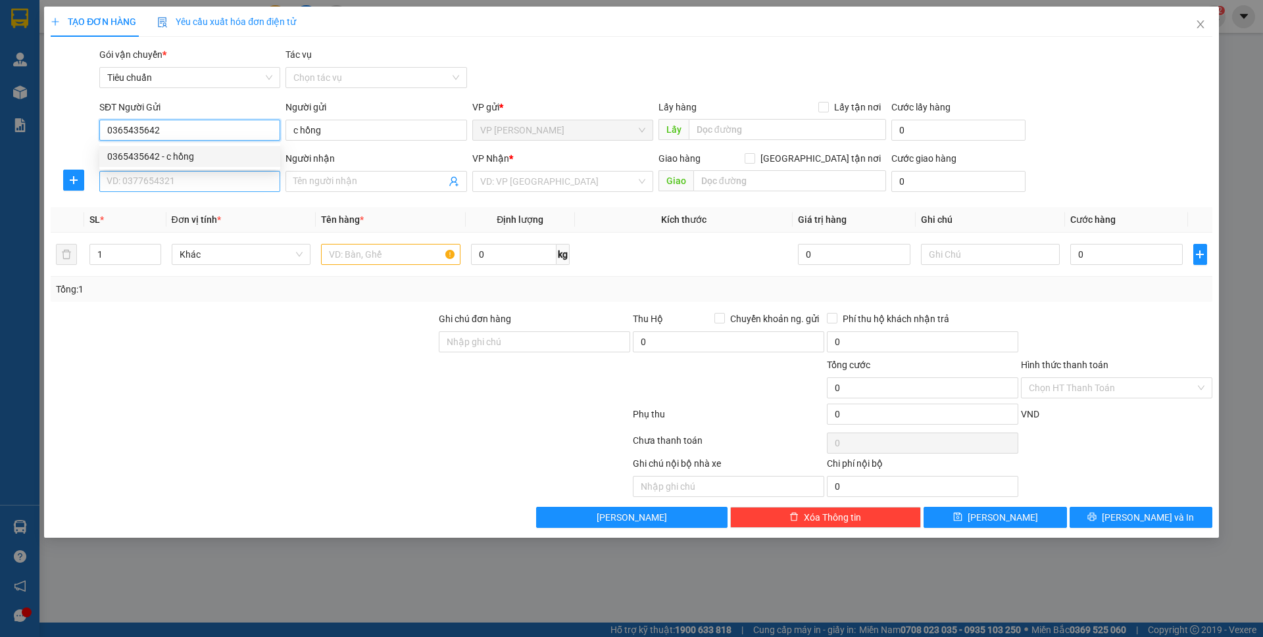
type input "0365435642"
click at [201, 186] on input "SĐT Người Nhận *" at bounding box center [189, 181] width 181 height 21
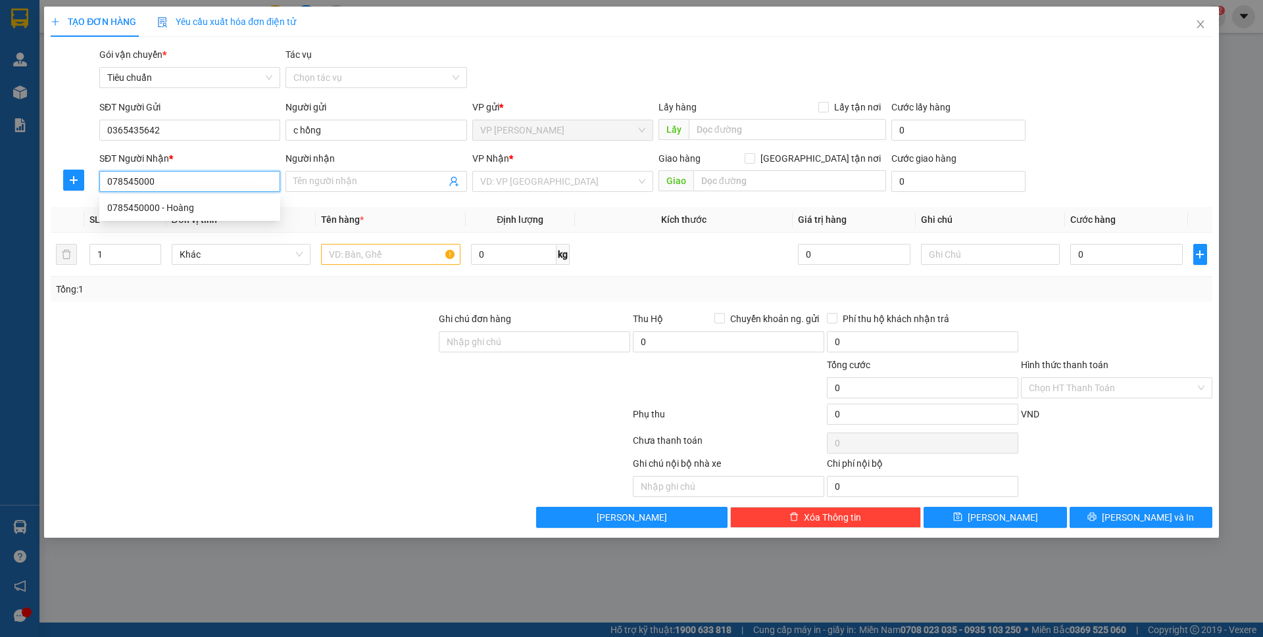
type input "0785450000"
click at [191, 215] on div "0785450000 - Hoàng" at bounding box center [189, 207] width 181 height 21
type input "Hoàng"
type input "0785450000"
click at [354, 260] on input "text" at bounding box center [390, 254] width 139 height 21
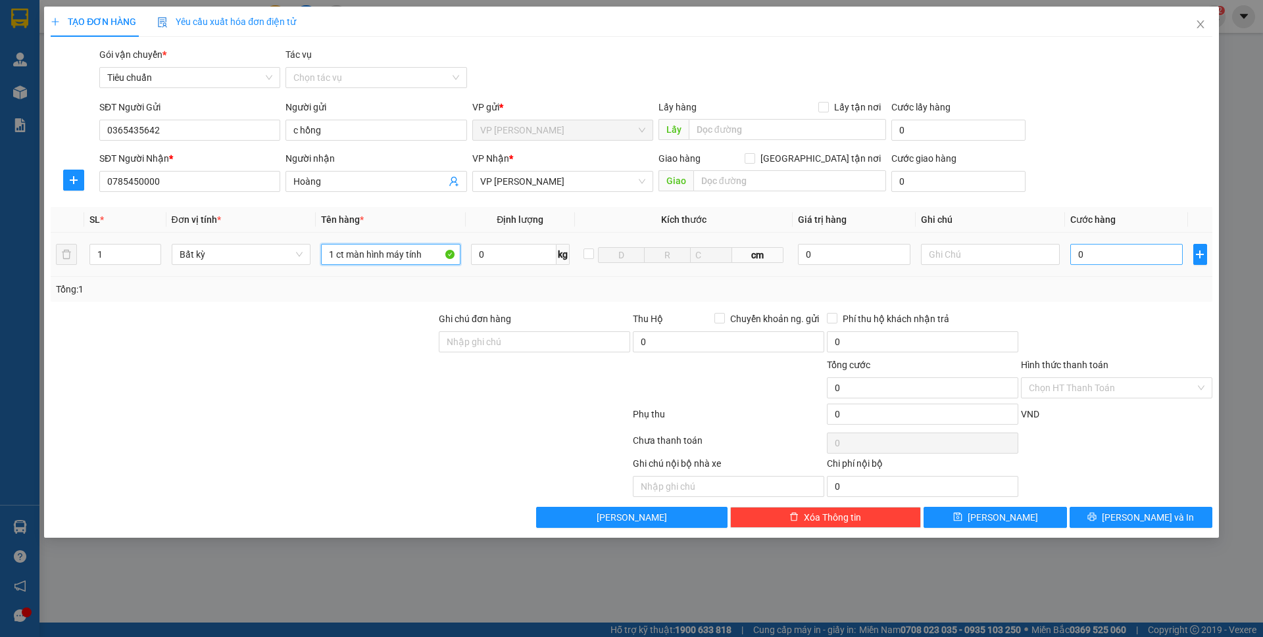
type input "1 ct màn hình máy tính"
click at [1087, 261] on input "0" at bounding box center [1126, 254] width 112 height 21
type input "50"
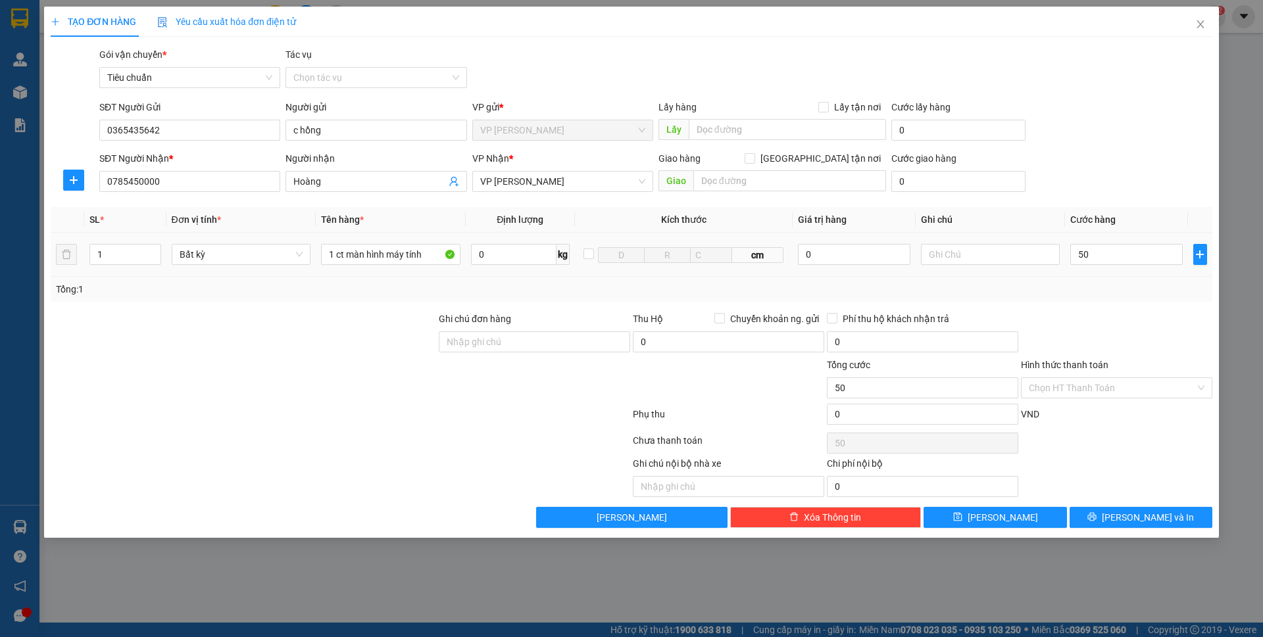
click at [1103, 200] on div "Transit Pickup Surcharge Ids Transit Deliver Surcharge Ids Transit Deliver Surc…" at bounding box center [631, 287] width 1161 height 481
type input "50.000"
drag, startPoint x: 1148, startPoint y: 510, endPoint x: 756, endPoint y: 199, distance: 500.8
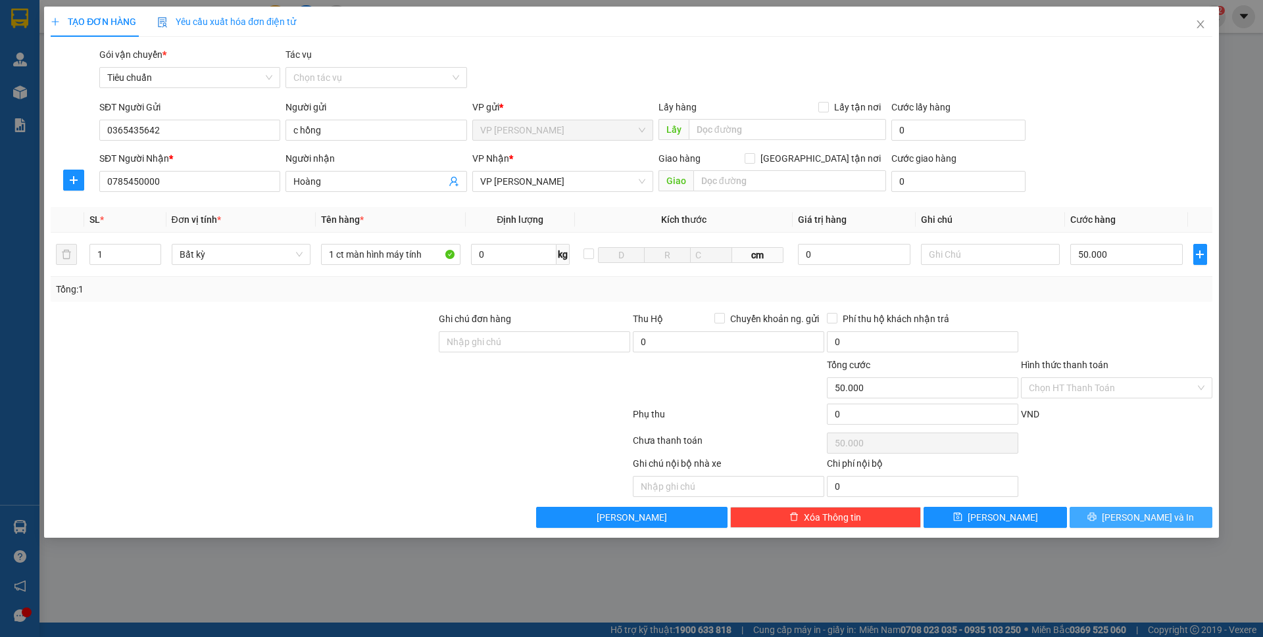
click at [1148, 510] on span "Lưu và In" at bounding box center [1147, 517] width 92 height 14
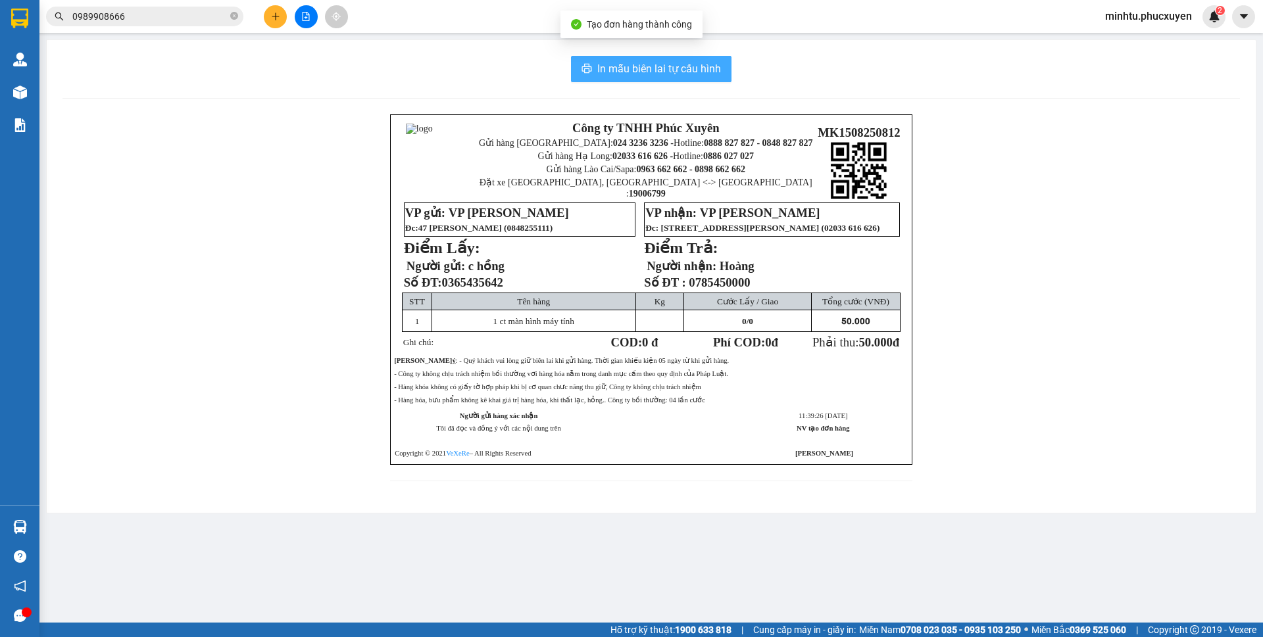
click at [673, 74] on span "In mẫu biên lai tự cấu hình" at bounding box center [659, 68] width 124 height 16
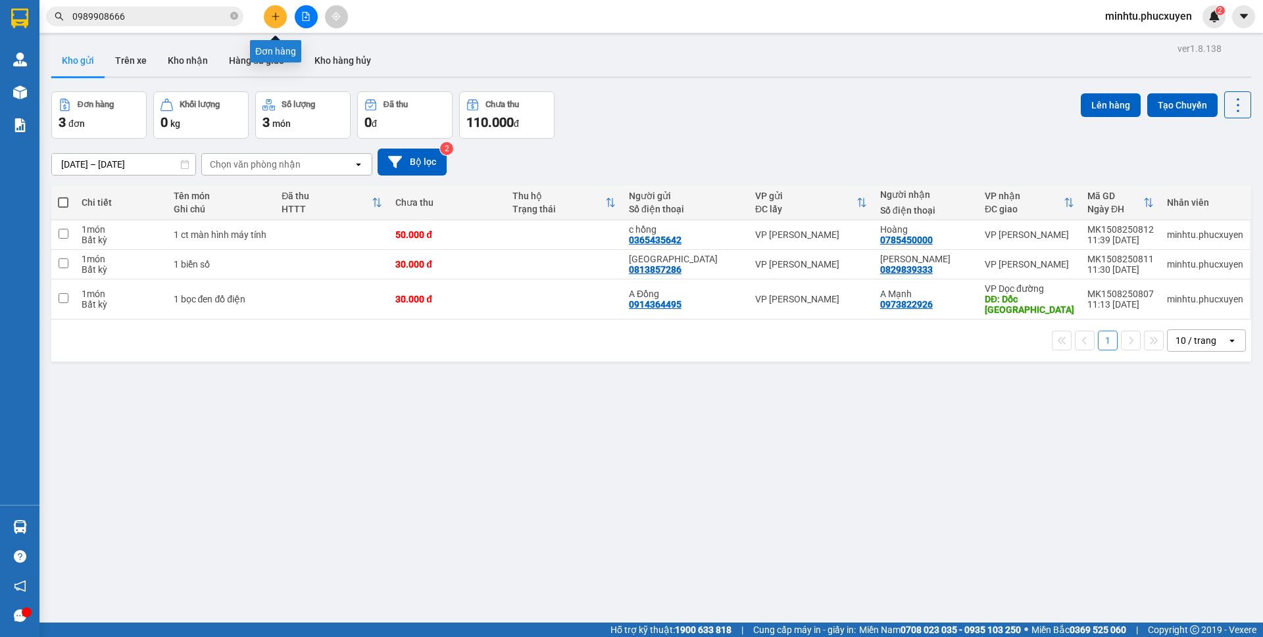
click at [282, 22] on button at bounding box center [275, 16] width 23 height 23
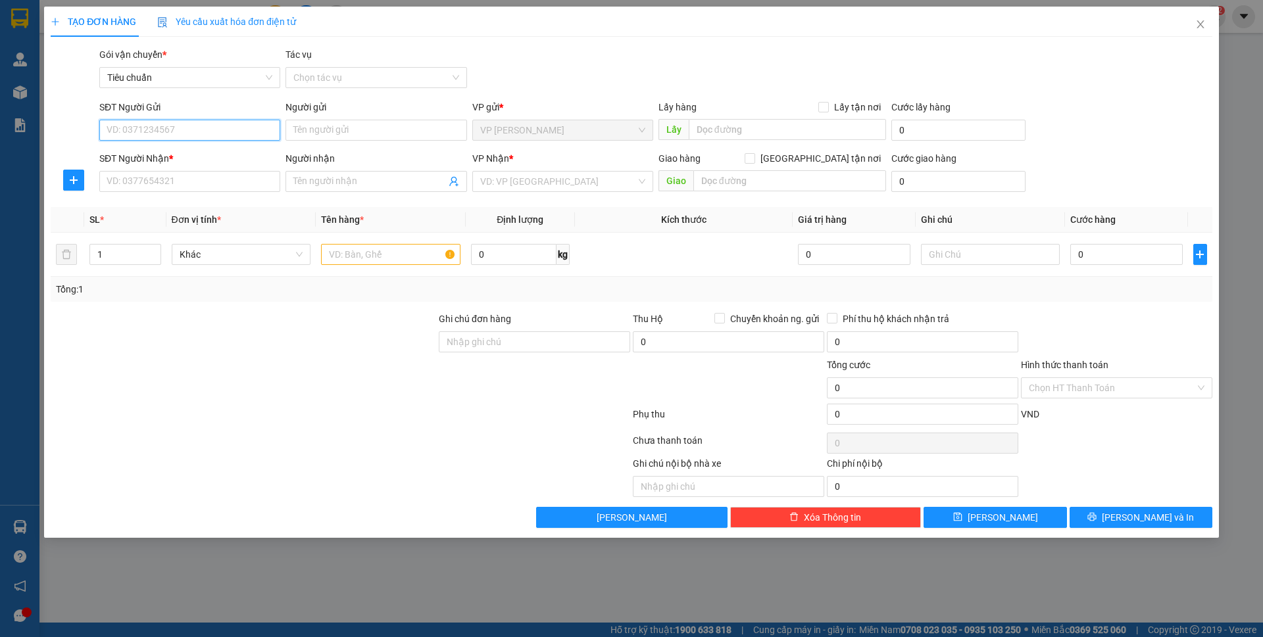
click at [175, 122] on input "SĐT Người Gửi" at bounding box center [189, 130] width 181 height 21
type input "0974549003"
click at [240, 127] on input "0974549003" at bounding box center [189, 130] width 181 height 21
click at [217, 157] on div "0974549003 - Ms Loan" at bounding box center [189, 156] width 165 height 14
type input "Ms Loan"
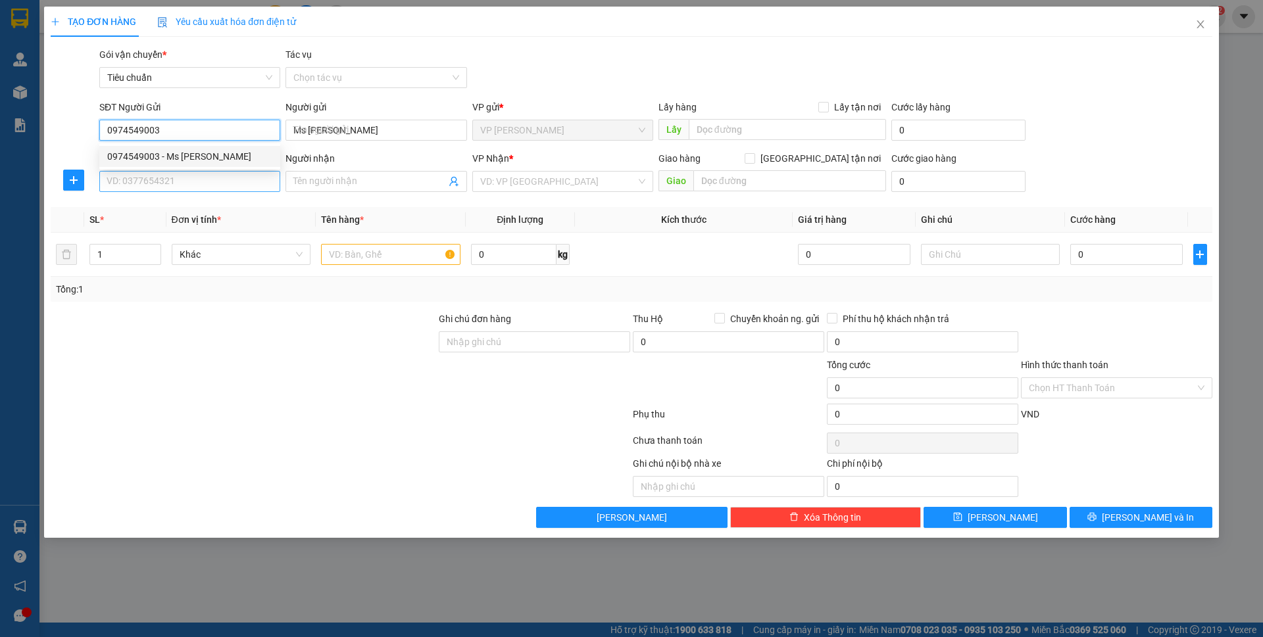
type input "0974549003"
click at [212, 178] on input "SĐT Người Nhận *" at bounding box center [189, 181] width 181 height 21
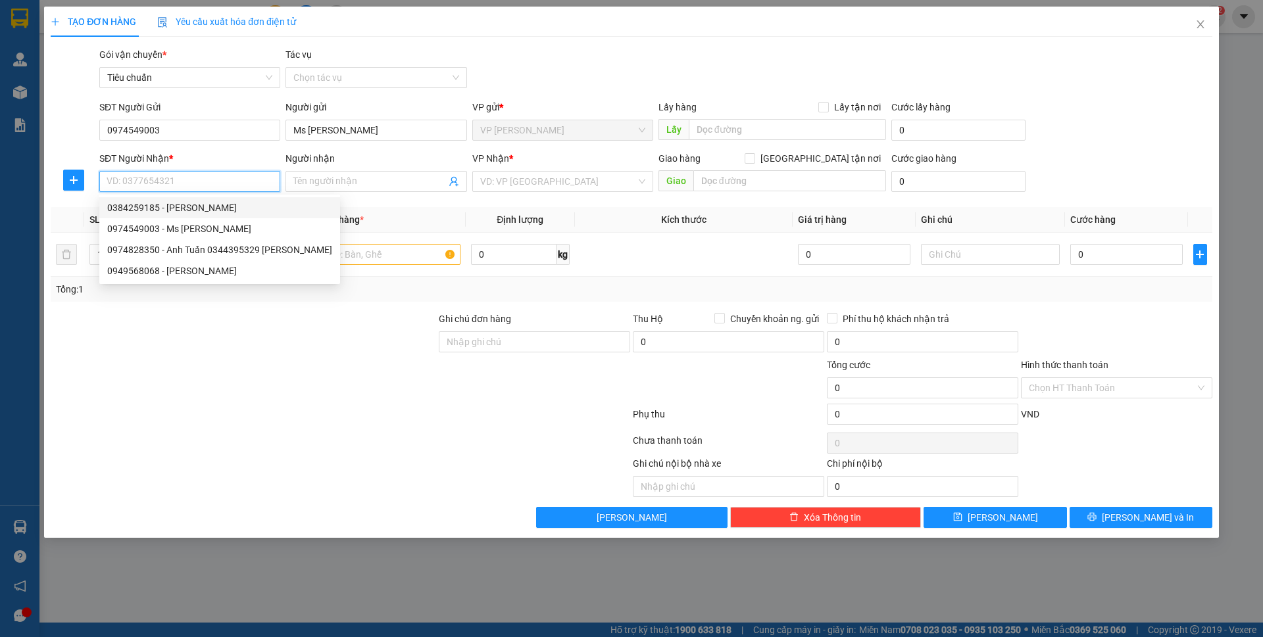
click at [226, 206] on div "0384259185 - ANH CƯỜNG" at bounding box center [219, 208] width 225 height 14
type input "0384259185"
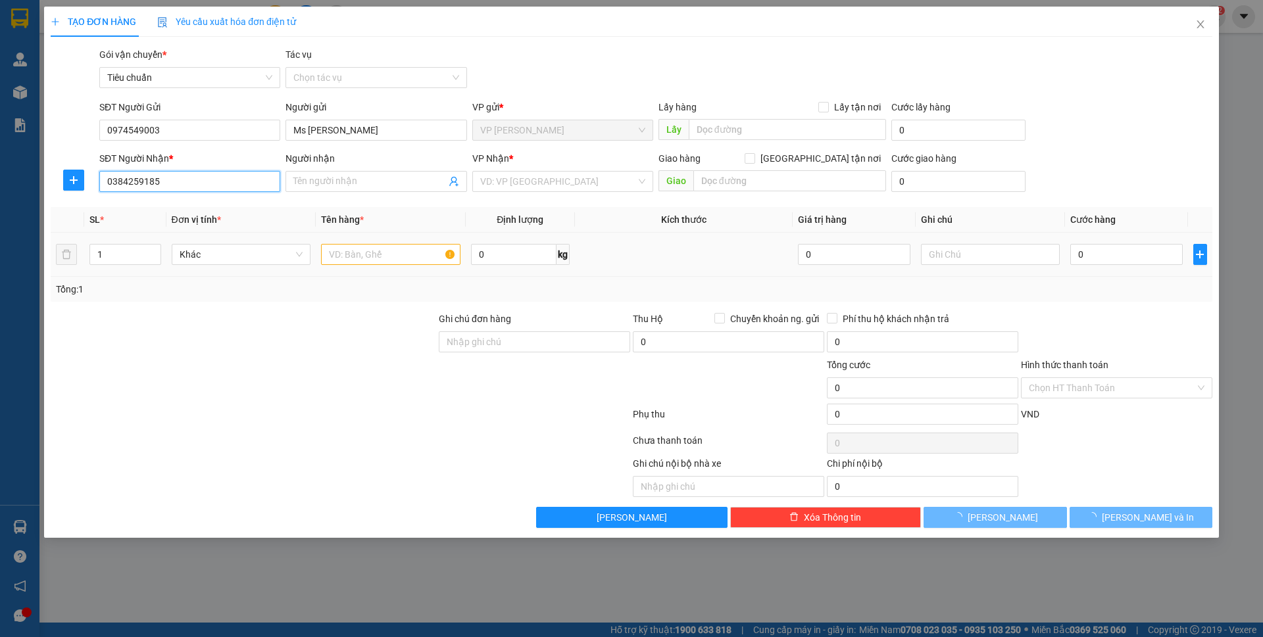
type input "ANH CƯỜNG"
click at [402, 253] on input "text" at bounding box center [390, 254] width 139 height 21
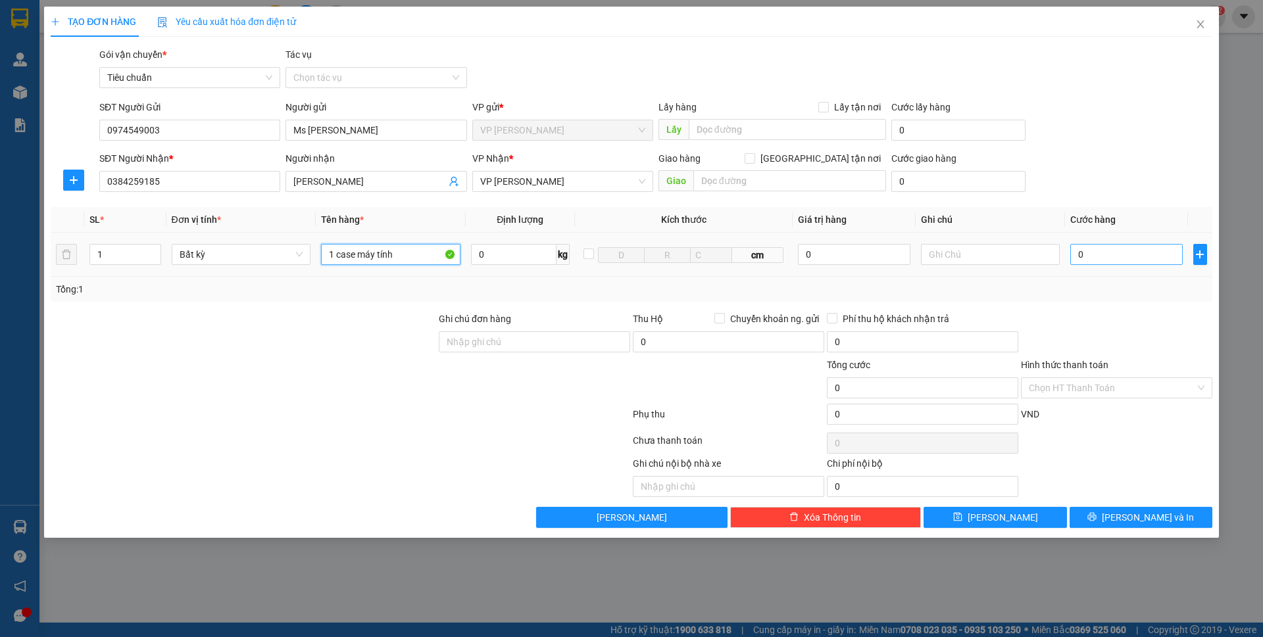
type input "1 case máy tính"
click at [1121, 258] on input "0" at bounding box center [1126, 254] width 112 height 21
type input "6"
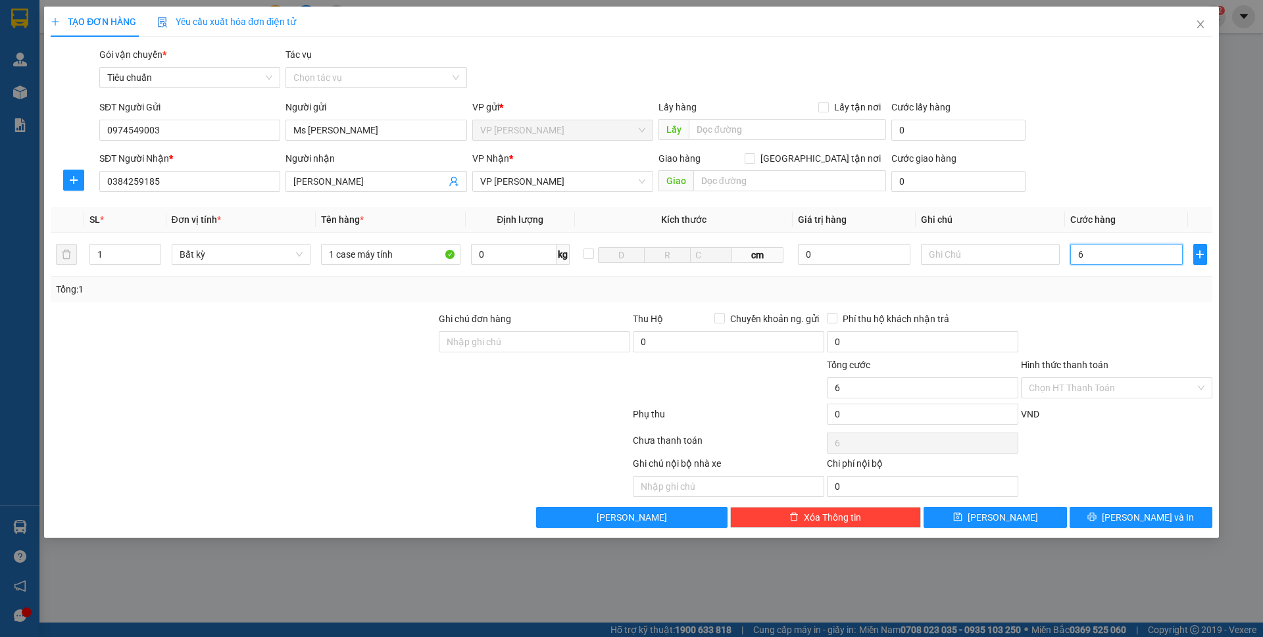
type input "60"
click at [1117, 167] on div "SĐT Người Nhận * 0384259185 Người nhận ANH CƯỜNG VP Nhận * VP Hạ Long Giao hàng…" at bounding box center [656, 174] width 1118 height 46
type input "60.000"
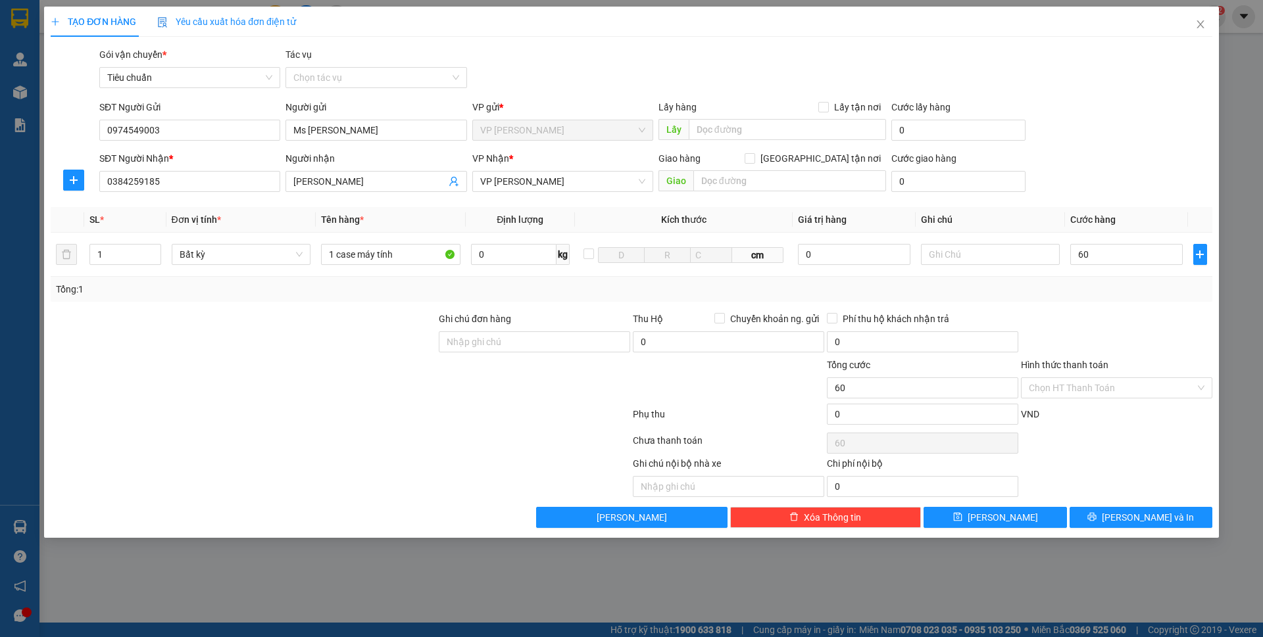
type input "60.000"
click at [1155, 508] on button "Lưu và In" at bounding box center [1140, 517] width 143 height 21
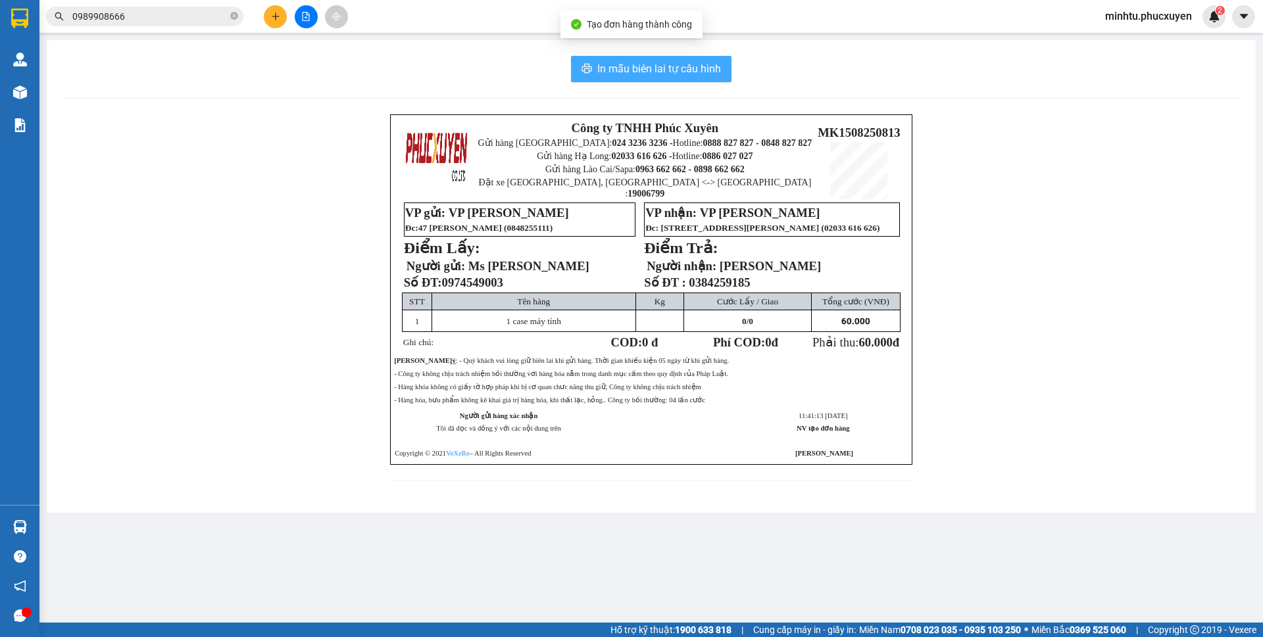
click at [723, 78] on button "In mẫu biên lai tự cấu hình" at bounding box center [651, 69] width 160 height 26
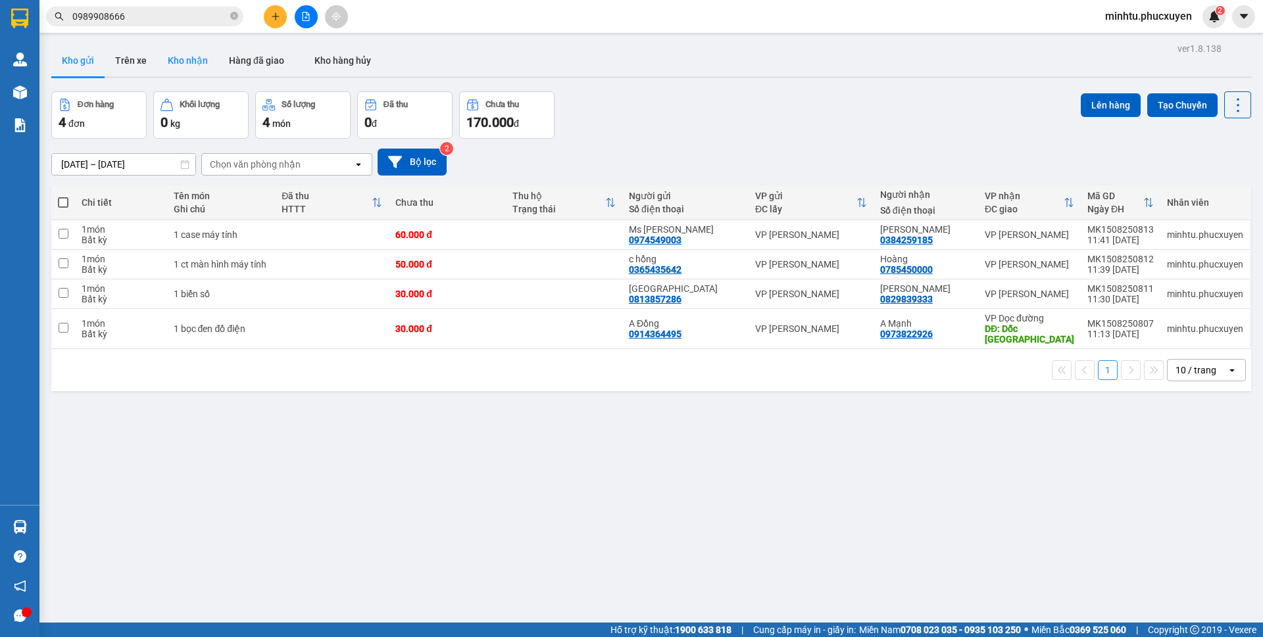
click at [207, 60] on button "Kho nhận" at bounding box center [187, 61] width 61 height 32
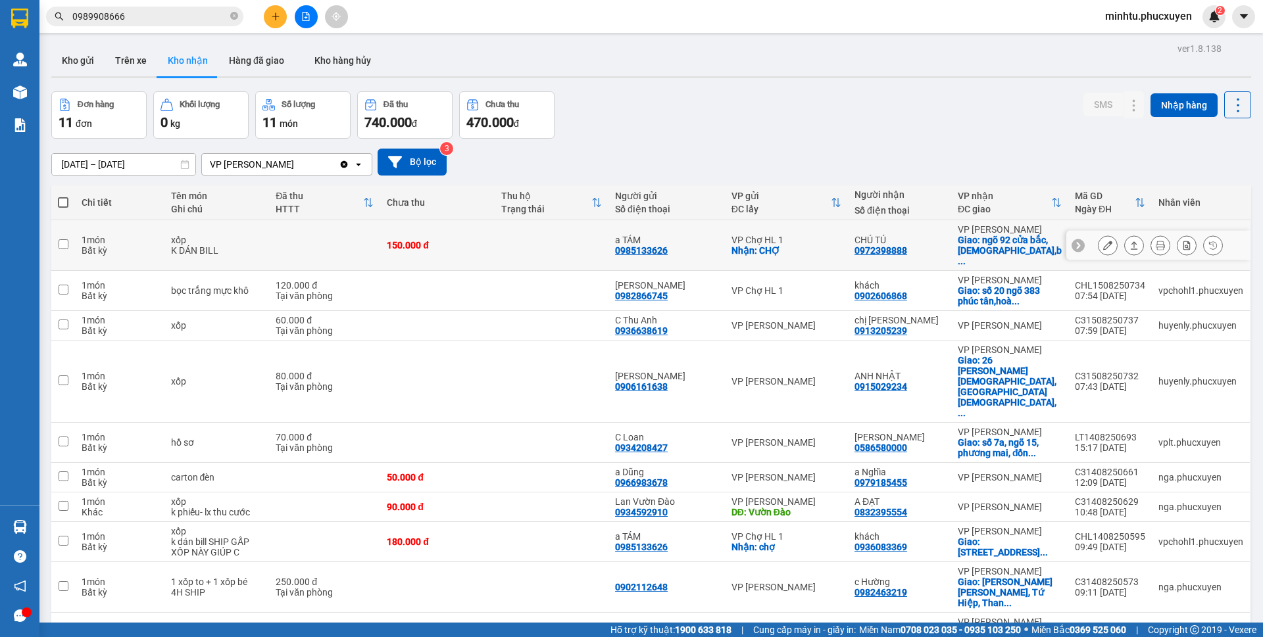
click at [1098, 243] on button at bounding box center [1107, 245] width 18 height 23
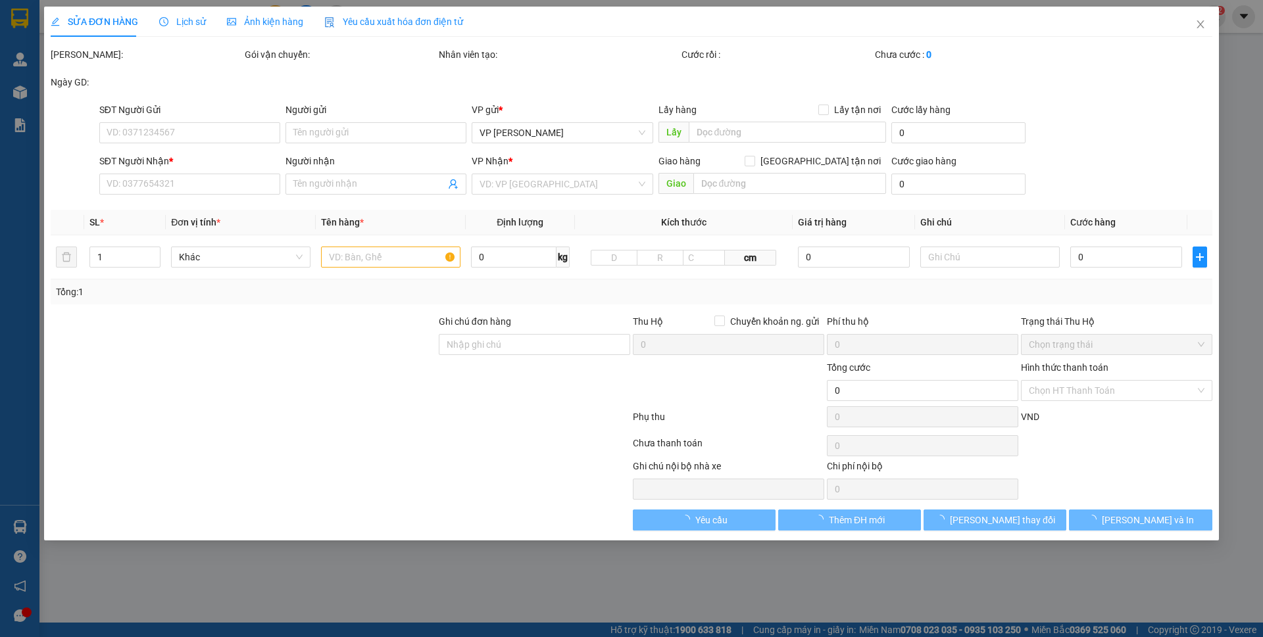
click at [1103, 149] on form "SĐT Người Gửi VD: 0371234567 Người gửi Tên người gửi VP gửi * VP Minh Khai Lấy …" at bounding box center [631, 151] width 1161 height 97
type input "0985133626"
type input "a TÁM"
checkbox input "true"
type input "CHỢ"
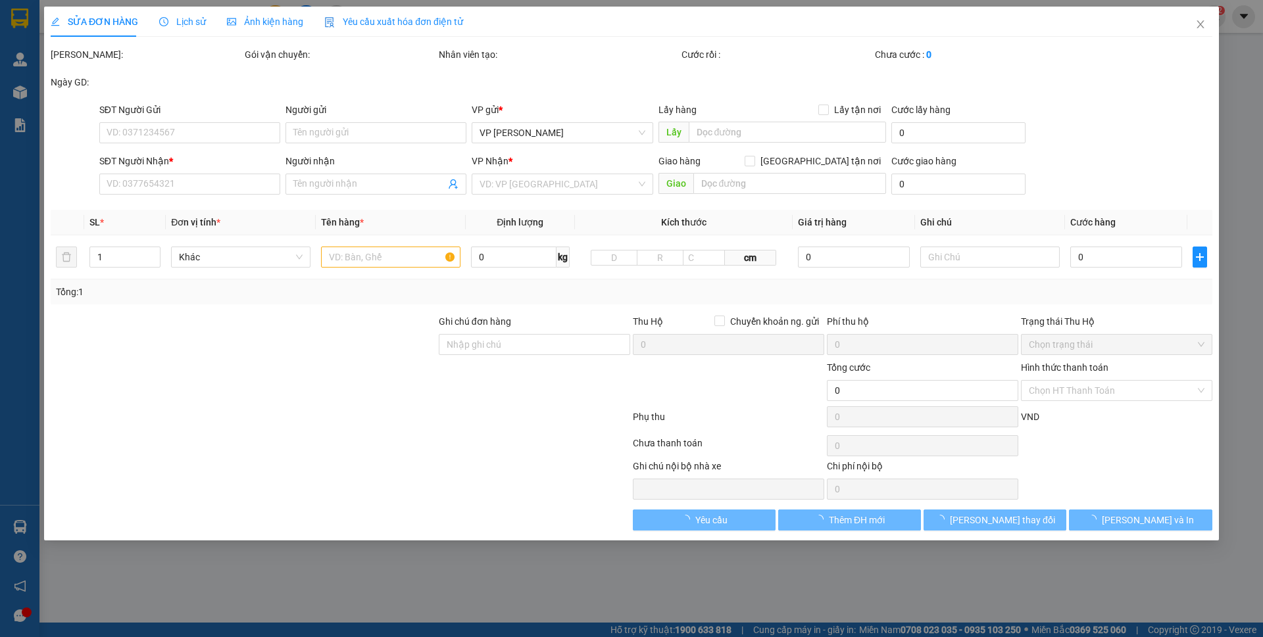
type input "0972398888"
type input "CHÚ TÚ"
checkbox input "true"
type input "ngõ 92 cửa bắc,quán thánh,ba đình,hà nội"
type input "150.000"
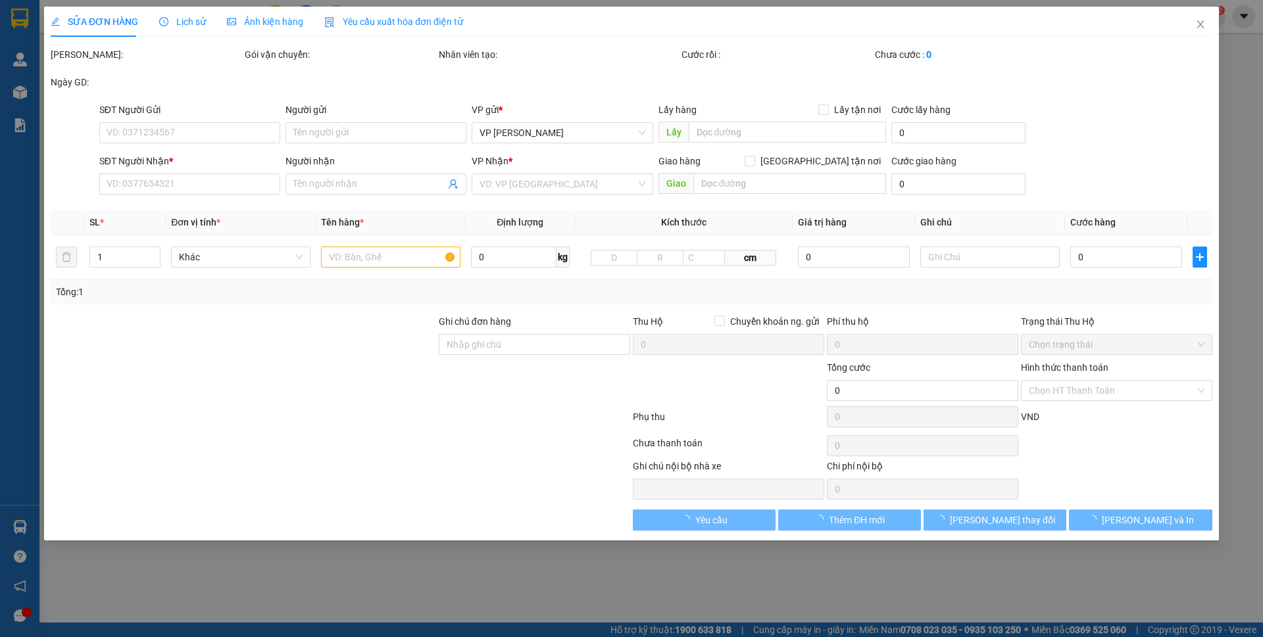
type input "150.000"
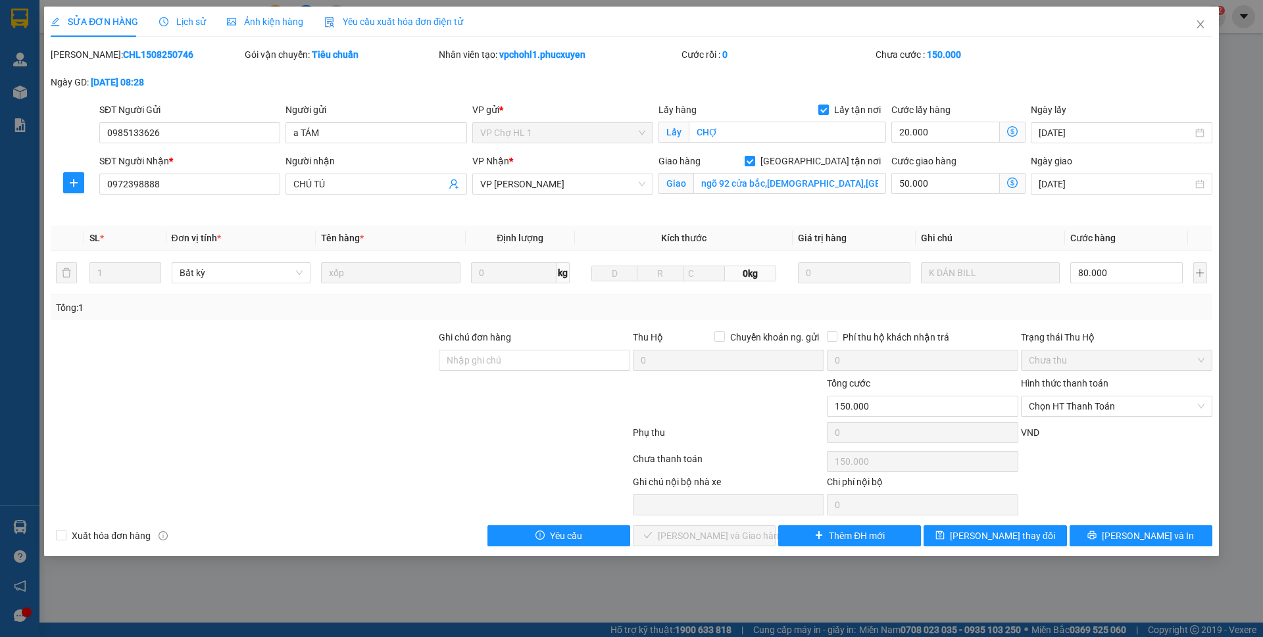
click at [961, 322] on div "Total Paid Fee 0 Total UnPaid Fee 150.000 Cash Collection Total Fee Mã ĐH: CHL1…" at bounding box center [631, 296] width 1161 height 499
click at [1192, 27] on span "Close" at bounding box center [1200, 25] width 37 height 37
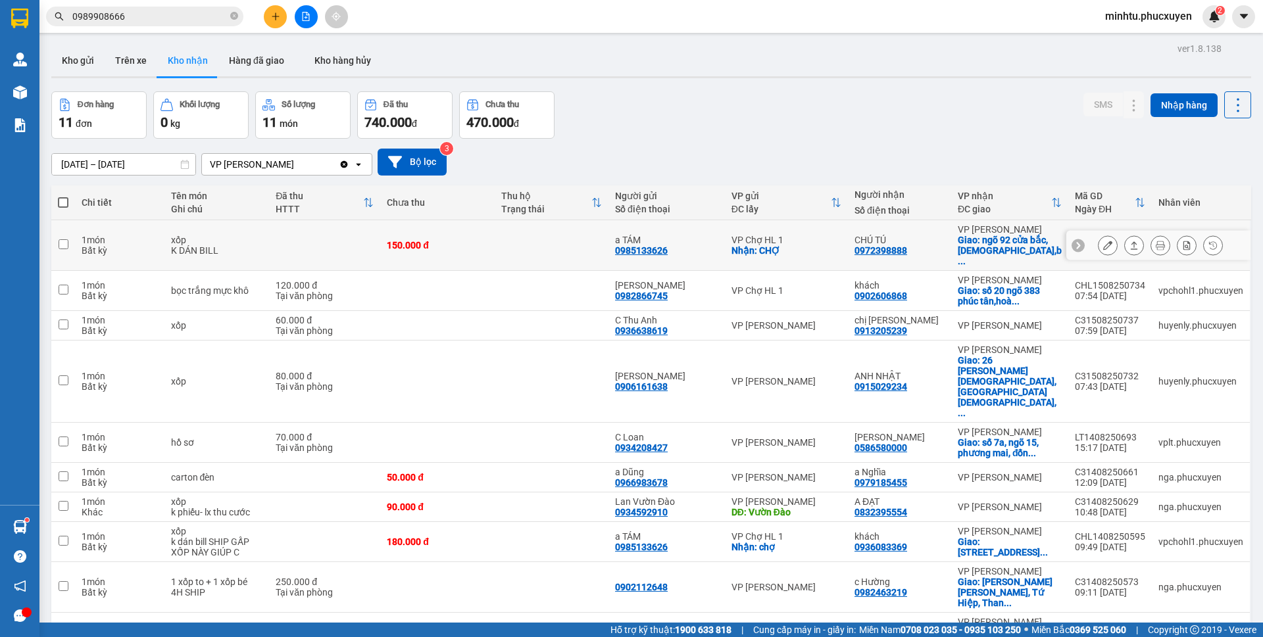
click at [1103, 241] on icon at bounding box center [1107, 245] width 9 height 9
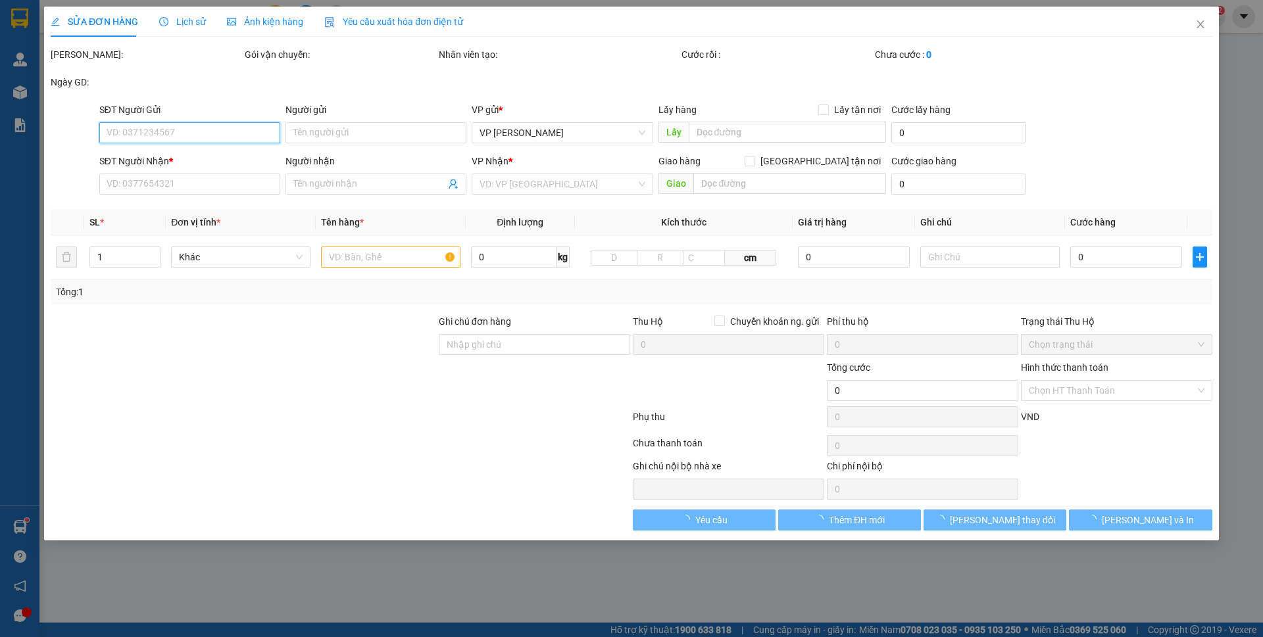
type input "0985133626"
type input "a TÁM"
checkbox input "true"
type input "CHỢ"
type input "0972398888"
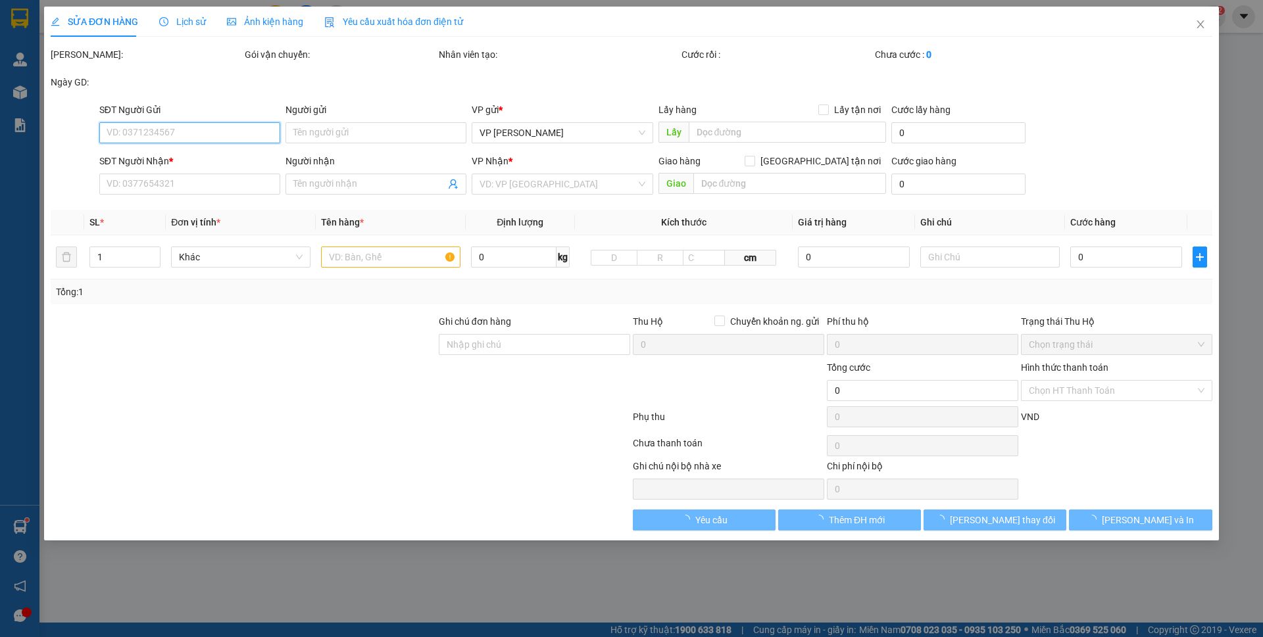
type input "CHÚ TÚ"
checkbox input "true"
type input "ngõ 92 cửa bắc,quán thánh,ba đình,hà nội"
type input "150.000"
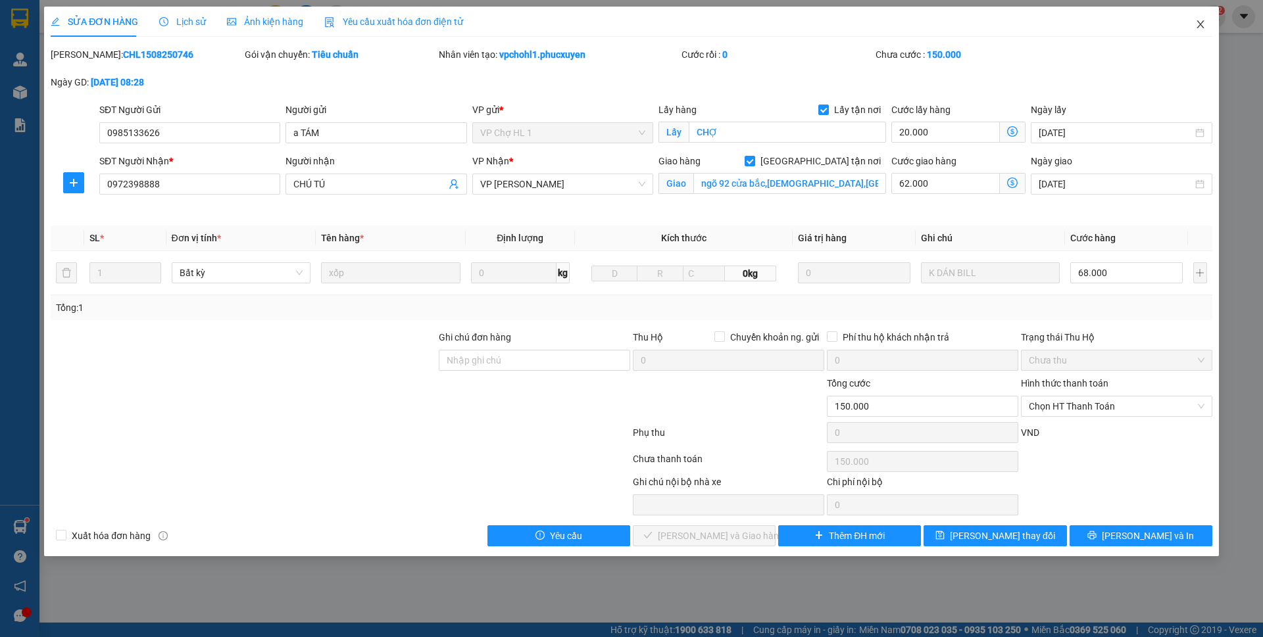
click at [1201, 23] on icon "close" at bounding box center [1200, 24] width 11 height 11
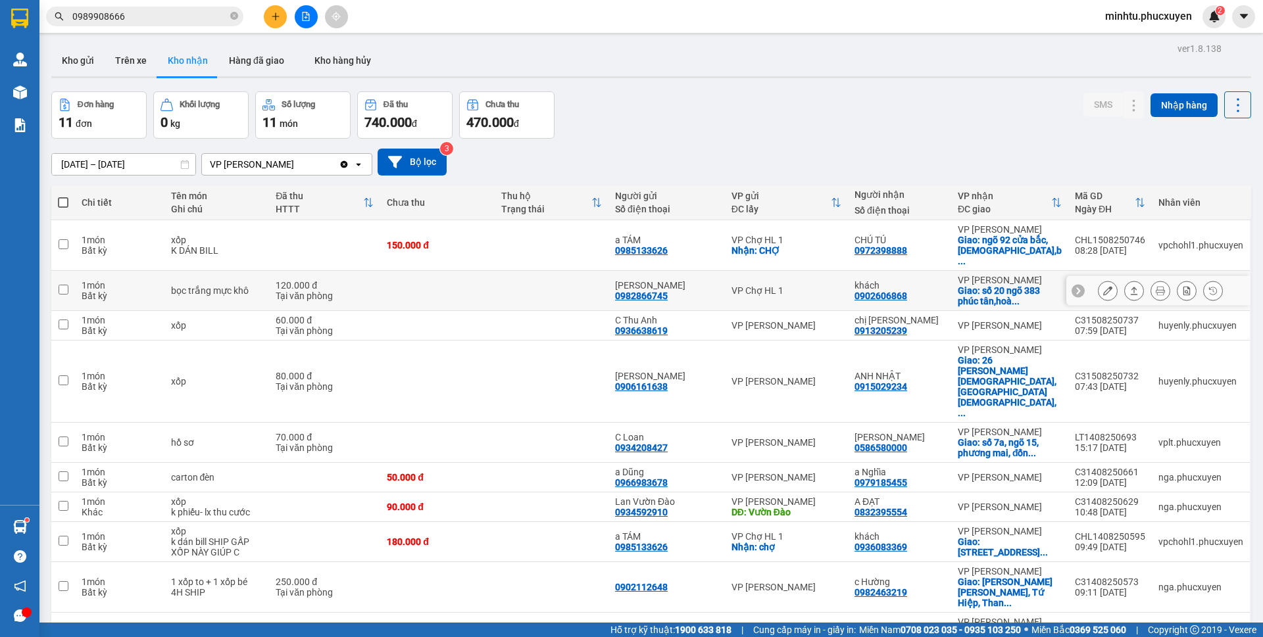
click at [1103, 286] on icon at bounding box center [1107, 290] width 9 height 9
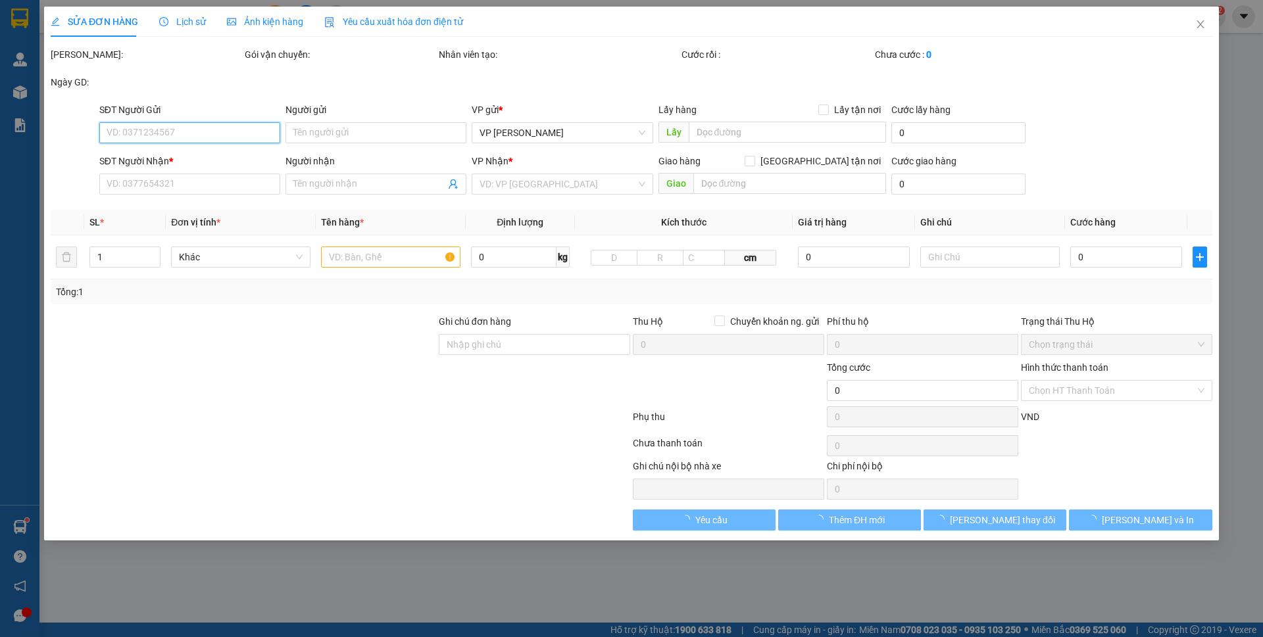
type input "0982866745"
type input "C Hà"
type input "0902606868"
type input "khách"
checkbox input "true"
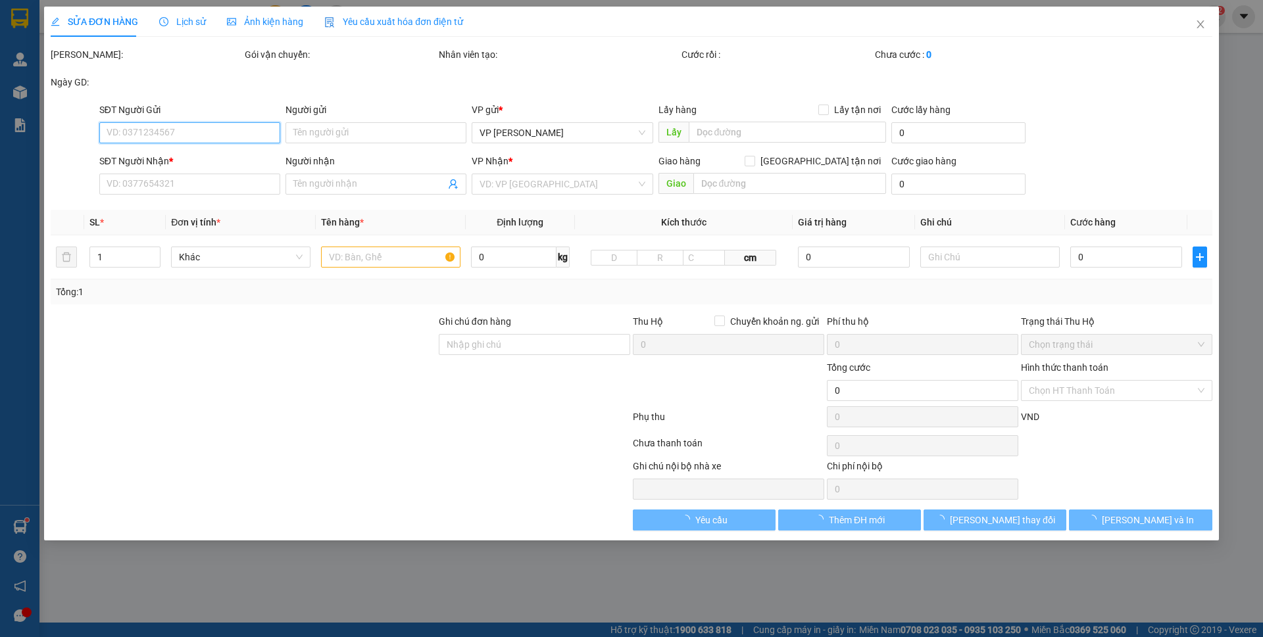
type input "số 20 ngõ 383 phúc tân,hoàn kiếm,hà nội"
type input "120.000"
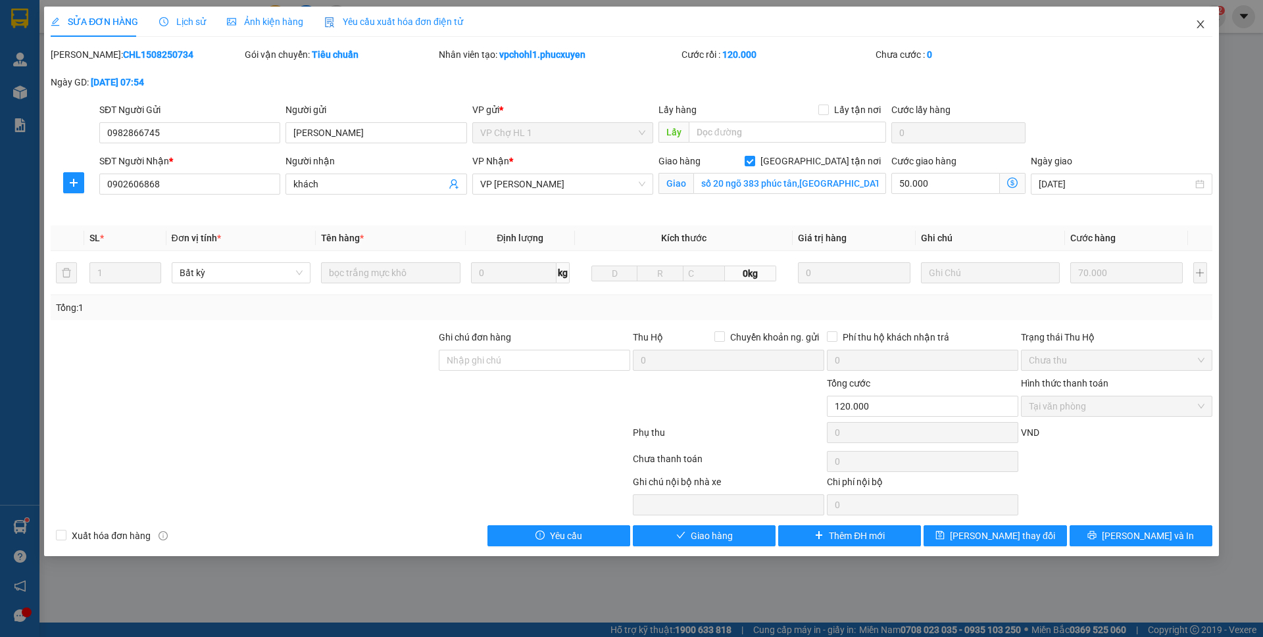
click at [1194, 29] on span "Close" at bounding box center [1200, 25] width 37 height 37
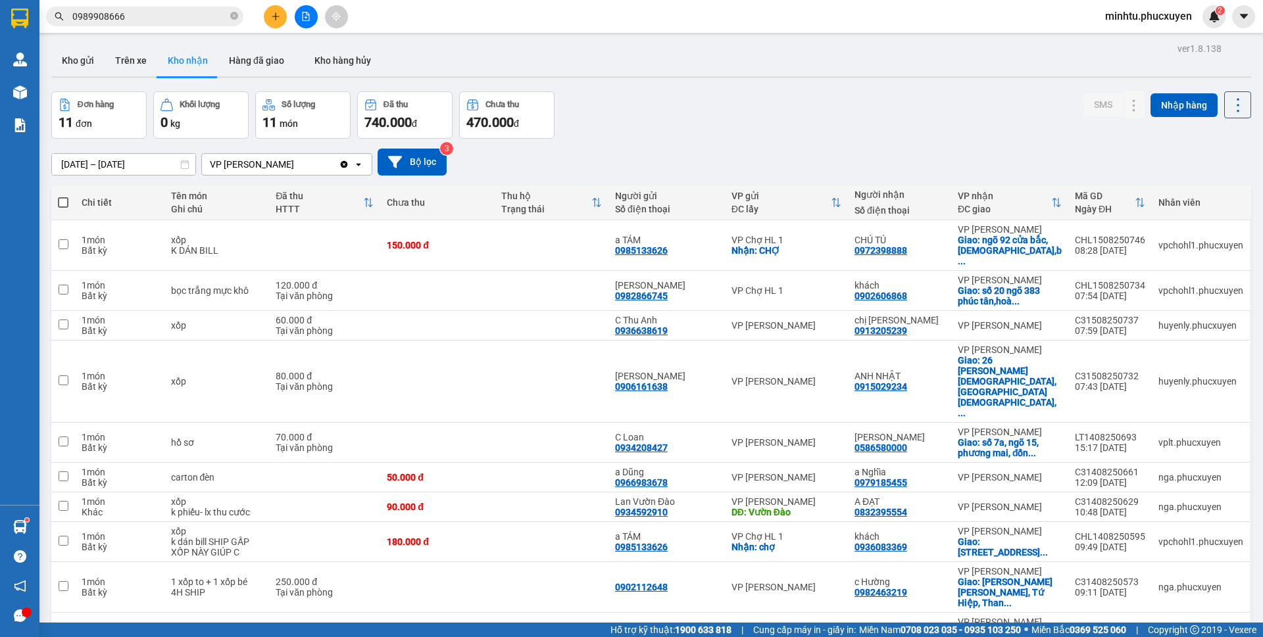
click at [279, 24] on button at bounding box center [275, 16] width 23 height 23
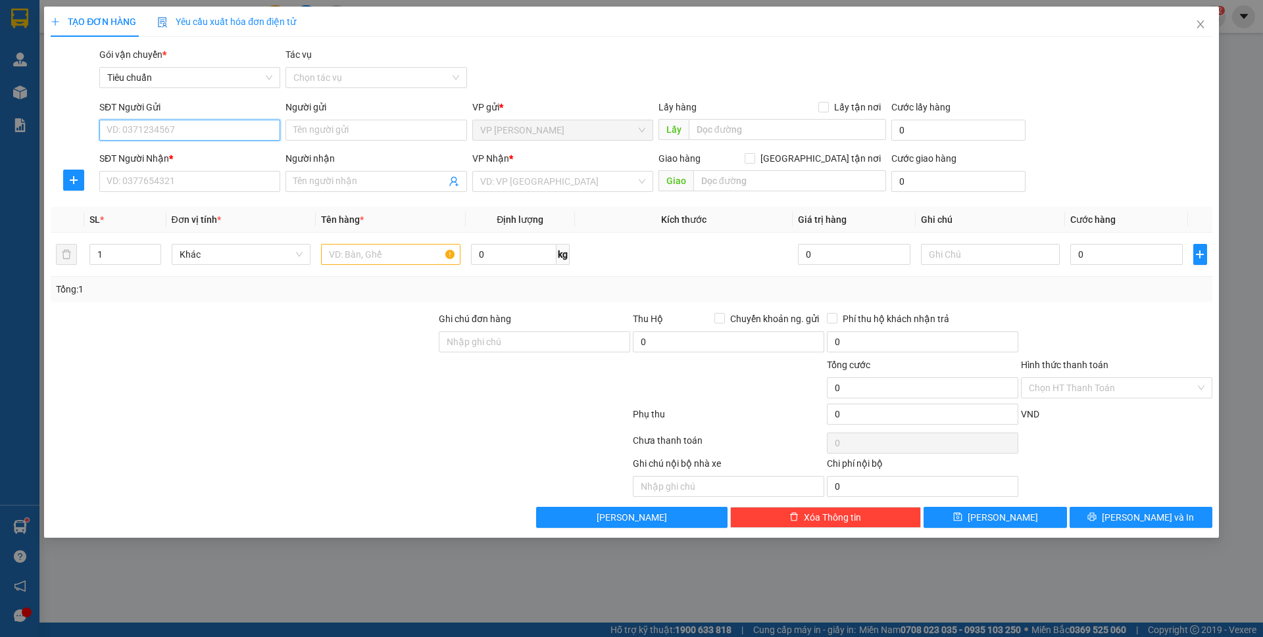
click at [225, 127] on input "SĐT Người Gửi" at bounding box center [189, 130] width 181 height 21
type input "0812888883"
click at [222, 130] on input "0812888883" at bounding box center [189, 130] width 181 height 21
click at [202, 160] on div "0812888883 - Cty Dmax" at bounding box center [189, 156] width 165 height 14
type input "Cty Dmax"
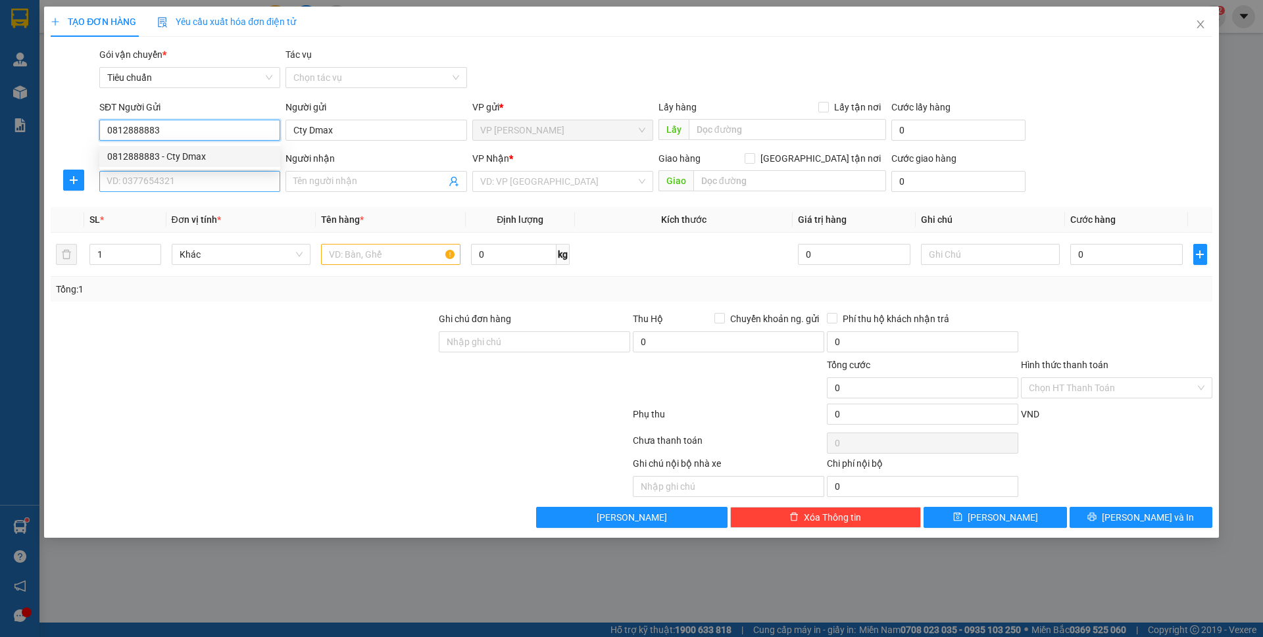
type input "0812888883"
click at [199, 178] on input "SĐT Người Nhận *" at bounding box center [189, 181] width 181 height 21
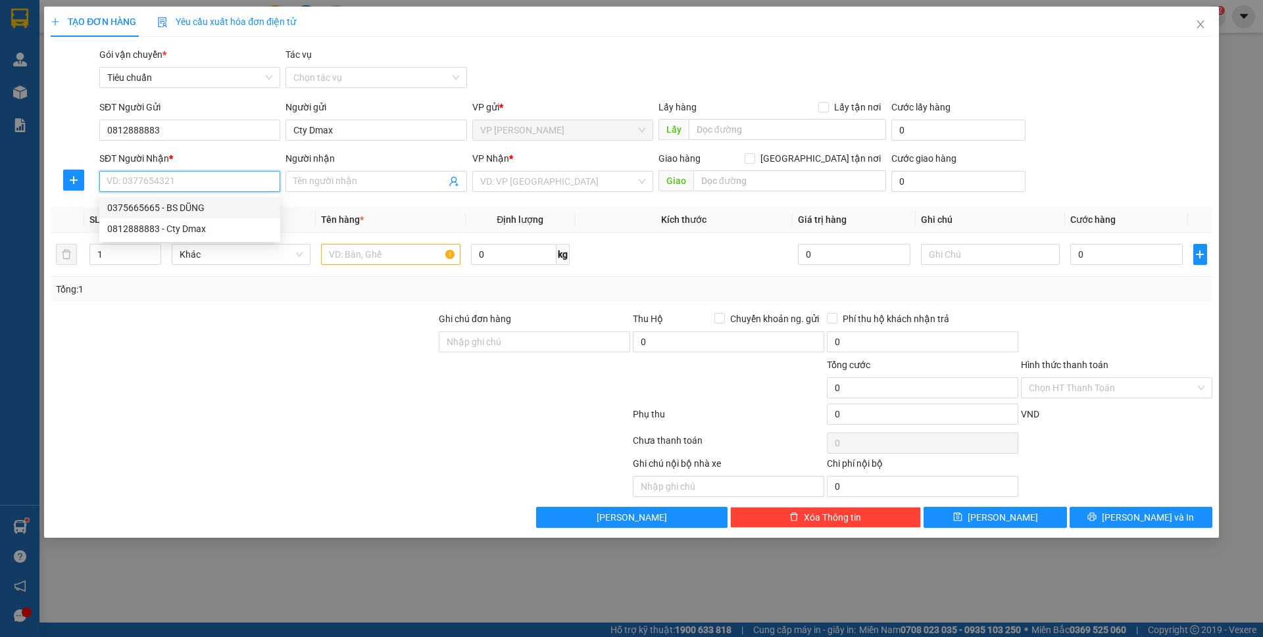
click at [211, 181] on input "SĐT Người Nhận *" at bounding box center [189, 181] width 181 height 21
click at [213, 197] on div "0828227027 - Chị Hường" at bounding box center [189, 207] width 181 height 21
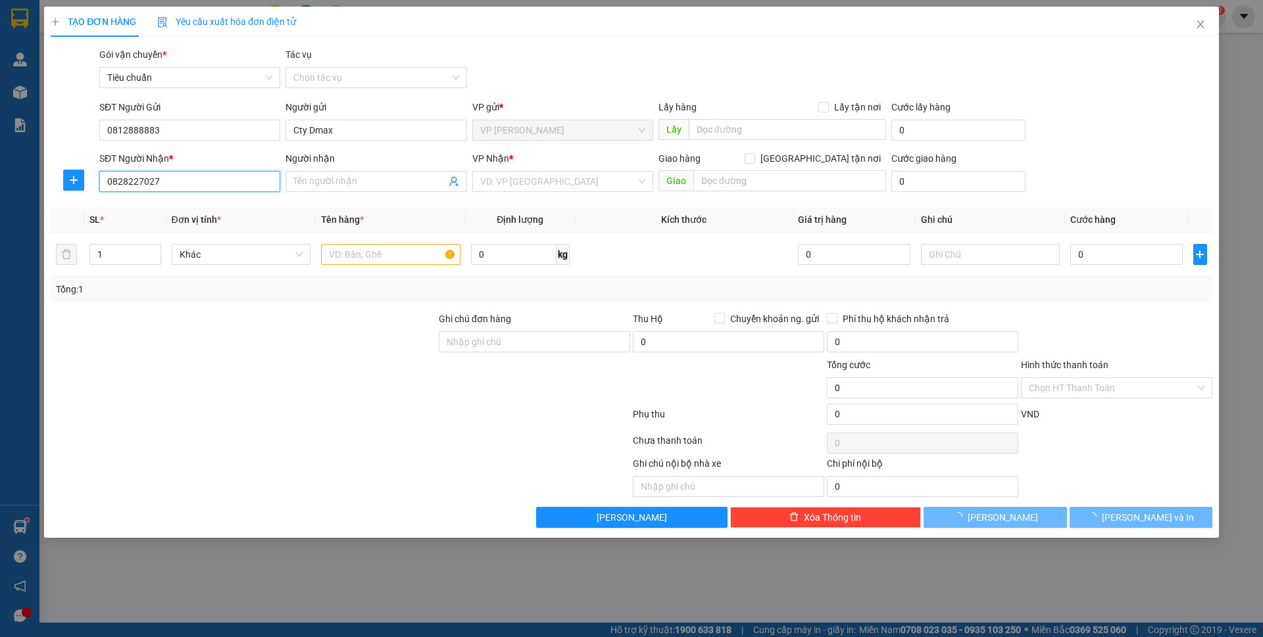
type input "0828227027"
type input "Chị Hường"
click at [381, 208] on th "Tên hàng *" at bounding box center [391, 220] width 150 height 26
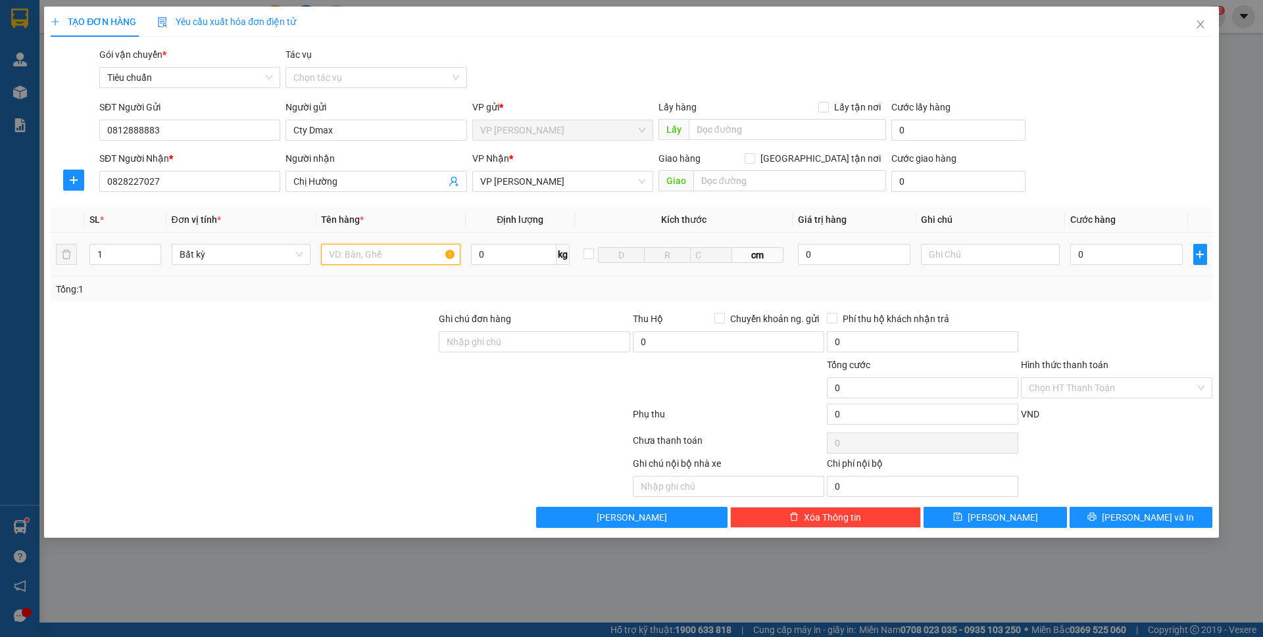
click at [374, 251] on input "text" at bounding box center [390, 254] width 139 height 21
type input "1 mẫu"
click at [1098, 249] on input "0" at bounding box center [1126, 254] width 112 height 21
type input "3"
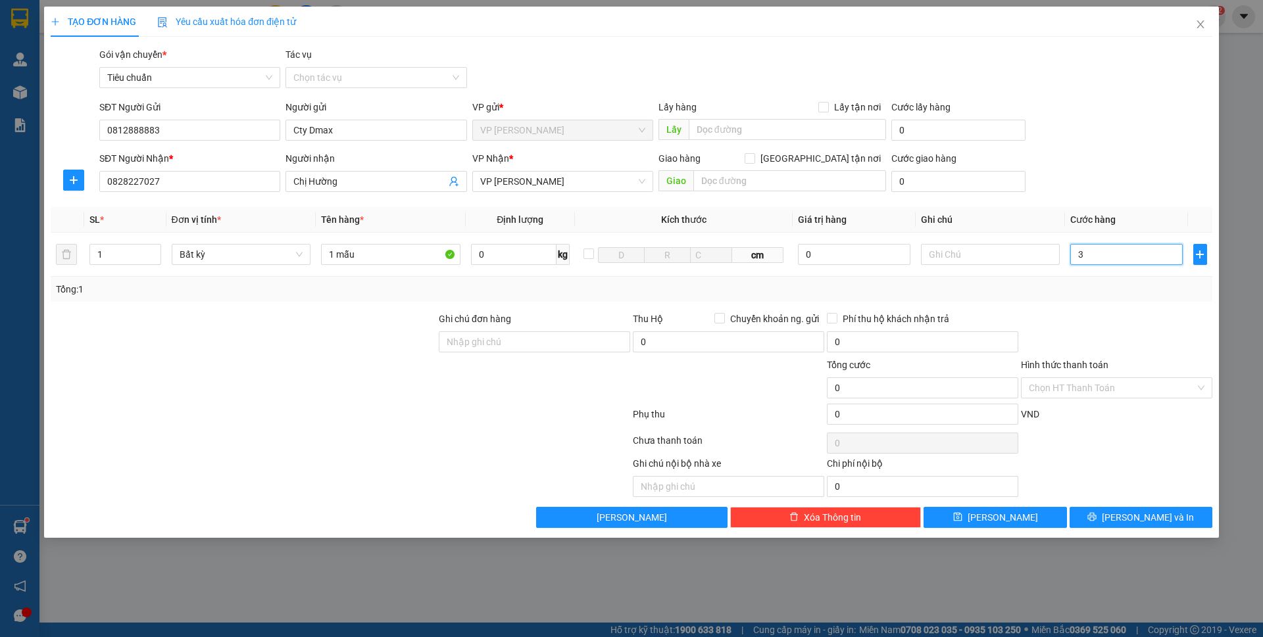
type input "3"
type input "30"
click at [1132, 362] on div "Hình thức thanh toán" at bounding box center [1116, 368] width 191 height 20
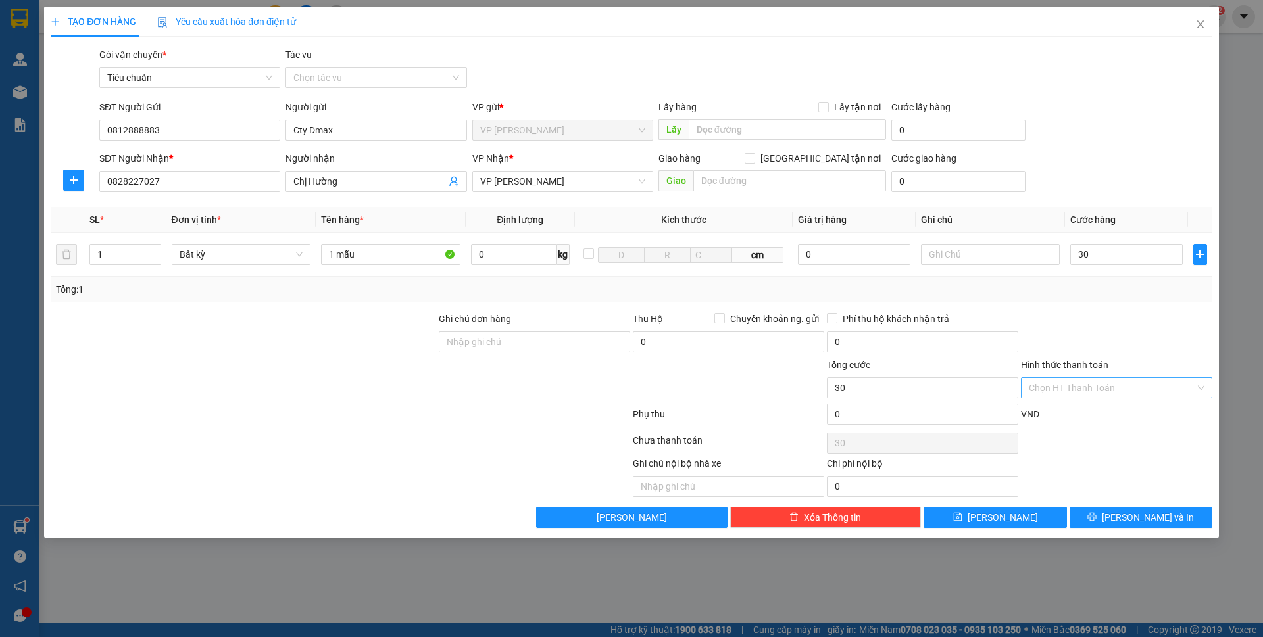
type input "30.000"
click at [1117, 382] on input "Hình thức thanh toán" at bounding box center [1111, 388] width 166 height 20
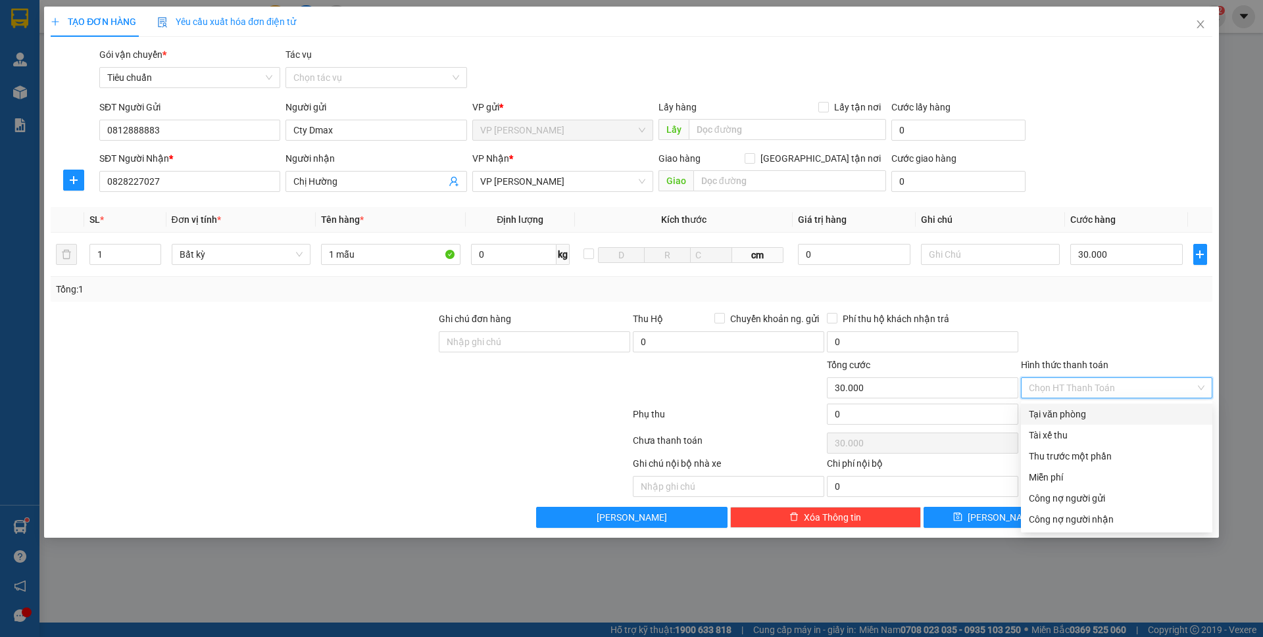
click at [1092, 403] on div "Transit Pickup Surcharge Ids Transit Deliver Surcharge Ids Transit Deliver Surc…" at bounding box center [631, 287] width 1161 height 481
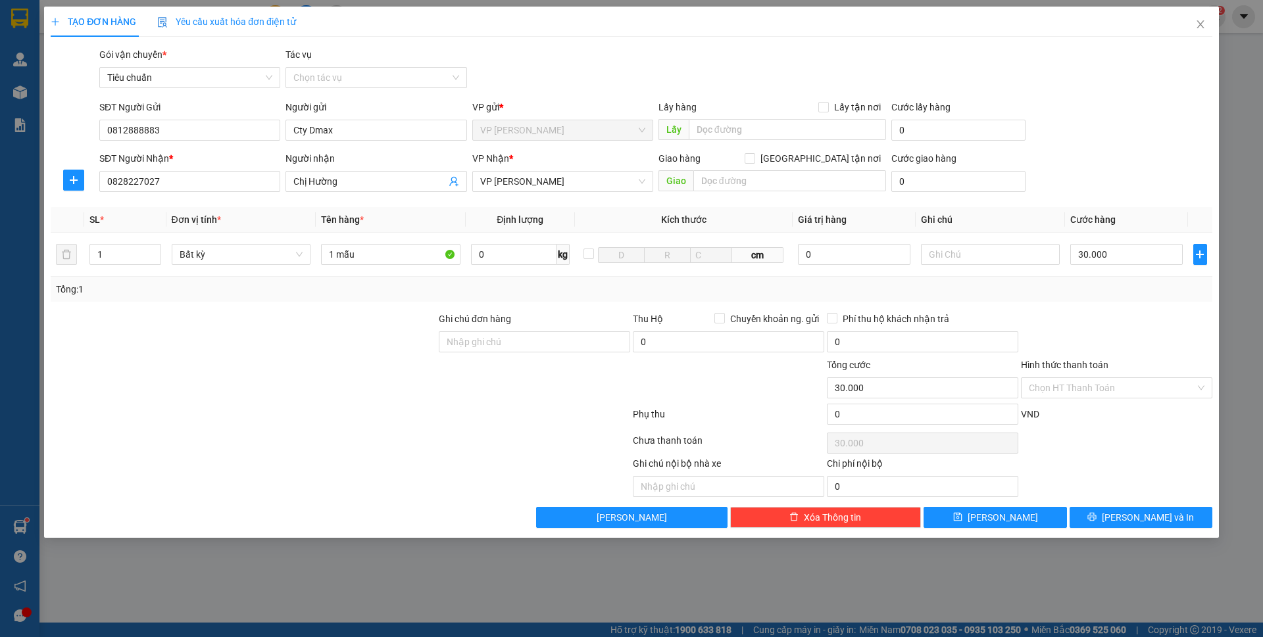
click at [1091, 408] on div "VND" at bounding box center [1116, 418] width 194 height 23
click at [1099, 384] on input "Hình thức thanh toán" at bounding box center [1111, 388] width 166 height 20
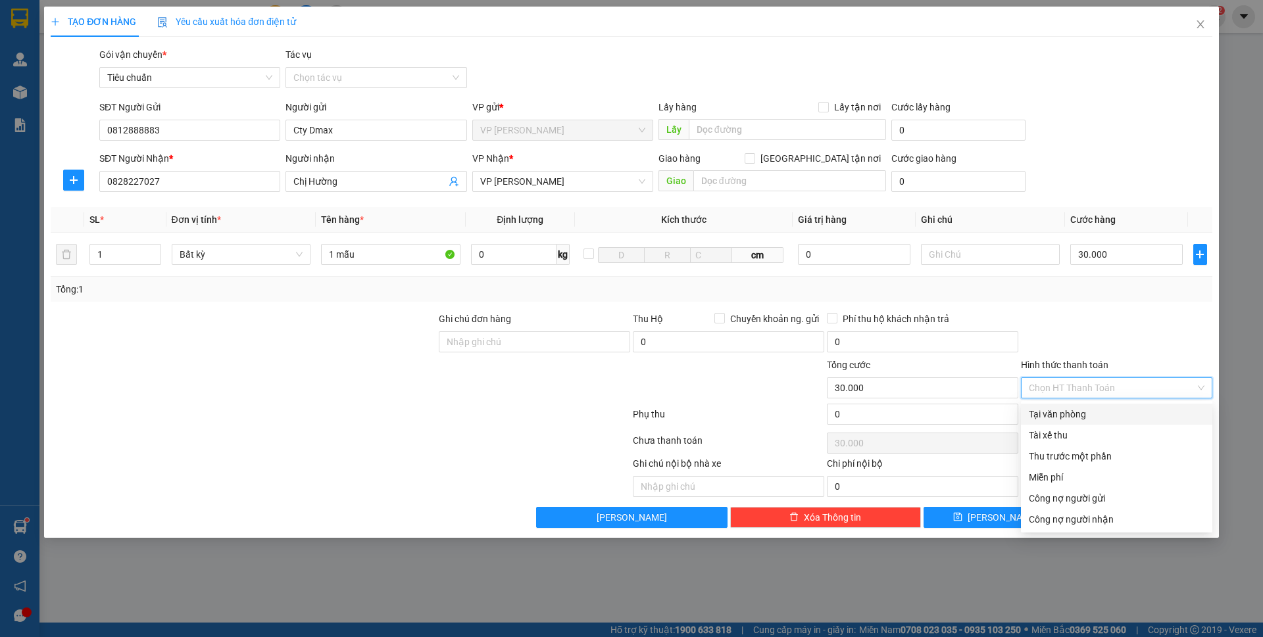
click at [1093, 406] on div "Tại văn phòng" at bounding box center [1116, 414] width 191 height 21
type input "0"
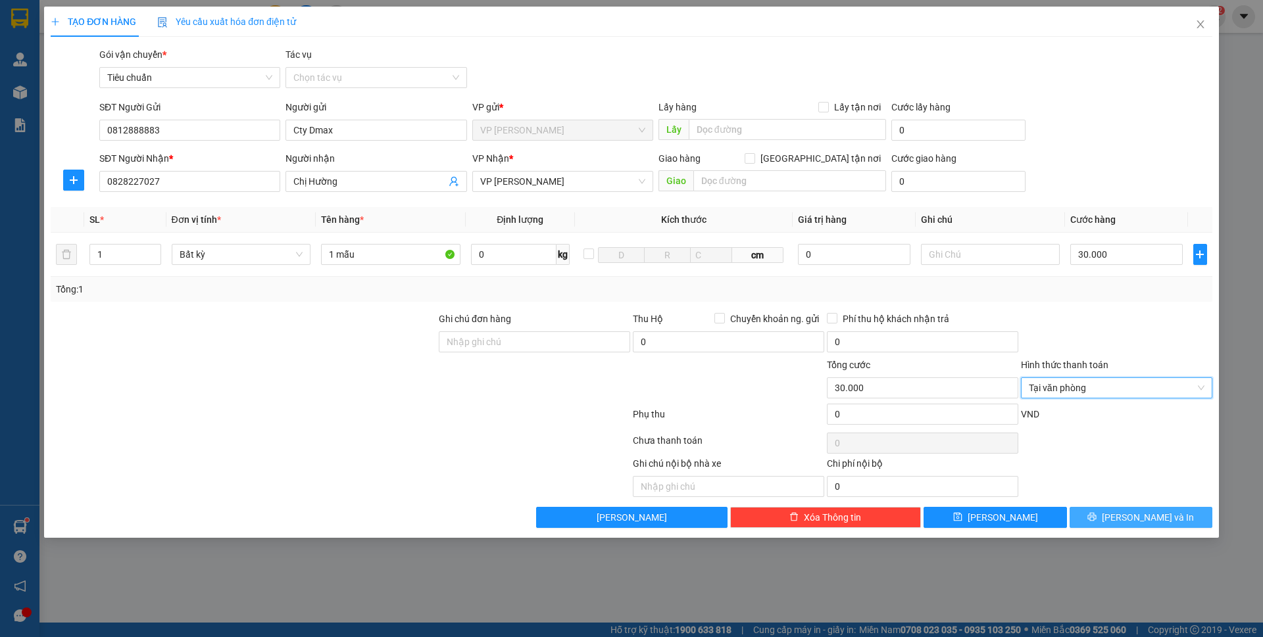
click at [1151, 518] on span "Lưu và In" at bounding box center [1147, 517] width 92 height 14
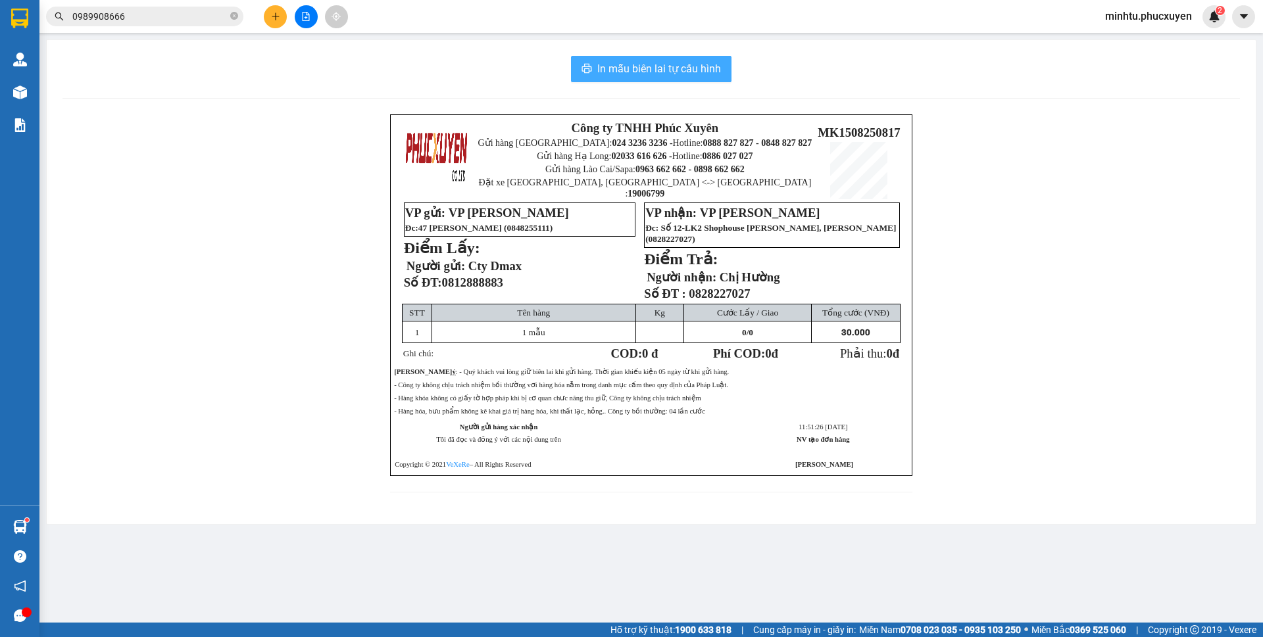
click at [694, 62] on span "In mẫu biên lai tự cấu hình" at bounding box center [659, 68] width 124 height 16
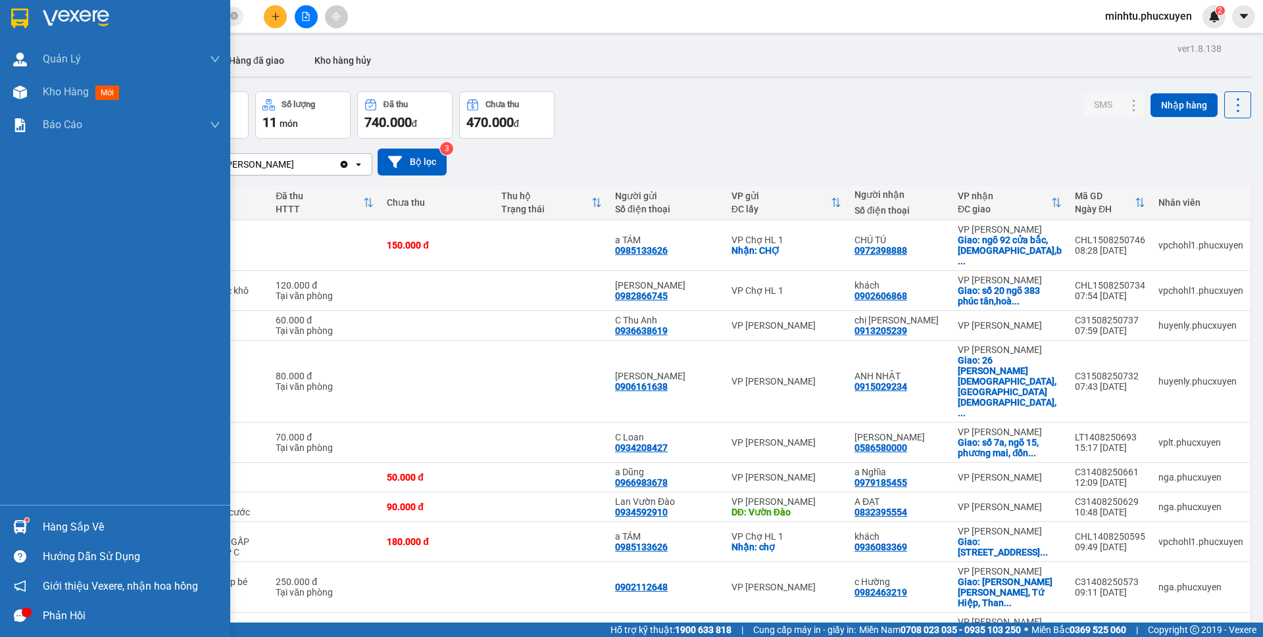
click at [19, 519] on div at bounding box center [20, 527] width 23 height 23
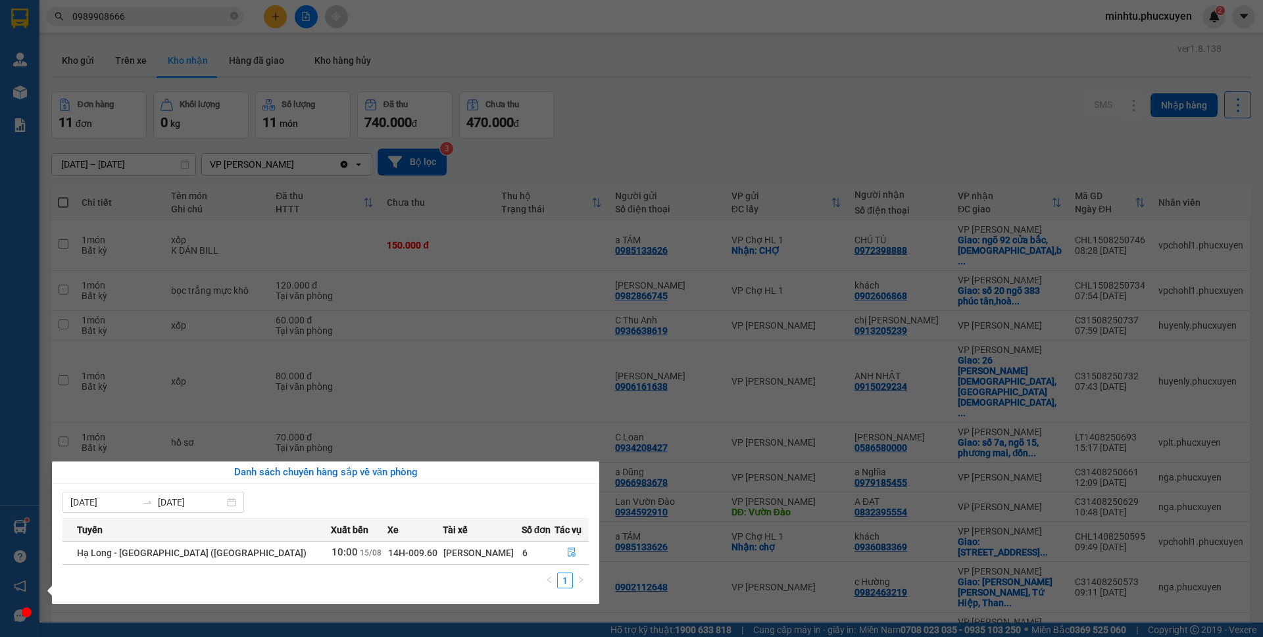
click at [646, 108] on section "Kết quả tìm kiếm ( 23 ) Bộ lọc Mã ĐH Trạng thái Món hàng Thu hộ Tổng cước Chưa …" at bounding box center [631, 318] width 1263 height 637
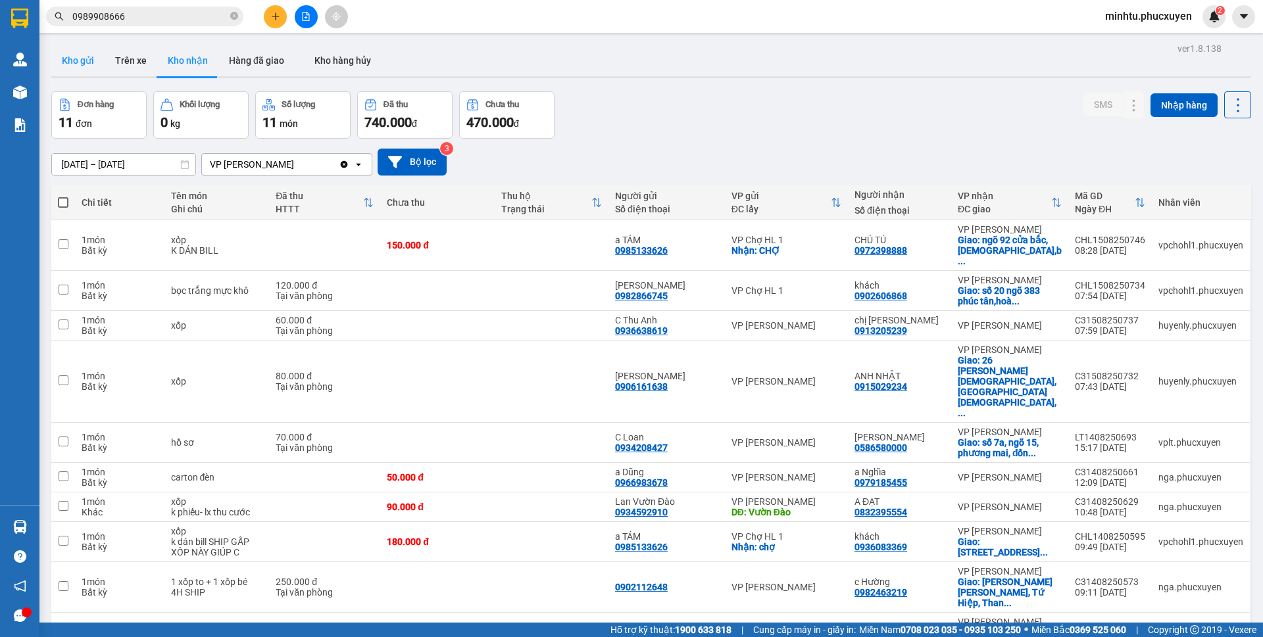
click at [95, 64] on button "Kho gửi" at bounding box center [77, 61] width 53 height 32
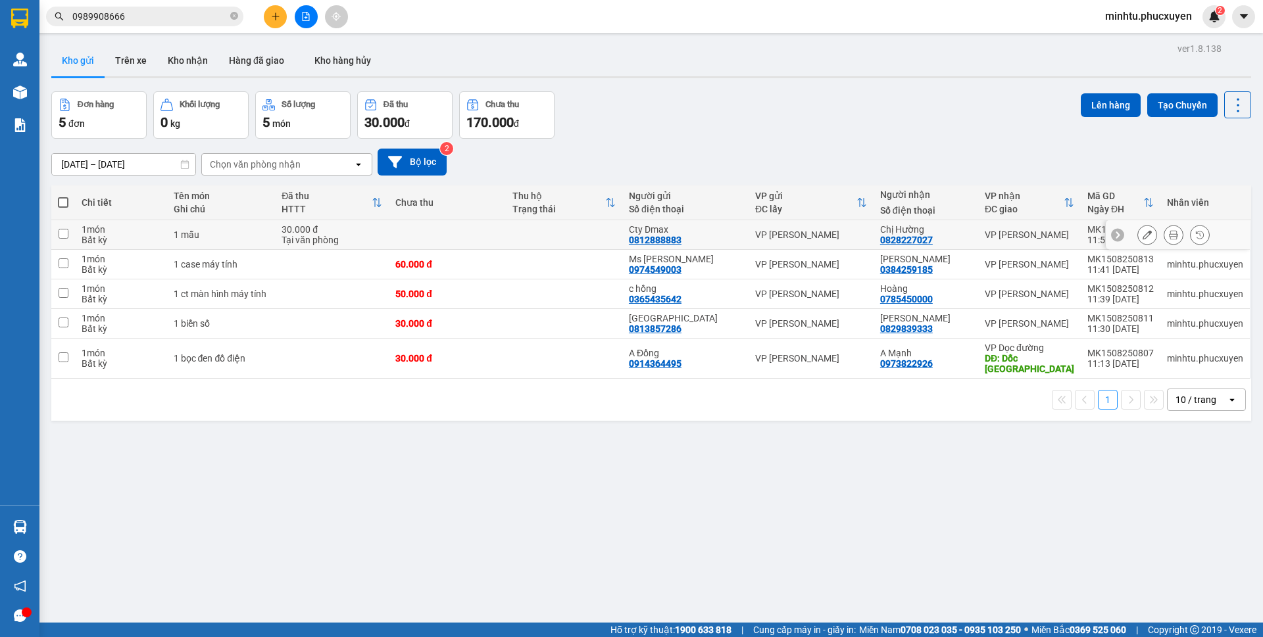
click at [1138, 234] on button at bounding box center [1147, 235] width 18 height 23
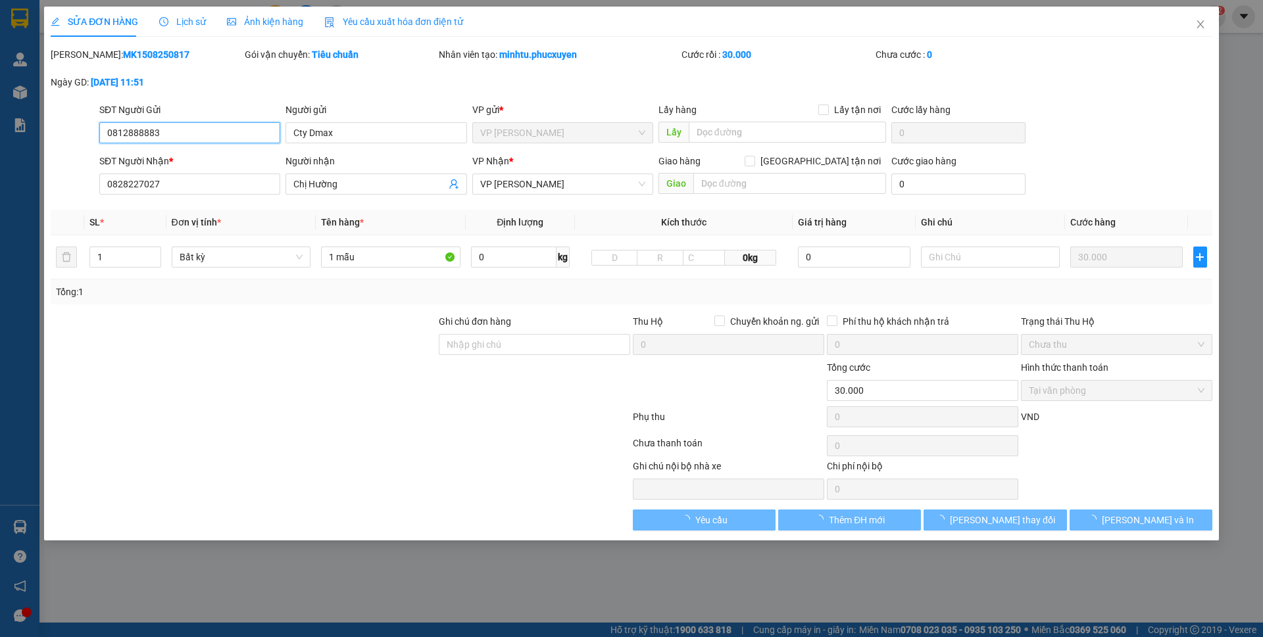
type input "0812888883"
type input "Cty Dmax"
type input "0828227027"
type input "Chị Hường"
type input "30.000"
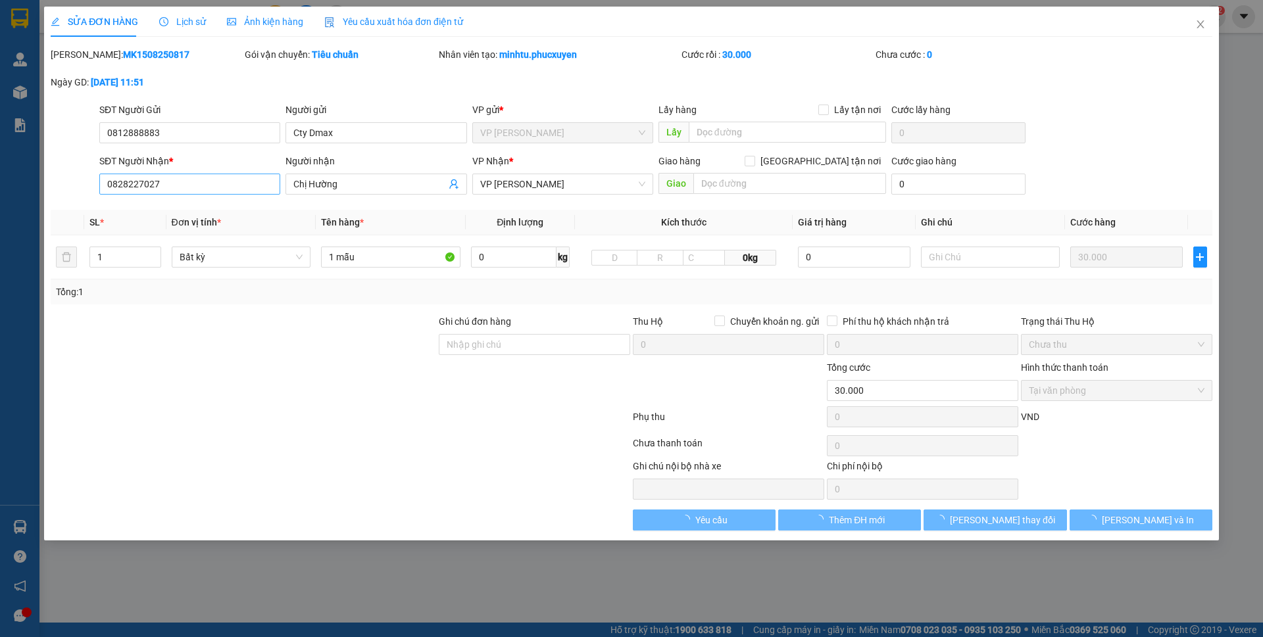
click at [254, 213] on th "Đơn vị tính *" at bounding box center [241, 223] width 150 height 26
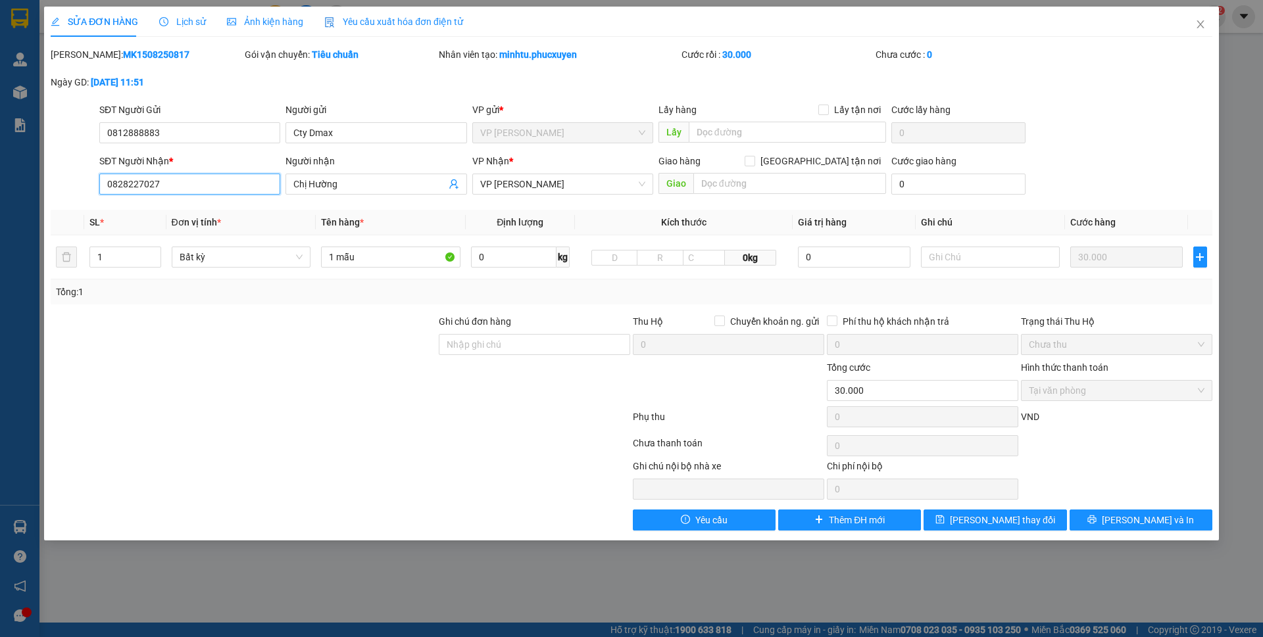
click at [199, 184] on input "0828227027" at bounding box center [189, 184] width 181 height 21
click at [199, 183] on input "0828227027" at bounding box center [189, 184] width 181 height 21
click at [358, 179] on input "Chị Hường" at bounding box center [369, 184] width 152 height 14
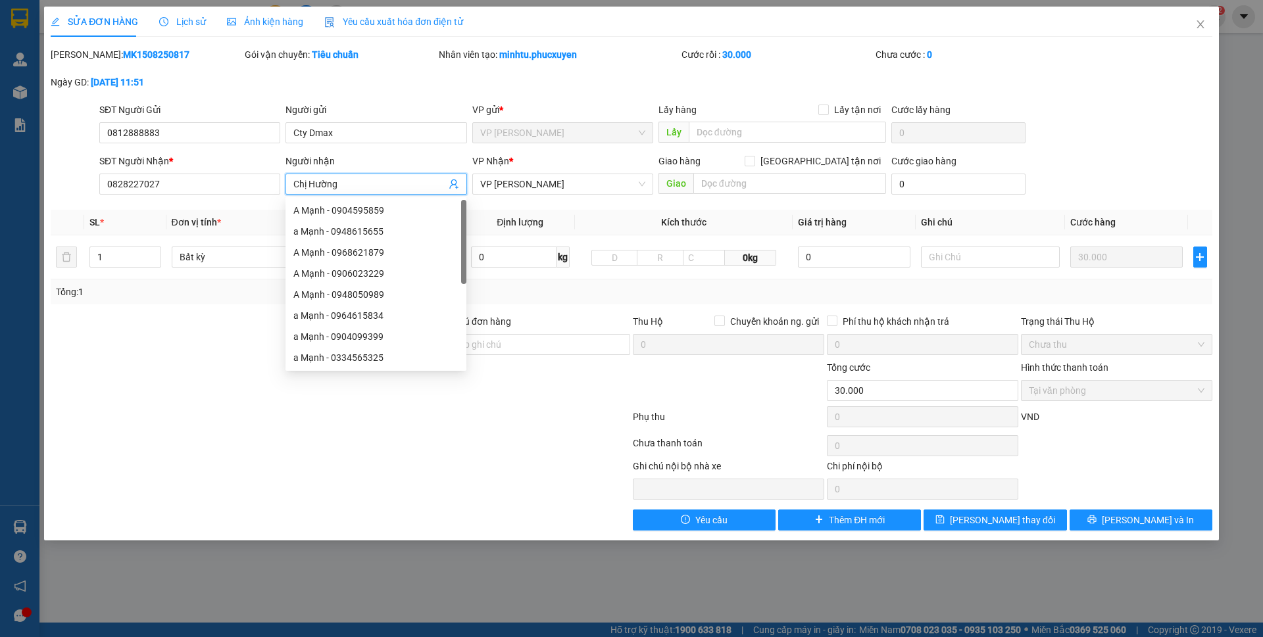
click at [359, 180] on input "Chị Hường" at bounding box center [369, 184] width 152 height 14
drag, startPoint x: 359, startPoint y: 180, endPoint x: 256, endPoint y: 189, distance: 103.0
click at [256, 189] on div "SĐT Người Nhận * 0828227027 Người nhận Chị Hường VP Nhận * VP Loong Toòng Giao …" at bounding box center [656, 177] width 1118 height 46
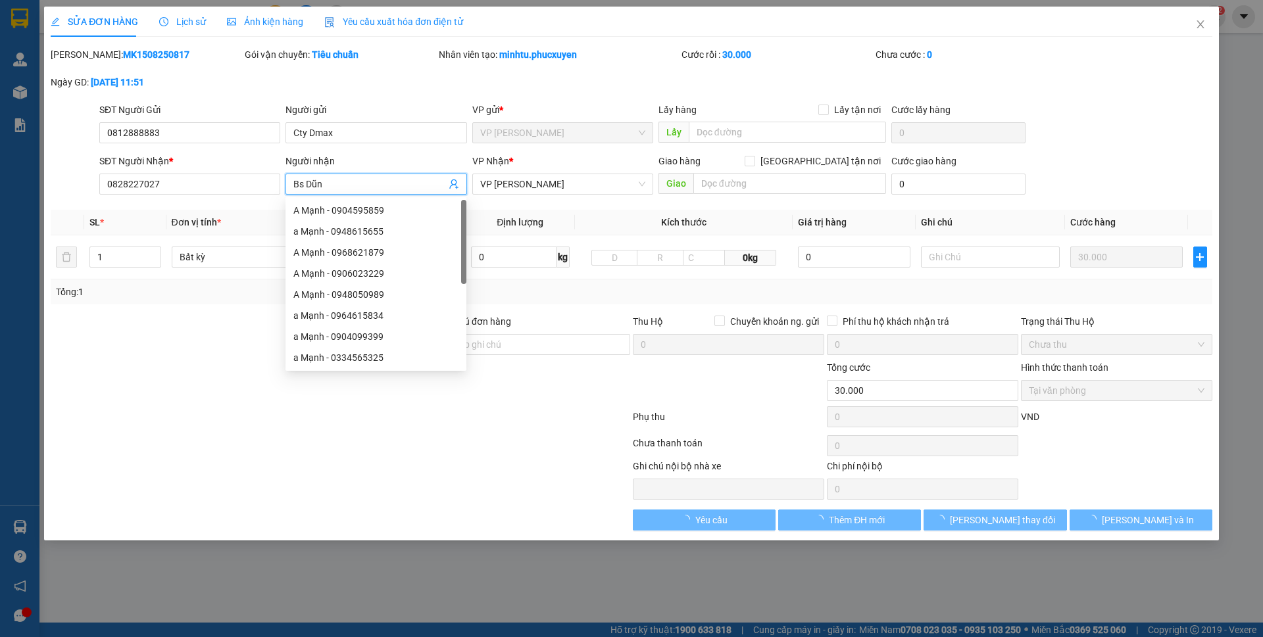
type input "Bs Dũng"
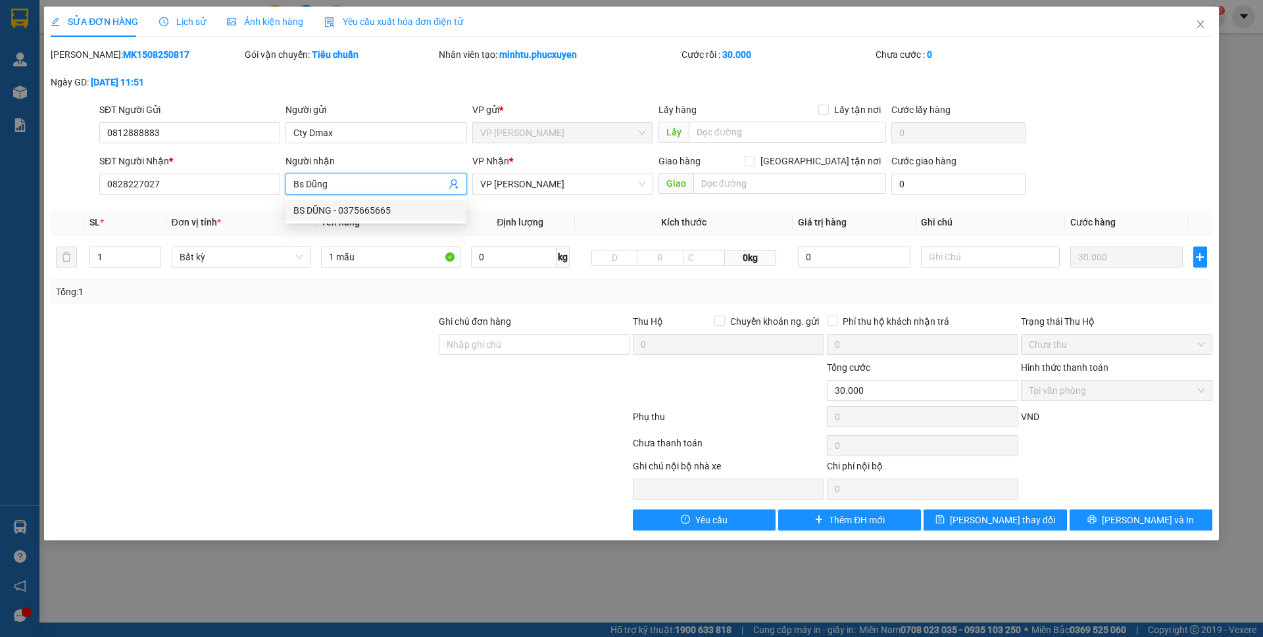
click at [333, 214] on div "BS DŨNG - 0375665665" at bounding box center [375, 210] width 165 height 14
type input "0375665665"
type input "BS DŨNG"
click at [404, 212] on th "Tên hàng *" at bounding box center [391, 223] width 150 height 26
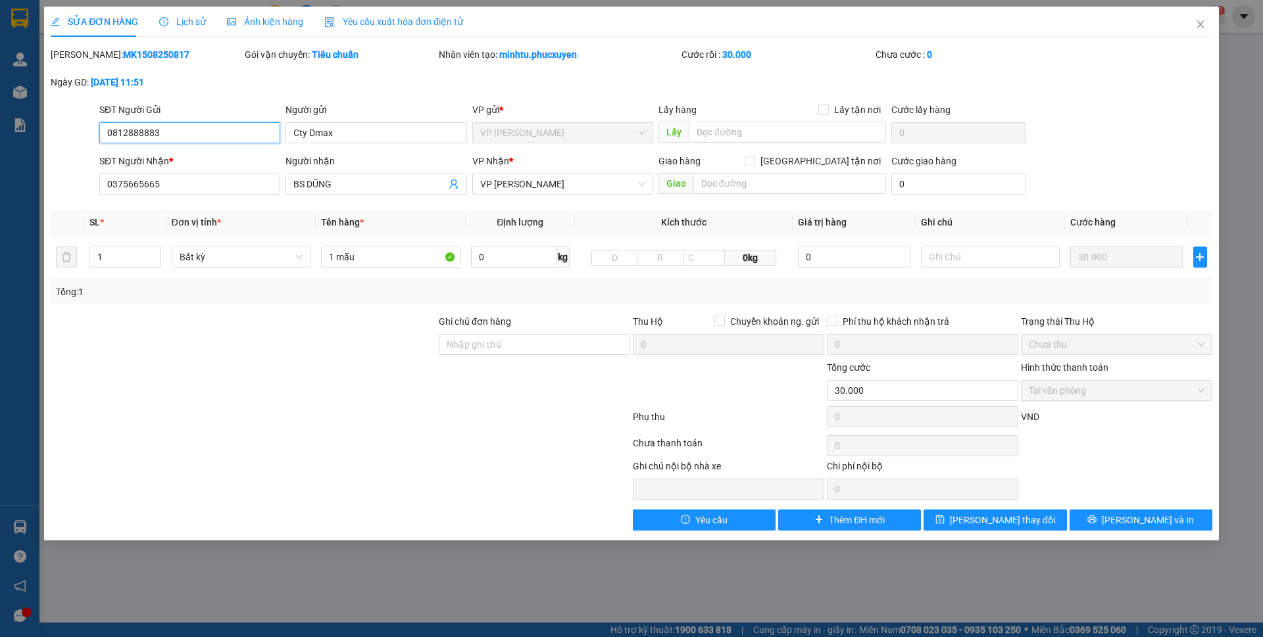
drag, startPoint x: 170, startPoint y: 128, endPoint x: 82, endPoint y: 128, distance: 87.5
click at [82, 128] on div "SĐT Người Gửi 0812888883 0812888883 Người gửi Cty Dmax VP gửi * VP Minh Khai Lấ…" at bounding box center [631, 126] width 1164 height 46
click at [371, 167] on div "Người nhận" at bounding box center [375, 161] width 181 height 14
click at [371, 177] on input "BS DŨNG" at bounding box center [369, 184] width 152 height 14
click at [773, 219] on th "Kích thước" at bounding box center [684, 223] width 218 height 26
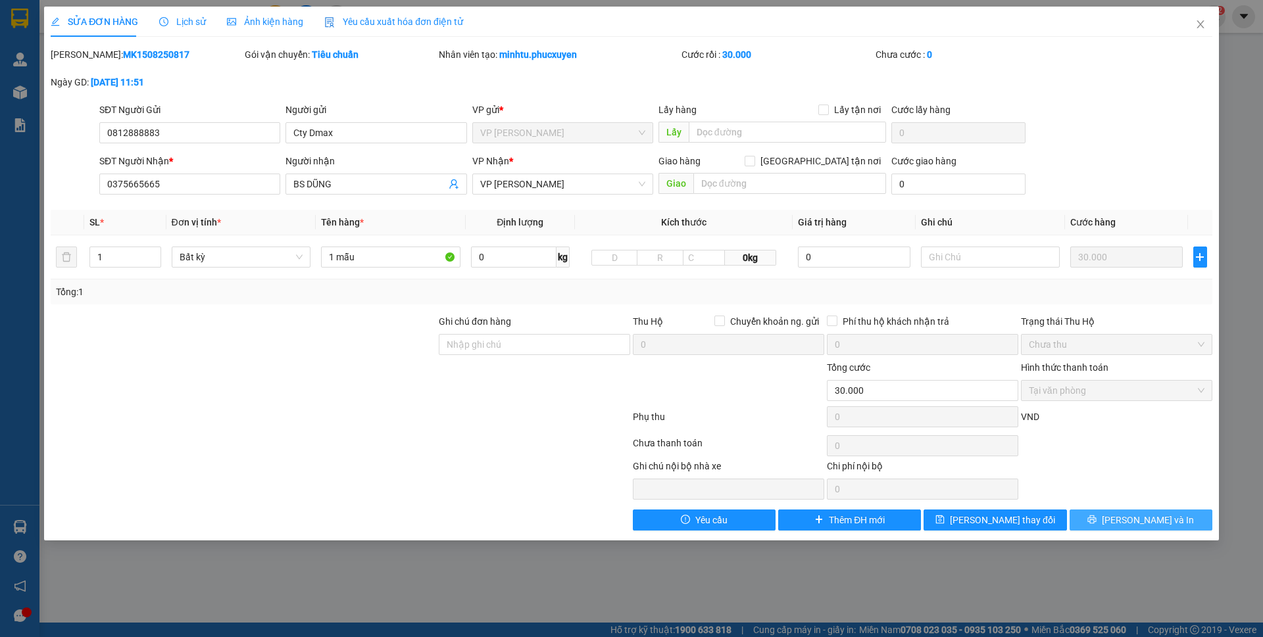
click at [1134, 519] on span "Lưu và In" at bounding box center [1147, 520] width 92 height 14
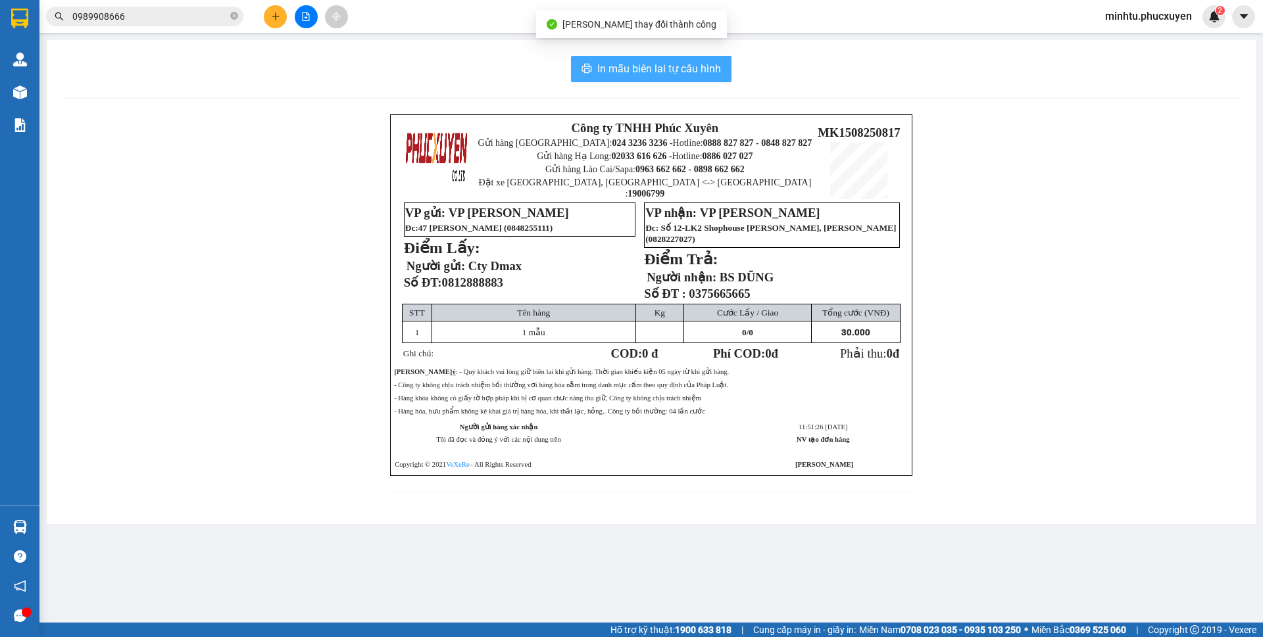
click at [700, 67] on span "In mẫu biên lai tự cấu hình" at bounding box center [659, 68] width 124 height 16
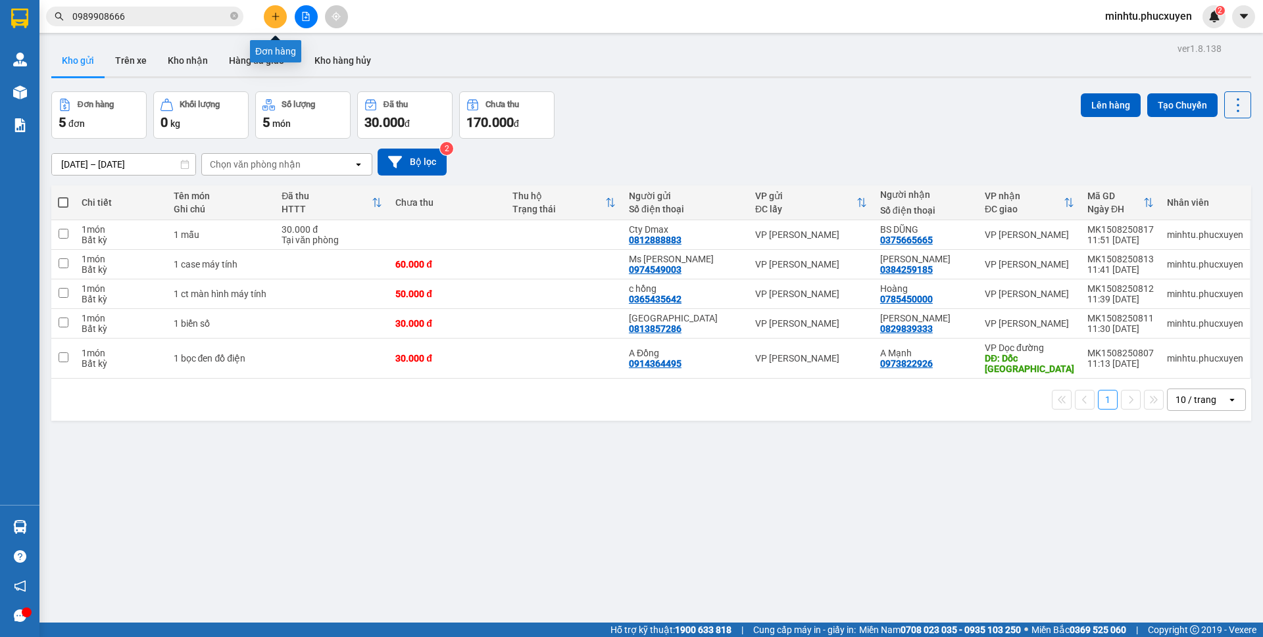
click at [270, 22] on button at bounding box center [275, 16] width 23 height 23
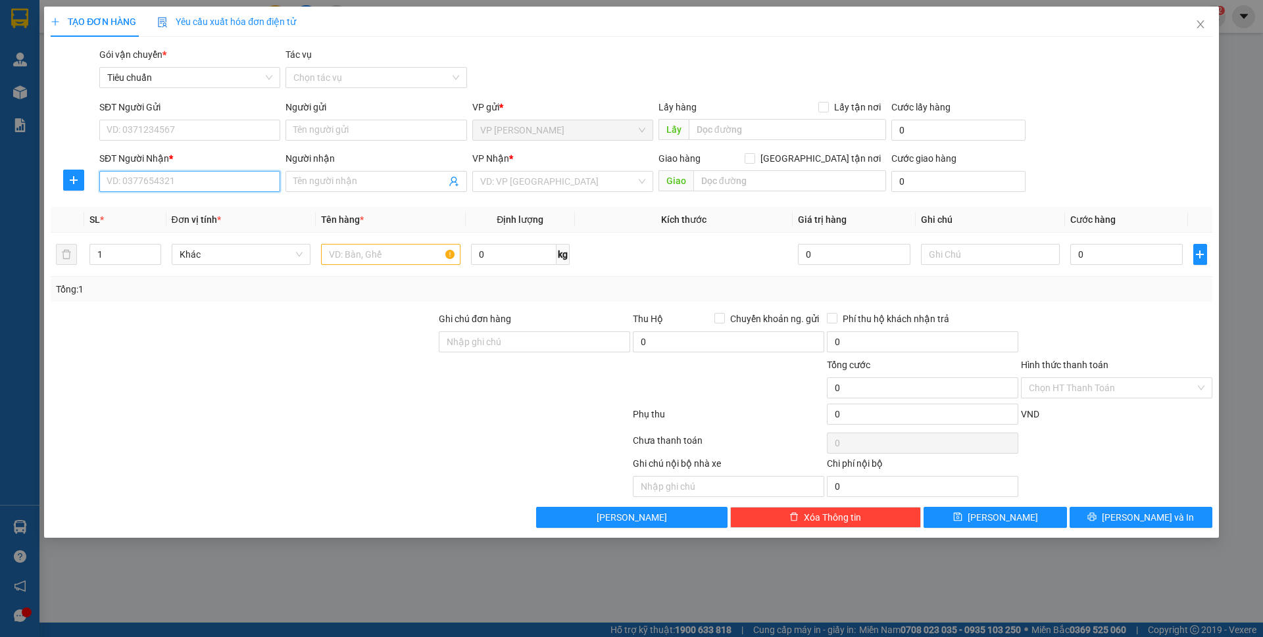
click at [208, 186] on input "SĐT Người Nhận *" at bounding box center [189, 181] width 181 height 21
type input "0912511797"
click at [208, 185] on input "0912511797" at bounding box center [189, 181] width 181 height 21
click at [208, 181] on input "0912511797" at bounding box center [189, 181] width 181 height 21
click at [204, 205] on div "0912511797 - A Dương" at bounding box center [189, 208] width 165 height 14
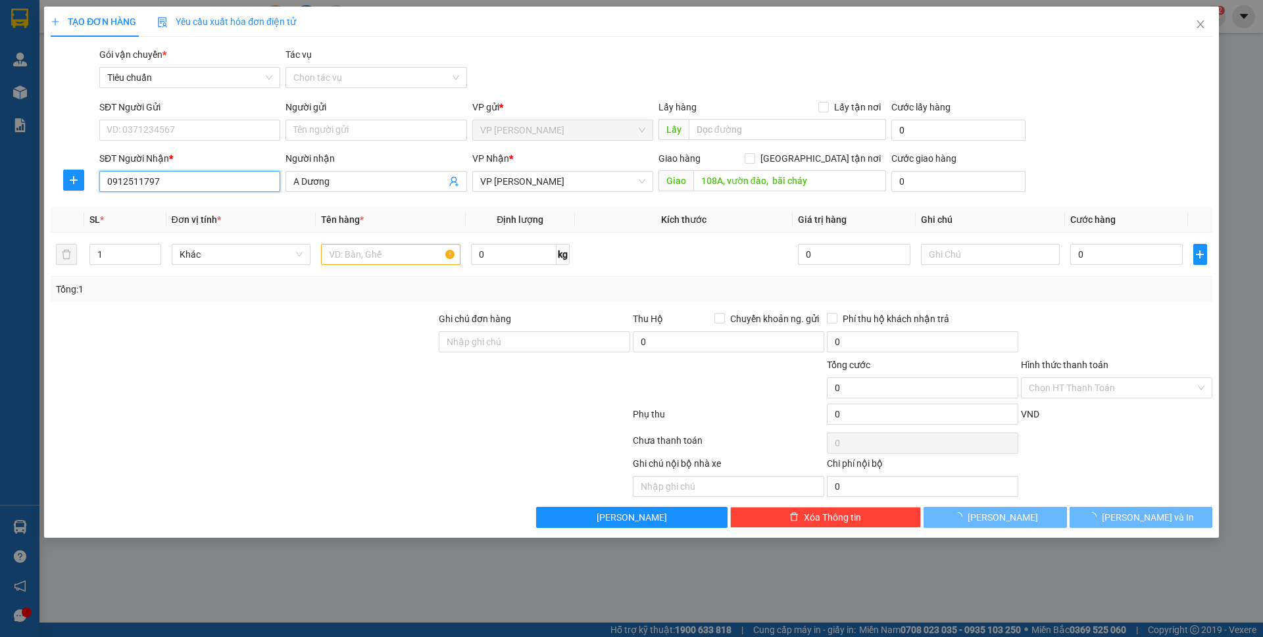
type input "A Dương"
type input "108A, vườn đào, bãi cháy"
type input "0912511797"
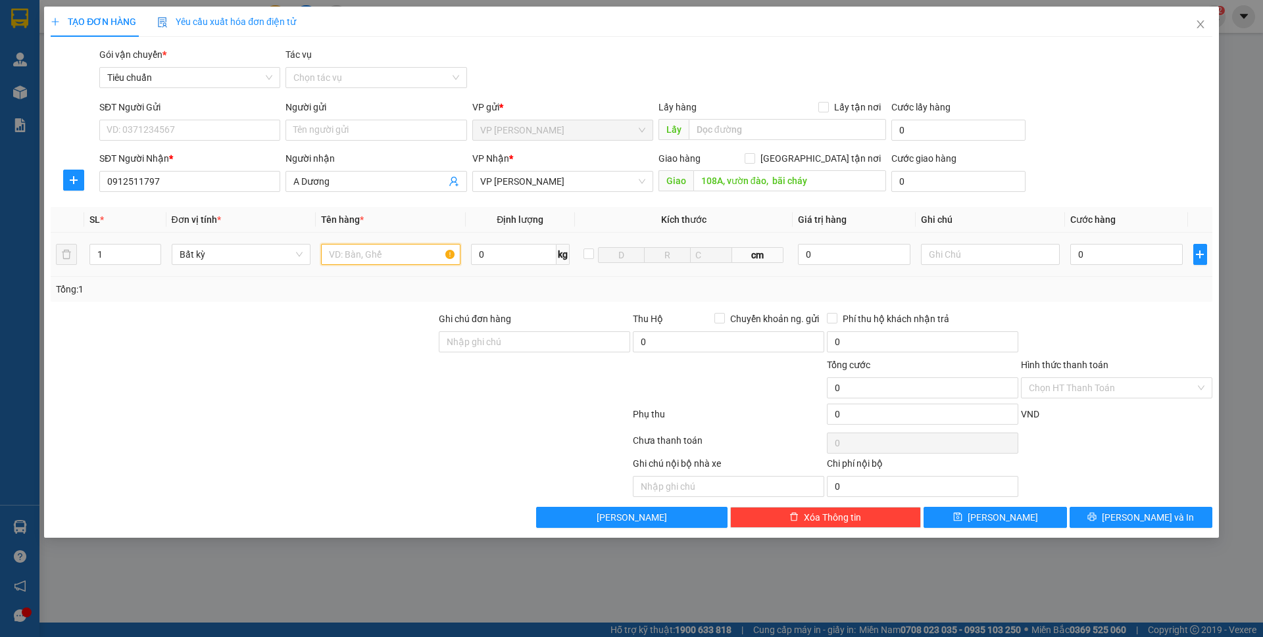
click at [383, 251] on input "text" at bounding box center [390, 254] width 139 height 21
click at [633, 184] on span "VP [PERSON_NAME]" at bounding box center [562, 182] width 165 height 20
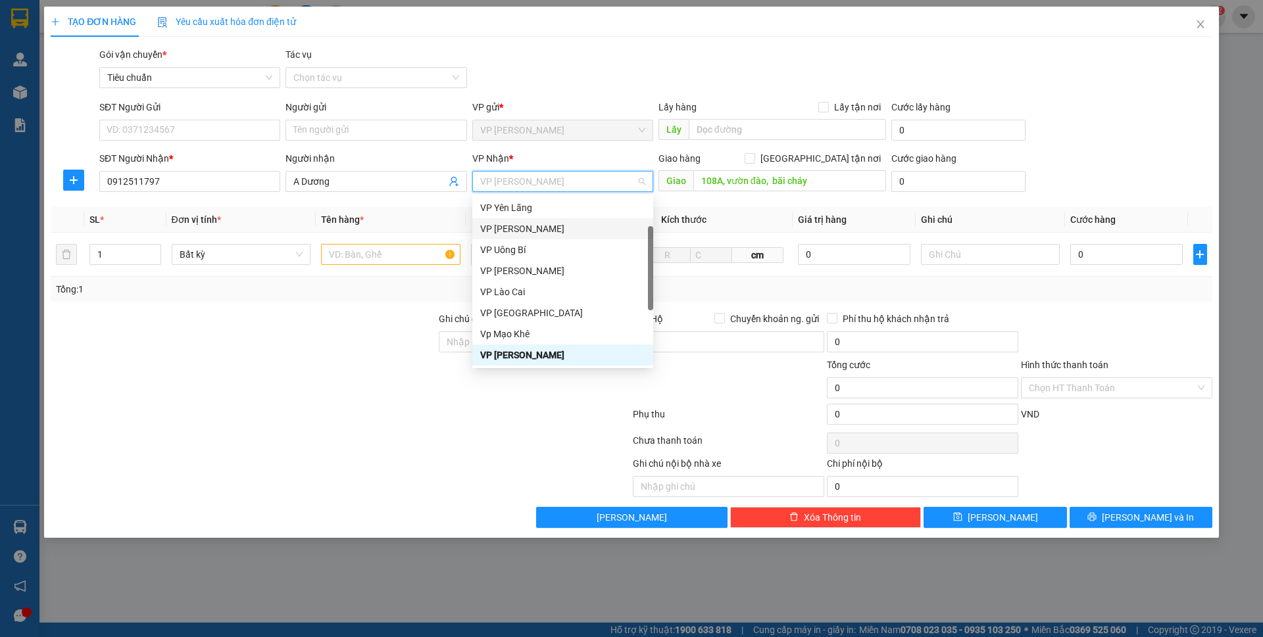
click at [702, 210] on th "Kích thước" at bounding box center [684, 220] width 218 height 26
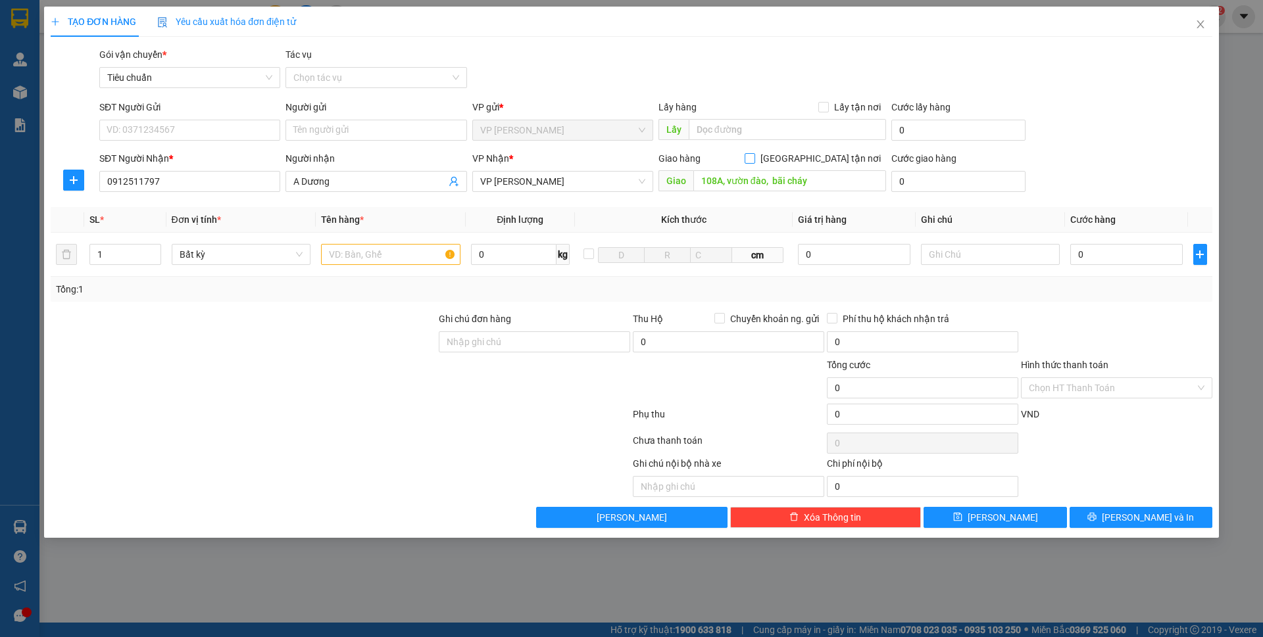
click at [755, 162] on span at bounding box center [749, 158] width 11 height 11
click at [754, 162] on input "Giao tận nơi" at bounding box center [748, 157] width 9 height 9
checkbox input "true"
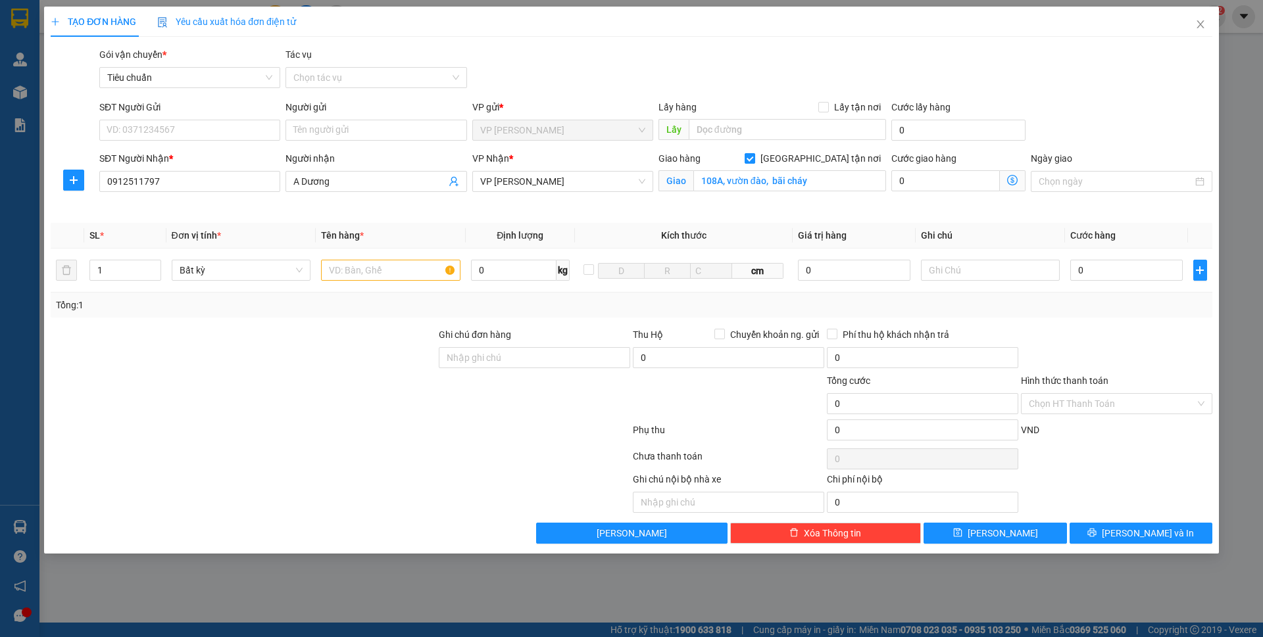
click at [906, 175] on input "0" at bounding box center [945, 180] width 109 height 21
type input "6"
type input "60"
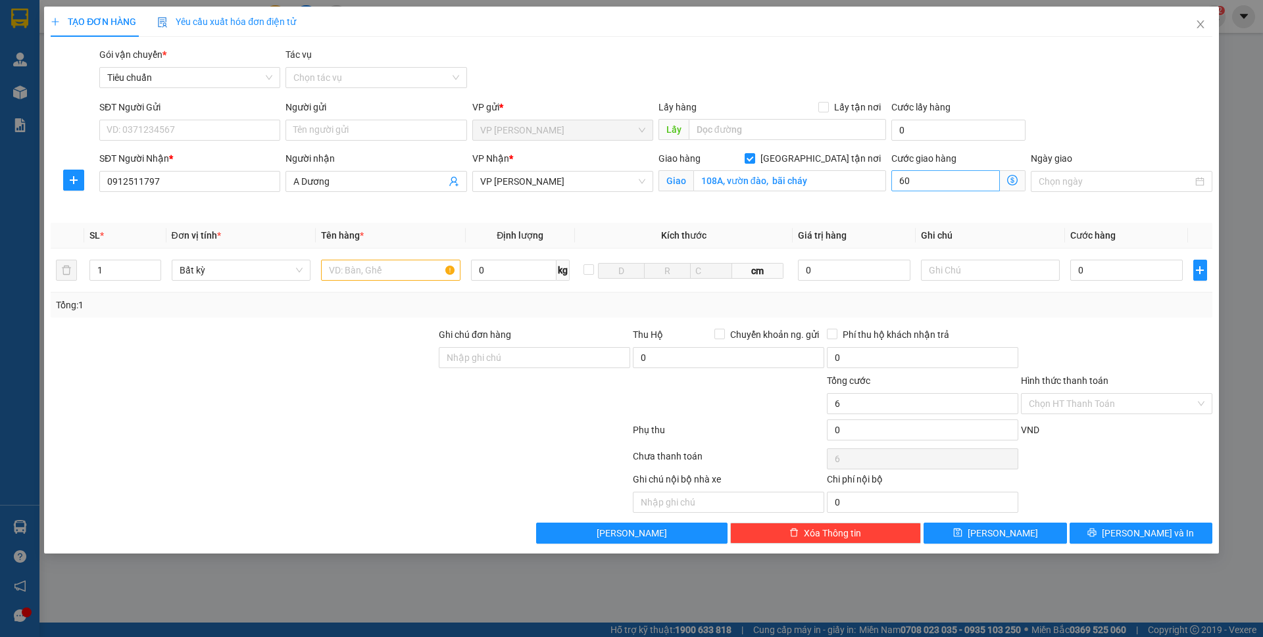
type input "60"
drag, startPoint x: 1133, startPoint y: 268, endPoint x: 1114, endPoint y: 299, distance: 35.8
click at [1133, 269] on input "0" at bounding box center [1126, 270] width 112 height 21
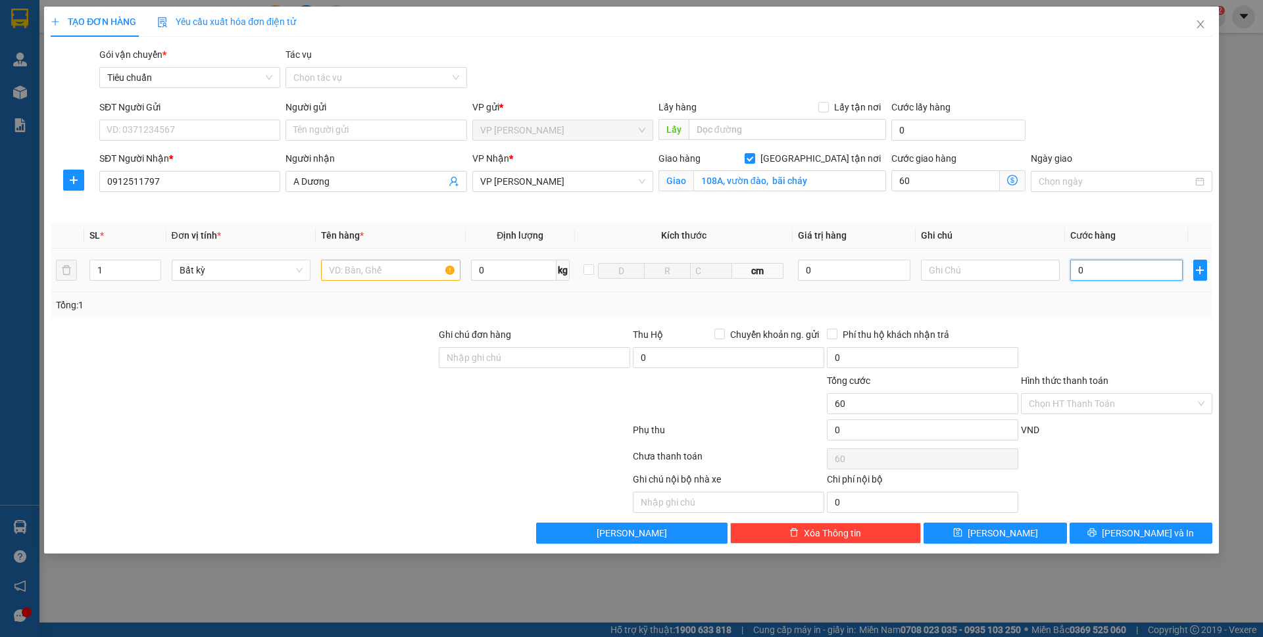
type input "60.000"
click at [1105, 127] on div "SĐT Người Gửi VD: 0371234567 Người gửi Tên người gửi VP gửi * VP Minh Khai Lấy …" at bounding box center [656, 123] width 1118 height 46
click at [368, 270] on input "text" at bounding box center [390, 270] width 139 height 21
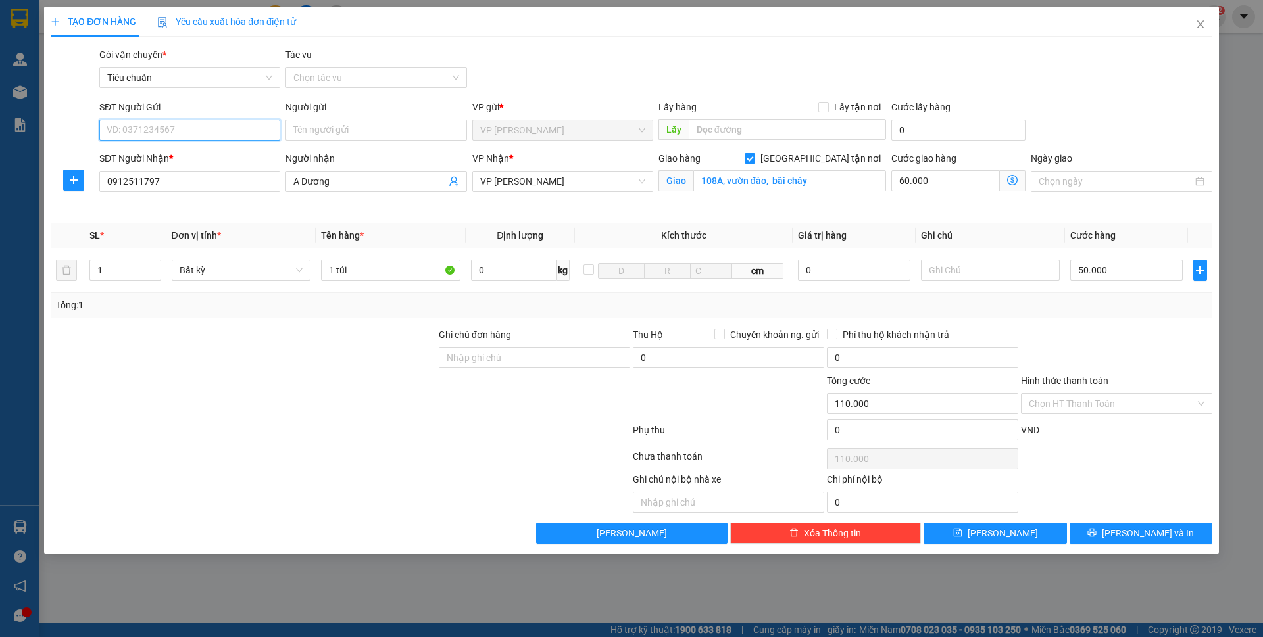
click at [224, 136] on input "SĐT Người Gửi" at bounding box center [189, 130] width 181 height 21
click at [183, 185] on div "0975629619 - diệp 0912511797 - A Dương 0394446666 - Quý 0931701798 - a.Hải ( SS…" at bounding box center [189, 188] width 181 height 84
click at [183, 185] on div "0912511797 - A Dương" at bounding box center [189, 177] width 181 height 21
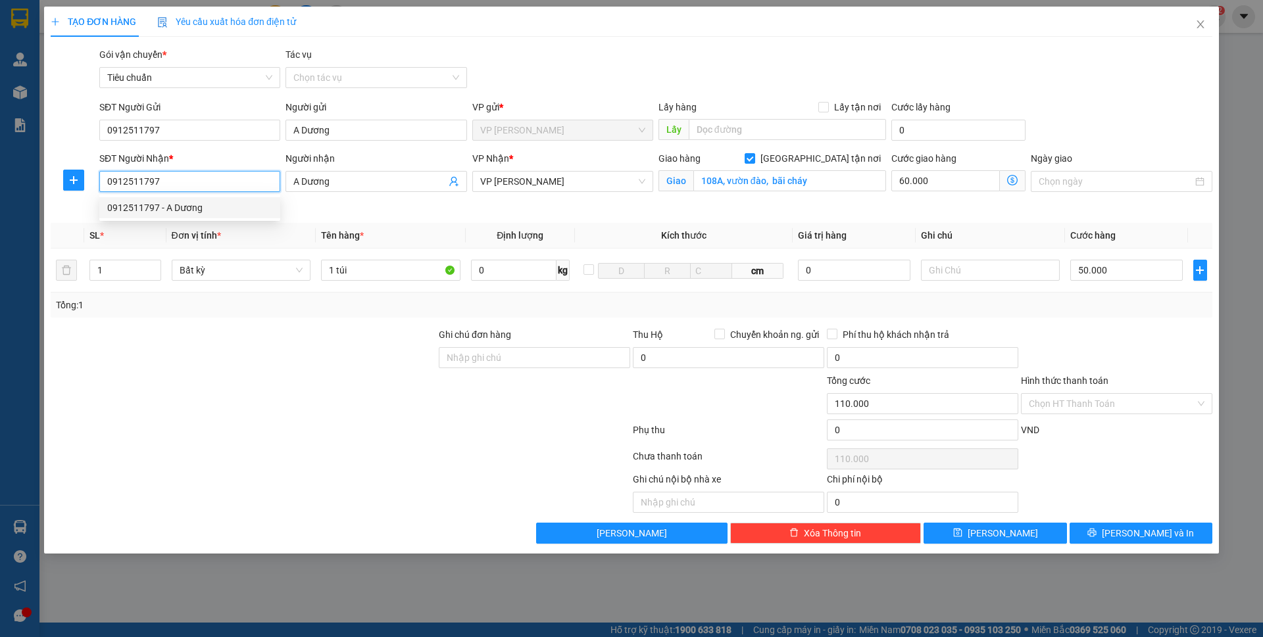
drag, startPoint x: 201, startPoint y: 183, endPoint x: 87, endPoint y: 184, distance: 113.1
click at [87, 184] on div "SĐT Người Nhận * 0912511797 Người nhận A Dương VP Nhận * VP Loong Toòng Giao hà…" at bounding box center [631, 182] width 1164 height 62
click at [440, 95] on div "Transit Pickup Surcharge Ids Transit Deliver Surcharge Ids Transit Deliver Surc…" at bounding box center [631, 295] width 1161 height 496
click at [723, 224] on th "Kích thước" at bounding box center [684, 236] width 218 height 26
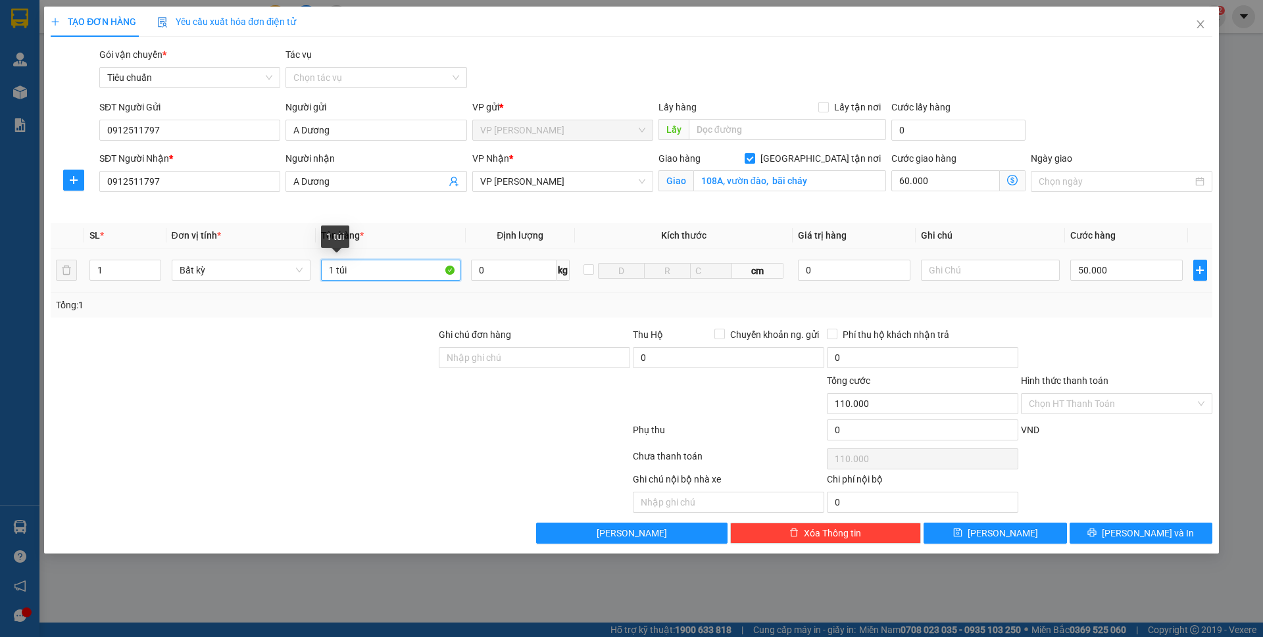
click at [391, 268] on input "1 túi" at bounding box center [390, 270] width 139 height 21
click at [472, 224] on th "Định lượng" at bounding box center [520, 236] width 109 height 26
click at [375, 269] on input "1 túi trắng ước hoa" at bounding box center [390, 270] width 139 height 21
click at [569, 224] on th "Định lượng" at bounding box center [520, 236] width 109 height 26
click at [1120, 527] on button "Lưu và In" at bounding box center [1140, 533] width 143 height 21
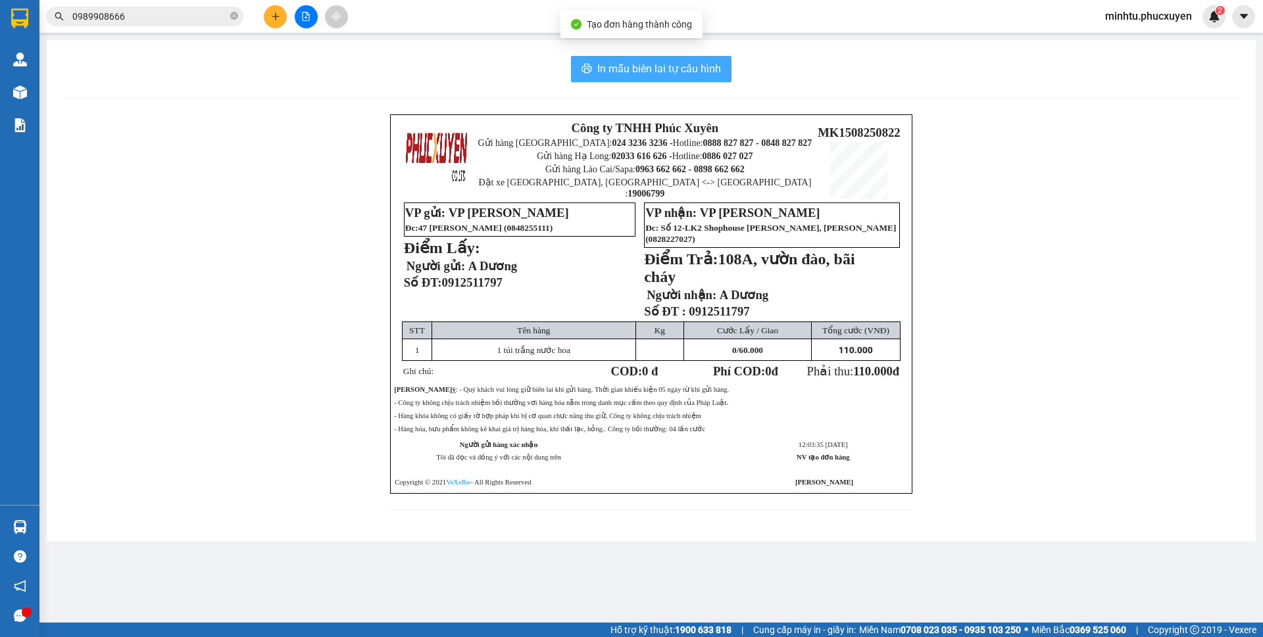
click at [690, 71] on span "In mẫu biên lai tự cấu hình" at bounding box center [659, 68] width 124 height 16
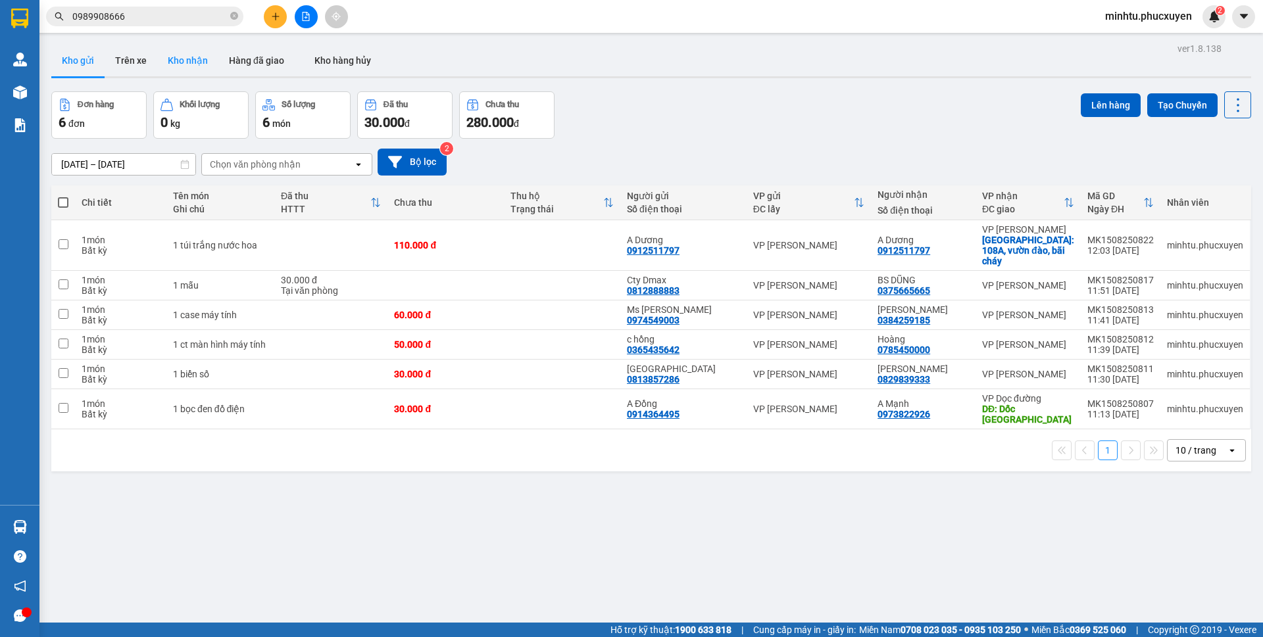
click at [165, 67] on button "Kho nhận" at bounding box center [187, 61] width 61 height 32
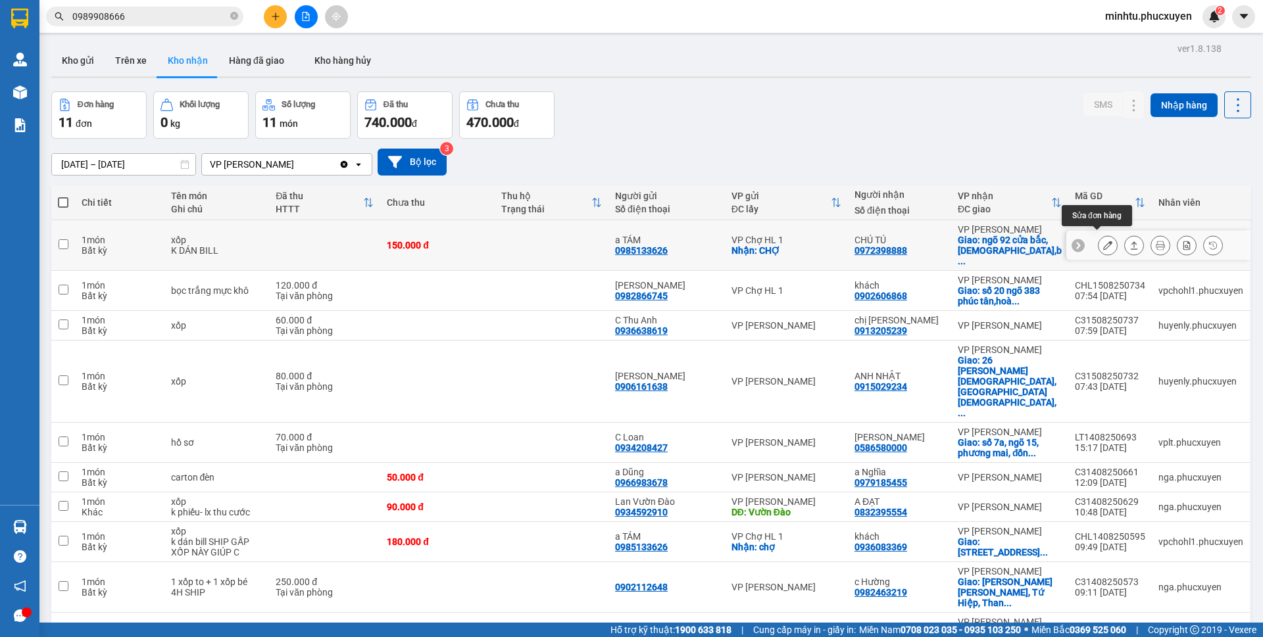
click at [1098, 245] on button at bounding box center [1107, 245] width 18 height 23
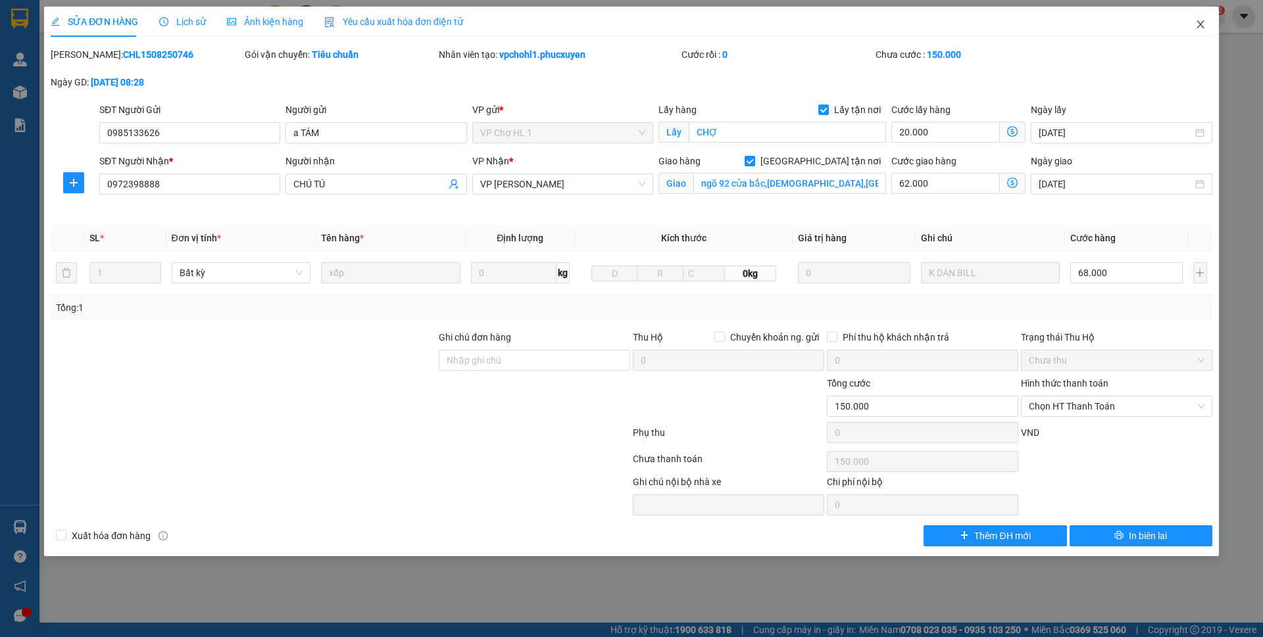
click at [1197, 31] on span "Close" at bounding box center [1200, 25] width 37 height 37
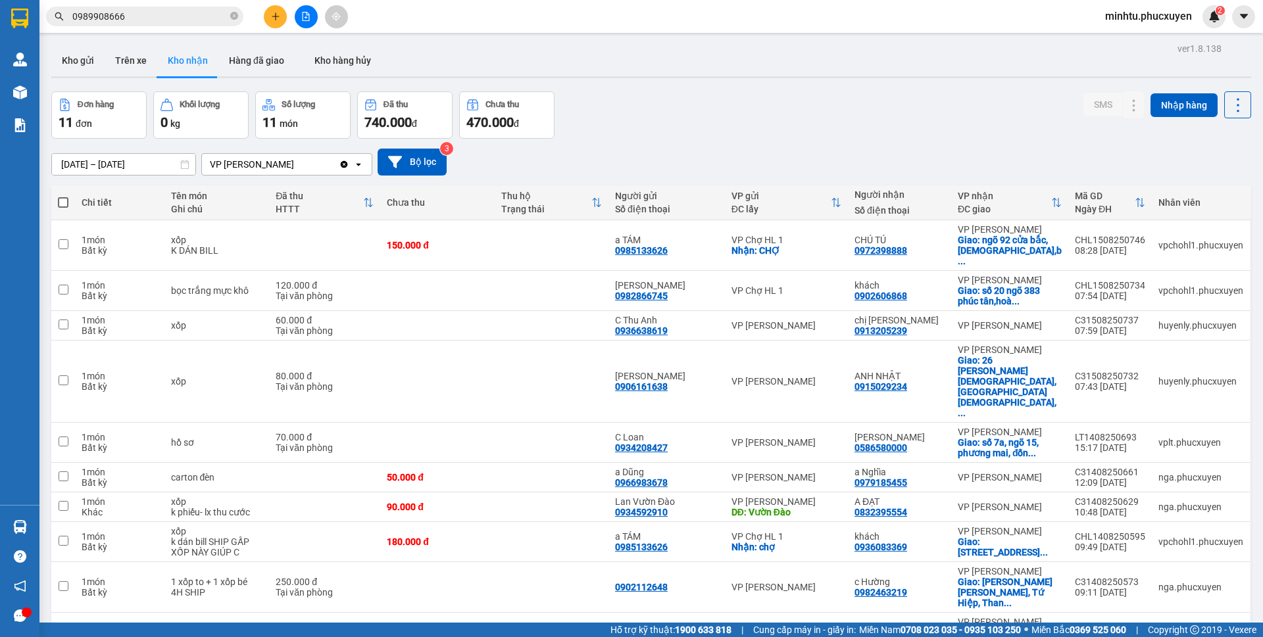
click at [988, 91] on div "Đơn hàng 11 đơn Khối lượng 0 kg Số lượng 11 món Đã thu 740.000 đ Chưa thu 470.0…" at bounding box center [650, 114] width 1199 height 47
click at [1103, 321] on icon at bounding box center [1107, 325] width 9 height 9
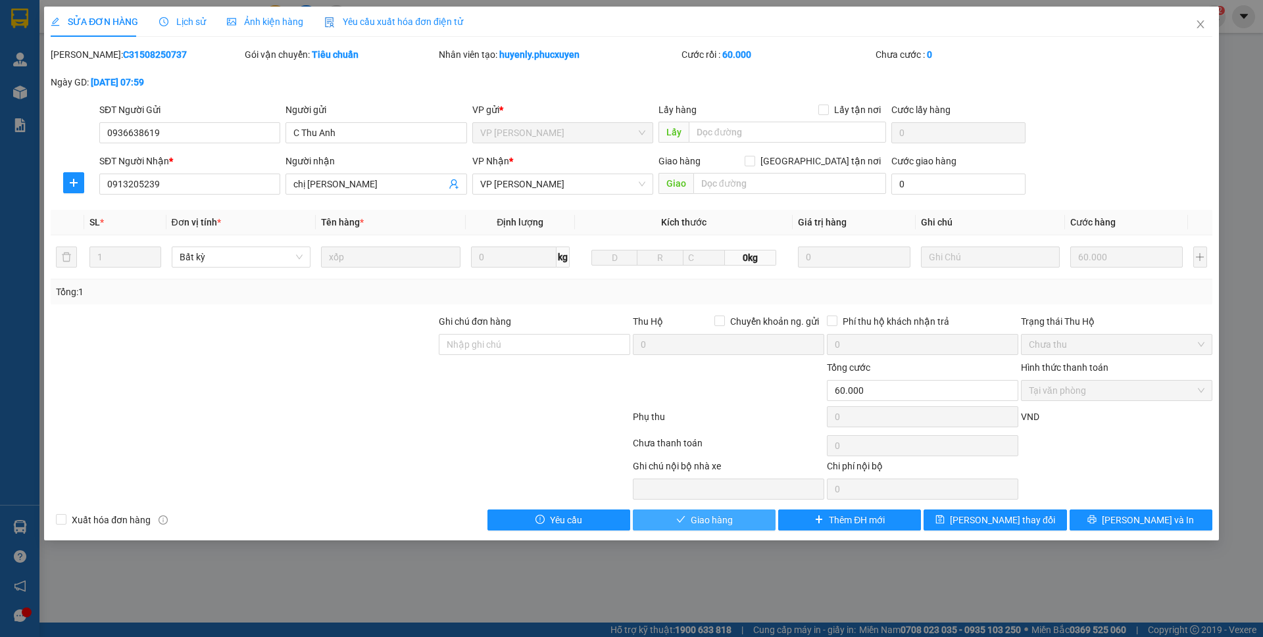
click at [726, 523] on span "Giao hàng" at bounding box center [711, 520] width 42 height 14
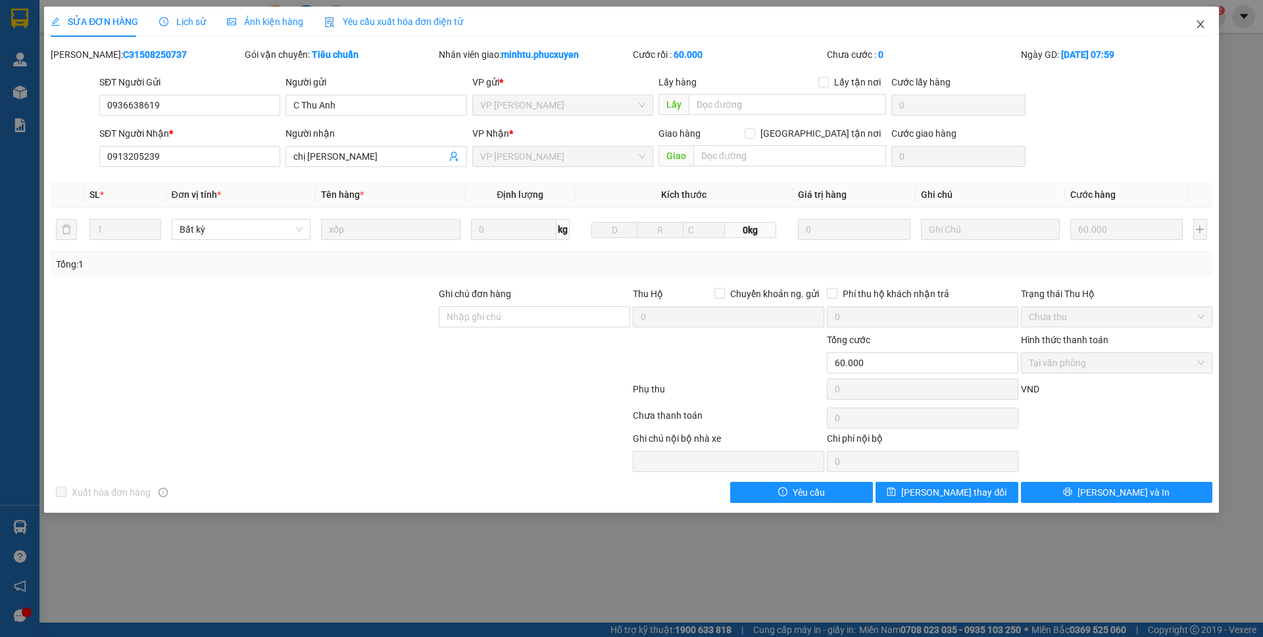
click at [1199, 34] on span "Close" at bounding box center [1200, 25] width 37 height 37
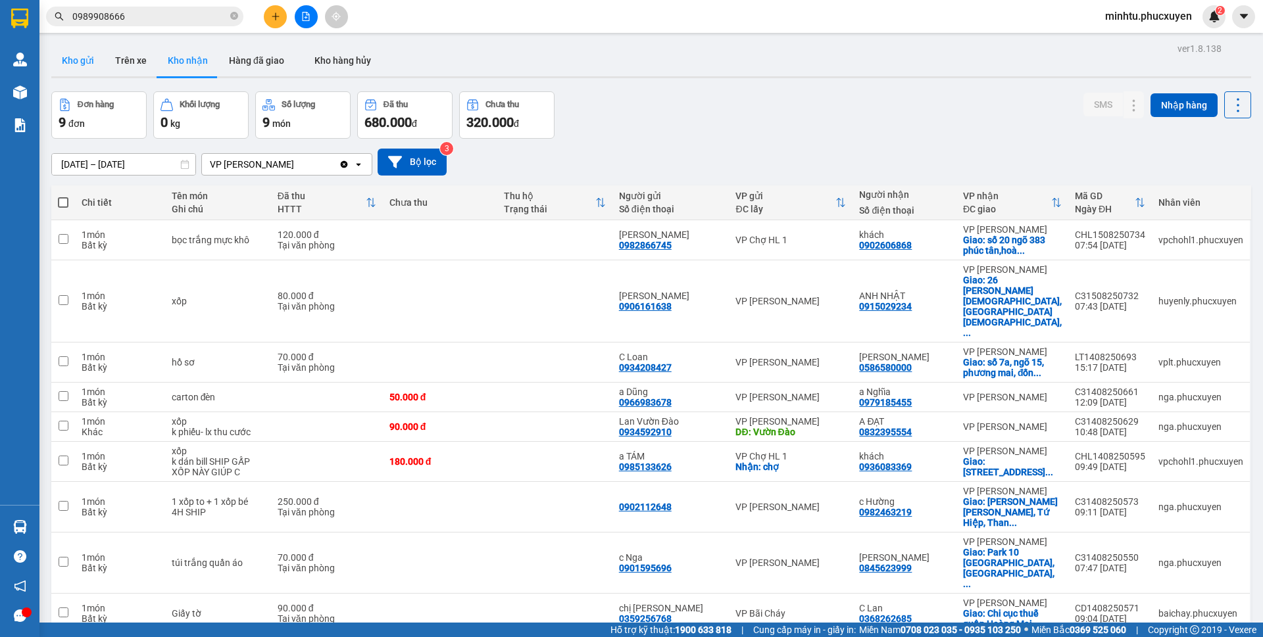
click at [93, 60] on button "Kho gửi" at bounding box center [77, 61] width 53 height 32
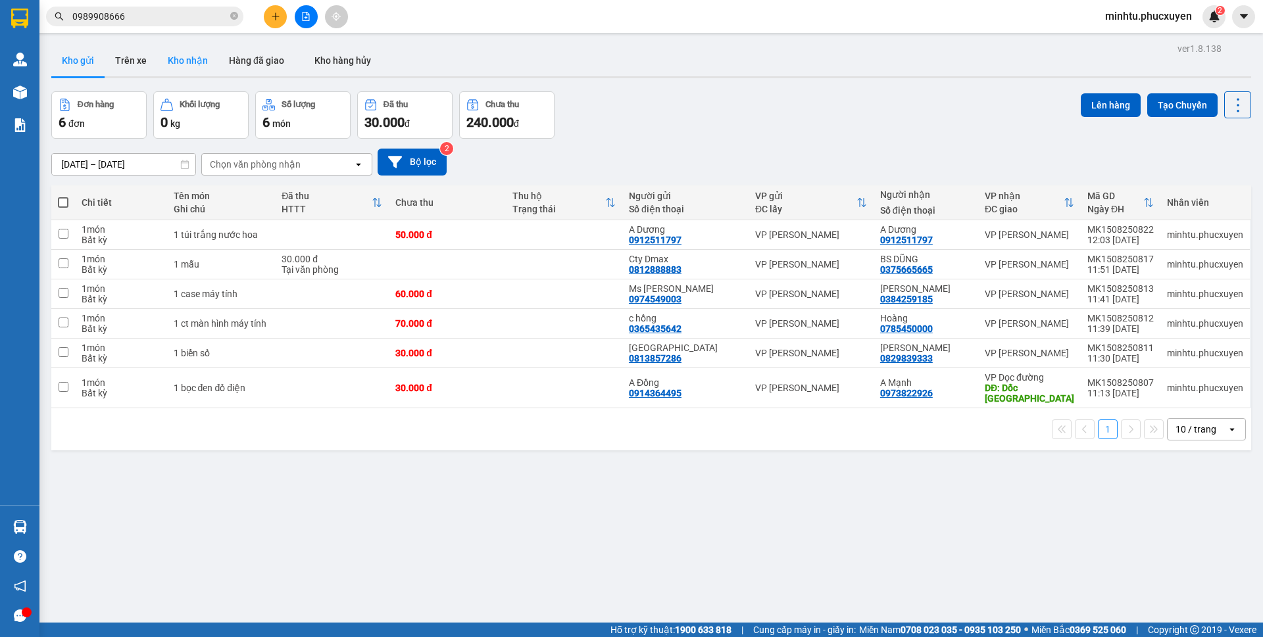
click at [164, 67] on button "Kho nhận" at bounding box center [187, 61] width 61 height 32
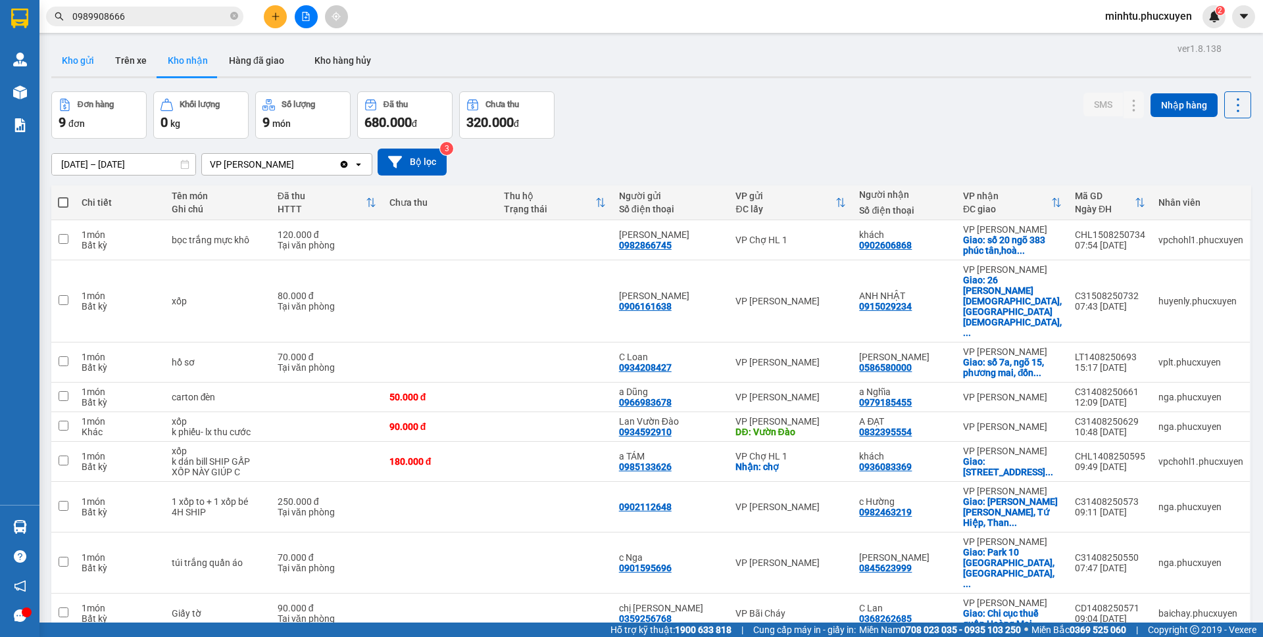
click at [79, 59] on button "Kho gửi" at bounding box center [77, 61] width 53 height 32
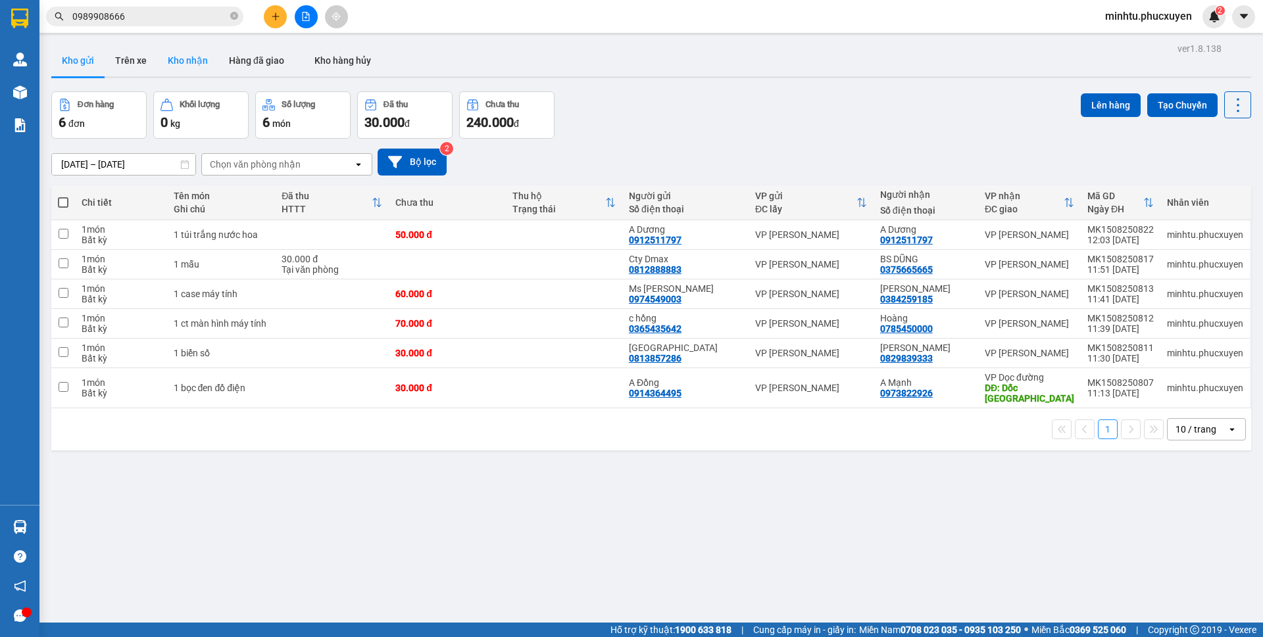
click at [181, 67] on button "Kho nhận" at bounding box center [187, 61] width 61 height 32
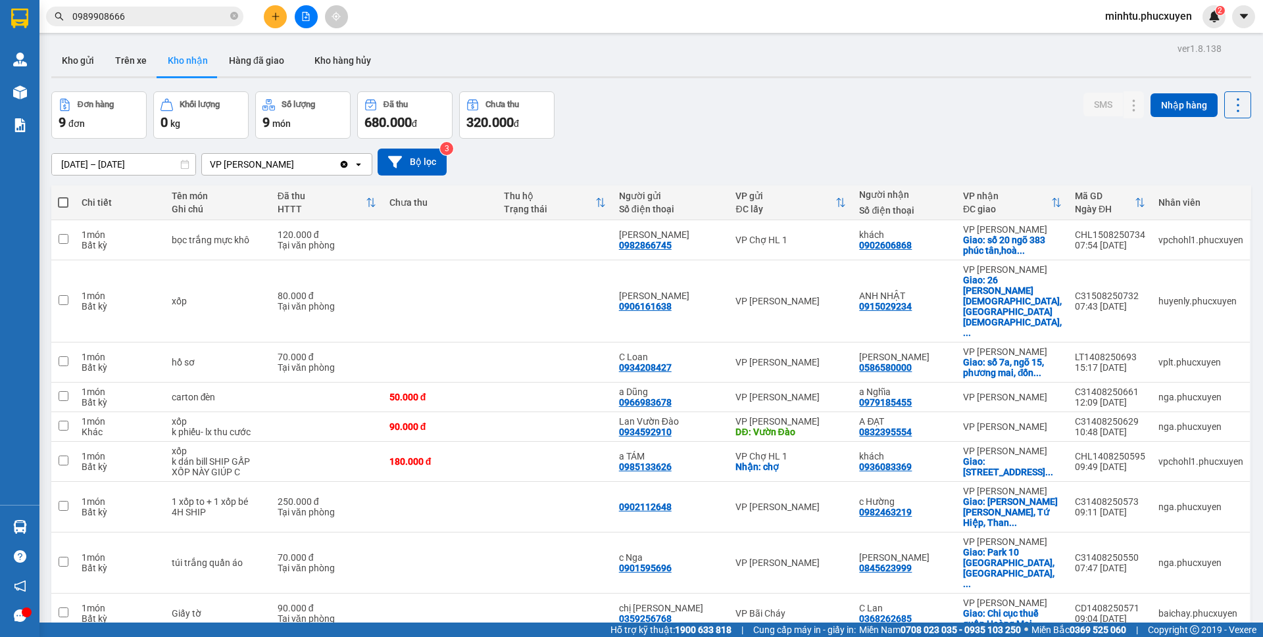
click at [85, 61] on button "Kho gửi" at bounding box center [77, 61] width 53 height 32
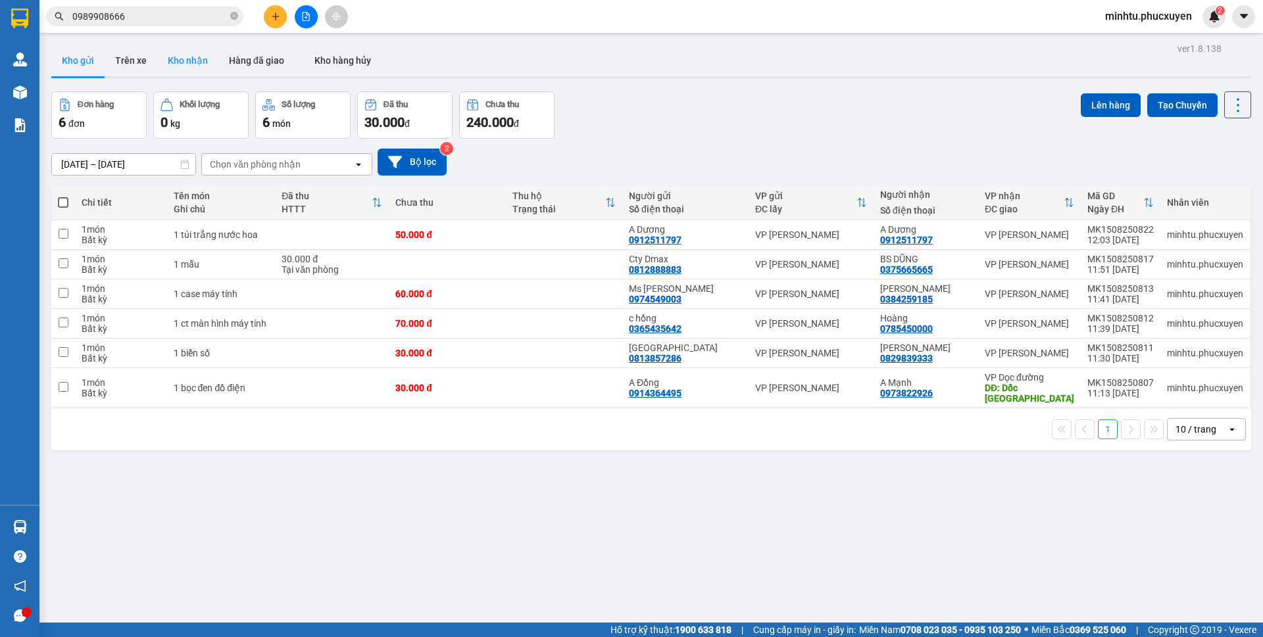
click at [206, 55] on button "Kho nhận" at bounding box center [187, 61] width 61 height 32
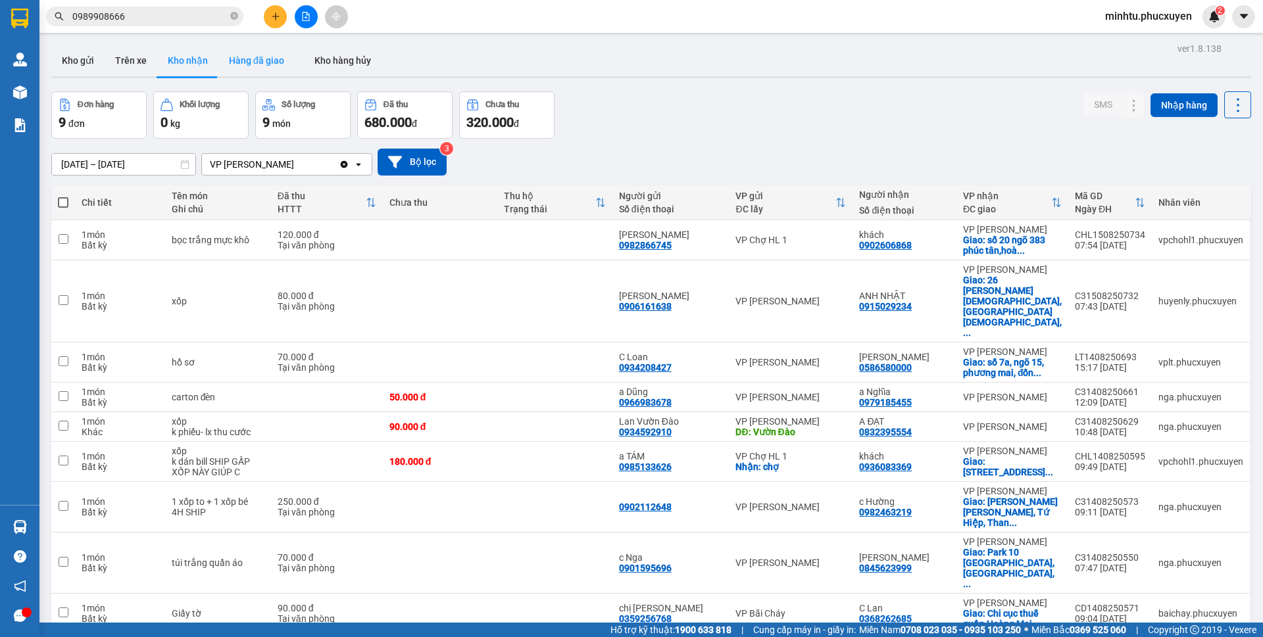
click at [245, 60] on button "Hàng đã giao" at bounding box center [256, 61] width 76 height 32
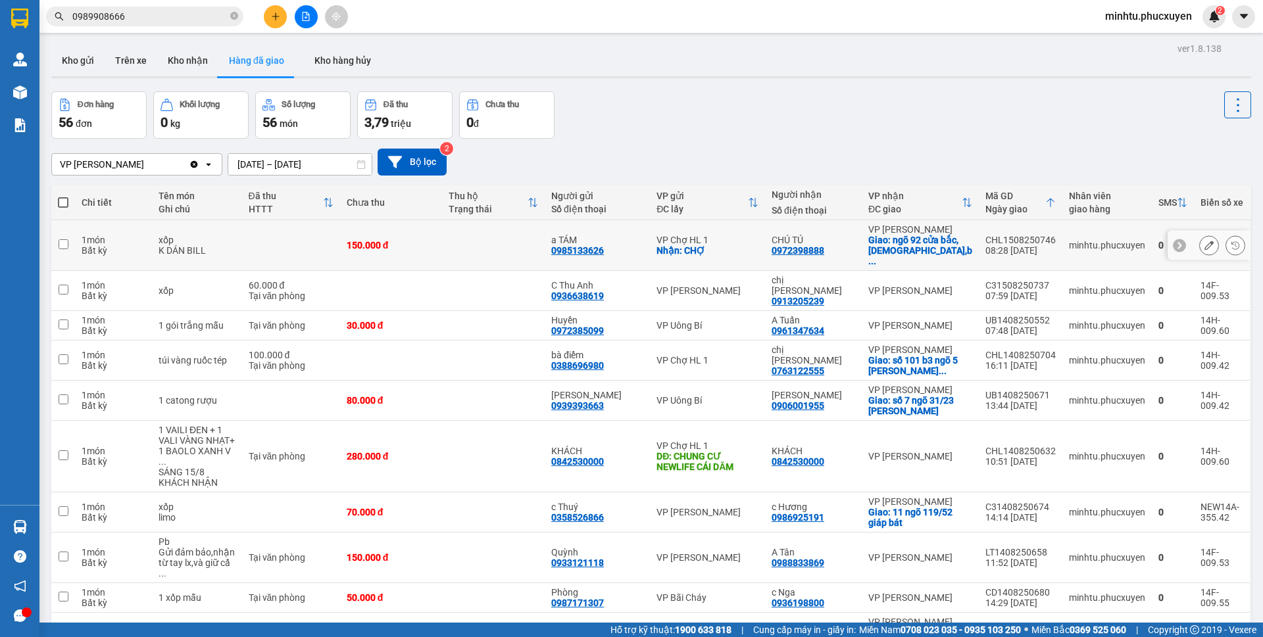
click at [1199, 237] on button at bounding box center [1208, 245] width 18 height 23
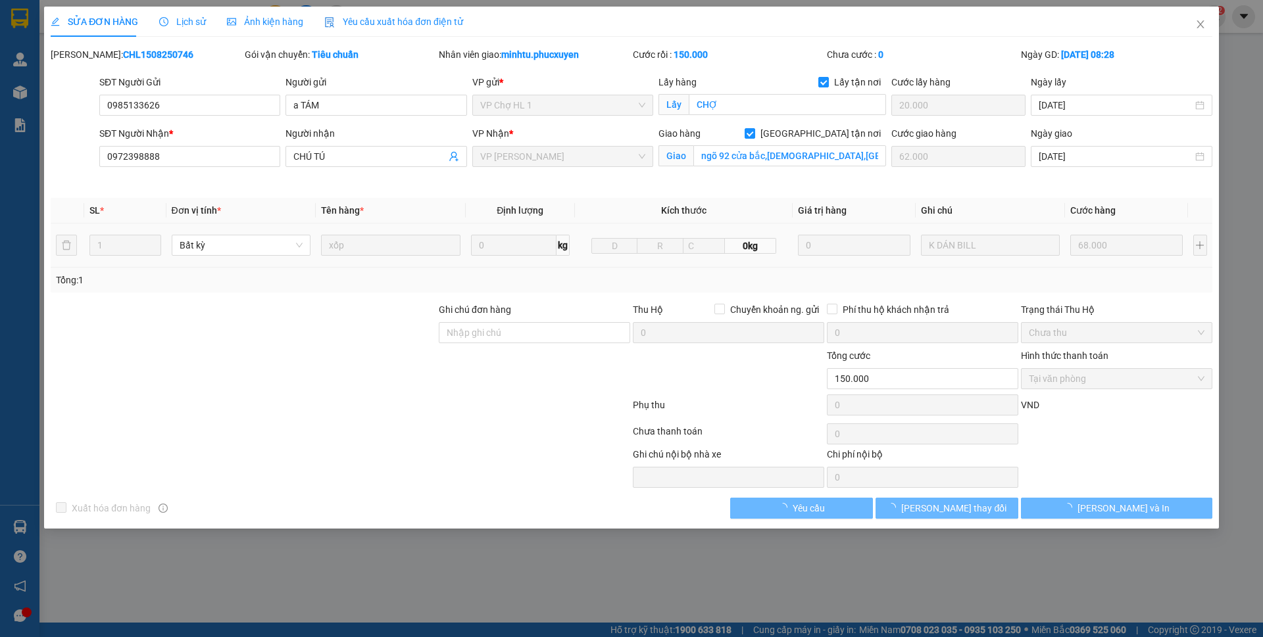
click at [665, 206] on span "Kích thước" at bounding box center [683, 210] width 45 height 11
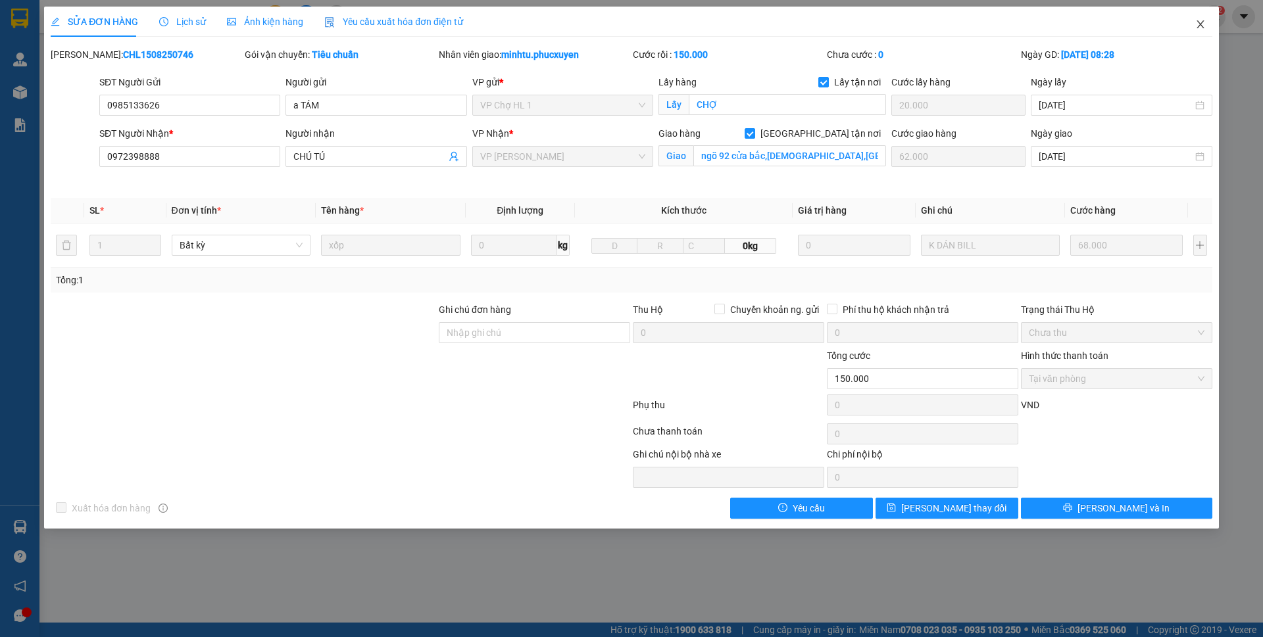
click at [1196, 18] on span "Close" at bounding box center [1200, 25] width 37 height 37
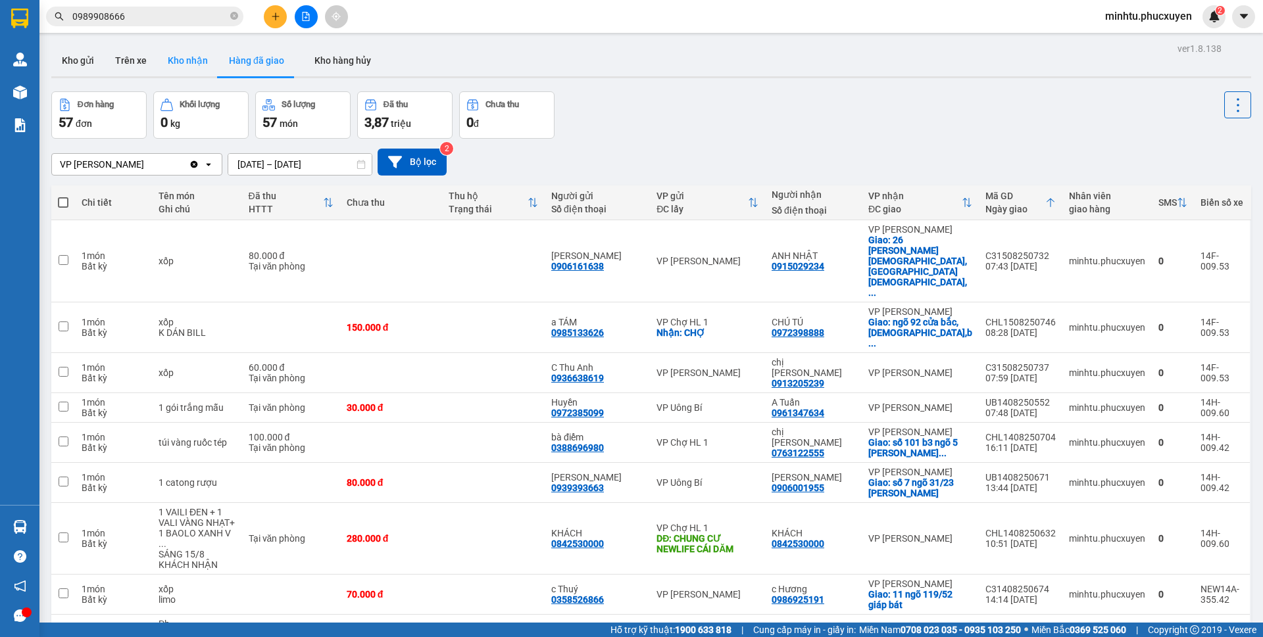
click at [195, 66] on button "Kho nhận" at bounding box center [187, 61] width 61 height 32
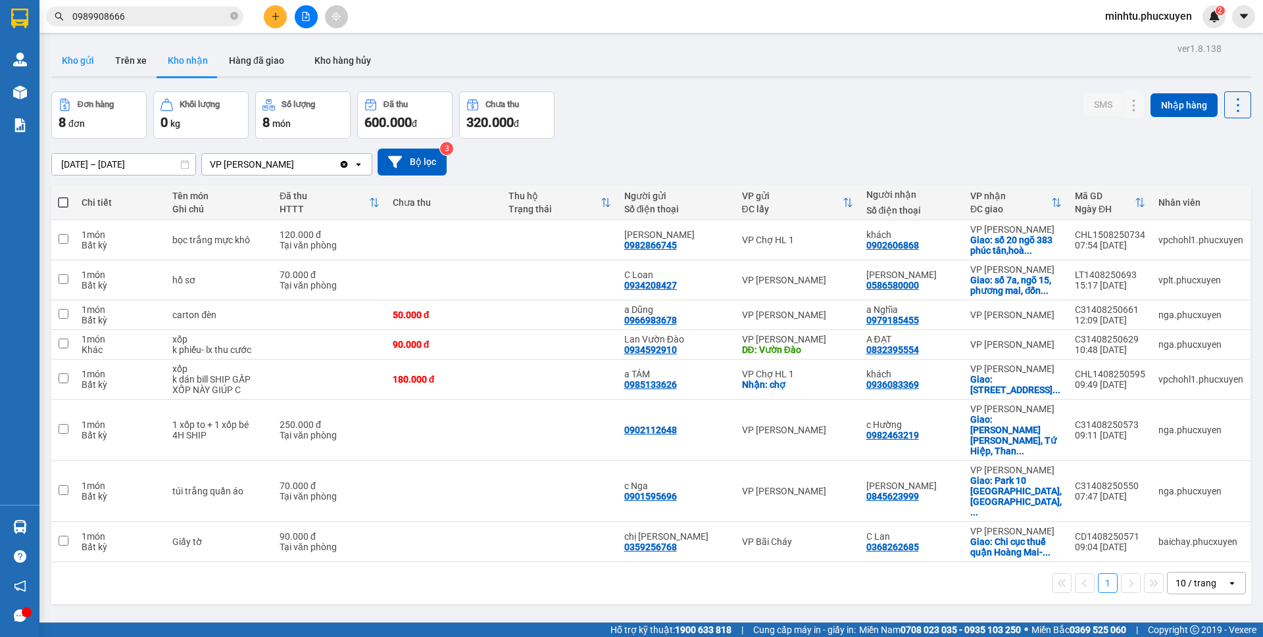
click at [86, 64] on button "Kho gửi" at bounding box center [77, 61] width 53 height 32
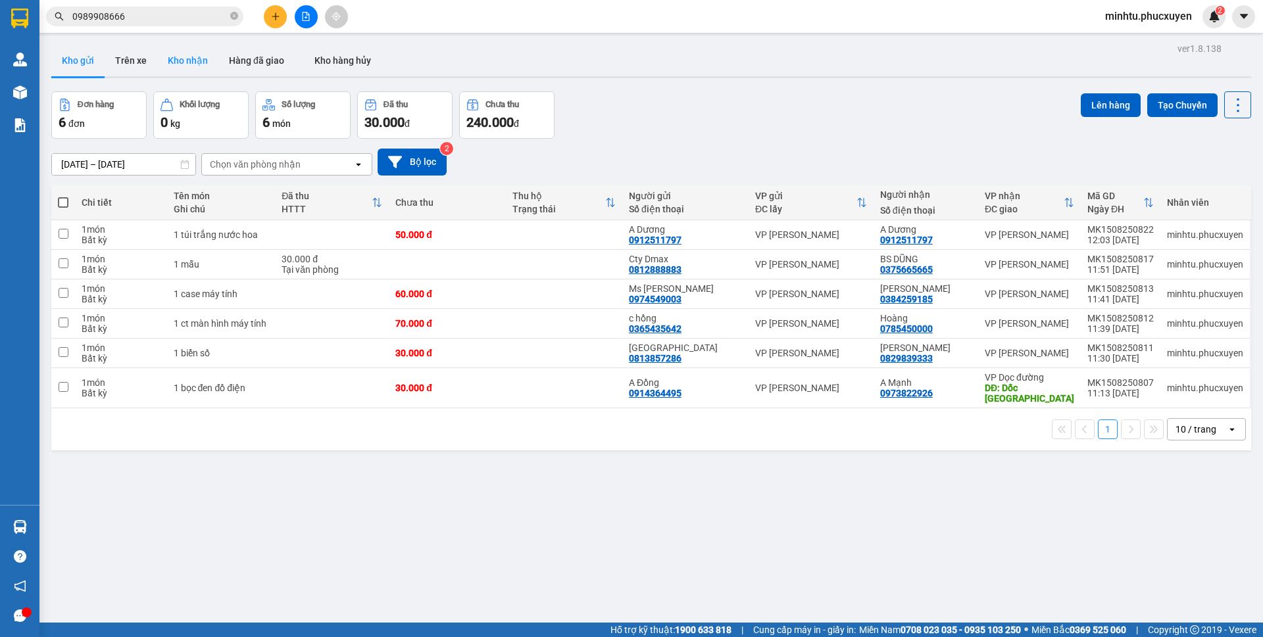
click at [201, 62] on button "Kho nhận" at bounding box center [187, 61] width 61 height 32
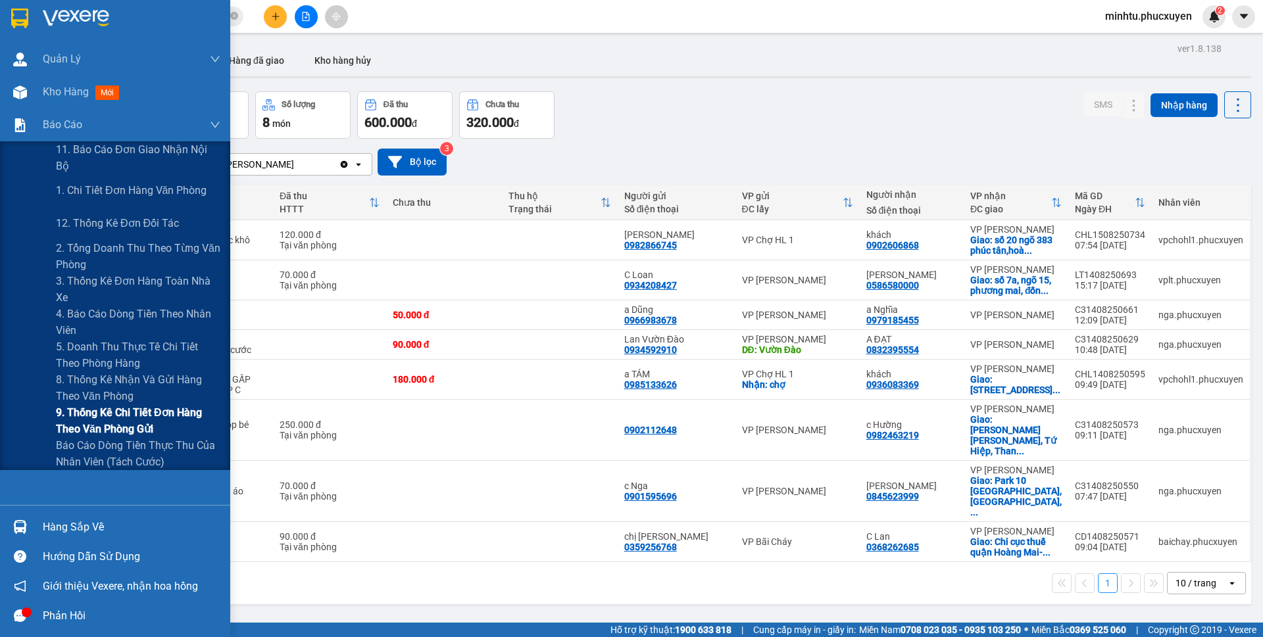
click at [119, 411] on span "9. Thống kê chi tiết đơn hàng theo văn phòng gửi" at bounding box center [138, 420] width 164 height 33
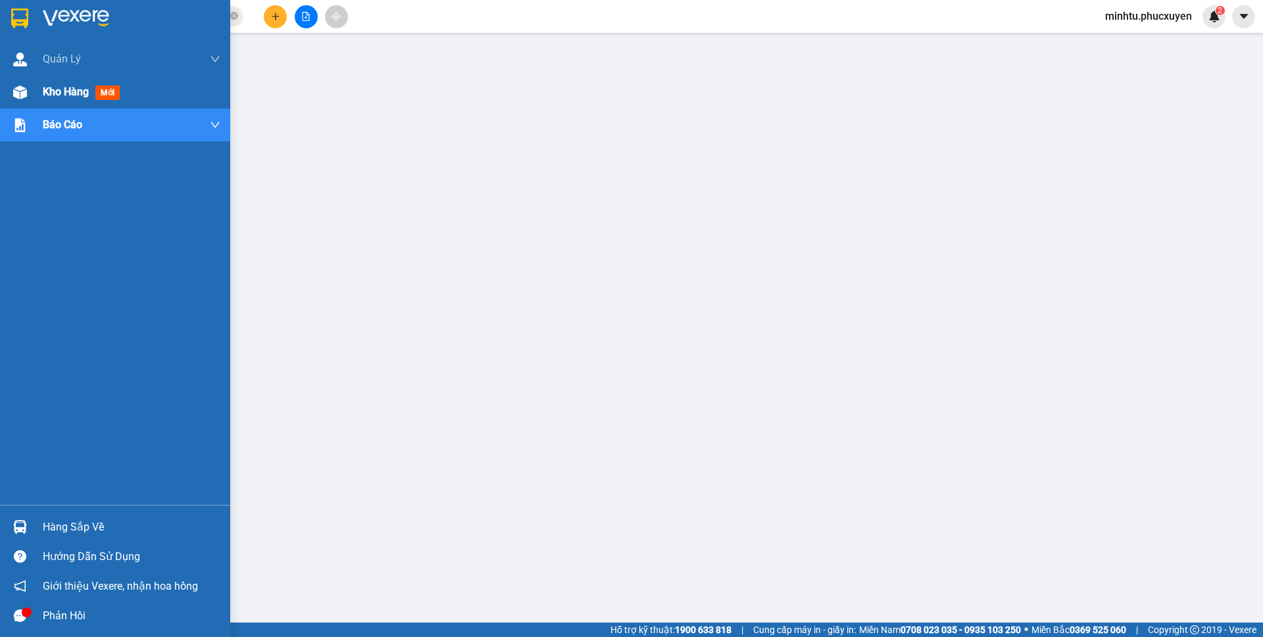
click at [22, 87] on img at bounding box center [20, 92] width 14 height 14
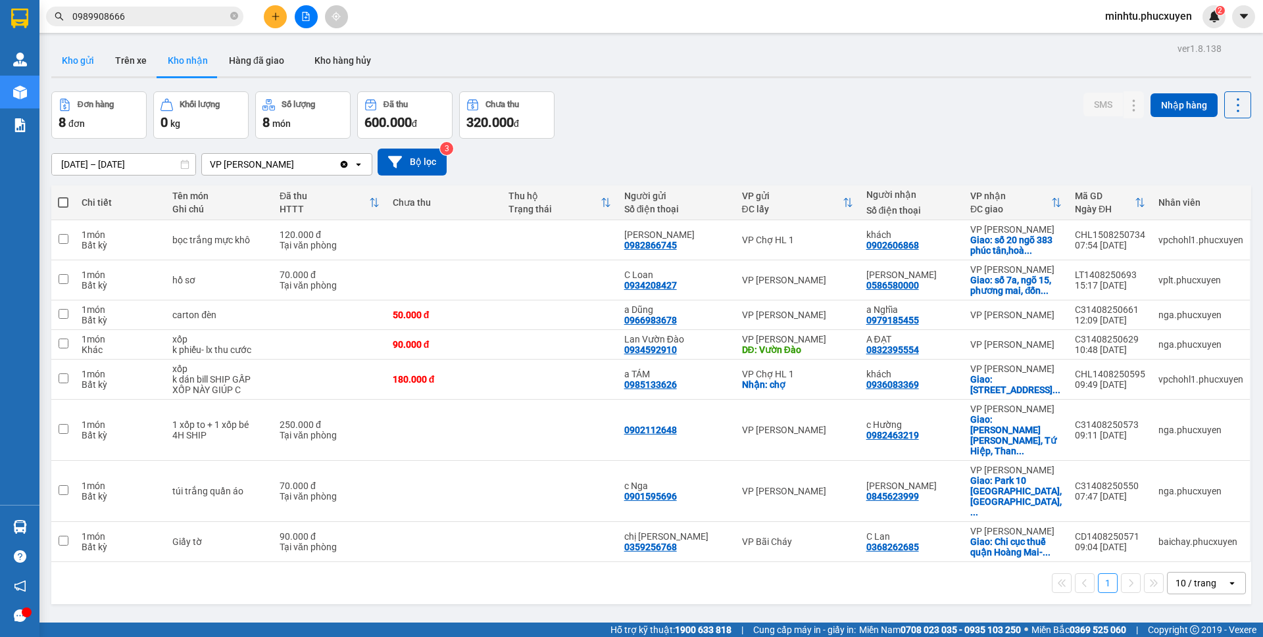
click at [101, 62] on button "Kho gửi" at bounding box center [77, 61] width 53 height 32
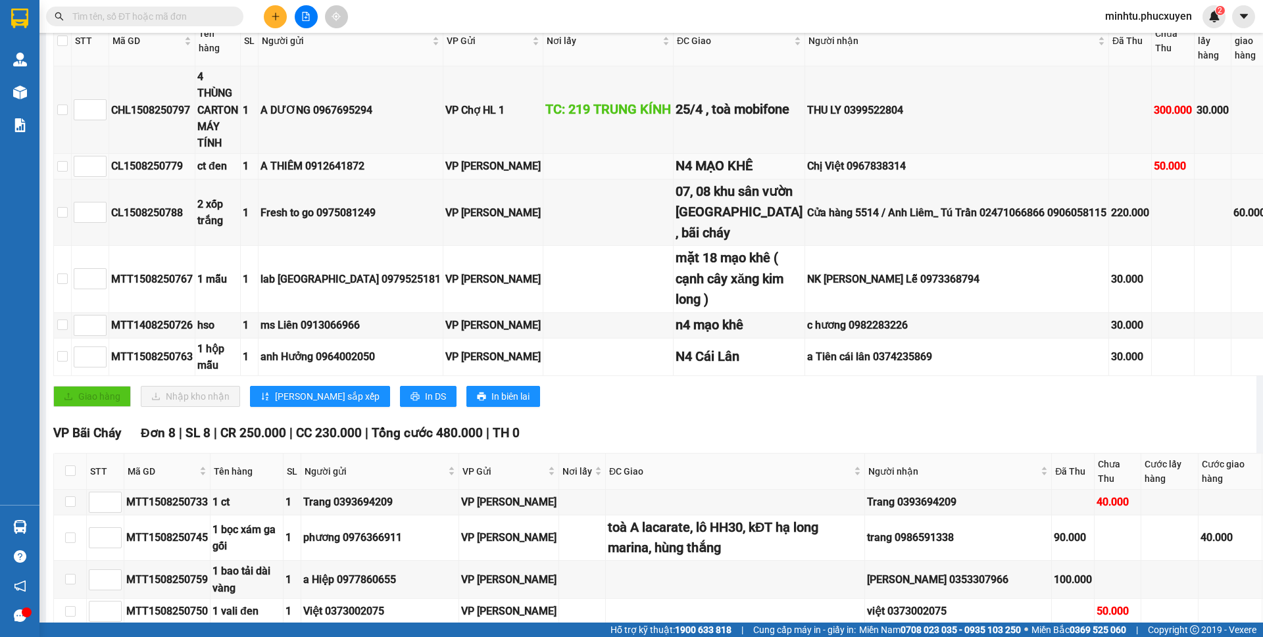
scroll to position [263, 0]
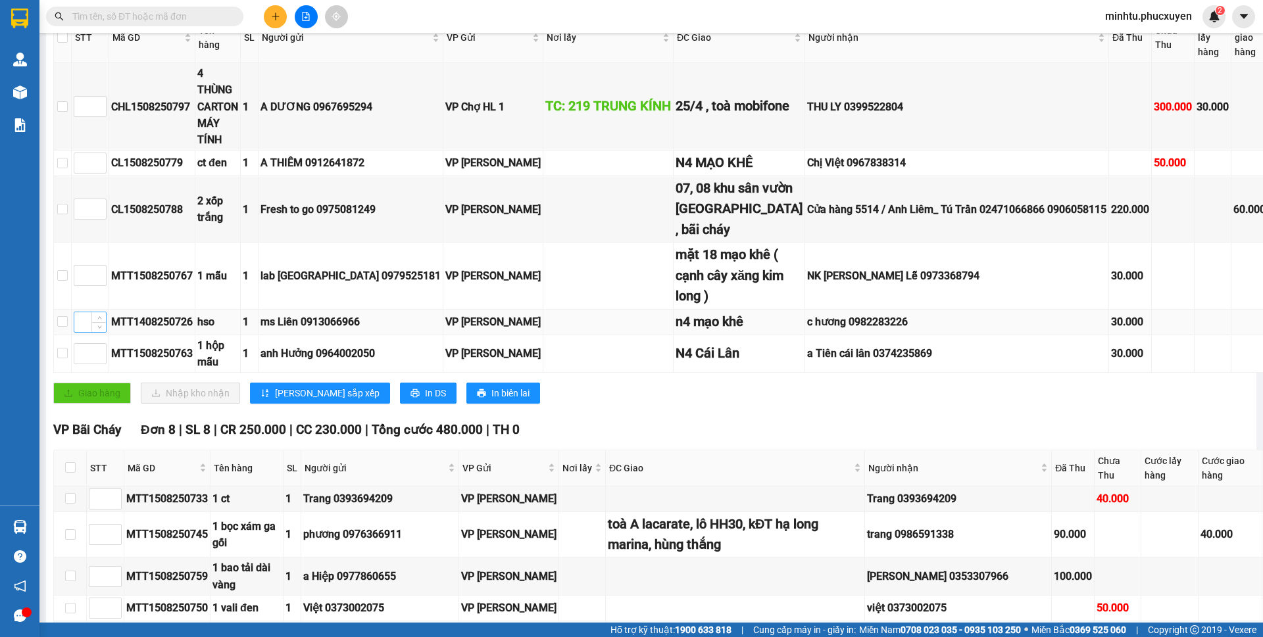
click at [81, 332] on input at bounding box center [90, 322] width 32 height 20
type input "1"
click at [83, 173] on input at bounding box center [90, 163] width 32 height 20
type input "2"
click at [85, 285] on input at bounding box center [90, 276] width 32 height 20
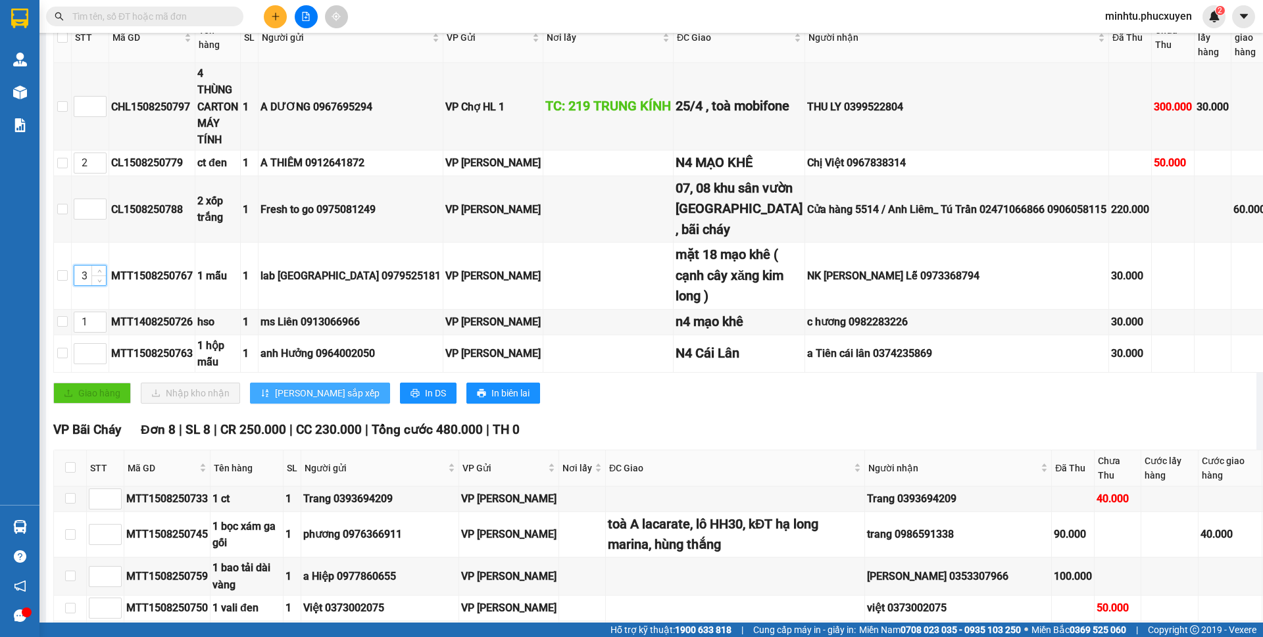
type input "3"
click at [297, 400] on span "[PERSON_NAME] sắp xếp" at bounding box center [327, 393] width 105 height 14
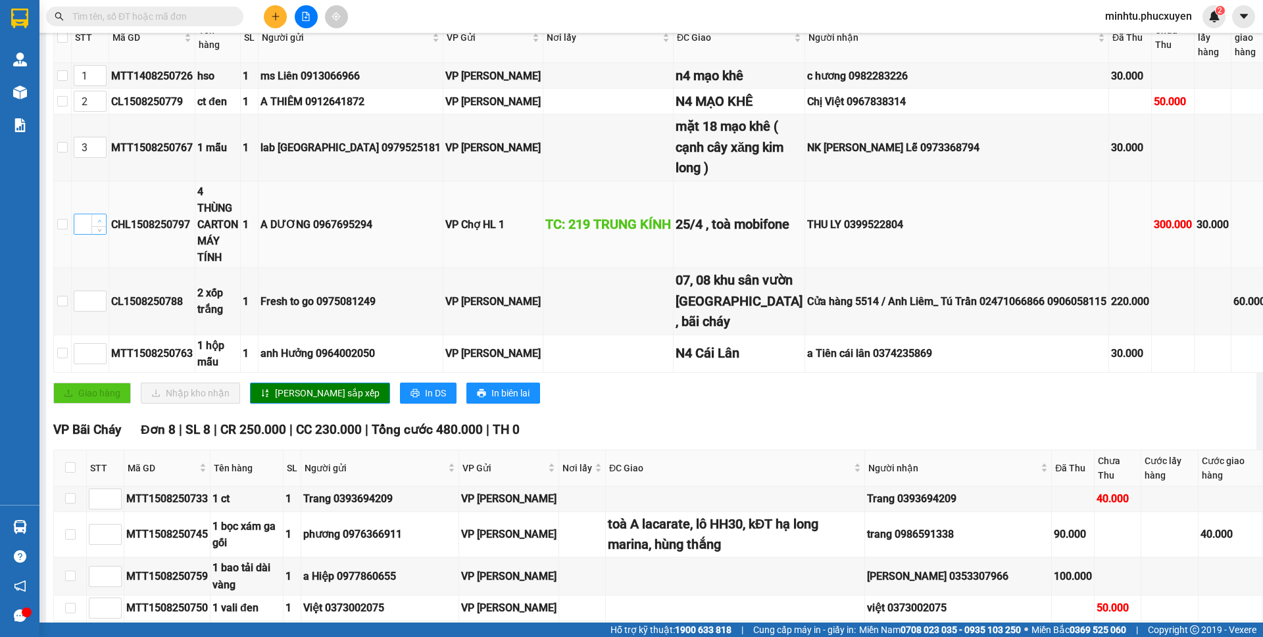
click at [101, 222] on icon "up" at bounding box center [99, 221] width 4 height 3
type input "4"
click at [101, 222] on icon "up" at bounding box center [99, 221] width 4 height 3
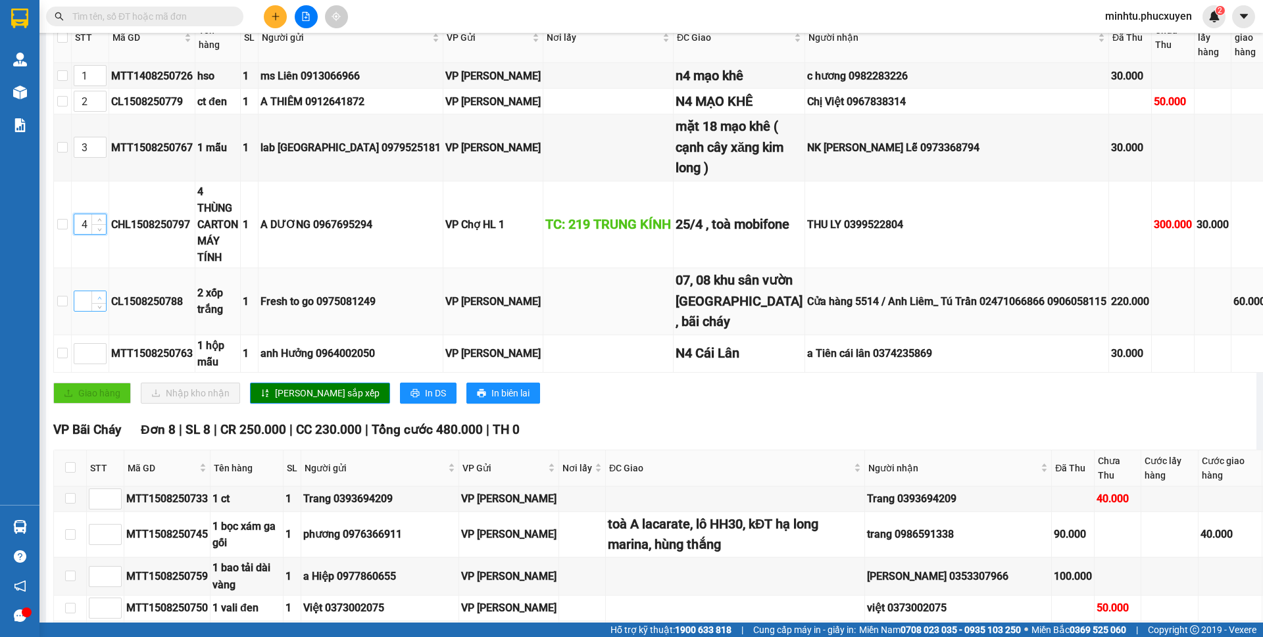
click at [100, 302] on span "up" at bounding box center [99, 298] width 8 height 8
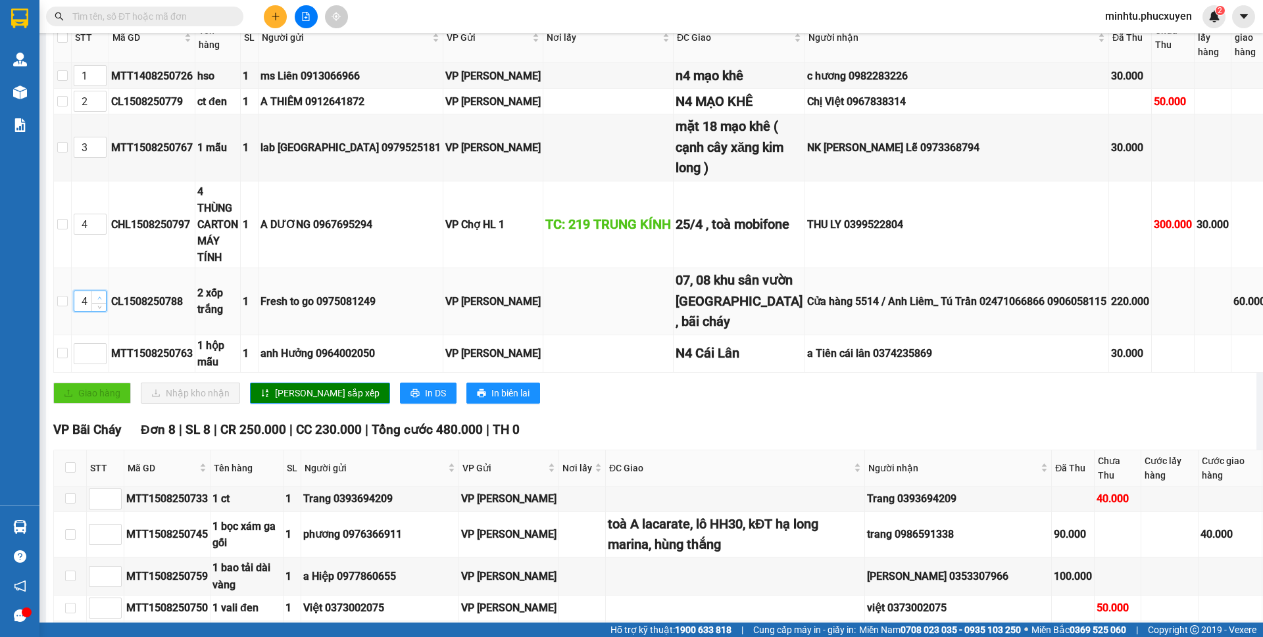
type input "5"
click at [83, 364] on input at bounding box center [90, 354] width 32 height 20
type input "6"
click at [301, 400] on span "[PERSON_NAME] sắp xếp" at bounding box center [327, 393] width 105 height 14
click at [99, 224] on icon "up" at bounding box center [99, 221] width 5 height 5
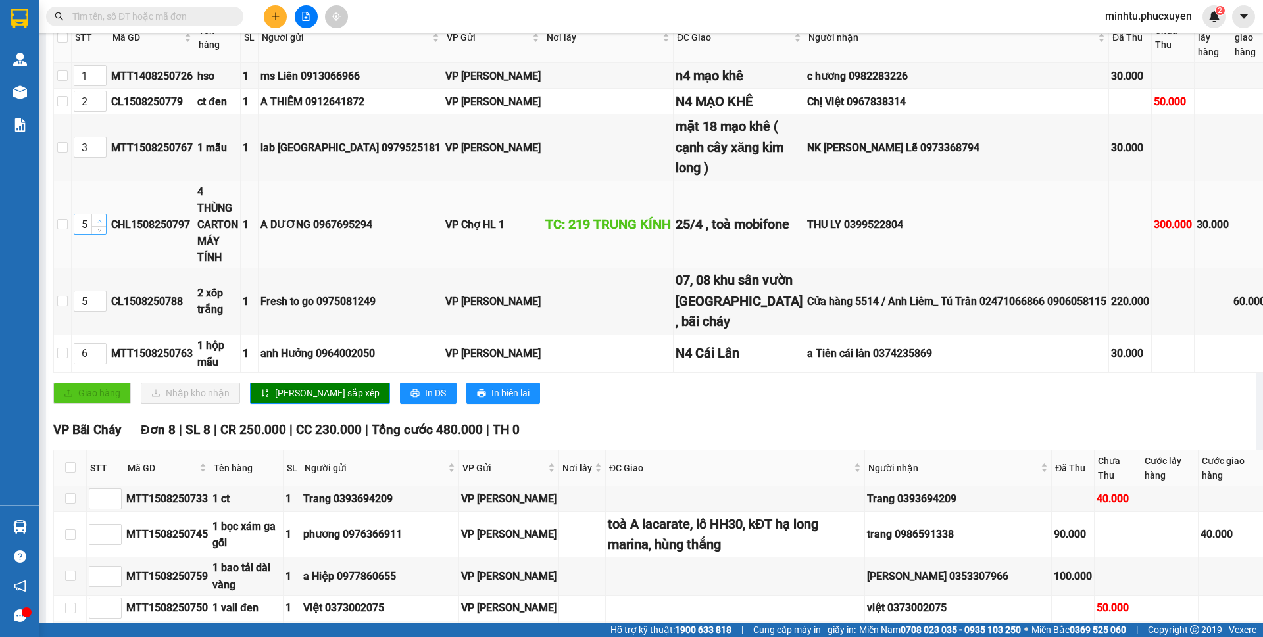
click at [99, 224] on icon "up" at bounding box center [99, 221] width 5 height 5
type input "6"
click at [99, 224] on icon "up" at bounding box center [99, 221] width 5 height 5
click at [101, 310] on span "down" at bounding box center [99, 306] width 8 height 8
type input "4"
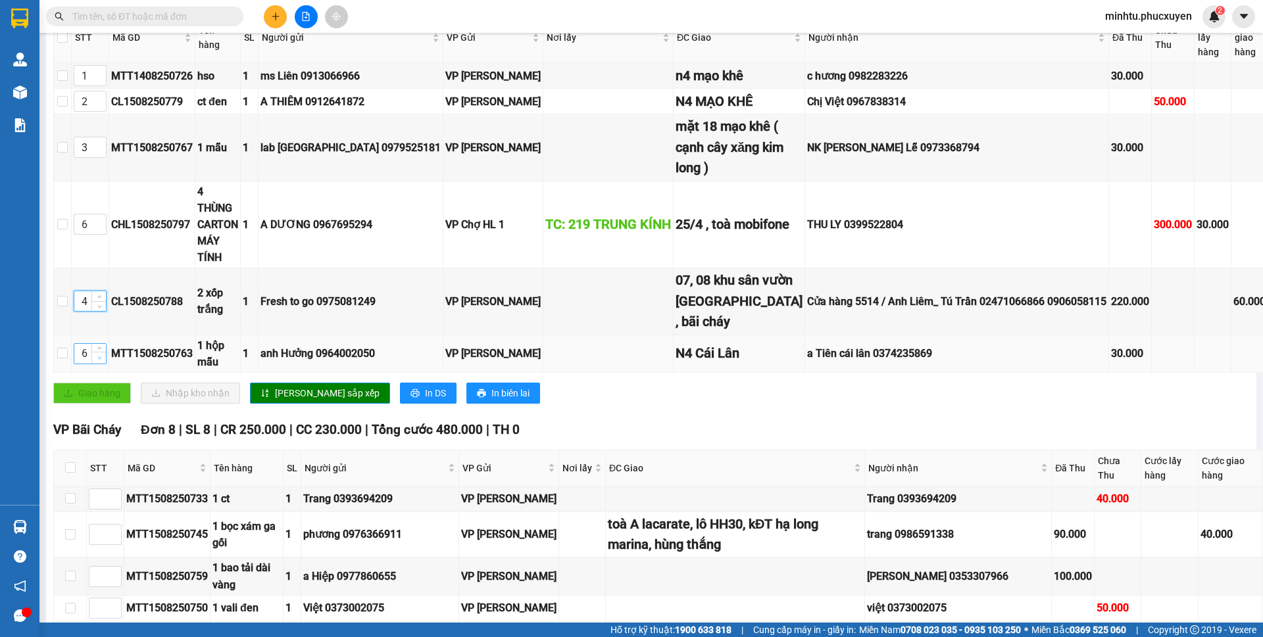
click at [102, 362] on span "down" at bounding box center [99, 358] width 8 height 8
type input "5"
click at [272, 404] on button "[PERSON_NAME] sắp xếp" at bounding box center [320, 393] width 140 height 21
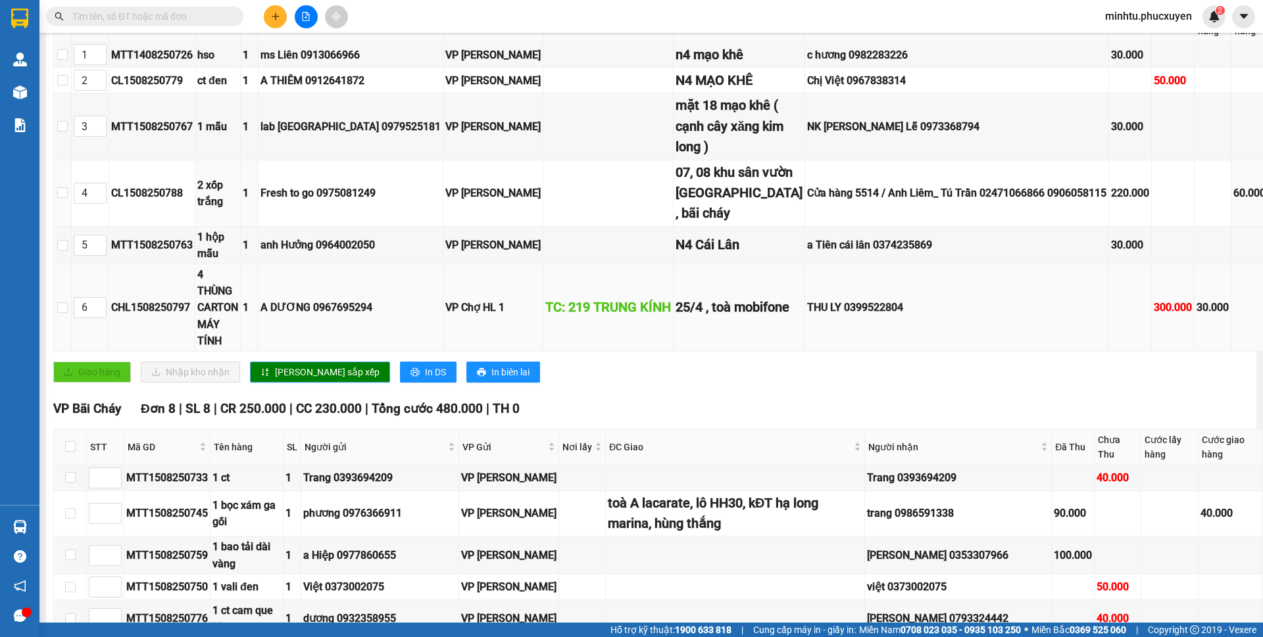
scroll to position [329, 0]
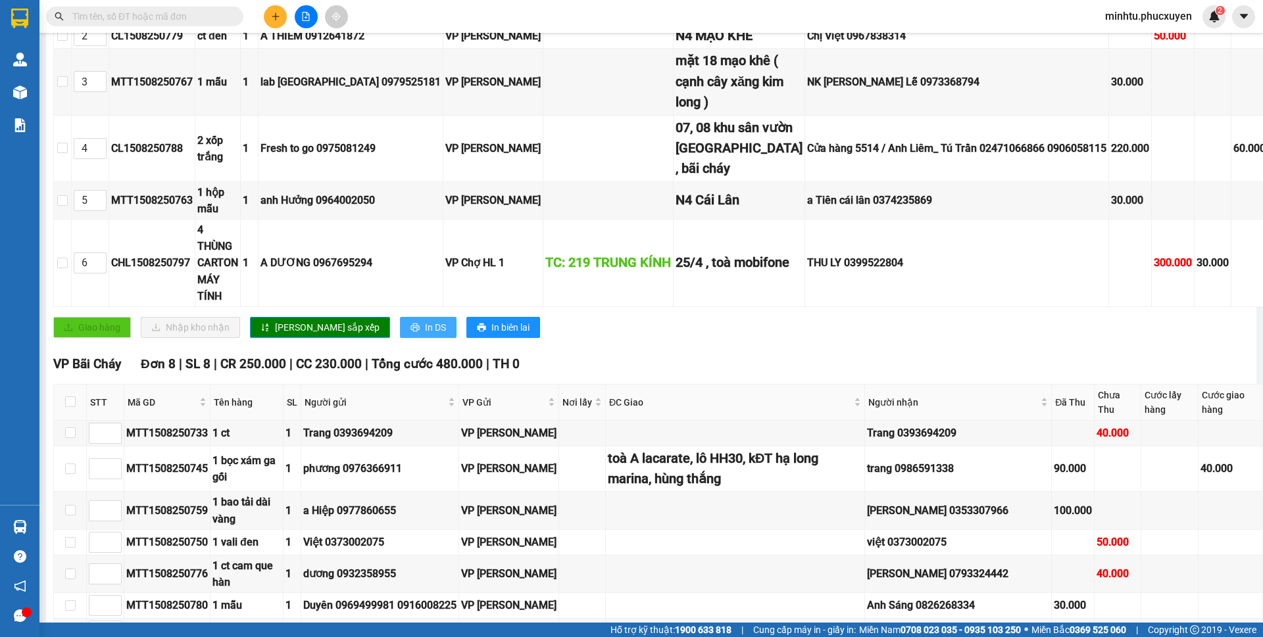
click at [425, 335] on span "In DS" at bounding box center [435, 327] width 21 height 14
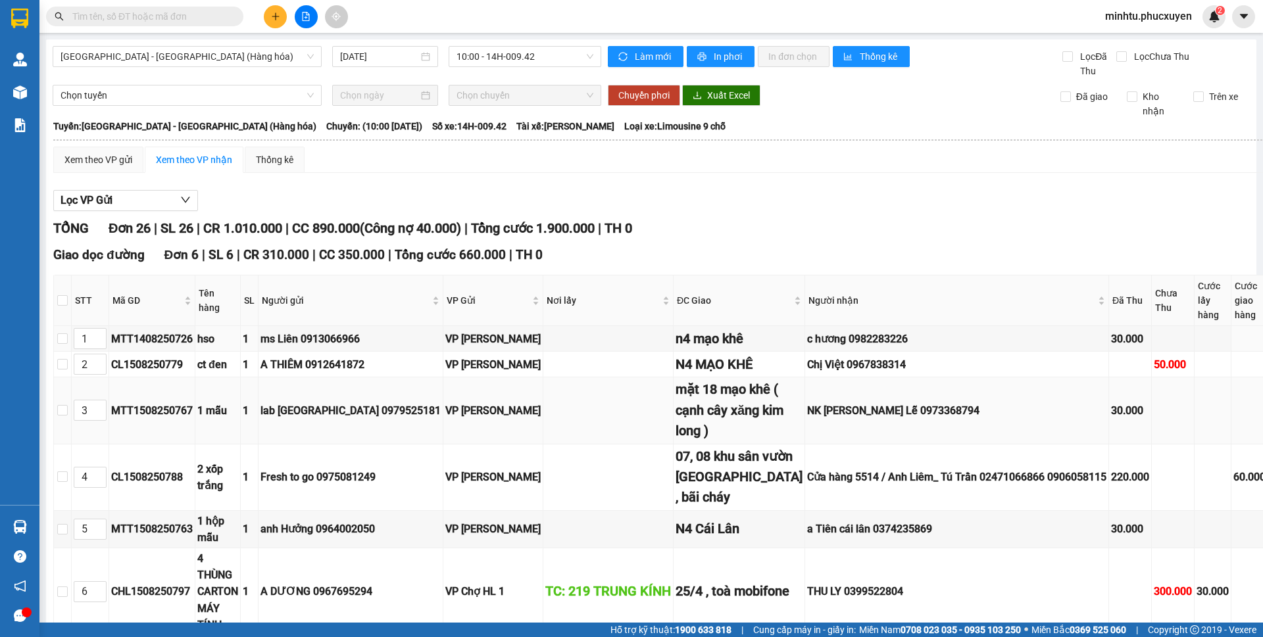
scroll to position [132, 0]
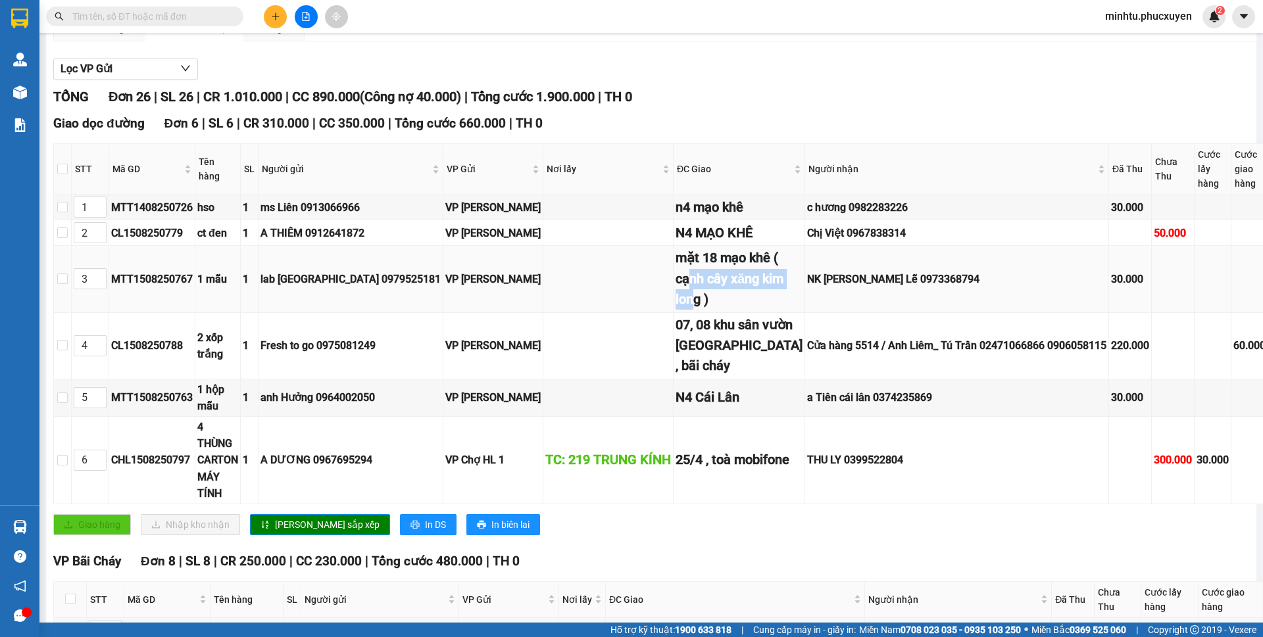
drag, startPoint x: 663, startPoint y: 341, endPoint x: 696, endPoint y: 380, distance: 50.9
click at [694, 310] on div "mặt 18 mạo khê ( cạnh cây xăng kim long )" at bounding box center [738, 279] width 127 height 62
click at [85, 289] on input "3" at bounding box center [90, 279] width 32 height 20
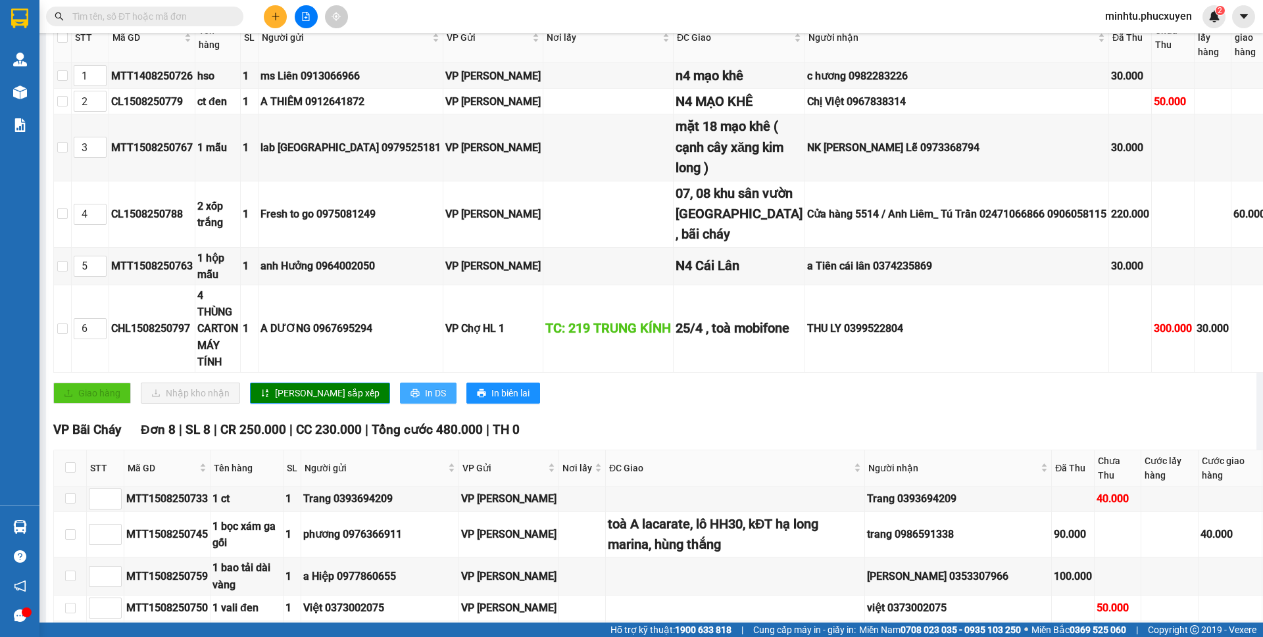
click at [425, 400] on span "In DS" at bounding box center [435, 393] width 21 height 14
click at [197, 20] on input "text" at bounding box center [149, 16] width 155 height 14
click at [210, 23] on input "text" at bounding box center [149, 16] width 155 height 14
click at [190, 22] on input "text" at bounding box center [149, 16] width 155 height 14
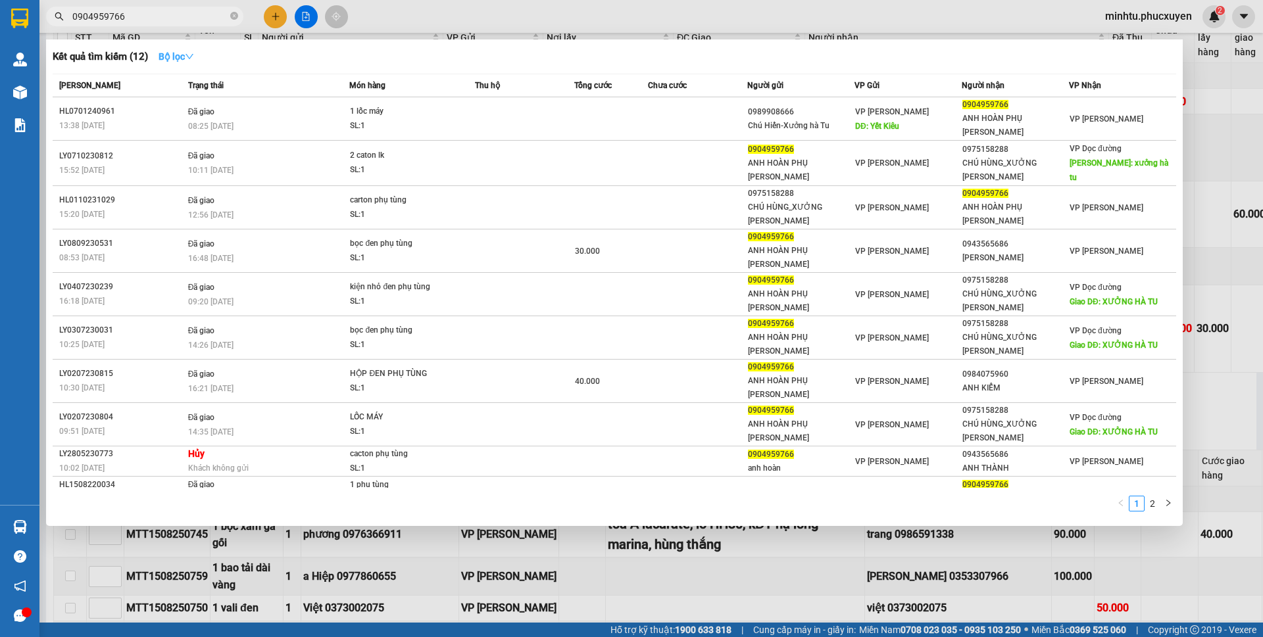
type input "0904959766"
click at [165, 55] on strong "Bộ lọc" at bounding box center [176, 56] width 36 height 11
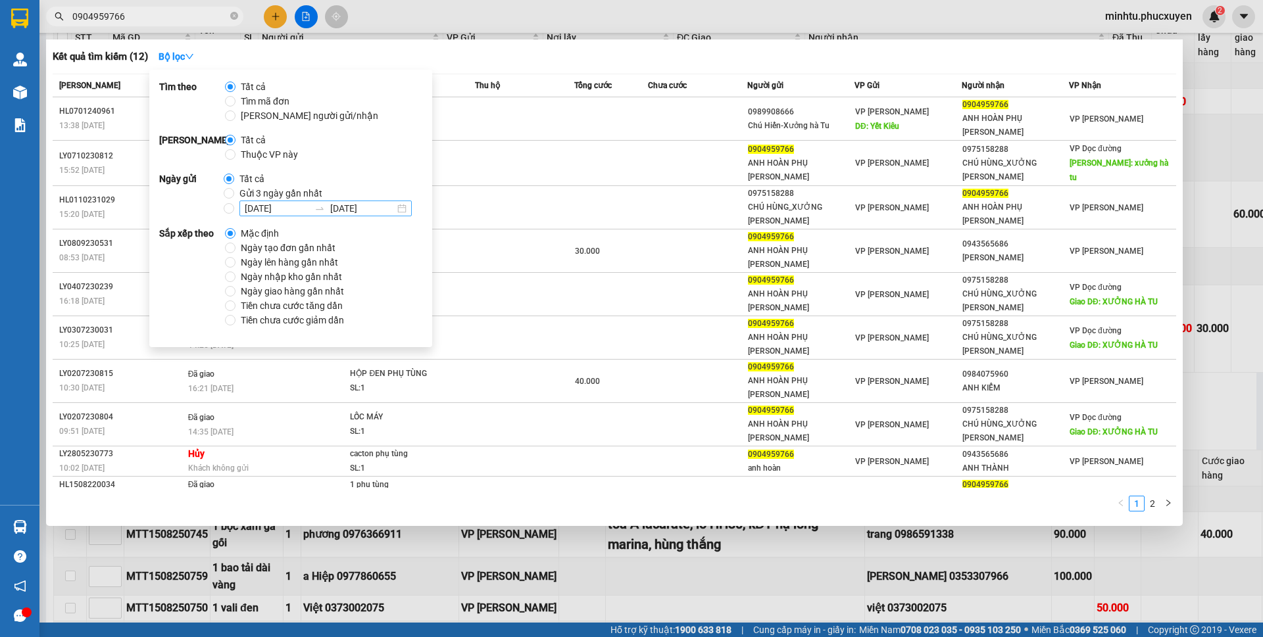
click at [271, 203] on input "[DATE]" at bounding box center [277, 208] width 64 height 14
click at [271, 194] on span "Gửi 3 ngày gần nhất" at bounding box center [280, 193] width 93 height 14
click at [234, 194] on input "Gửi 3 ngày gần nhất" at bounding box center [229, 193] width 11 height 11
radio input "true"
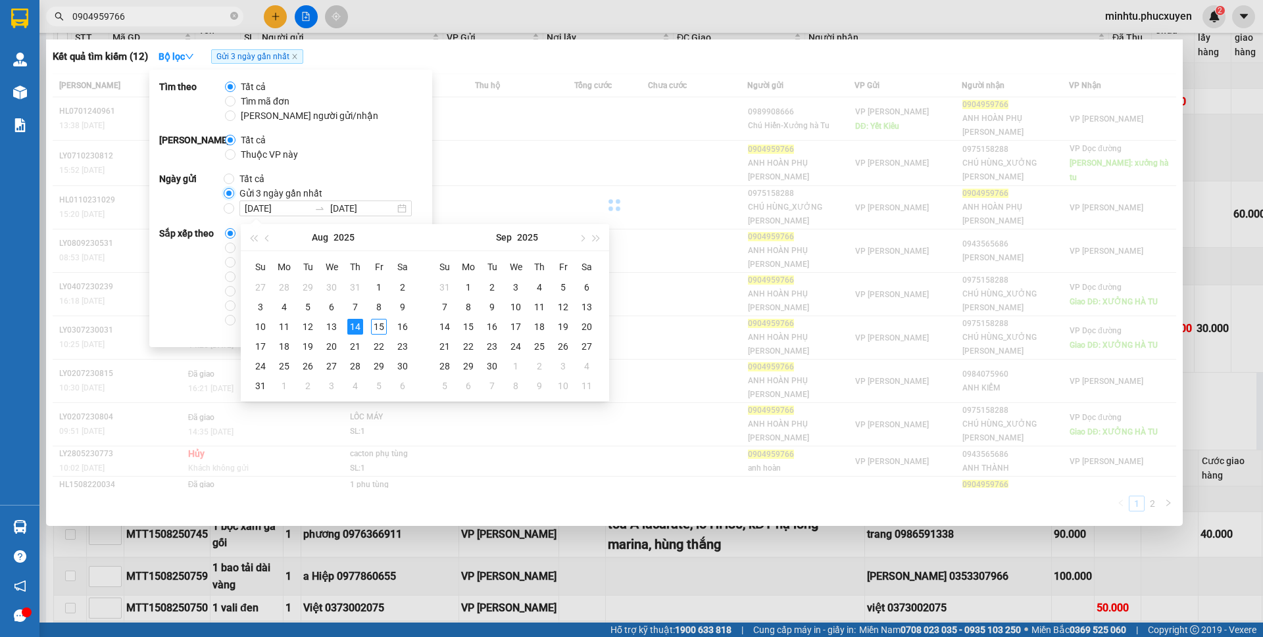
radio input "false"
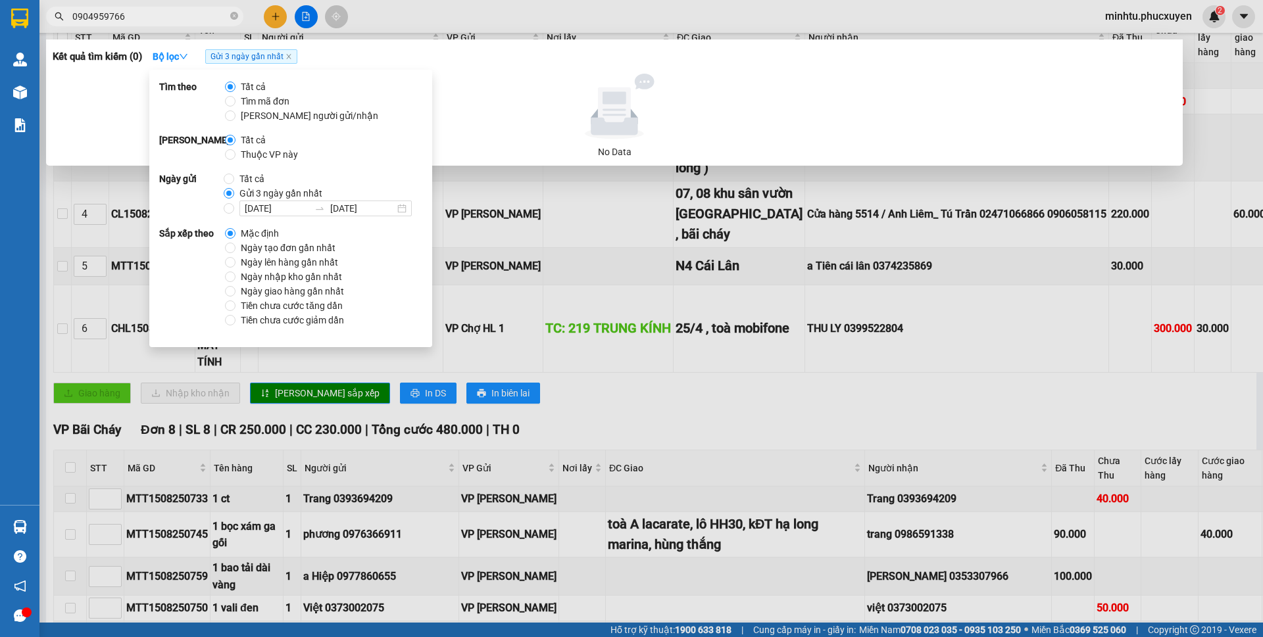
click at [475, 57] on div "Kết quả tìm kiếm ( 0 ) Bộ lọc Gửi 3 ngày gần nhất" at bounding box center [614, 56] width 1123 height 21
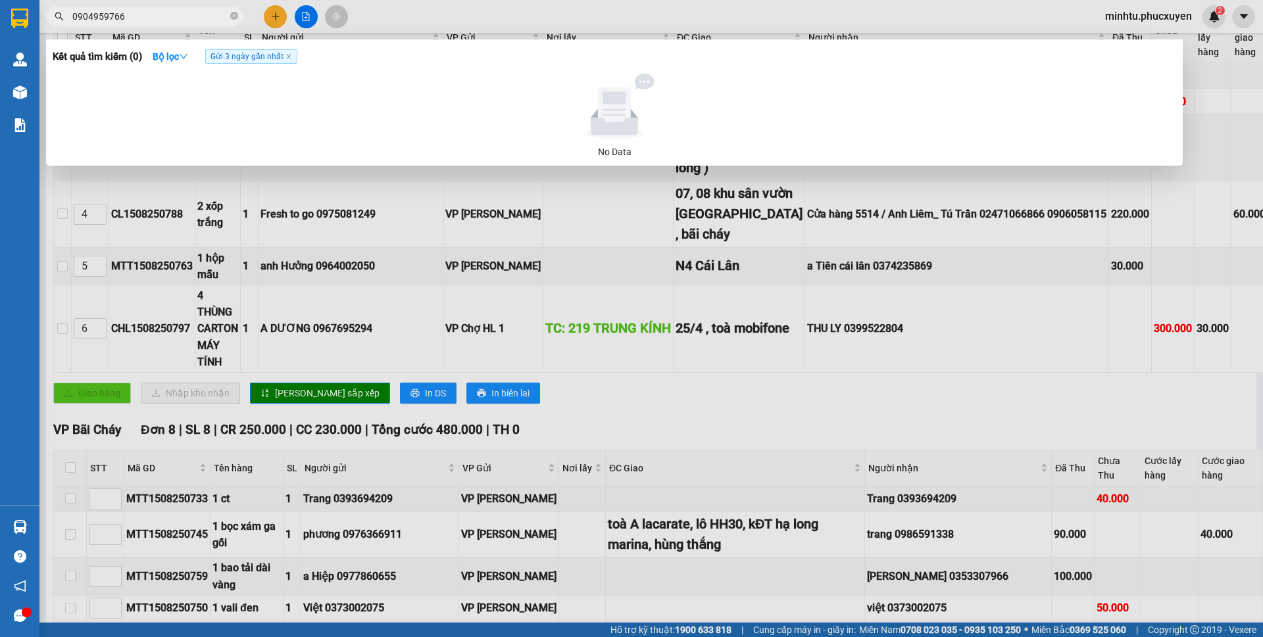
click at [287, 61] on span "Gửi 3 ngày gần nhất" at bounding box center [251, 56] width 92 height 14
click at [289, 56] on icon "close" at bounding box center [288, 56] width 7 height 7
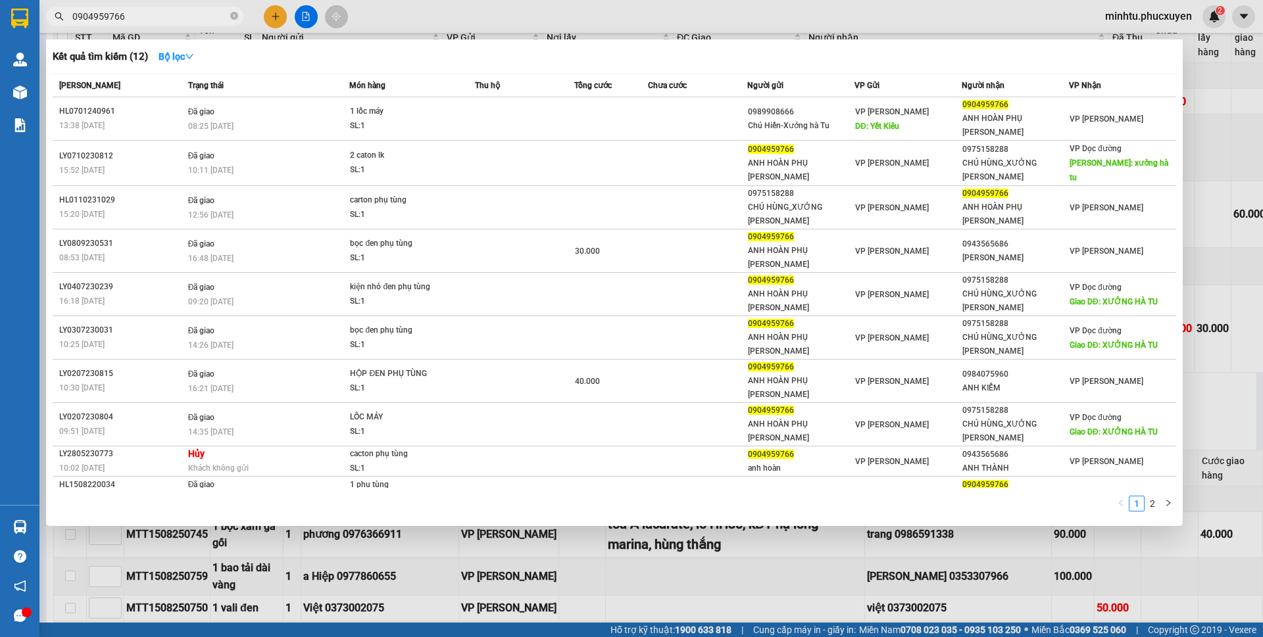
click at [1211, 70] on div at bounding box center [631, 318] width 1263 height 637
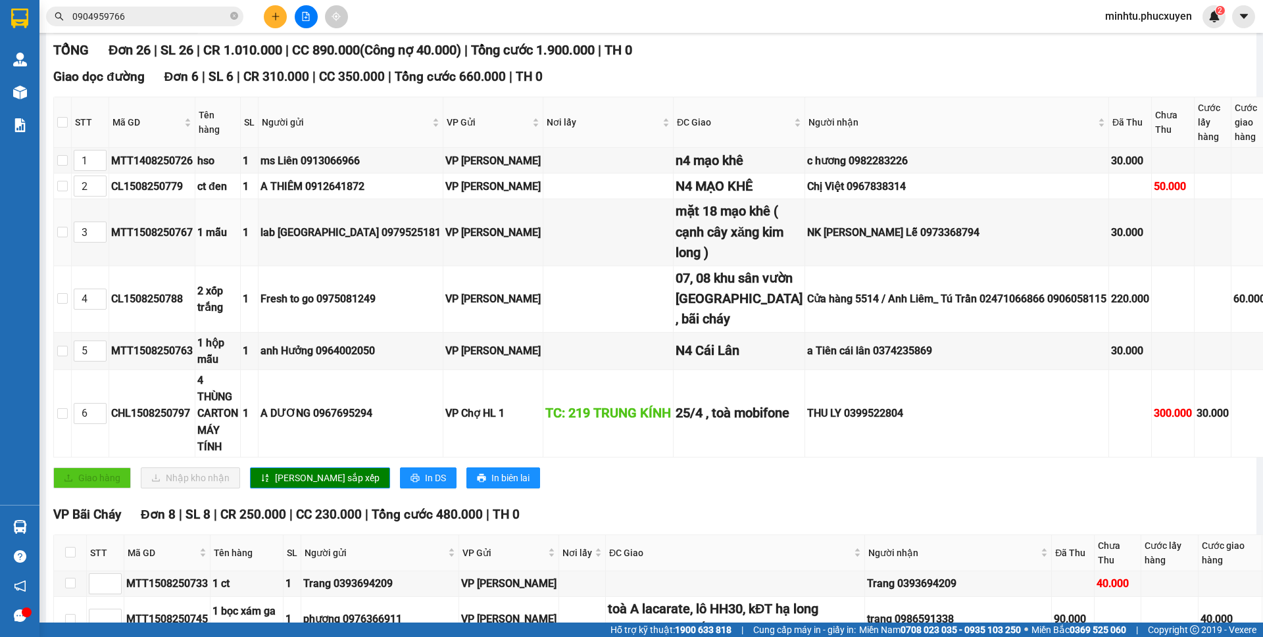
scroll to position [132, 0]
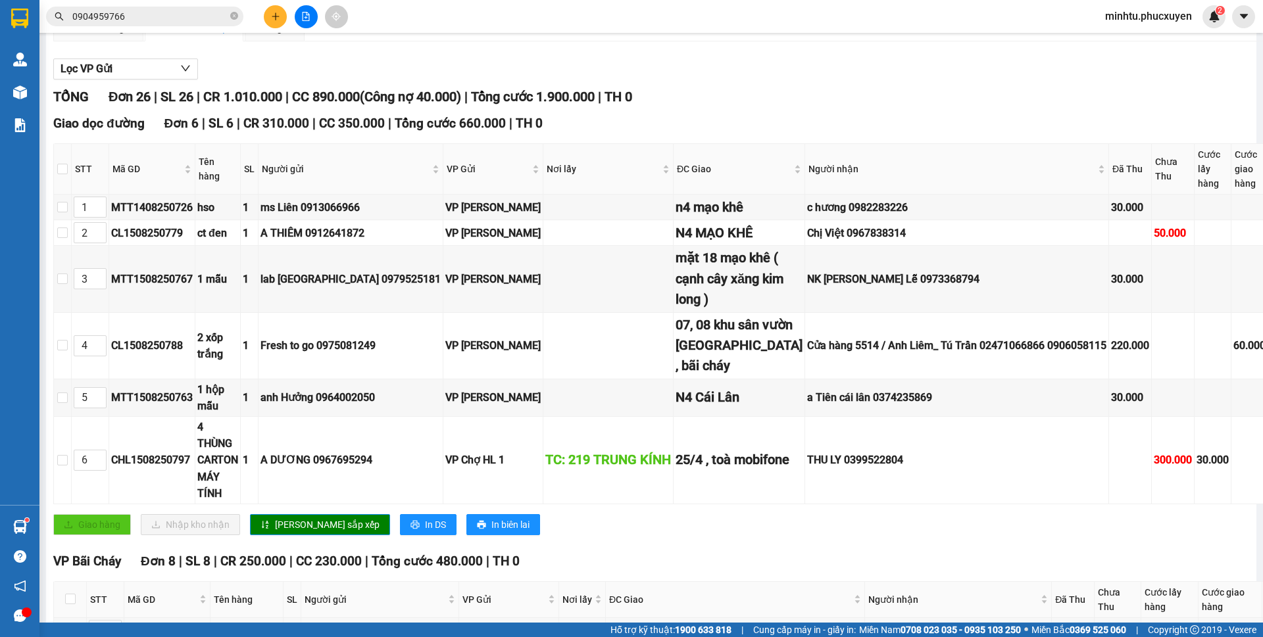
click at [180, 17] on input "0904959766" at bounding box center [149, 16] width 155 height 14
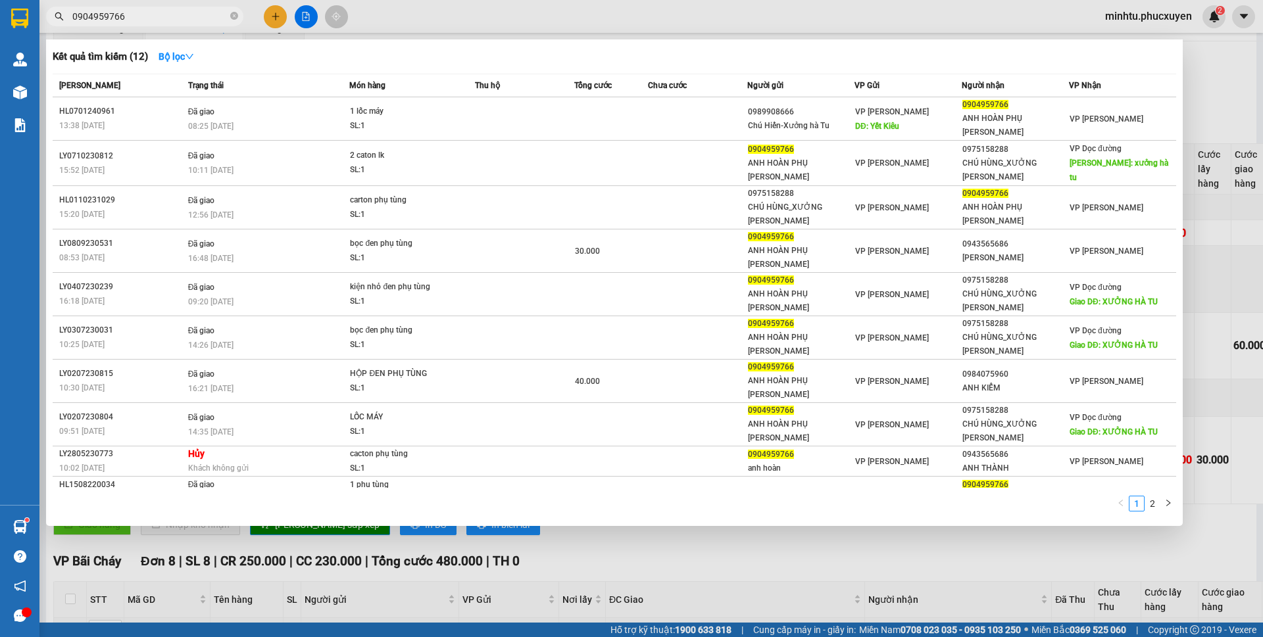
paste input "812888883"
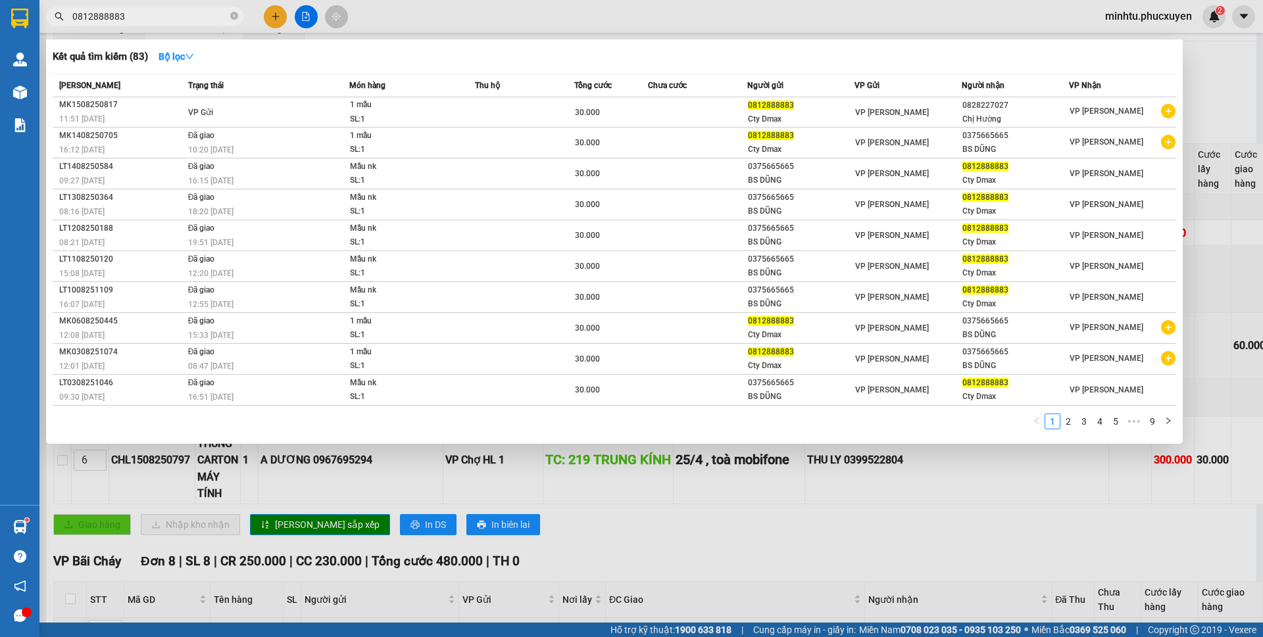
type input "0812888883"
click at [734, 527] on div at bounding box center [631, 318] width 1263 height 637
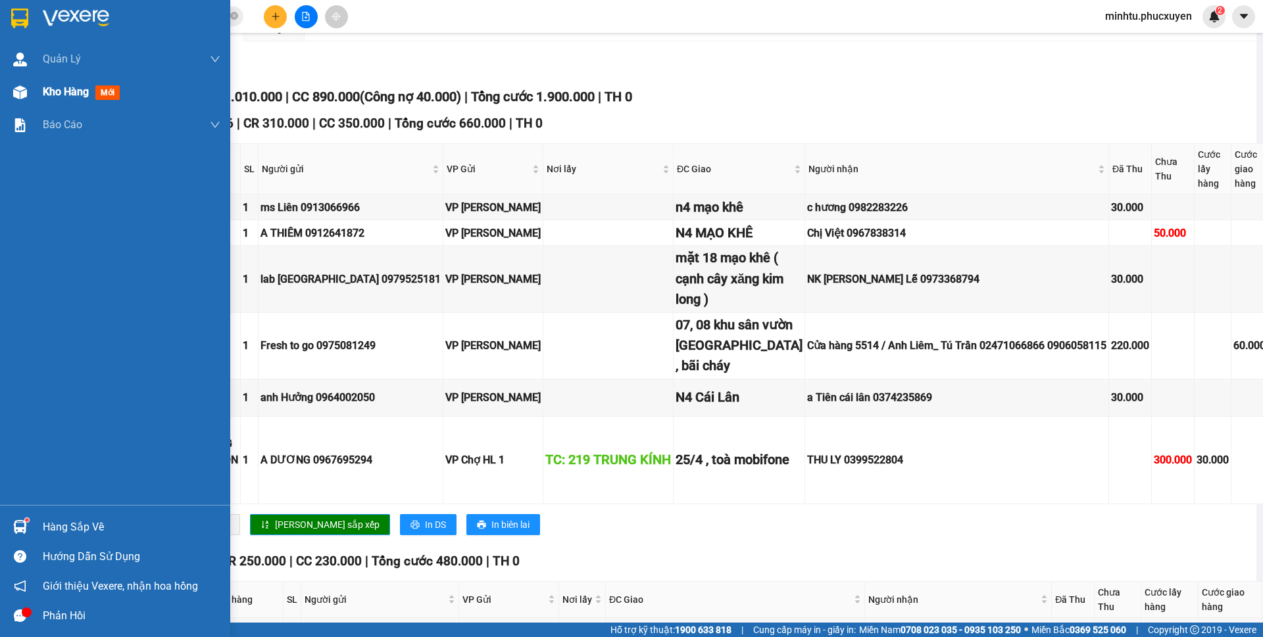
click at [23, 91] on img at bounding box center [20, 92] width 14 height 14
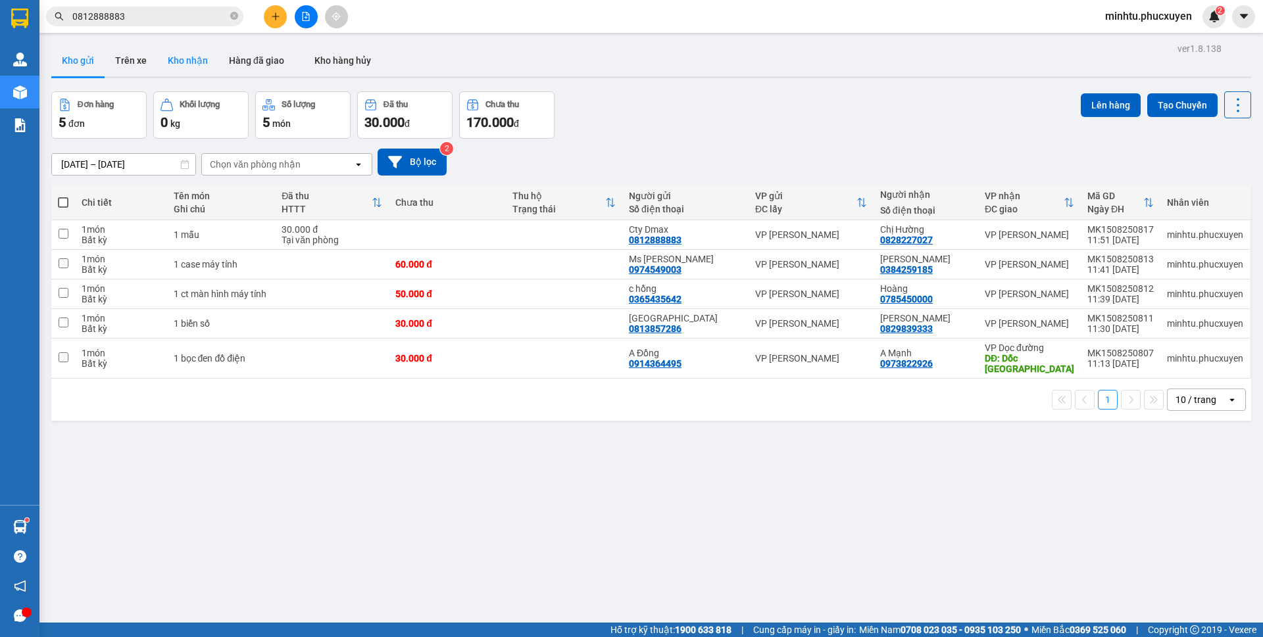
click at [193, 68] on button "Kho nhận" at bounding box center [187, 61] width 61 height 32
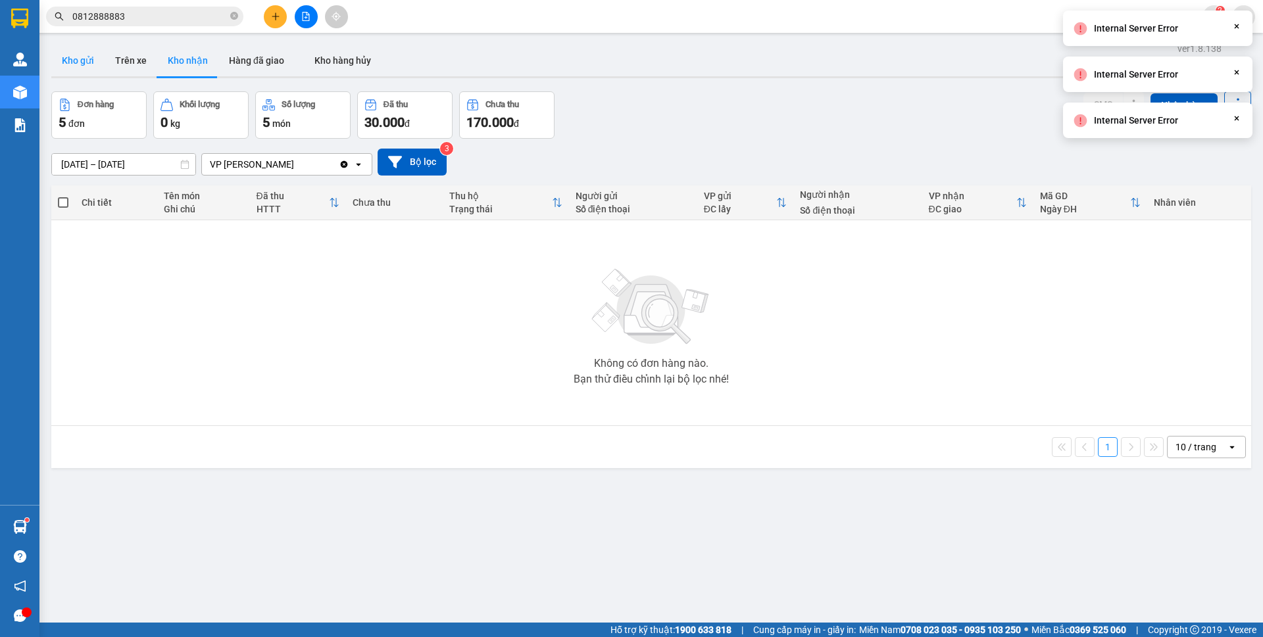
click at [77, 64] on button "Kho gửi" at bounding box center [77, 61] width 53 height 32
click at [181, 64] on button "Kho nhận" at bounding box center [187, 61] width 61 height 32
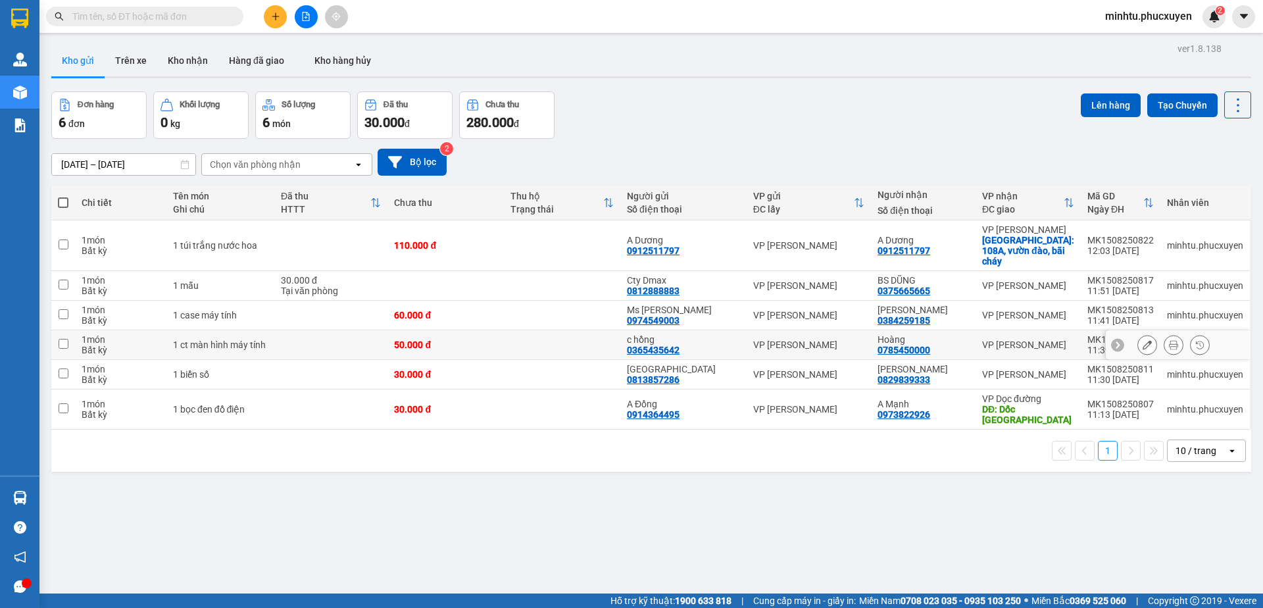
click at [1138, 334] on button at bounding box center [1147, 344] width 18 height 23
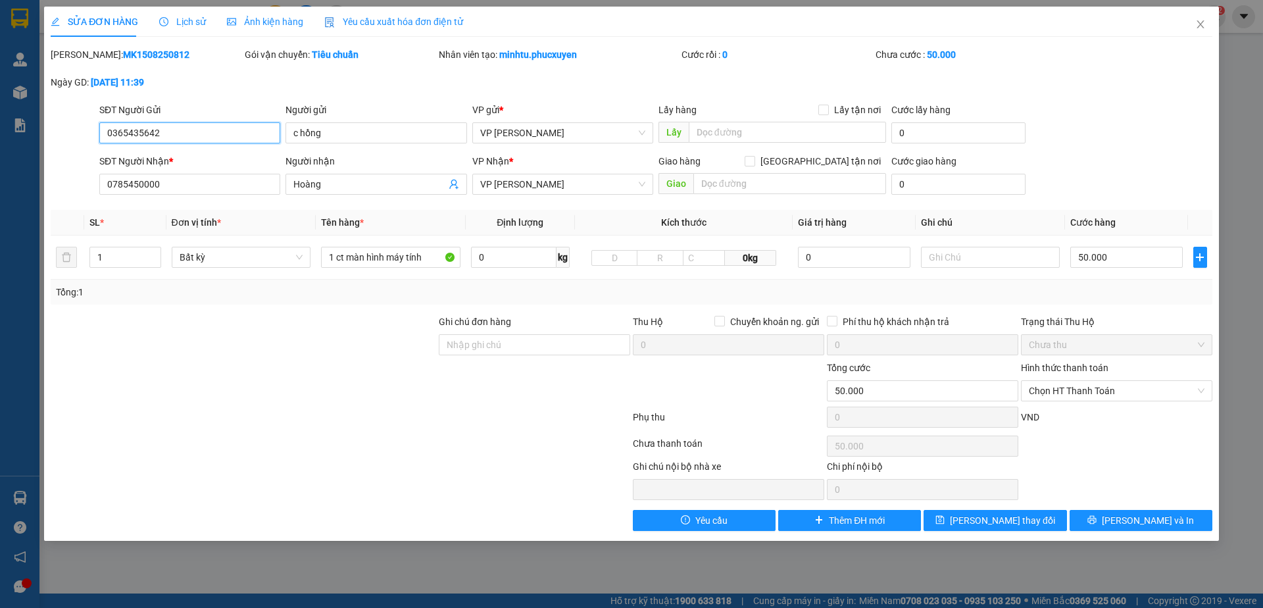
type input "0365435642"
type input "c hồng"
type input "0785450000"
type input "Hoàng"
type input "50.000"
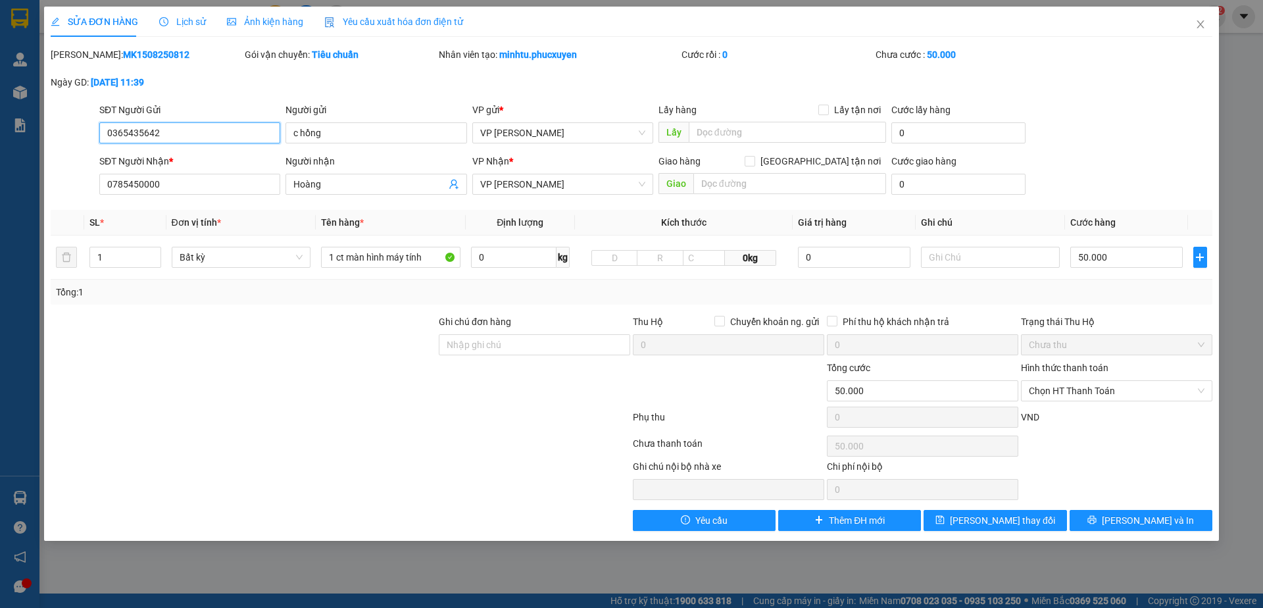
type input "50.000"
click at [1105, 265] on input "50.000" at bounding box center [1126, 257] width 112 height 21
type input "7"
type input "70"
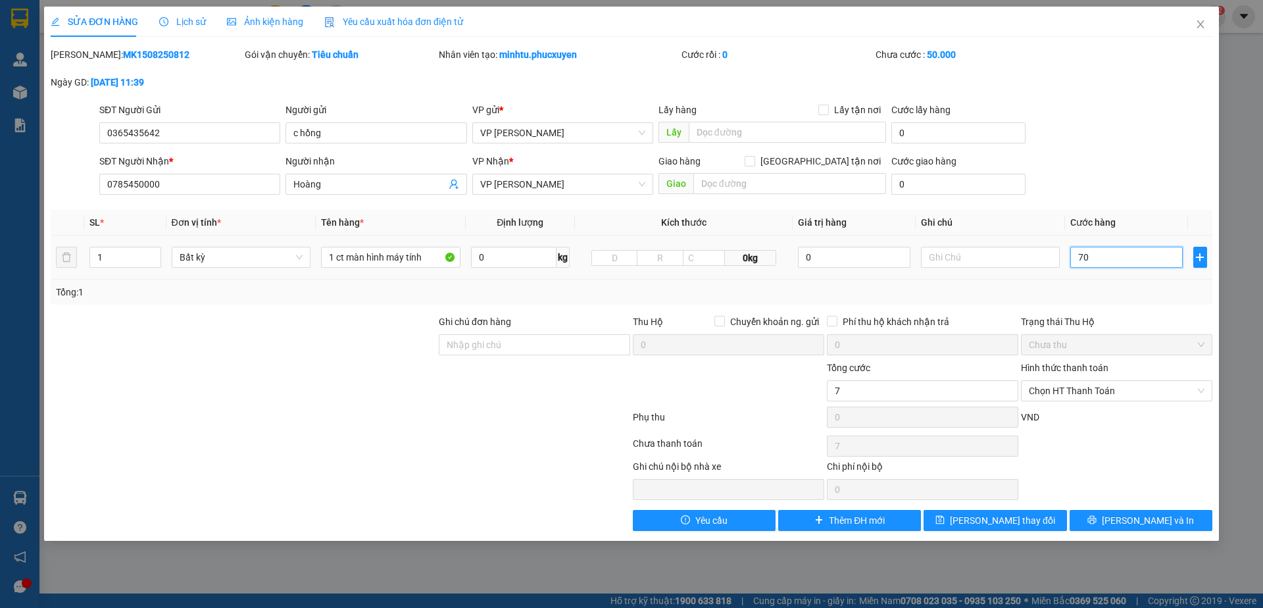
type input "70"
click at [1124, 188] on div "SĐT Người Nhận * 0785450000 Người nhận Hoàng VP Nhận * VP Hạ Long Giao hàng Gia…" at bounding box center [656, 177] width 1118 height 46
type input "70.000"
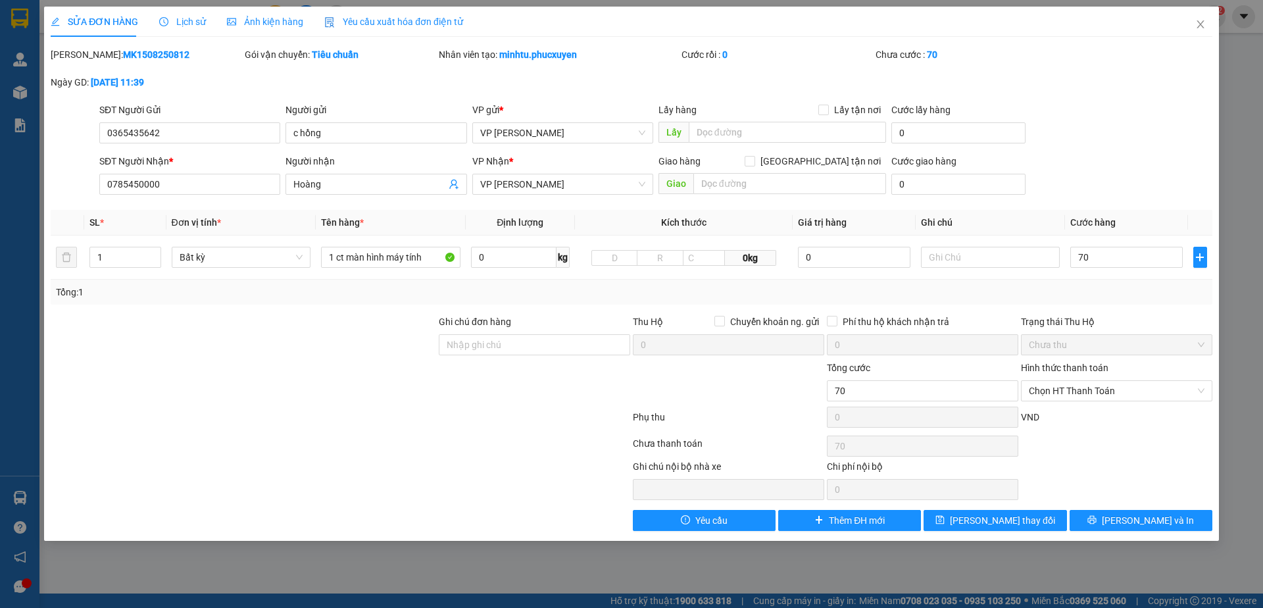
type input "70.000"
click at [1096, 516] on icon "printer" at bounding box center [1091, 519] width 9 height 9
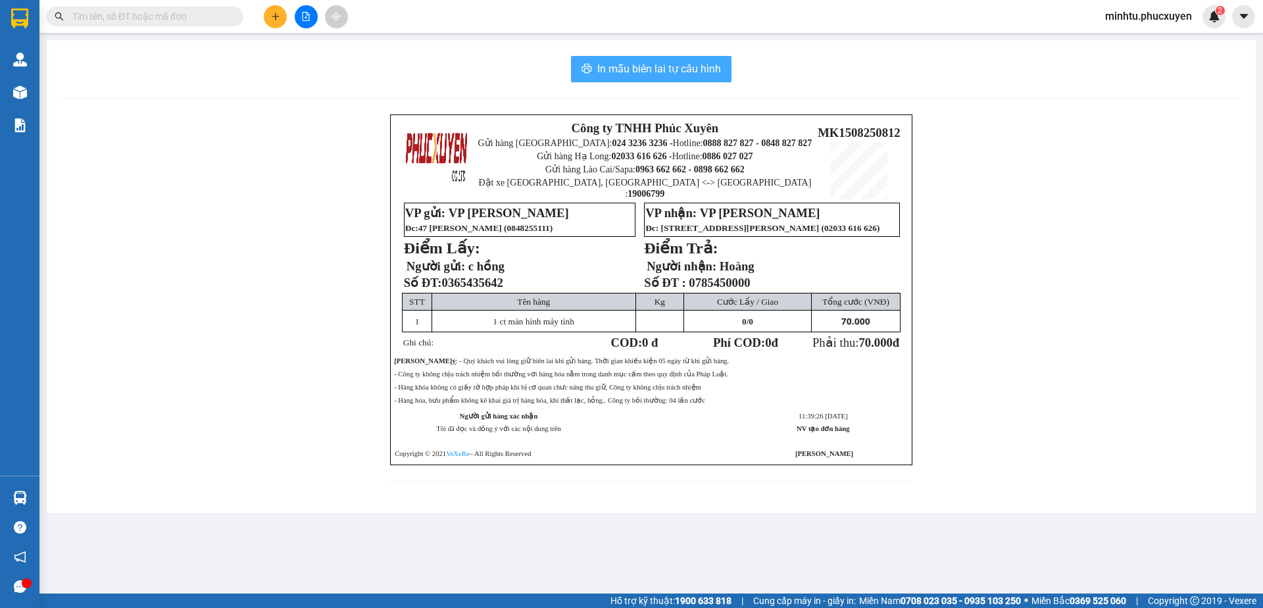
click at [591, 57] on button "In mẫu biên lai tự cấu hình" at bounding box center [651, 69] width 160 height 26
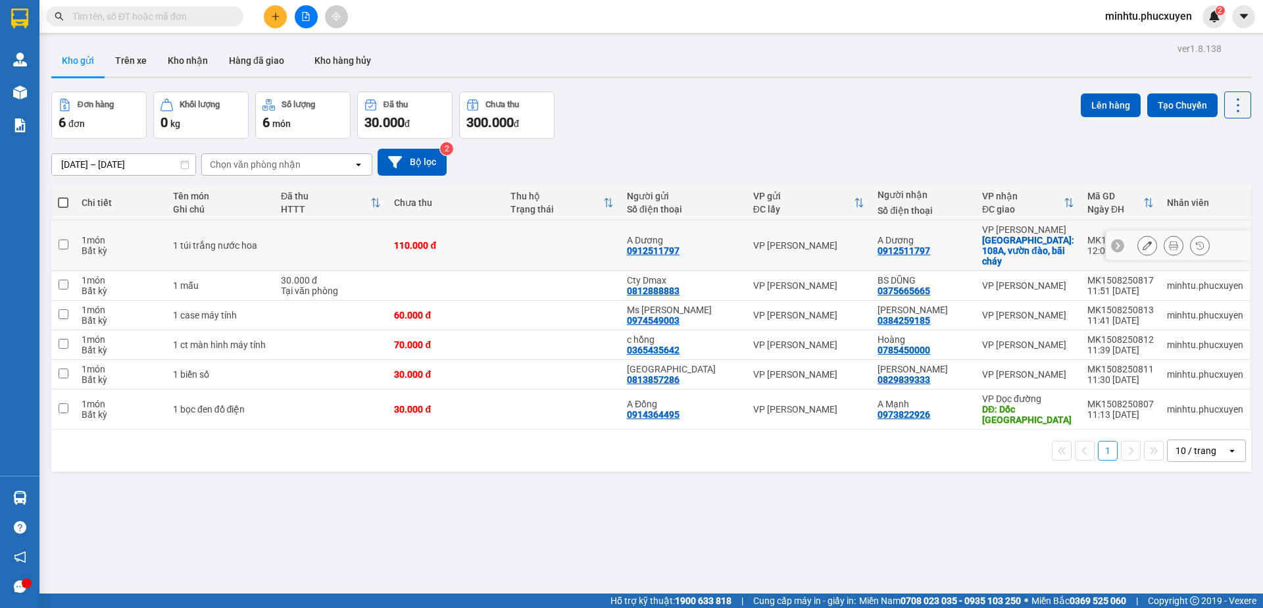
click at [1142, 241] on icon at bounding box center [1146, 245] width 9 height 9
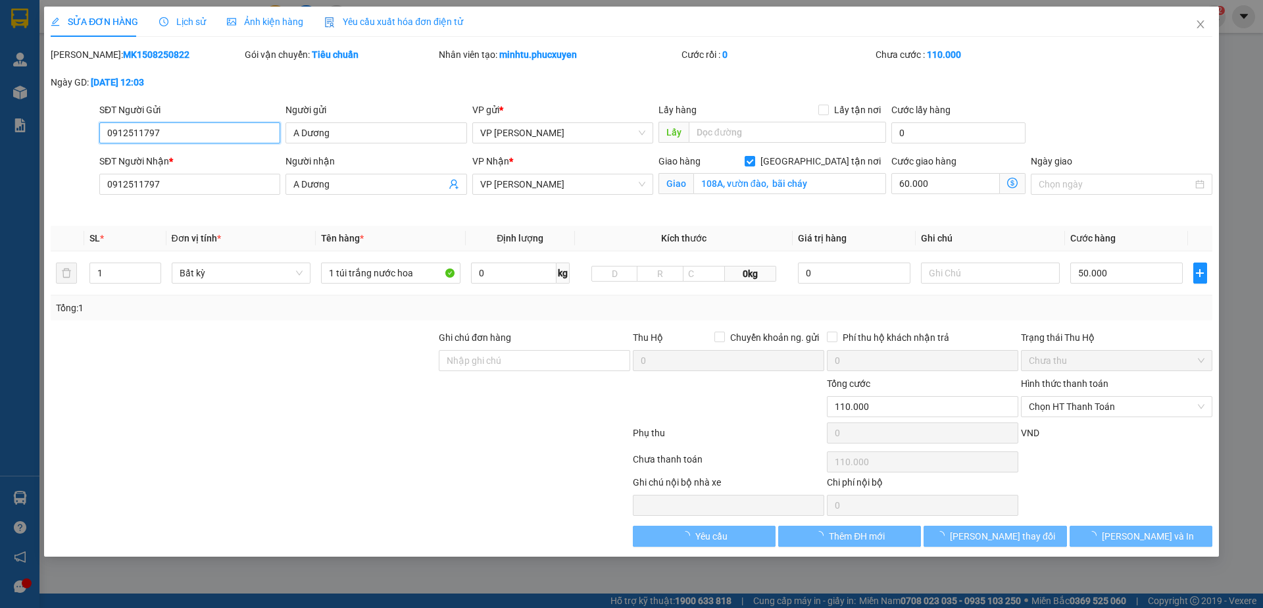
type input "0912511797"
type input "A Dương"
type input "0912511797"
type input "A Dương"
checkbox input "true"
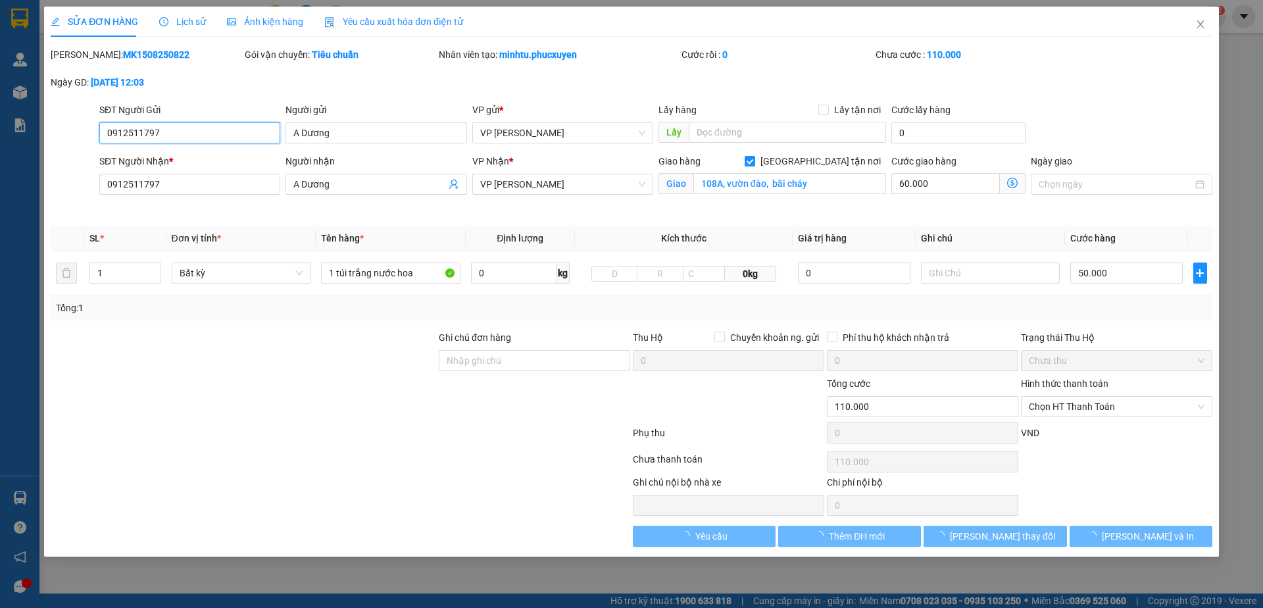
type input "108A, vườn đào, bãi cháy"
type input "110.000"
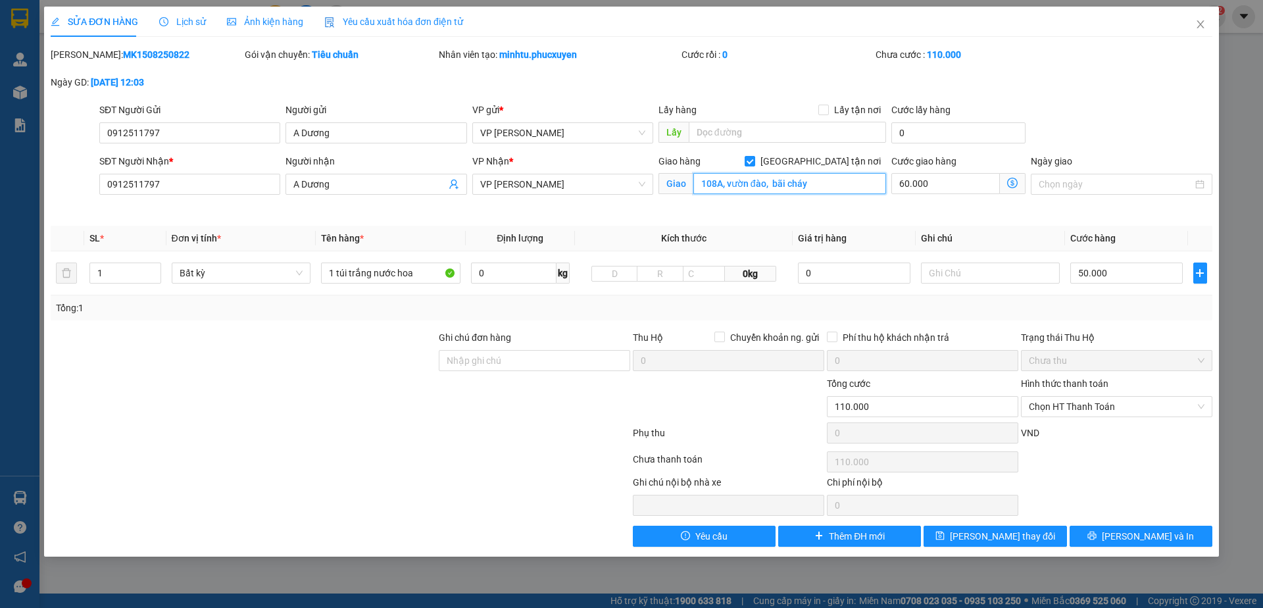
click at [823, 185] on input "108A, vườn đào, bãi cháy" at bounding box center [789, 183] width 193 height 21
click at [754, 162] on input "[GEOGRAPHIC_DATA] tận nơi" at bounding box center [748, 160] width 9 height 9
checkbox input "false"
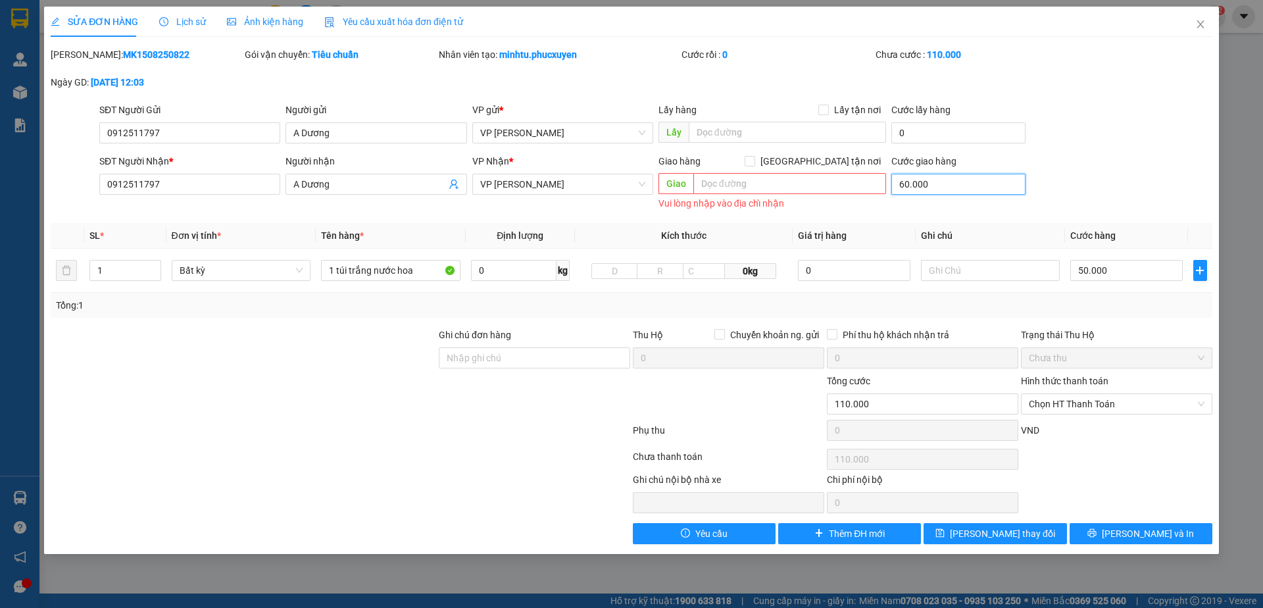
click at [932, 187] on input "60.000" at bounding box center [958, 184] width 134 height 21
type input "0"
type input "50.000"
type input "0"
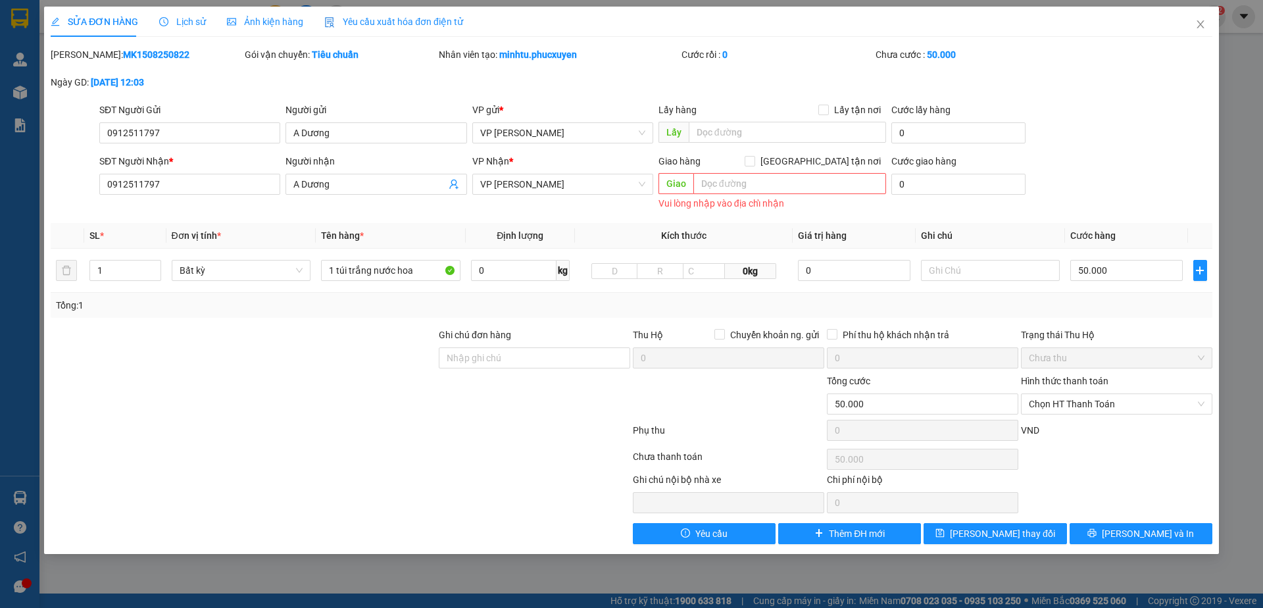
click at [1086, 155] on div "SĐT Người Nhận * 0912511797 Người nhận A Dương VP Nhận * VP Loong Toòng Giao hà…" at bounding box center [656, 183] width 1118 height 59
click at [1027, 535] on span "[PERSON_NAME] thay đổi" at bounding box center [1002, 533] width 105 height 14
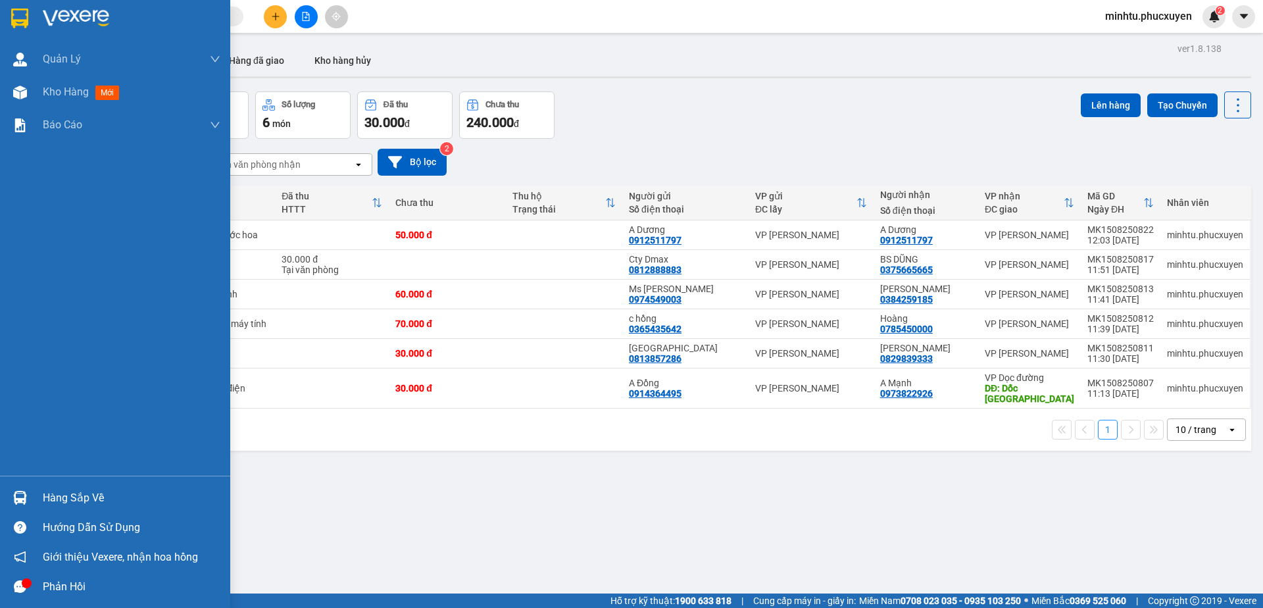
click at [34, 502] on div "Hàng sắp về" at bounding box center [115, 498] width 230 height 30
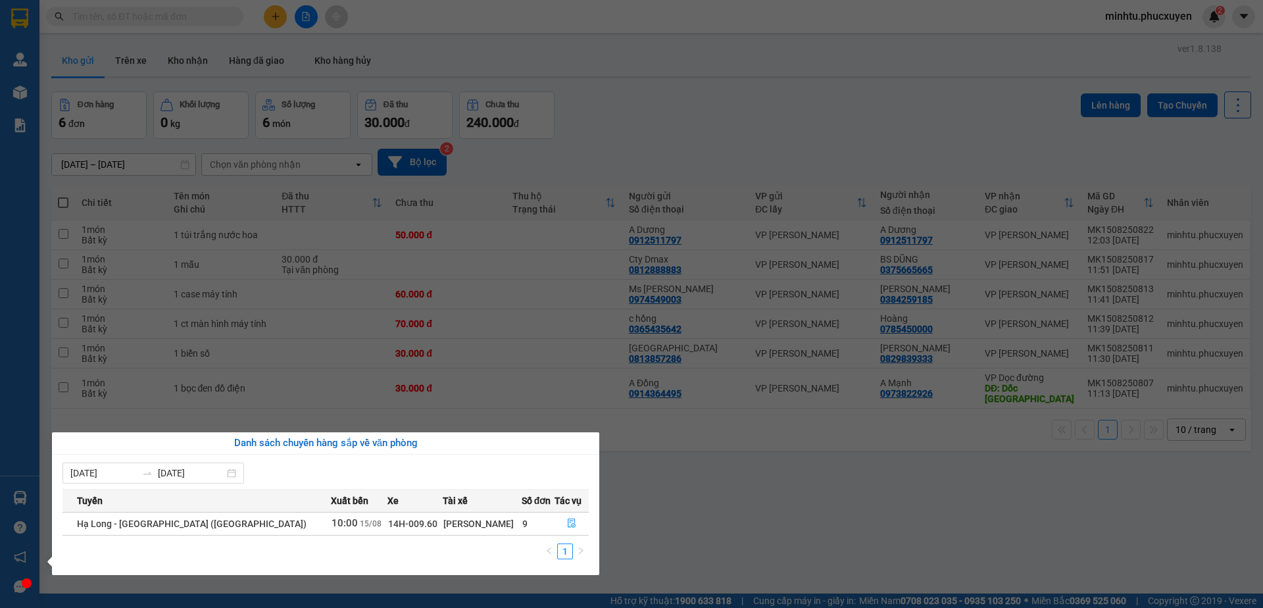
click at [691, 481] on section "Kết quả tìm kiếm ( 0 ) Bộ lọc No Data minhtu.phucxuyen 2 [PERSON_NAME] lý giao …" at bounding box center [631, 304] width 1263 height 608
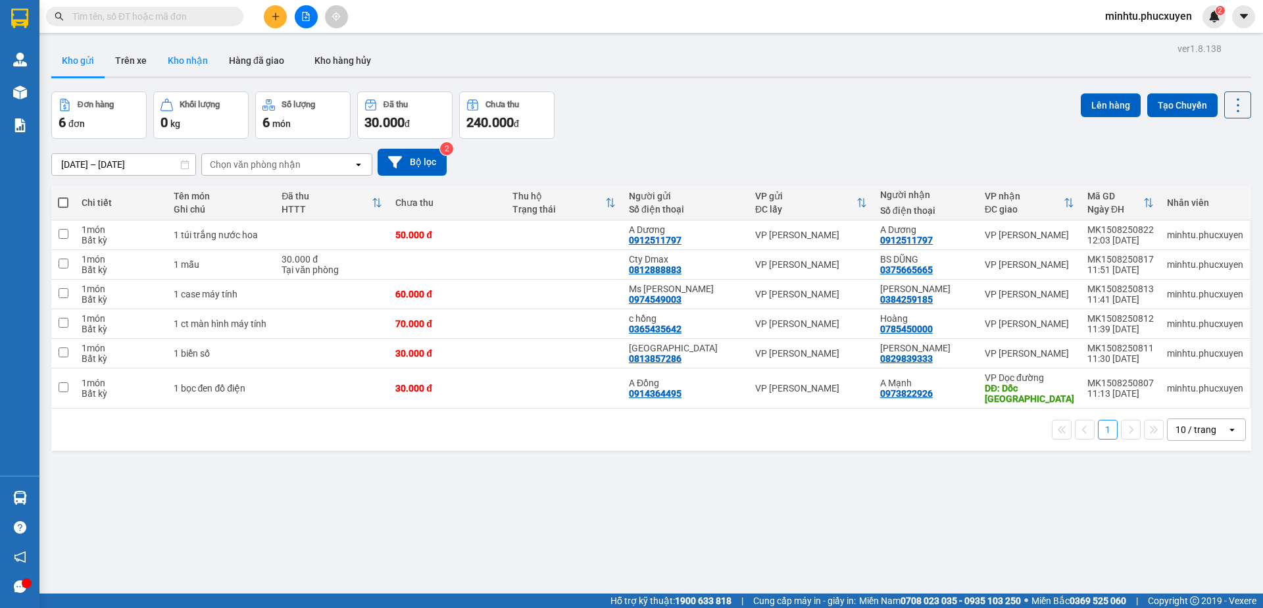
click at [173, 66] on button "Kho nhận" at bounding box center [187, 61] width 61 height 32
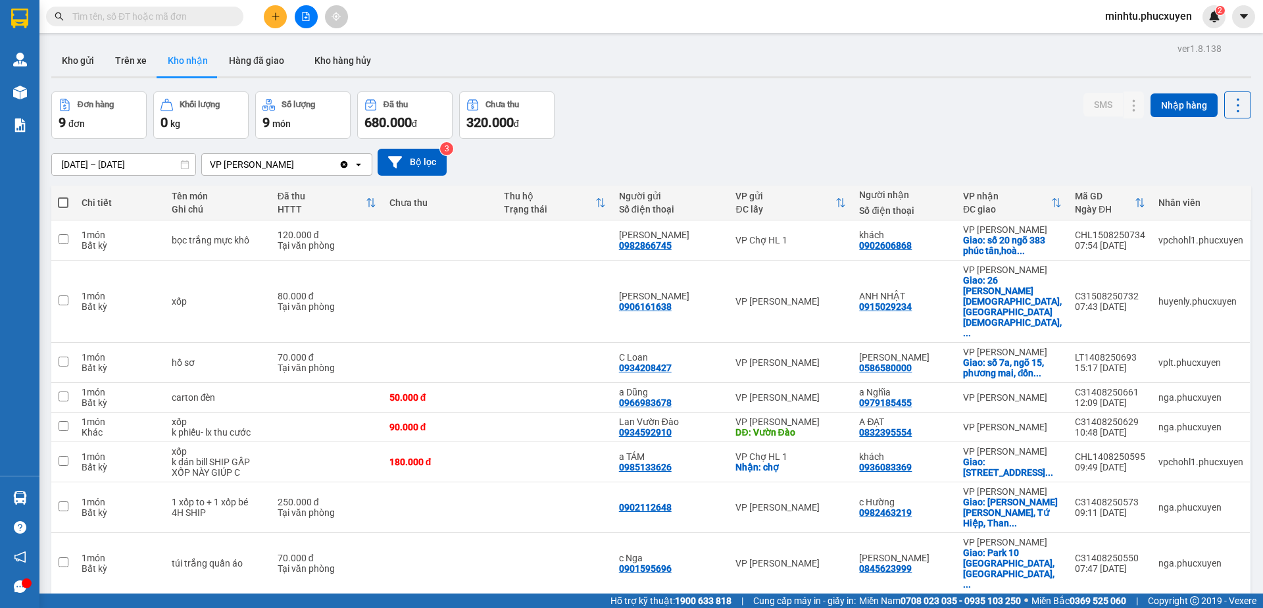
click at [41, 495] on main "ver 1.8.138 Kho gửi Trên xe Kho nhận Hàng đã giao Kho hàng hủy Đơn hàng 9 đơn K…" at bounding box center [631, 296] width 1263 height 593
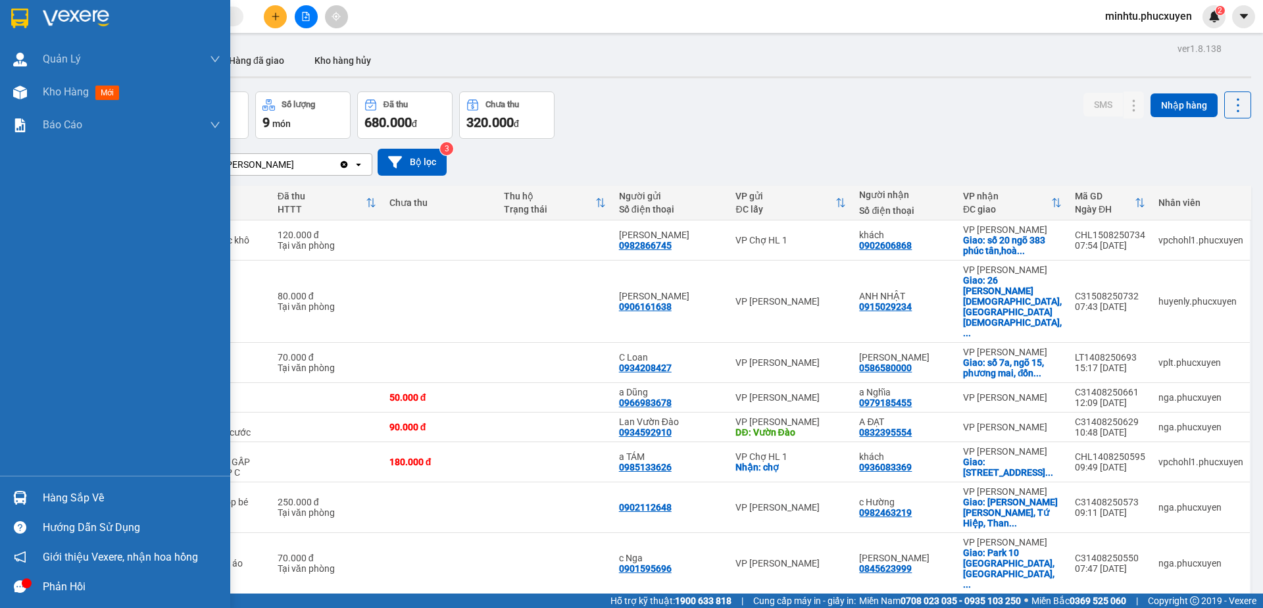
click at [28, 495] on div at bounding box center [20, 497] width 23 height 23
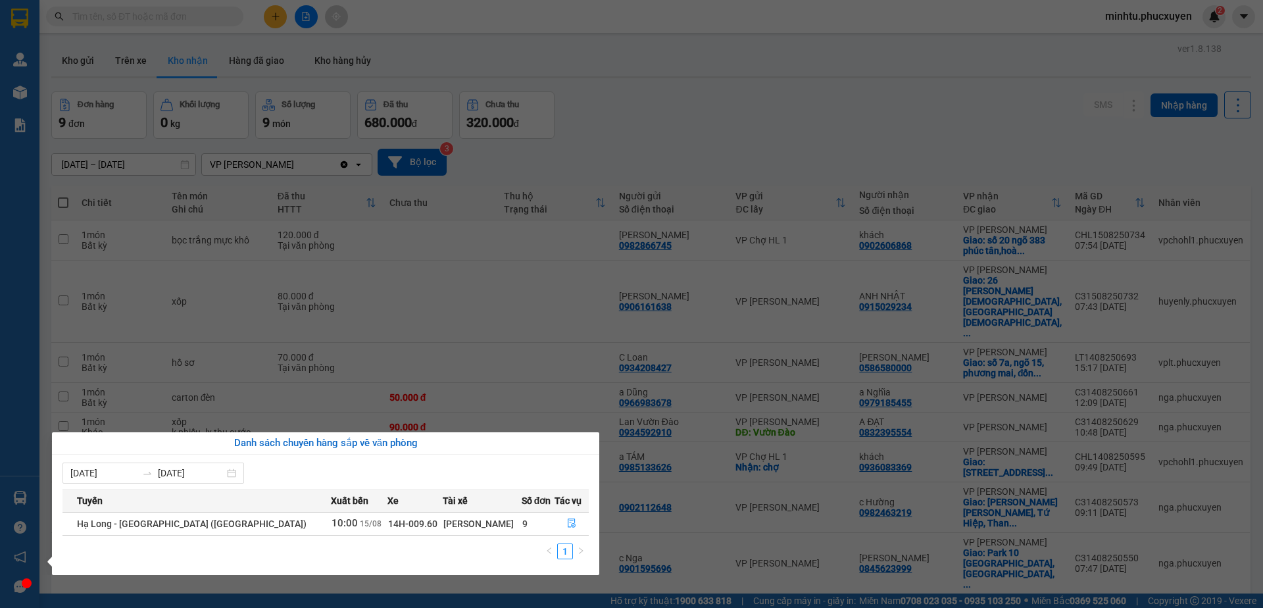
click at [280, 47] on section "Kết quả tìm kiếm ( 0 ) Bộ lọc No Data minhtu.phucxuyen 2 [PERSON_NAME] lý giao …" at bounding box center [631, 304] width 1263 height 608
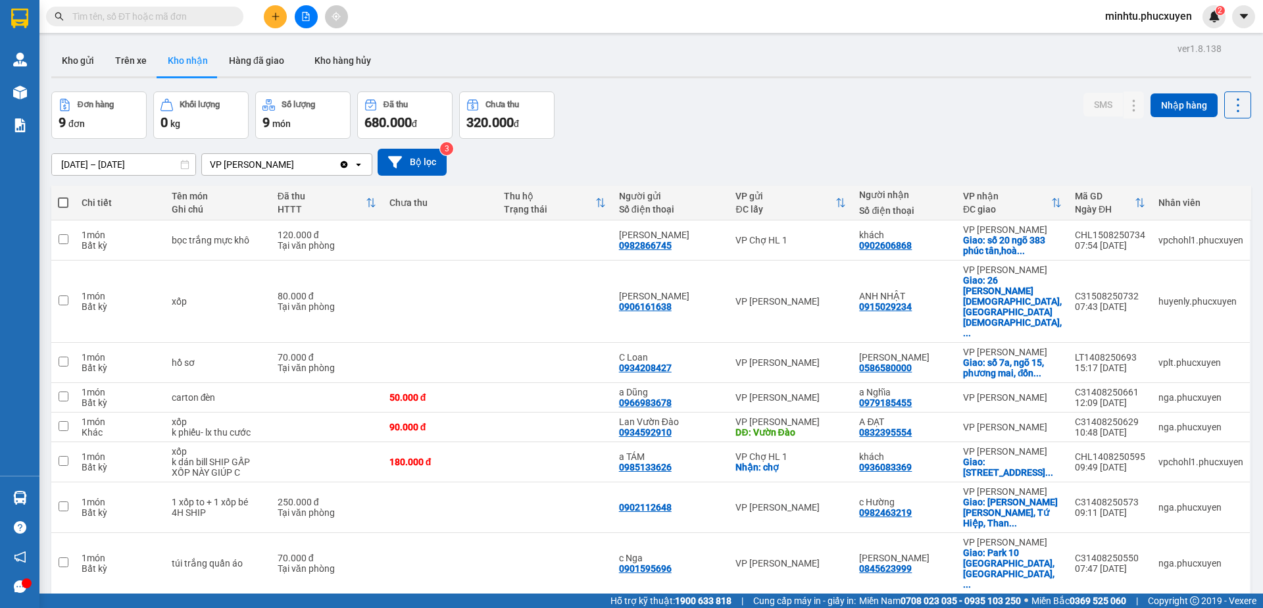
click at [278, 17] on icon "plus" at bounding box center [275, 16] width 9 height 9
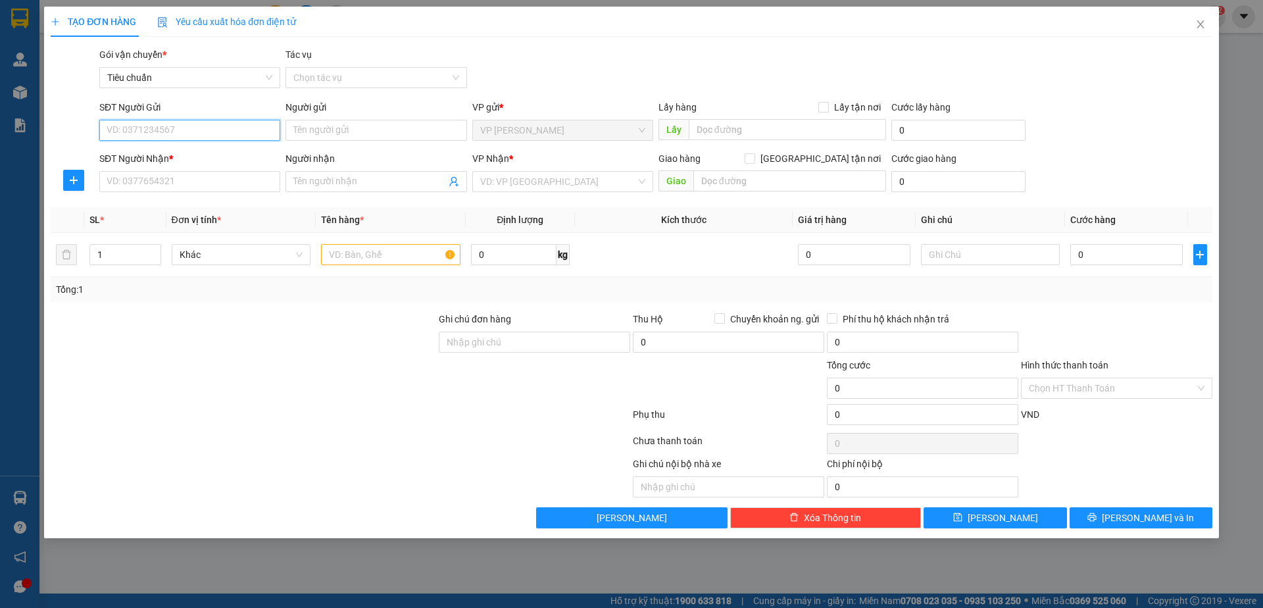
click at [210, 122] on input "SĐT Người Gửi" at bounding box center [189, 130] width 181 height 21
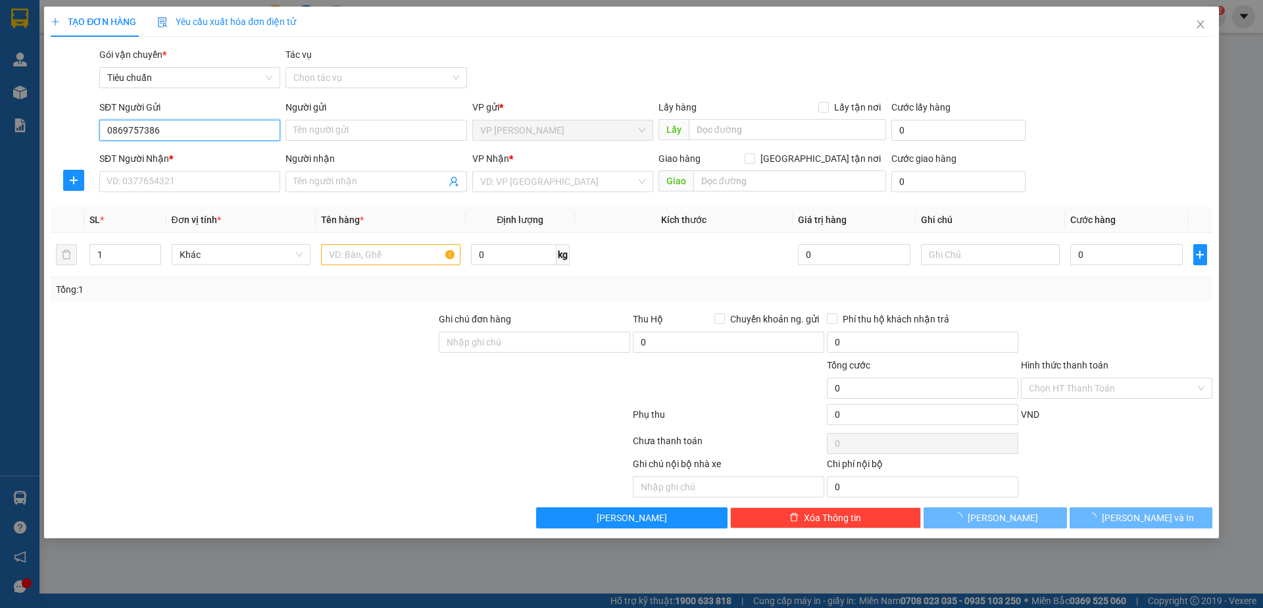
click at [210, 122] on input "0869757386" at bounding box center [189, 130] width 181 height 21
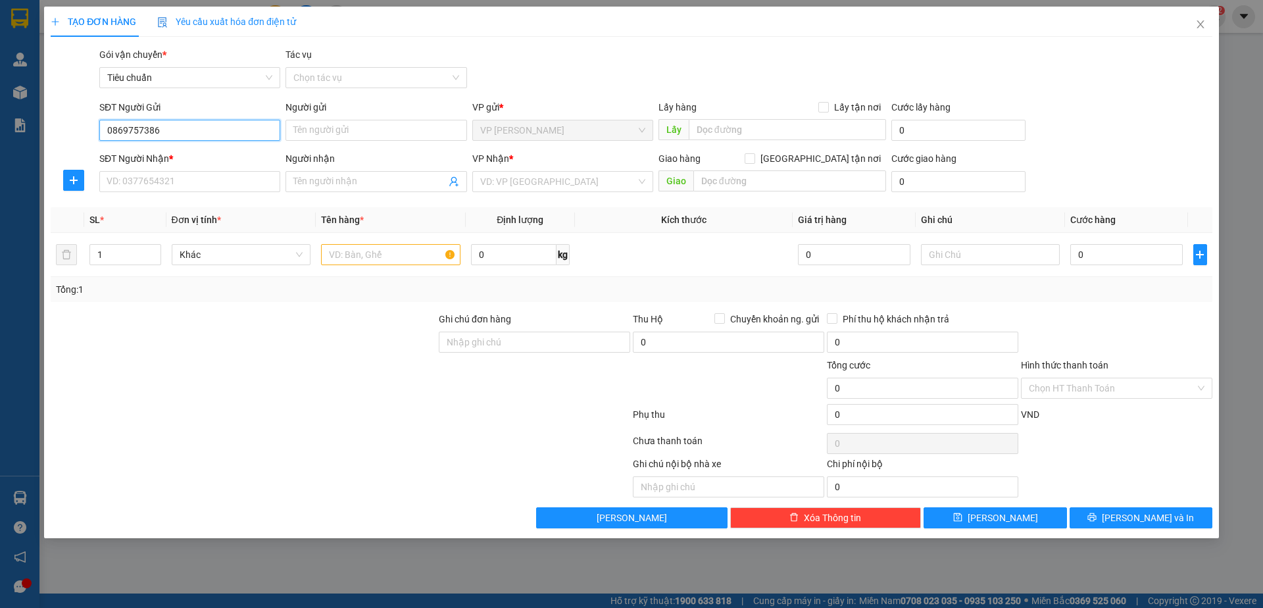
click at [208, 131] on input "0869757386" at bounding box center [189, 130] width 181 height 21
type input "0869757386"
click at [339, 139] on input "Người gửi" at bounding box center [375, 130] width 181 height 21
click at [189, 122] on input "0869757386" at bounding box center [189, 130] width 181 height 21
click at [197, 183] on input "SĐT Người Nhận *" at bounding box center [189, 181] width 181 height 21
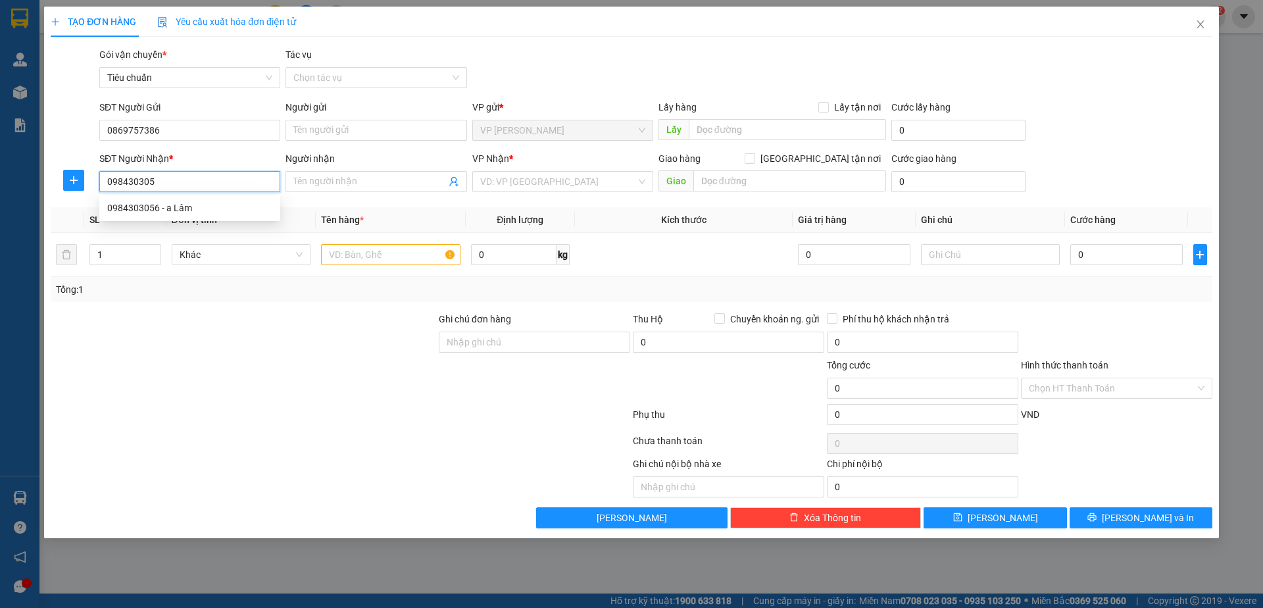
type input "0984303056"
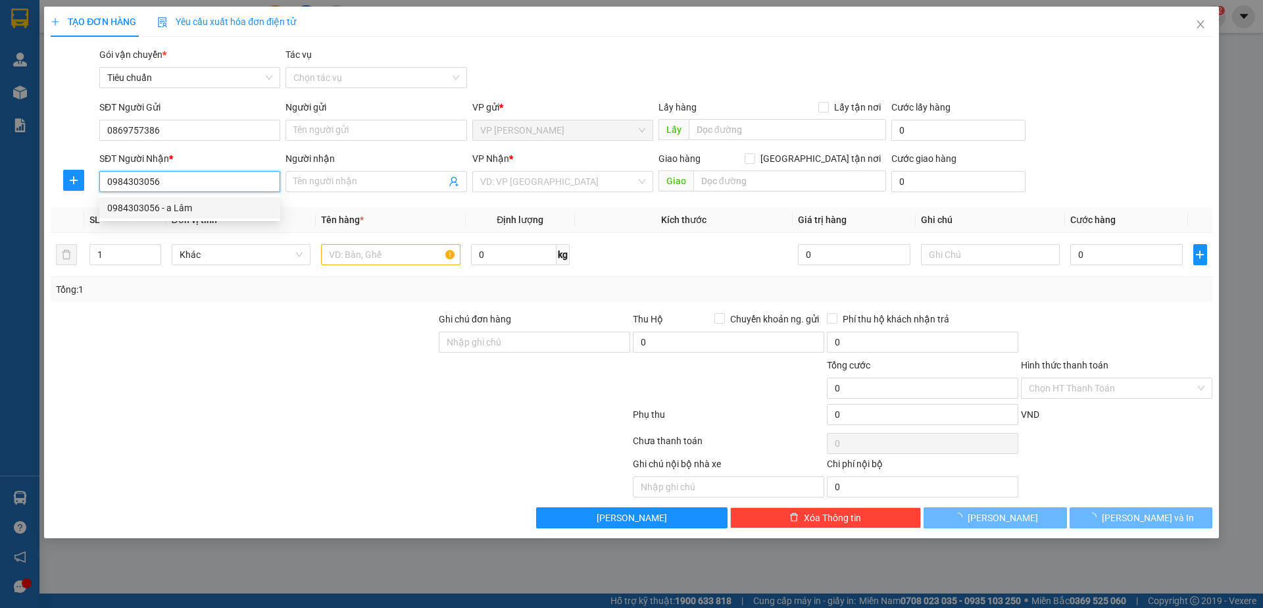
click at [212, 206] on div "0984303056 - a Lâm" at bounding box center [189, 208] width 165 height 14
type input "a Lâm"
type input "0984303056"
click at [378, 252] on input "text" at bounding box center [390, 254] width 139 height 21
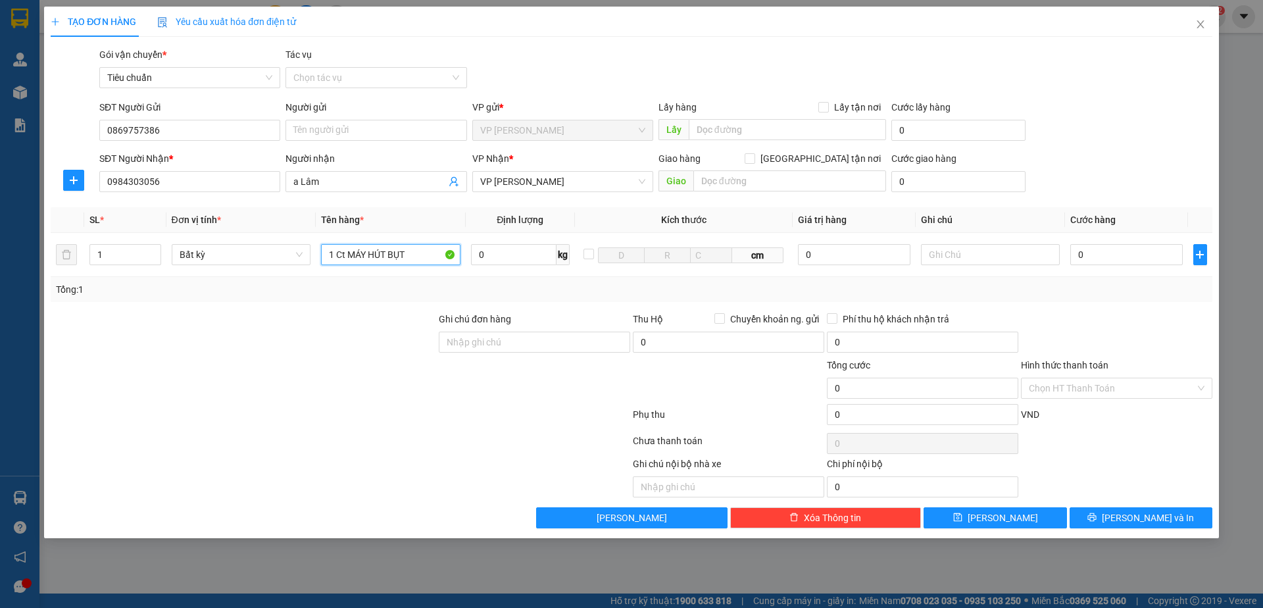
type input "1 Ct MÁY HÚT BỤT"
click at [713, 215] on th "Kích thước" at bounding box center [684, 220] width 218 height 26
click at [1094, 259] on input "0" at bounding box center [1126, 254] width 112 height 21
type input "50"
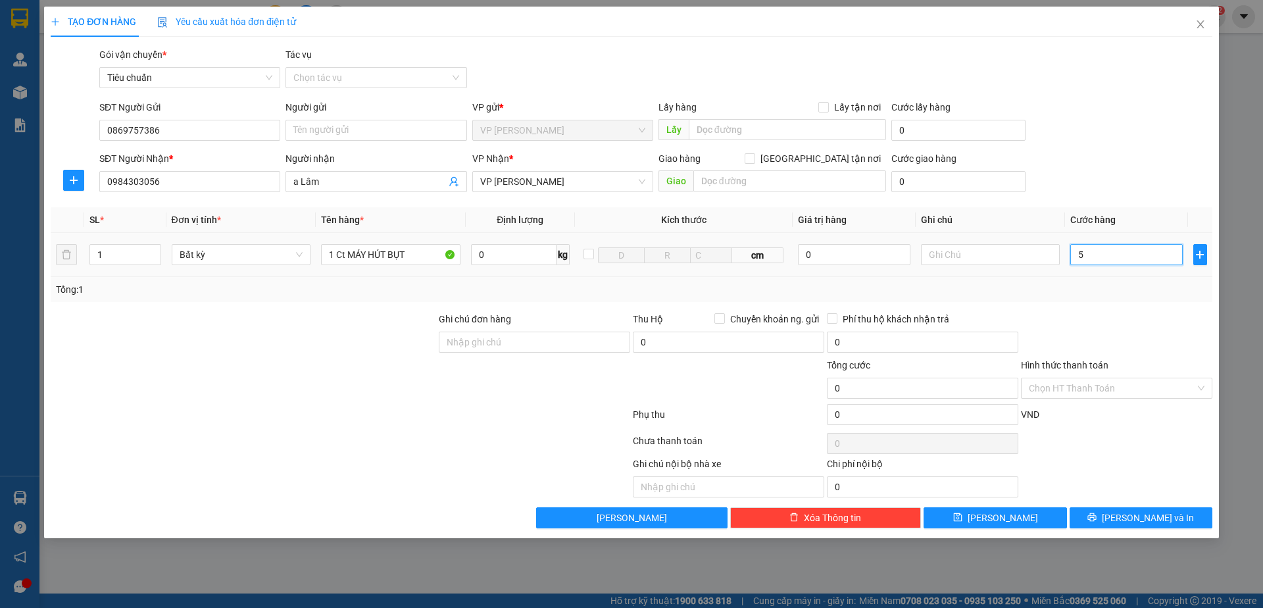
type input "50"
click at [1111, 195] on div "SĐT Người Nhận * 0984303056 Người nhận a Lâm VP Nhận * VP Hạ Long Giao hàng [GE…" at bounding box center [656, 174] width 1118 height 46
type input "50.000"
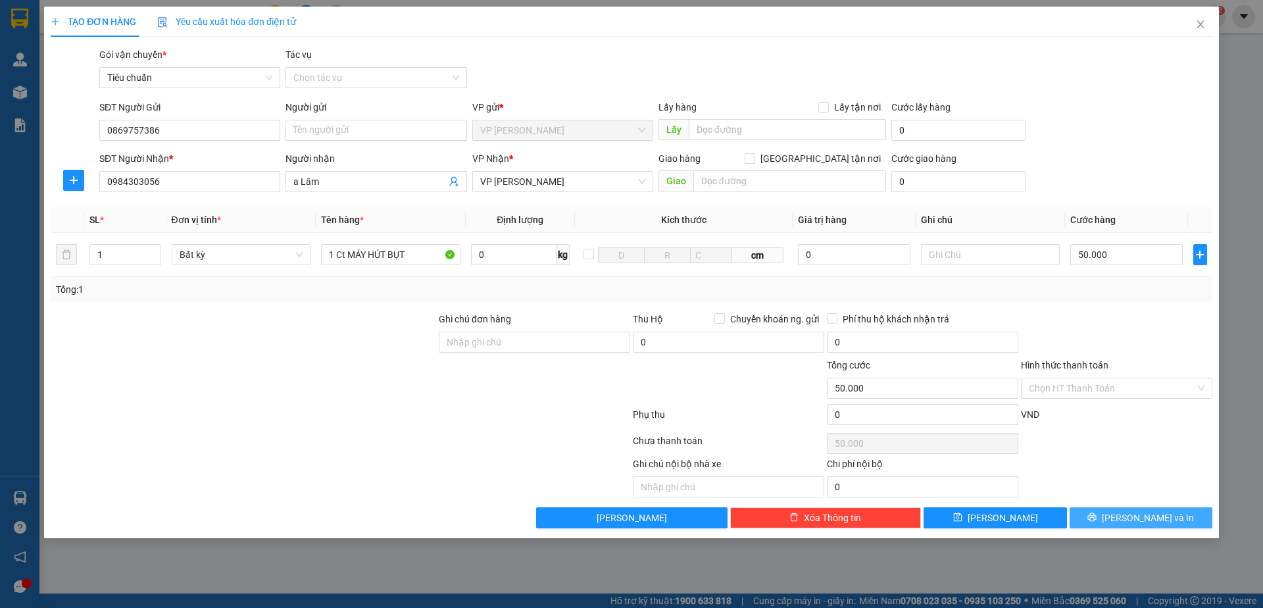
click at [1172, 518] on button "[PERSON_NAME] và In" at bounding box center [1140, 517] width 143 height 21
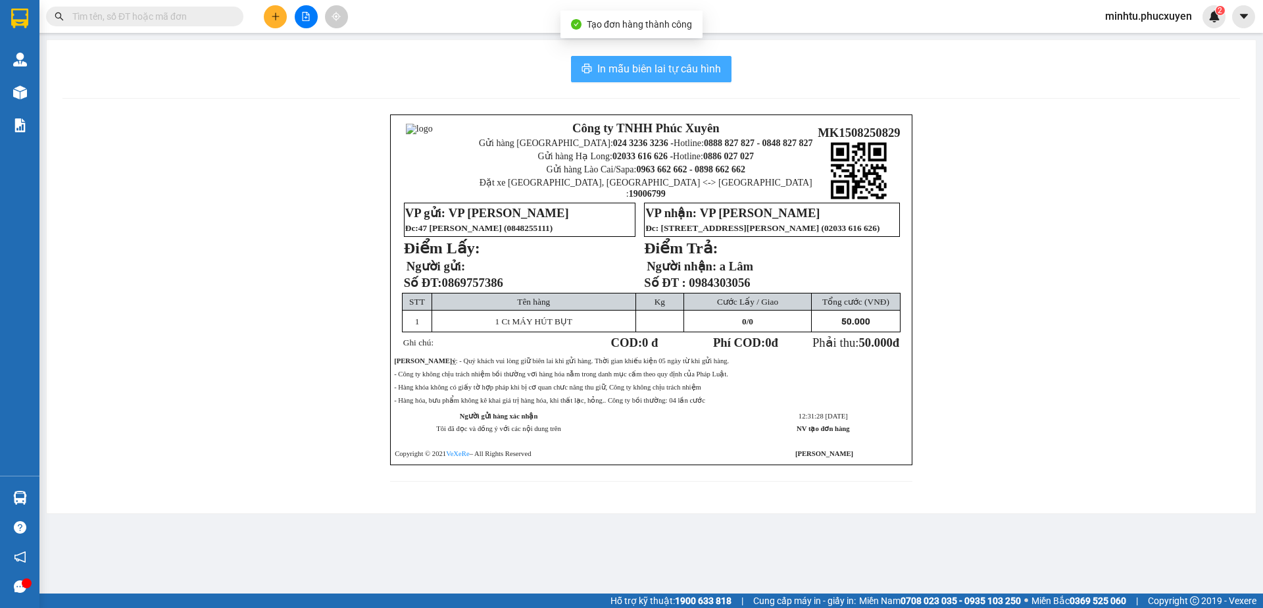
click at [715, 80] on button "In mẫu biên lai tự cấu hình" at bounding box center [651, 69] width 160 height 26
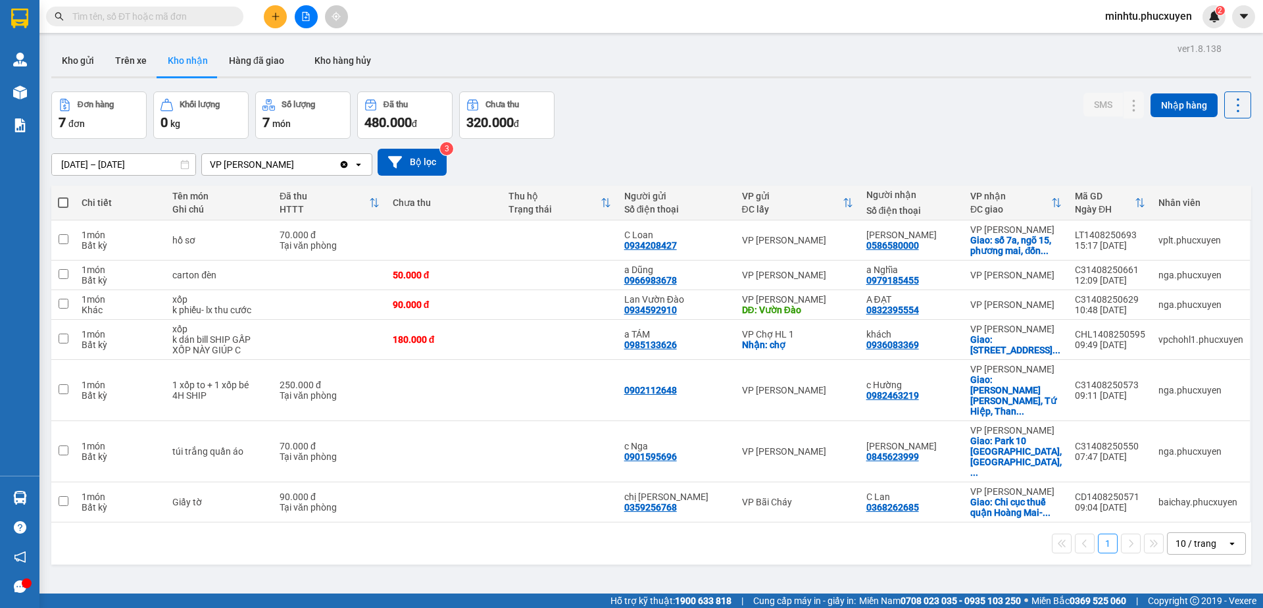
click at [948, 124] on div "Đơn hàng 7 đơn Khối lượng 0 kg Số lượng 7 món Đã thu 480.000 đ Chưa thu 320.000…" at bounding box center [650, 114] width 1199 height 47
click at [87, 50] on button "Kho gửi" at bounding box center [77, 61] width 53 height 32
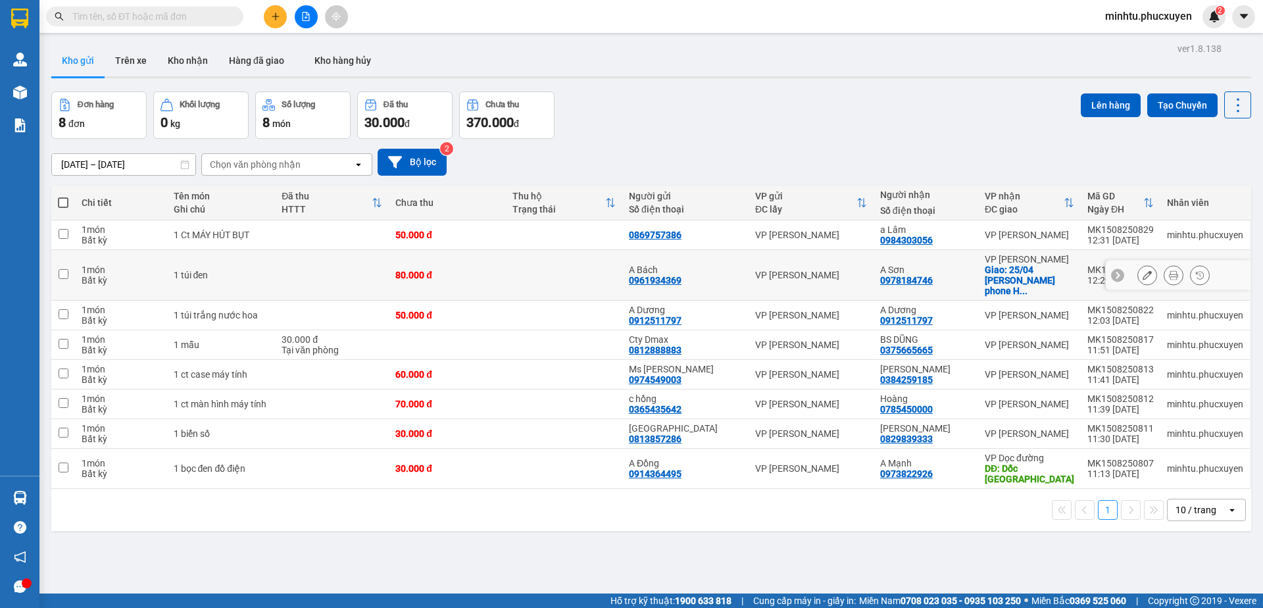
click at [1142, 270] on icon at bounding box center [1146, 274] width 9 height 9
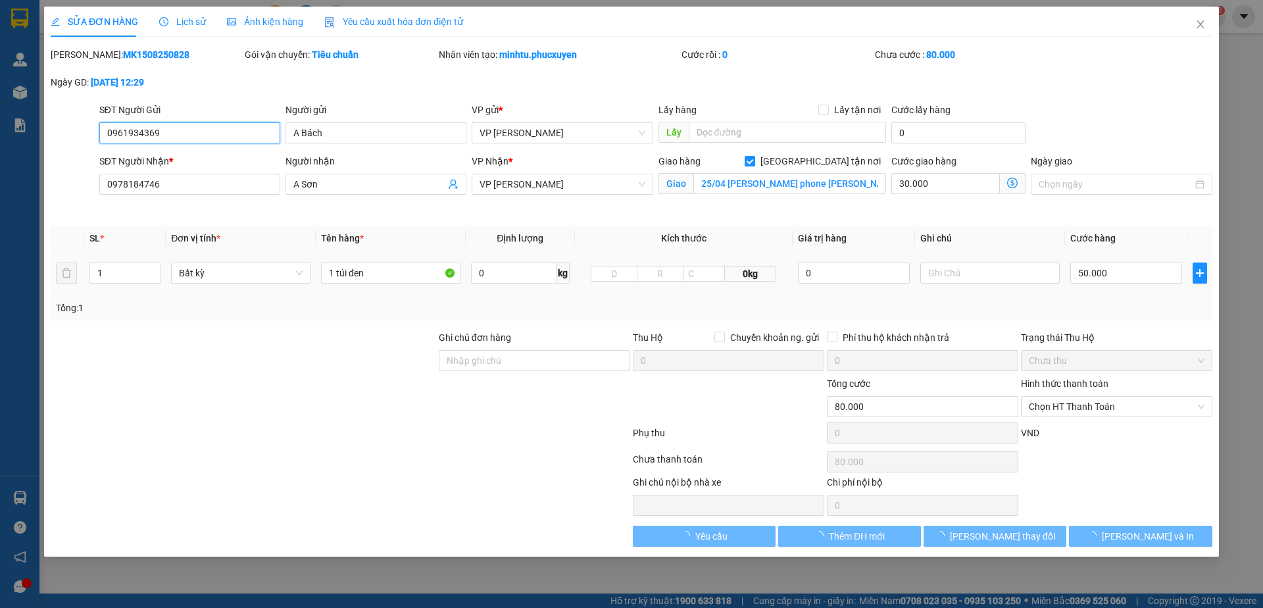
type input "0961934369"
type input "A Bách"
type input "0978184746"
type input "A Sơn"
checkbox input "true"
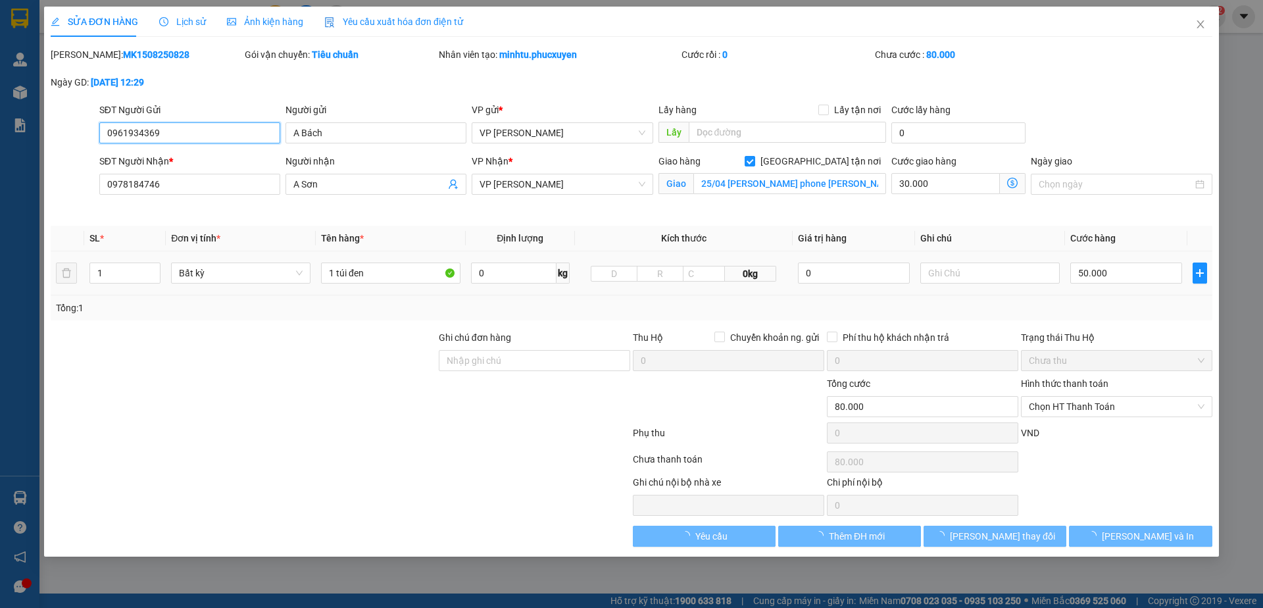
type input "25/04 [PERSON_NAME] phone [PERSON_NAME]"
type input "80.000"
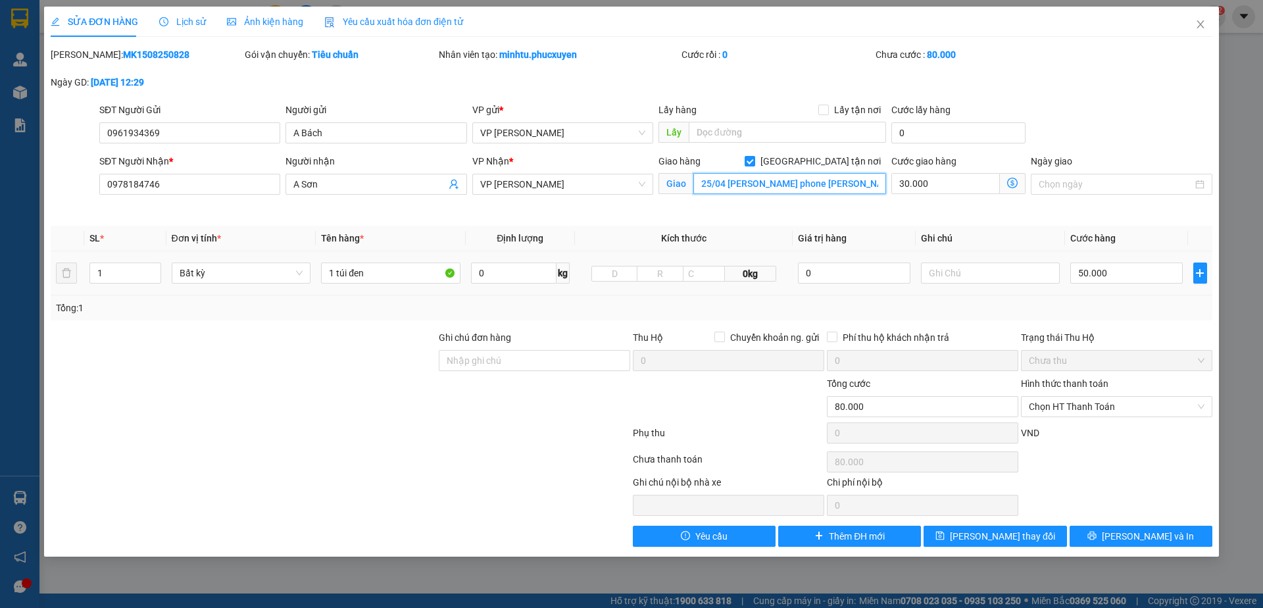
click at [737, 181] on input "25/04 [PERSON_NAME] phone [PERSON_NAME]" at bounding box center [789, 183] width 193 height 21
click at [737, 182] on input "25/04 [PERSON_NAME] phone [PERSON_NAME]" at bounding box center [789, 183] width 193 height 21
click at [727, 187] on input "25/04 [PERSON_NAME] phone [PERSON_NAME]" at bounding box center [789, 183] width 193 height 21
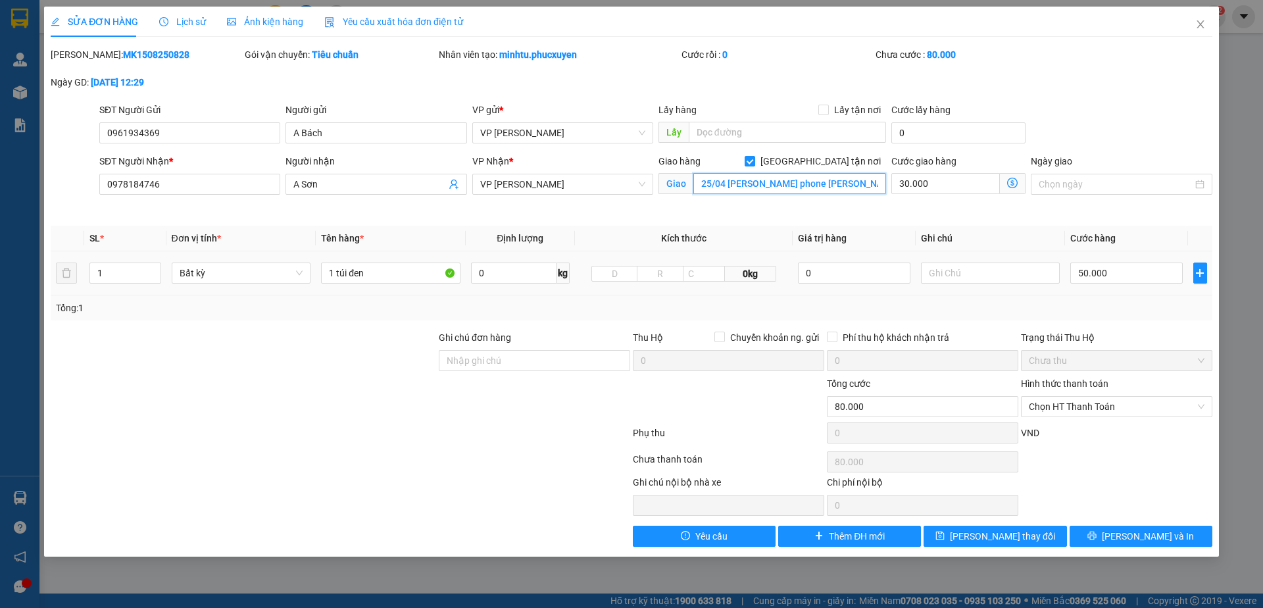
click at [727, 187] on input "25/04 [PERSON_NAME] phone [PERSON_NAME]" at bounding box center [789, 183] width 193 height 21
drag, startPoint x: 765, startPoint y: 183, endPoint x: 809, endPoint y: 185, distance: 44.1
click at [809, 185] on input "25/04 tòa Mobibfe phone Hạ Long" at bounding box center [789, 183] width 193 height 21
type input "25/04 tòa Mobifone Hạ Long"
click at [790, 225] on div "Total Paid Fee 0 Total UnPaid Fee 80.000 Cash Collection Total Fee Mã ĐH: MK150…" at bounding box center [631, 296] width 1161 height 499
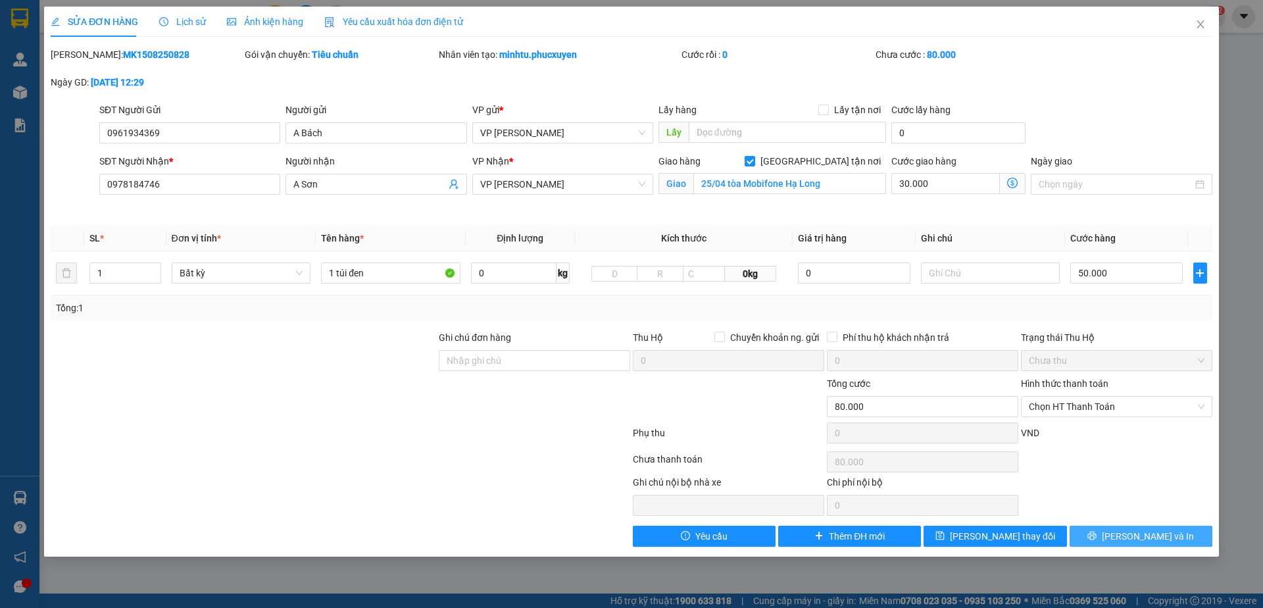
drag, startPoint x: 1133, startPoint y: 533, endPoint x: 1119, endPoint y: 518, distance: 21.0
click at [1136, 533] on span "[PERSON_NAME] và In" at bounding box center [1147, 536] width 92 height 14
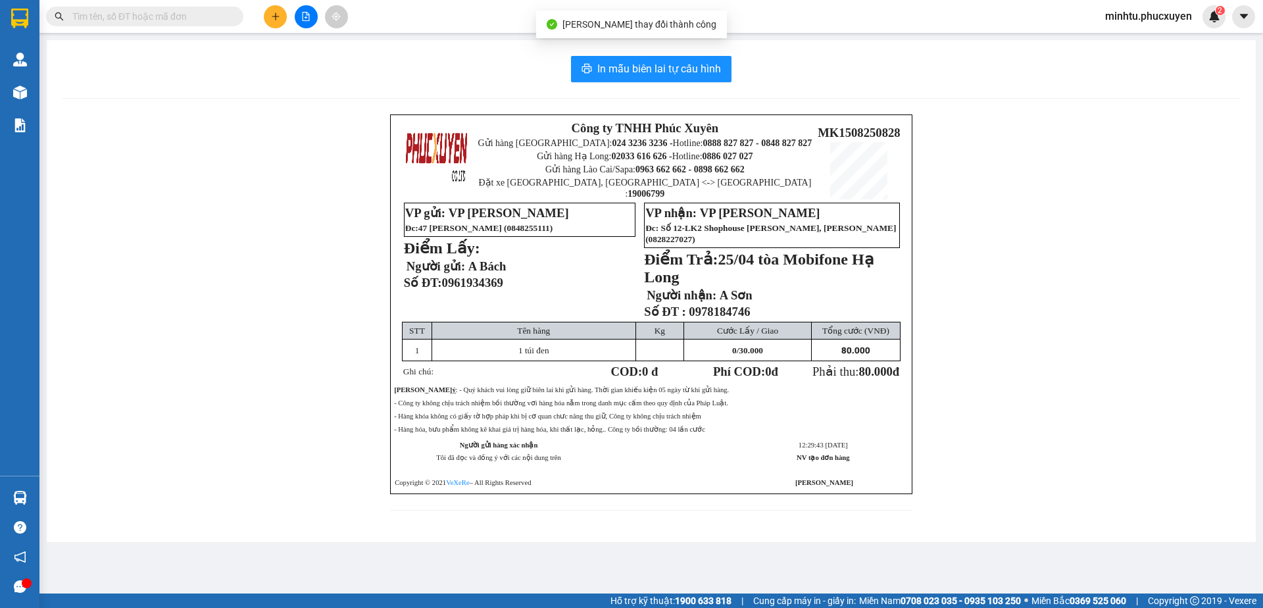
click at [679, 55] on div "In mẫu biên lai tự cấu hình Công ty TNHH Phúc Xuyên Gửi hàng [GEOGRAPHIC_DATA]:…" at bounding box center [651, 291] width 1209 height 502
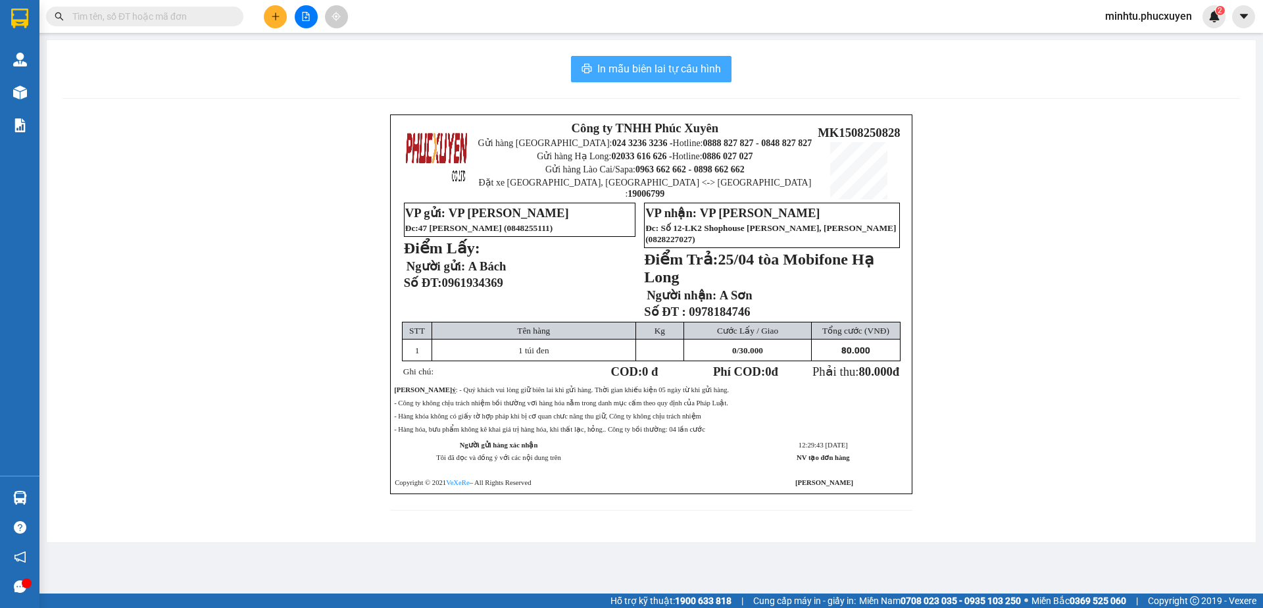
click at [721, 73] on button "In mẫu biên lai tự cấu hình" at bounding box center [651, 69] width 160 height 26
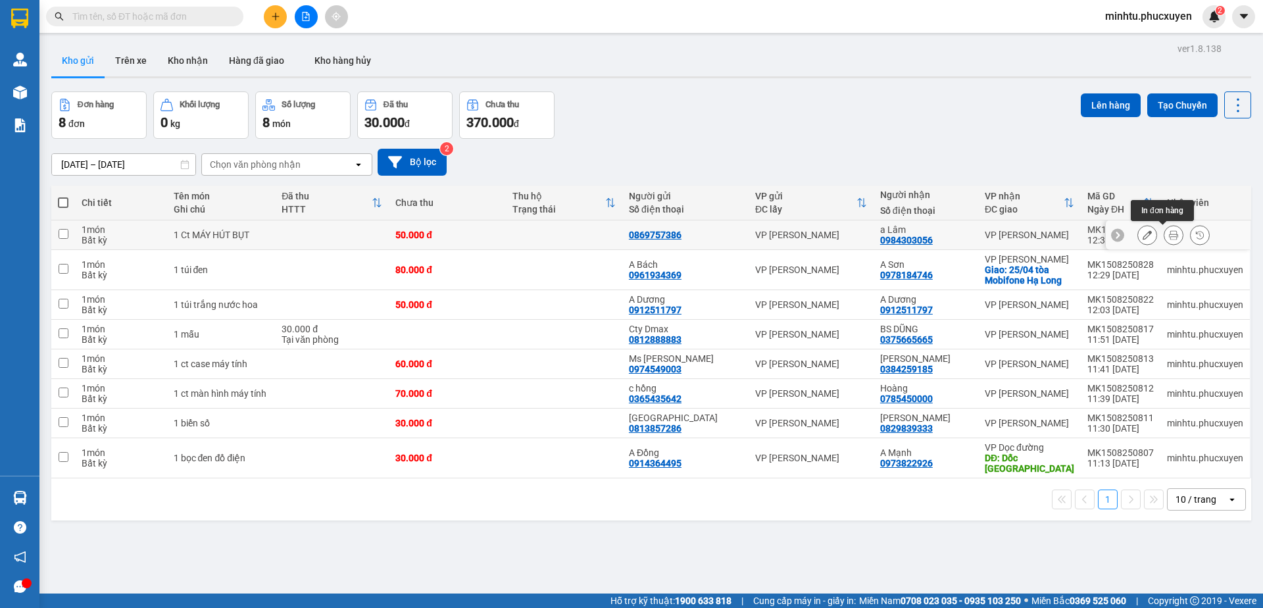
click at [1169, 239] on icon at bounding box center [1173, 234] width 9 height 9
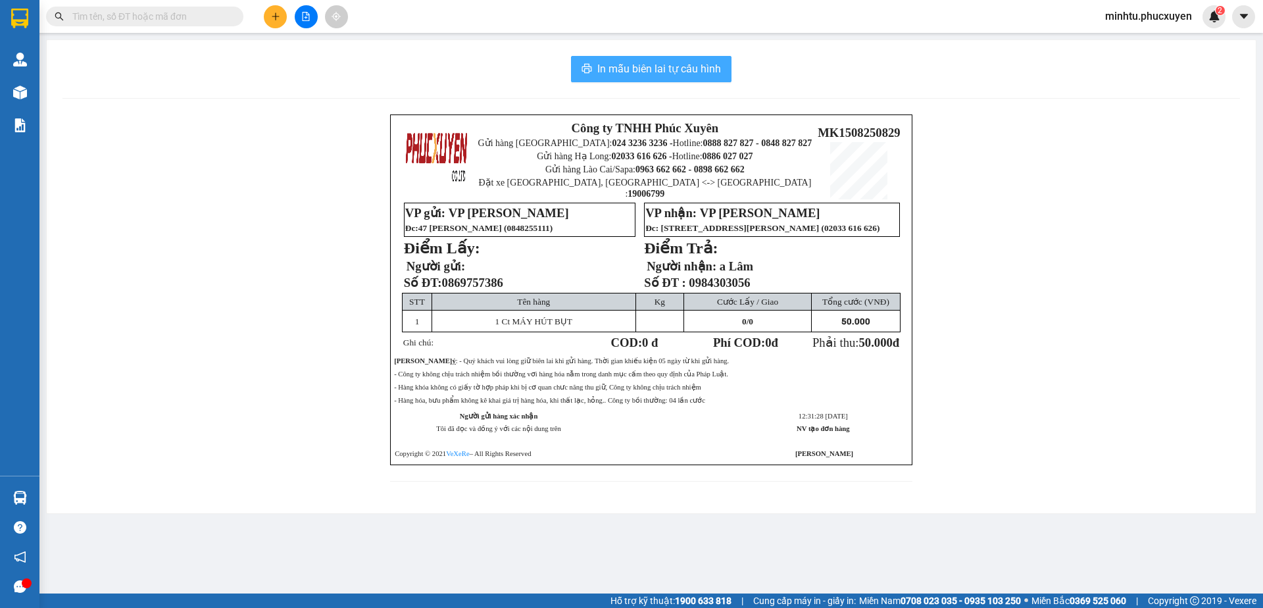
click at [686, 78] on button "In mẫu biên lai tự cấu hình" at bounding box center [651, 69] width 160 height 26
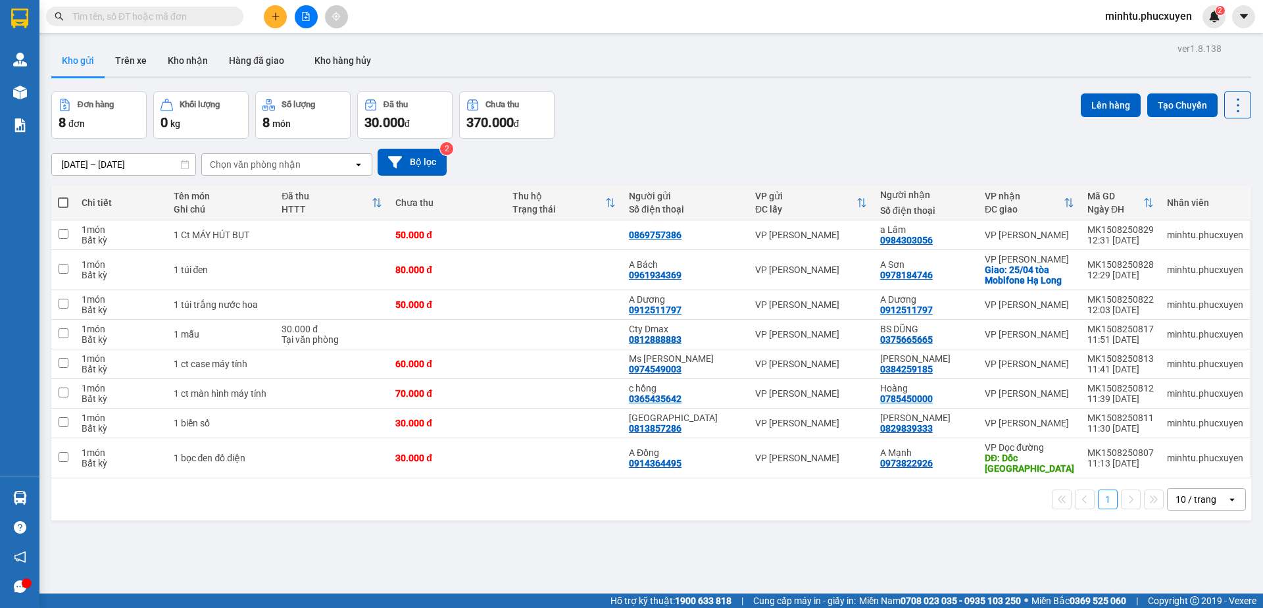
click at [26, 494] on img at bounding box center [20, 498] width 14 height 14
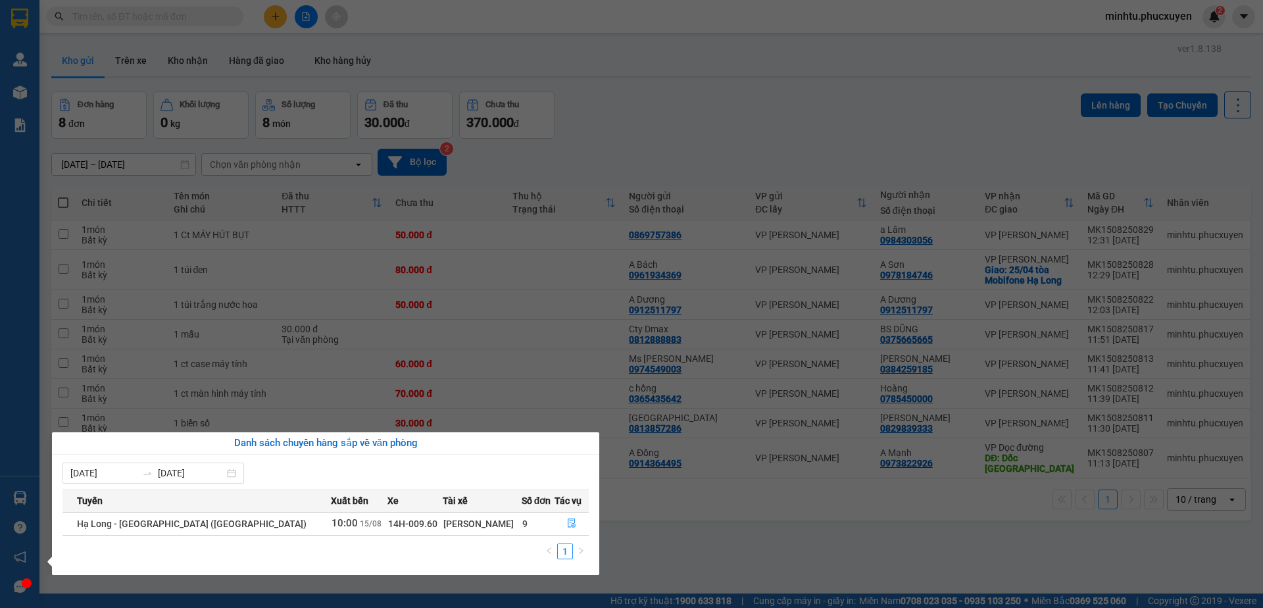
click at [173, 304] on section "Kết quả tìm kiếm ( 0 ) Bộ lọc No Data minhtu.phucxuyen 2 Quản Lý Quản lý giao n…" at bounding box center [631, 304] width 1263 height 608
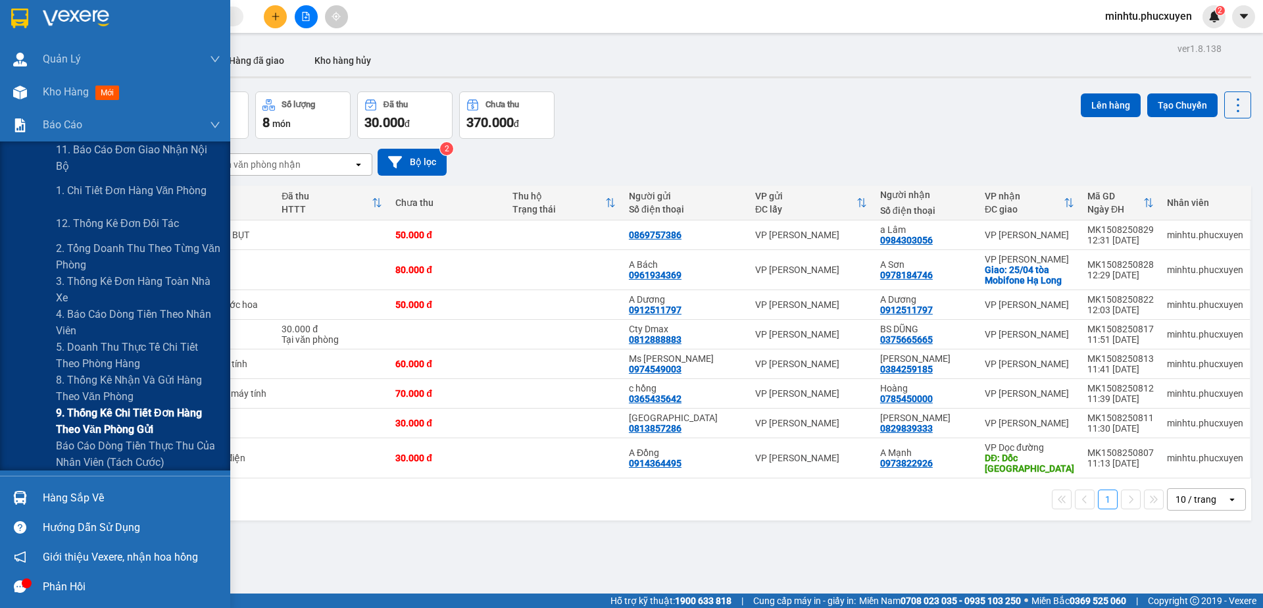
click at [123, 421] on span "9. Thống kê chi tiết đơn hàng theo văn phòng gửi" at bounding box center [138, 420] width 164 height 33
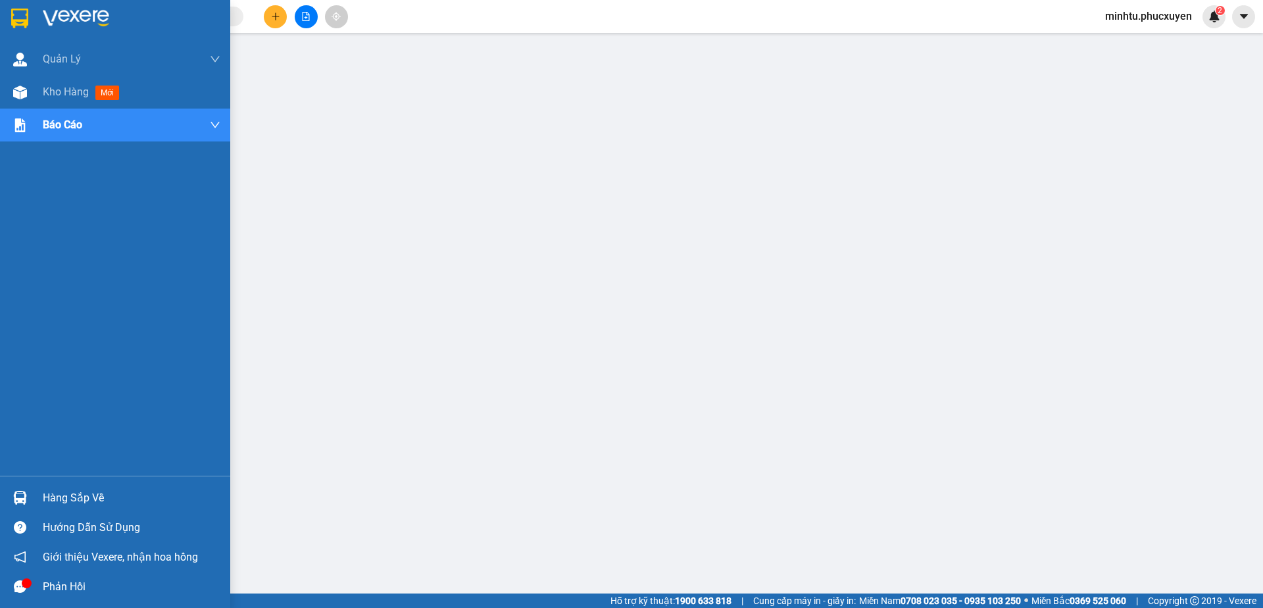
click at [25, 498] on img at bounding box center [20, 498] width 14 height 14
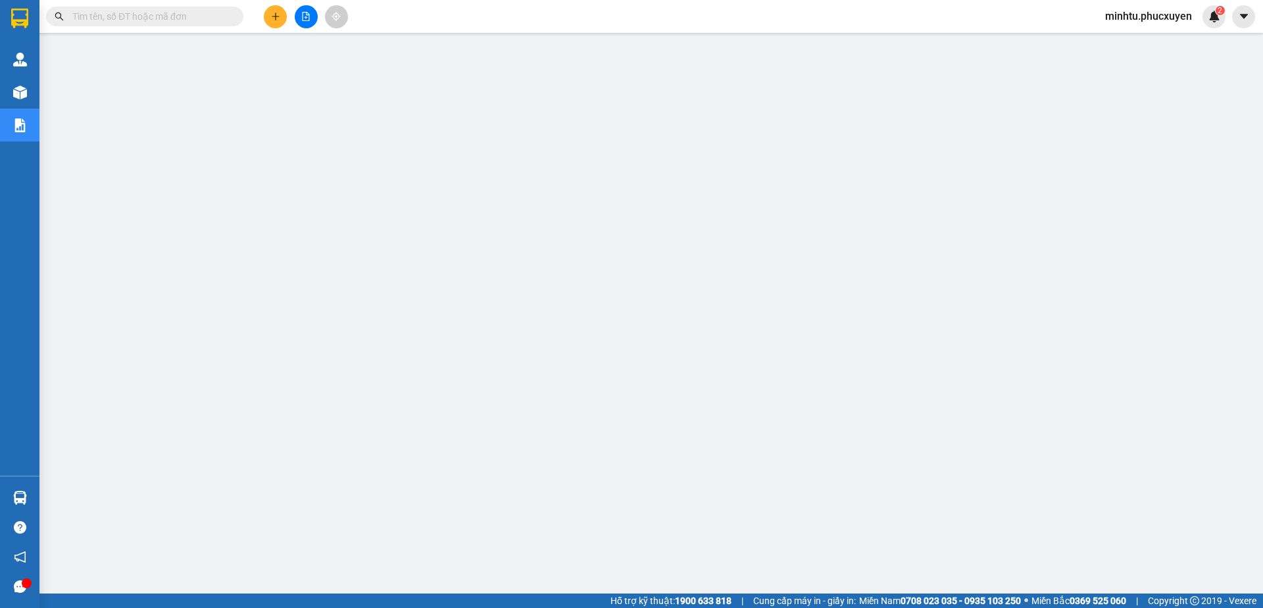
click at [312, 16] on button at bounding box center [306, 16] width 23 height 23
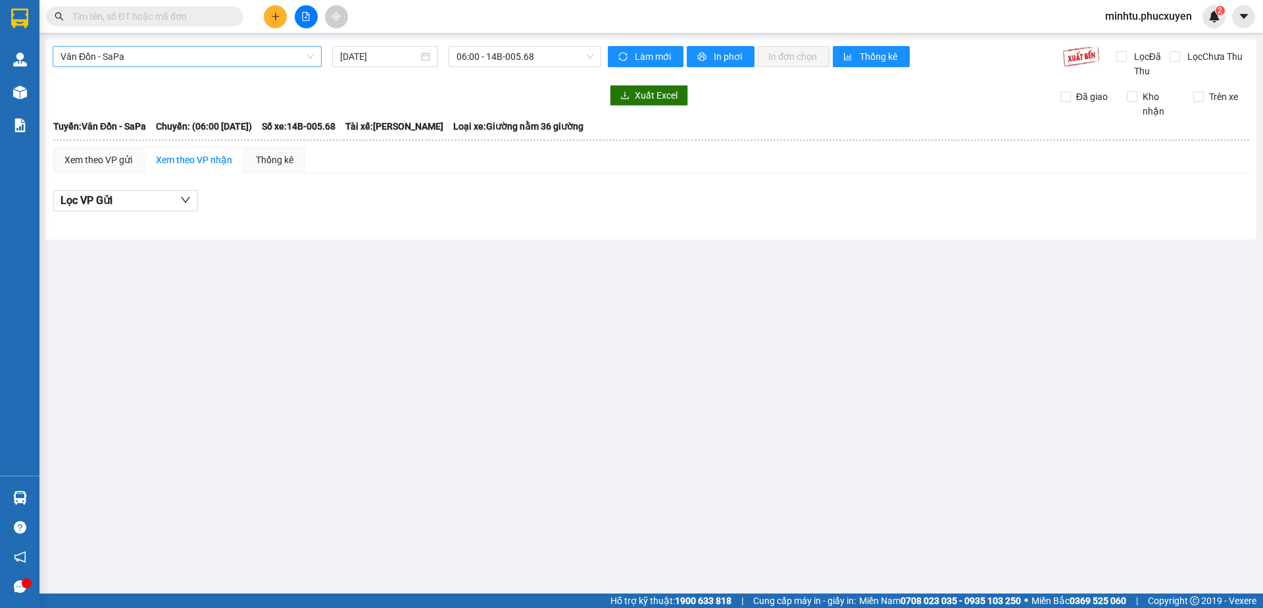
click at [226, 58] on span "Vân Đồn - SaPa" at bounding box center [186, 57] width 253 height 20
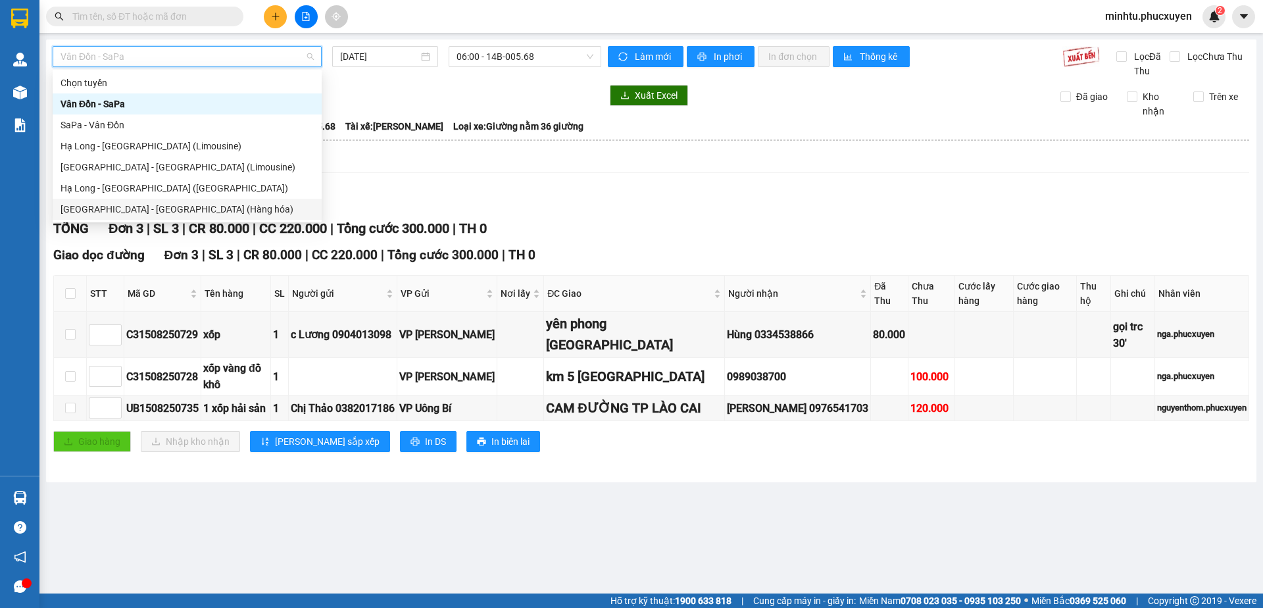
click at [186, 210] on div "[GEOGRAPHIC_DATA] - [GEOGRAPHIC_DATA] (Hàng hóa)" at bounding box center [186, 209] width 253 height 14
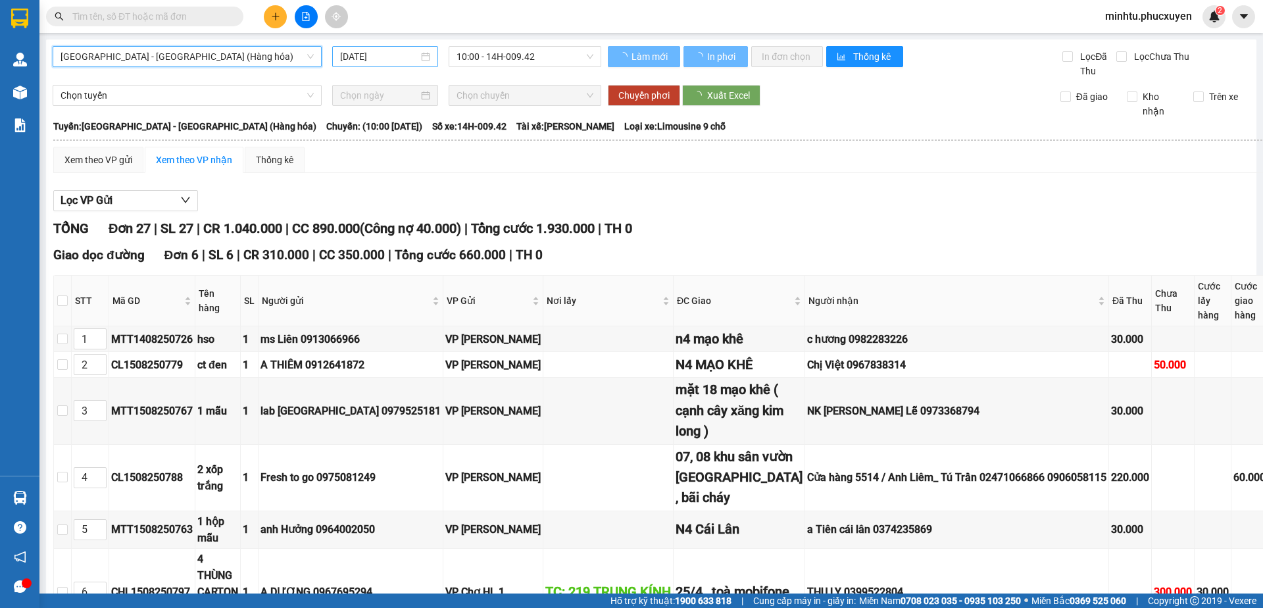
click at [402, 65] on div "[DATE]" at bounding box center [385, 56] width 106 height 21
click at [417, 64] on div "[DATE]" at bounding box center [385, 56] width 106 height 21
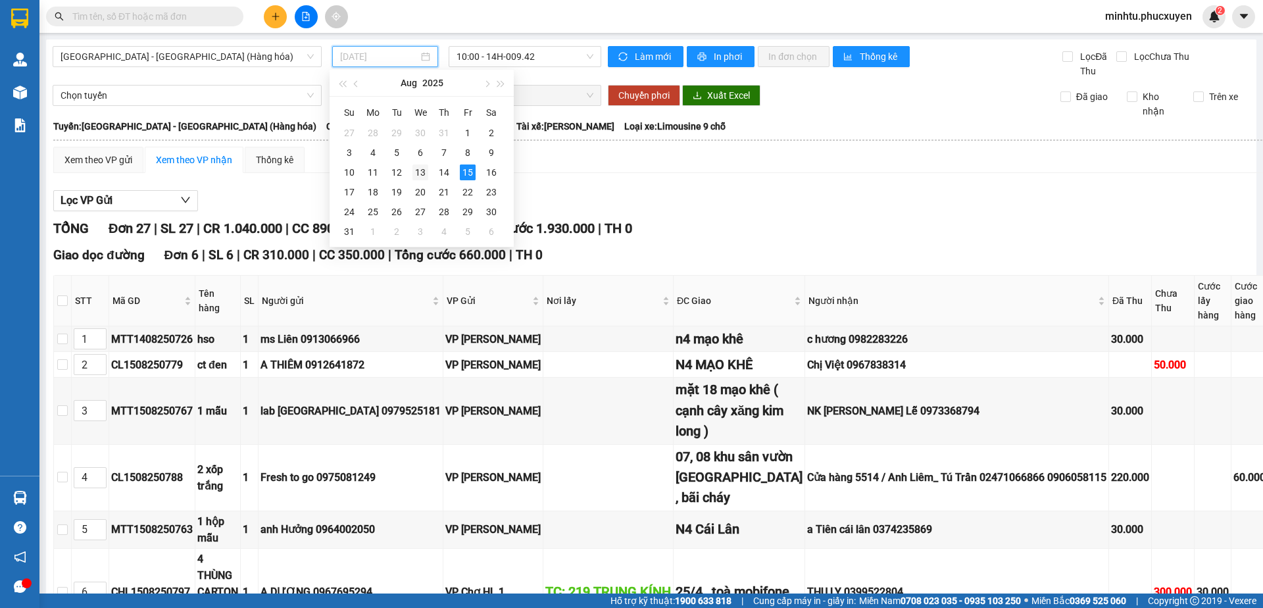
click at [422, 170] on div "13" at bounding box center [420, 172] width 16 height 16
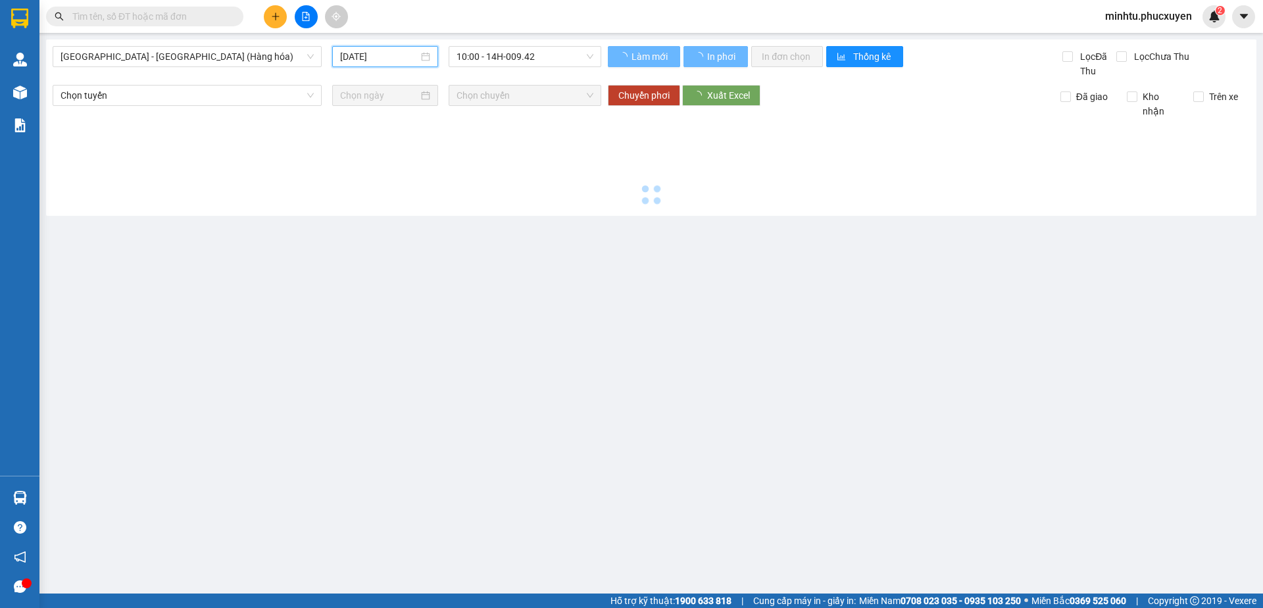
type input "13/08/2025"
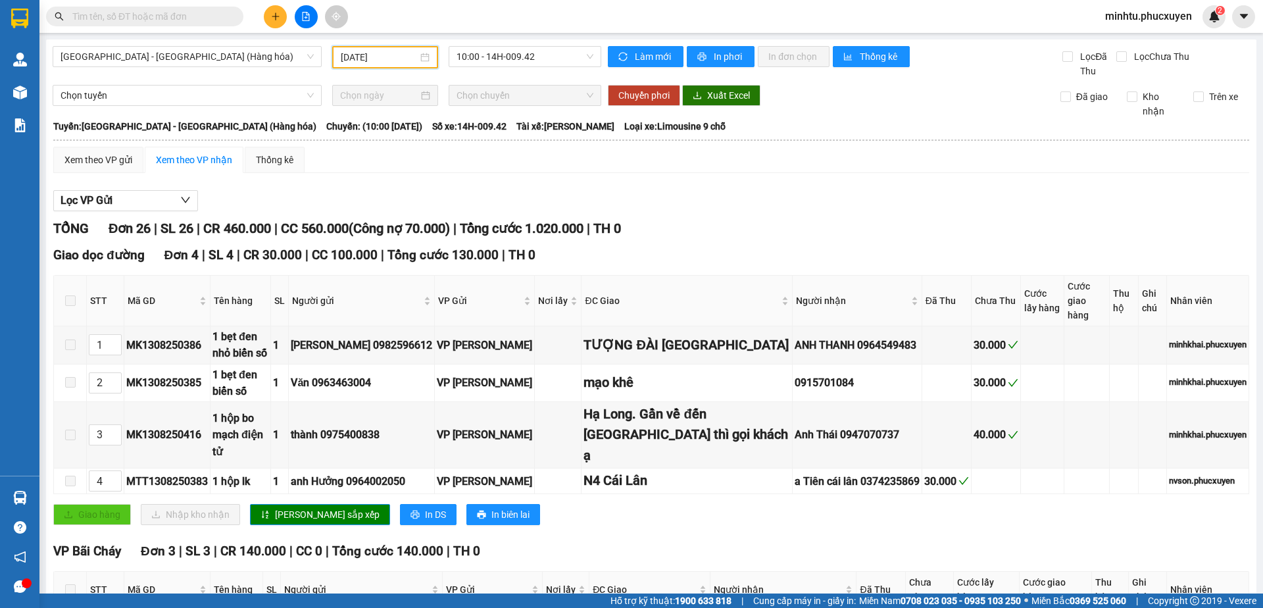
click at [21, 93] on img at bounding box center [20, 92] width 14 height 14
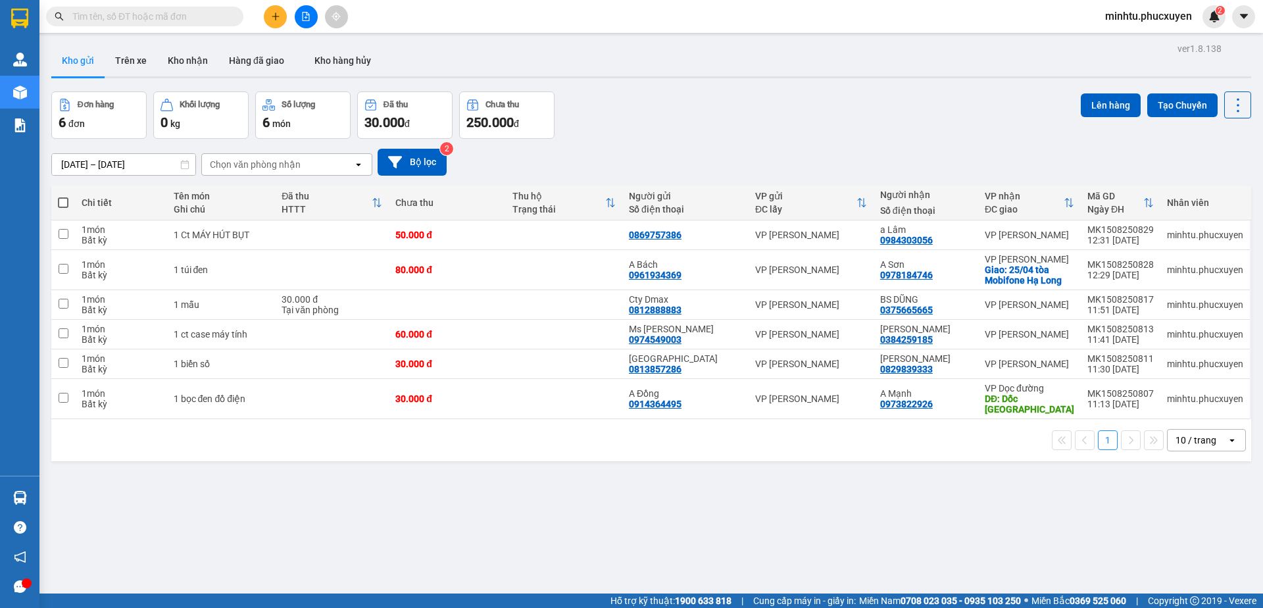
click at [301, 18] on button at bounding box center [306, 16] width 23 height 23
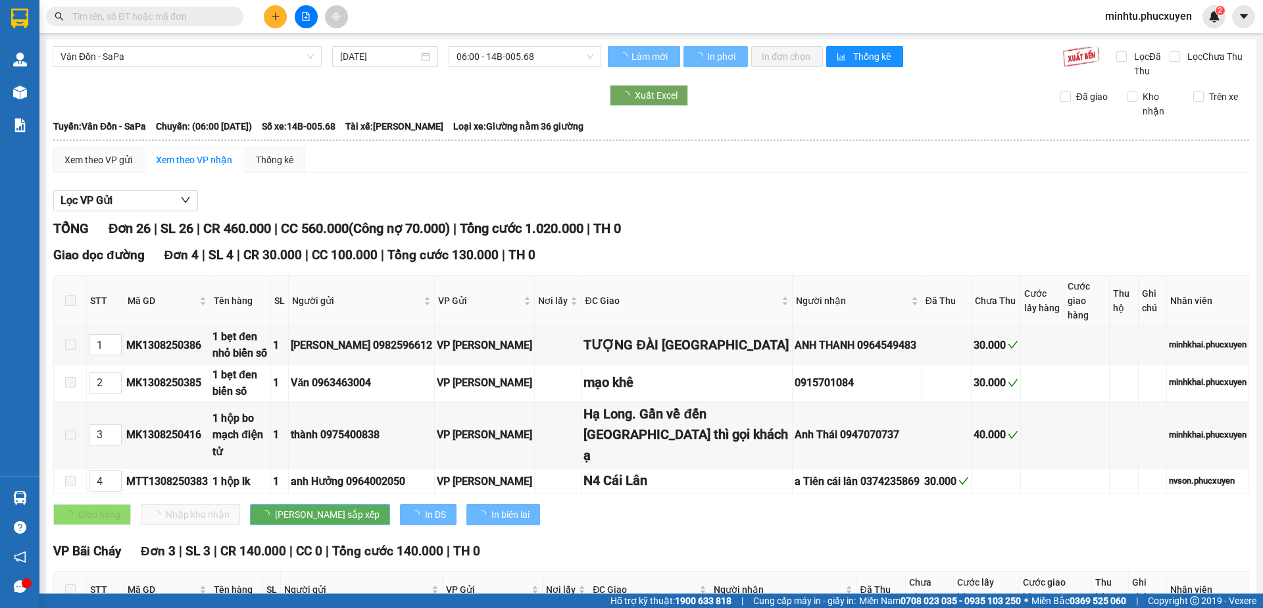
type input "[DATE]"
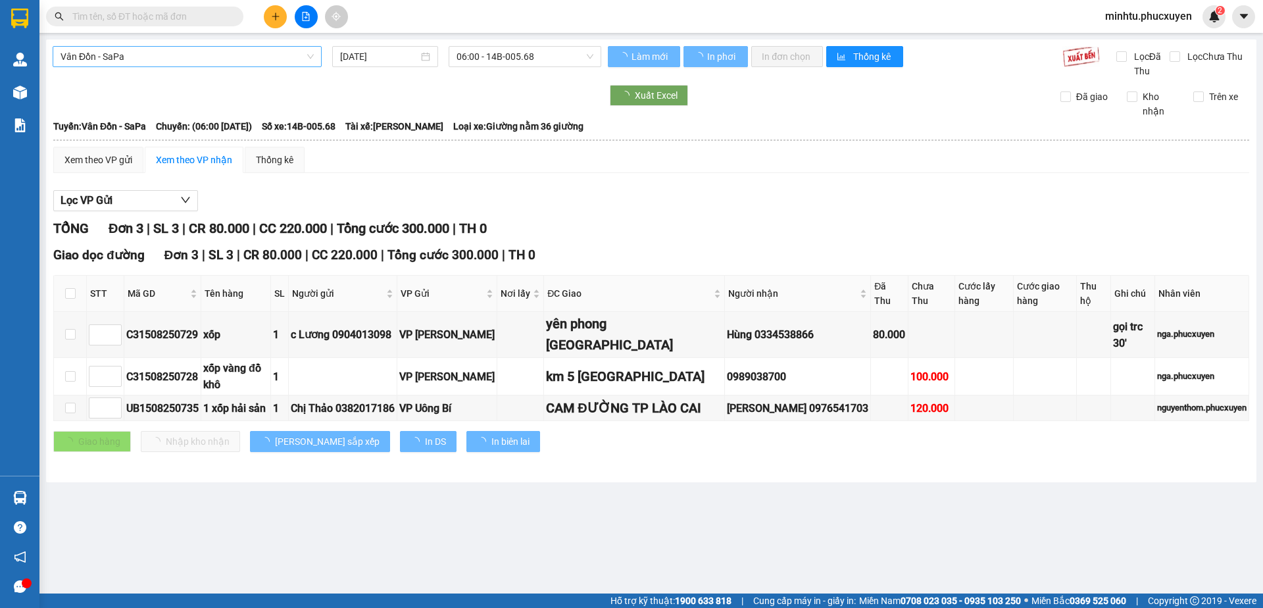
click at [235, 57] on span "Vân Đồn - SaPa" at bounding box center [186, 57] width 253 height 20
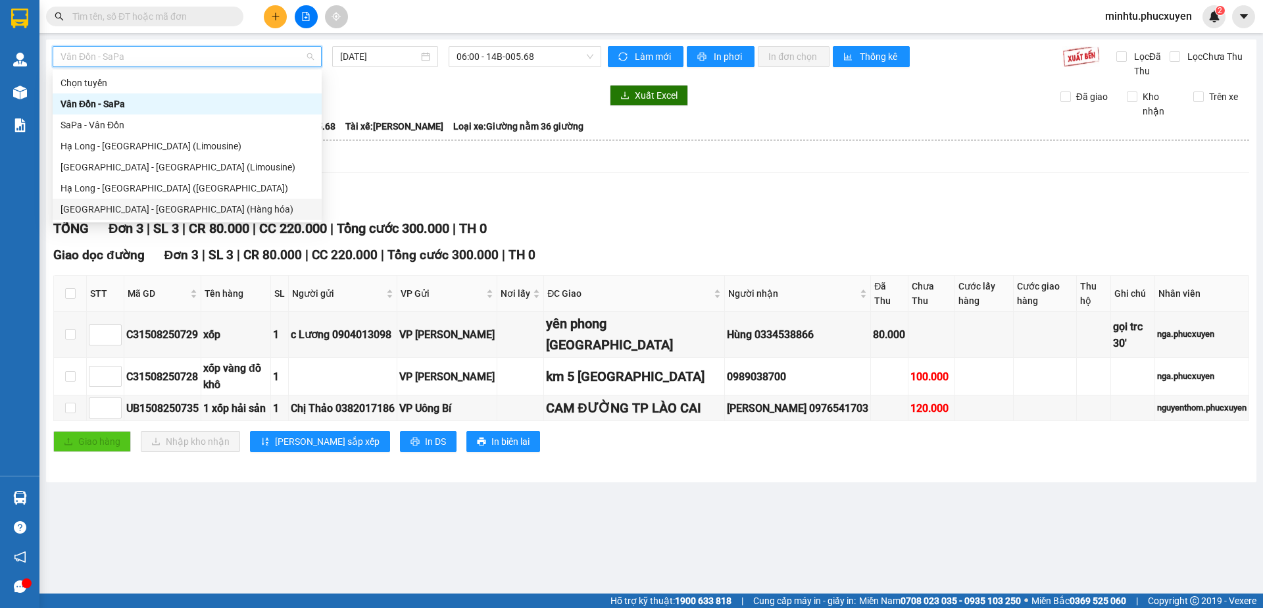
click at [187, 203] on div "[GEOGRAPHIC_DATA] - [GEOGRAPHIC_DATA] (Hàng hóa)" at bounding box center [186, 209] width 253 height 14
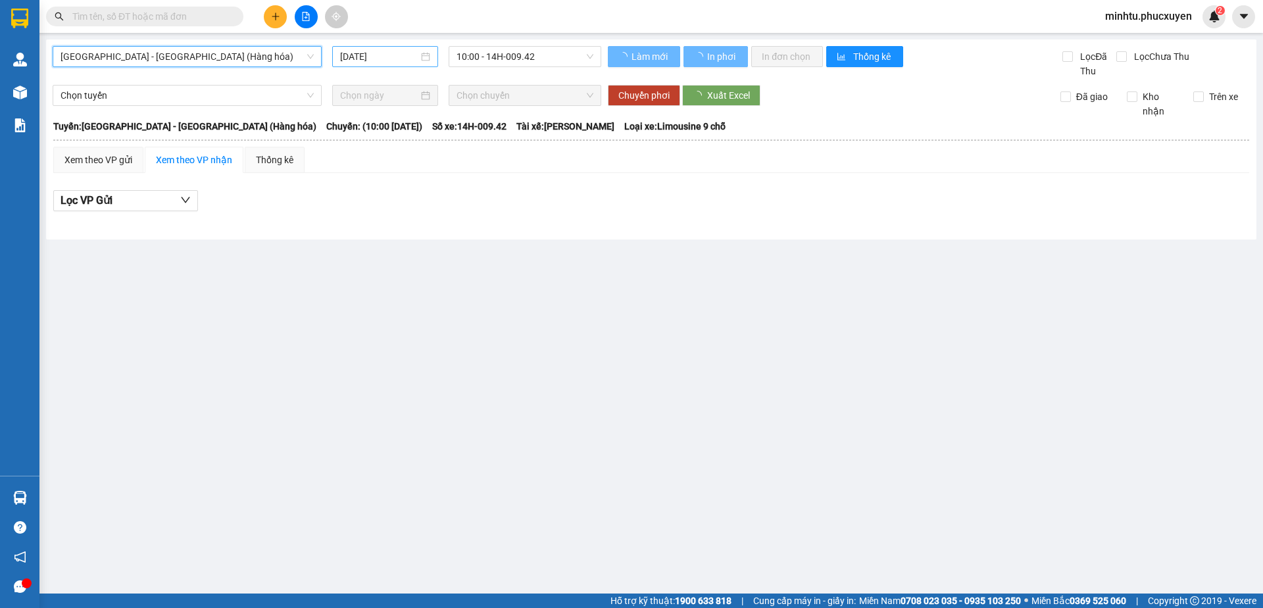
click at [424, 55] on div "[DATE]" at bounding box center [385, 56] width 90 height 14
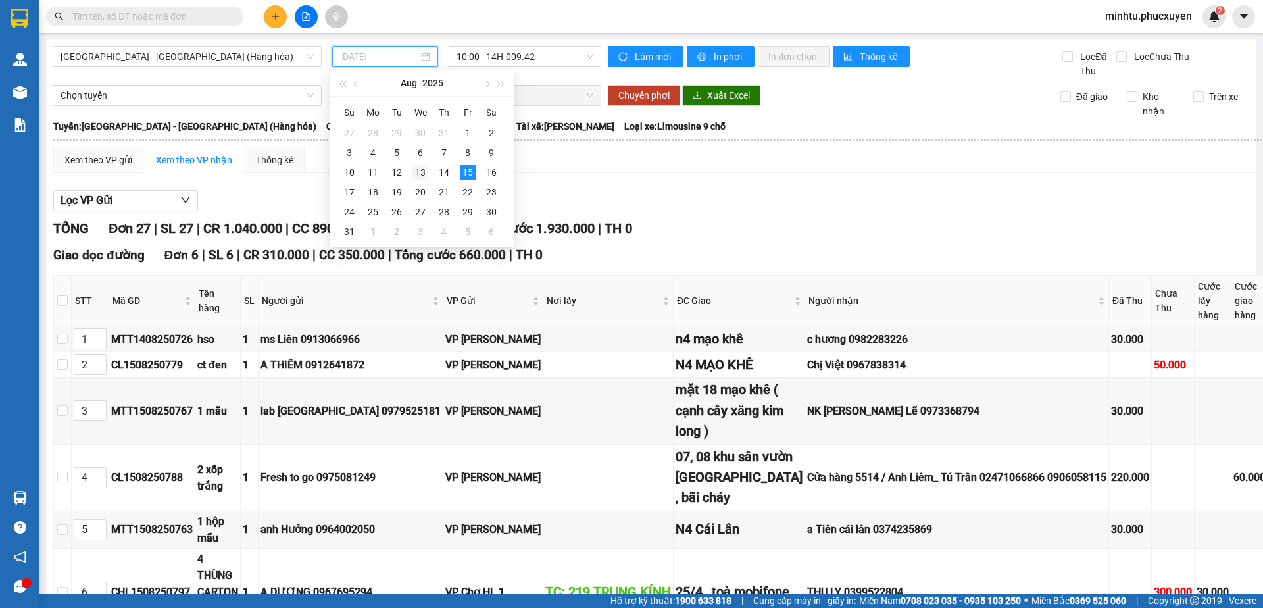
click at [420, 172] on div "13" at bounding box center [420, 172] width 16 height 16
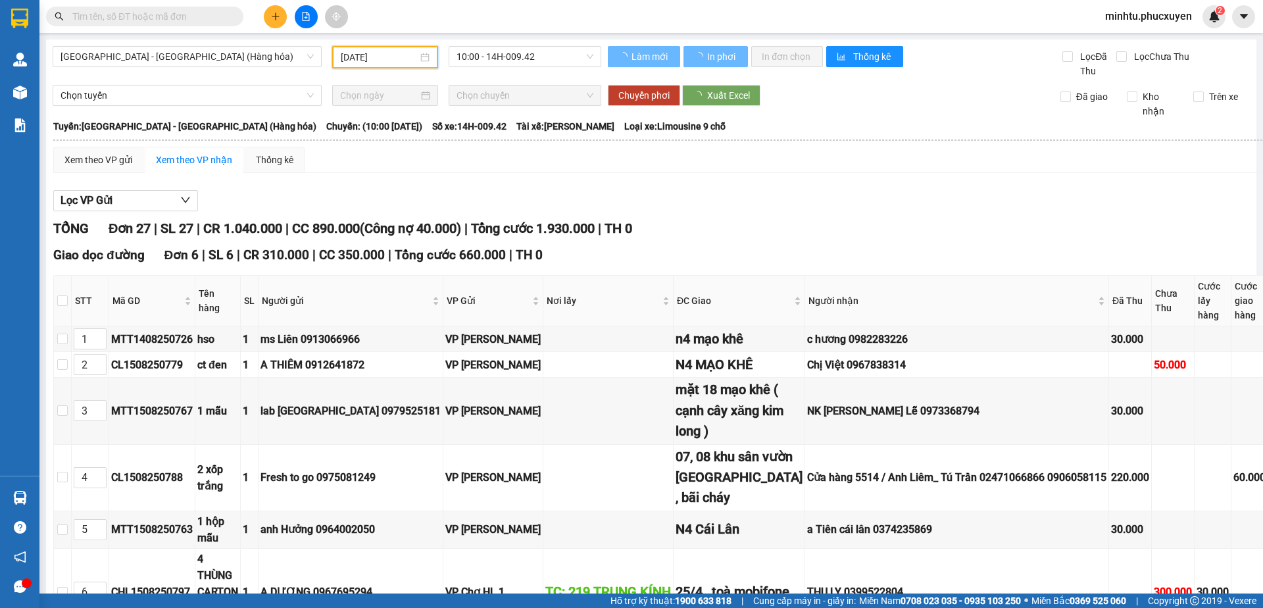
type input "13/08/2025"
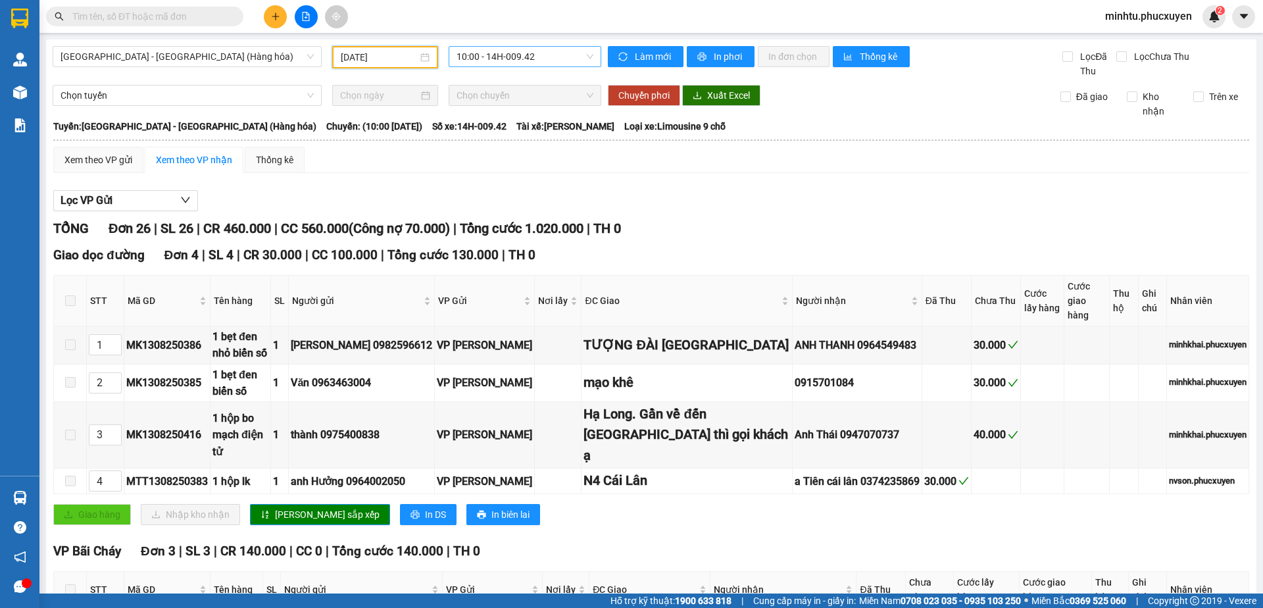
click at [511, 55] on span "10:00 - 14H-009.42" at bounding box center [524, 57] width 137 height 20
click at [519, 124] on div "16:00 - 14H-009.60" at bounding box center [504, 125] width 103 height 14
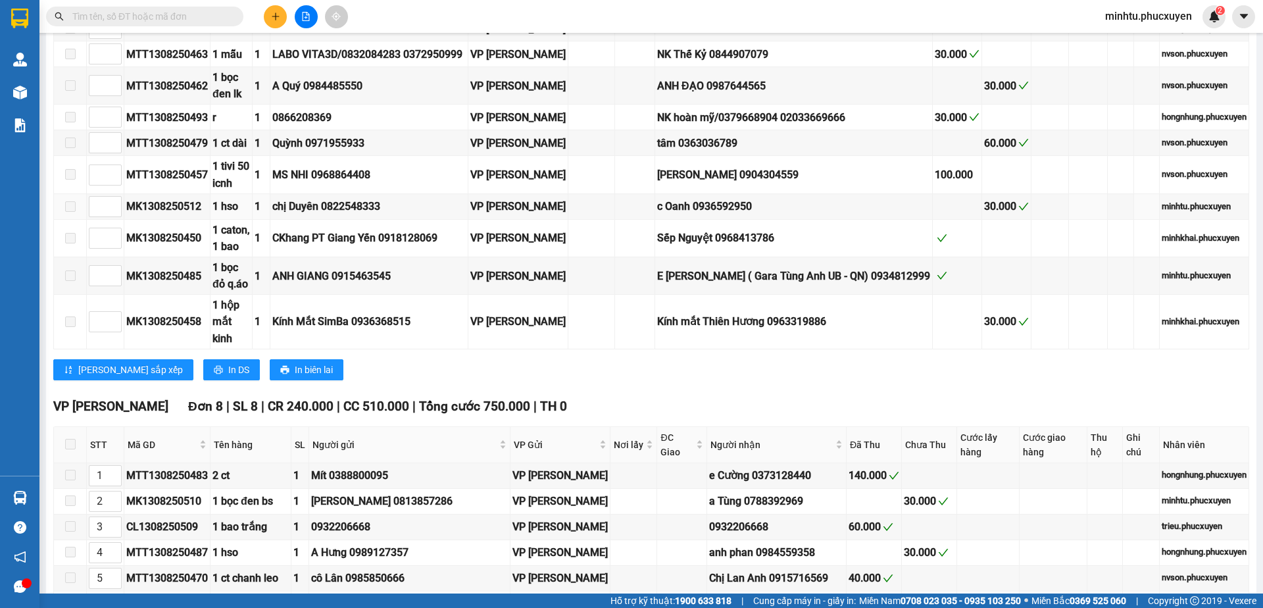
scroll to position [666, 0]
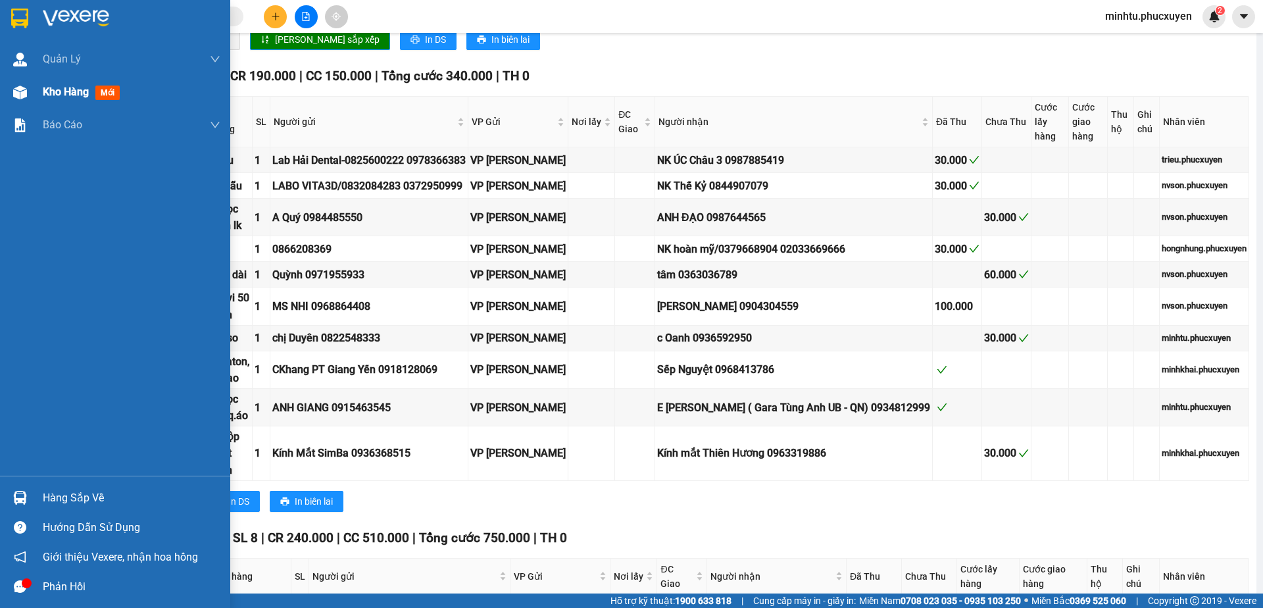
click at [41, 94] on div "Kho hàng mới" at bounding box center [115, 92] width 230 height 33
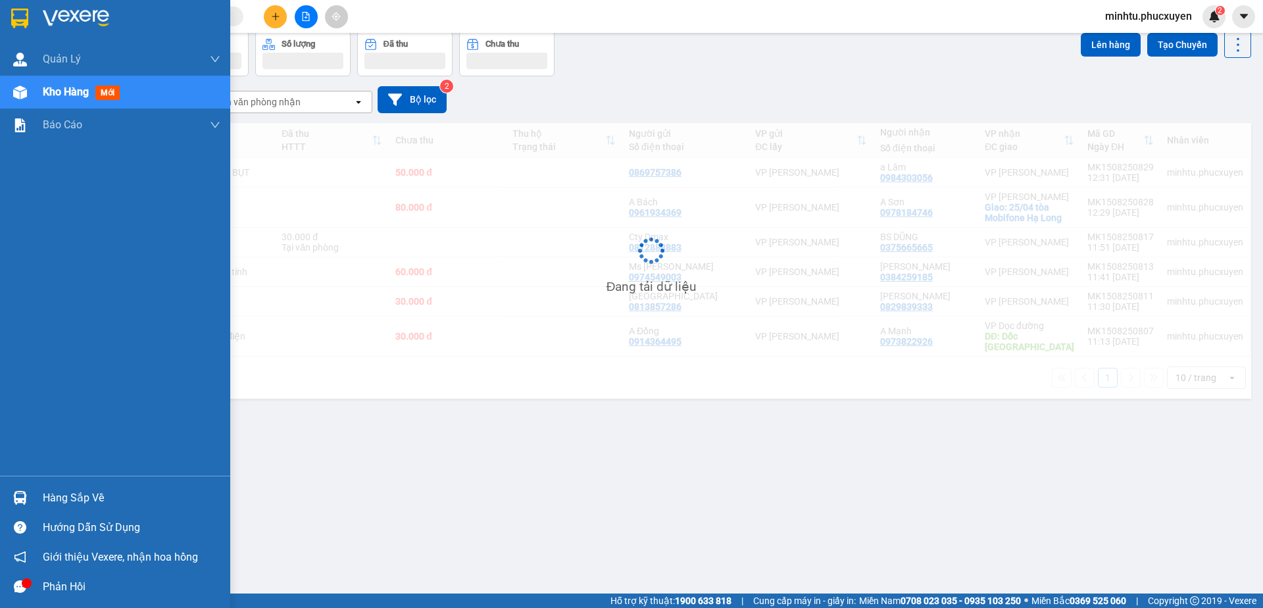
scroll to position [60, 0]
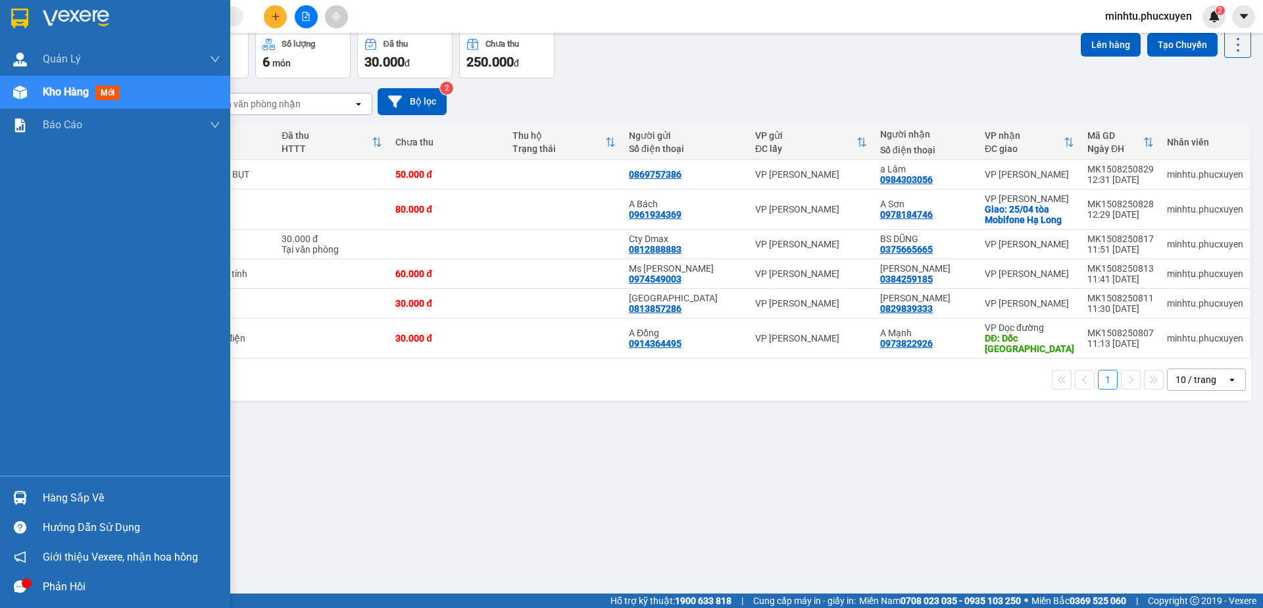
click at [100, 488] on div "Hàng sắp về" at bounding box center [132, 498] width 178 height 20
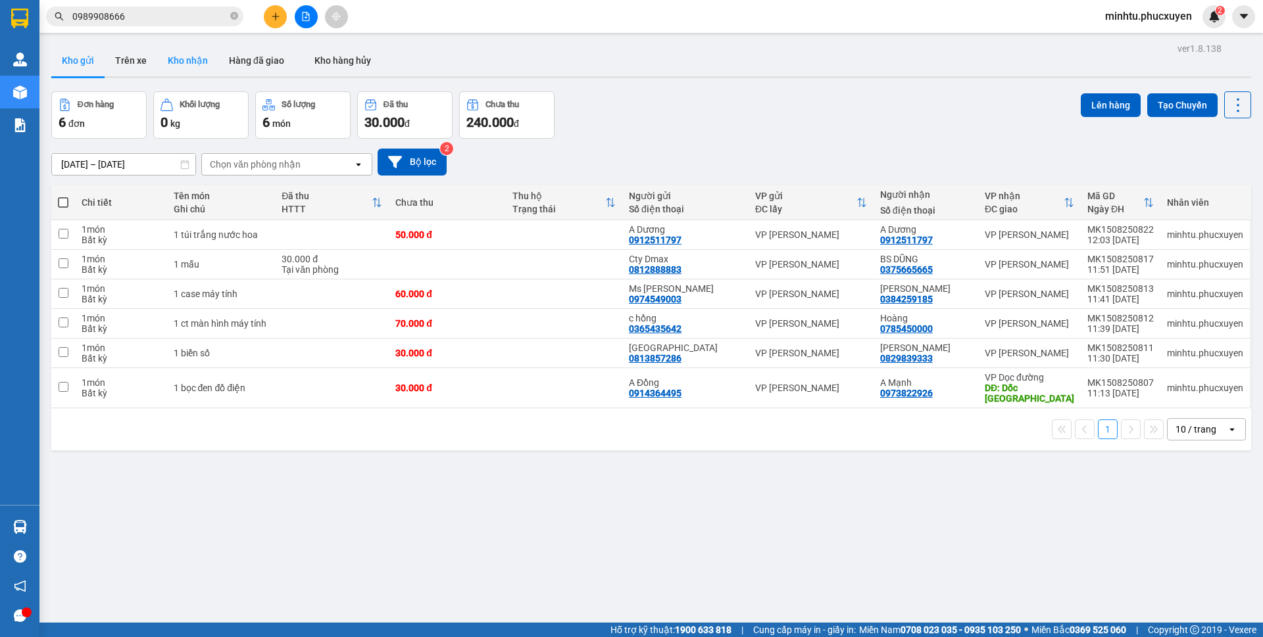
click at [173, 64] on button "Kho nhận" at bounding box center [187, 61] width 61 height 32
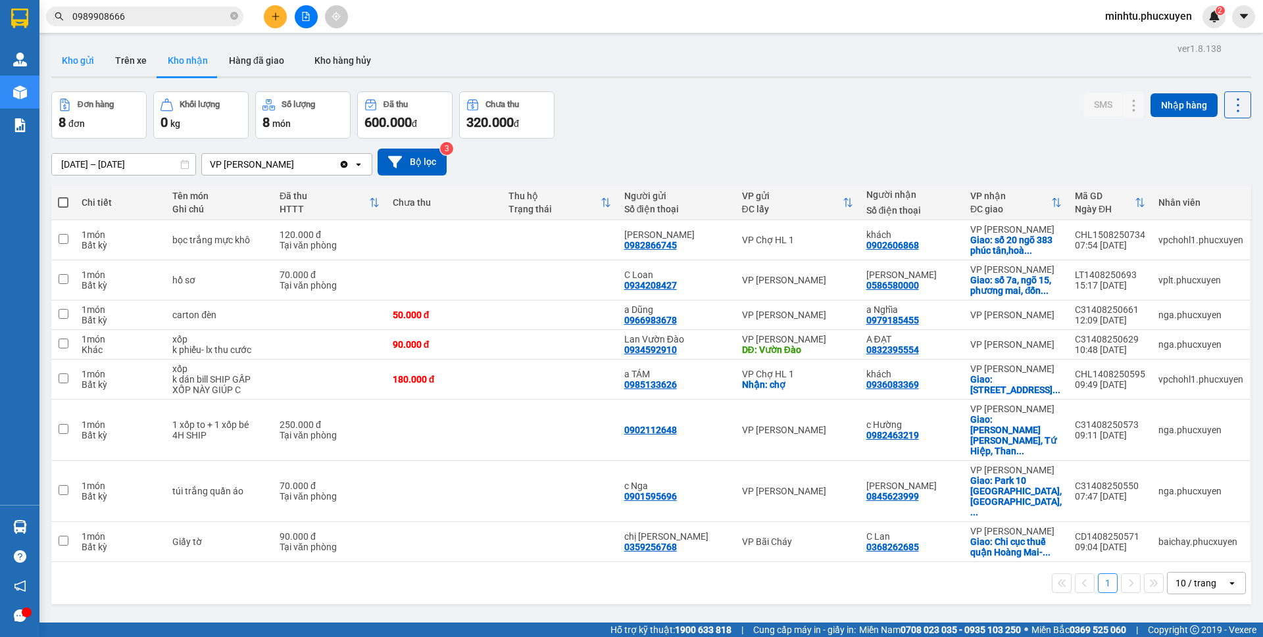
click at [91, 68] on button "Kho gửi" at bounding box center [77, 61] width 53 height 32
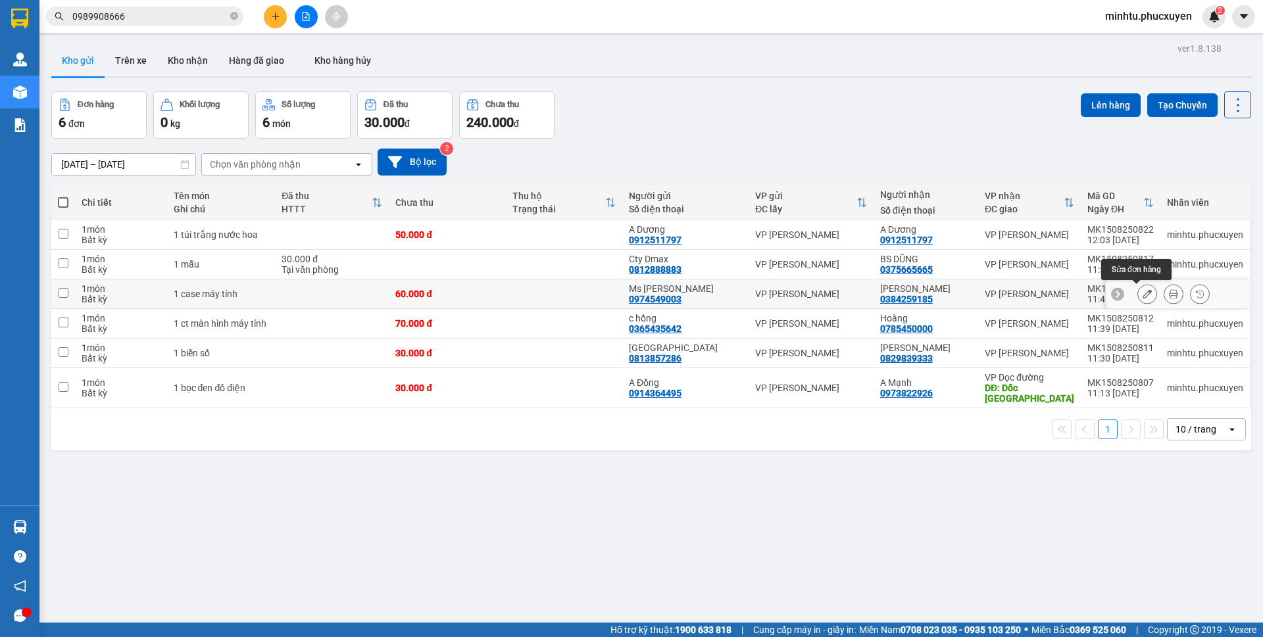
click at [1142, 291] on icon at bounding box center [1146, 293] width 9 height 9
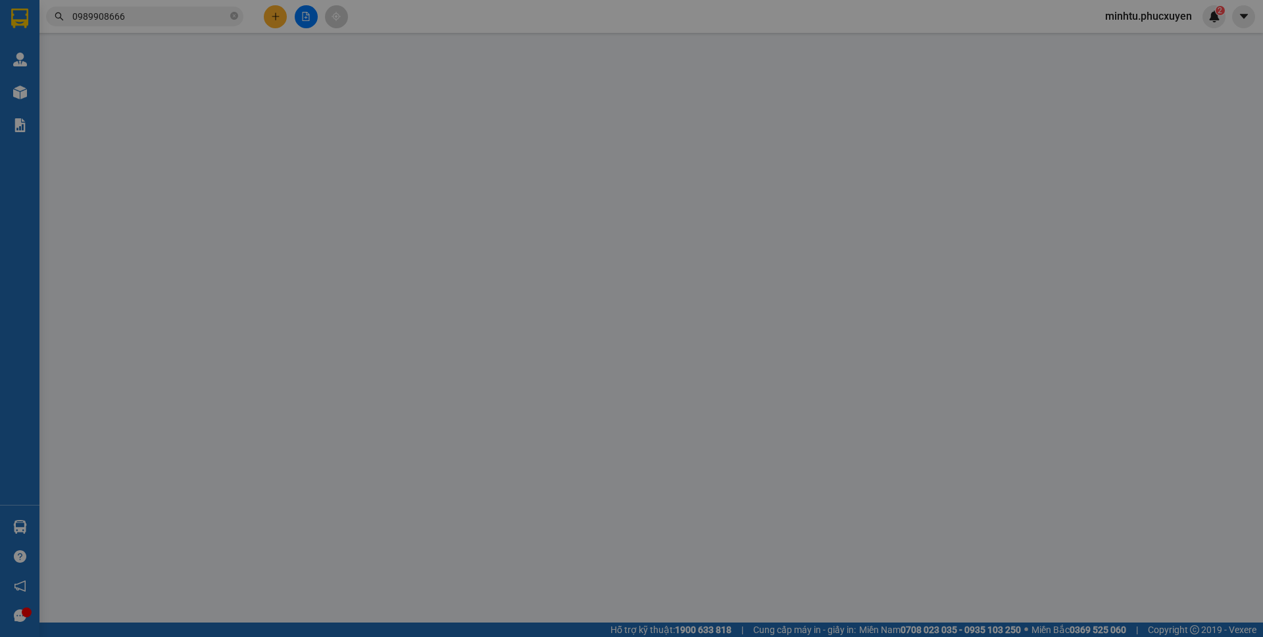
type input "0974549003"
type input "Ms [PERSON_NAME]"
type input "0384259185"
type input "[PERSON_NAME]"
type input "60.000"
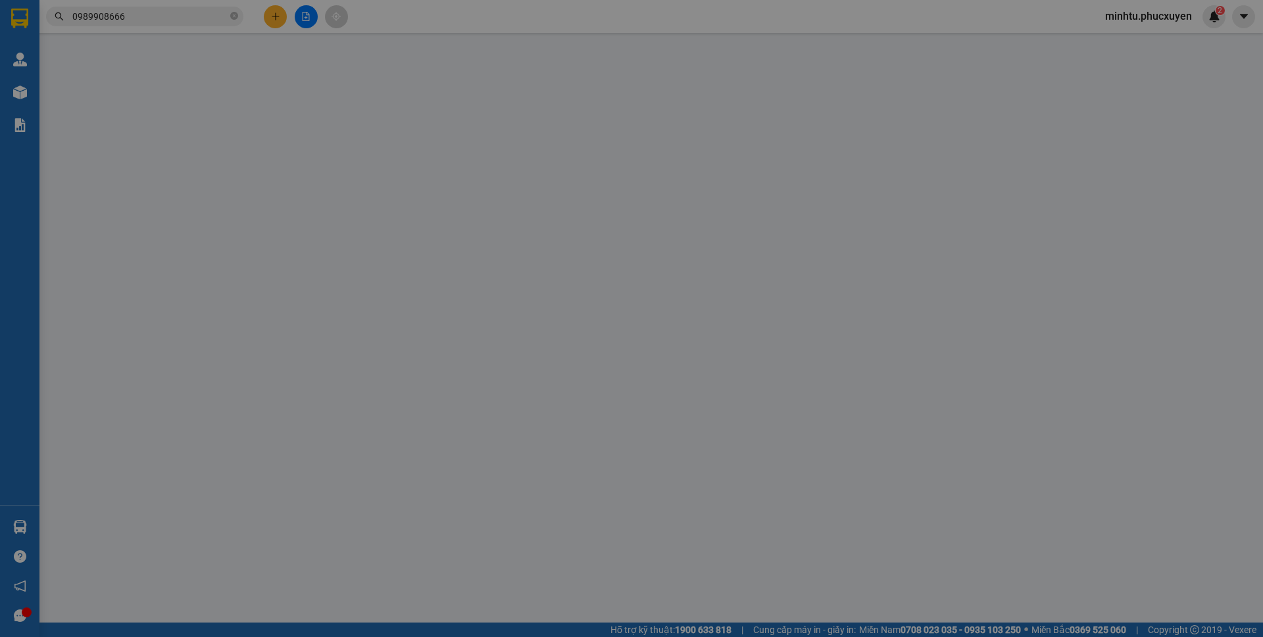
type input "60.000"
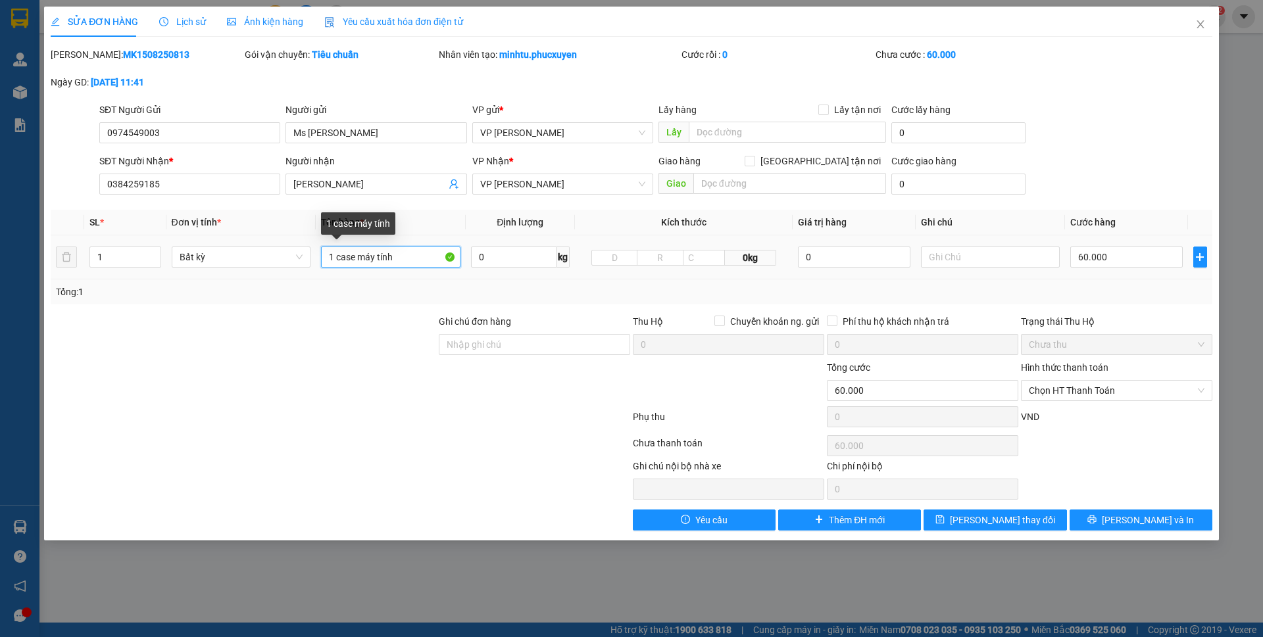
click at [337, 258] on input "1 case máy tính" at bounding box center [390, 257] width 139 height 21
type input "1 ct case máy tính"
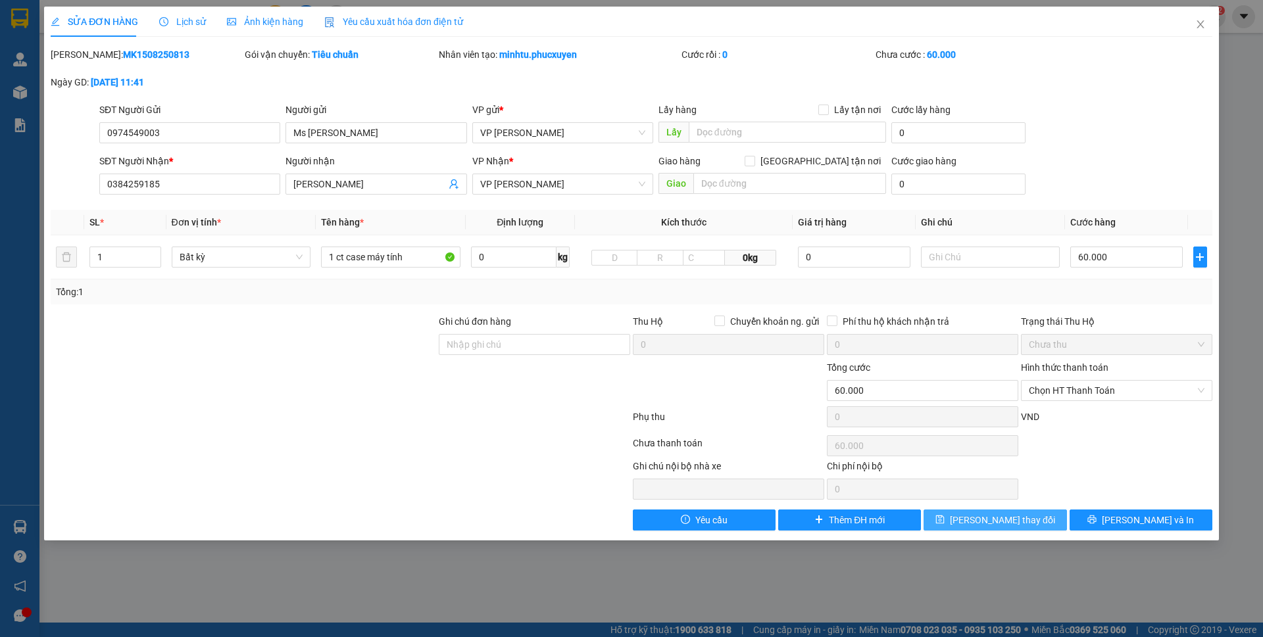
click at [985, 514] on span "[PERSON_NAME] thay đổi" at bounding box center [1002, 520] width 105 height 14
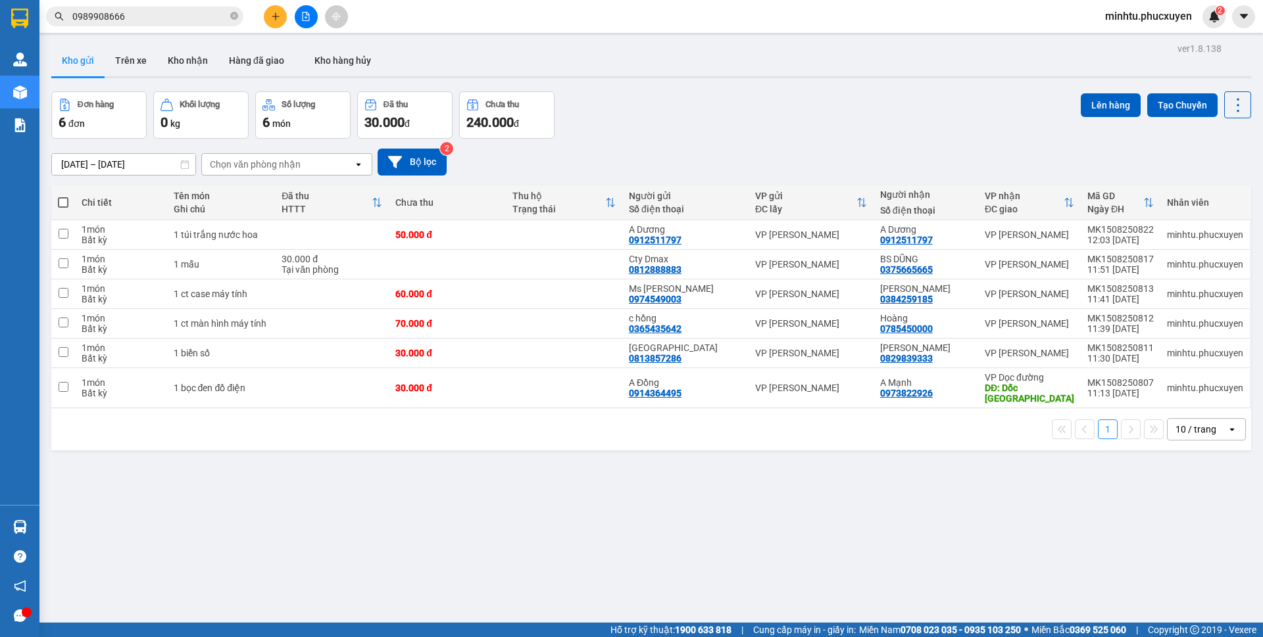
click at [273, 14] on icon "plus" at bounding box center [275, 16] width 9 height 9
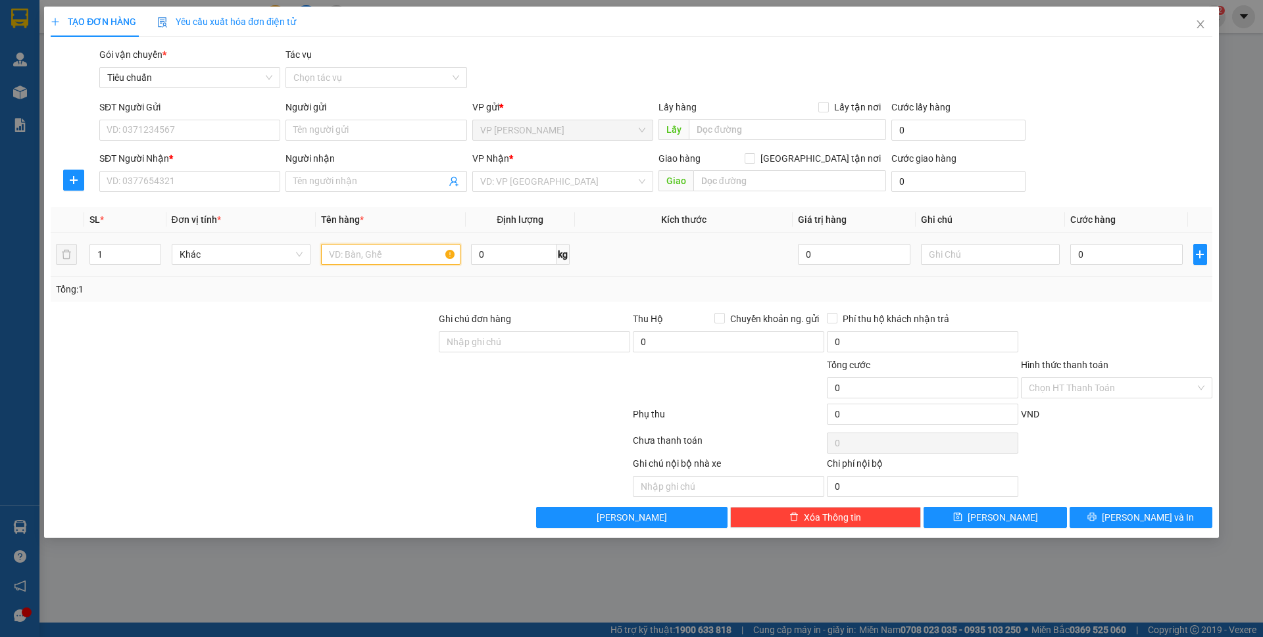
click at [364, 263] on input "text" at bounding box center [390, 254] width 139 height 21
type input "1 túi đen"
click at [473, 210] on th "Định lượng" at bounding box center [520, 220] width 109 height 26
click at [208, 189] on input "SĐT Người Nhận *" at bounding box center [189, 181] width 181 height 21
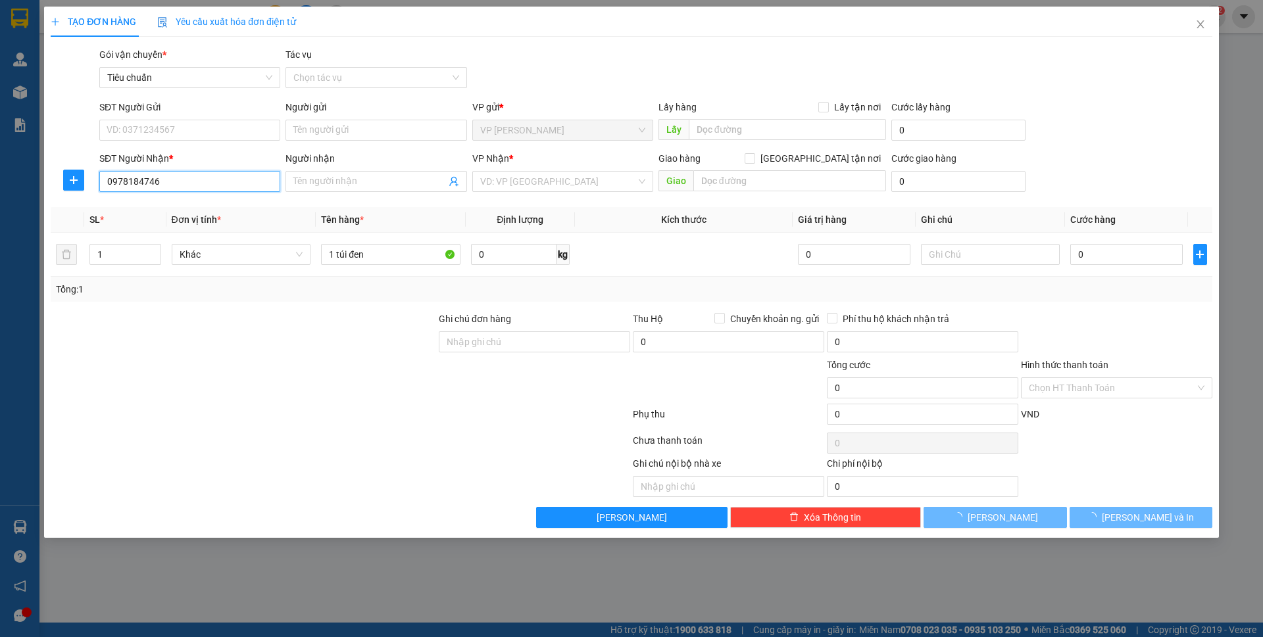
click at [214, 175] on input "0978184746" at bounding box center [189, 181] width 181 height 21
click at [219, 176] on input "0978184746" at bounding box center [189, 181] width 181 height 21
type input "0978184746"
drag, startPoint x: 337, startPoint y: 174, endPoint x: 316, endPoint y: 109, distance: 69.0
click at [338, 174] on input "Người nhận" at bounding box center [369, 181] width 152 height 14
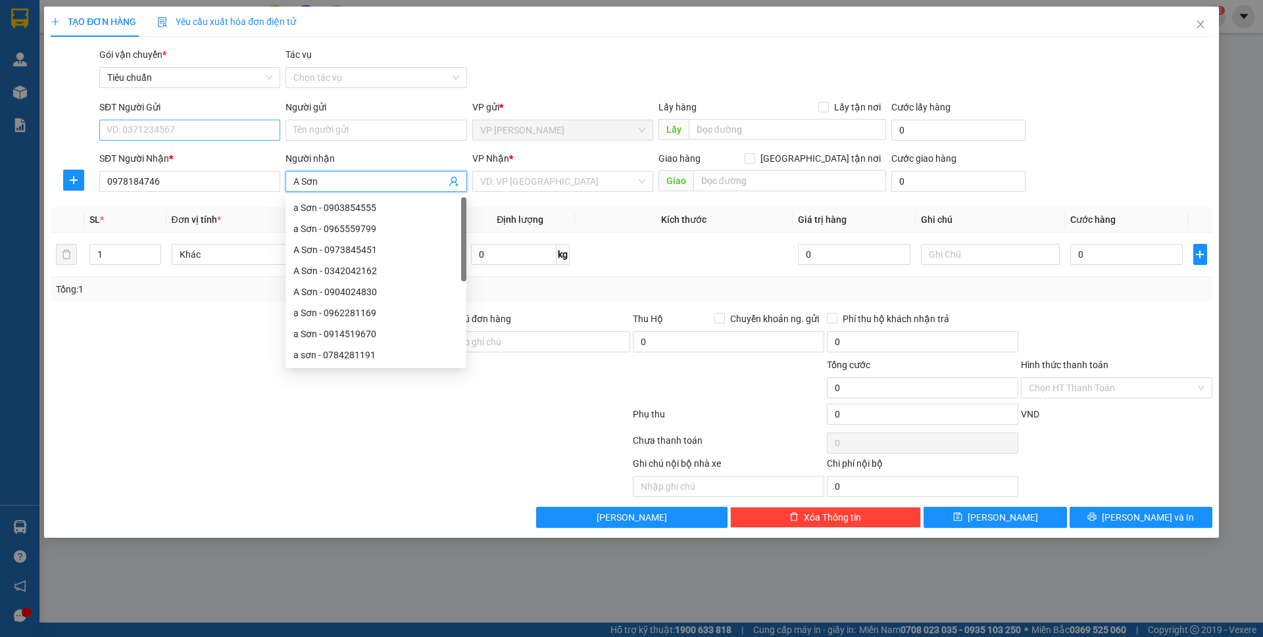
type input "A Sơn"
click at [203, 134] on input "SĐT Người Gửi" at bounding box center [189, 130] width 181 height 21
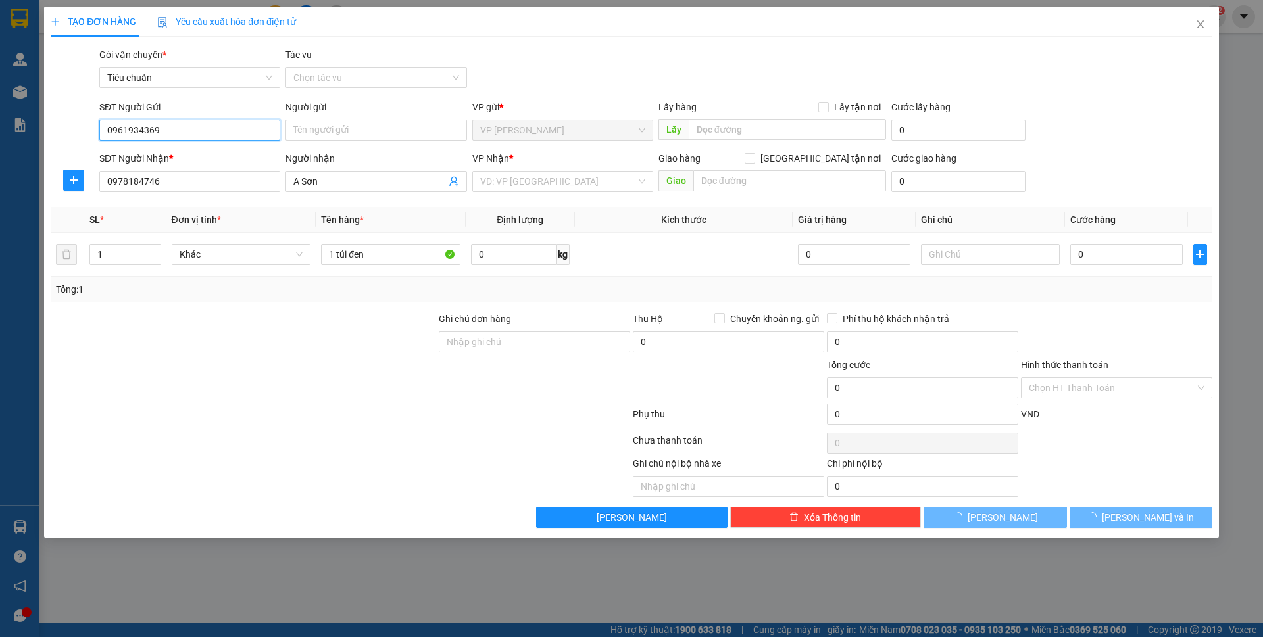
click at [203, 135] on input "0961934369" at bounding box center [189, 130] width 181 height 21
type input "0961934369"
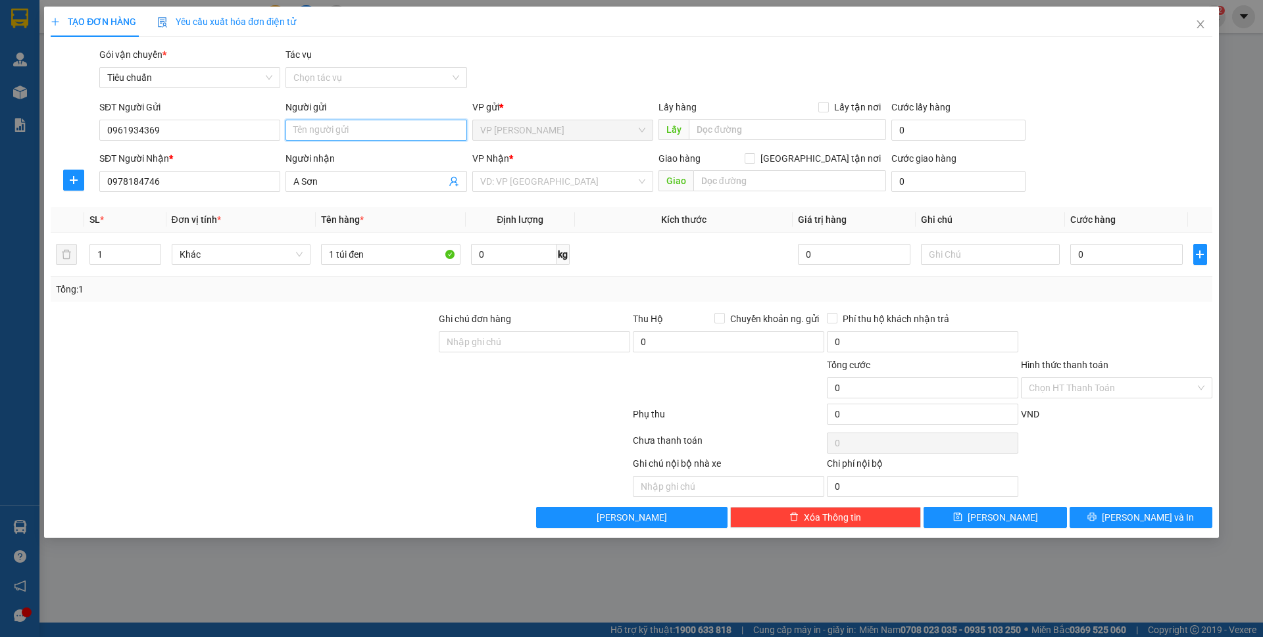
click at [300, 122] on input "Người gửi" at bounding box center [375, 130] width 181 height 21
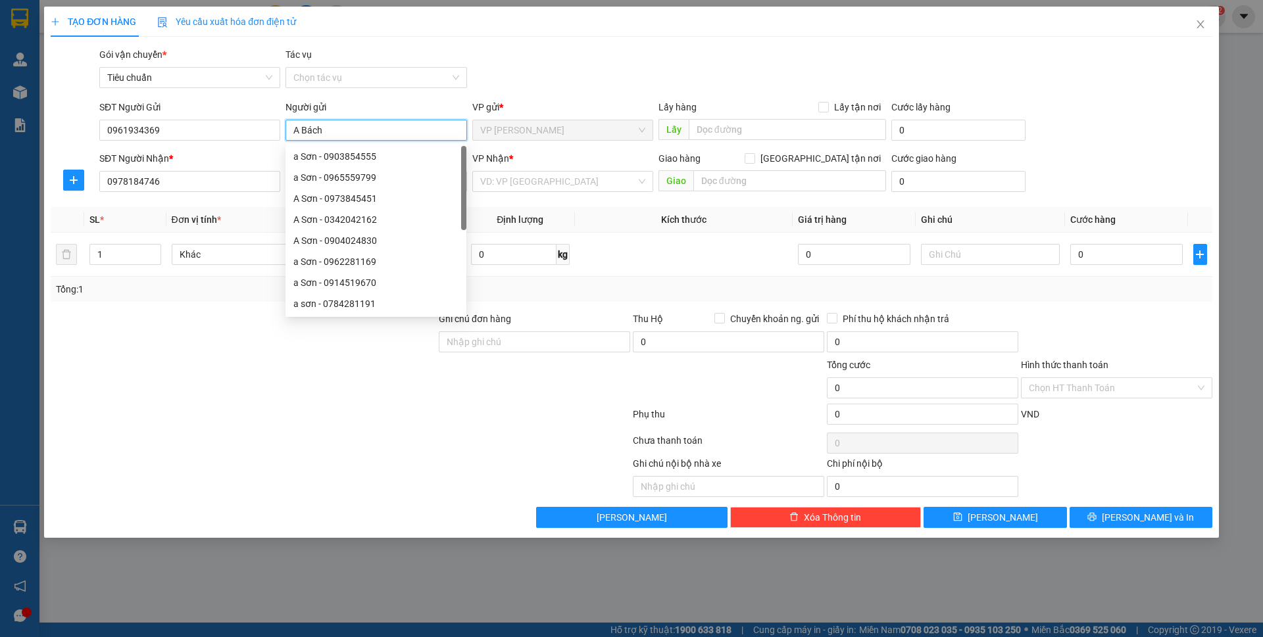
type input "A Bách"
click at [537, 51] on div "Gói vận chuyển * Tiêu chuẩn Tác vụ Chọn tác vụ" at bounding box center [656, 70] width 1118 height 46
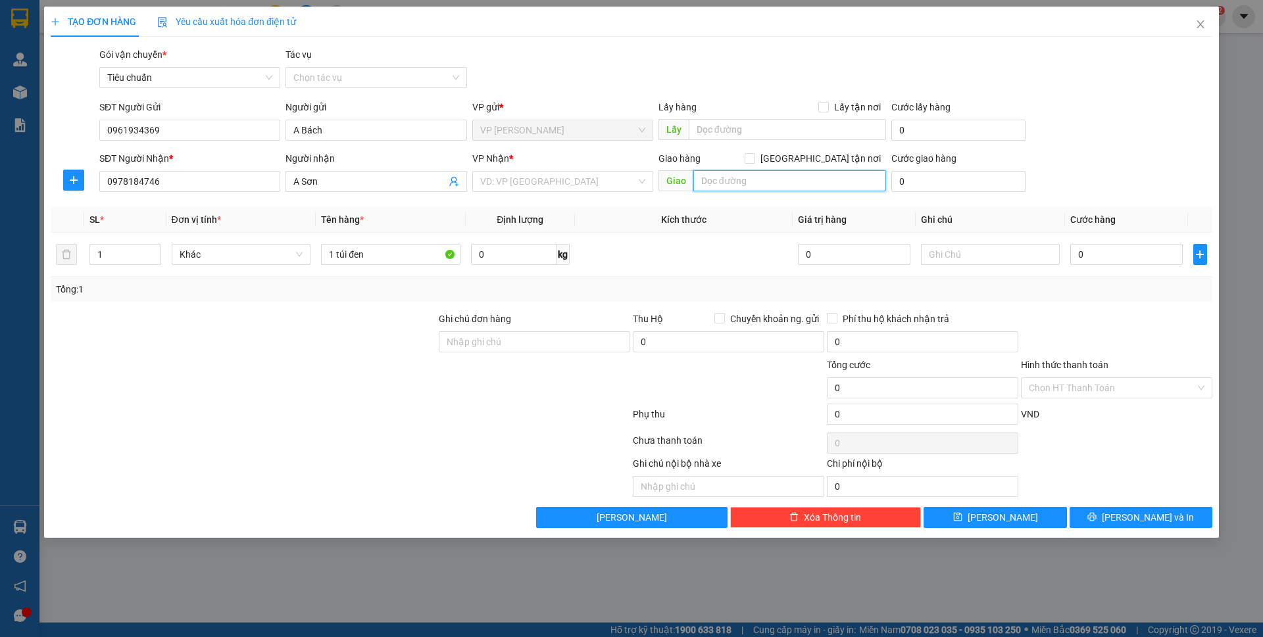
click at [802, 179] on input "text" at bounding box center [789, 180] width 193 height 21
click at [623, 178] on input "search" at bounding box center [558, 182] width 156 height 20
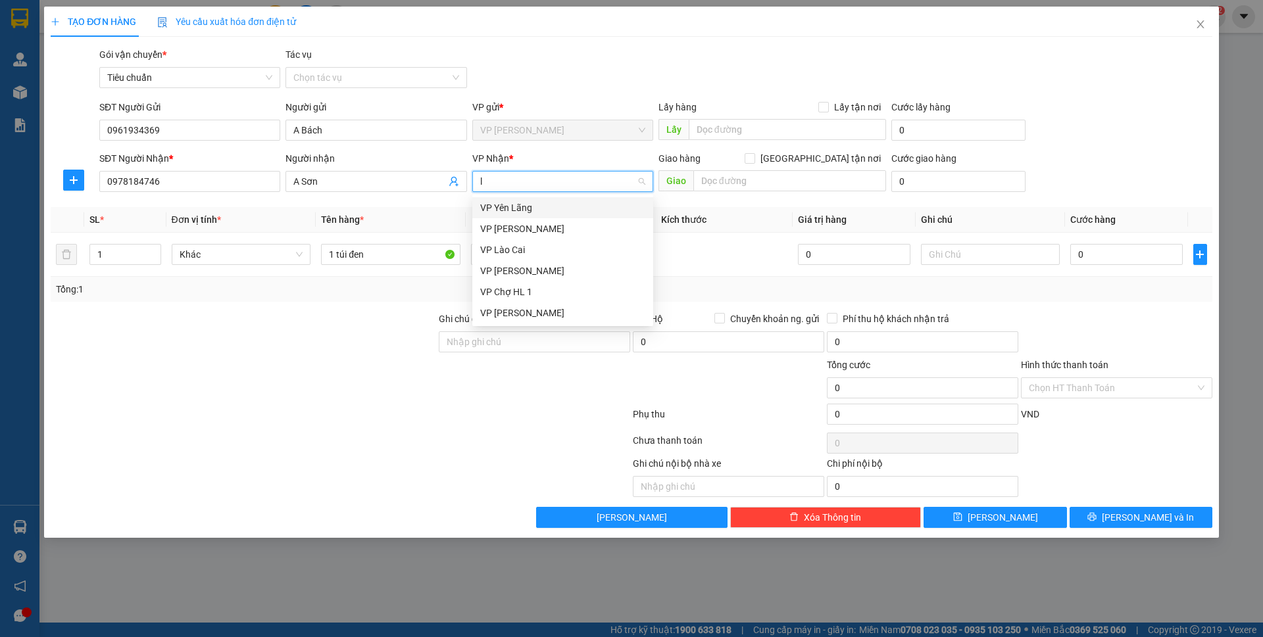
type input "lo"
click at [551, 231] on div "VP [PERSON_NAME]" at bounding box center [562, 229] width 165 height 14
click at [754, 193] on div "Giao hàng [GEOGRAPHIC_DATA] tận nơi [GEOGRAPHIC_DATA]" at bounding box center [772, 174] width 228 height 46
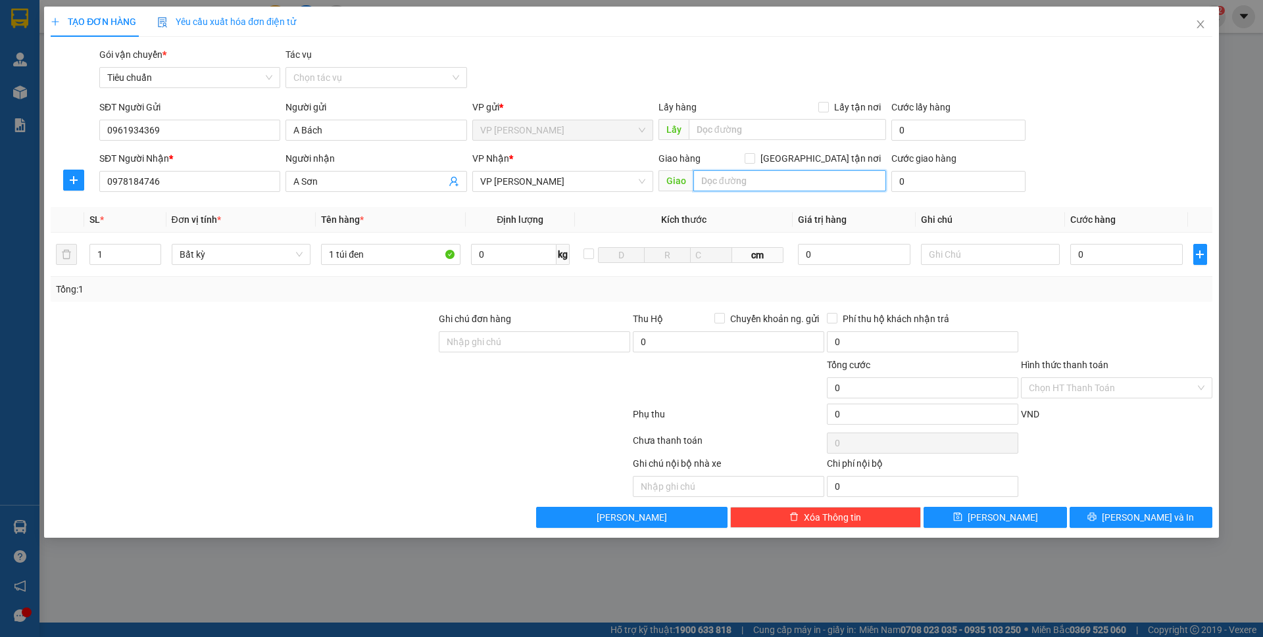
click at [757, 180] on input "text" at bounding box center [789, 180] width 193 height 21
click at [771, 179] on input "25/04 [PERSON_NAME]" at bounding box center [789, 180] width 193 height 21
click at [764, 178] on input "25/04 [PERSON_NAME]" at bounding box center [789, 180] width 193 height 21
click at [833, 184] on input "25/04 [PERSON_NAME]" at bounding box center [789, 180] width 193 height 21
click at [833, 176] on input "25/04 [PERSON_NAME] phone [PERSON_NAME]" at bounding box center [789, 180] width 193 height 21
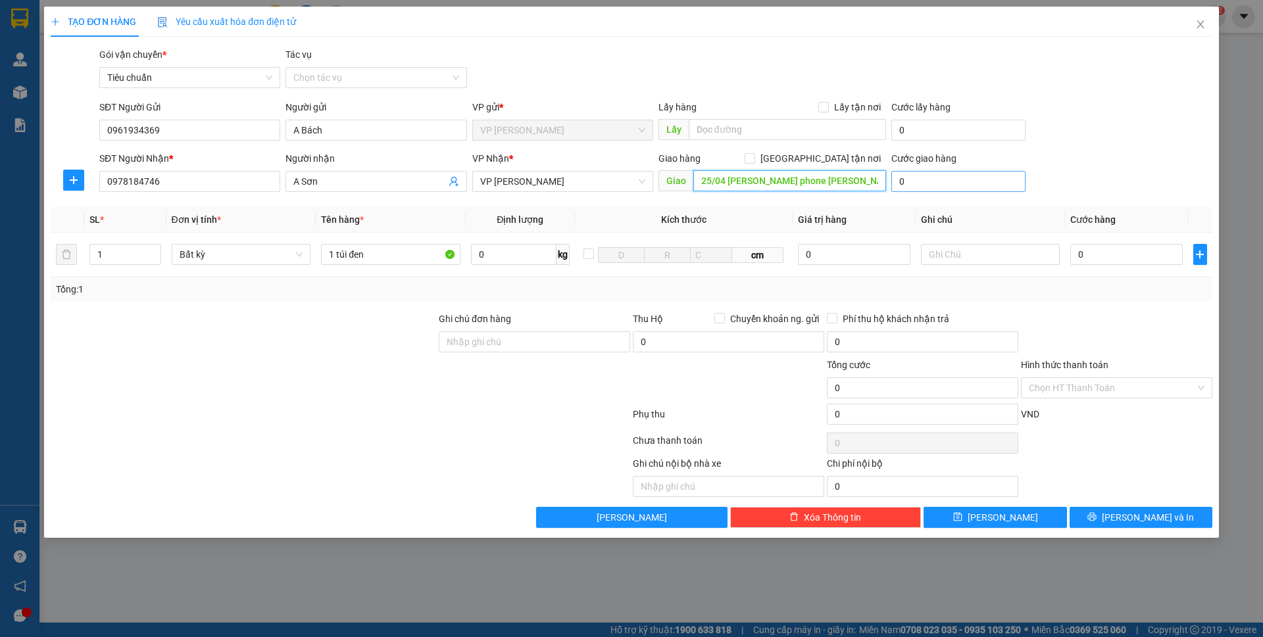
type input "25/04 [PERSON_NAME] phone [PERSON_NAME]"
click at [930, 184] on input "0" at bounding box center [958, 181] width 134 height 21
type input "30"
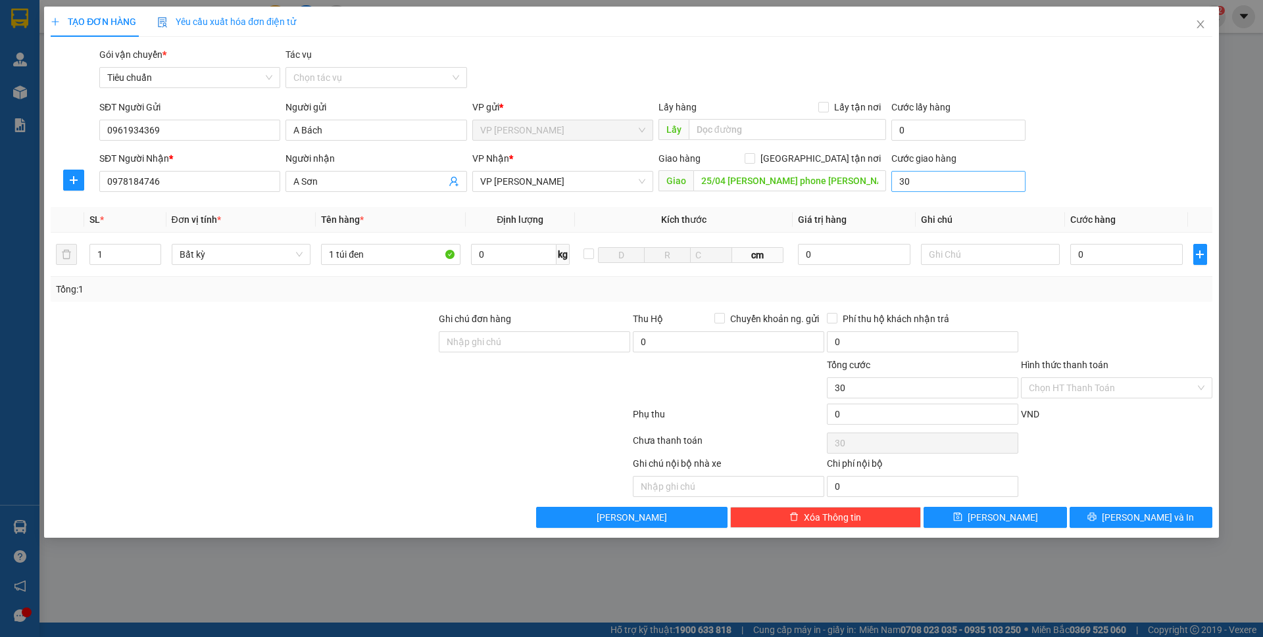
click at [1073, 164] on div "SĐT Người Nhận * 0978184746 Người nhận A Sơn VP Nhận * VP Loong Toòng Giao hàng…" at bounding box center [656, 174] width 1118 height 46
type input "30.000"
drag, startPoint x: 822, startPoint y: 158, endPoint x: 1085, endPoint y: 352, distance: 326.8
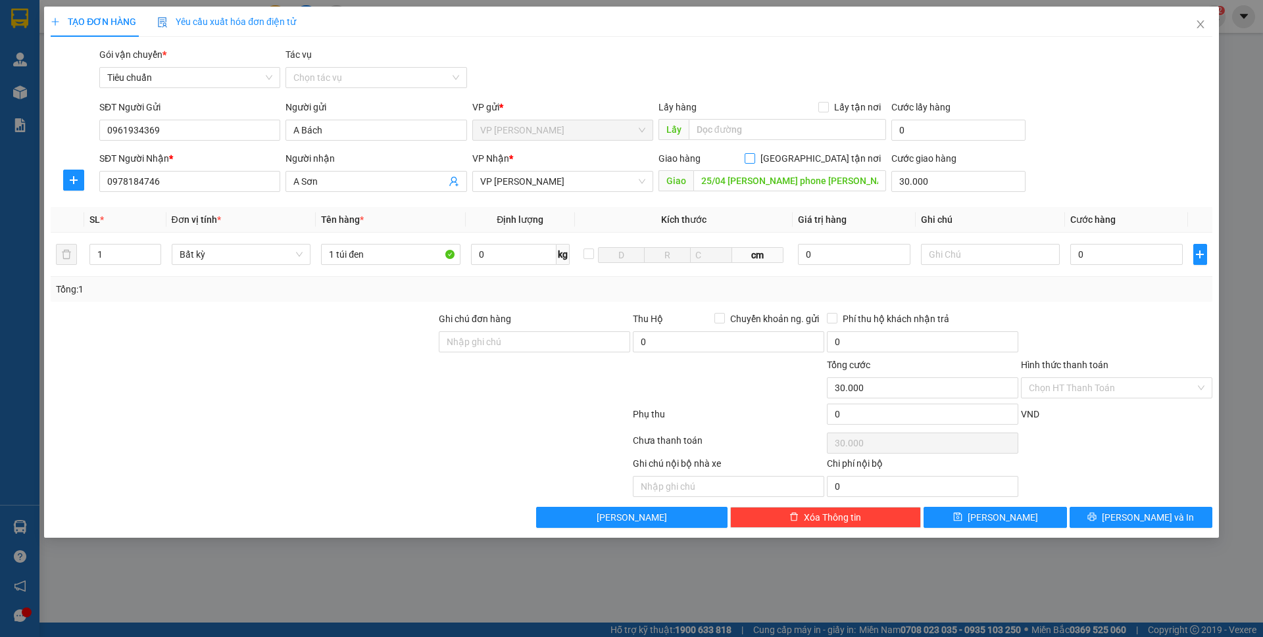
click at [754, 158] on input "[GEOGRAPHIC_DATA] tận nơi" at bounding box center [748, 157] width 9 height 9
checkbox input "true"
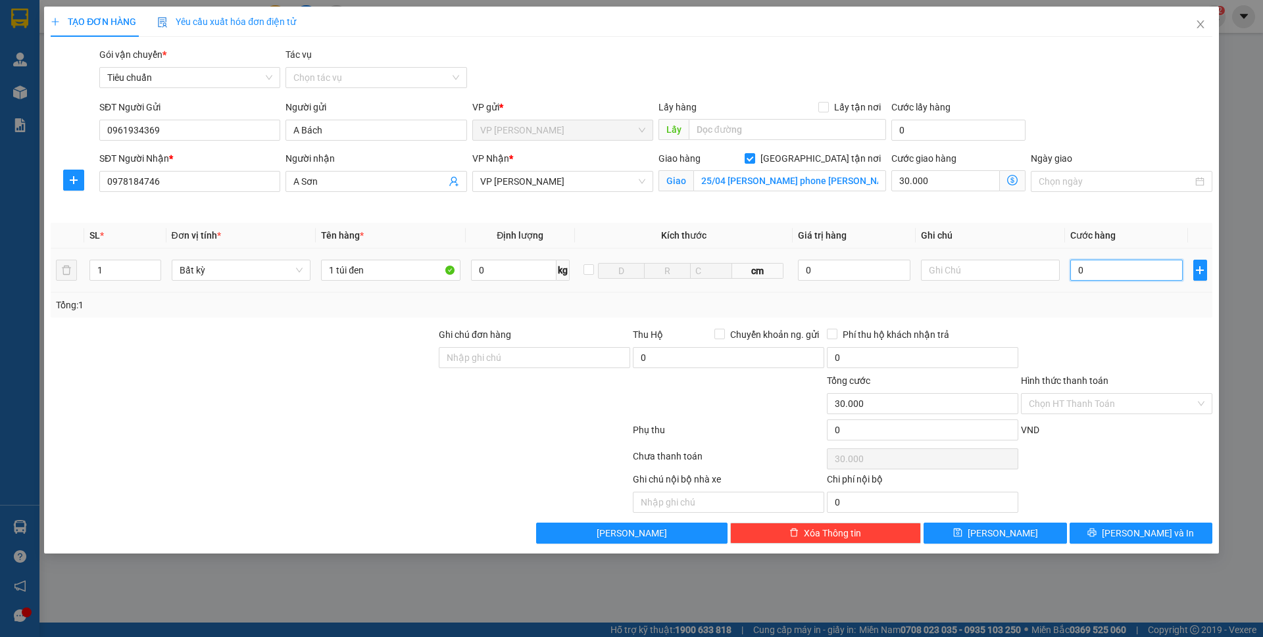
click at [1122, 274] on input "0" at bounding box center [1126, 270] width 112 height 21
type input "50"
type input "30.050"
click at [1146, 210] on div "Ngày giao" at bounding box center [1121, 182] width 186 height 62
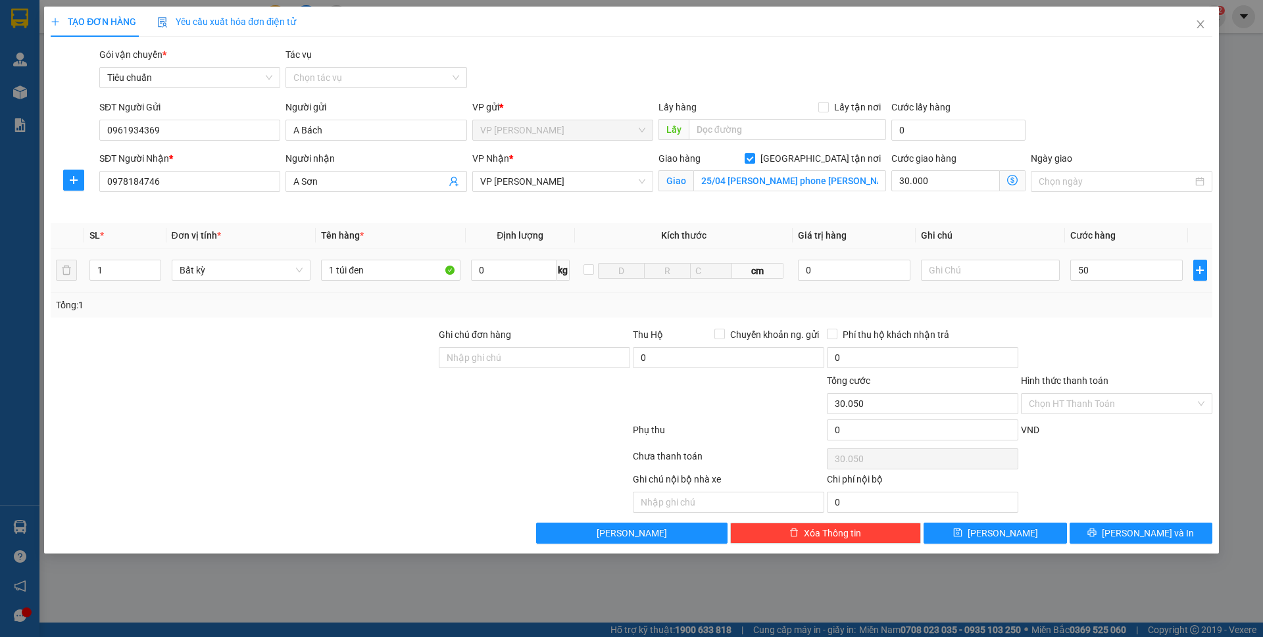
type input "50.000"
type input "80.000"
click at [1153, 528] on span "[PERSON_NAME] và In" at bounding box center [1147, 533] width 92 height 14
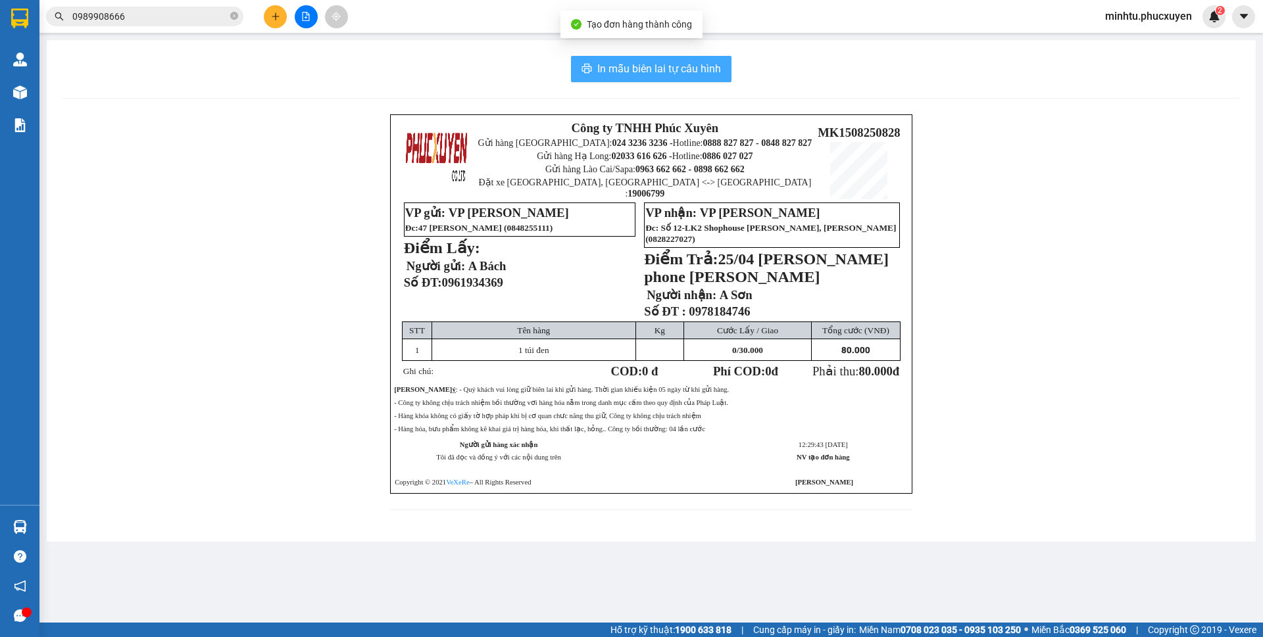
click at [713, 68] on span "In mẫu biên lai tự cấu hình" at bounding box center [659, 68] width 124 height 16
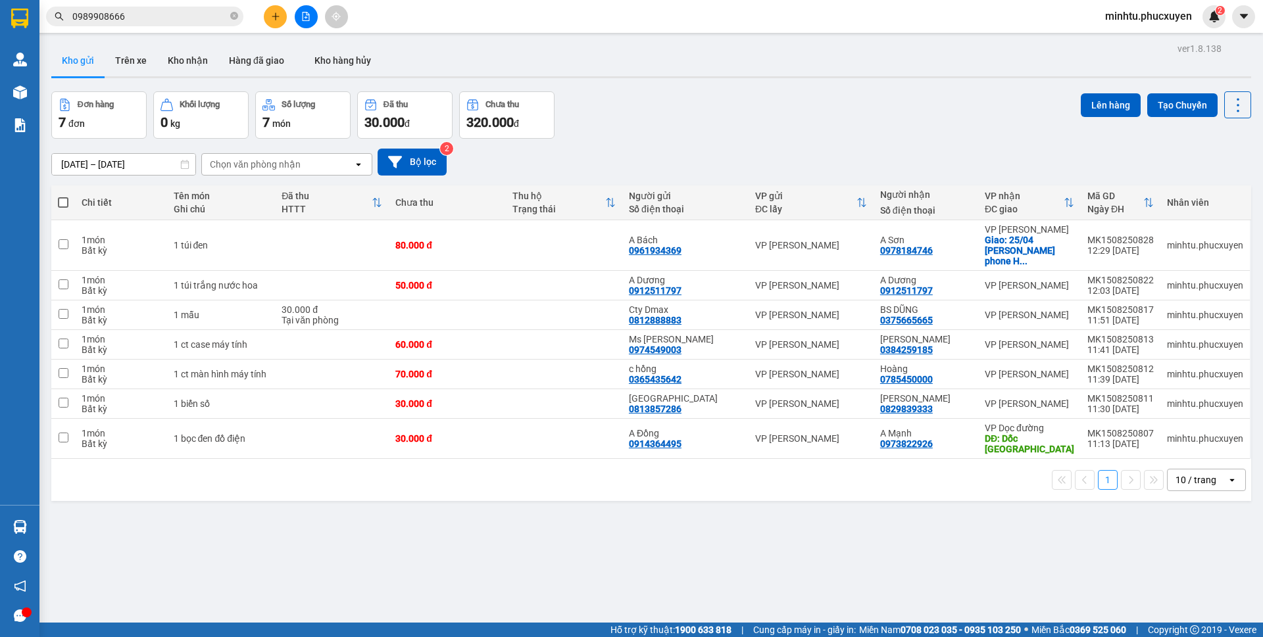
click at [871, 121] on div "Đơn hàng 7 đơn Khối lượng 0 kg Số lượng 7 món Đã thu 30.000 đ Chưa thu 320.000 …" at bounding box center [650, 114] width 1199 height 47
click at [62, 279] on input "checkbox" at bounding box center [64, 284] width 10 height 10
checkbox input "true"
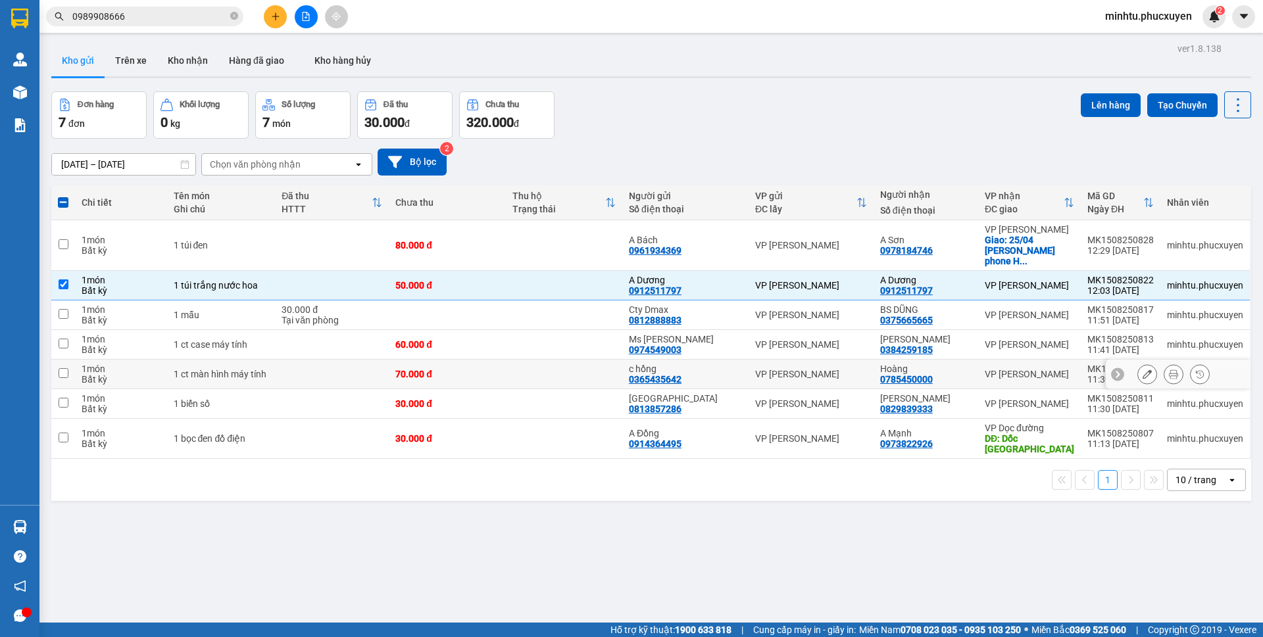
click at [64, 368] on input "checkbox" at bounding box center [64, 373] width 10 height 10
checkbox input "true"
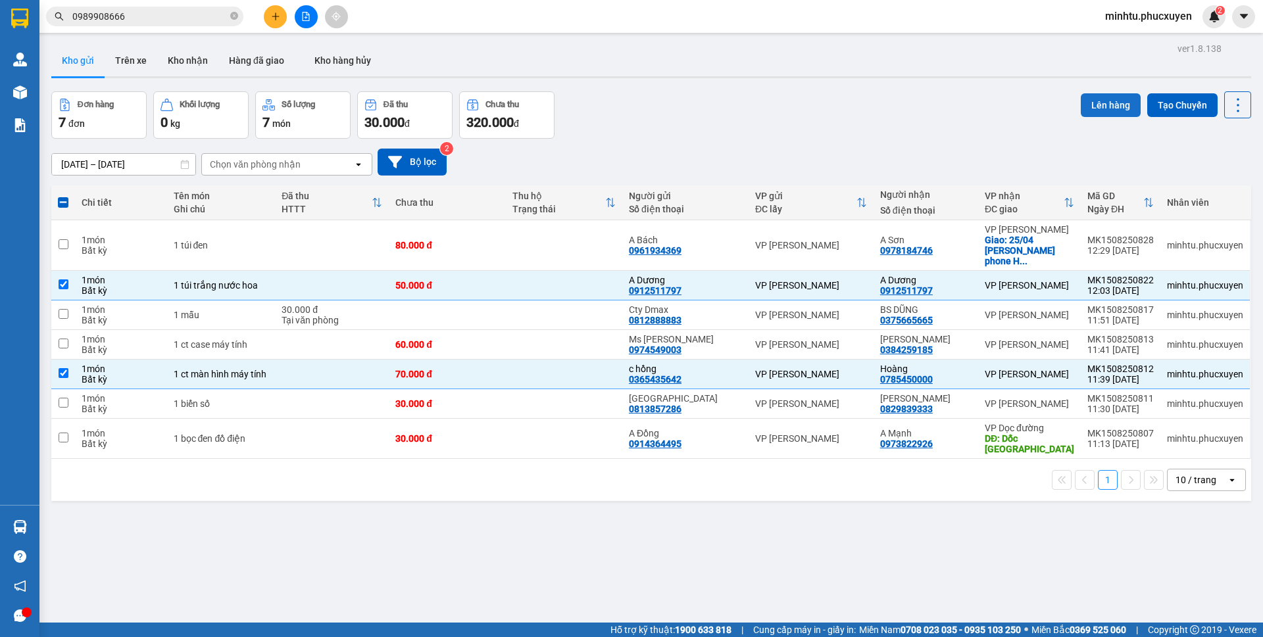
click at [1080, 106] on button "Lên hàng" at bounding box center [1110, 105] width 60 height 24
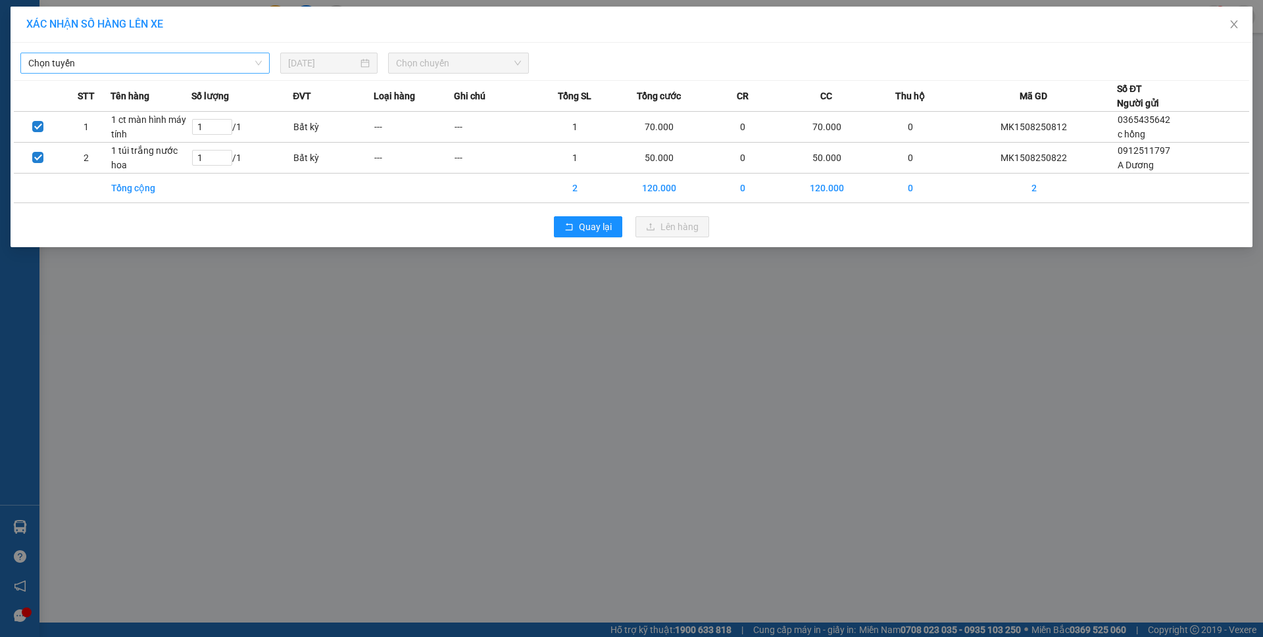
click at [204, 57] on span "Chọn tuyến" at bounding box center [144, 63] width 233 height 20
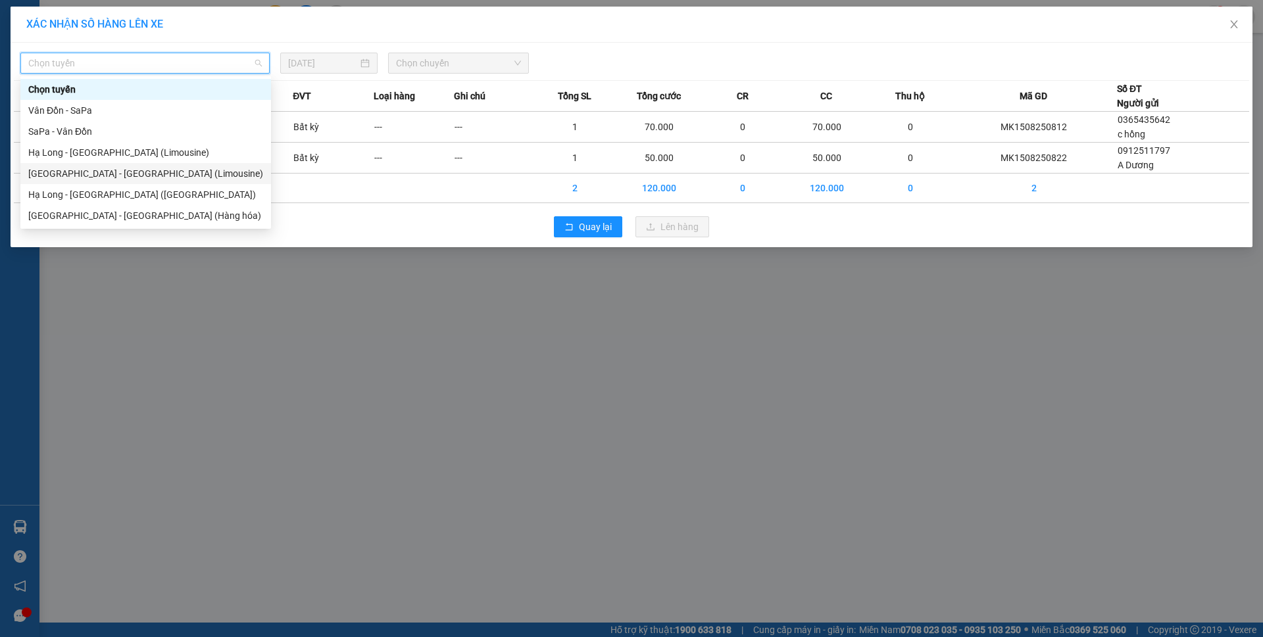
click at [167, 167] on div "[GEOGRAPHIC_DATA] - [GEOGRAPHIC_DATA] (Limousine)" at bounding box center [145, 173] width 235 height 14
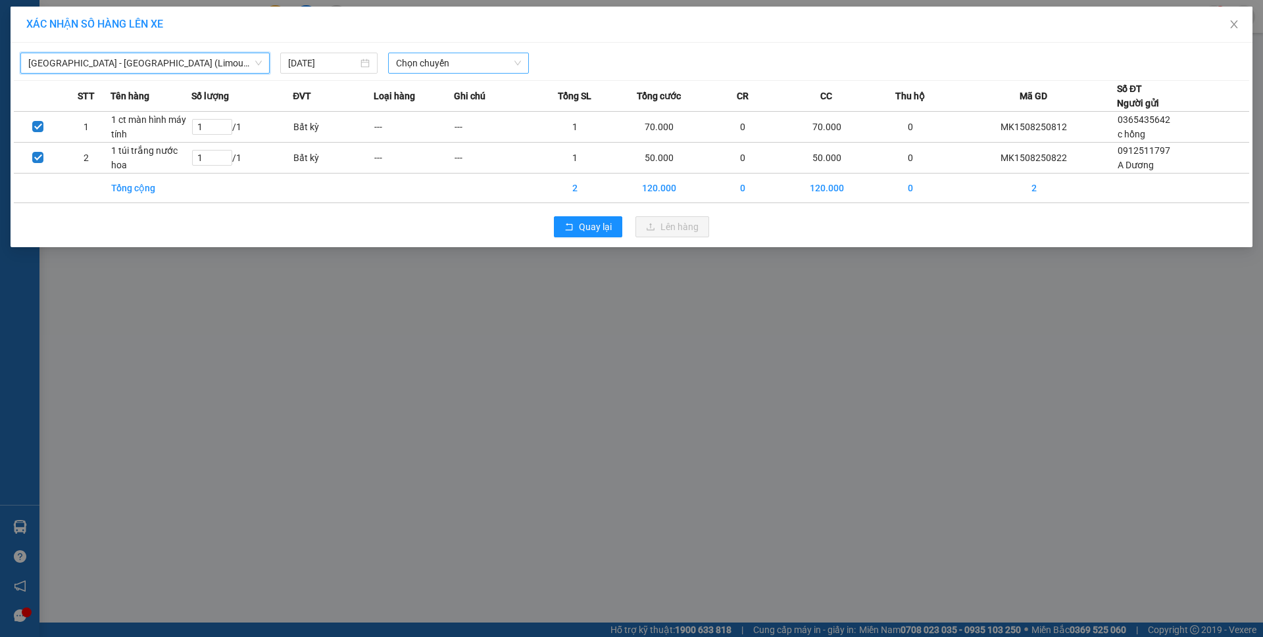
click at [449, 65] on span "Chọn chuyến" at bounding box center [458, 63] width 125 height 20
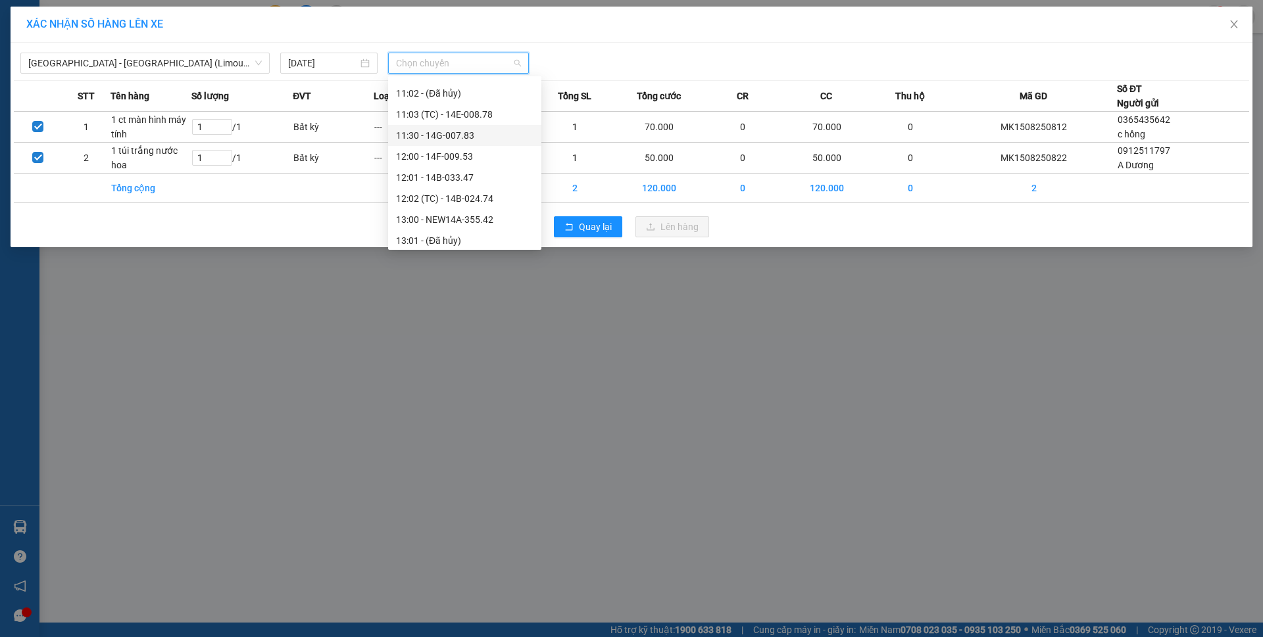
scroll to position [460, 0]
click at [460, 221] on div "13:00 - NEW14A-355.42" at bounding box center [464, 218] width 137 height 14
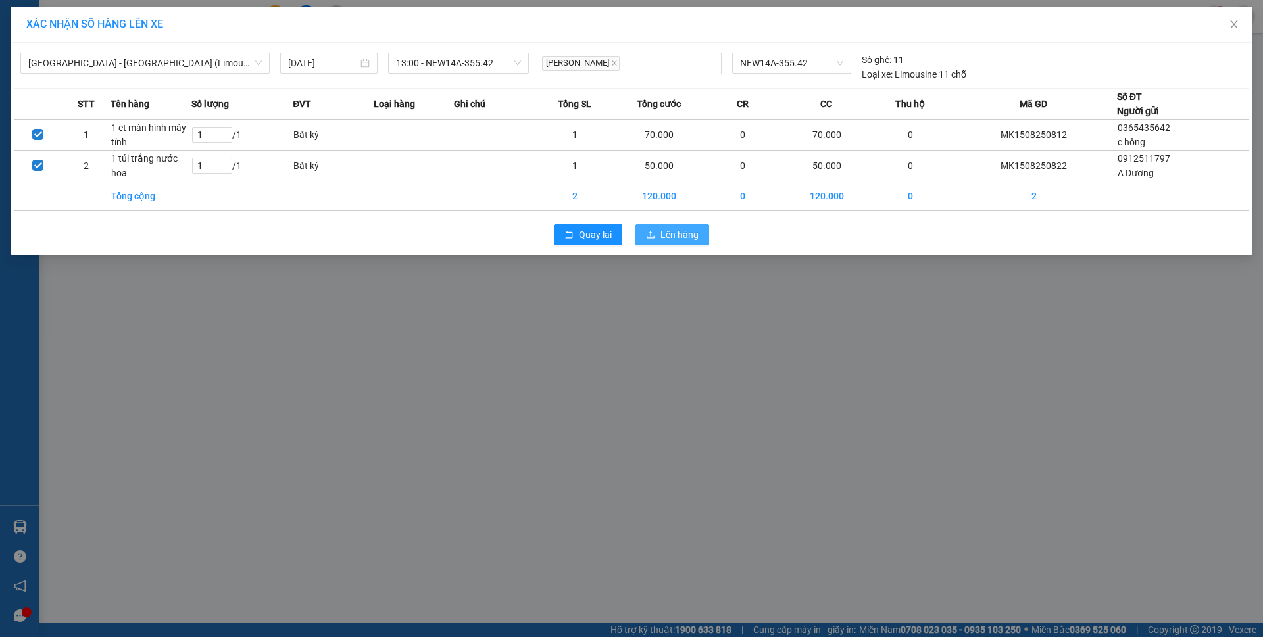
click at [680, 232] on span "Lên hàng" at bounding box center [679, 235] width 38 height 14
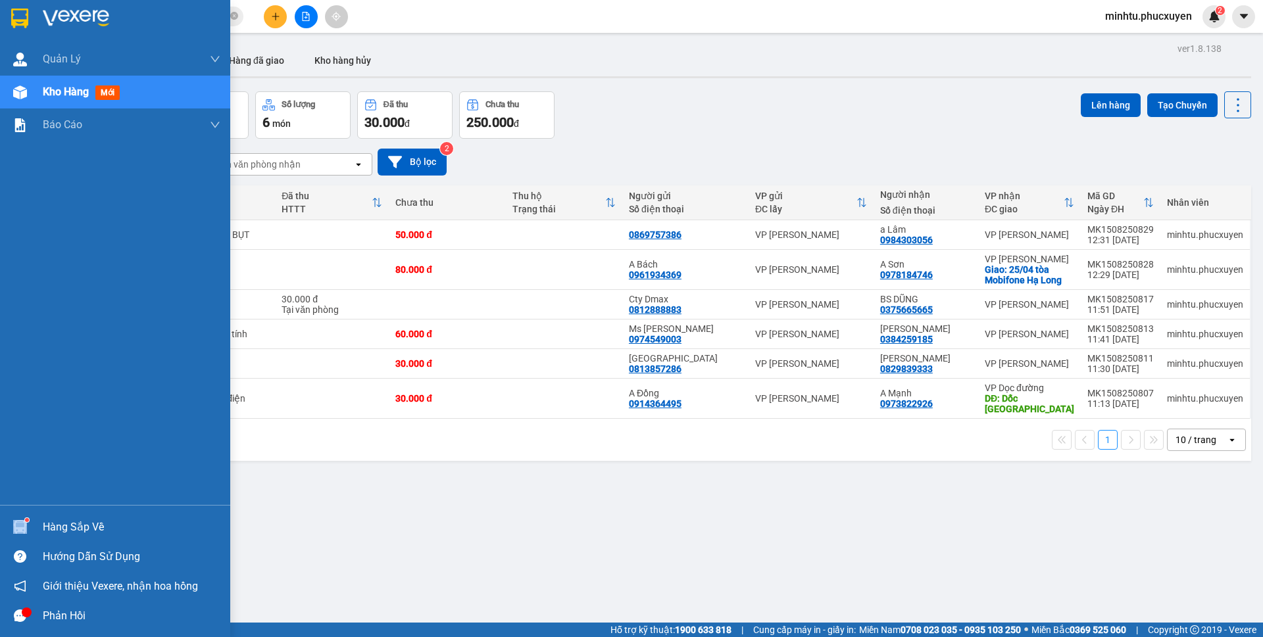
click at [28, 519] on div at bounding box center [20, 527] width 23 height 23
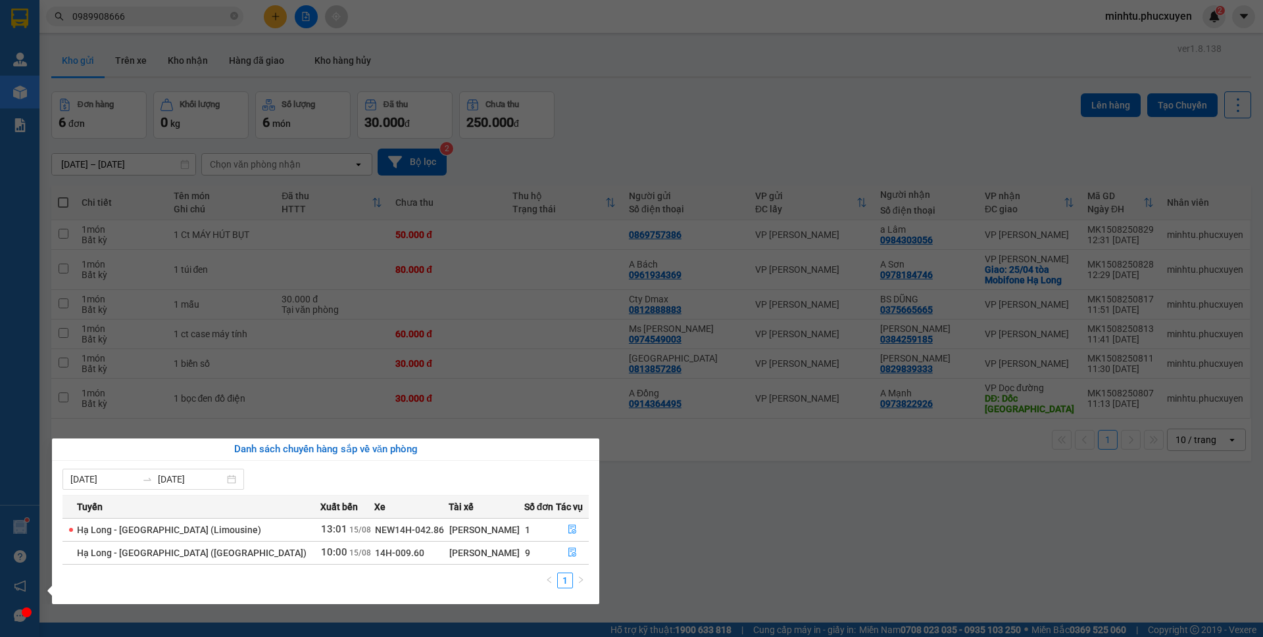
click at [184, 634] on section "Kết quả tìm kiếm ( 23 ) Bộ lọc Mã ĐH Trạng thái Món hàng Thu hộ Tổng cước Chưa …" at bounding box center [631, 318] width 1263 height 637
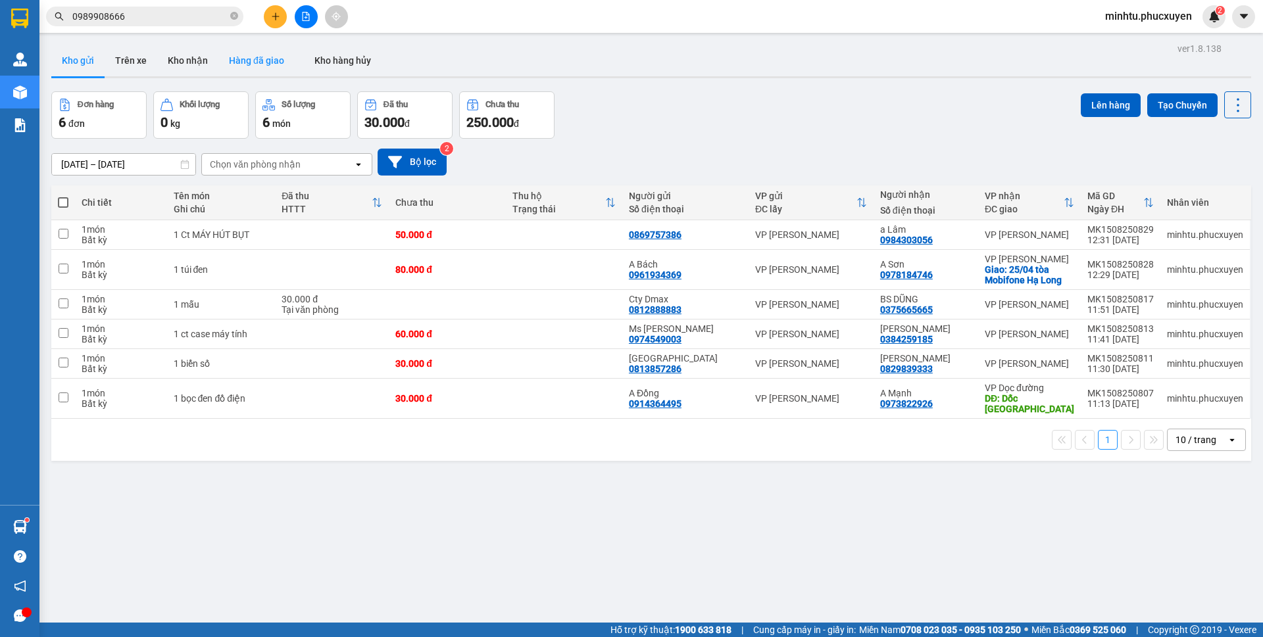
click at [243, 61] on button "Hàng đã giao" at bounding box center [256, 61] width 76 height 32
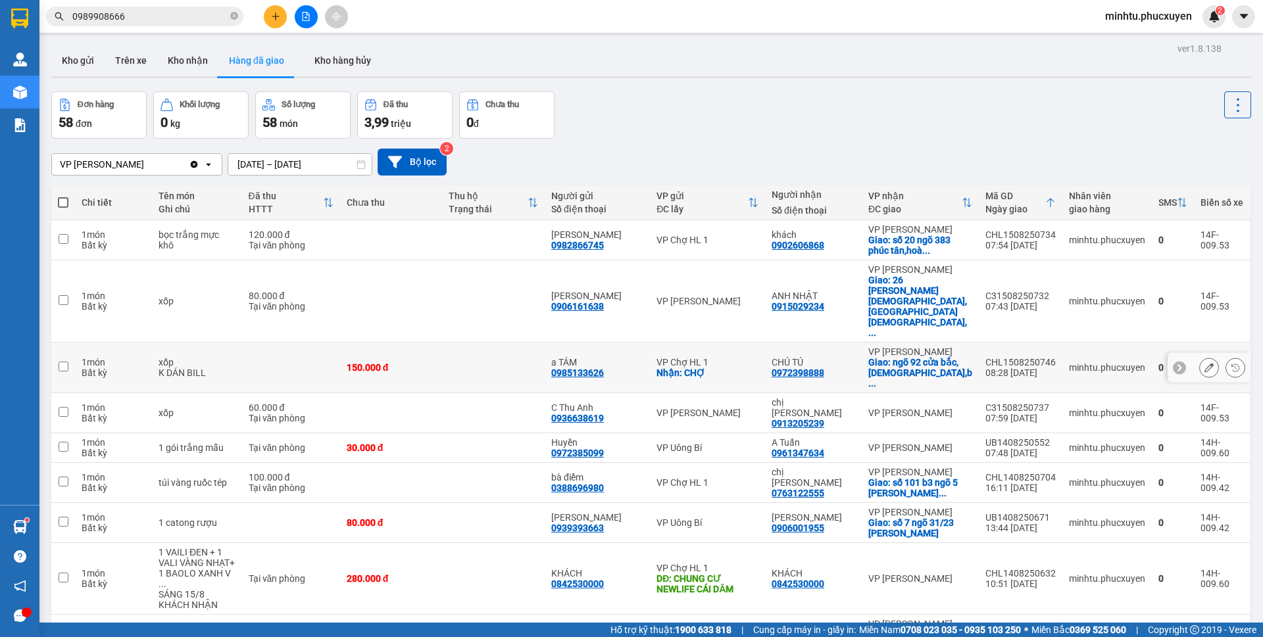
click at [1002, 357] on div "CHL1508250746" at bounding box center [1020, 362] width 70 height 11
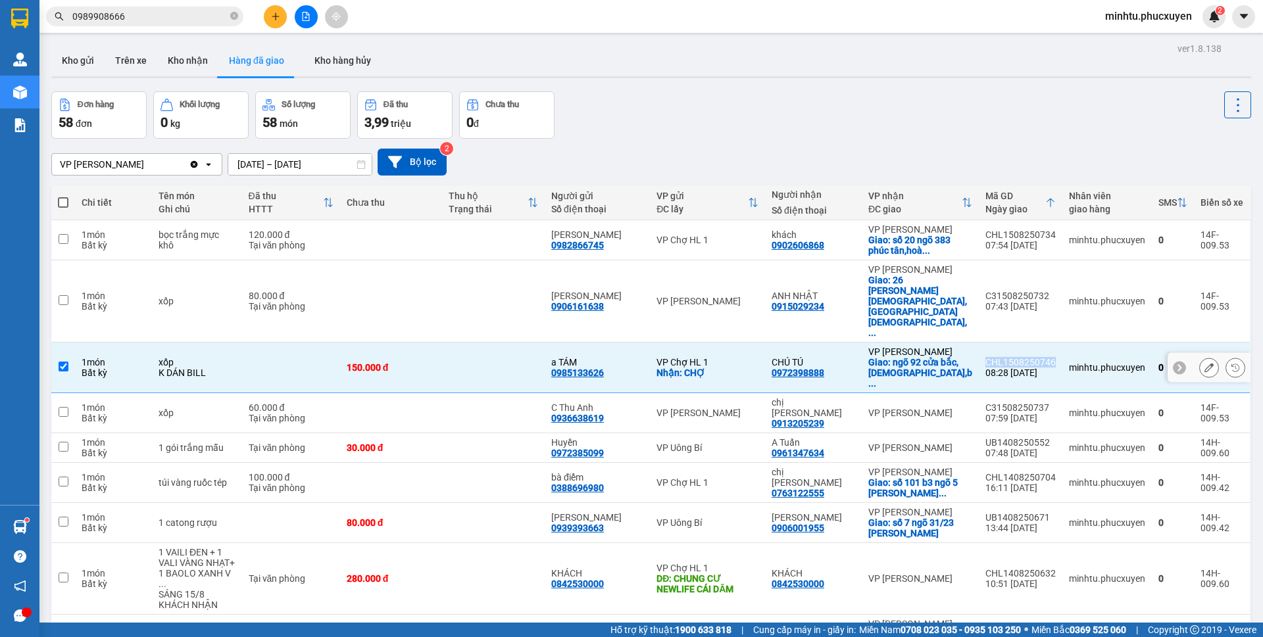
click at [1002, 357] on div "CHL1508250746" at bounding box center [1020, 362] width 70 height 11
checkbox input "false"
copy div "CHL1508250746"
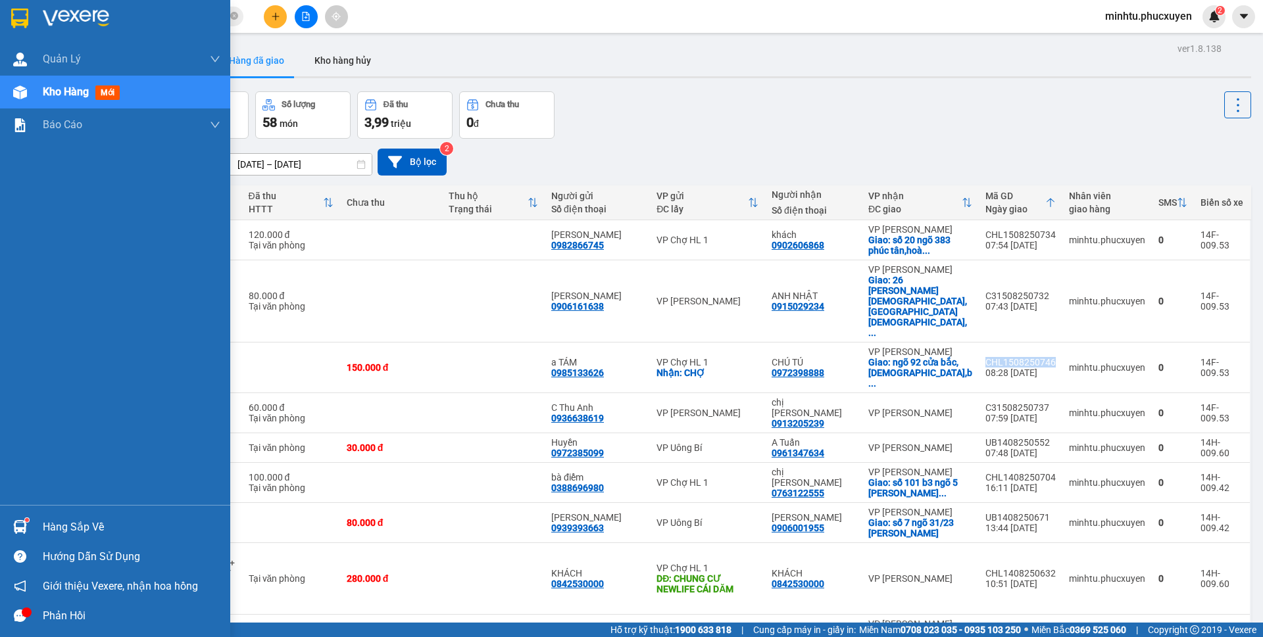
click at [0, 309] on div "Quản [PERSON_NAME] lý giao nhận mới Quản lý kiểm kho Kho hàng mới Báo cáo 11. B…" at bounding box center [115, 274] width 230 height 462
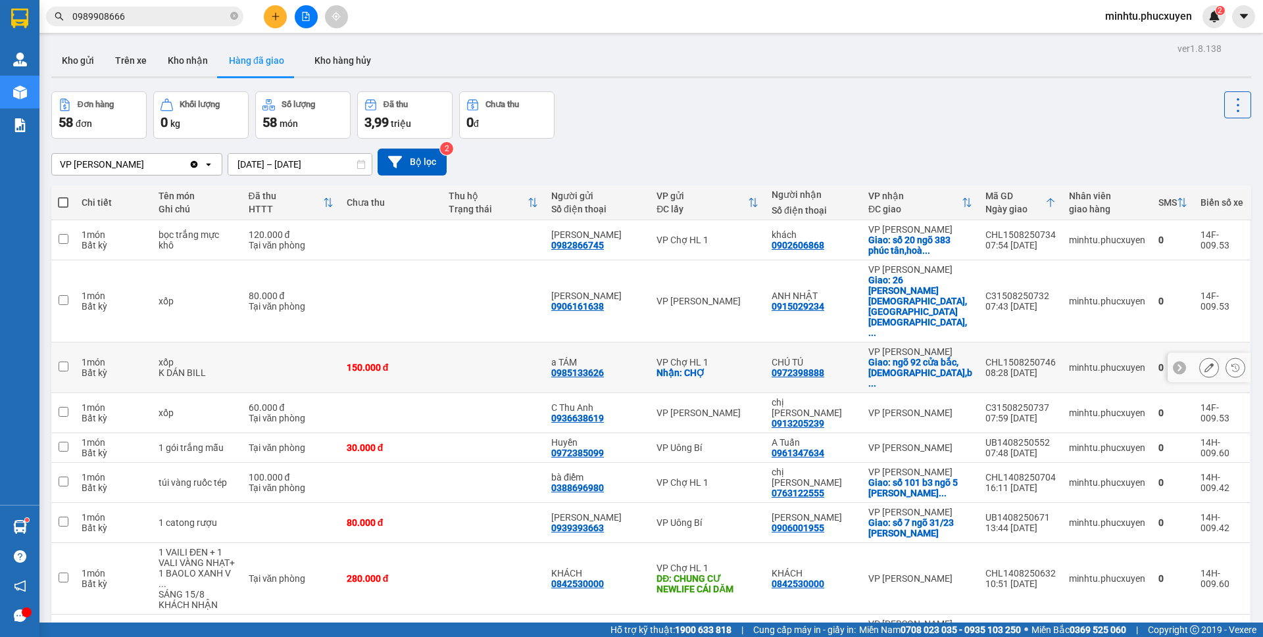
click at [1199, 356] on button at bounding box center [1208, 367] width 18 height 23
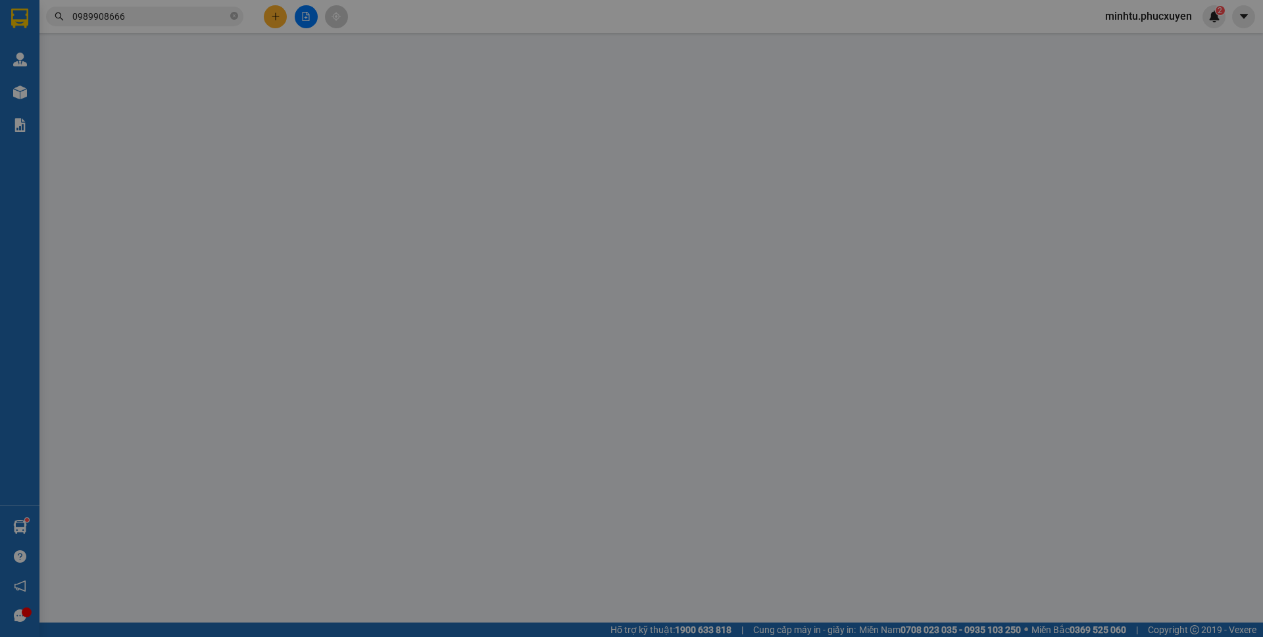
type input "0985133626"
type input "a TÁM"
checkbox input "true"
type input "CHỢ"
type input "20.000"
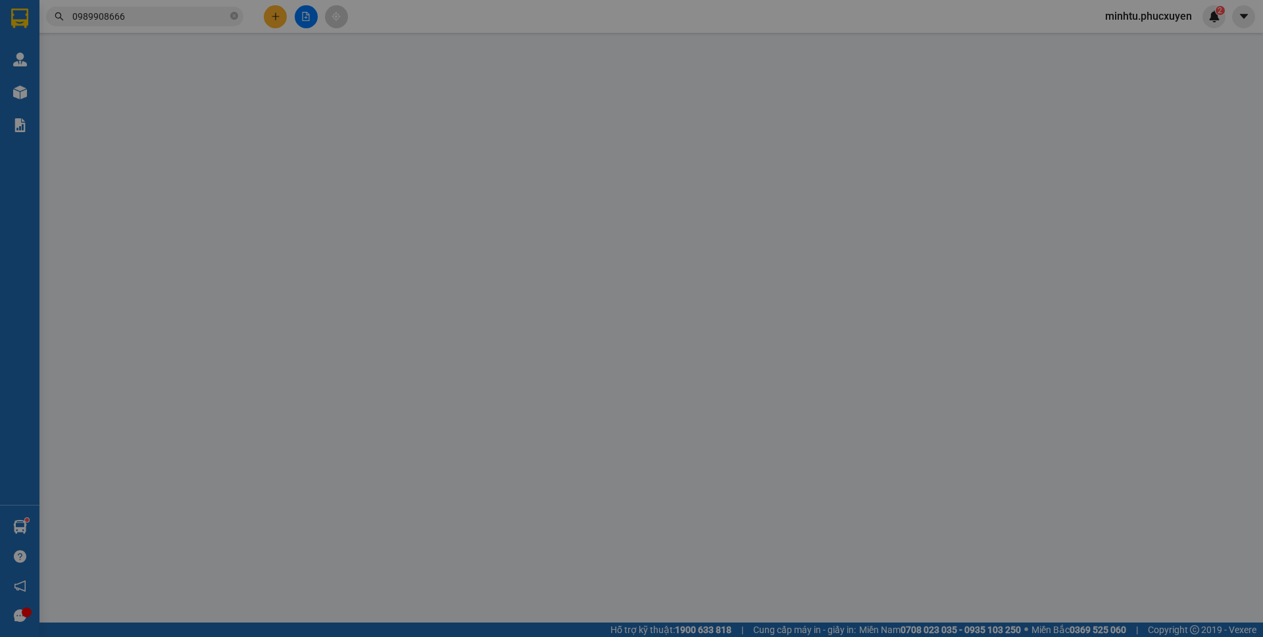
type input "0972398888"
type input "CHÚ TÚ"
checkbox input "true"
type input "ngõ 92 cửa bắc,[DEMOGRAPHIC_DATA],[GEOGRAPHIC_DATA],[GEOGRAPHIC_DATA]"
type input "62.000"
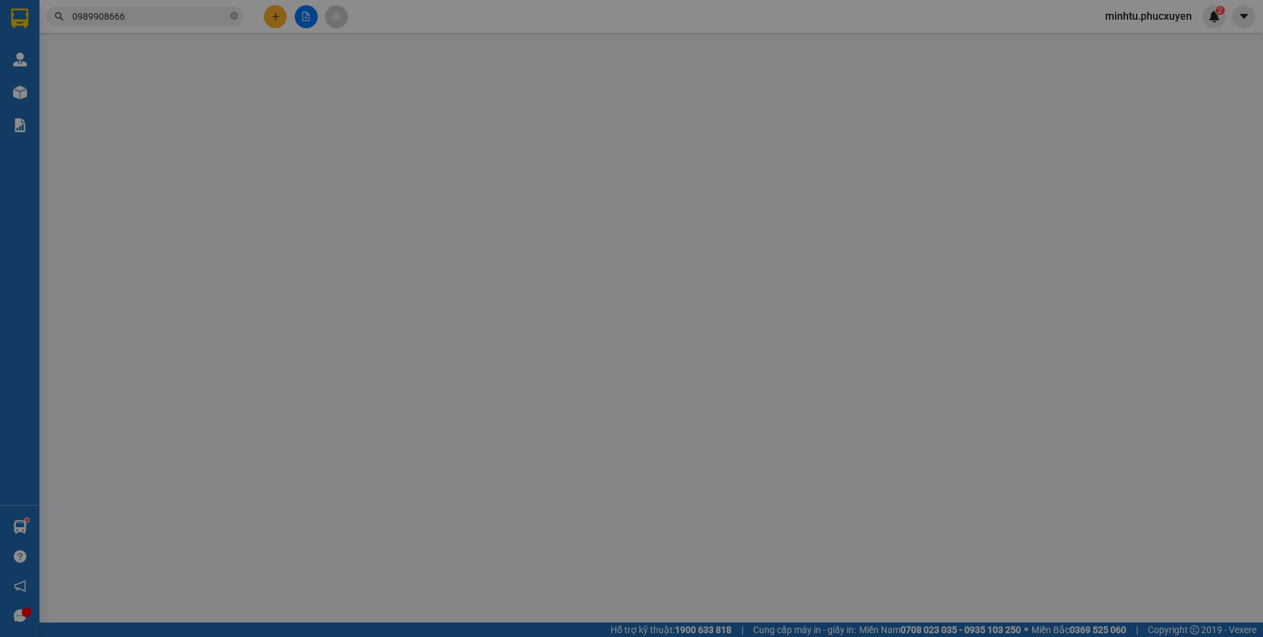
type input "150.000"
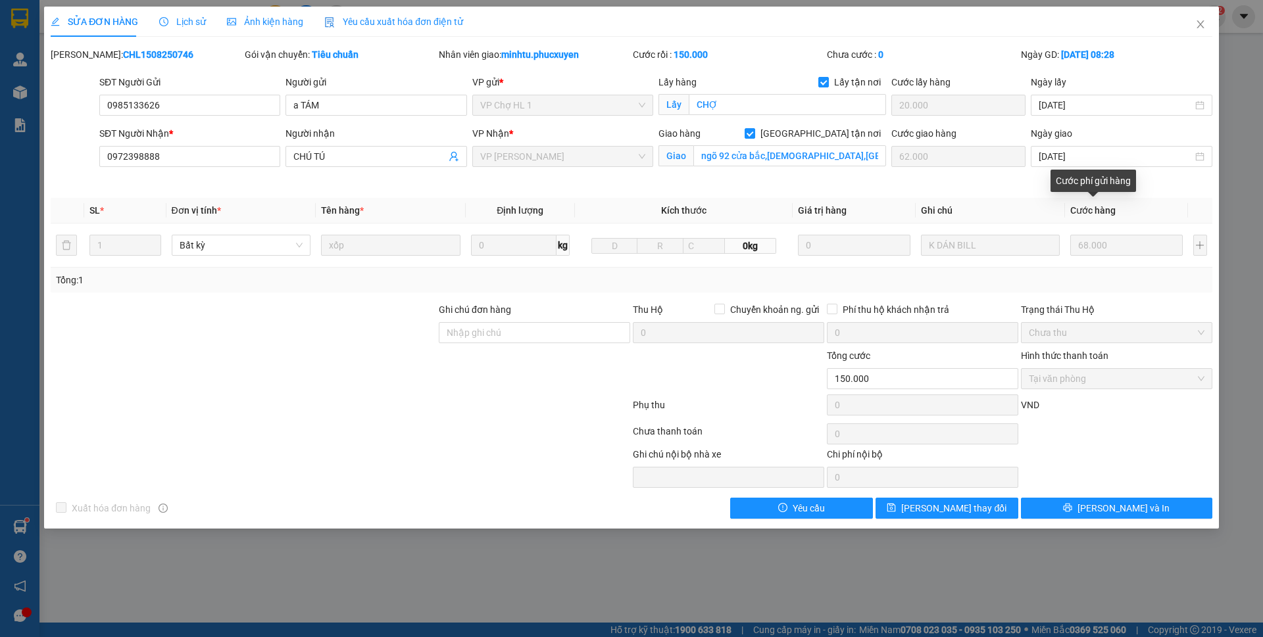
click at [1004, 214] on th "Ghi chú" at bounding box center [990, 211] width 150 height 26
click at [1199, 18] on span "Close" at bounding box center [1200, 25] width 37 height 37
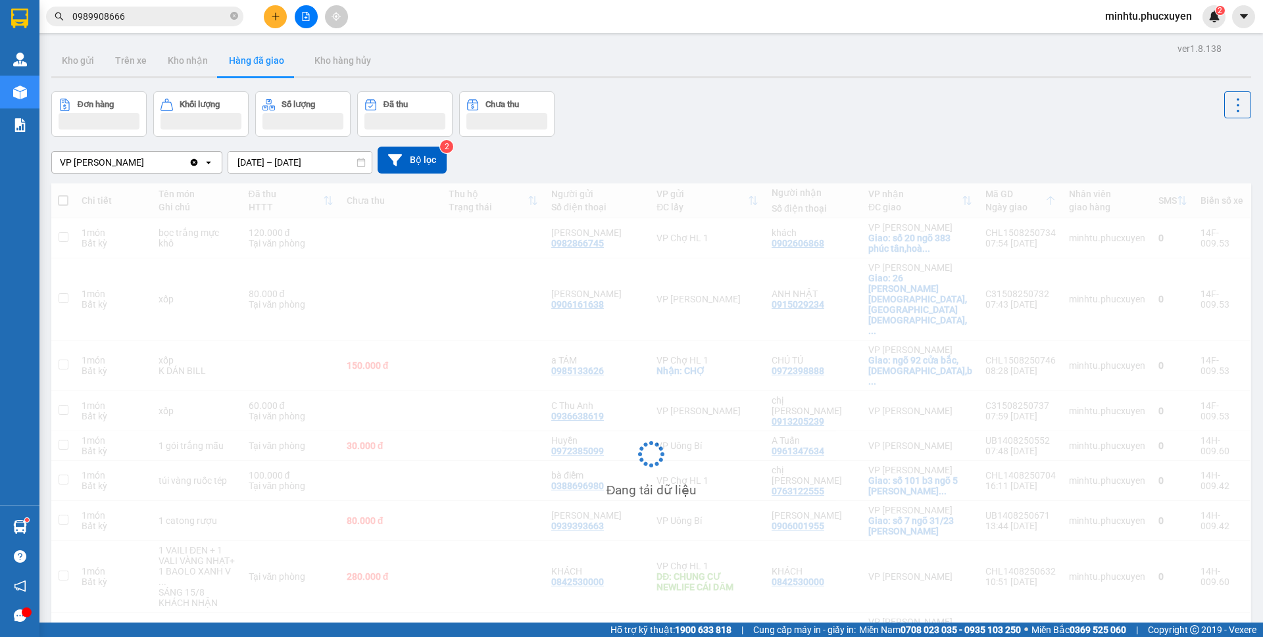
click at [1169, 126] on div "Đơn hàng Khối lượng Số lượng Đã thu Chưa thu" at bounding box center [650, 113] width 1199 height 45
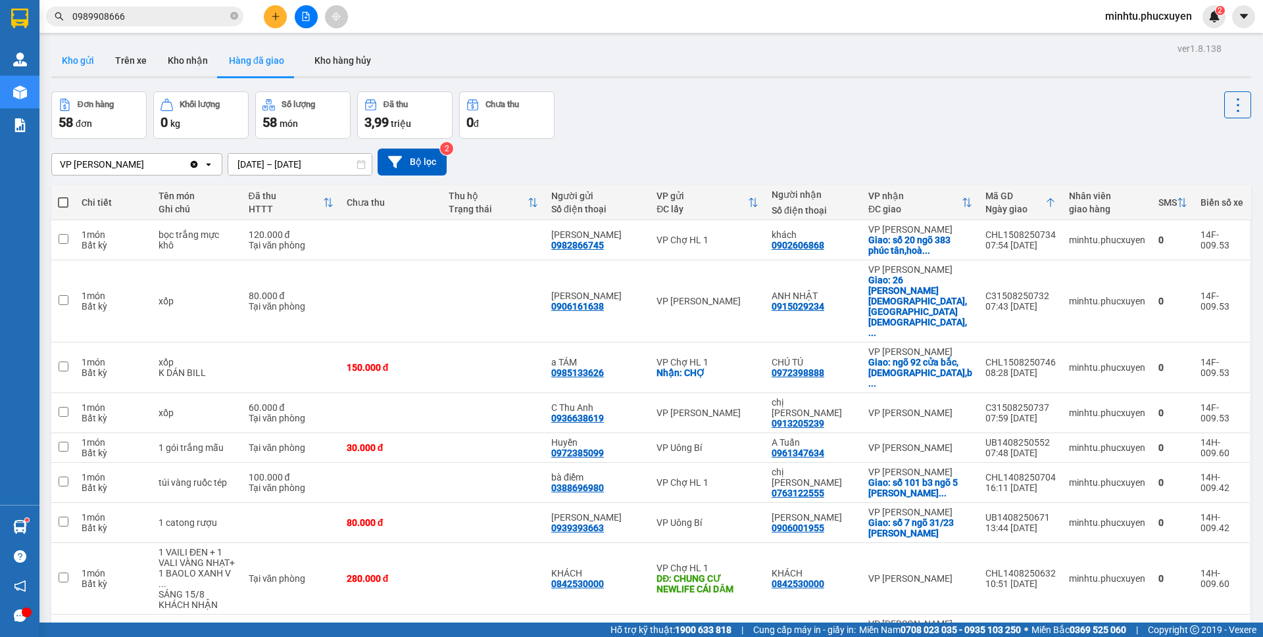
click at [87, 72] on button "Kho gửi" at bounding box center [77, 61] width 53 height 32
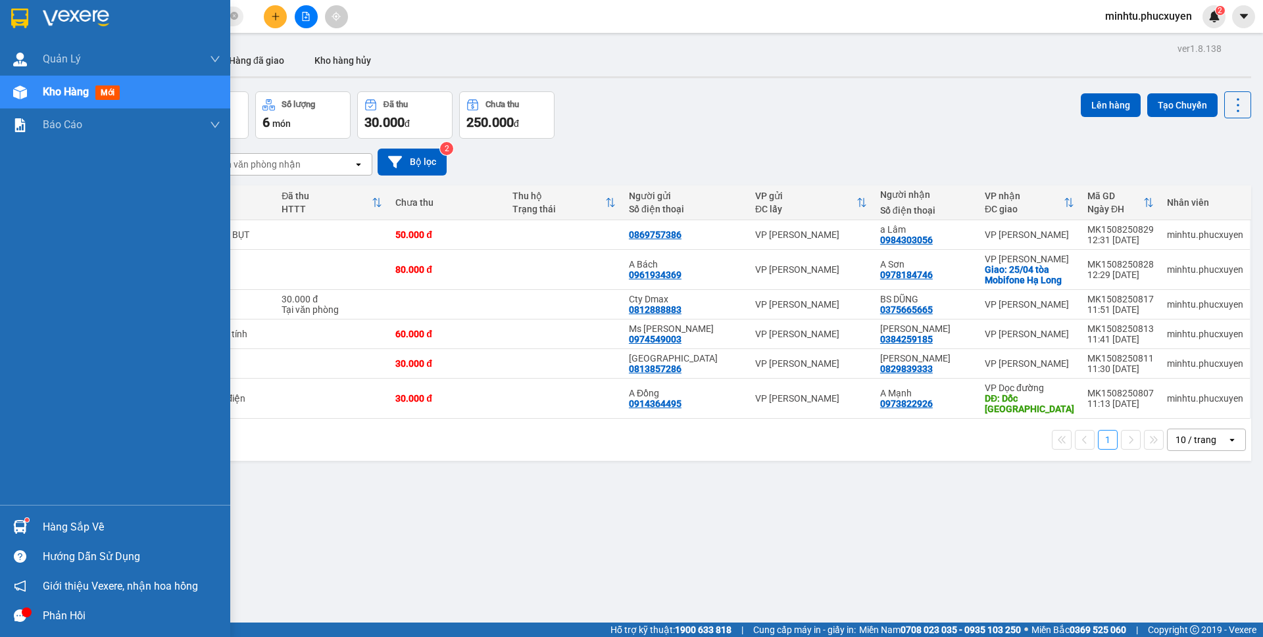
click at [26, 519] on sup at bounding box center [27, 520] width 4 height 4
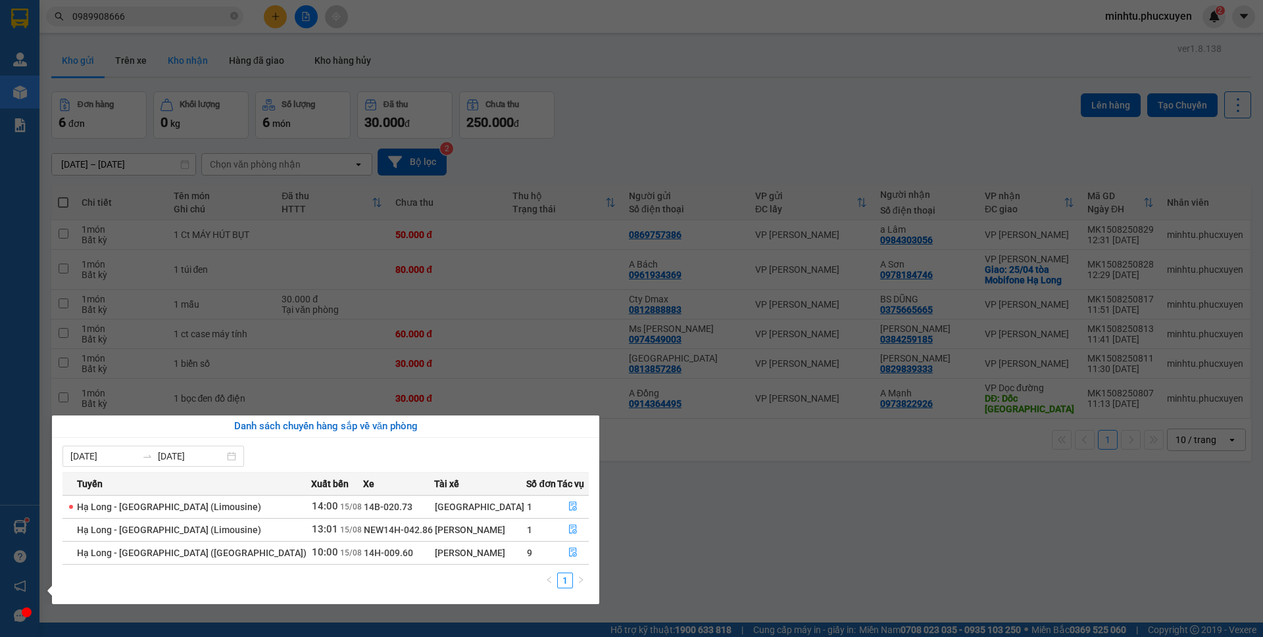
drag, startPoint x: 228, startPoint y: 64, endPoint x: 216, endPoint y: 64, distance: 11.8
click at [226, 64] on section "Kết quả tìm kiếm ( 23 ) Bộ lọc Mã ĐH Trạng thái Món hàng Thu hộ Tổng cước Chưa …" at bounding box center [631, 318] width 1263 height 637
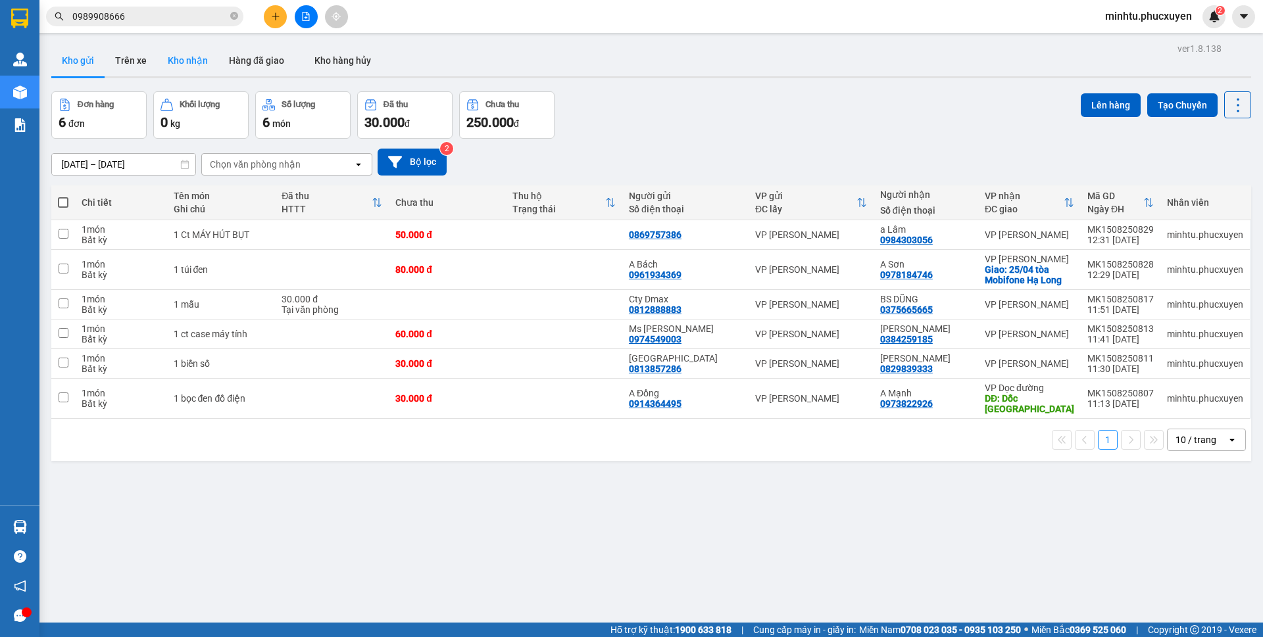
click at [202, 65] on button "Kho nhận" at bounding box center [187, 61] width 61 height 32
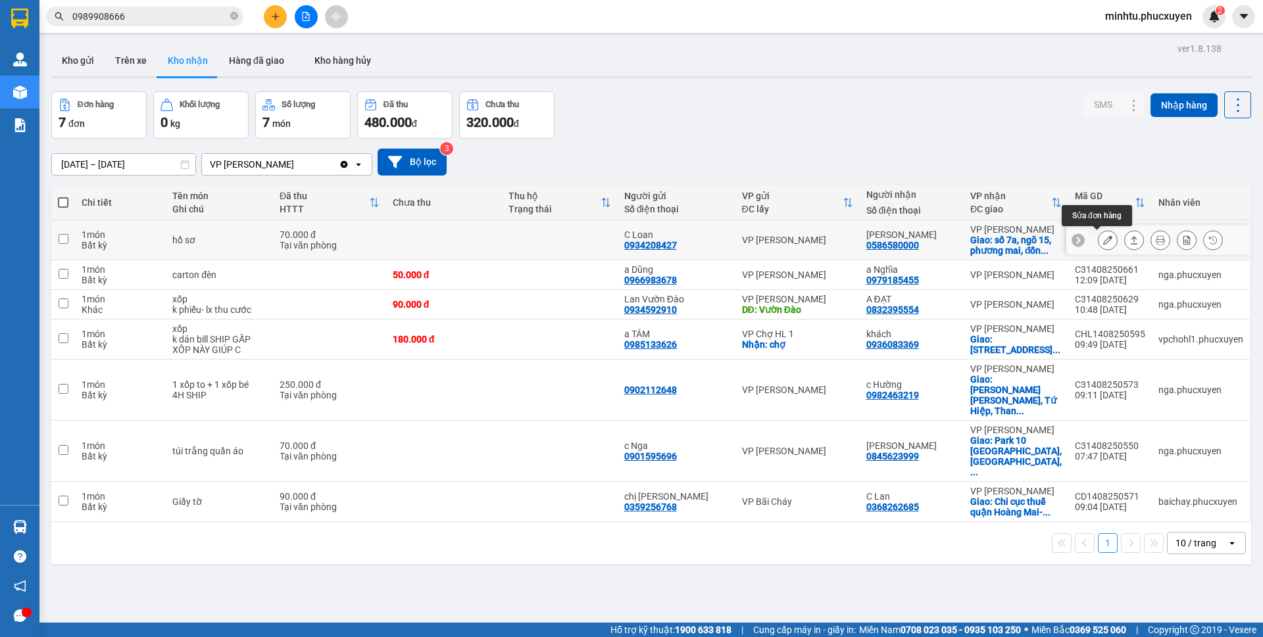
click at [1103, 240] on icon at bounding box center [1107, 239] width 9 height 9
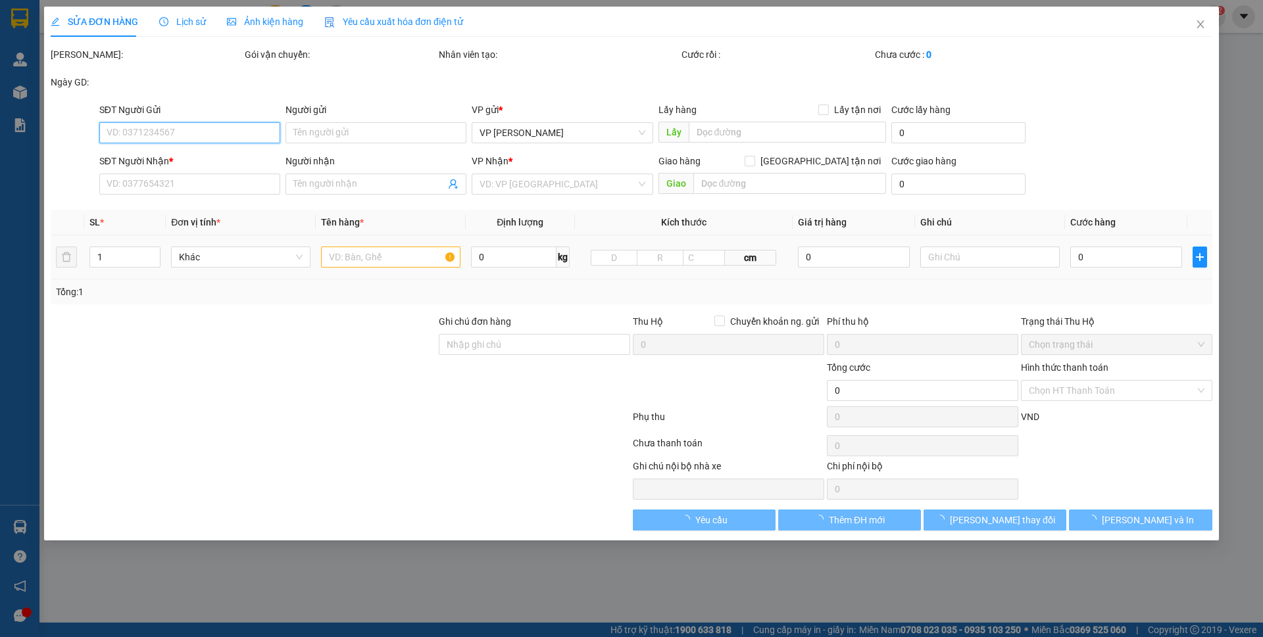
type input "0934208427"
type input "C Loan"
type input "0586580000"
type input "[PERSON_NAME]"
checkbox input "true"
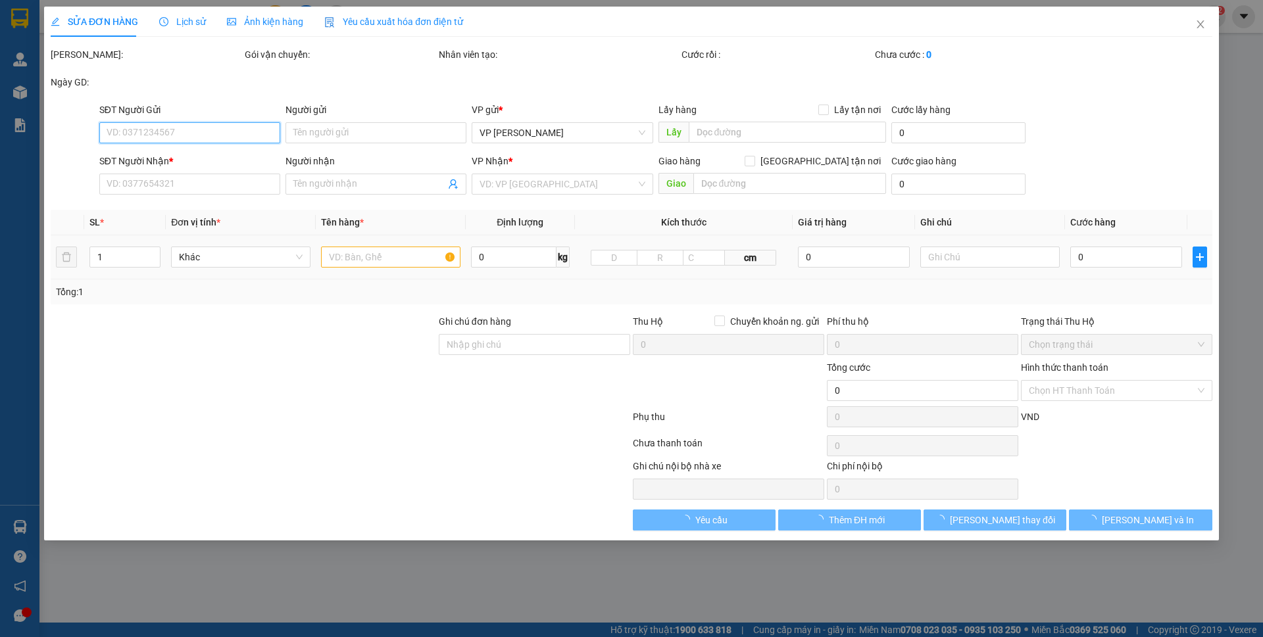
type input "số 7a, ngõ 15, phương mai, đống đa"
type input "70.000"
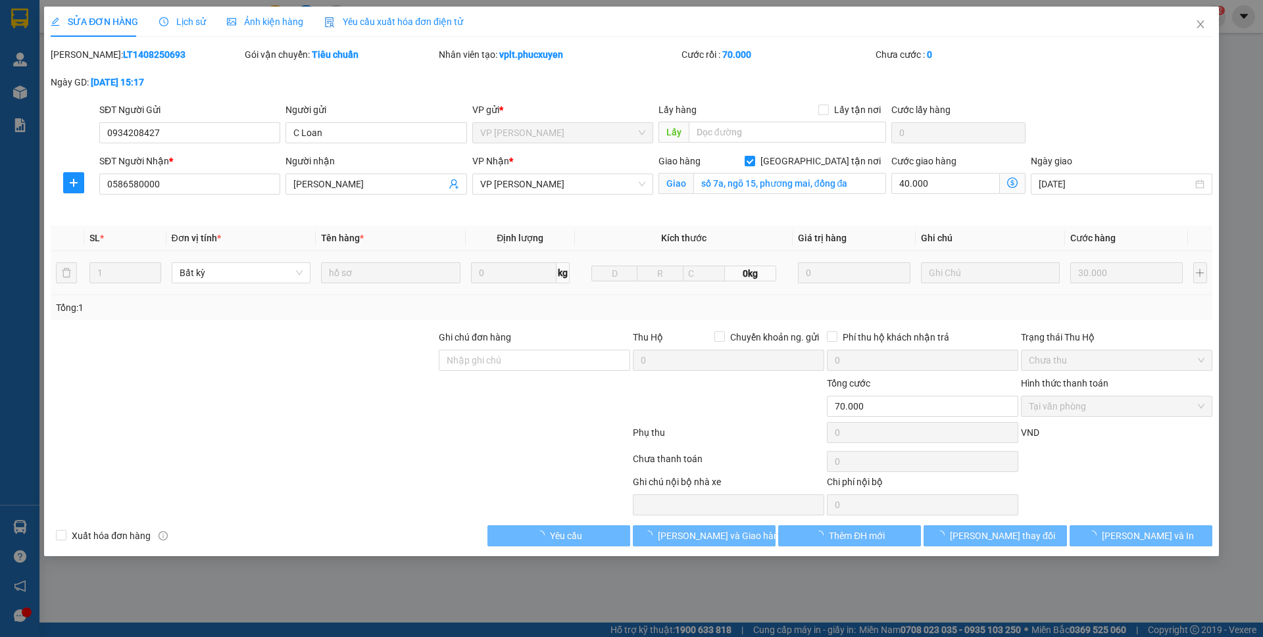
click at [135, 53] on b "LT1408250693" at bounding box center [154, 54] width 62 height 11
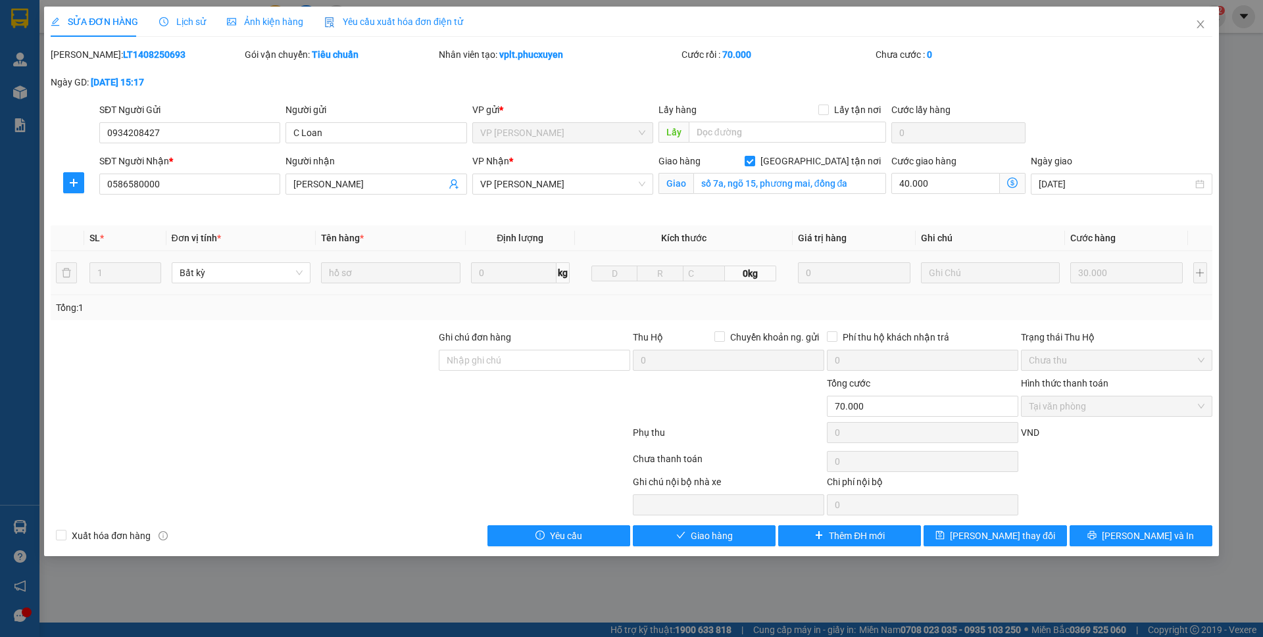
copy b "LT1408250693"
click at [132, 422] on div at bounding box center [340, 435] width 582 height 26
drag, startPoint x: 684, startPoint y: 534, endPoint x: 206, endPoint y: 608, distance: 483.2
click at [684, 533] on icon "check" at bounding box center [680, 535] width 9 height 9
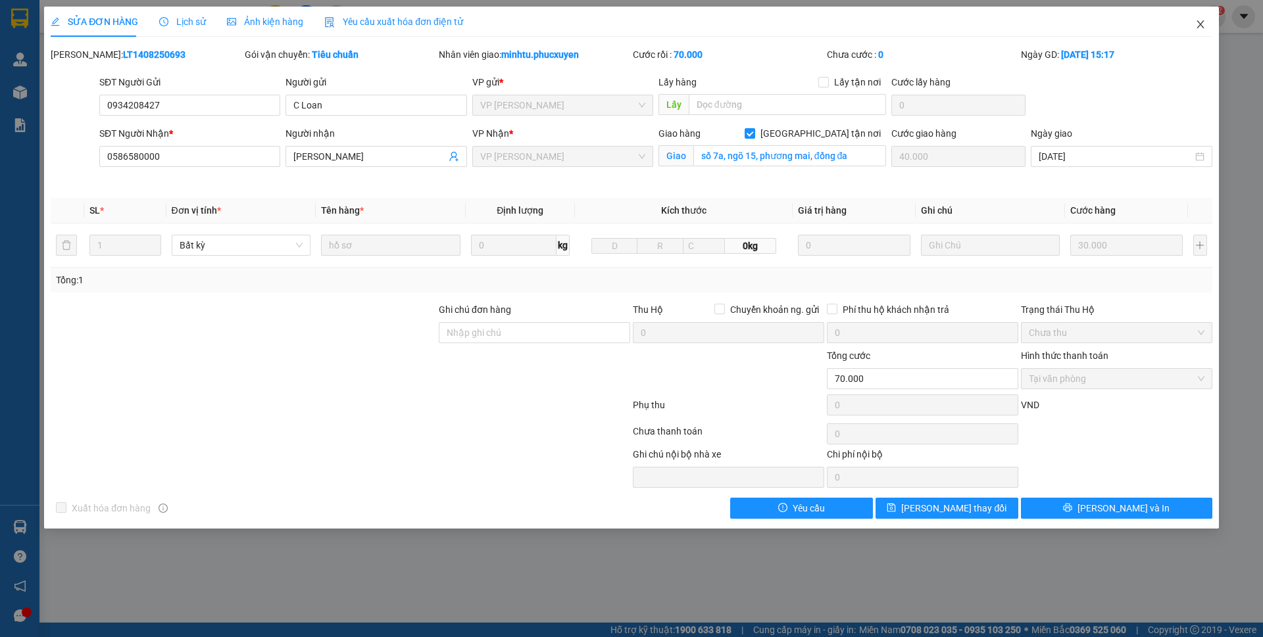
click at [1207, 26] on span "Close" at bounding box center [1200, 25] width 37 height 37
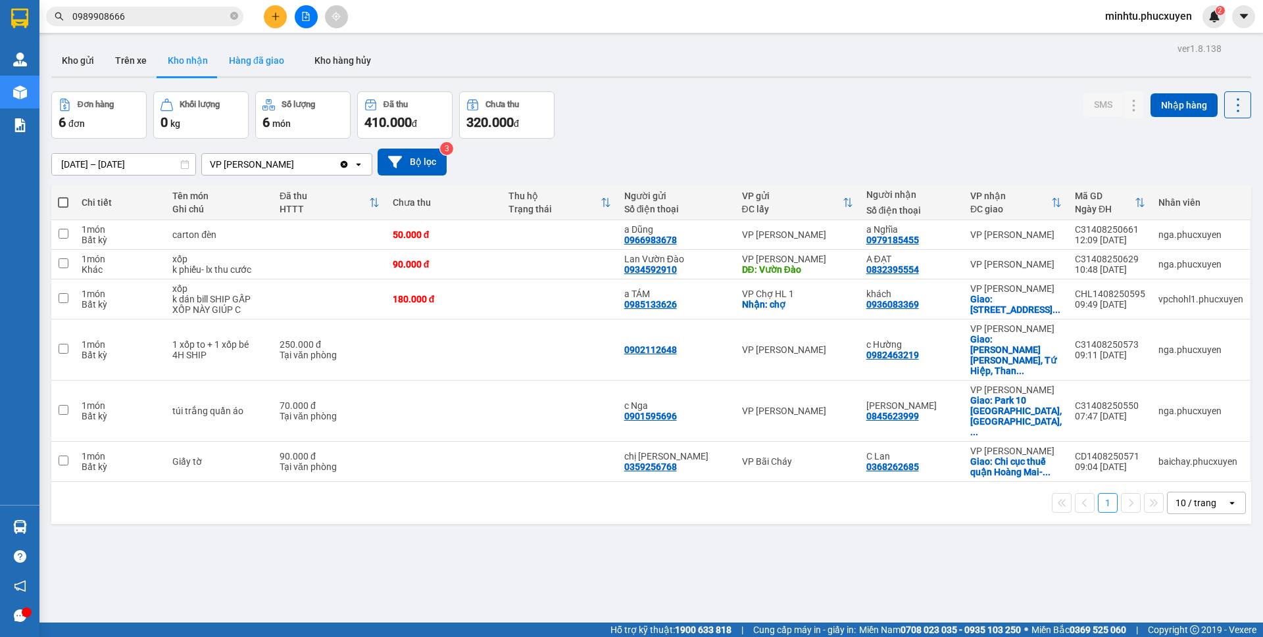
click at [251, 71] on button "Hàng đã giao" at bounding box center [256, 61] width 76 height 32
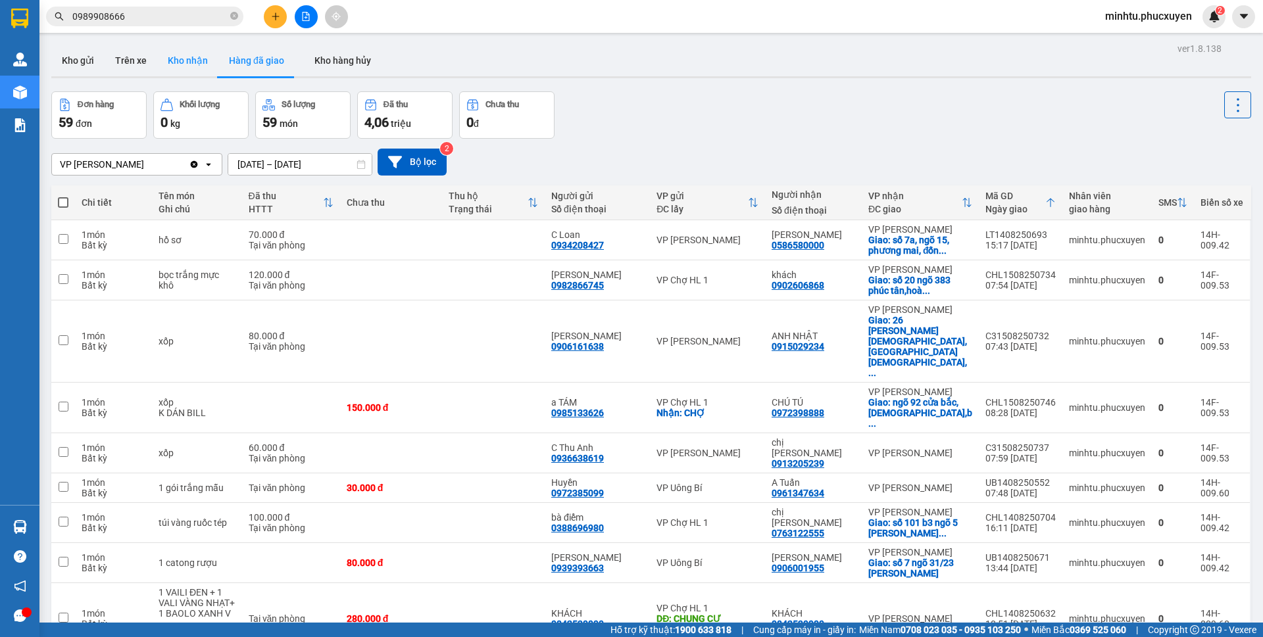
click at [201, 66] on button "Kho nhận" at bounding box center [187, 61] width 61 height 32
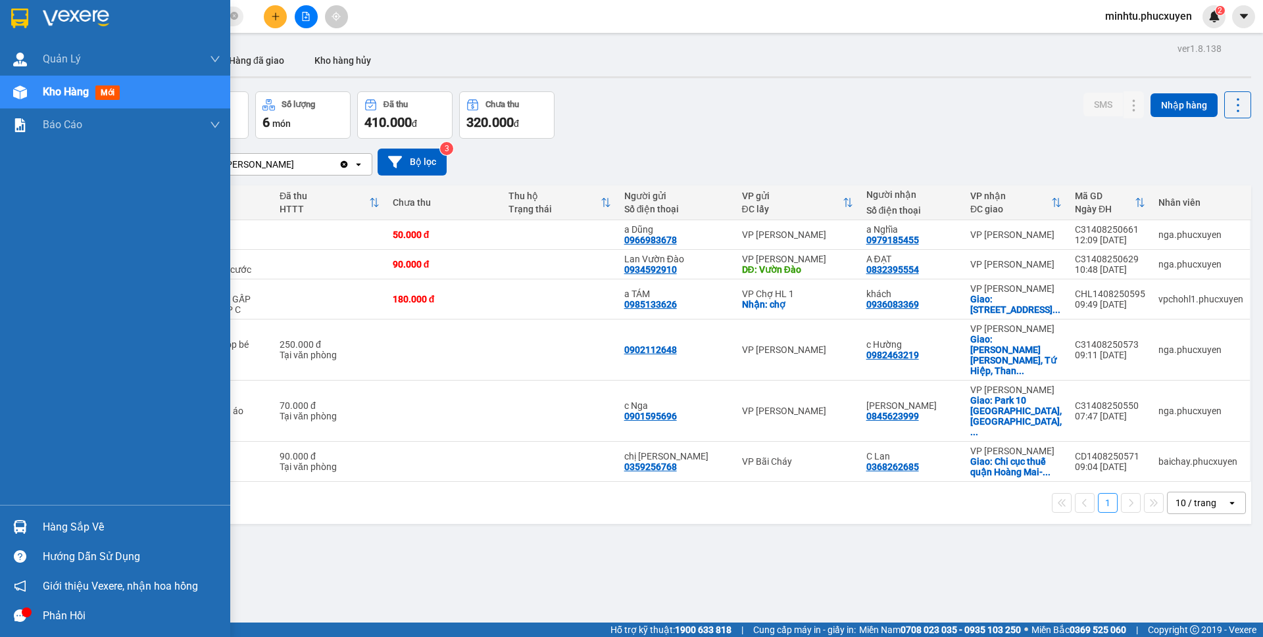
click at [18, 529] on img at bounding box center [20, 527] width 14 height 14
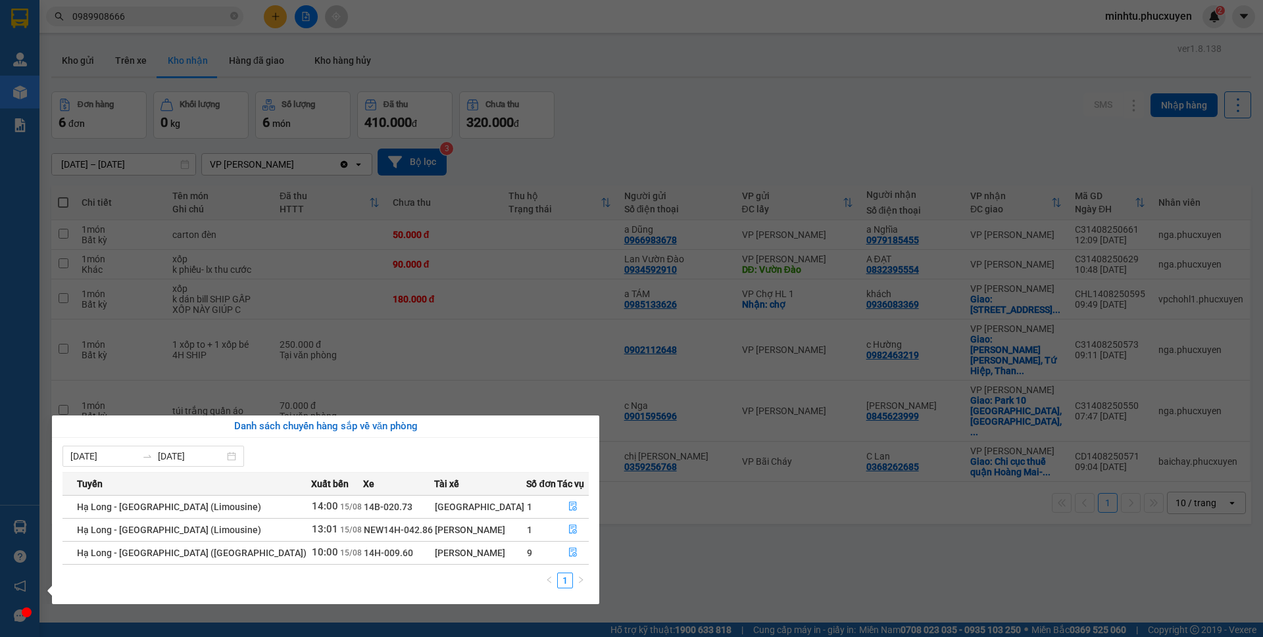
click at [623, 115] on section "Kết quả tìm kiếm ( 23 ) Bộ lọc Mã ĐH Trạng thái Món hàng Thu hộ Tổng cước Chưa …" at bounding box center [631, 318] width 1263 height 637
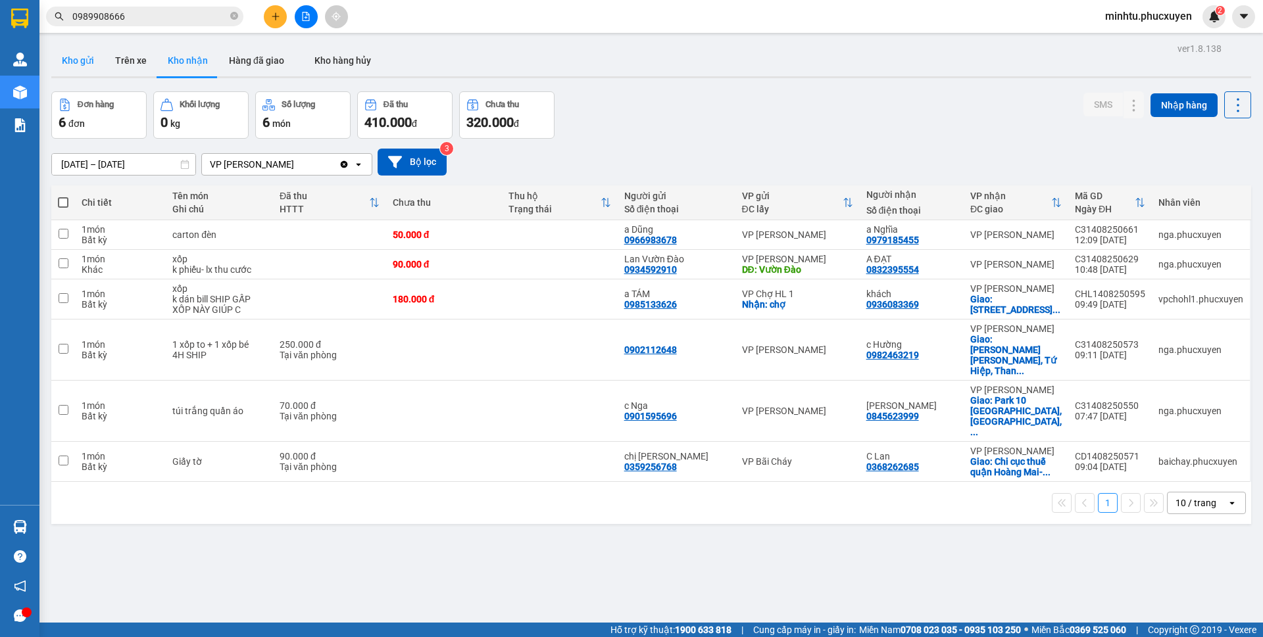
click at [76, 69] on button "Kho gửi" at bounding box center [77, 61] width 53 height 32
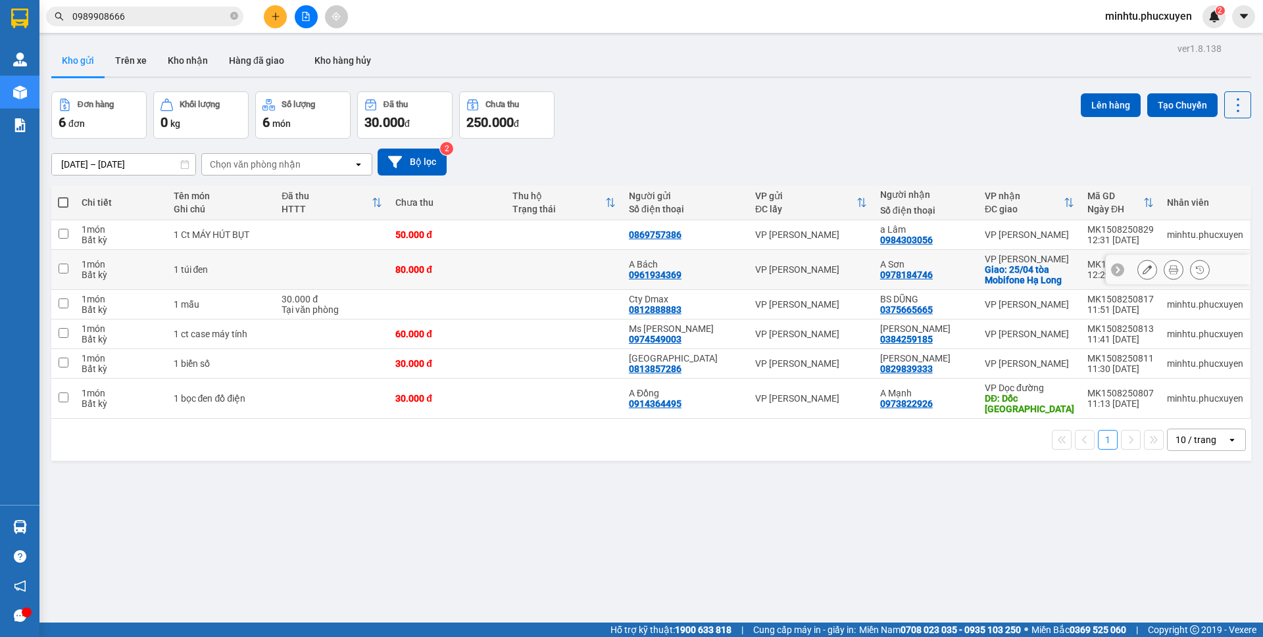
click at [66, 267] on input "checkbox" at bounding box center [64, 269] width 10 height 10
checkbox input "true"
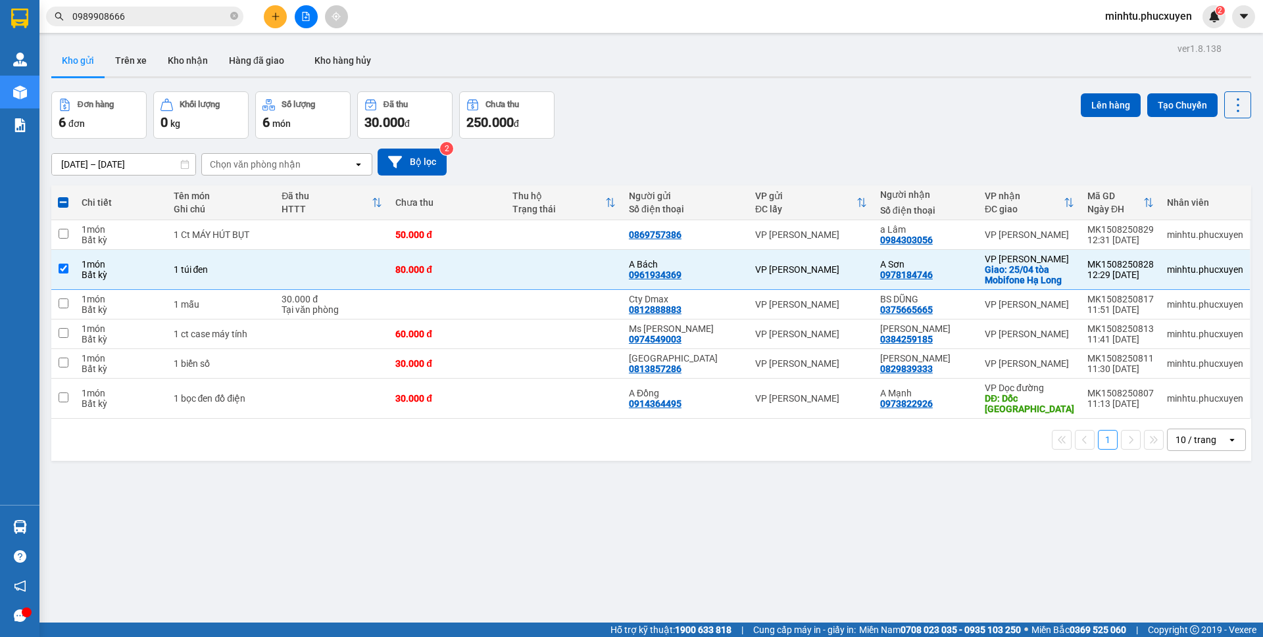
click at [276, 21] on button at bounding box center [275, 16] width 23 height 23
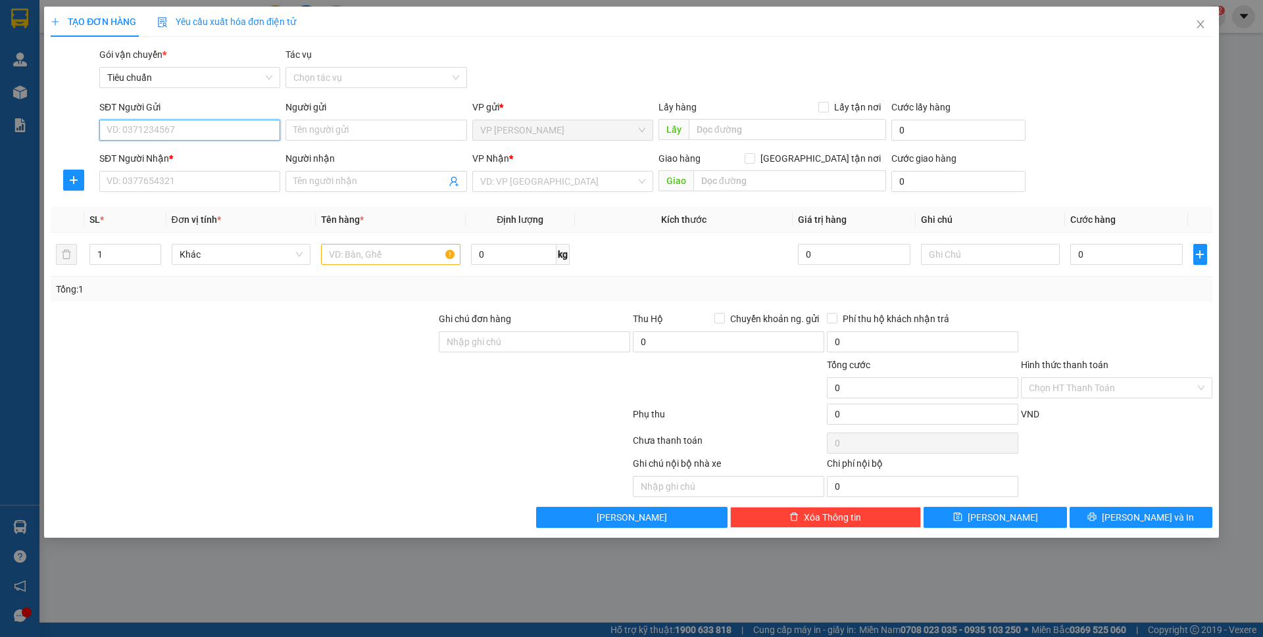
click at [249, 130] on input "SĐT Người Gửi" at bounding box center [189, 130] width 181 height 21
click at [191, 160] on div "0562836879 - Chị Nga" at bounding box center [189, 156] width 165 height 14
type input "0562836879"
type input "Chị Nga"
type input "0562836879"
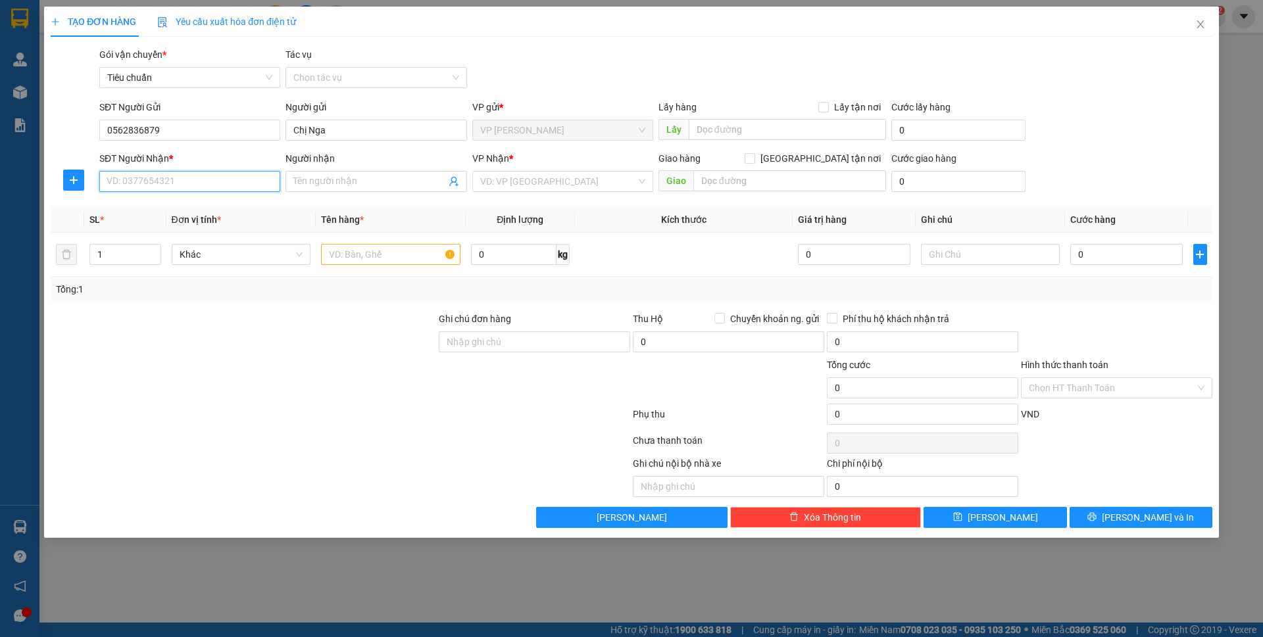
click at [139, 185] on input "SĐT Người Nhận *" at bounding box center [189, 181] width 181 height 21
click at [181, 207] on div "0977451983 - [PERSON_NAME]" at bounding box center [189, 208] width 165 height 14
type input "0977451983"
type input "Anh Quyền"
type input "0977451983"
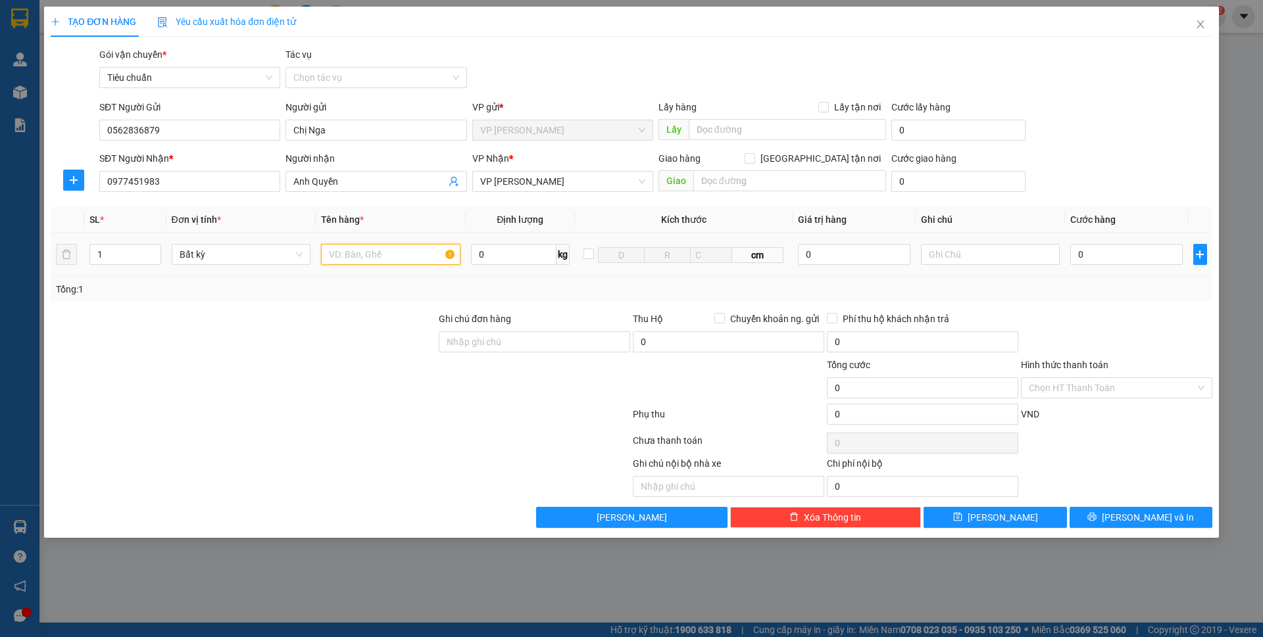
click at [396, 254] on input "text" at bounding box center [390, 254] width 139 height 21
click at [191, 181] on input "0977451983" at bounding box center [189, 181] width 181 height 21
drag, startPoint x: 191, startPoint y: 181, endPoint x: 160, endPoint y: 68, distance: 117.9
click at [191, 181] on input "0977451983" at bounding box center [189, 181] width 181 height 21
click at [389, 262] on input "1 ct" at bounding box center [390, 254] width 139 height 21
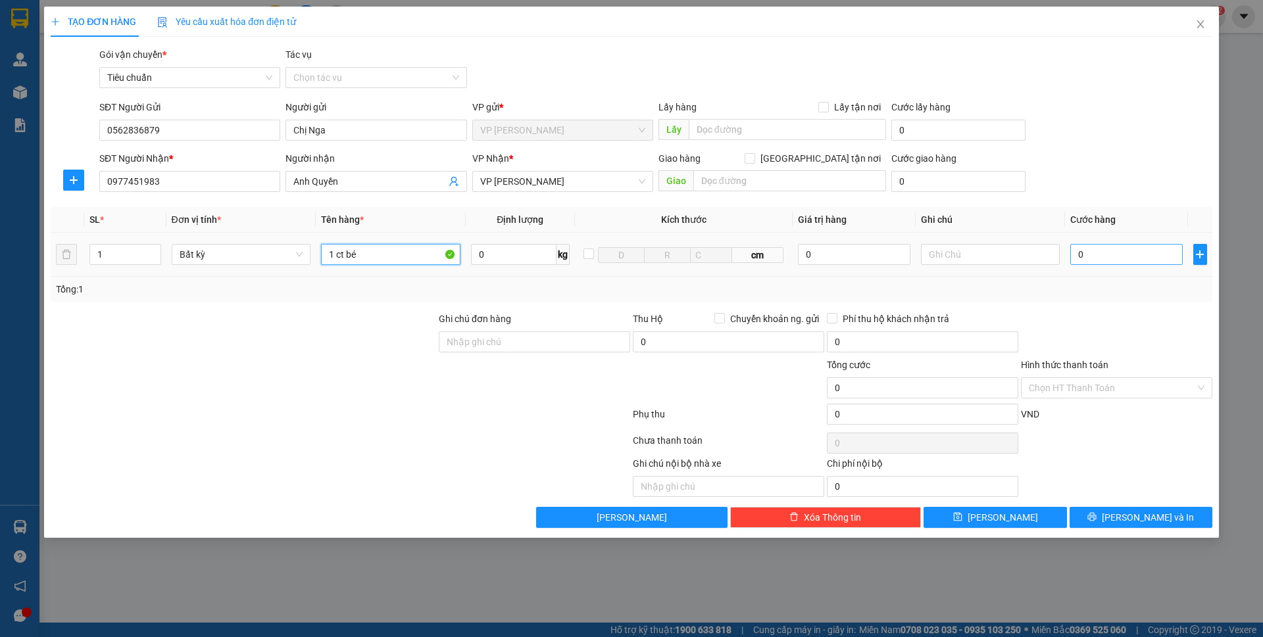
type input "1 ct bé"
click at [1118, 258] on input "0" at bounding box center [1126, 254] width 112 height 21
type input "30"
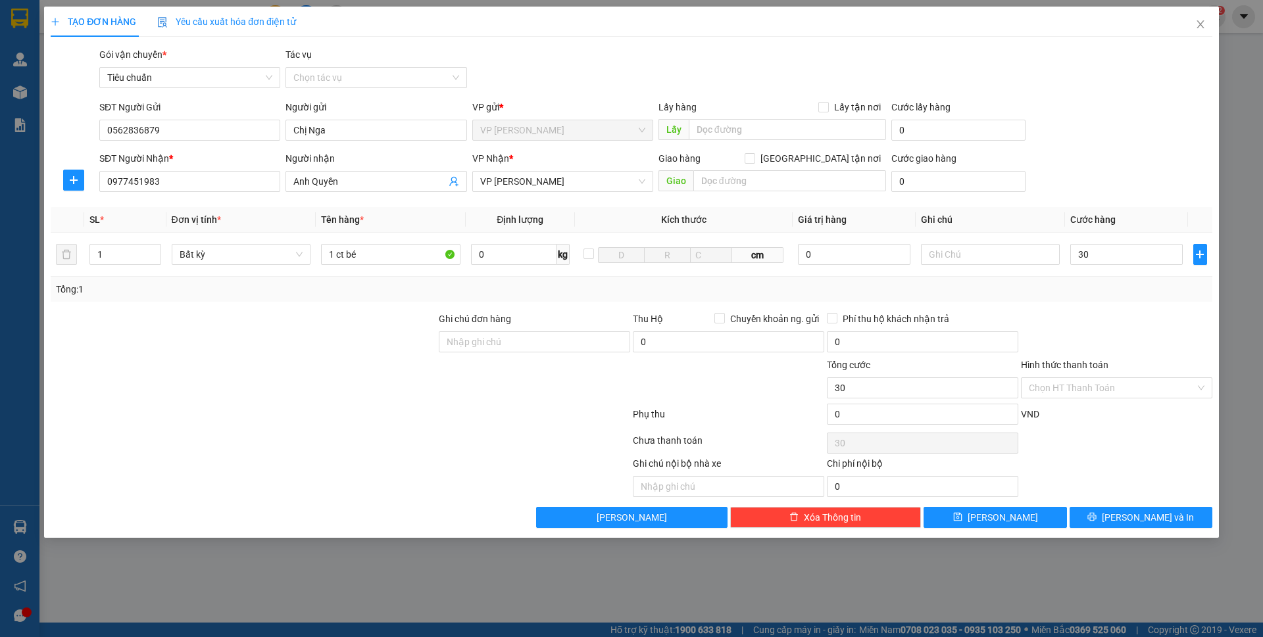
click at [1130, 190] on div "SĐT Người Nhận * 0977451983 Người nhận Anh Quyền VP Nhận * VP Hạ Long Giao hàng…" at bounding box center [656, 174] width 1118 height 46
type input "30.000"
click at [1126, 520] on button "[PERSON_NAME] và In" at bounding box center [1140, 517] width 143 height 21
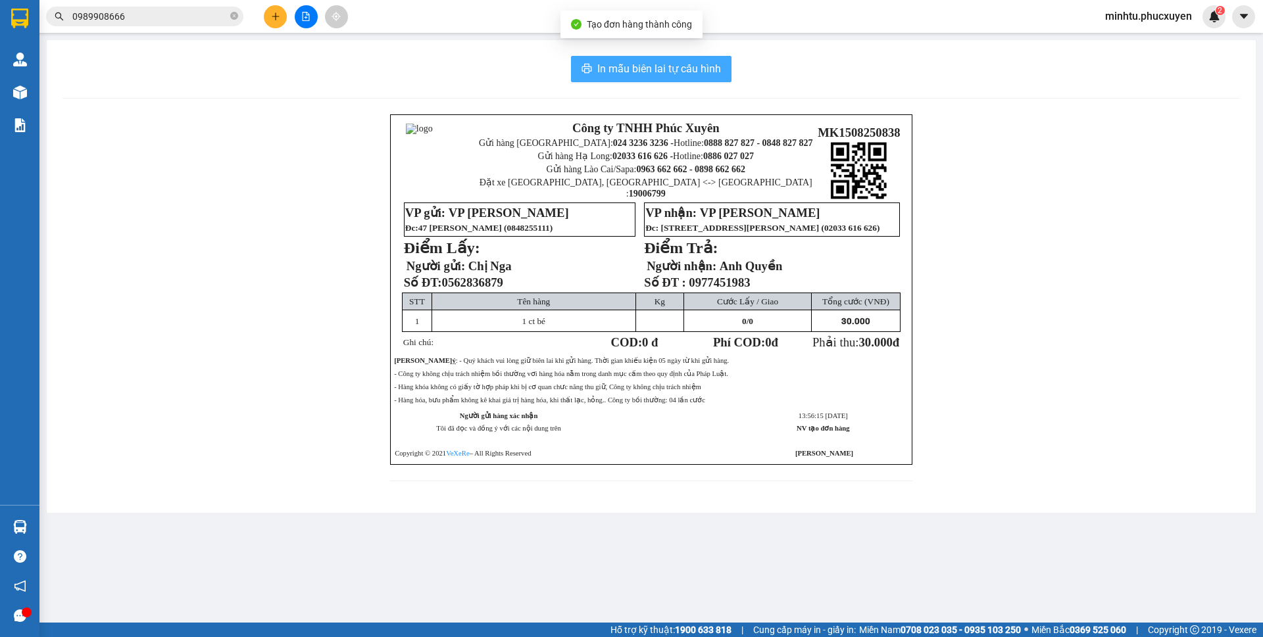
click at [698, 60] on span "In mẫu biên lai tự cấu hình" at bounding box center [659, 68] width 124 height 16
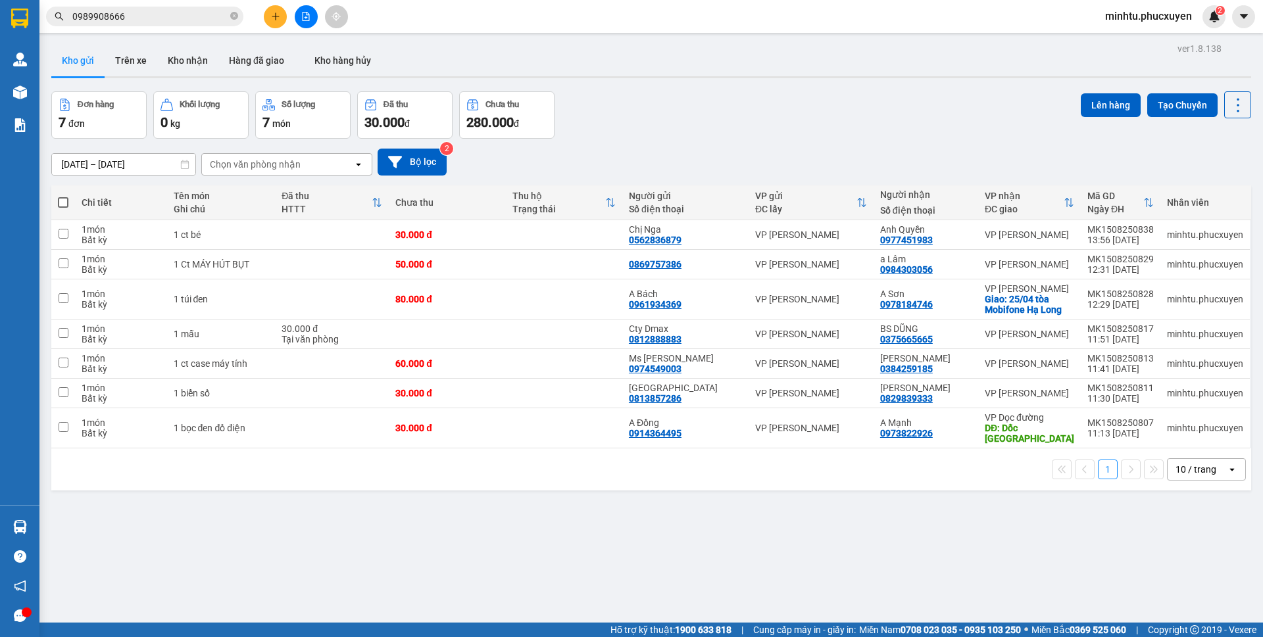
click at [191, 14] on input "0989908666" at bounding box center [149, 16] width 155 height 14
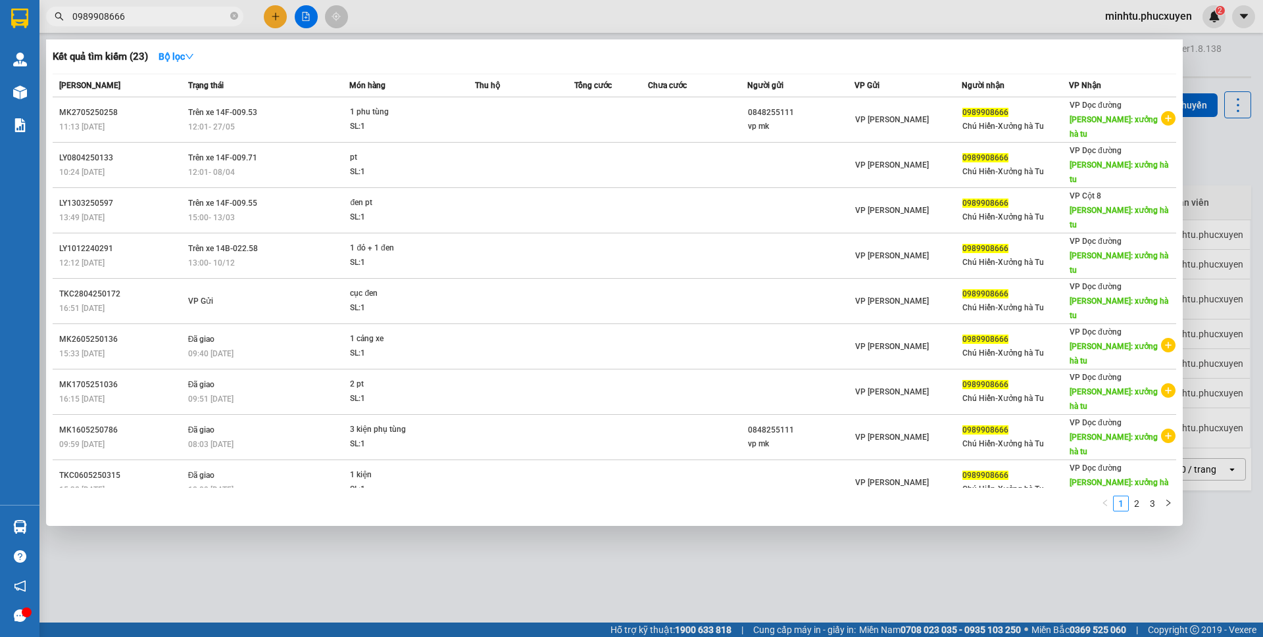
click at [518, 467] on div at bounding box center [631, 318] width 1263 height 637
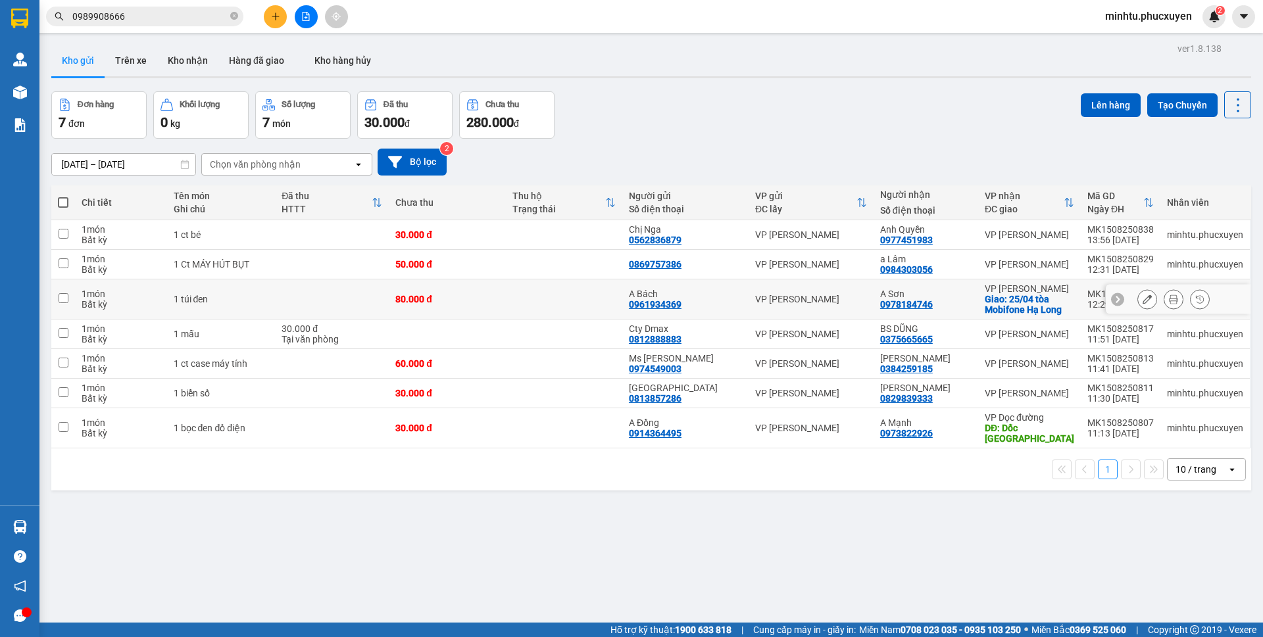
click at [62, 293] on input "checkbox" at bounding box center [64, 298] width 10 height 10
checkbox input "true"
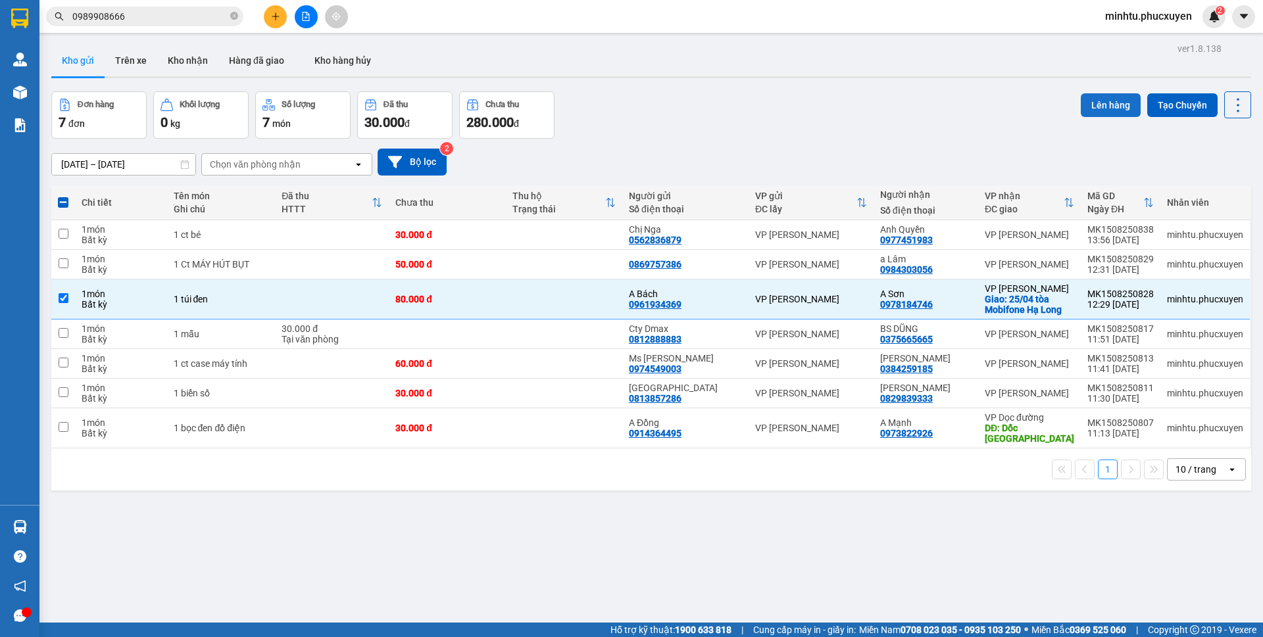
click at [1103, 101] on button "Lên hàng" at bounding box center [1110, 105] width 60 height 24
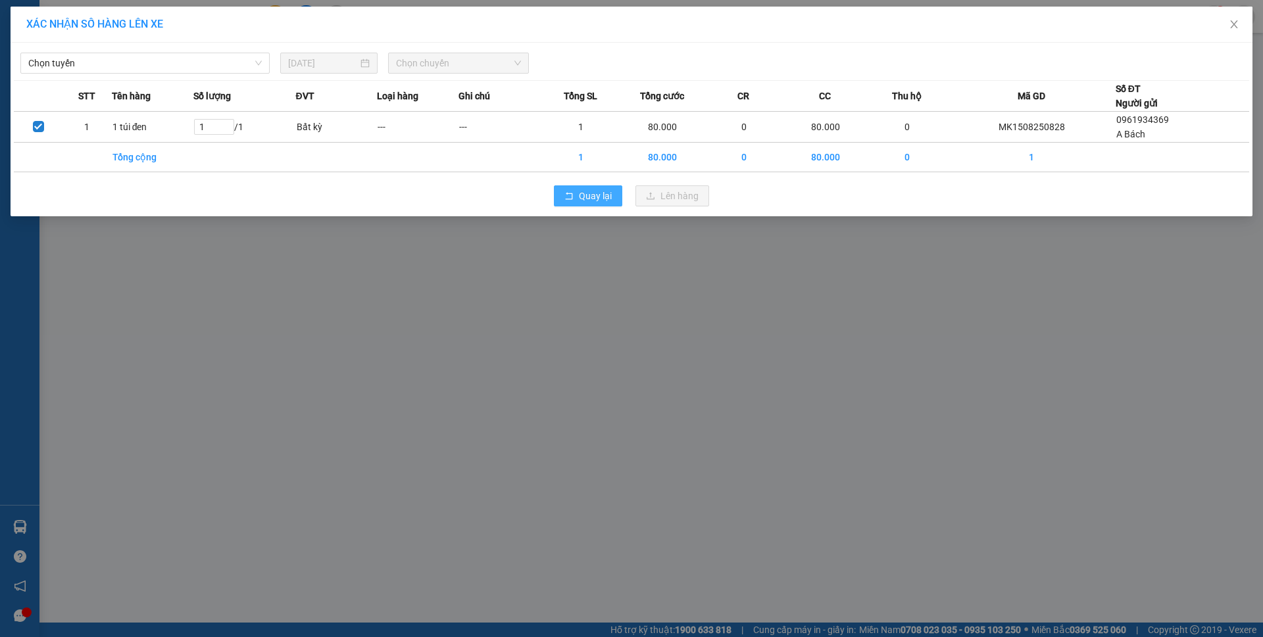
click at [589, 188] on button "Quay lại" at bounding box center [588, 195] width 68 height 21
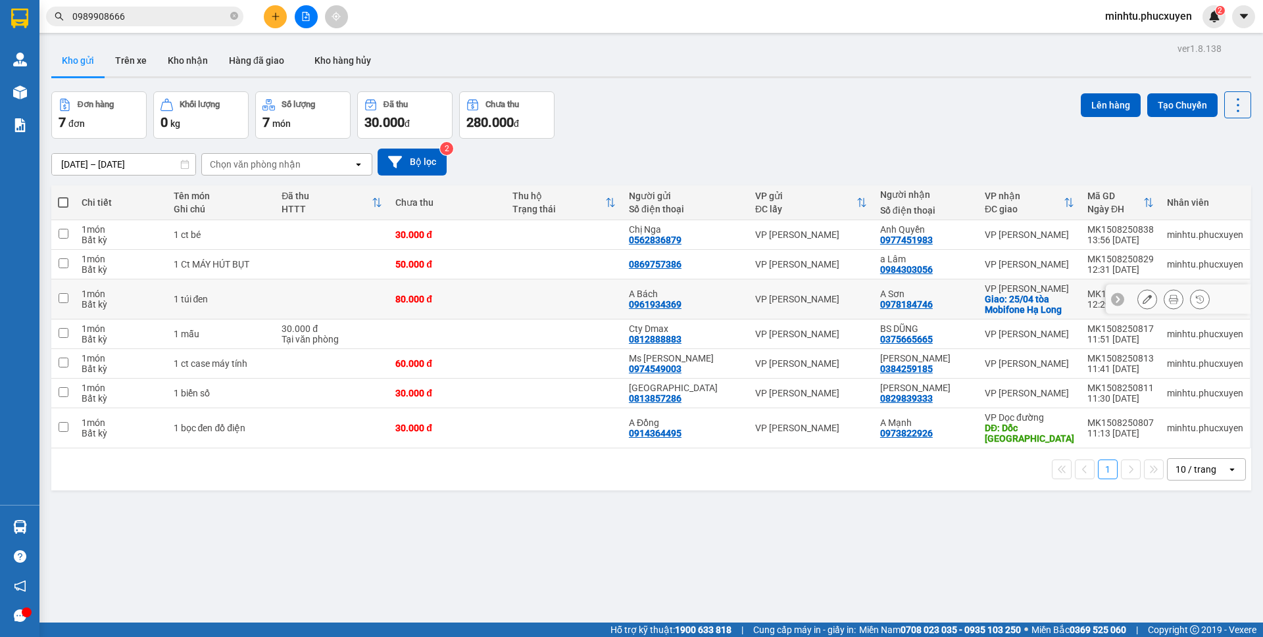
click at [68, 299] on td at bounding box center [63, 299] width 24 height 40
checkbox input "true"
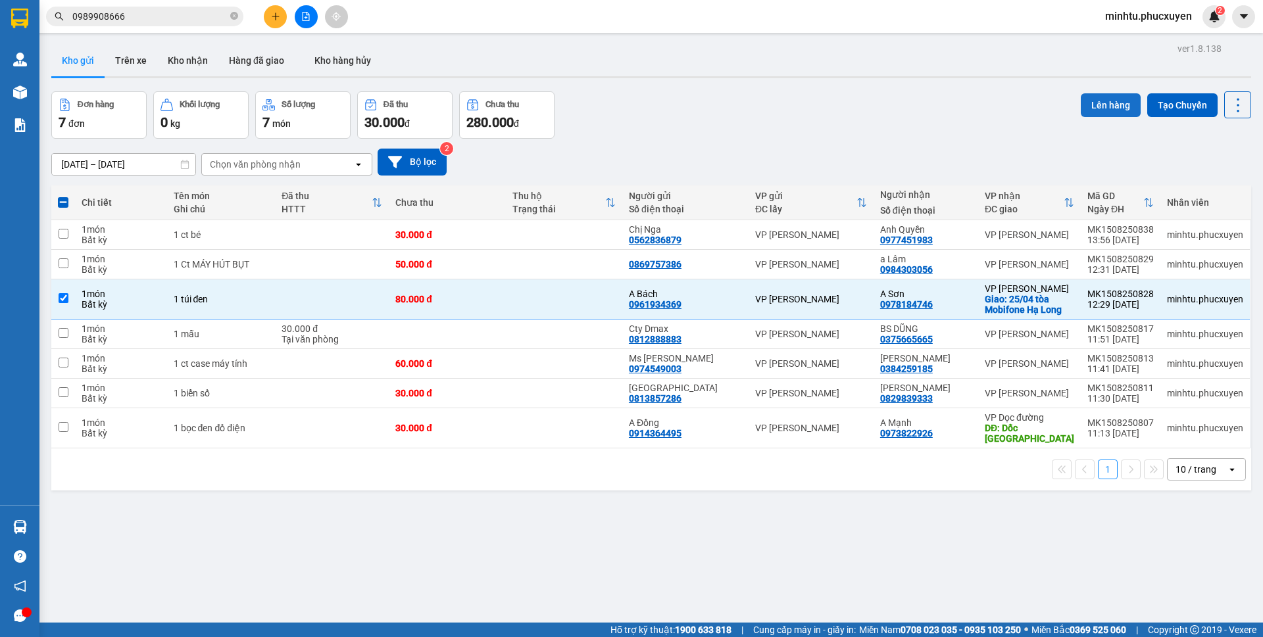
click at [1080, 107] on button "Lên hàng" at bounding box center [1110, 105] width 60 height 24
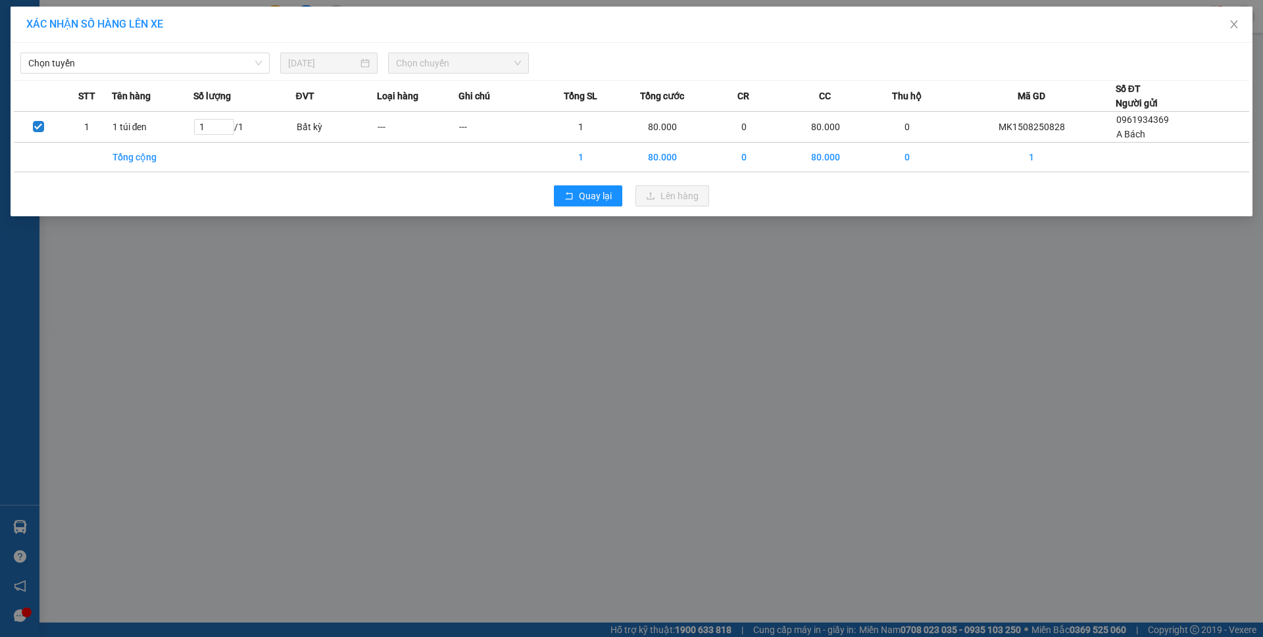
click at [232, 74] on div "Chọn tuyến [DATE] Chọn chuyến STT Tên hàng Số lượng ĐVT Loại hàng Ghi chú Tổng …" at bounding box center [632, 130] width 1242 height 174
click at [232, 70] on span "Chọn tuyến" at bounding box center [144, 63] width 233 height 20
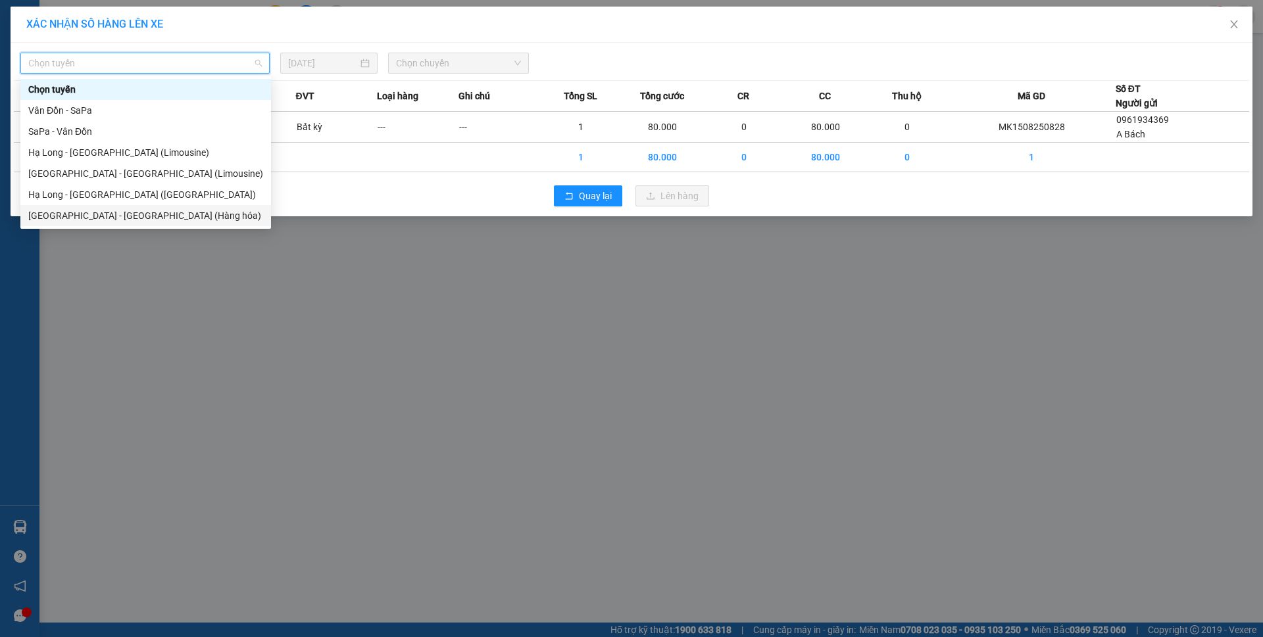
click at [176, 218] on div "[GEOGRAPHIC_DATA] - [GEOGRAPHIC_DATA] (Hàng hóa)" at bounding box center [145, 215] width 235 height 14
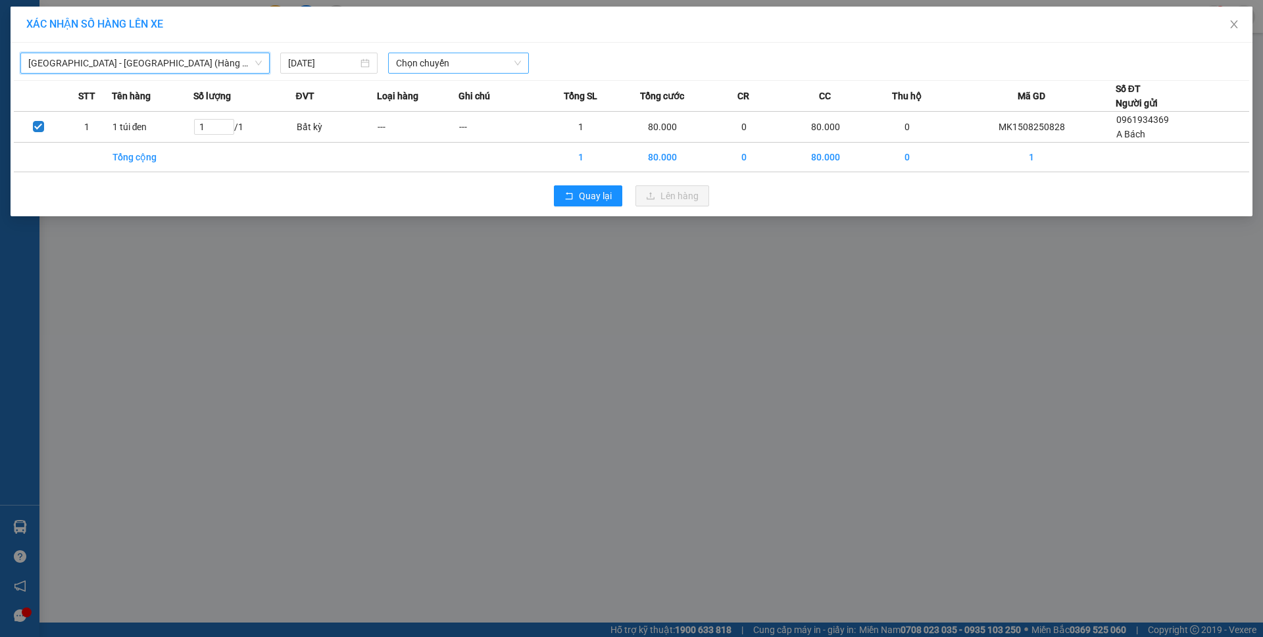
click at [476, 66] on span "Chọn chuyến" at bounding box center [458, 63] width 125 height 20
click at [256, 55] on span "[GEOGRAPHIC_DATA] - [GEOGRAPHIC_DATA] (Hàng hóa)" at bounding box center [144, 63] width 233 height 20
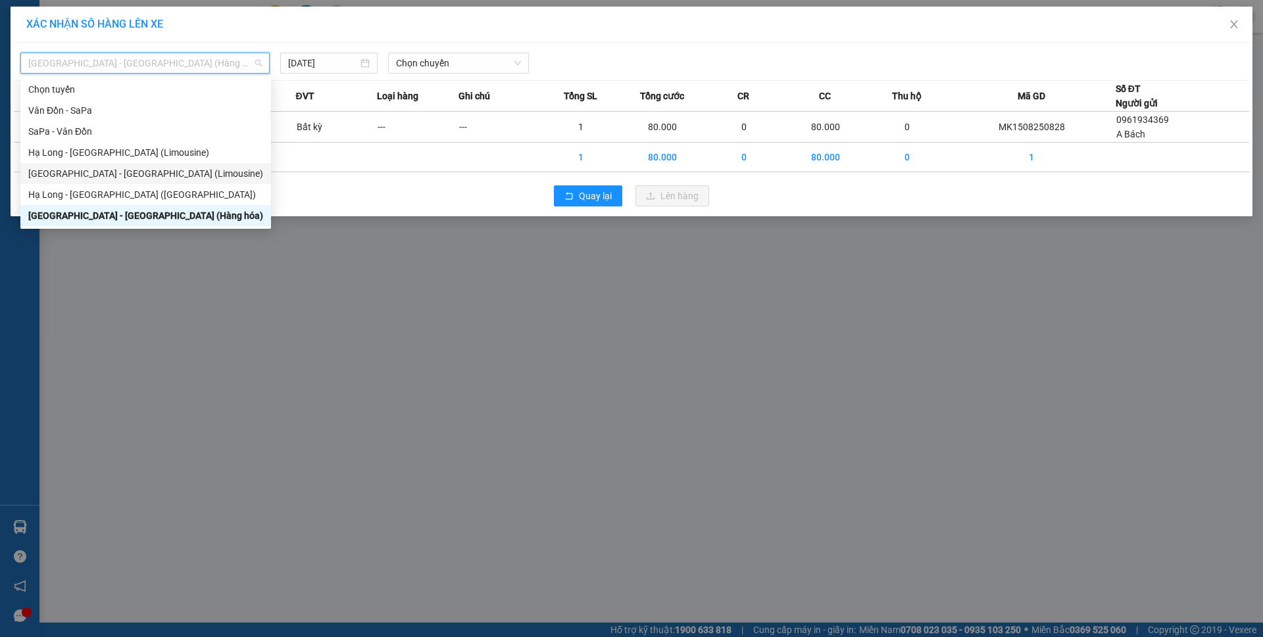
click at [187, 163] on div "[GEOGRAPHIC_DATA] - [GEOGRAPHIC_DATA] (Limousine)" at bounding box center [145, 173] width 251 height 21
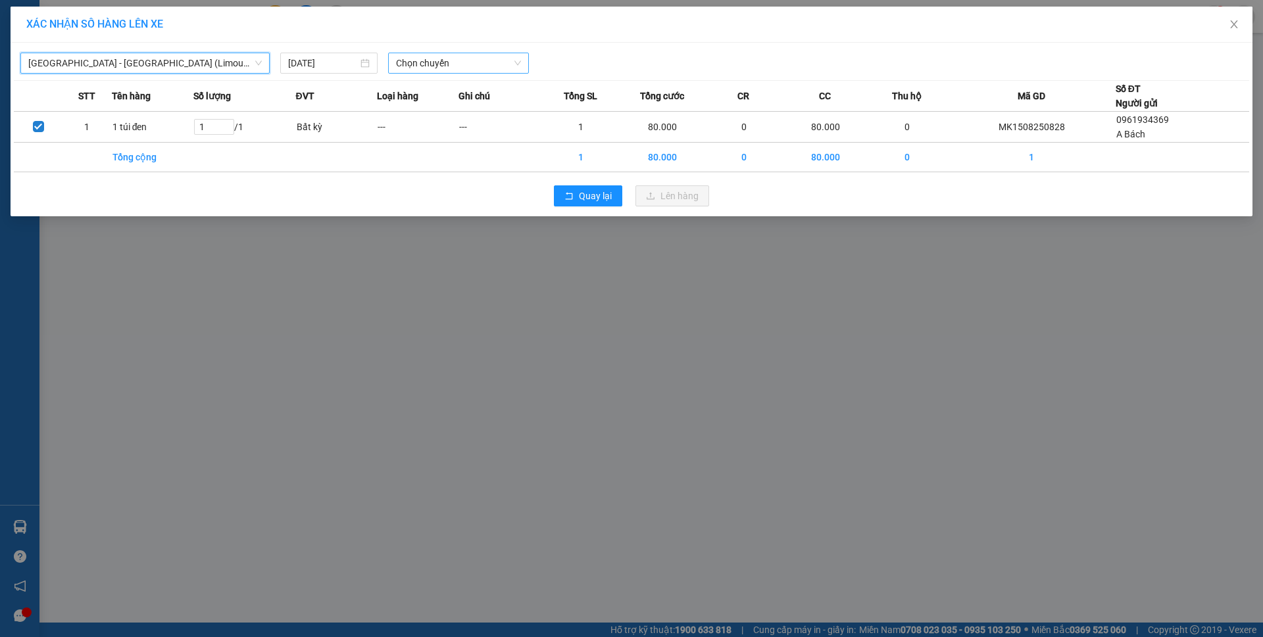
click at [470, 64] on span "Chọn chuyến" at bounding box center [458, 63] width 125 height 20
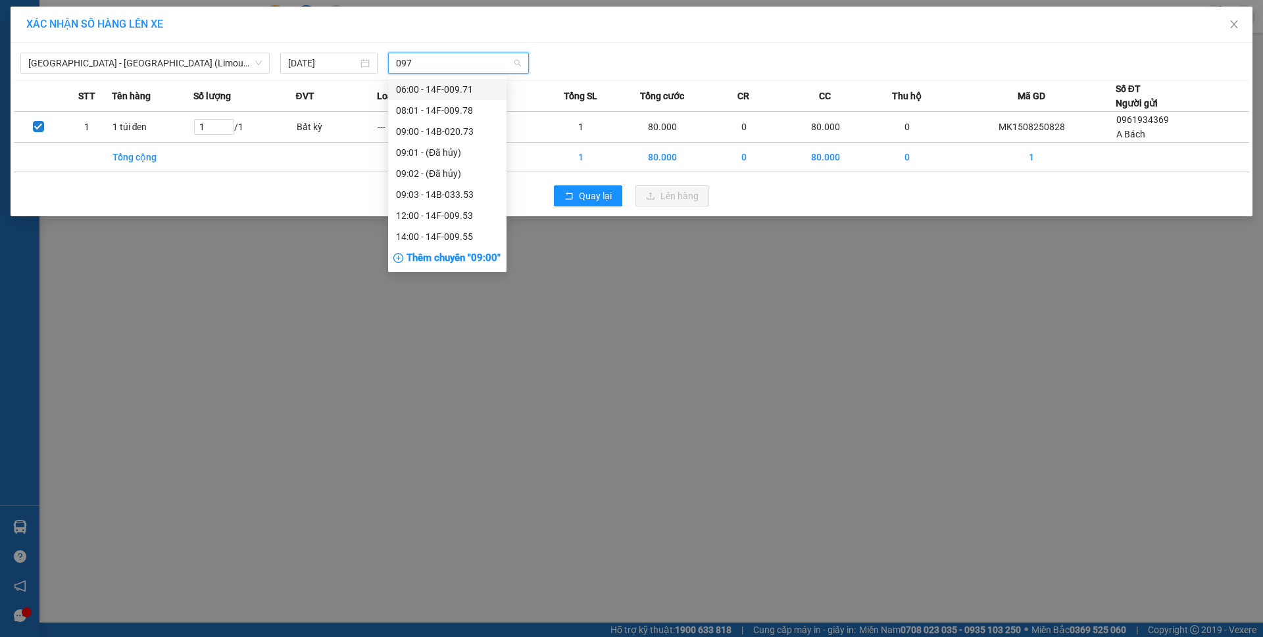
type input "0971"
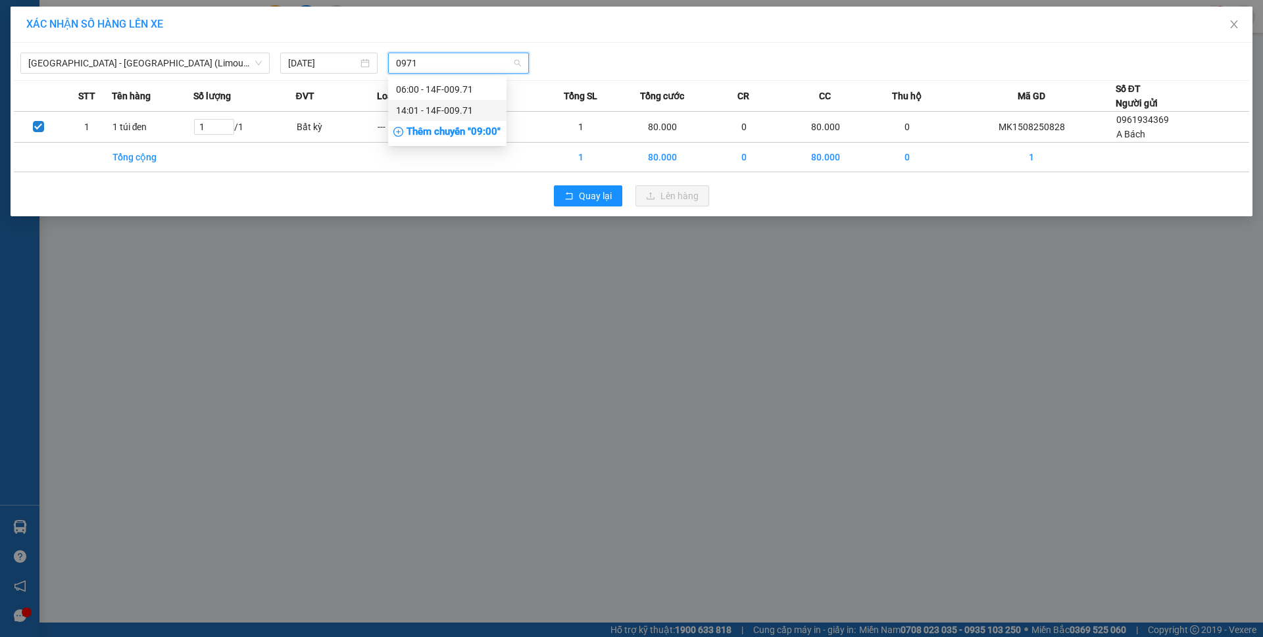
click at [466, 109] on div "14:01 - 14F-009.71" at bounding box center [447, 110] width 103 height 14
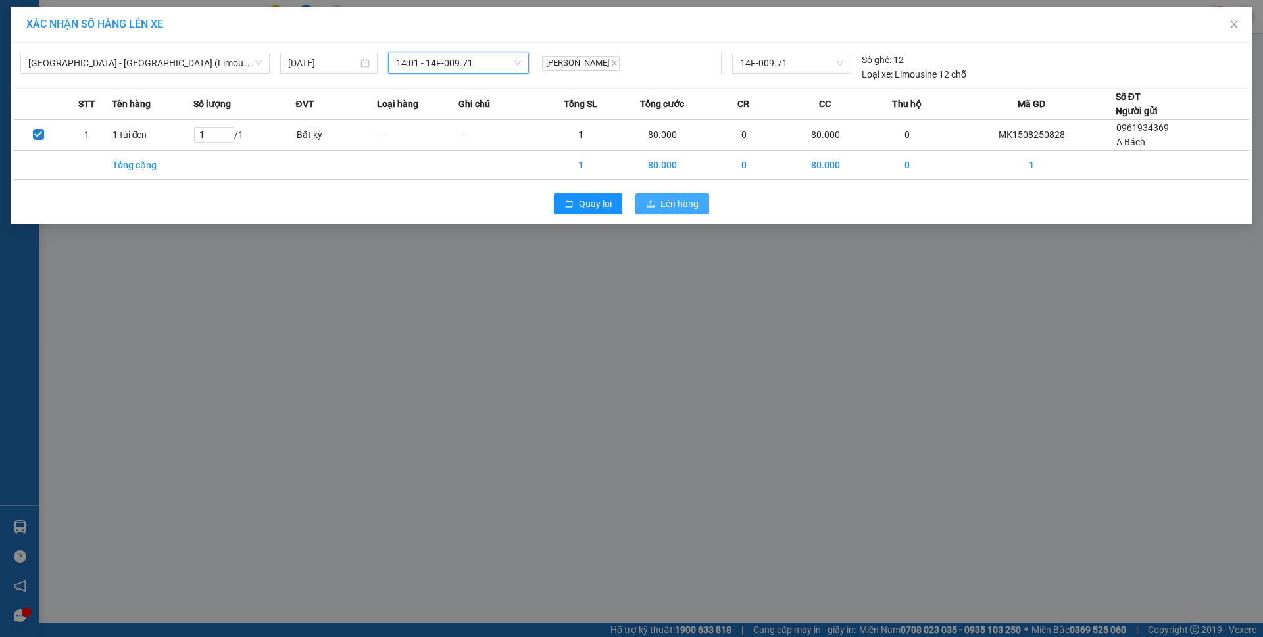
click at [661, 202] on span "Lên hàng" at bounding box center [679, 204] width 38 height 14
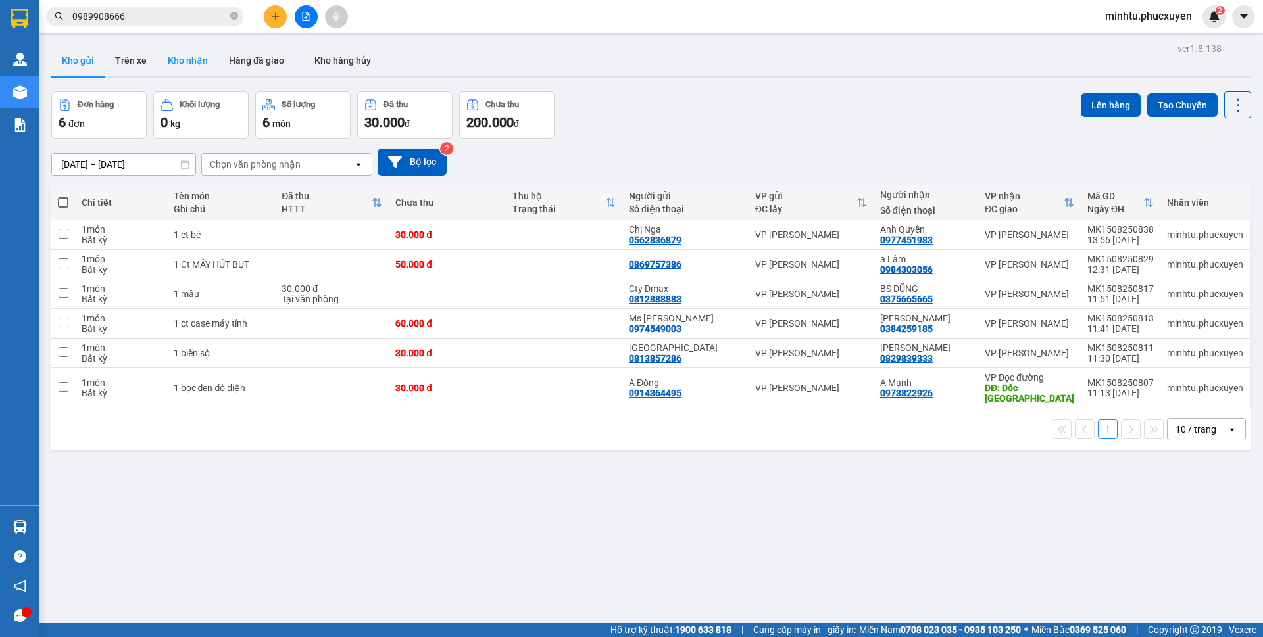
click at [177, 70] on button "Kho nhận" at bounding box center [187, 61] width 61 height 32
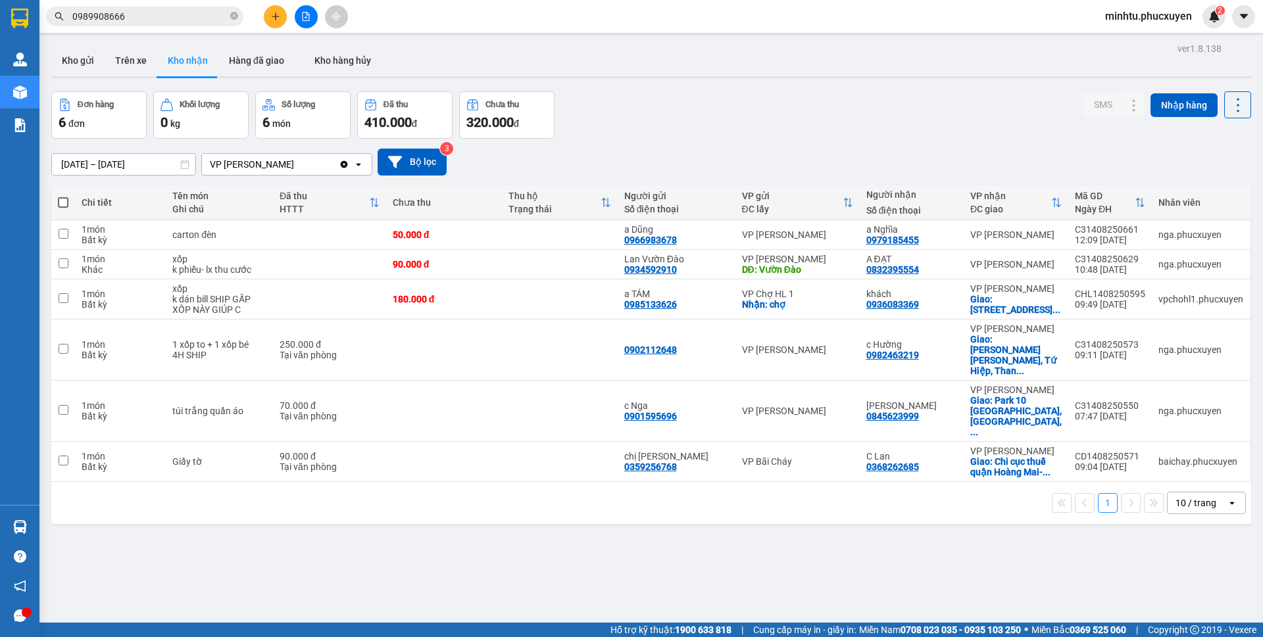
click at [90, 62] on button "Kho gửi" at bounding box center [77, 61] width 53 height 32
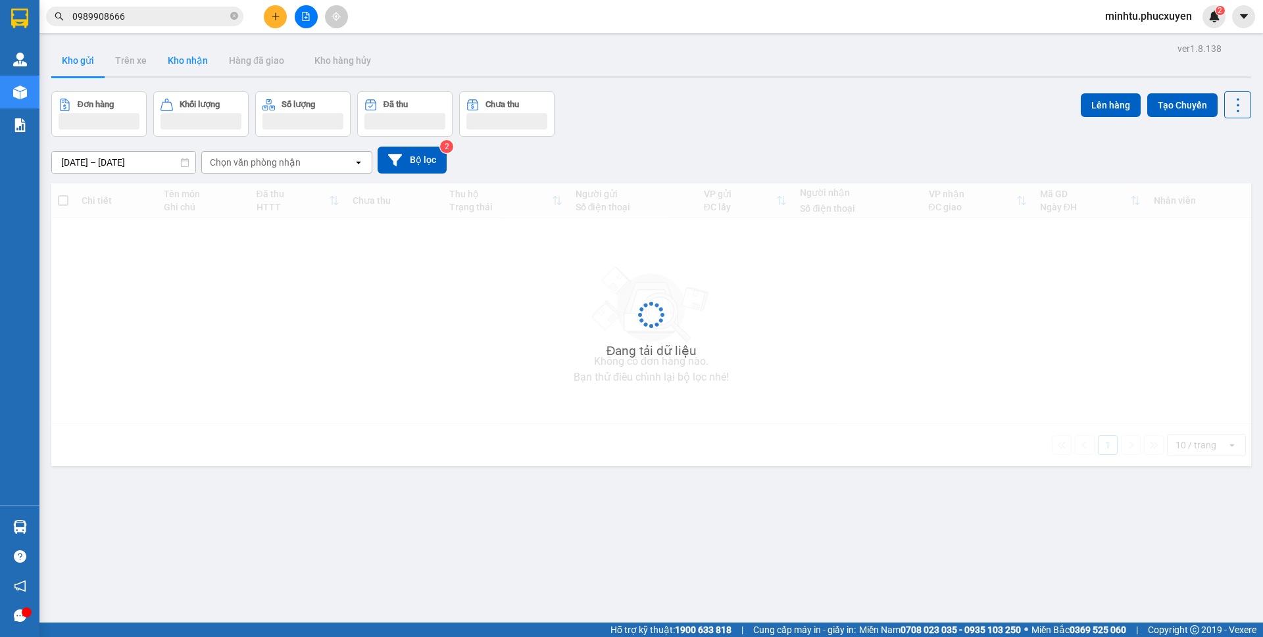
click at [90, 62] on button "Kho gửi" at bounding box center [77, 61] width 53 height 32
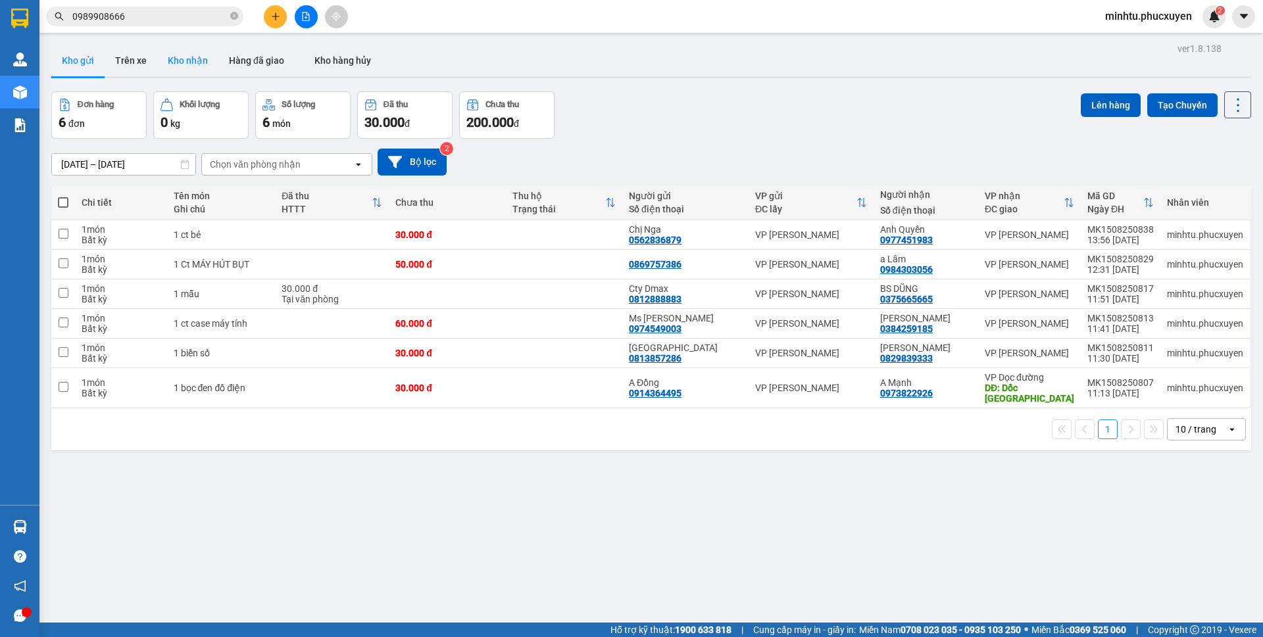
click at [189, 64] on button "Kho nhận" at bounding box center [187, 61] width 61 height 32
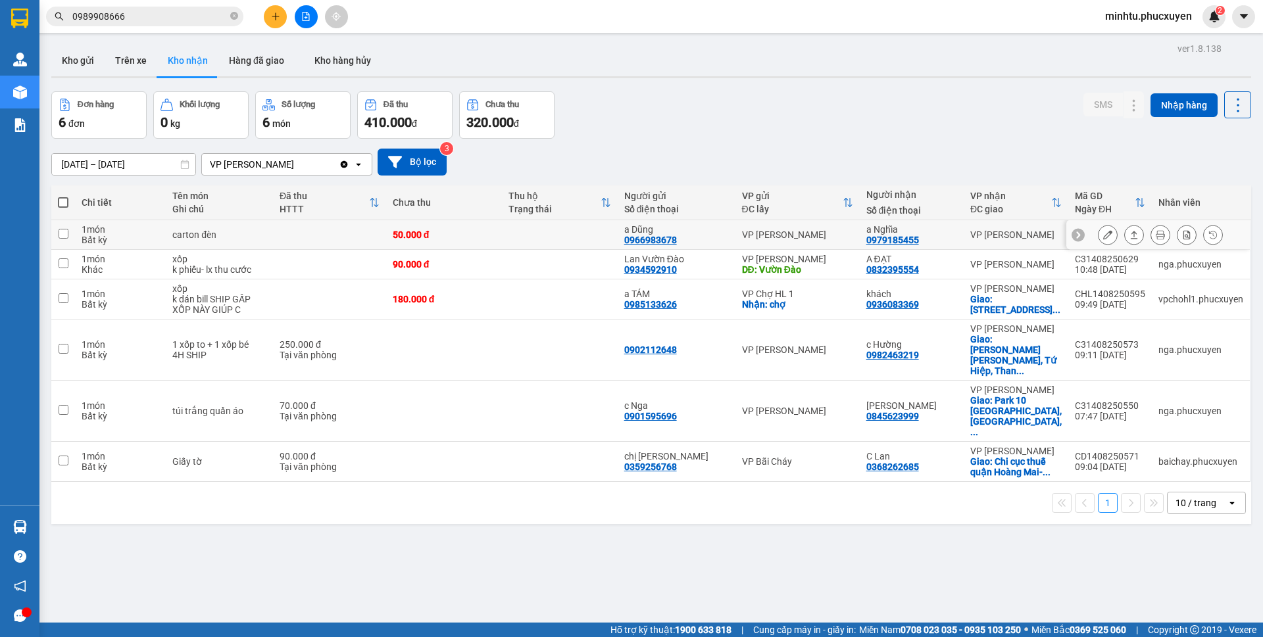
click at [1103, 239] on icon at bounding box center [1107, 234] width 9 height 9
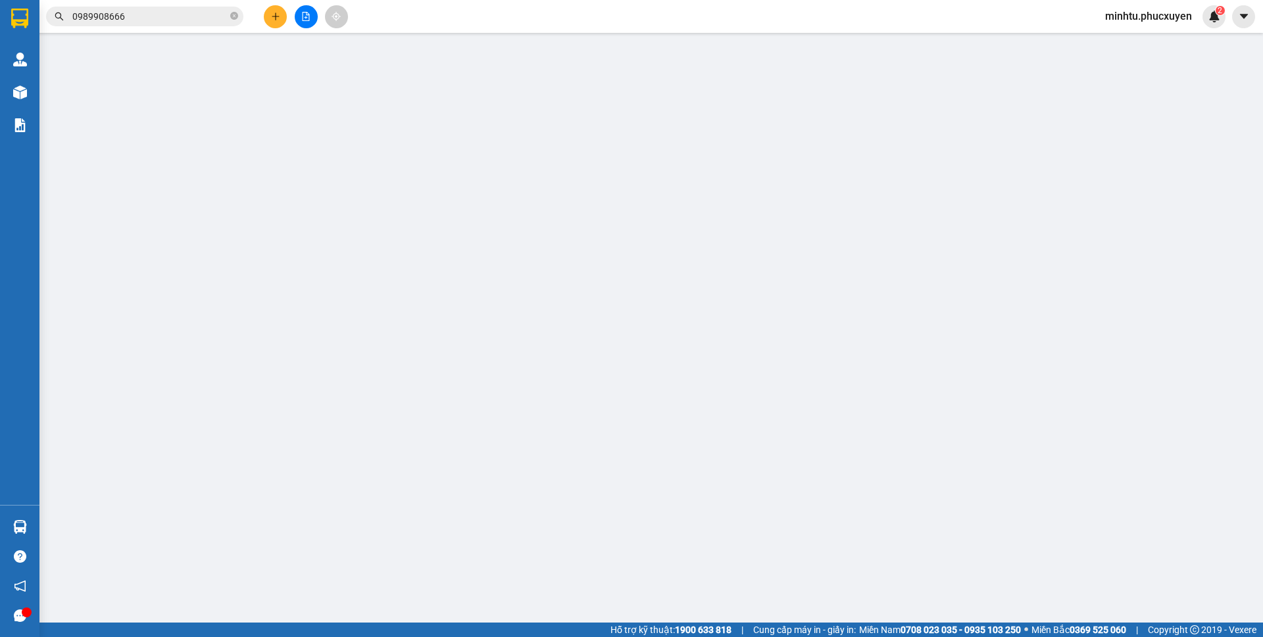
type input "0966983678"
type input "a Dũng"
type input "0979185455"
type input "a Nghĩa"
type input "50.000"
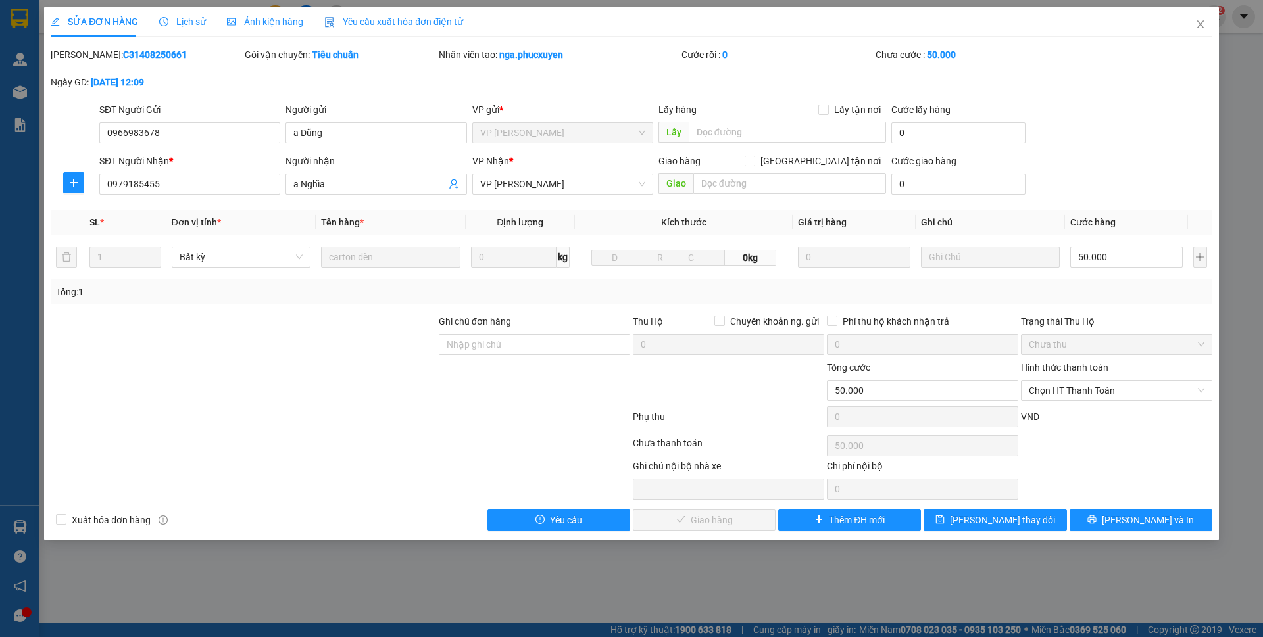
click at [137, 58] on b "C31408250661" at bounding box center [155, 54] width 64 height 11
copy b "C31408250661"
click at [154, 318] on div at bounding box center [243, 337] width 388 height 46
click at [1033, 389] on span "Chọn HT Thanh Toán" at bounding box center [1116, 391] width 176 height 20
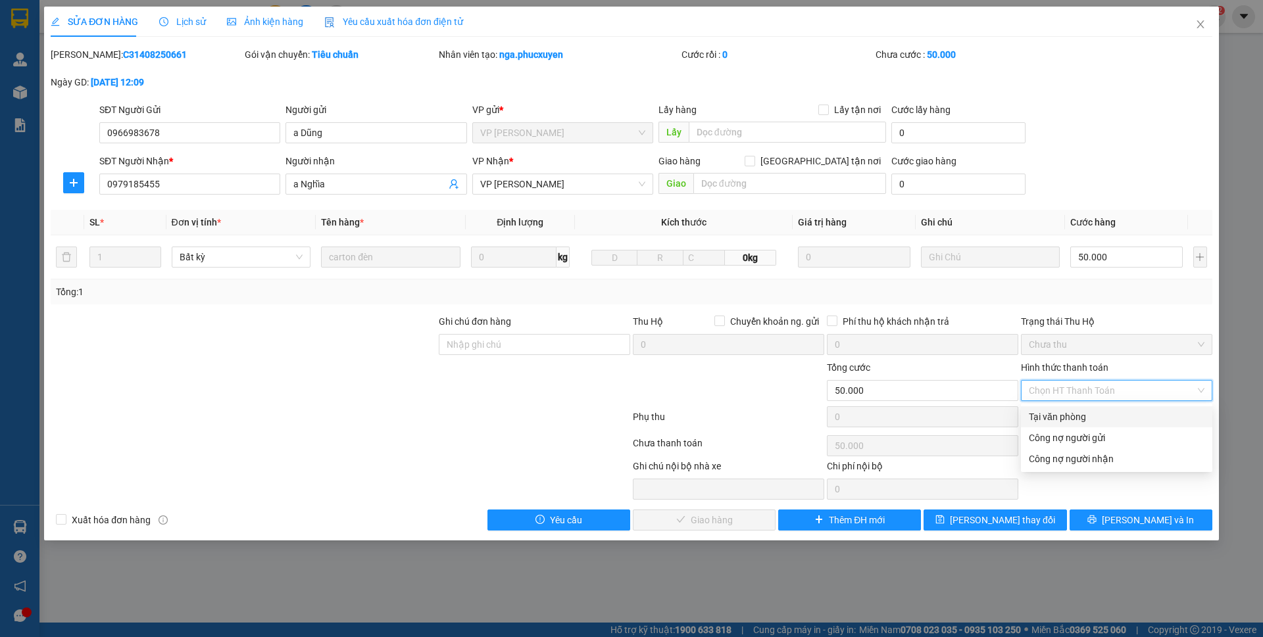
click at [1045, 419] on div "Tại văn phòng" at bounding box center [1116, 417] width 176 height 14
type input "0"
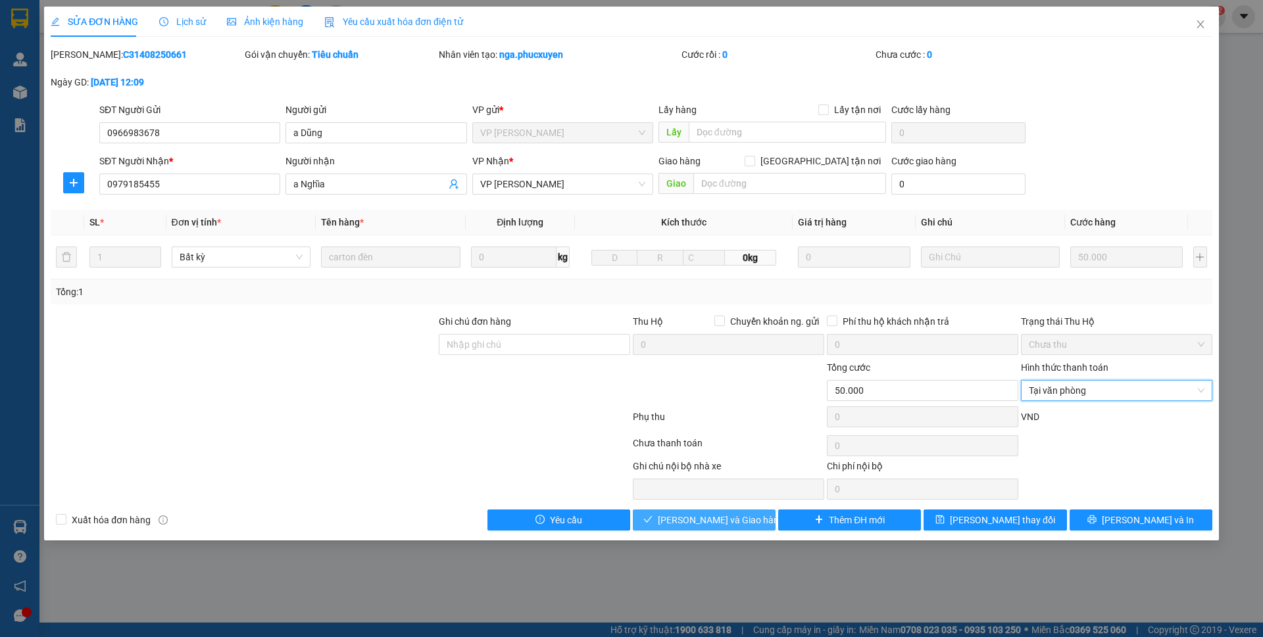
click at [718, 522] on span "[PERSON_NAME] và Giao hàng" at bounding box center [721, 520] width 126 height 14
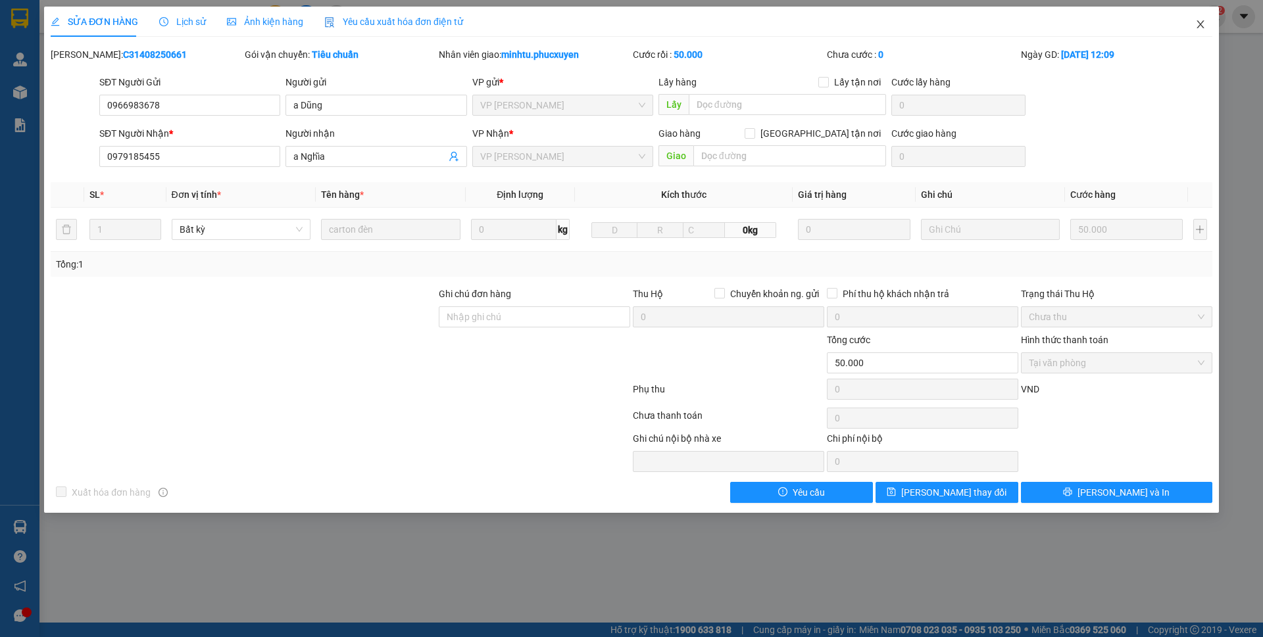
click at [1203, 22] on icon "close" at bounding box center [1200, 24] width 11 height 11
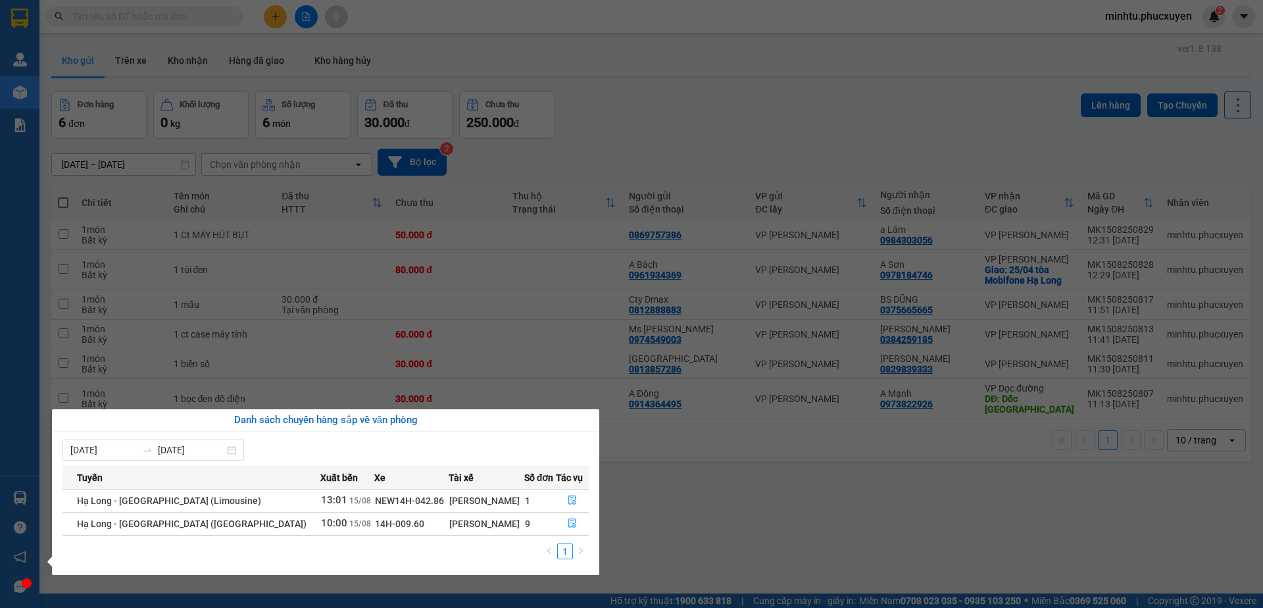
scroll to position [60, 0]
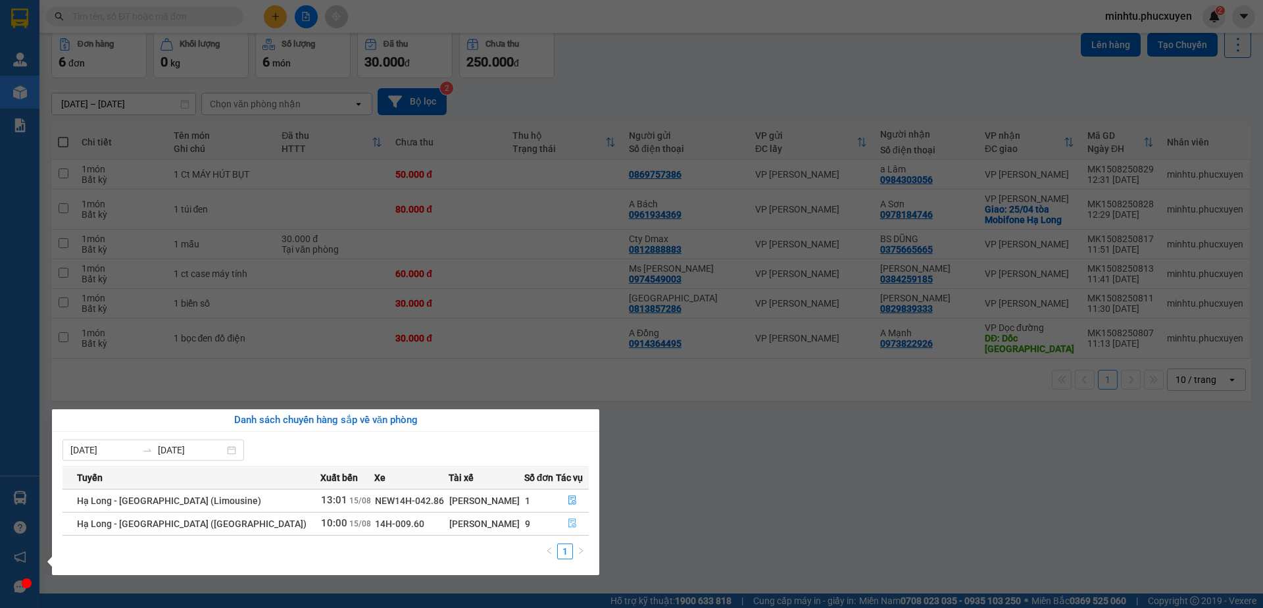
click at [568, 520] on icon "file-done" at bounding box center [572, 522] width 9 height 9
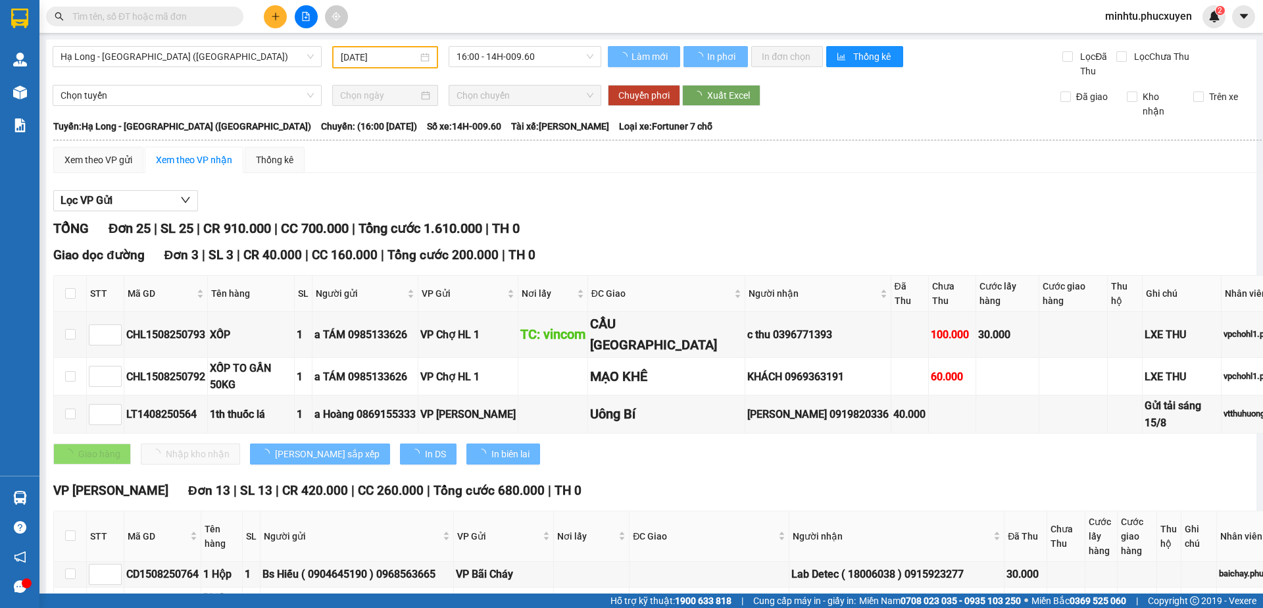
scroll to position [1275, 0]
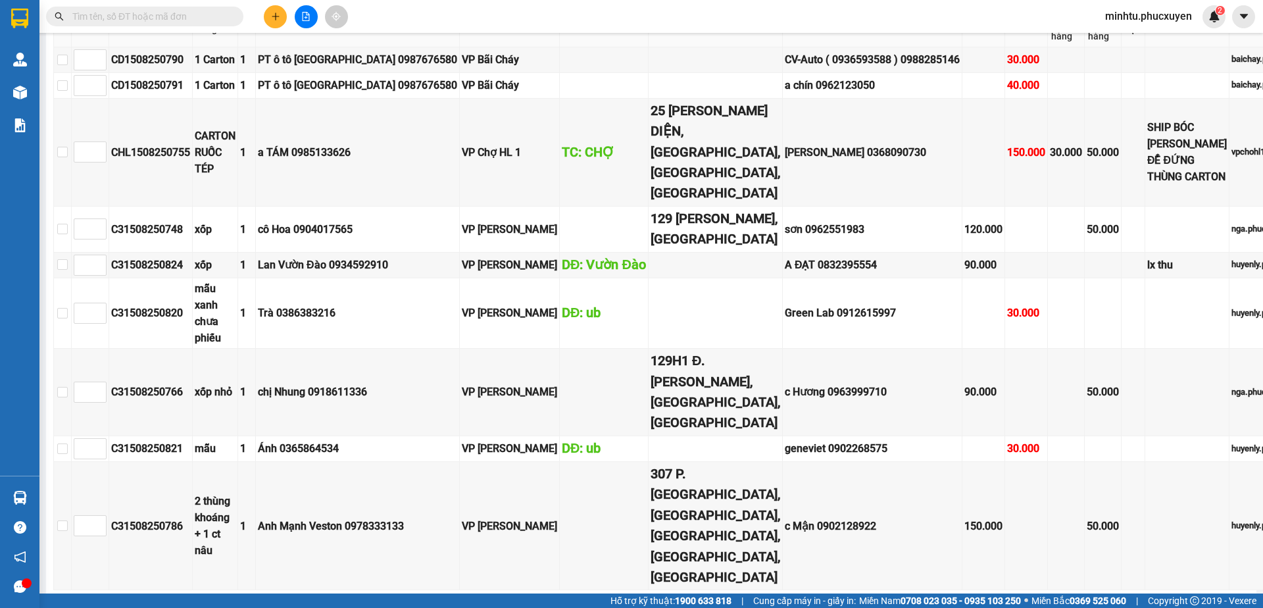
type input "[DATE]"
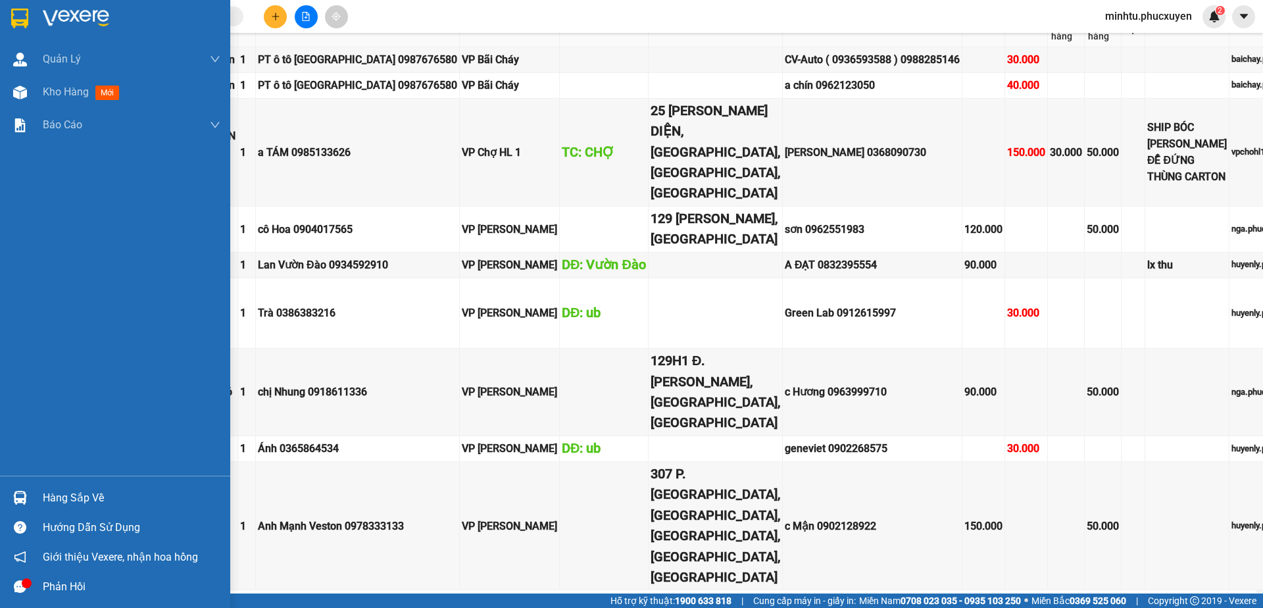
click at [28, 489] on div at bounding box center [20, 497] width 23 height 23
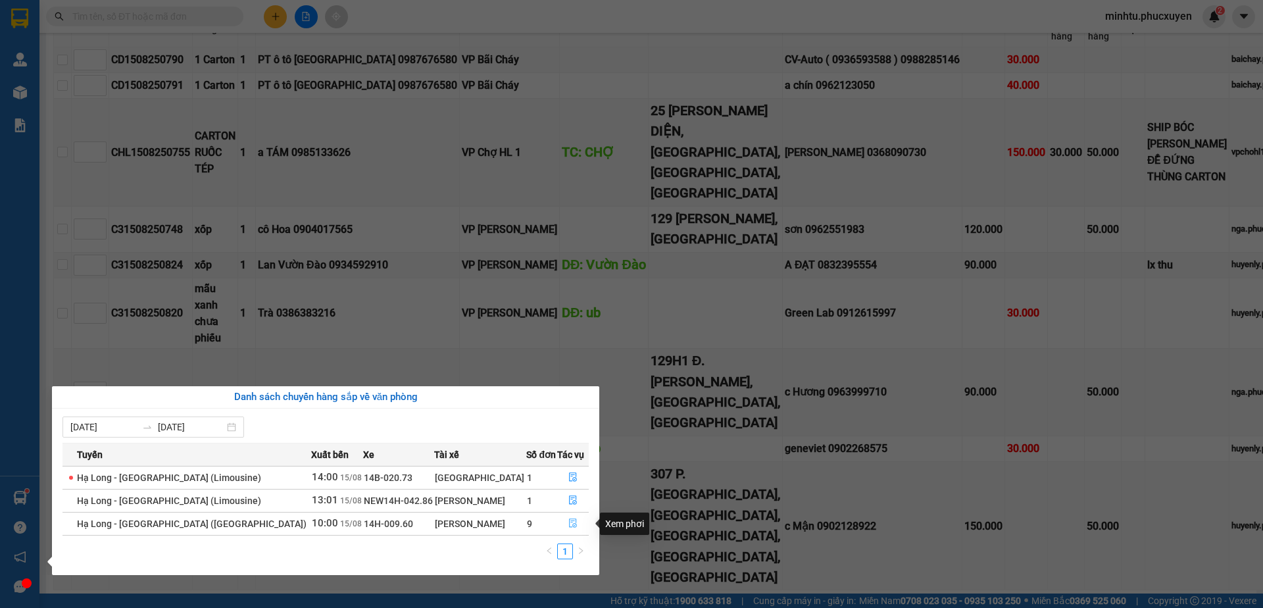
click at [569, 521] on icon "file-done" at bounding box center [572, 522] width 9 height 9
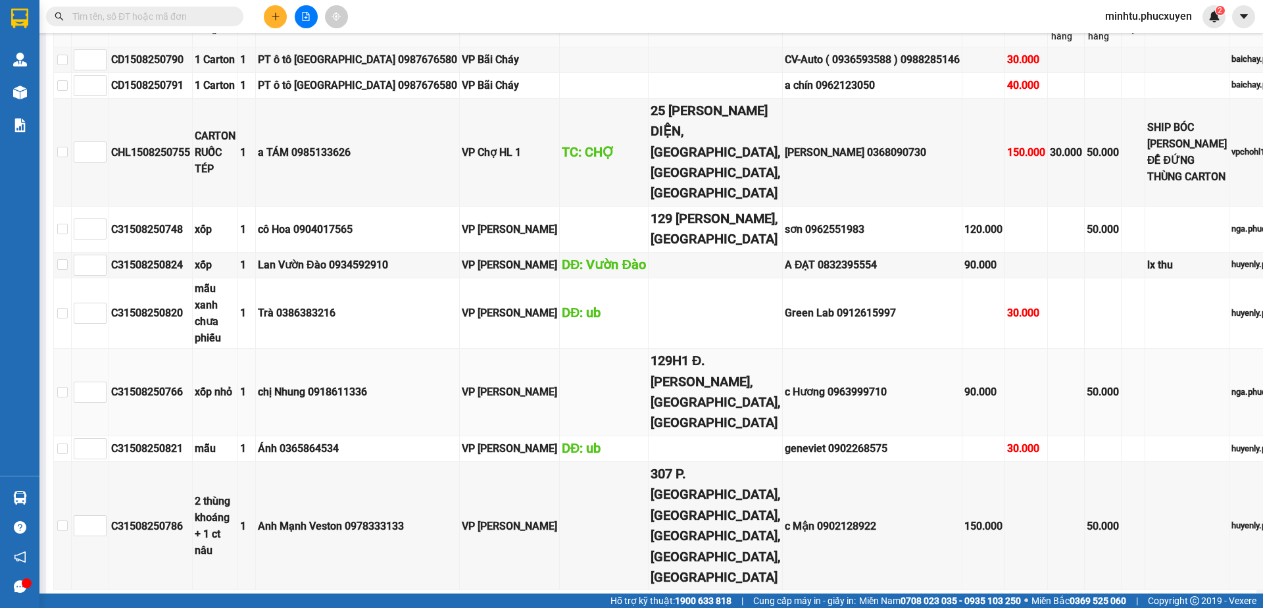
scroll to position [1209, 0]
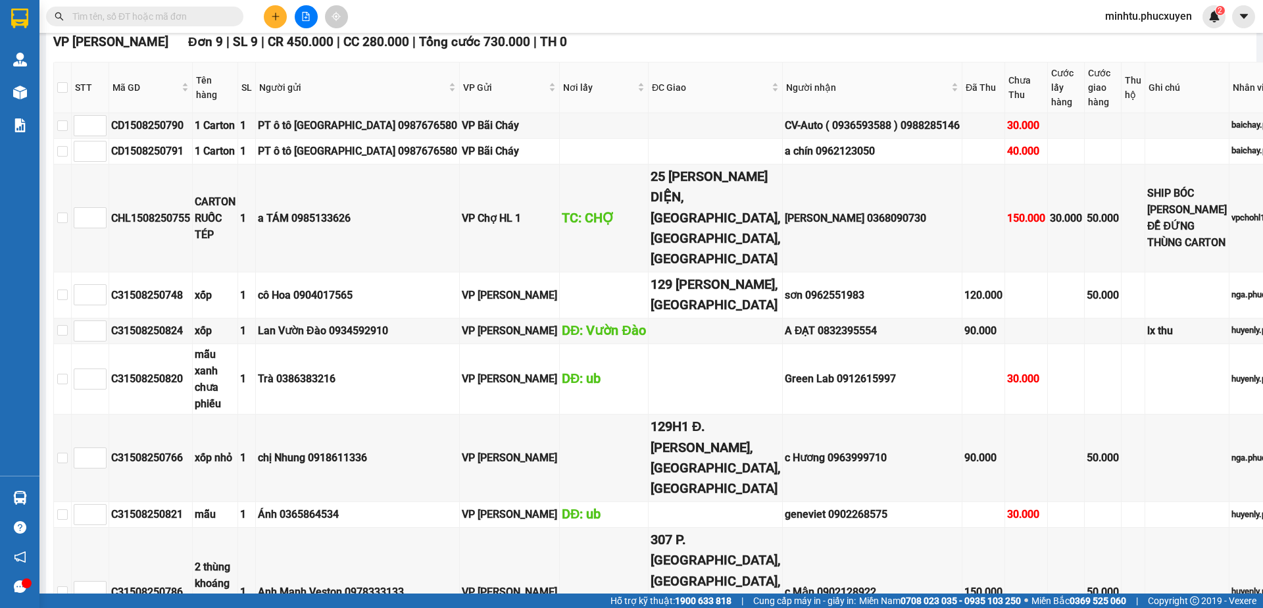
click at [155, 14] on input "text" at bounding box center [149, 16] width 155 height 14
paste input "0977451983"
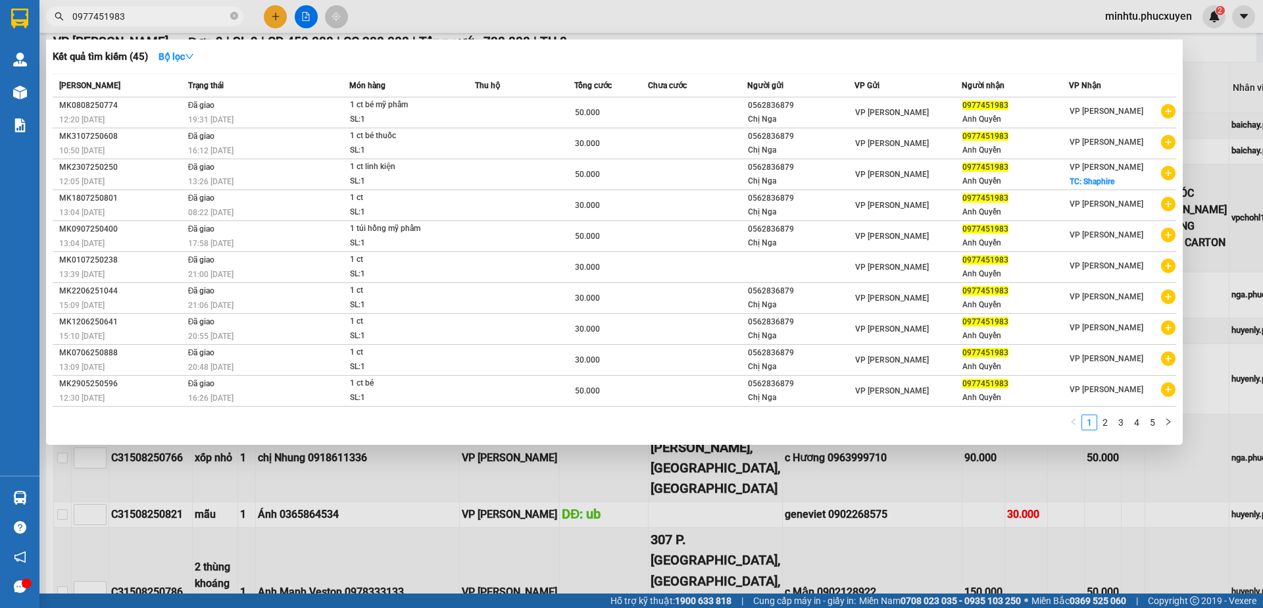
type input "0977451983"
click at [971, 465] on div at bounding box center [631, 304] width 1263 height 608
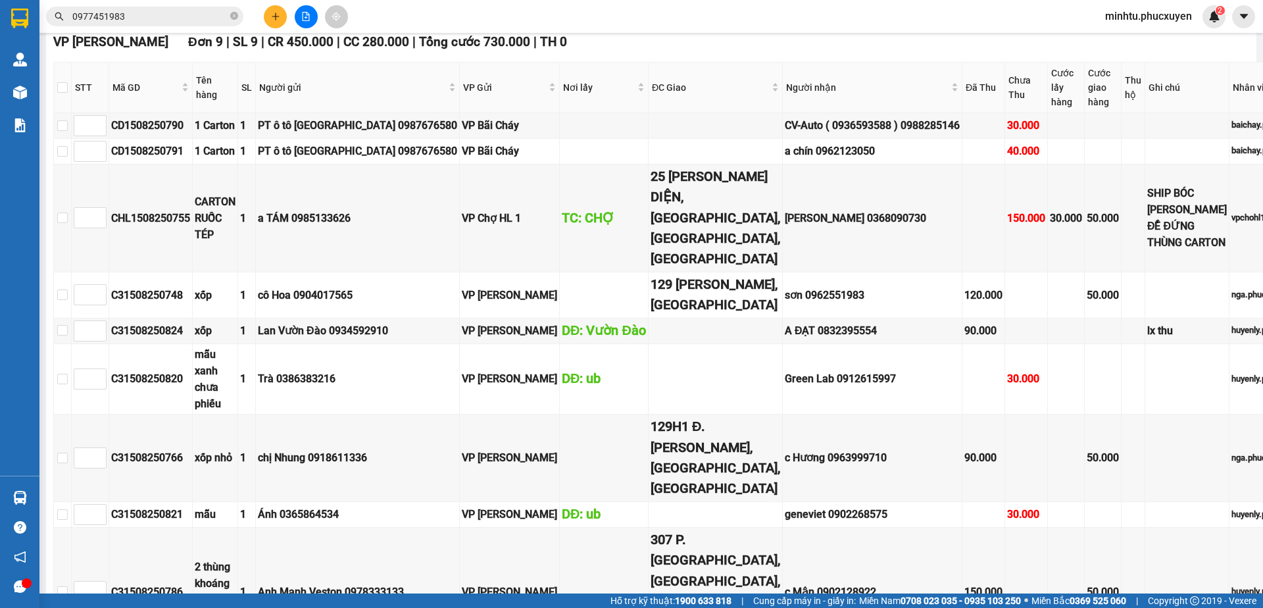
click at [147, 9] on input "0977451983" at bounding box center [149, 16] width 155 height 14
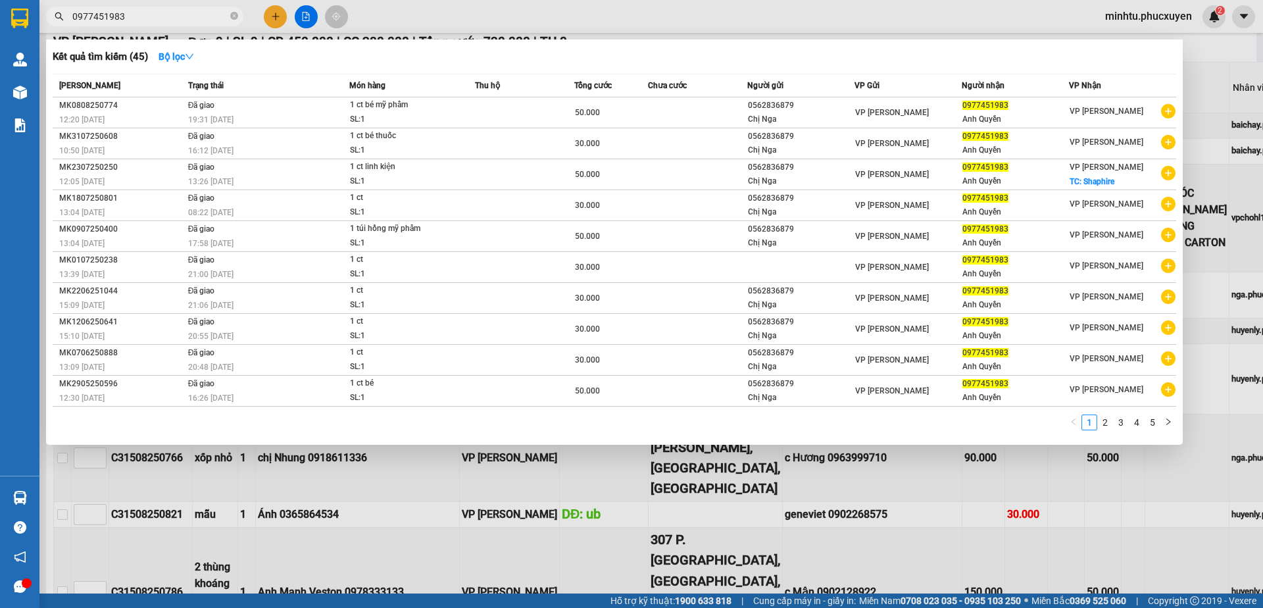
click at [1069, 500] on div at bounding box center [631, 304] width 1263 height 608
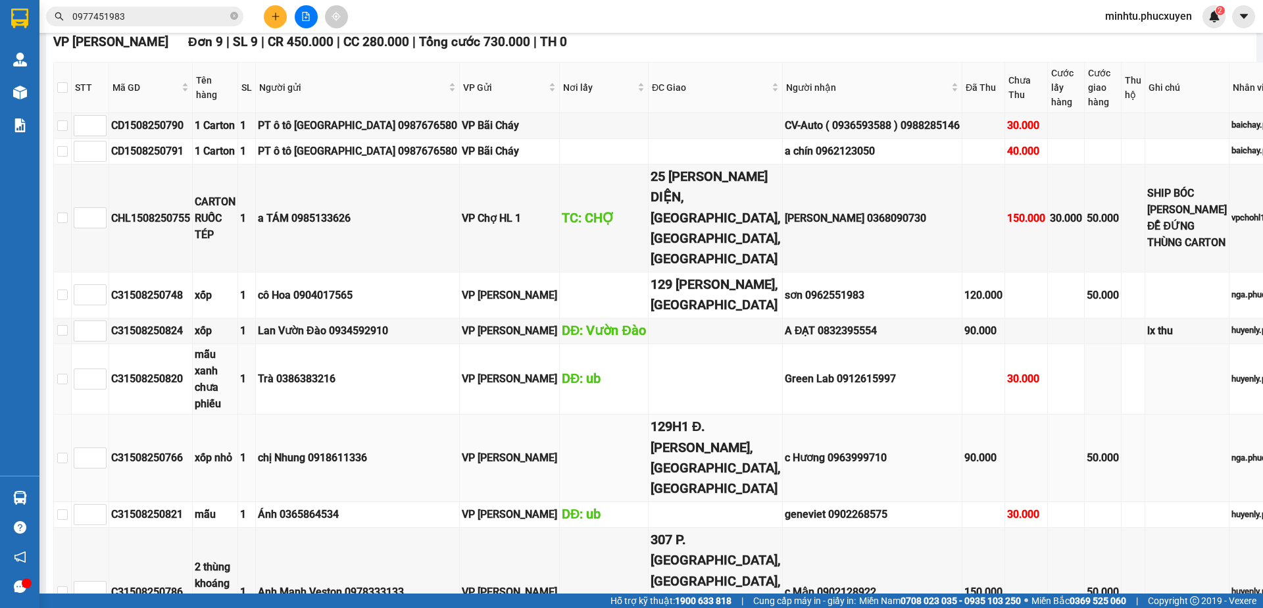
scroll to position [1282, 0]
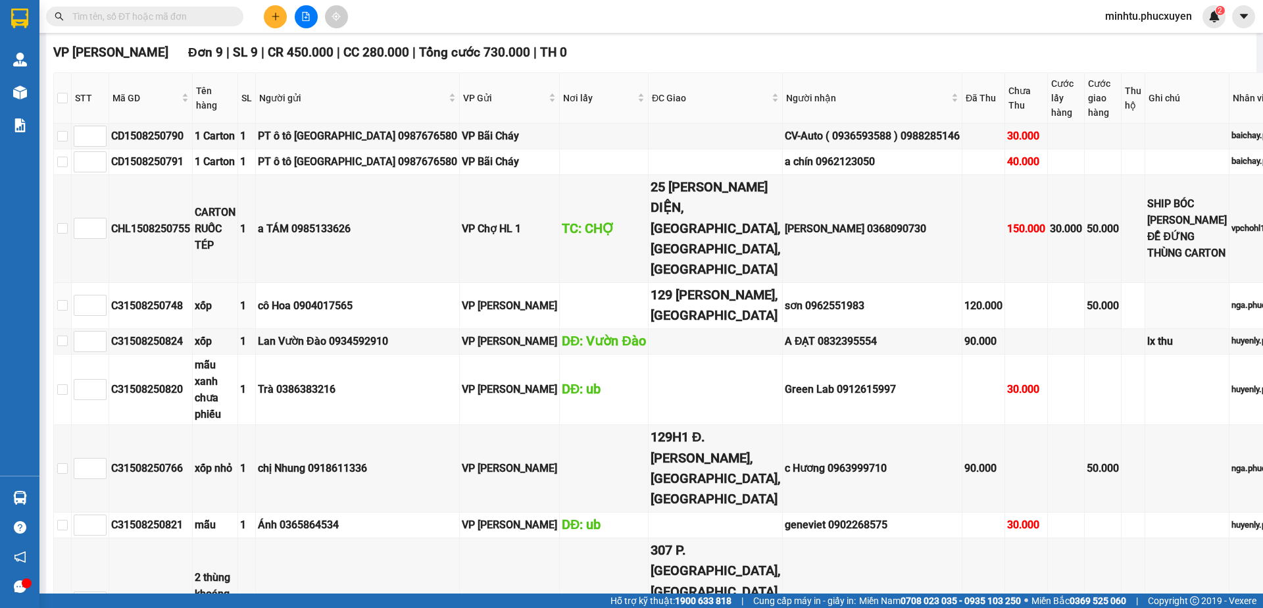
scroll to position [1282, 0]
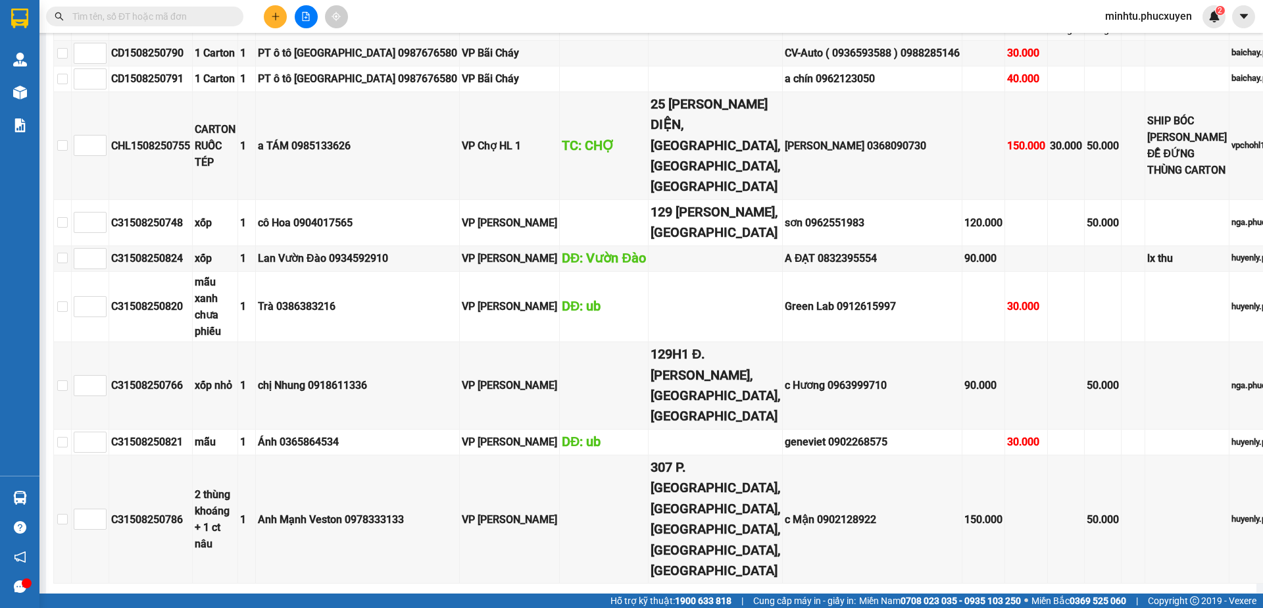
click at [337, 596] on span "In DS" at bounding box center [347, 603] width 21 height 14
